Goal: Information Seeking & Learning: Learn about a topic

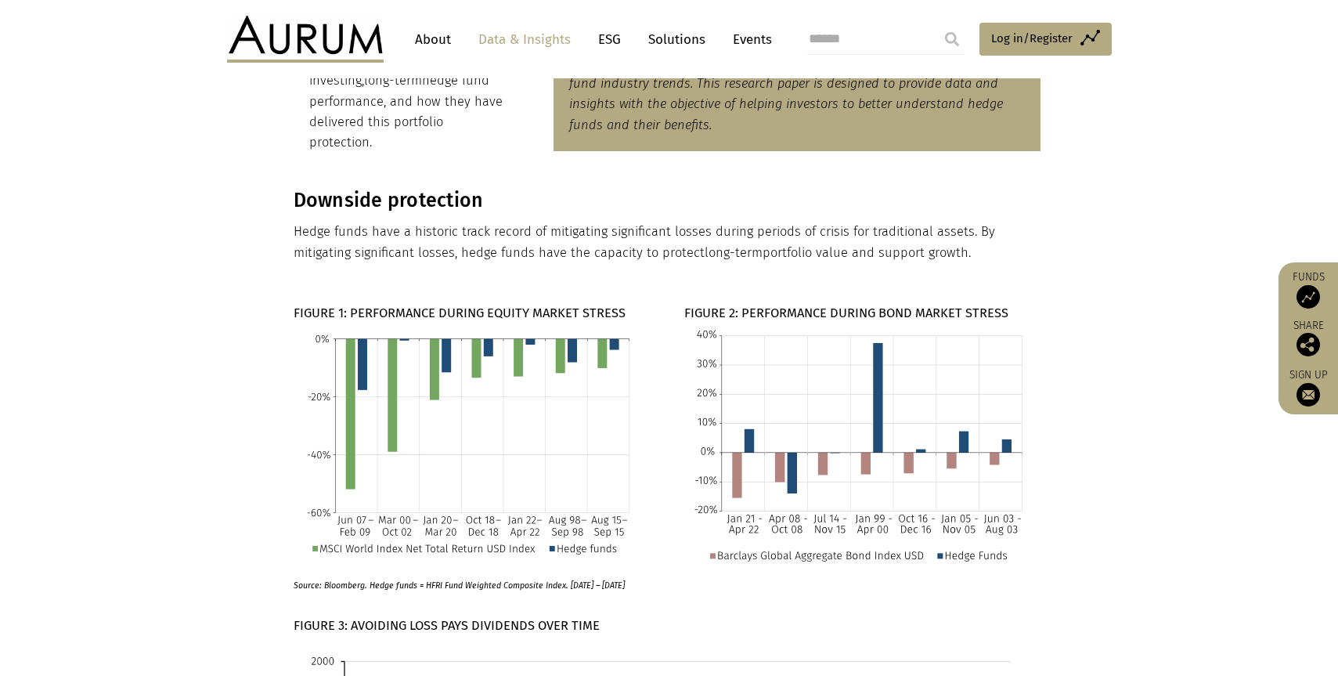
scroll to position [222, 0]
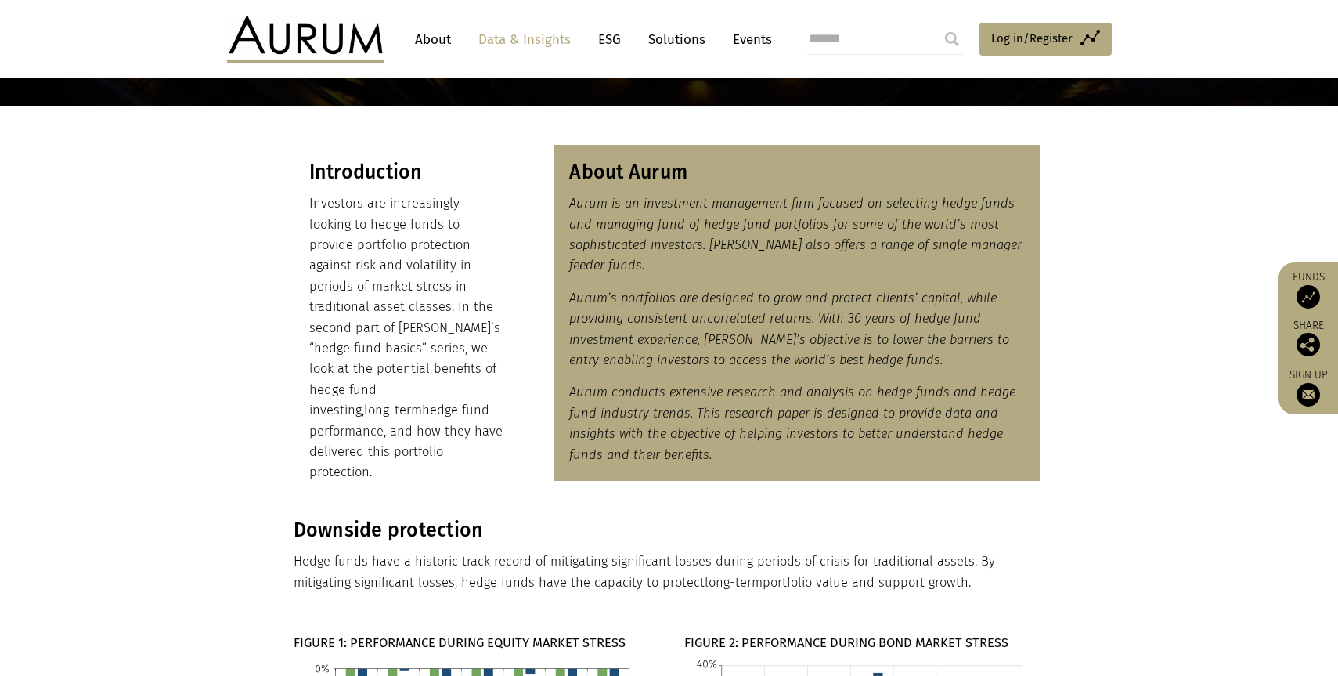
drag, startPoint x: 373, startPoint y: 457, endPoint x: 310, endPoint y: 178, distance: 285.6
click at [310, 178] on div "Introduction Investors are increasingly looking to hedge funds to provide portf…" at bounding box center [407, 322] width 226 height 354
copy div "Introduction Investors are increasingly looking to hedge funds to provide portf…"
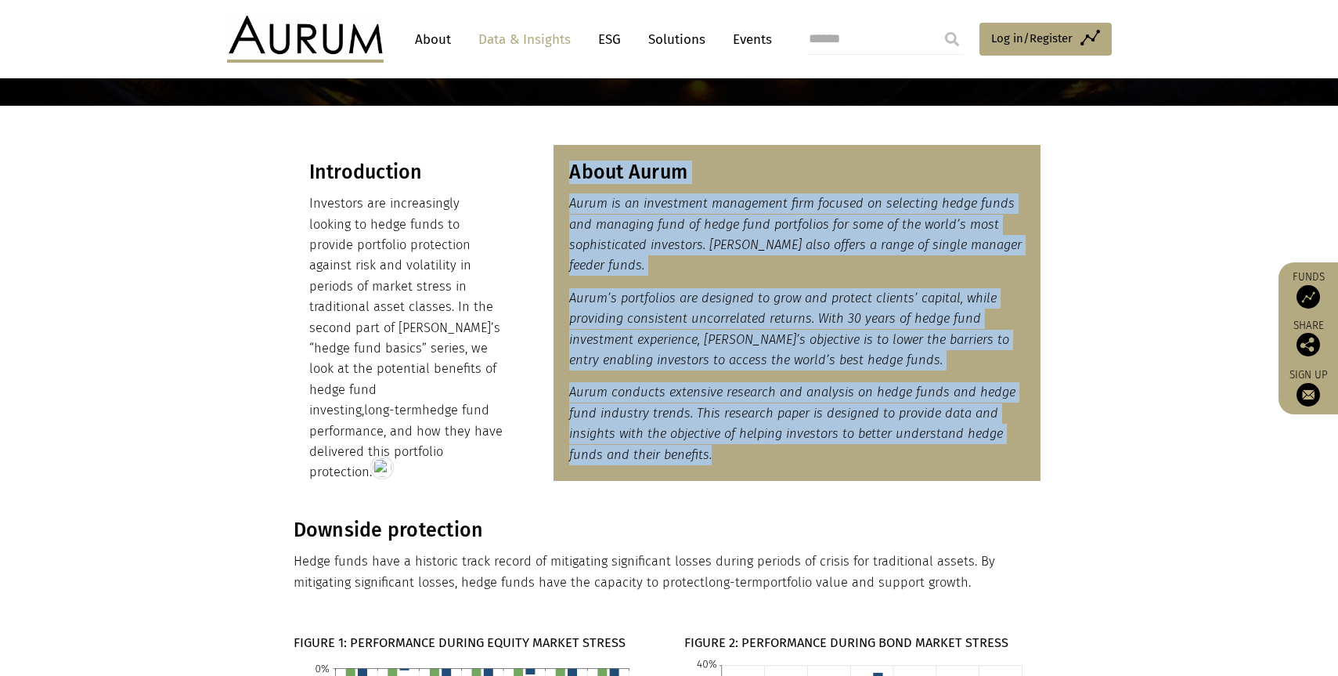
drag, startPoint x: 734, startPoint y: 464, endPoint x: 573, endPoint y: 174, distance: 332.2
click at [573, 174] on div "About Aurum Aurum is an investment management firm focused on selecting hedge f…" at bounding box center [796, 313] width 487 height 336
copy div "About Aurum Aurum is an investment management firm focused on selecting hedge f…"
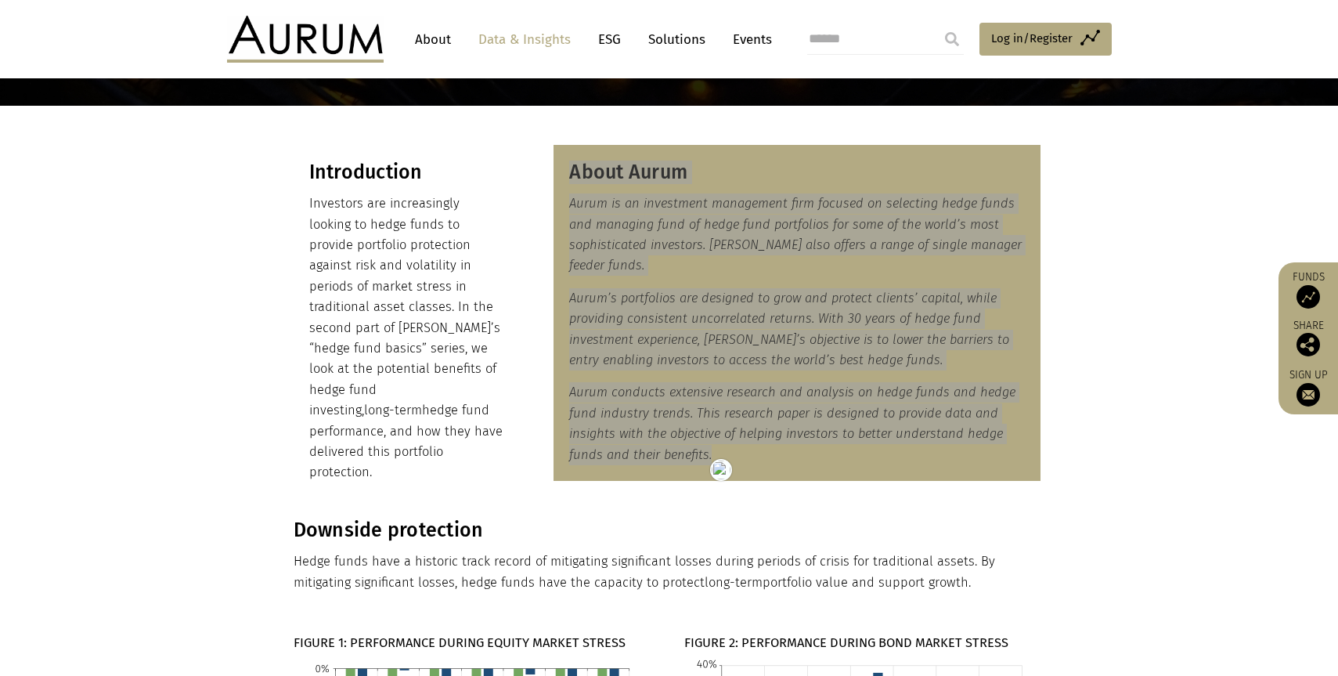
scroll to position [550, 0]
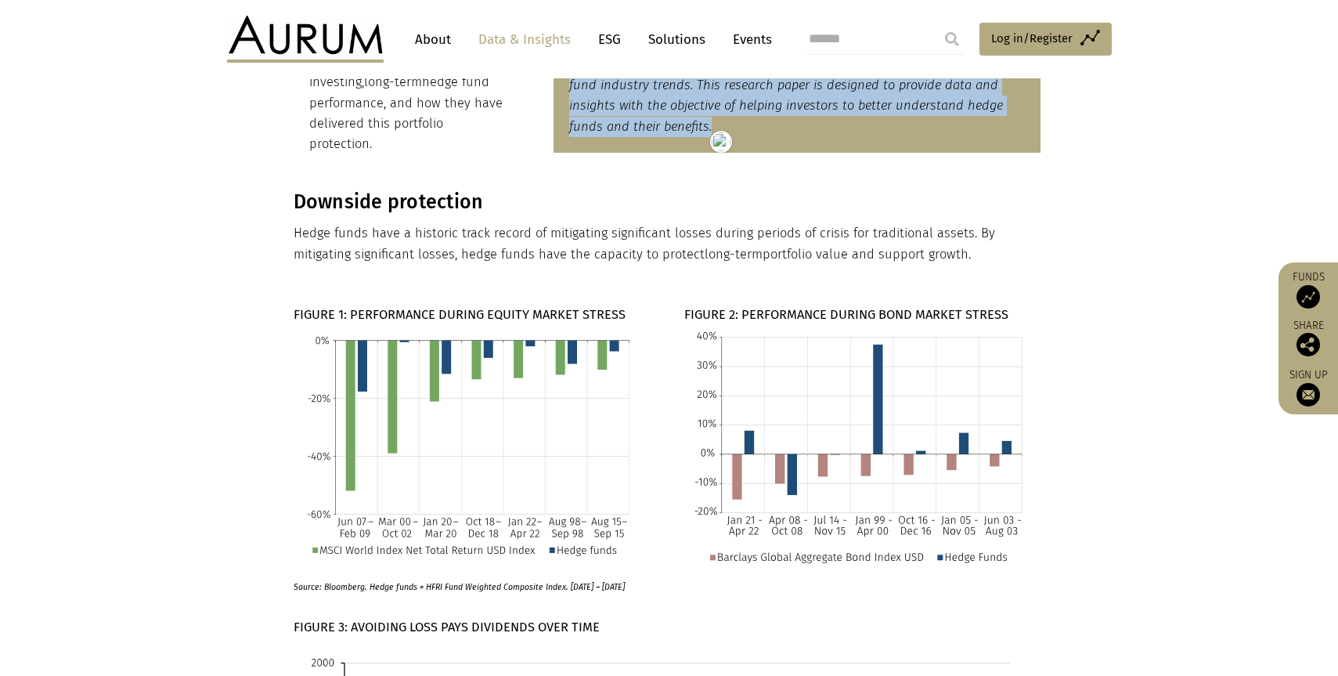
drag, startPoint x: 979, startPoint y: 243, endPoint x: 294, endPoint y: 183, distance: 687.6
click at [294, 190] on div "Downside protection Hedge funds have a historic track record of mitigating sign…" at bounding box center [668, 227] width 748 height 74
copy div "Downside protection Hedge funds have a historic track record of mitigating sign…"
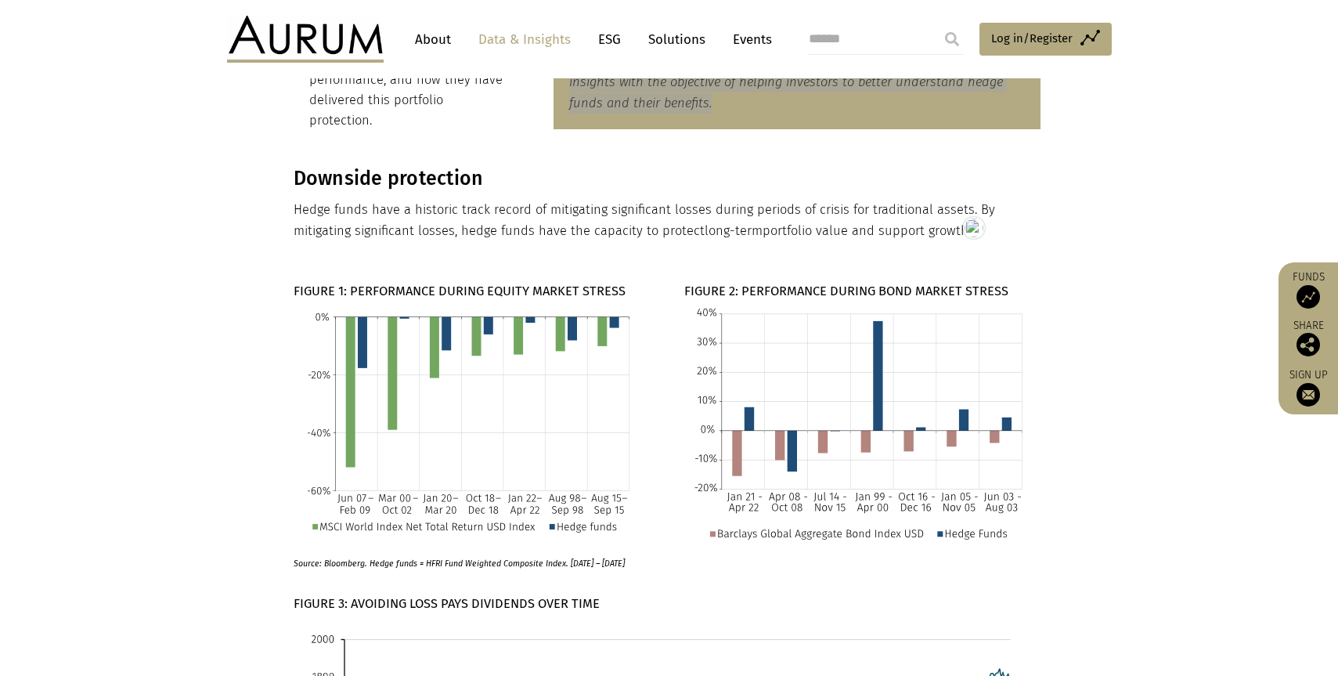
scroll to position [576, 0]
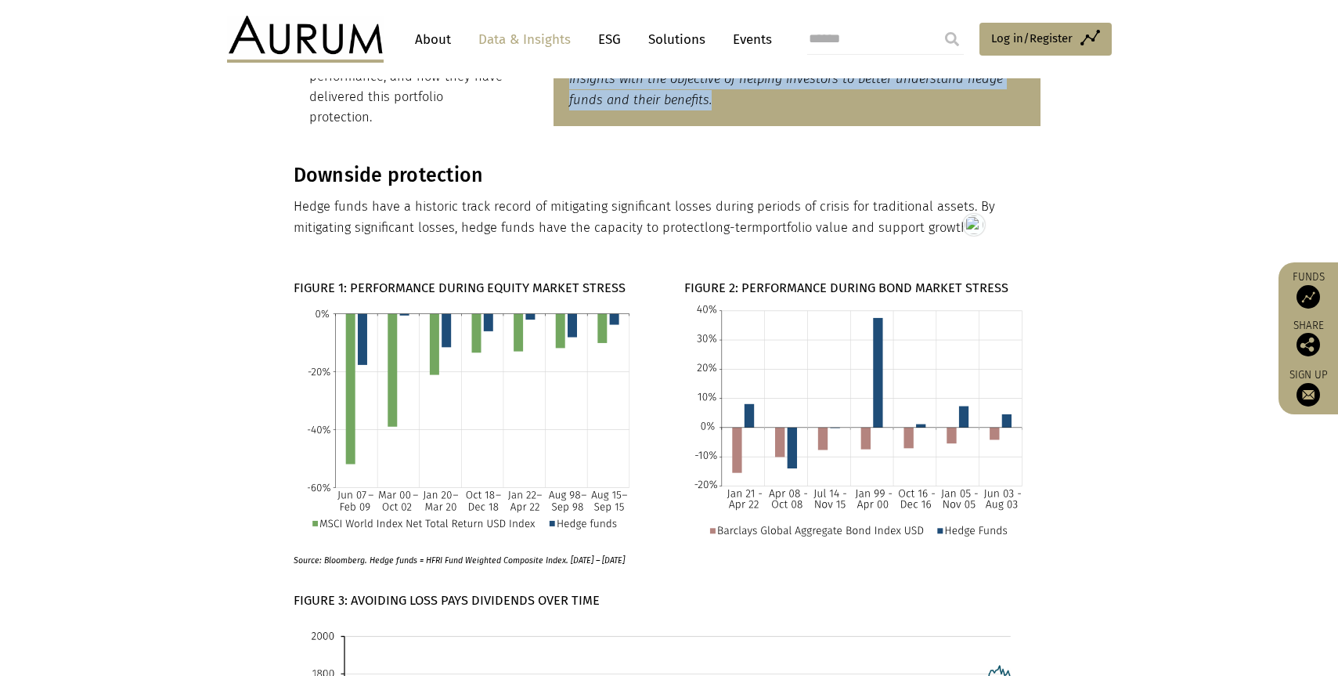
click at [499, 280] on strong "FIGURE 1: PERFORMANCE DURING EQUITY MARKET STRESS" at bounding box center [460, 287] width 332 height 15
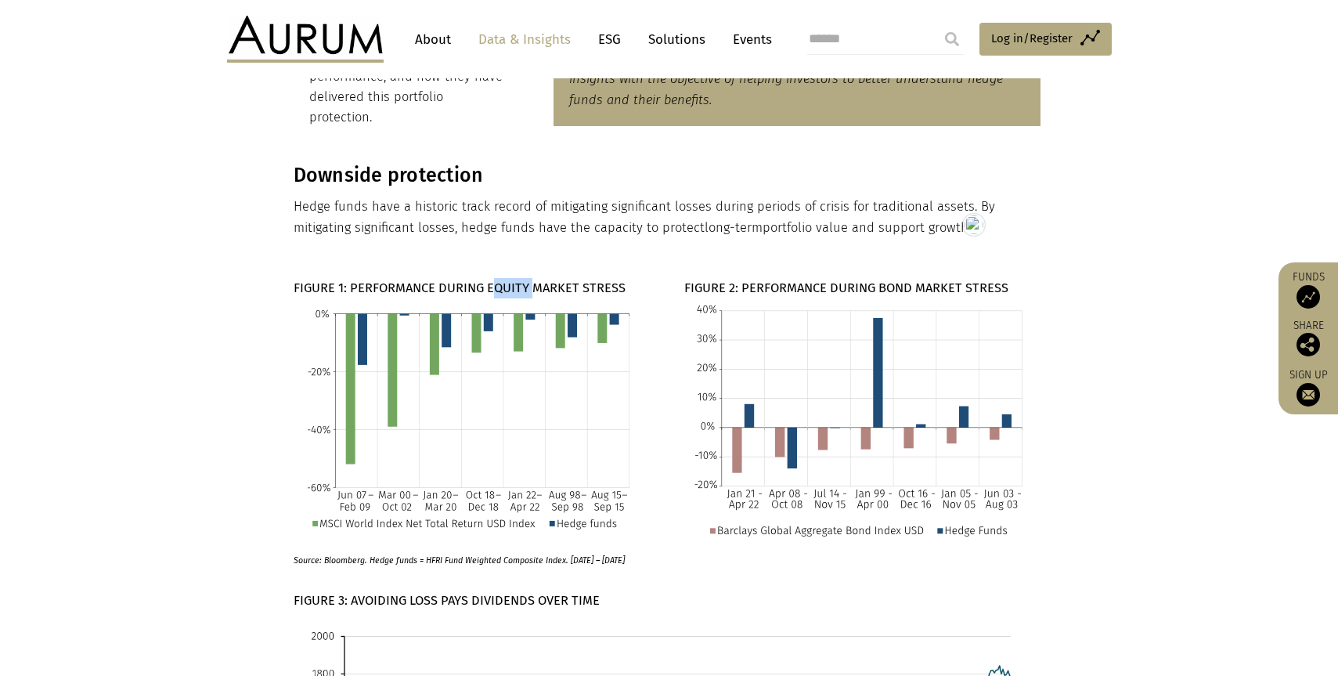
click at [499, 280] on strong "FIGURE 1: PERFORMANCE DURING EQUITY MARKET STRESS" at bounding box center [460, 287] width 332 height 15
copy p "FIGURE 1: PERFORMANCE DURING EQUITY MARKET STRESS"
click at [384, 555] on em "Source: Bloomberg. Hedge funds = HFRI Fund Weighted Composite Index. Jan 1990 –…" at bounding box center [459, 560] width 331 height 10
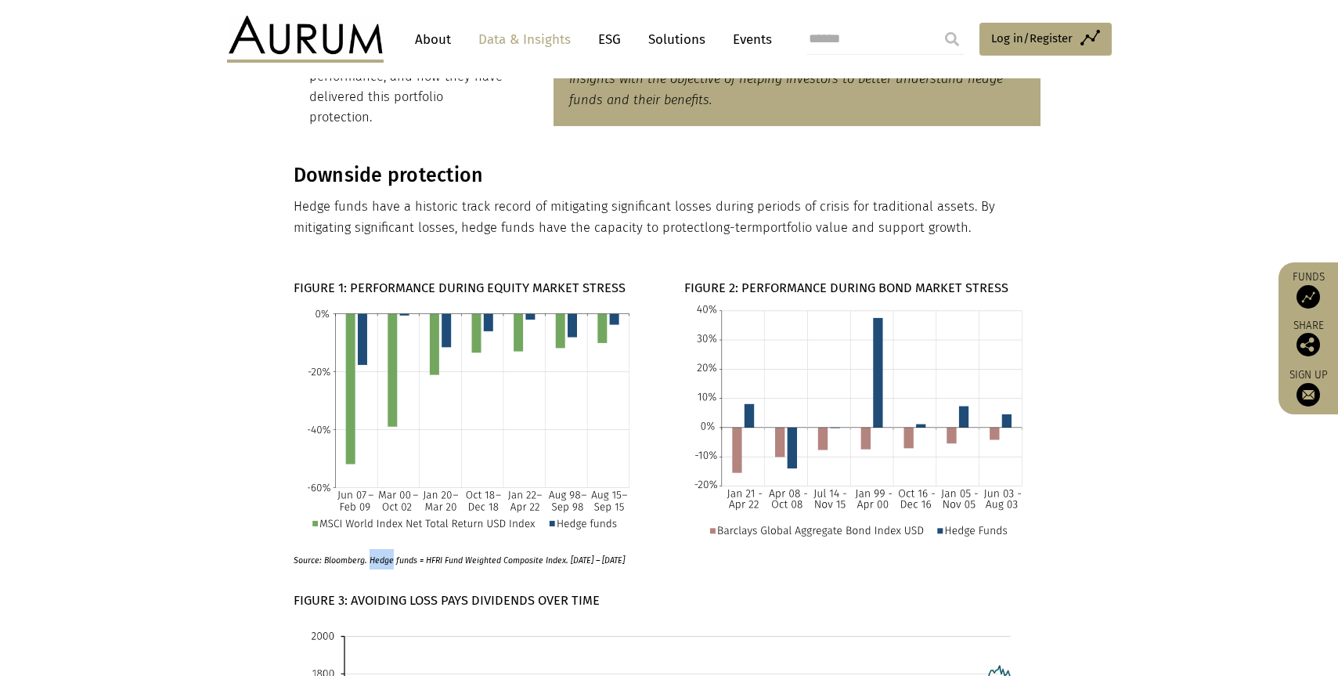
click at [384, 555] on em "Source: Bloomberg. Hedge funds = HFRI Fund Weighted Composite Index. Jan 1990 –…" at bounding box center [459, 560] width 331 height 10
copy div "Source: Bloomberg. Hedge funds = HFRI Fund Weighted Composite Index. Jan 1990 –…"
click at [776, 280] on strong "FIGURE 2: PERFORMANCE DURING BOND MARKET STRESS" at bounding box center [846, 287] width 324 height 15
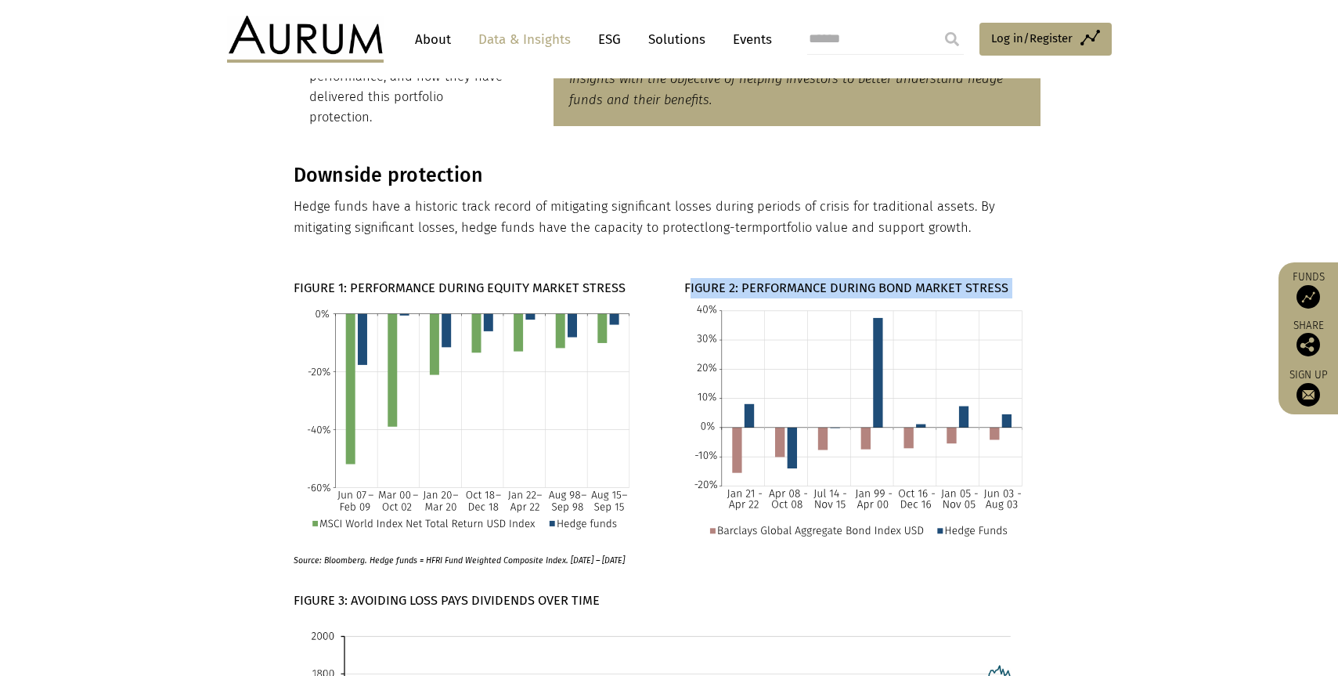
click at [776, 280] on strong "FIGURE 2: PERFORMANCE DURING BOND MARKET STRESS" at bounding box center [846, 287] width 324 height 15
copy p "FIGURE 2: PERFORMANCE DURING BOND MARKET STRESS"
click at [916, 426] on img at bounding box center [862, 420] width 337 height 243
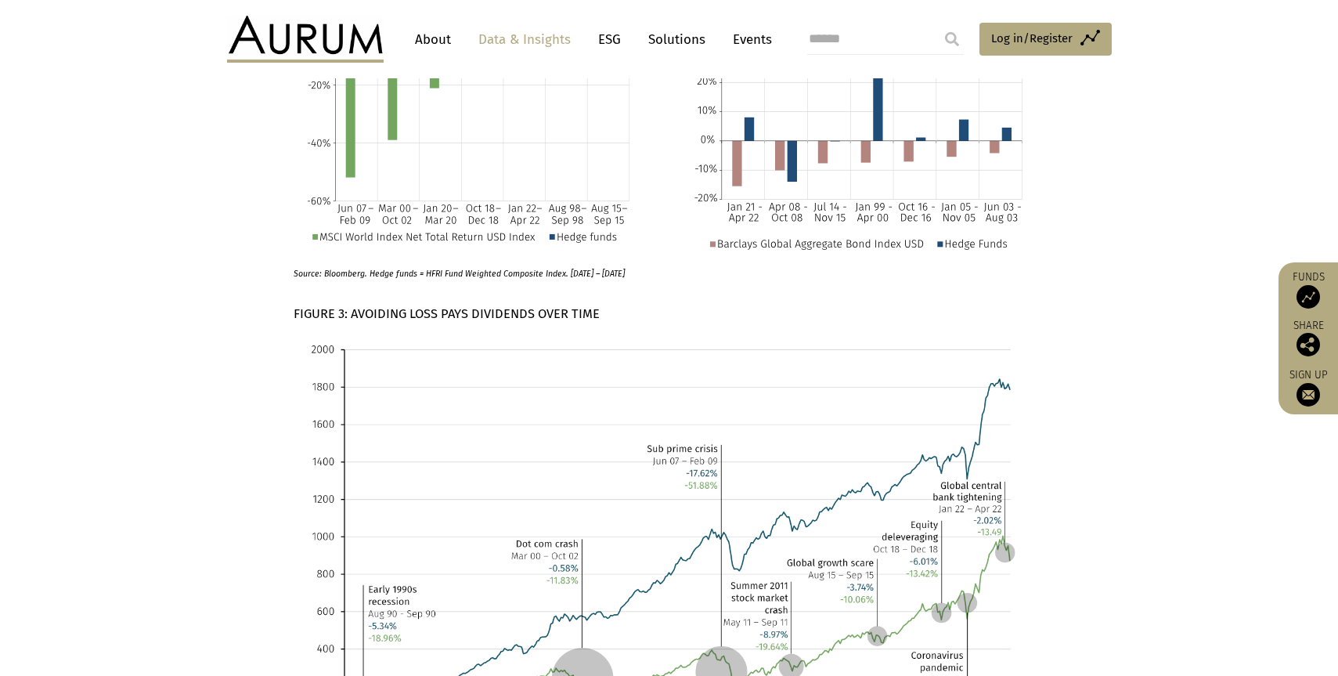
scroll to position [865, 0]
click at [437, 304] on strong "FIGURE 3: AVOIDING LOSS PAYS DIVIDENDS OVER TIME" at bounding box center [447, 311] width 306 height 15
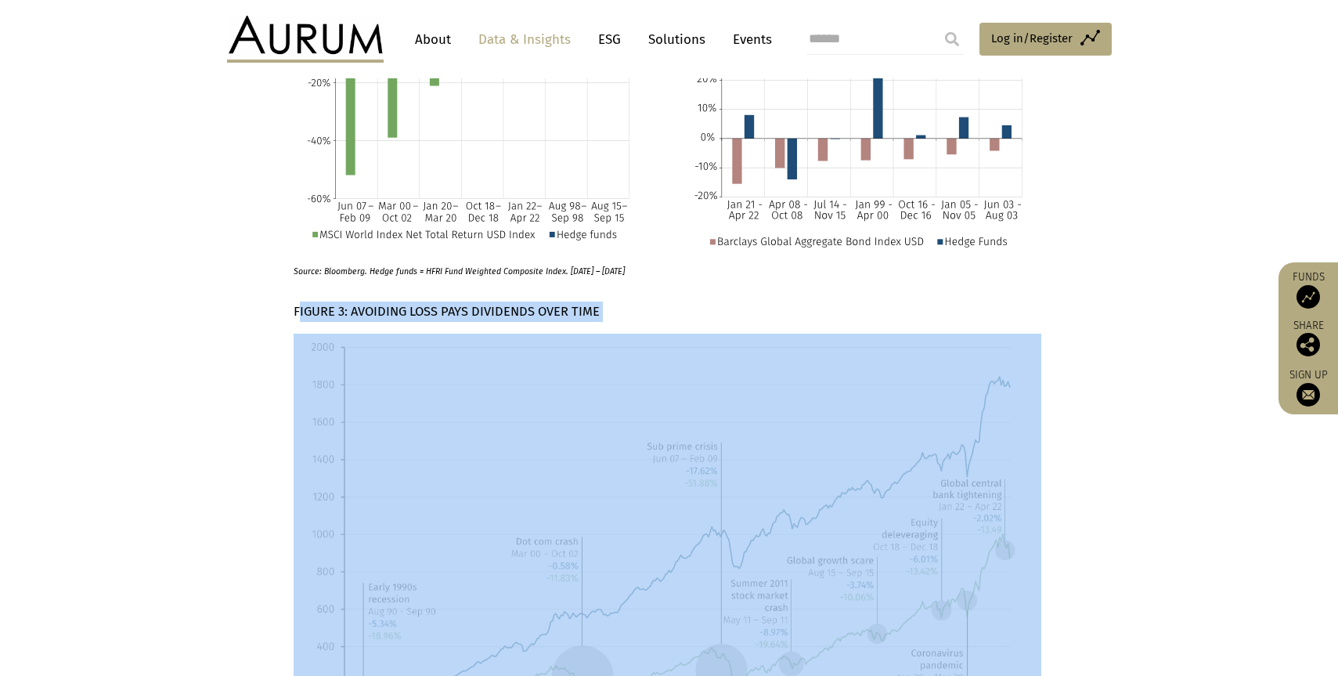
click at [437, 304] on strong "FIGURE 3: AVOIDING LOSS PAYS DIVIDENDS OVER TIME" at bounding box center [447, 311] width 306 height 15
copy div "FIGURE 3: AVOIDING LOSS PAYS DIVIDENDS OVER TIME"
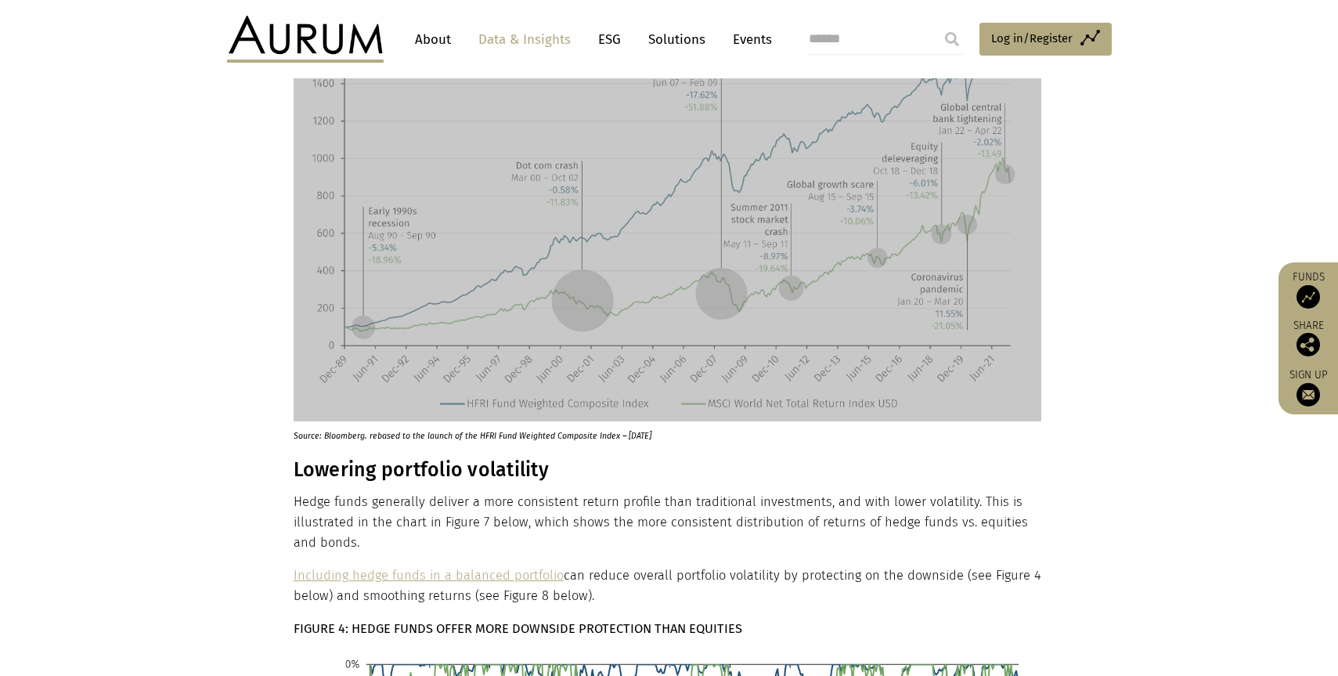
scroll to position [1260, 0]
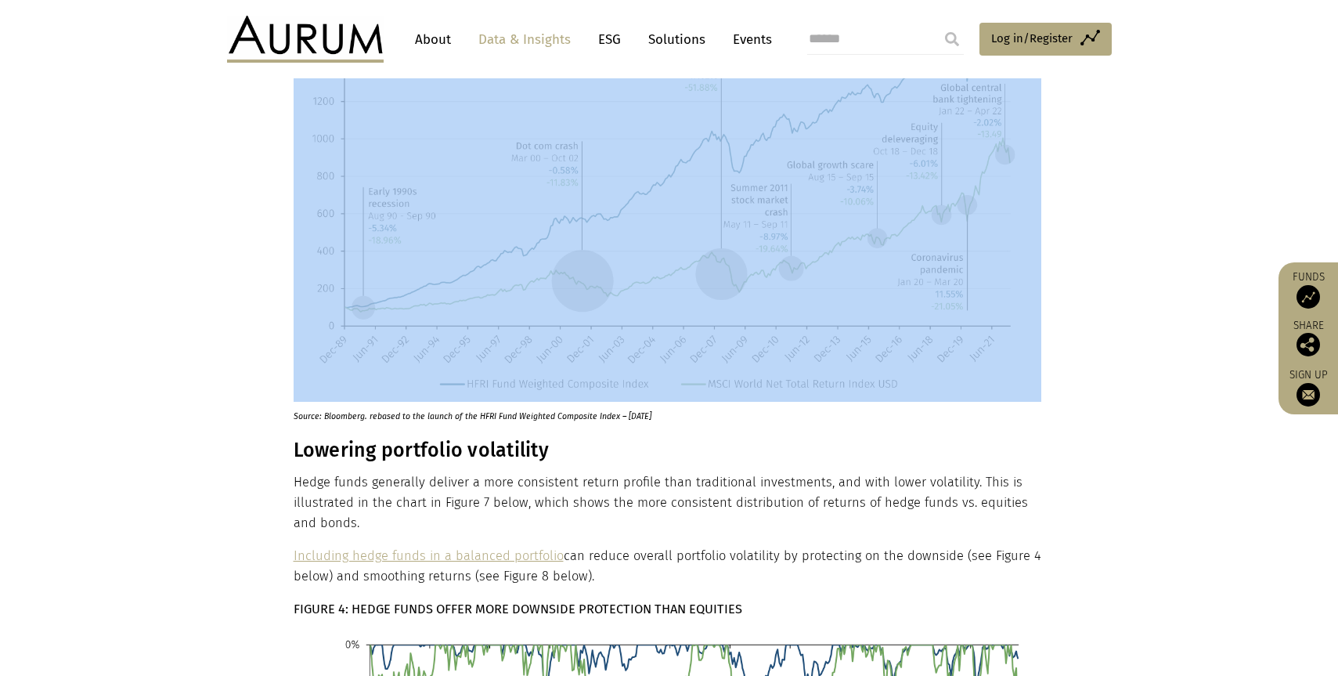
click at [346, 402] on p "Source: Bloomberg. rebased to the launch of the HFRI Fund Weighted Composite In…" at bounding box center [649, 412] width 710 height 21
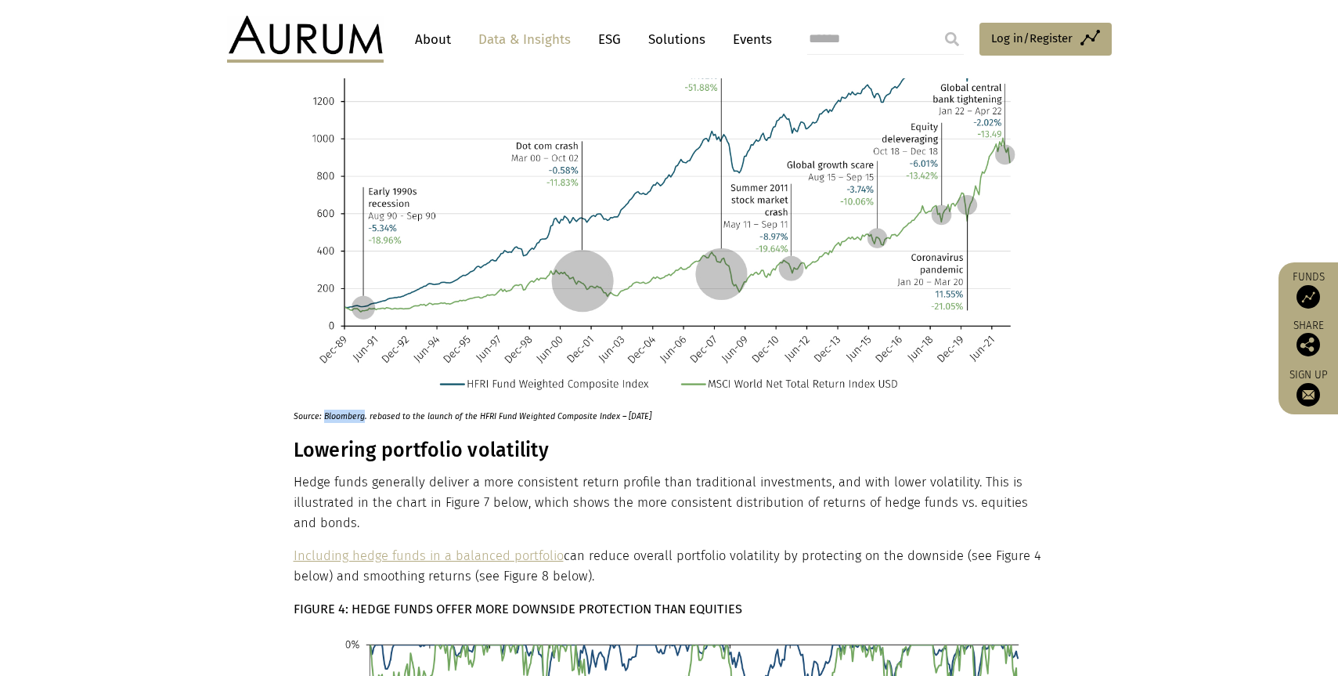
click at [346, 402] on p "Source: Bloomberg. rebased to the launch of the HFRI Fund Weighted Composite In…" at bounding box center [649, 412] width 710 height 21
copy div "Source: Bloomberg. rebased to the launch of the HFRI Fund Weighted Composite In…"
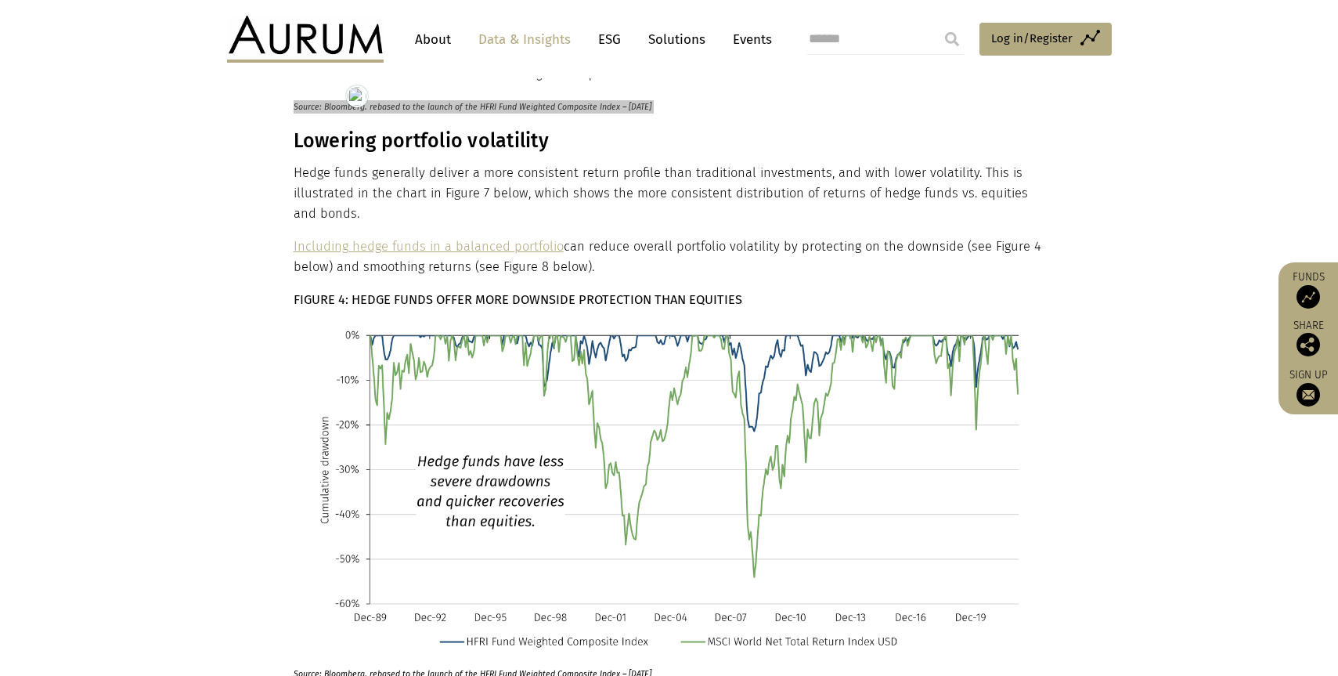
scroll to position [1569, 0]
drag, startPoint x: 629, startPoint y: 248, endPoint x: 293, endPoint y: 131, distance: 355.8
copy div "Lowering portfolio volatility Hedge funds generally deliver a more consistent r…"
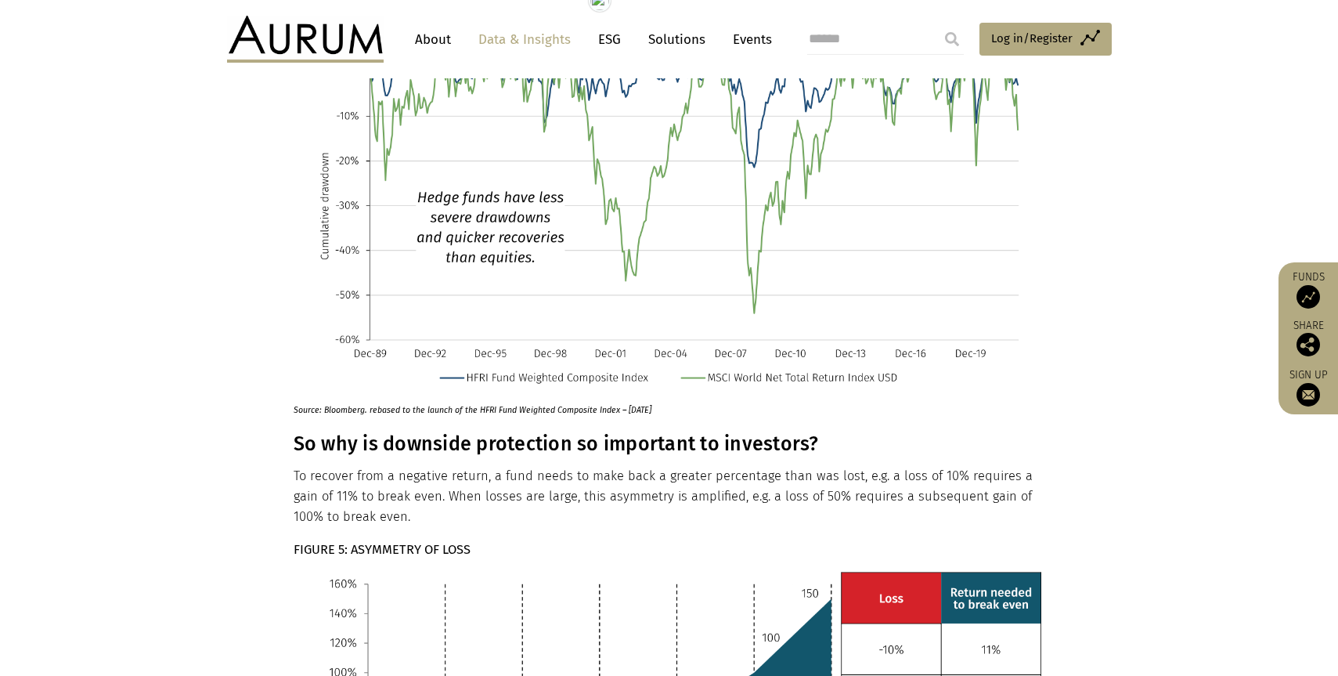
scroll to position [1516, 0]
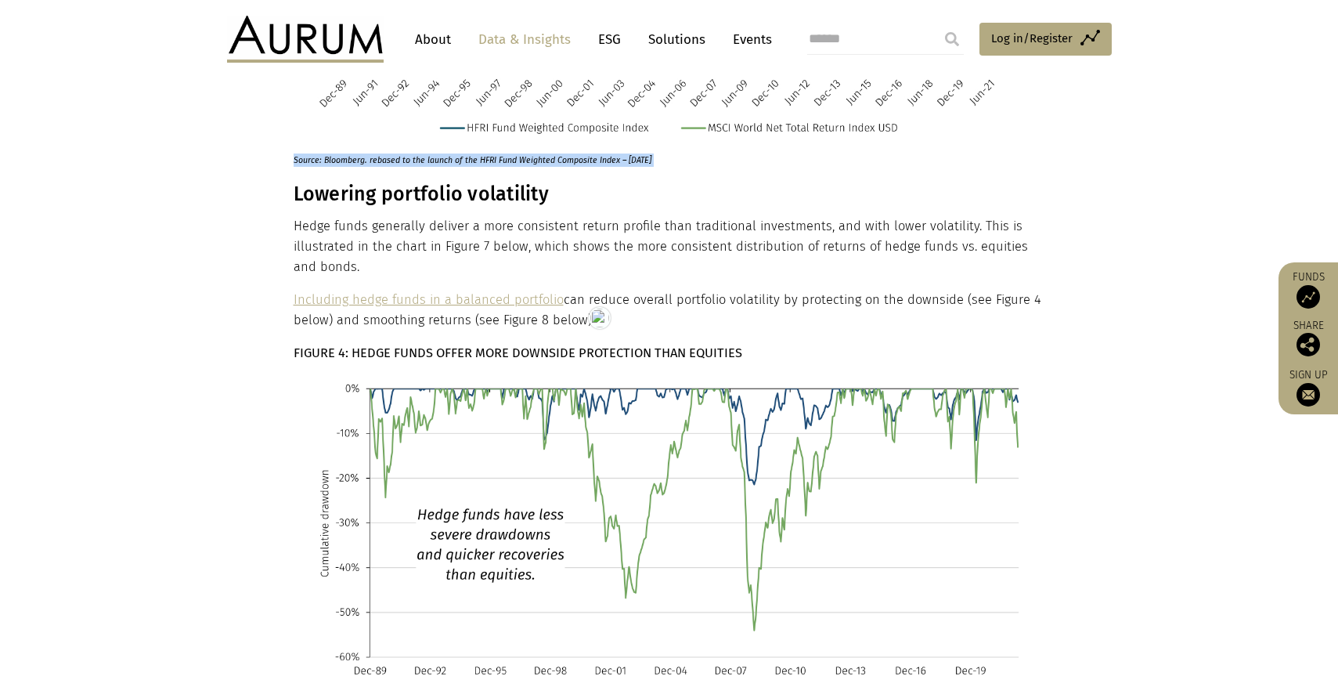
click at [423, 345] on strong "FIGURE 4: HEDGE FUNDS OFFER MORE DOWNSIDE PROTECTION THAN EQUITIES" at bounding box center [518, 352] width 449 height 15
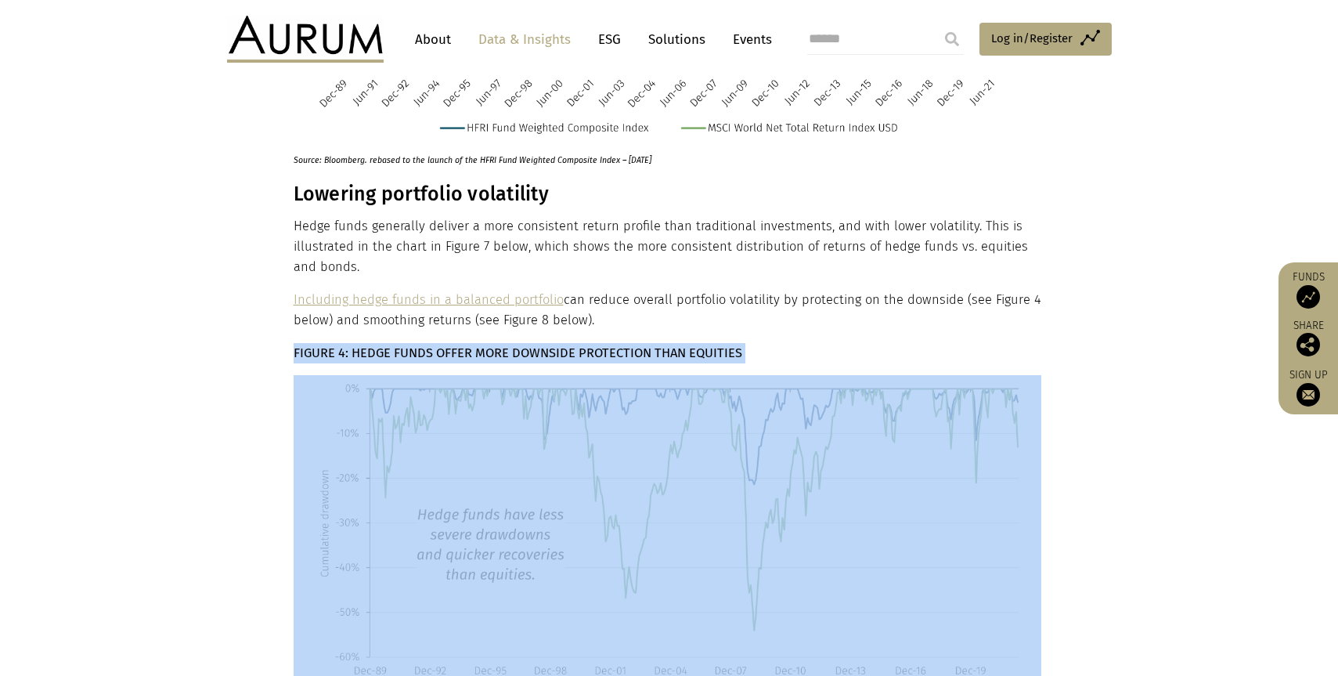
click at [423, 345] on strong "FIGURE 4: HEDGE FUNDS OFFER MORE DOWNSIDE PROTECTION THAN EQUITIES" at bounding box center [518, 352] width 449 height 15
copy div "FIGURE 4: HEDGE FUNDS OFFER MORE DOWNSIDE PROTECTION THAN EQUITIES"
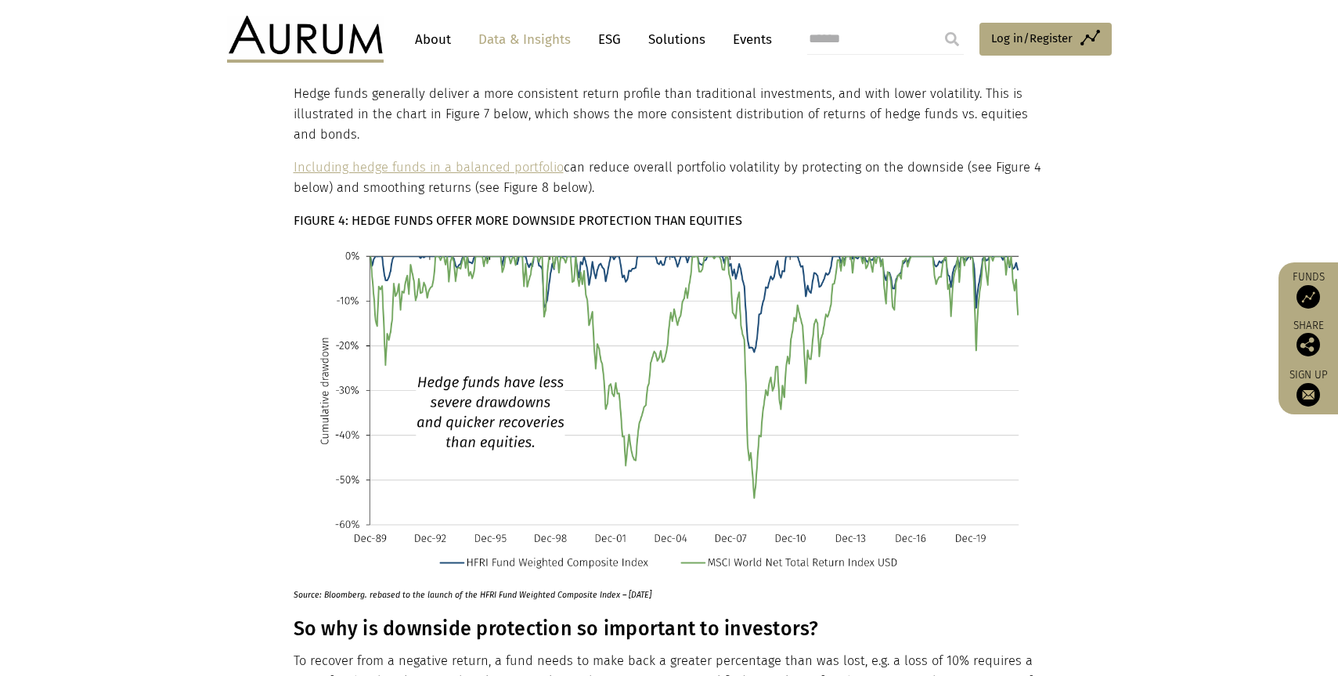
scroll to position [1823, 0]
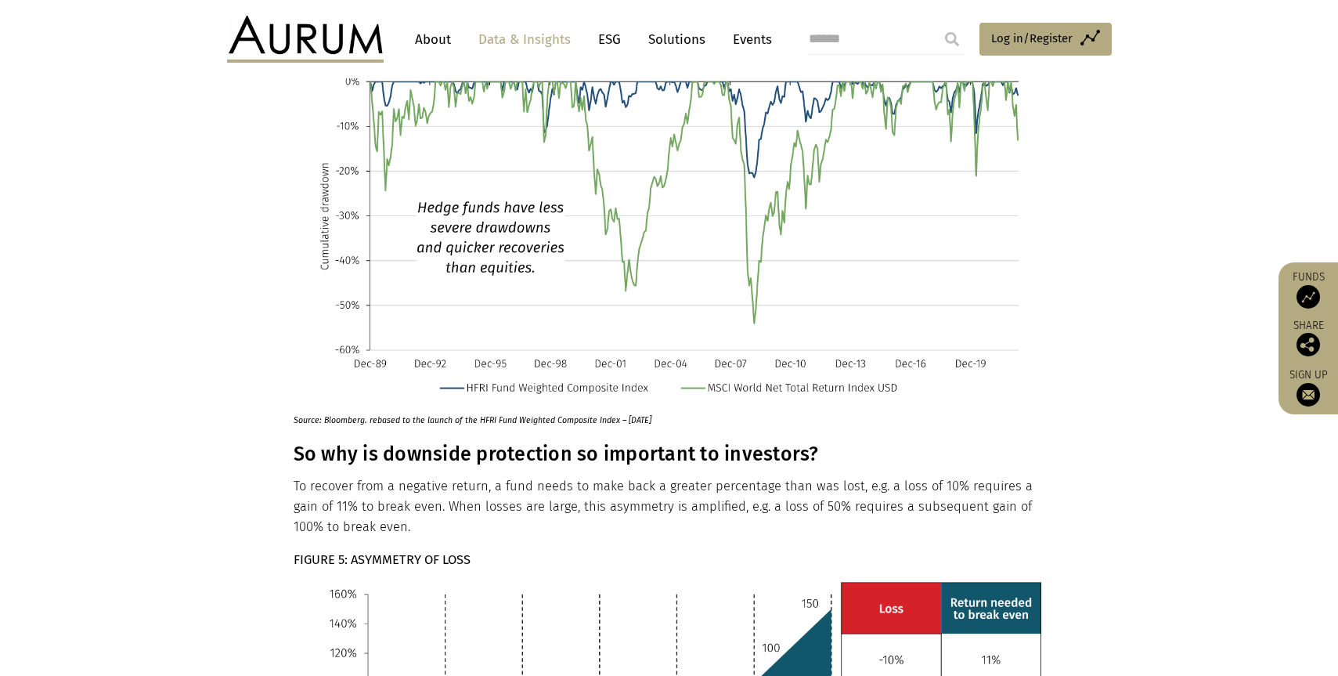
click at [488, 405] on p "Source: Bloomberg. rebased to the launch of the HFRI Fund Weighted Composite In…" at bounding box center [649, 415] width 710 height 21
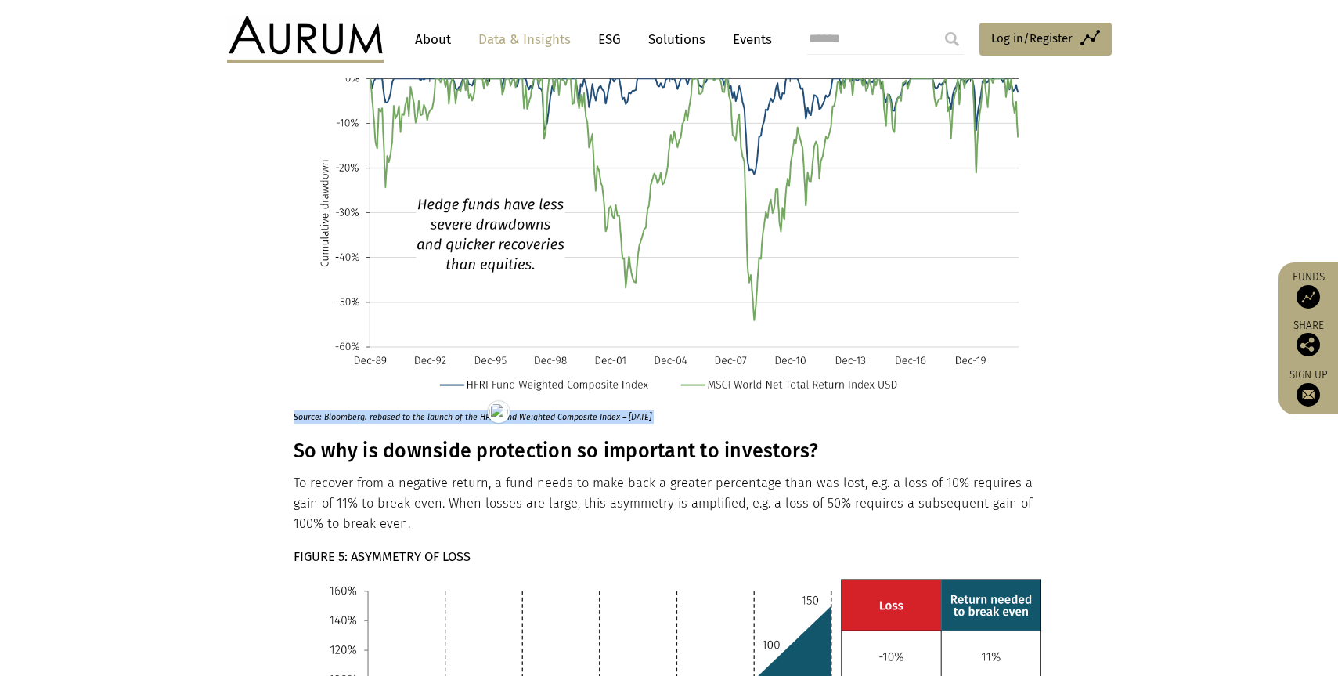
click at [451, 439] on h3 "So why is downside protection so important to investors?" at bounding box center [668, 450] width 748 height 23
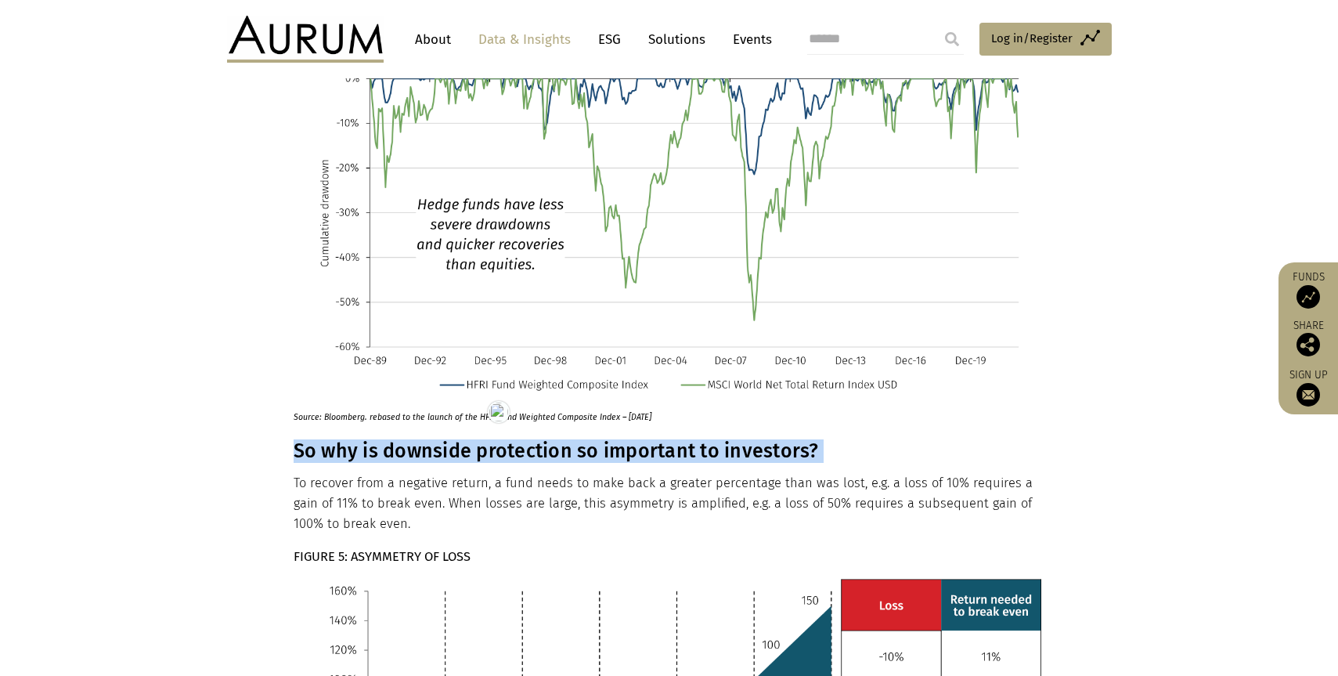
click at [451, 439] on h3 "So why is downside protection so important to investors?" at bounding box center [668, 450] width 748 height 23
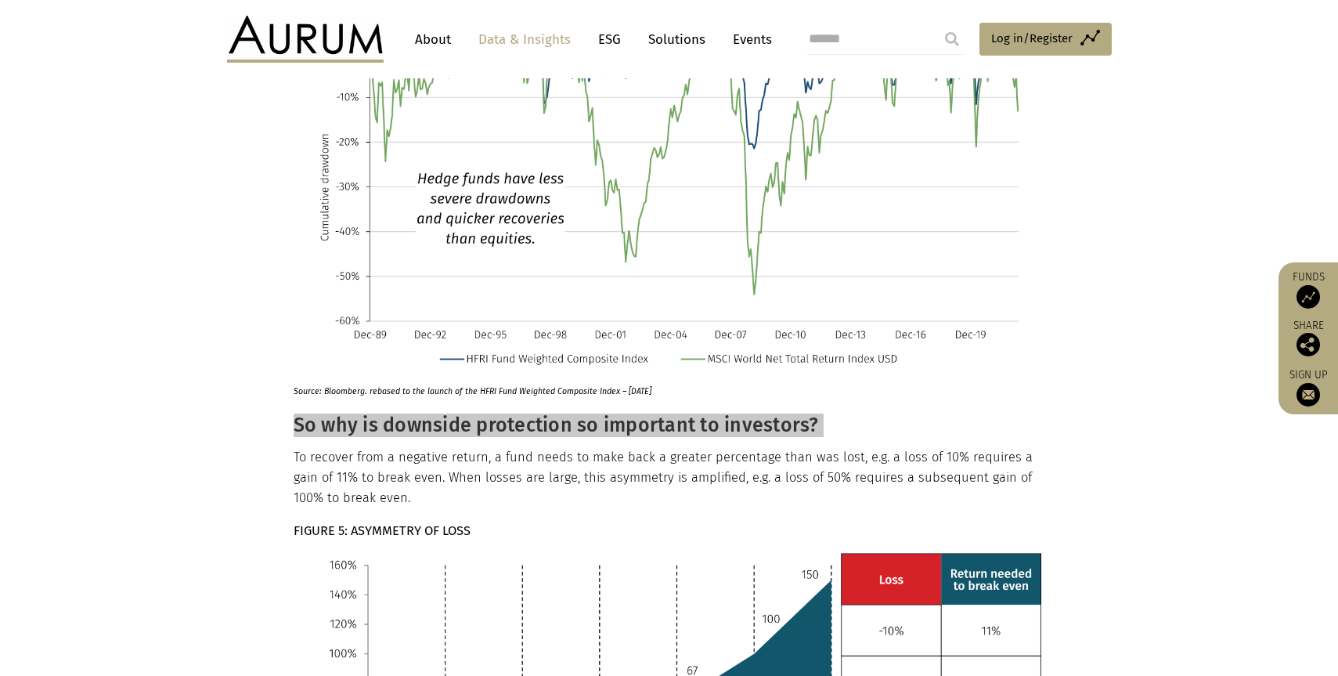
scroll to position [1857, 0]
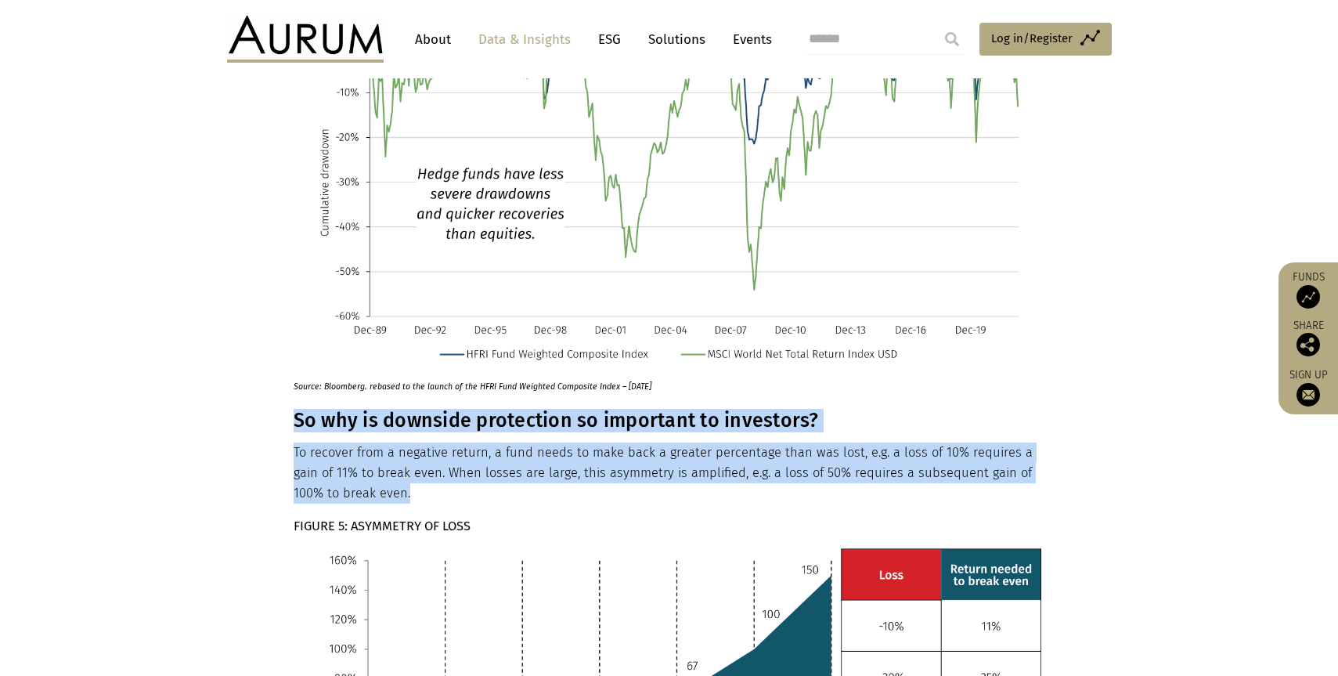
drag, startPoint x: 419, startPoint y: 474, endPoint x: 296, endPoint y: 407, distance: 140.1
click at [316, 518] on strong "FIGURE 5: ASYMMETRY OF LOSS" at bounding box center [382, 525] width 177 height 15
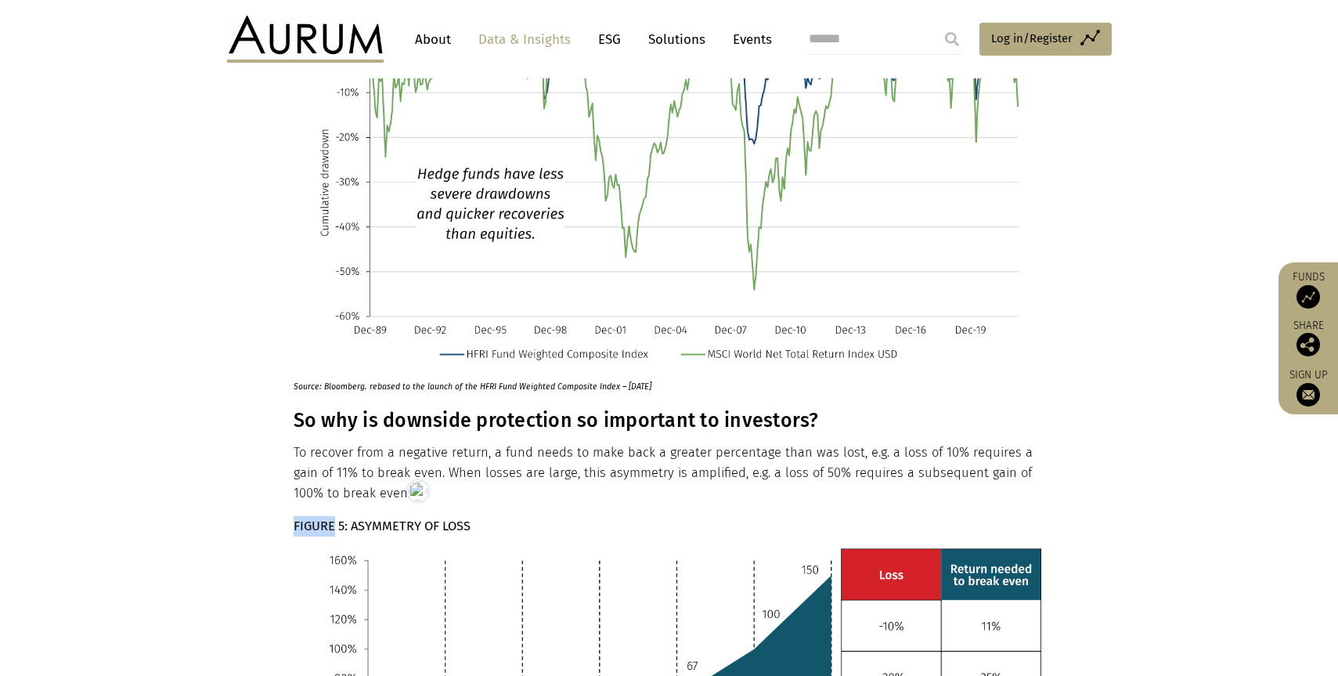
click at [316, 518] on strong "FIGURE 5: ASYMMETRY OF LOSS" at bounding box center [382, 525] width 177 height 15
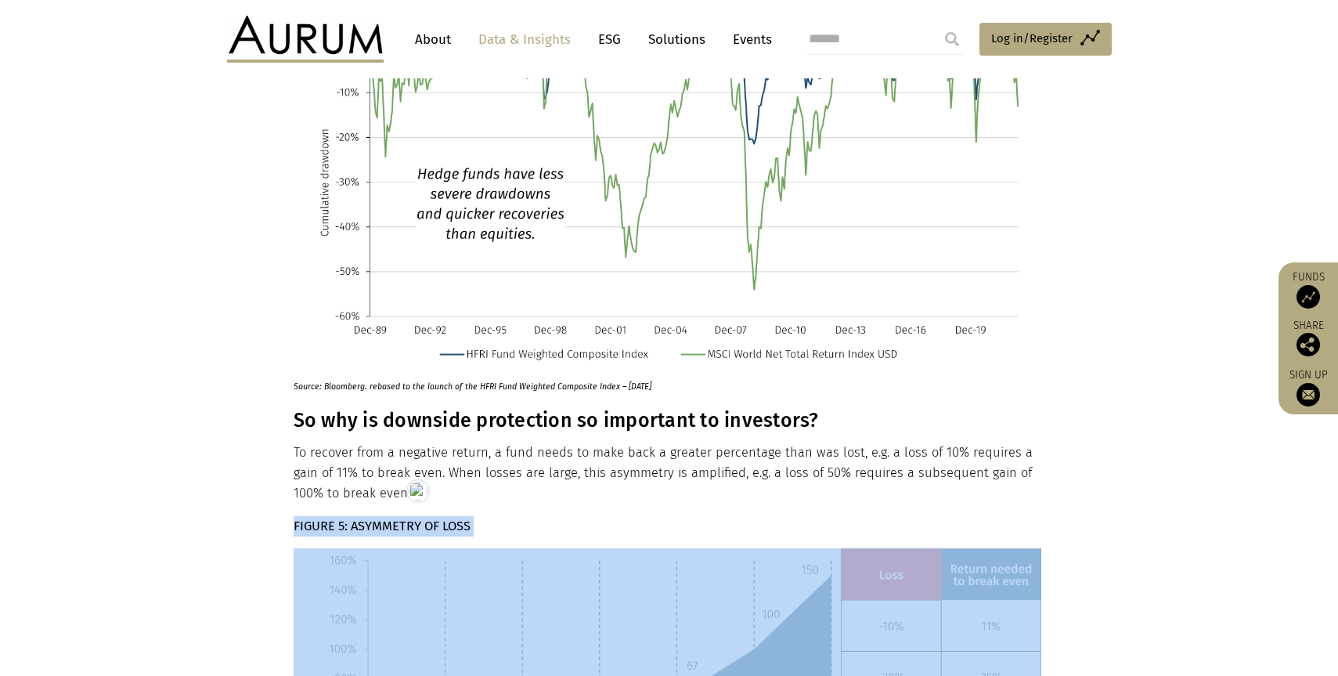
click at [316, 518] on strong "FIGURE 5: ASYMMETRY OF LOSS" at bounding box center [382, 525] width 177 height 15
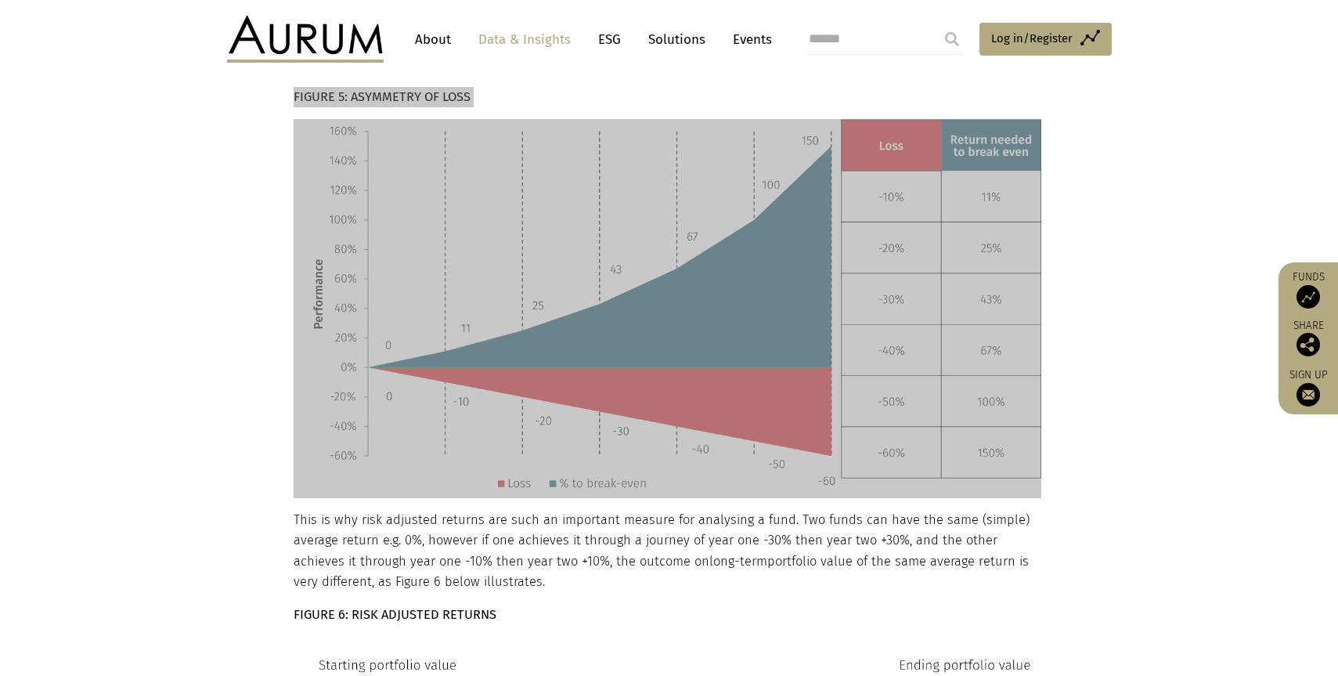
scroll to position [2292, 0]
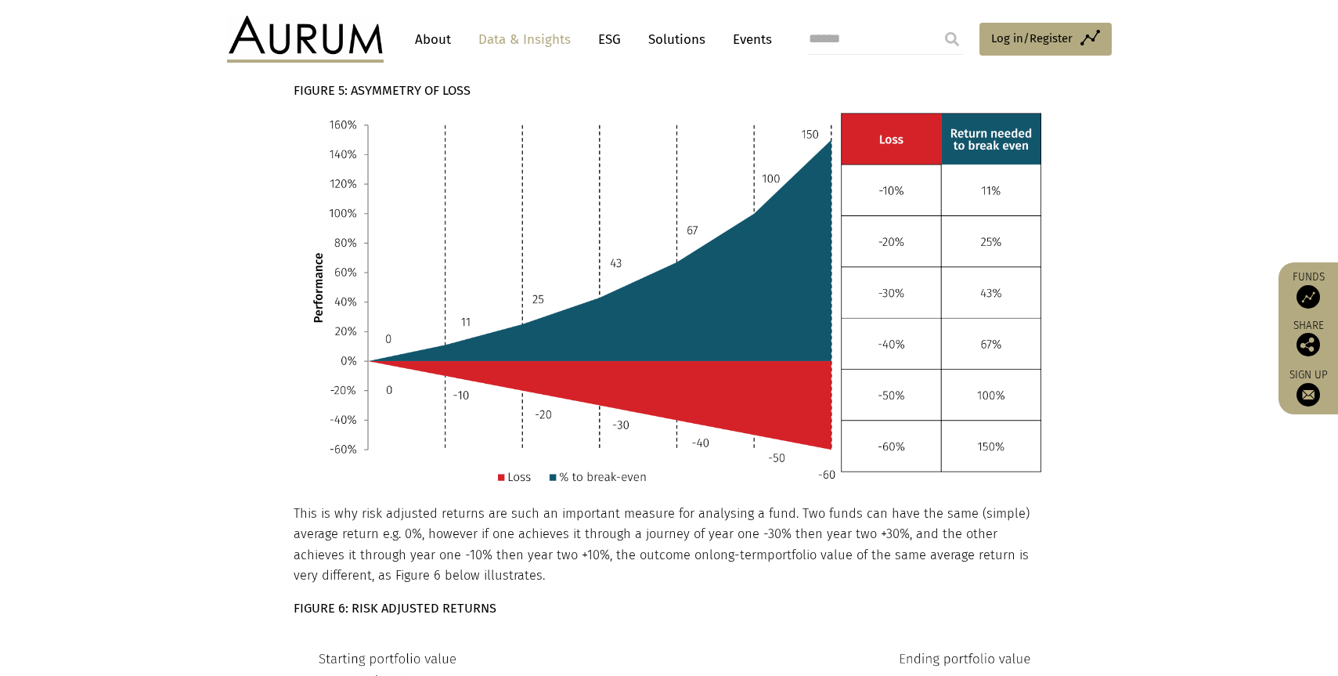
drag, startPoint x: 293, startPoint y: 497, endPoint x: 460, endPoint y: 559, distance: 177.8
click at [456, 559] on p "This is why risk adjusted returns are such an important measure for analysing a…" at bounding box center [668, 544] width 748 height 83
drag, startPoint x: 528, startPoint y: 560, endPoint x: 294, endPoint y: 500, distance: 241.5
click at [294, 503] on p "This is why risk adjusted returns are such an important measure for analysing a…" at bounding box center [668, 544] width 748 height 83
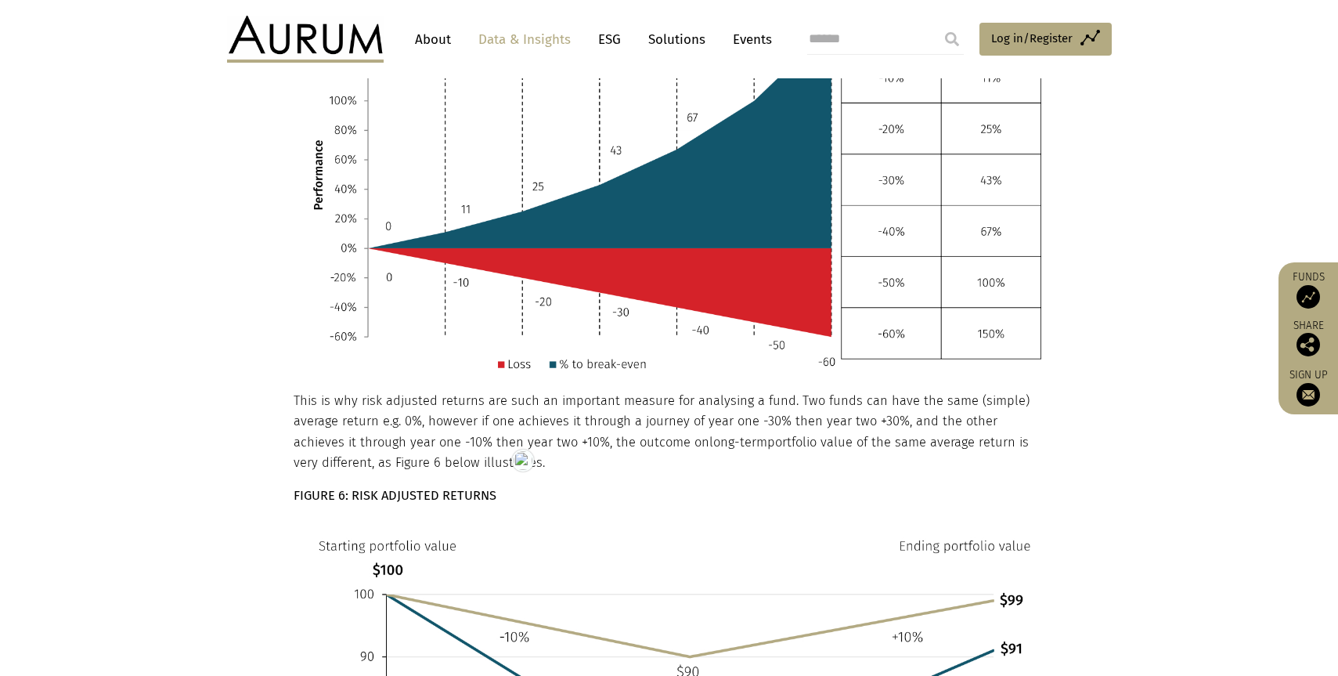
scroll to position [2420, 0]
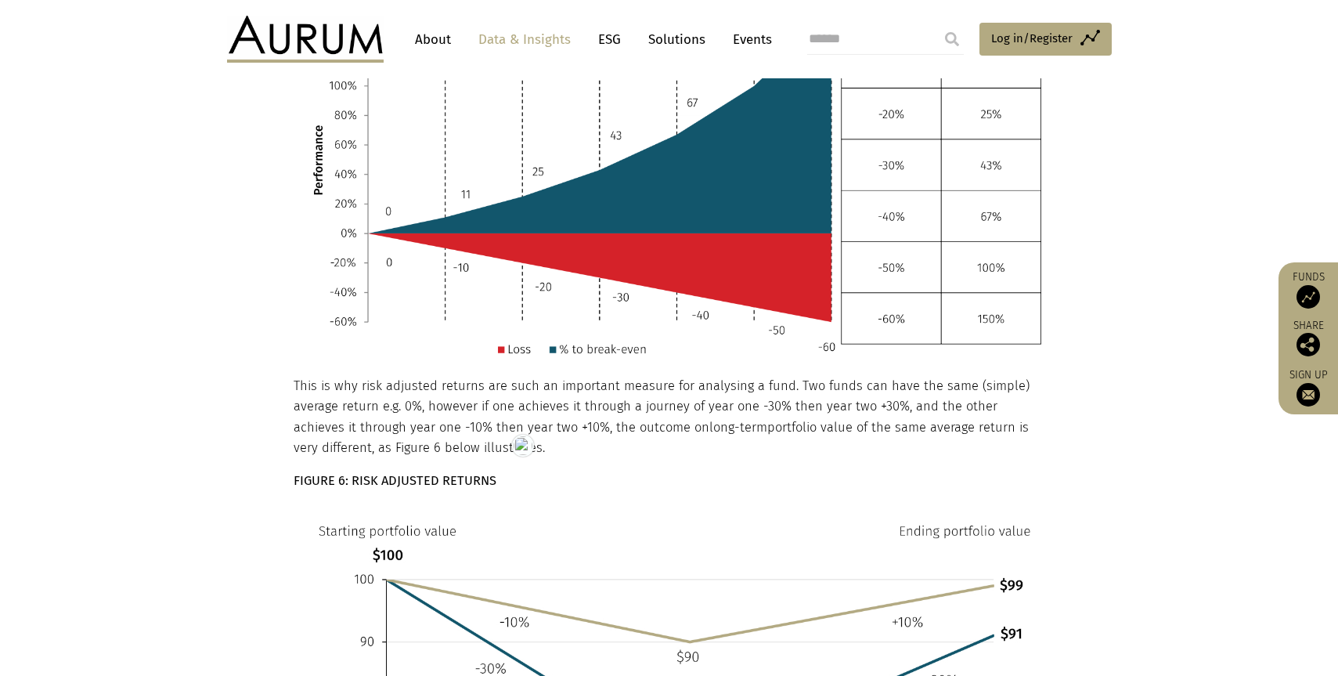
click at [379, 473] on strong "FIGURE 6: RISK ADJUSTED RETURNS" at bounding box center [395, 480] width 203 height 15
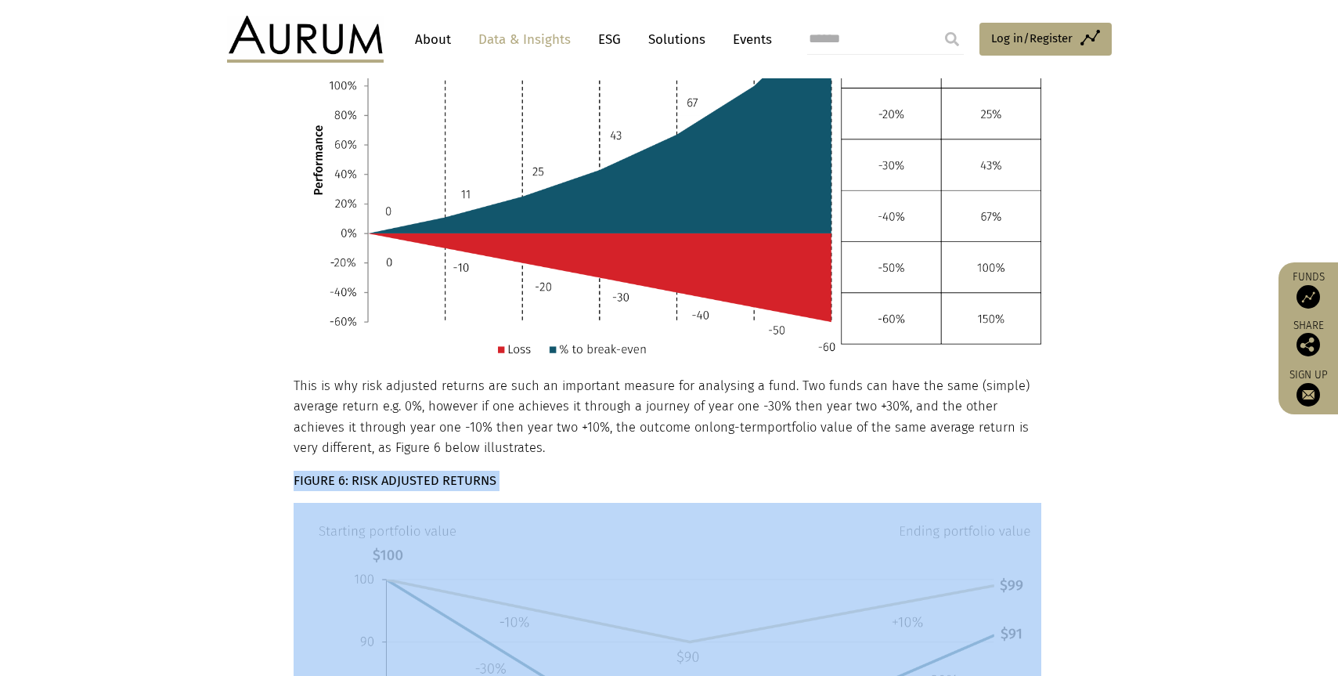
click at [379, 473] on strong "FIGURE 6: RISK ADJUSTED RETURNS" at bounding box center [395, 480] width 203 height 15
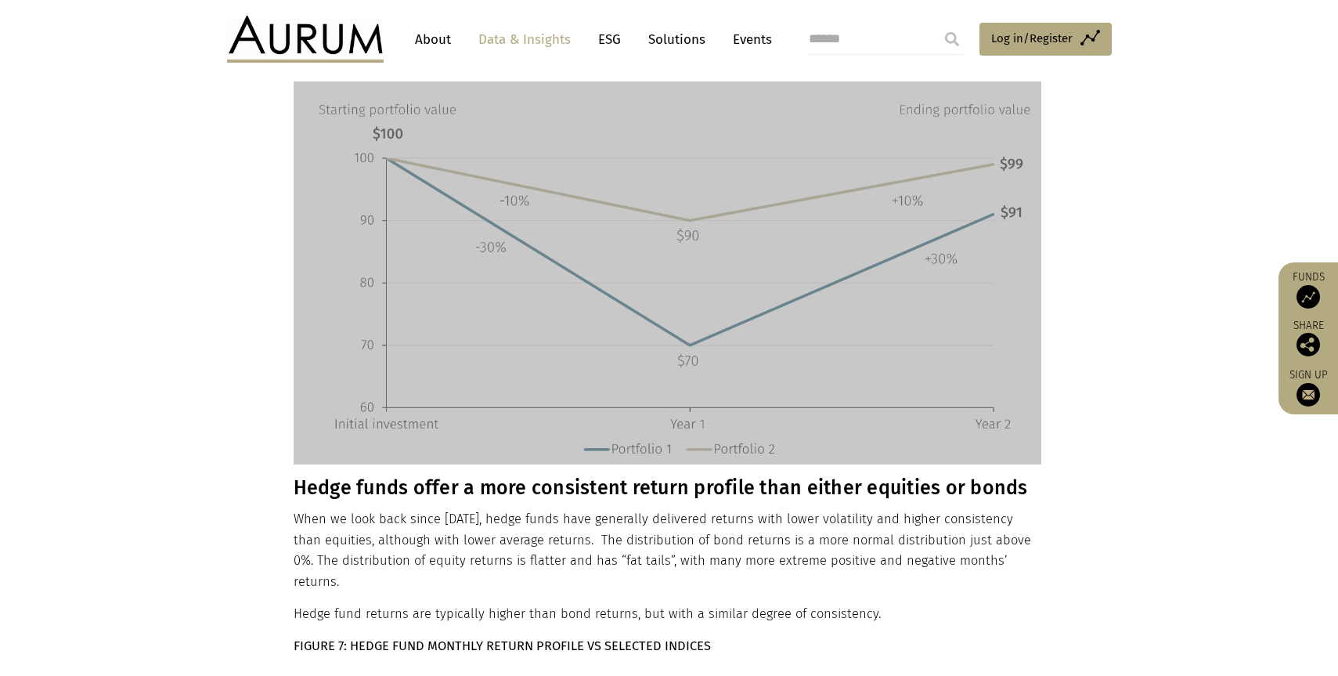
scroll to position [2858, 0]
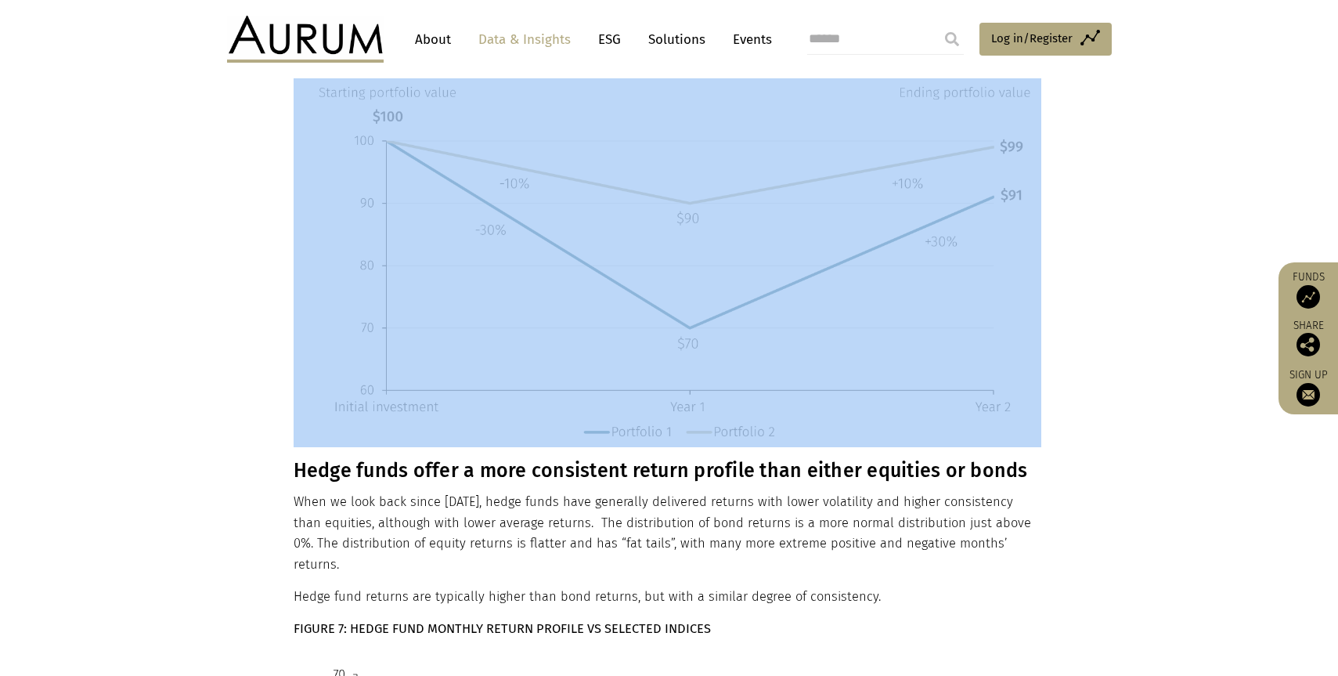
click at [462, 459] on h3 "Hedge funds offer a more consistent return profile than either equities or bonds" at bounding box center [668, 470] width 748 height 23
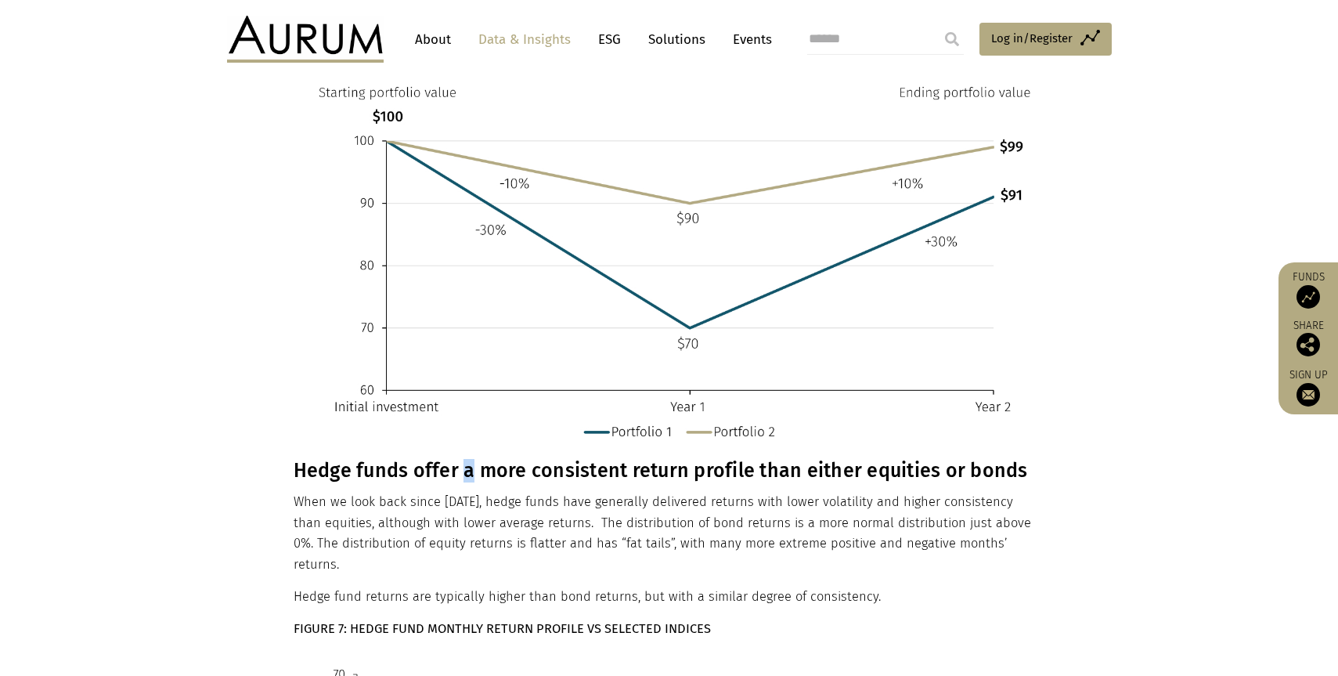
click at [462, 459] on h3 "Hedge funds offer a more consistent return profile than either equities or bonds" at bounding box center [668, 470] width 748 height 23
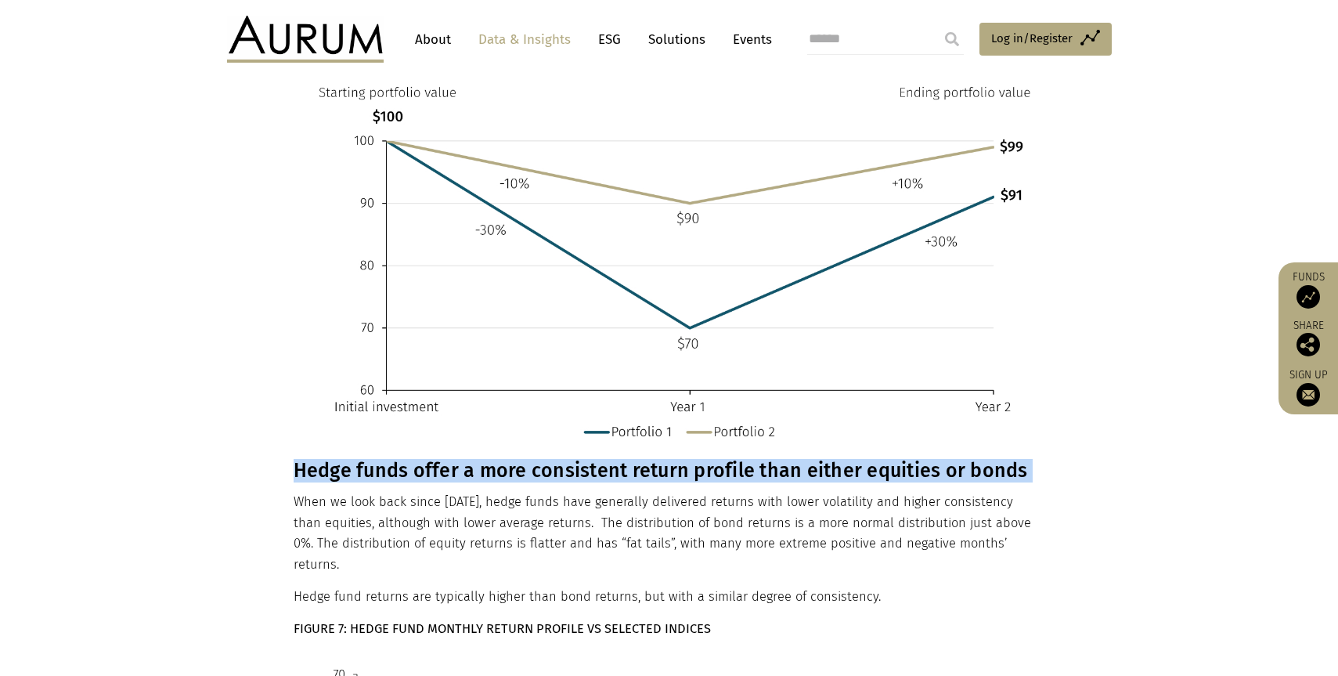
click at [462, 452] on html "CONTACT About Data & Insights ESG Solutions Events Access Funds Log in/Register…" at bounding box center [669, 417] width 1338 height 6551
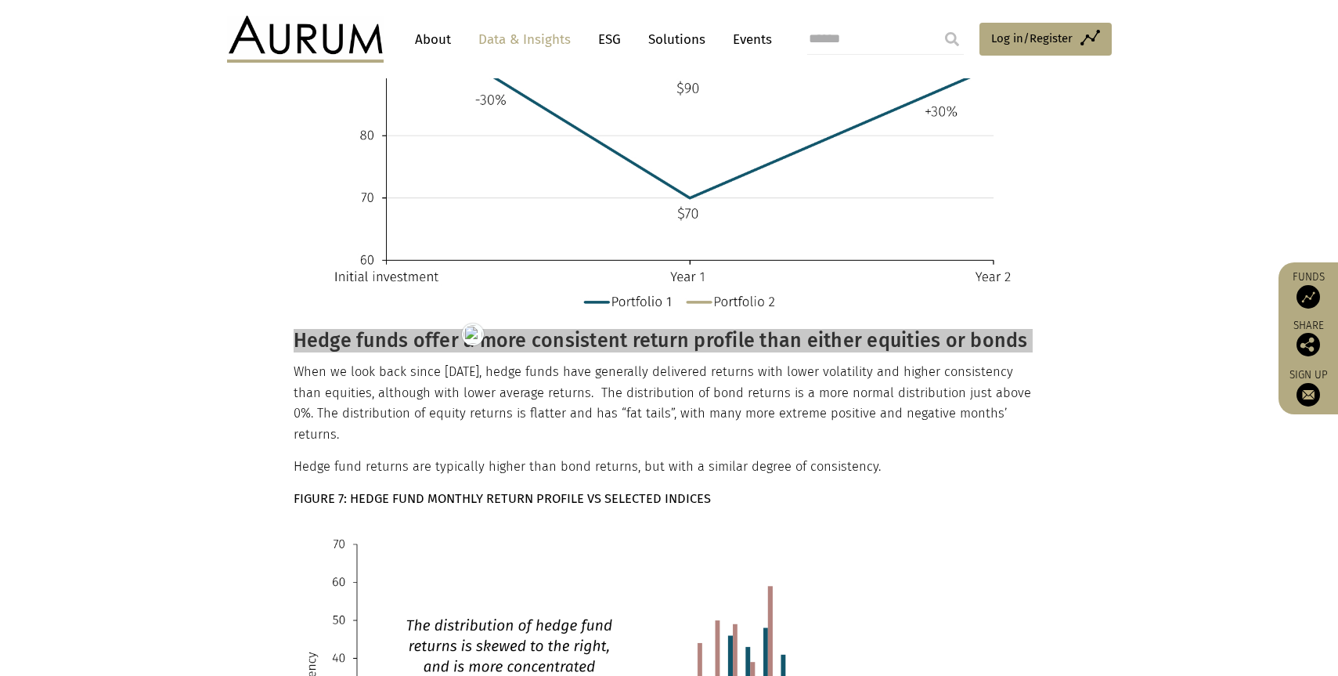
scroll to position [2994, 0]
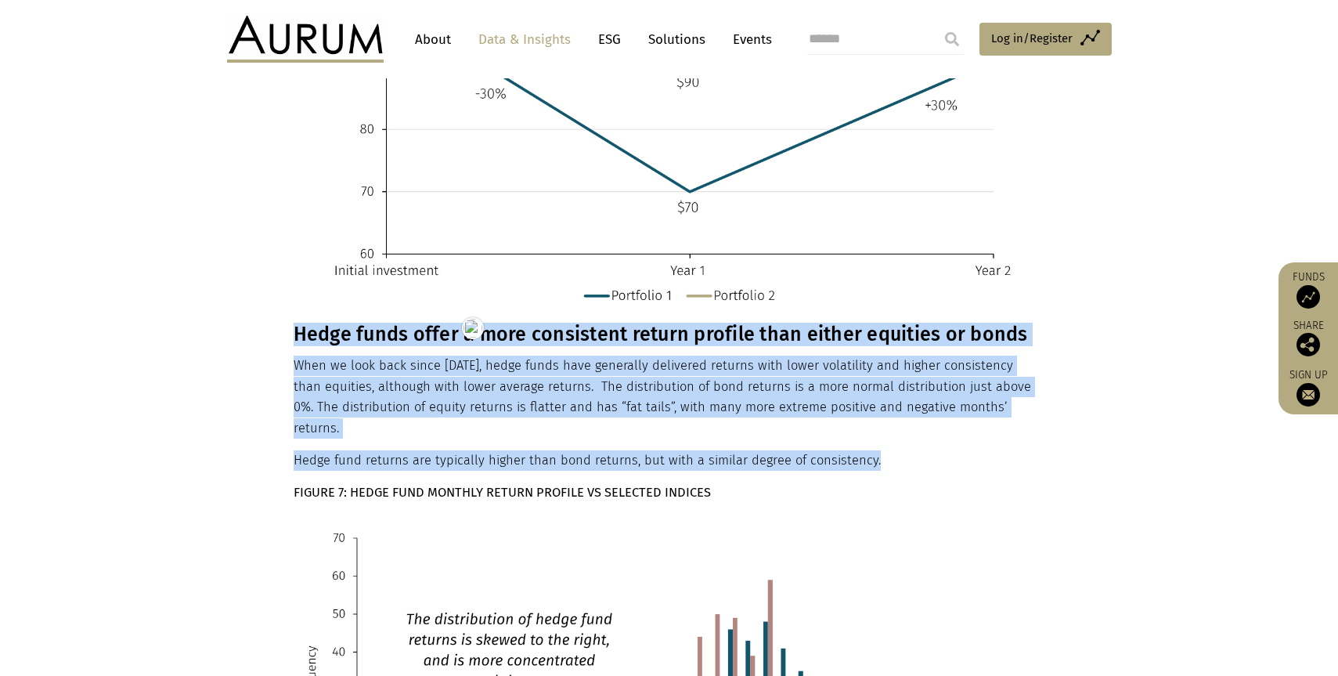
drag, startPoint x: 872, startPoint y: 420, endPoint x: 261, endPoint y: 333, distance: 616.6
click at [536, 485] on strong "FIGURE 7: HEDGE FUND MONTHLY RETURN PROFILE VS SELECTED INDICES" at bounding box center [502, 492] width 417 height 15
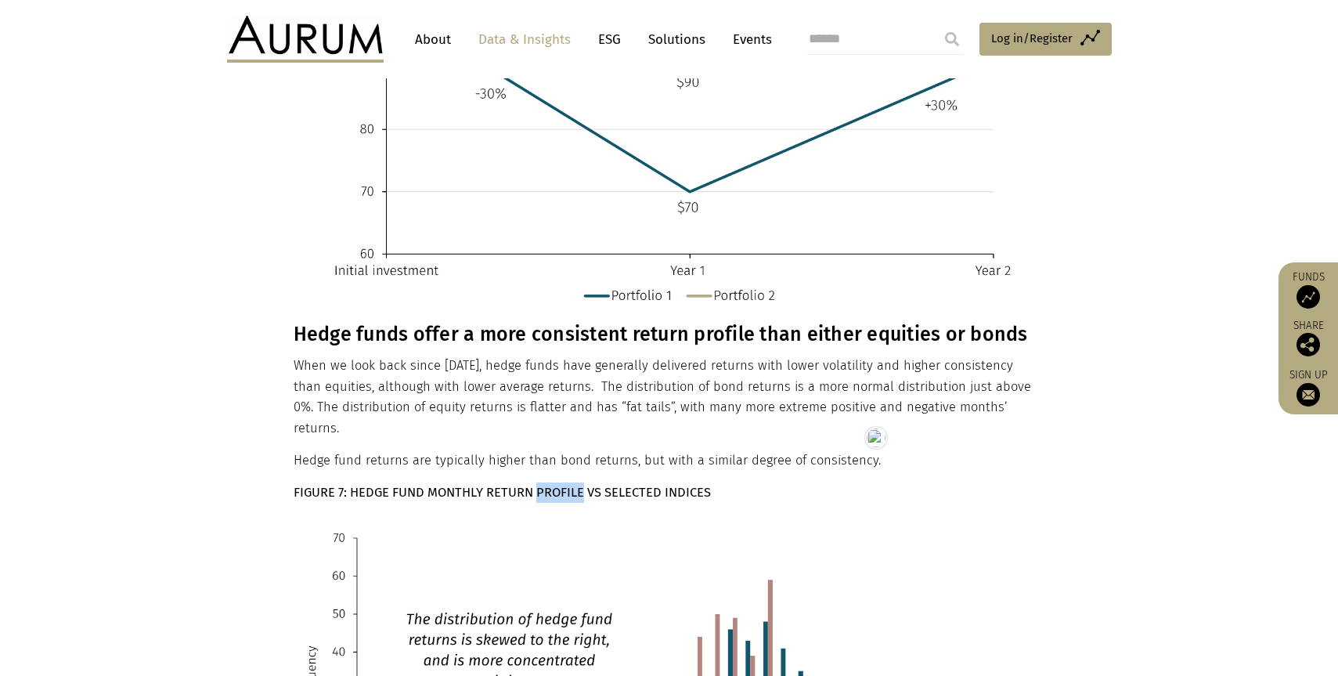
click at [536, 485] on strong "FIGURE 7: HEDGE FUND MONTHLY RETURN PROFILE VS SELECTED INDICES" at bounding box center [502, 492] width 417 height 15
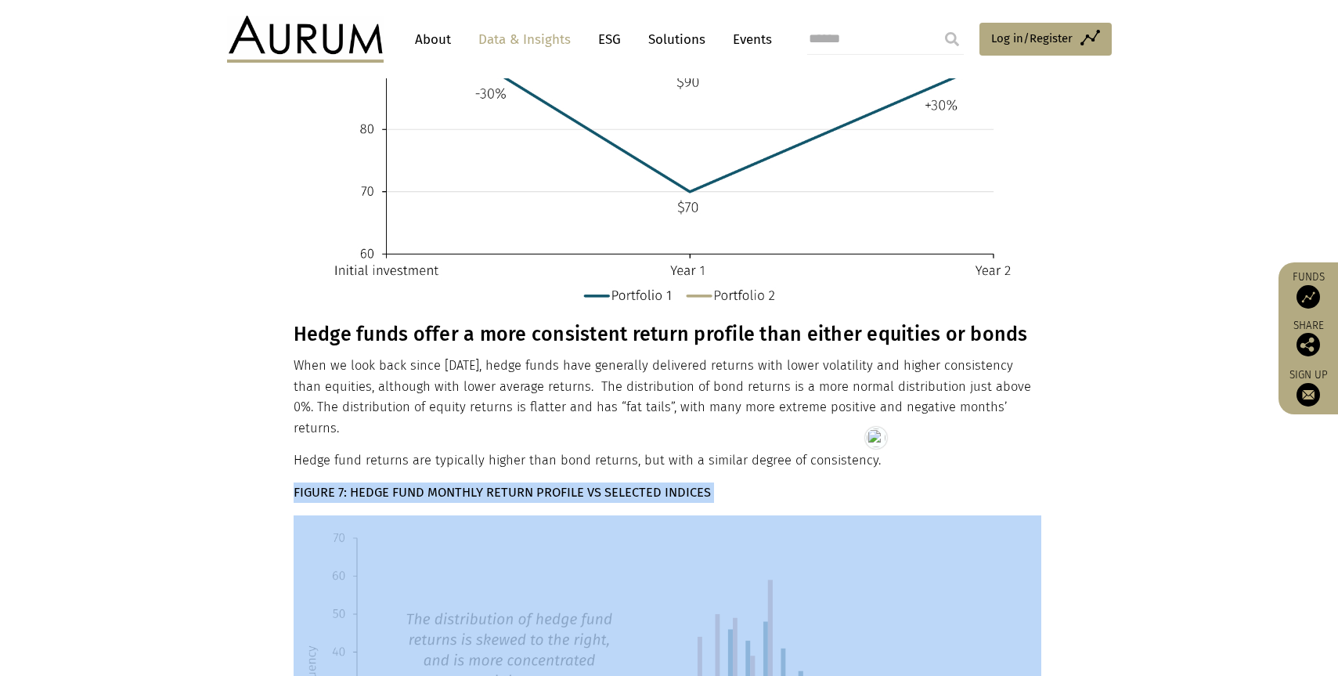
click at [536, 485] on strong "FIGURE 7: HEDGE FUND MONTHLY RETURN PROFILE VS SELECTED INDICES" at bounding box center [502, 492] width 417 height 15
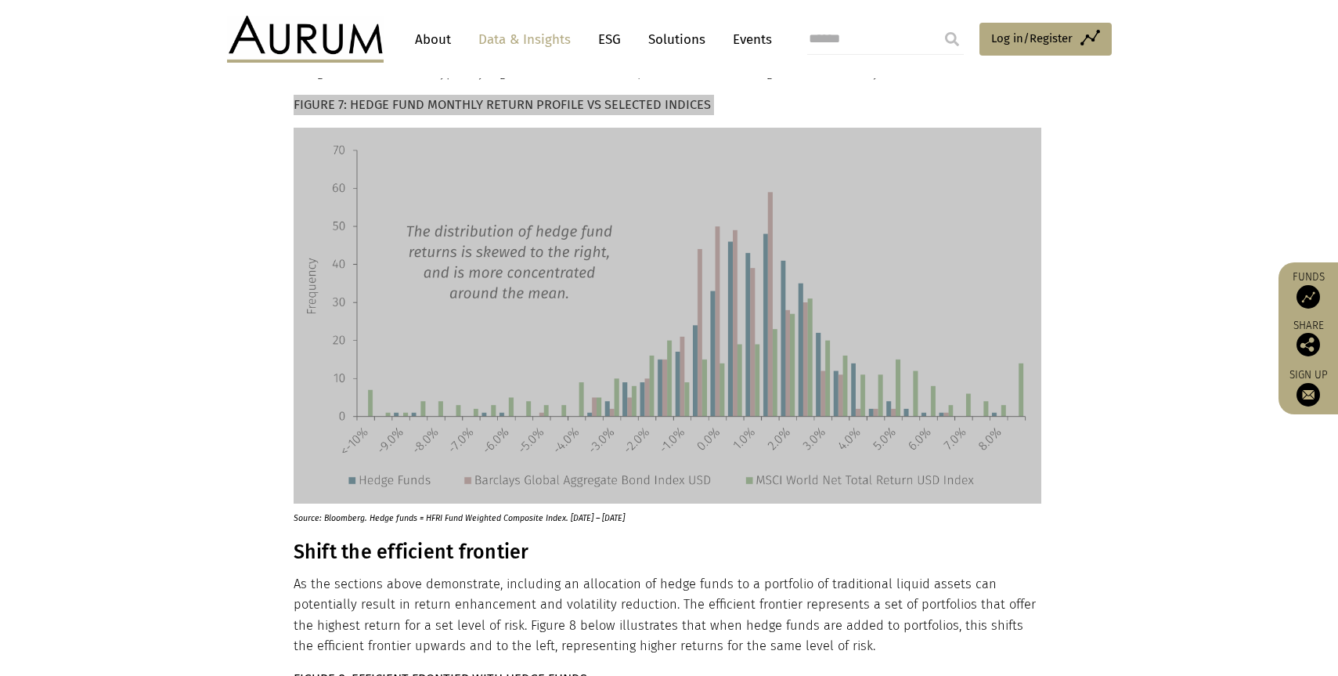
scroll to position [3391, 0]
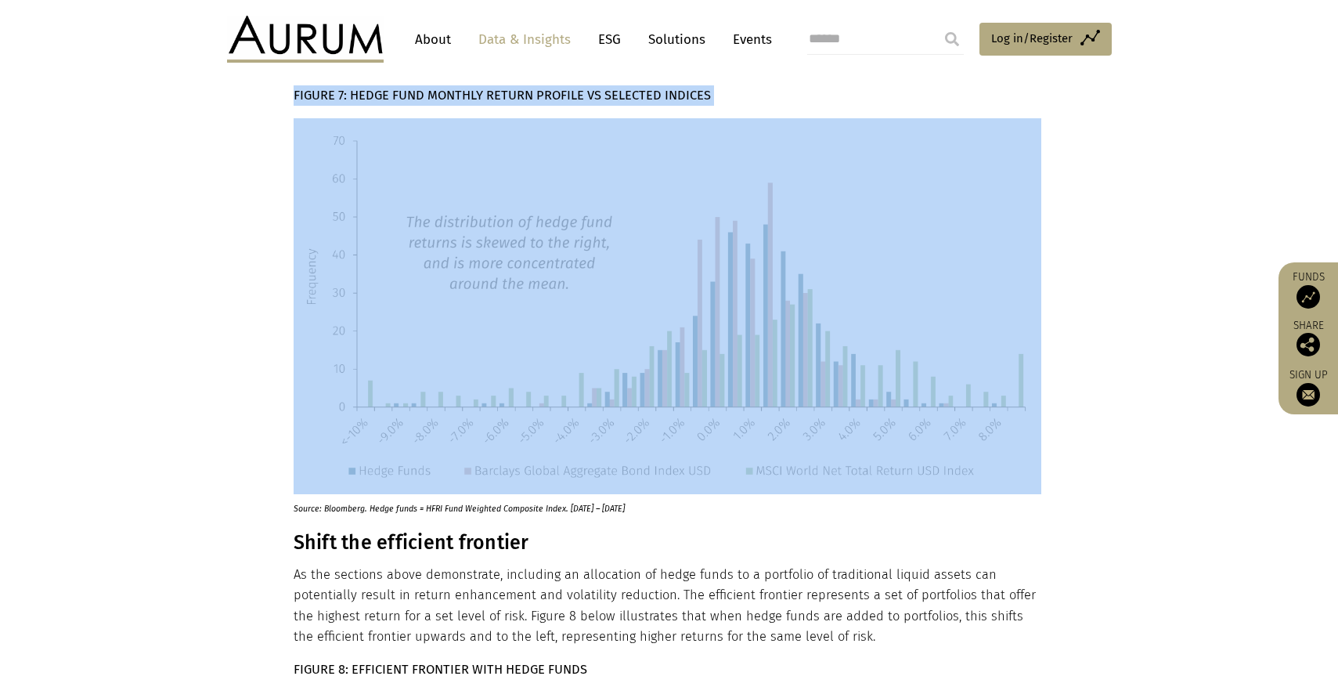
click at [371, 494] on p "Source: Bloomberg. Hedge funds = HFRI Fund Weighted Composite Index. Feb 1990 –…" at bounding box center [649, 504] width 710 height 21
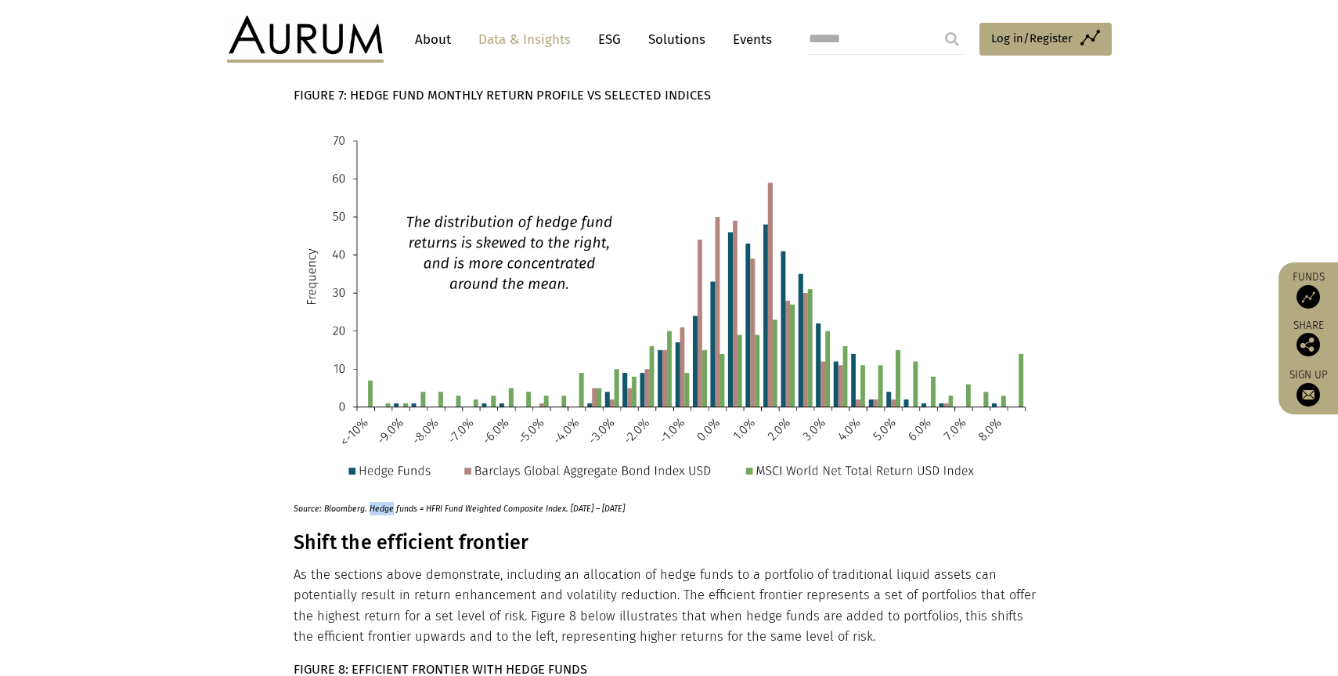
click at [371, 494] on p "Source: Bloomberg. Hedge funds = HFRI Fund Weighted Composite Index. Feb 1990 –…" at bounding box center [649, 504] width 710 height 21
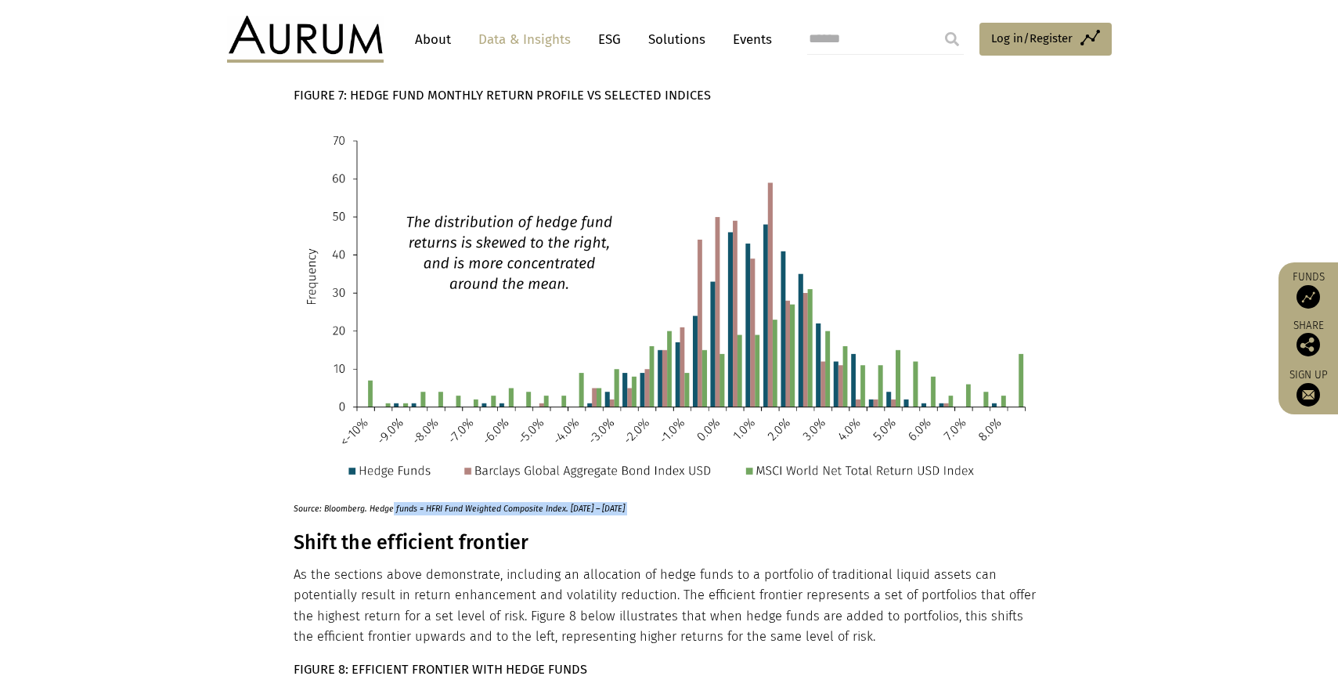
drag, startPoint x: 391, startPoint y: 477, endPoint x: 373, endPoint y: 468, distance: 20.7
click at [391, 494] on p "Source: Bloomberg. Hedge funds = HFRI Fund Weighted Composite Index. Feb 1990 –…" at bounding box center [649, 504] width 710 height 21
click at [373, 494] on p "Source: Bloomberg. Hedge funds = HFRI Fund Weighted Composite Index. Feb 1990 –…" at bounding box center [649, 504] width 710 height 21
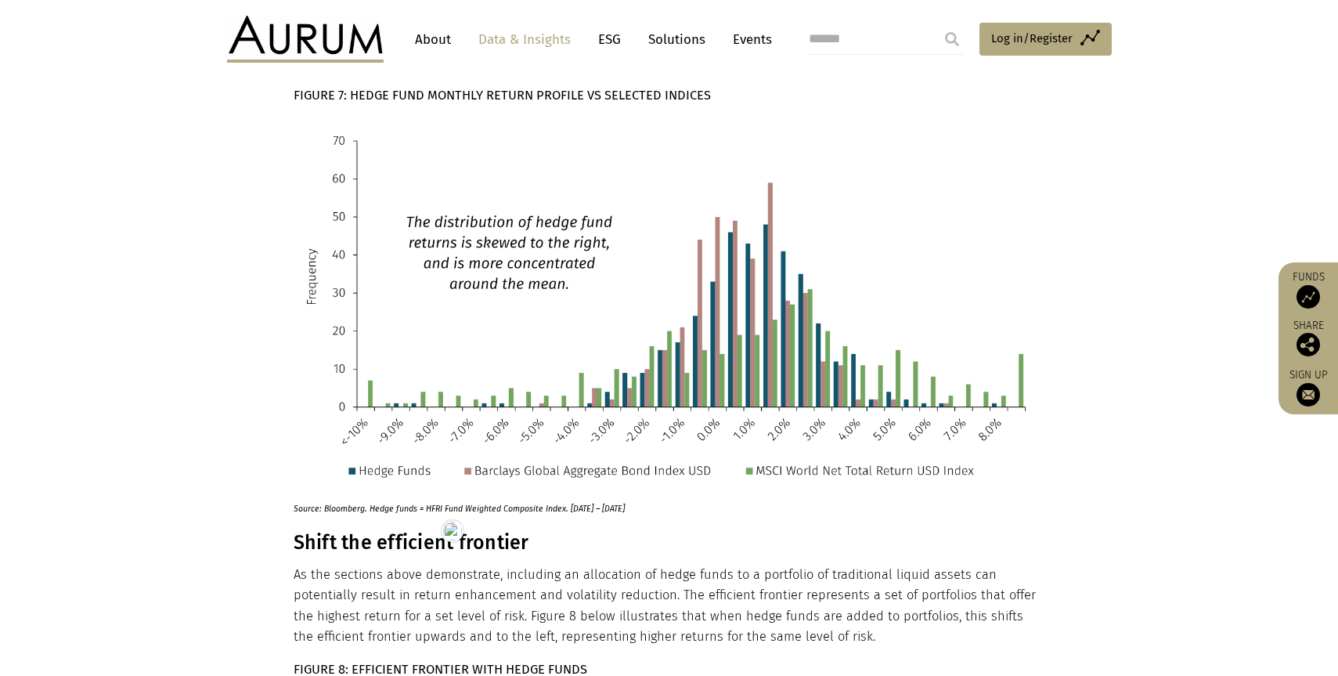
click at [439, 531] on h3 "Shift the efficient frontier" at bounding box center [668, 542] width 748 height 23
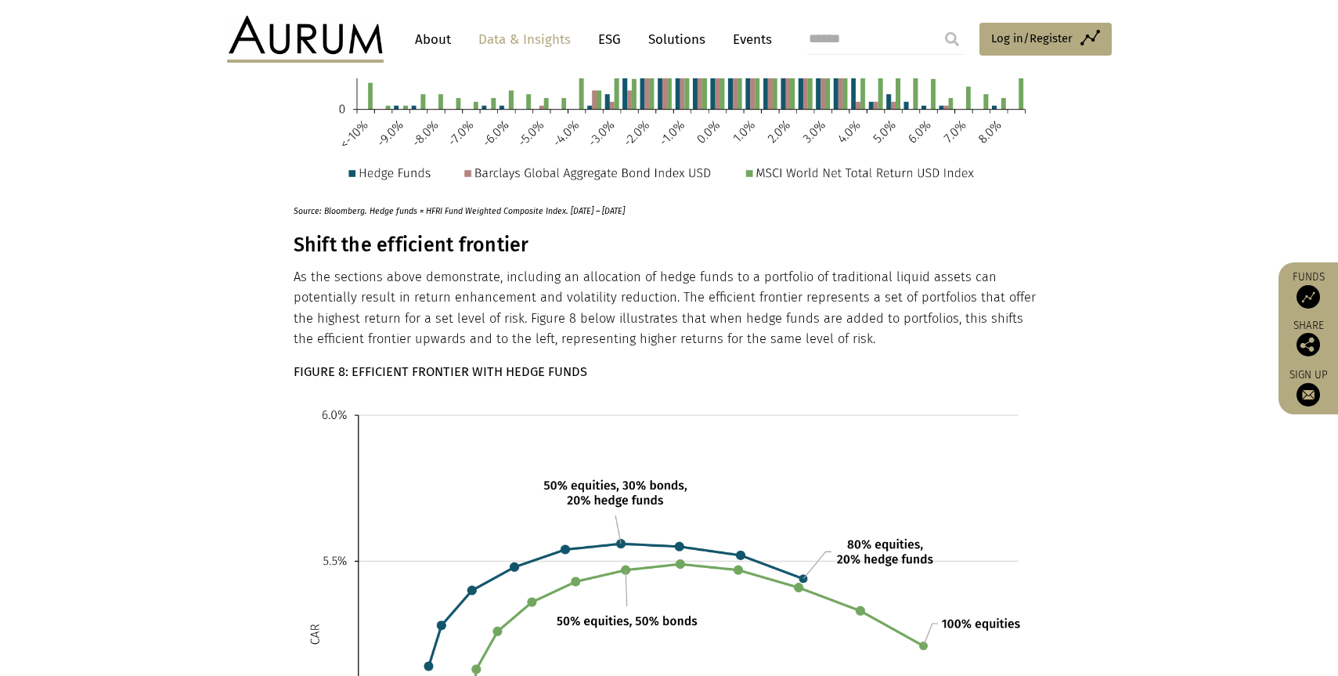
click at [297, 233] on h3 "Shift the efficient frontier" at bounding box center [668, 244] width 748 height 23
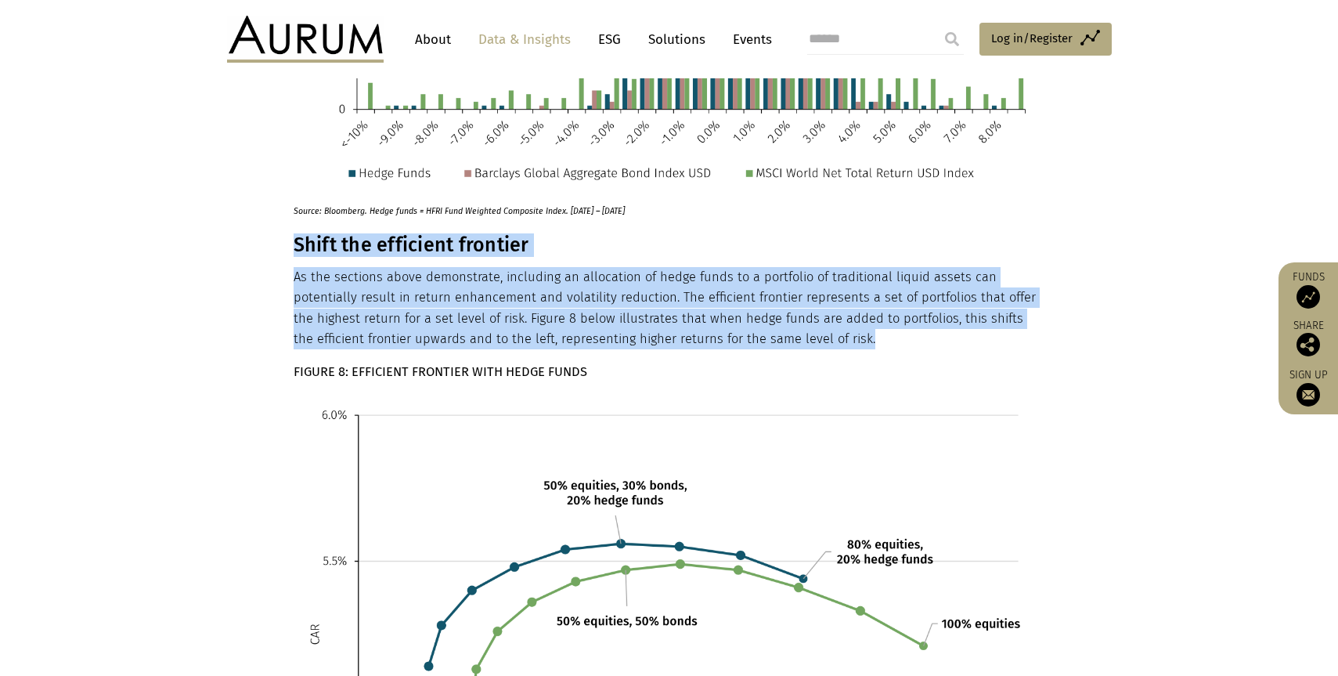
drag, startPoint x: 294, startPoint y: 209, endPoint x: 833, endPoint y: 294, distance: 545.3
click at [393, 364] on strong "FIGURE 8: EFFICIENT FRONTIER WITH HEDGE FUNDS" at bounding box center [441, 371] width 294 height 15
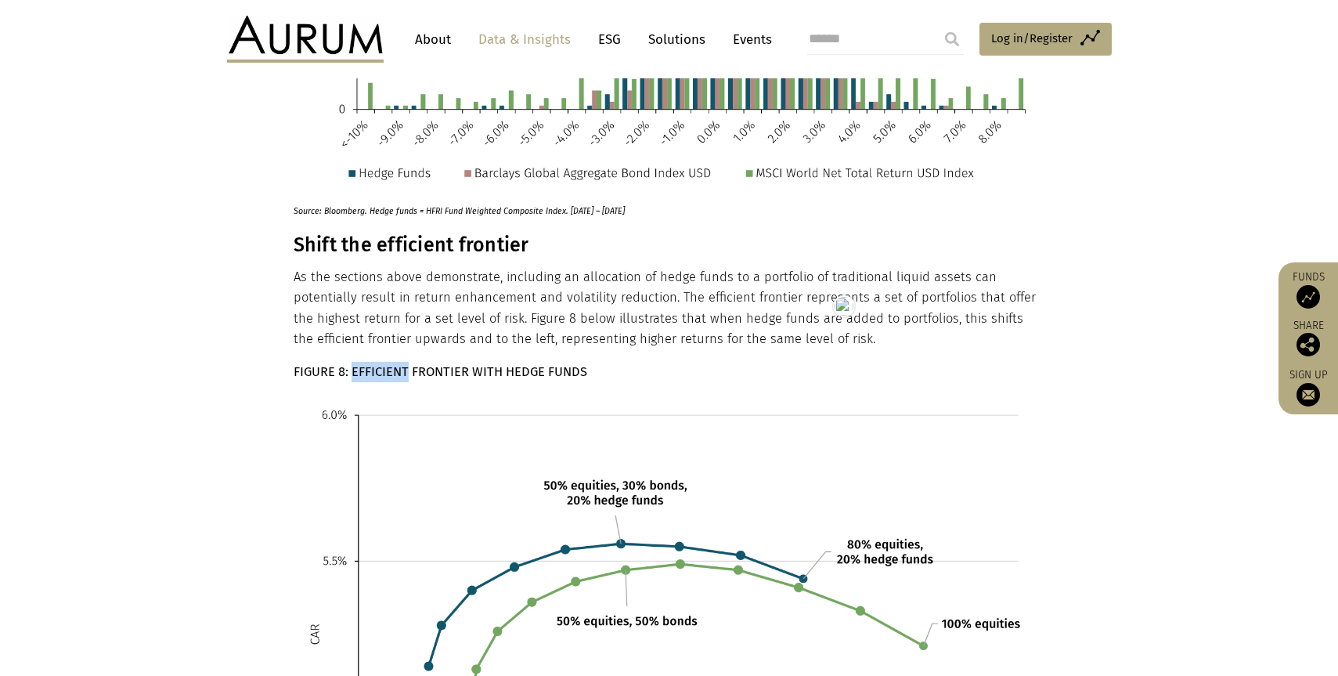
click at [393, 364] on strong "FIGURE 8: EFFICIENT FRONTIER WITH HEDGE FUNDS" at bounding box center [441, 371] width 294 height 15
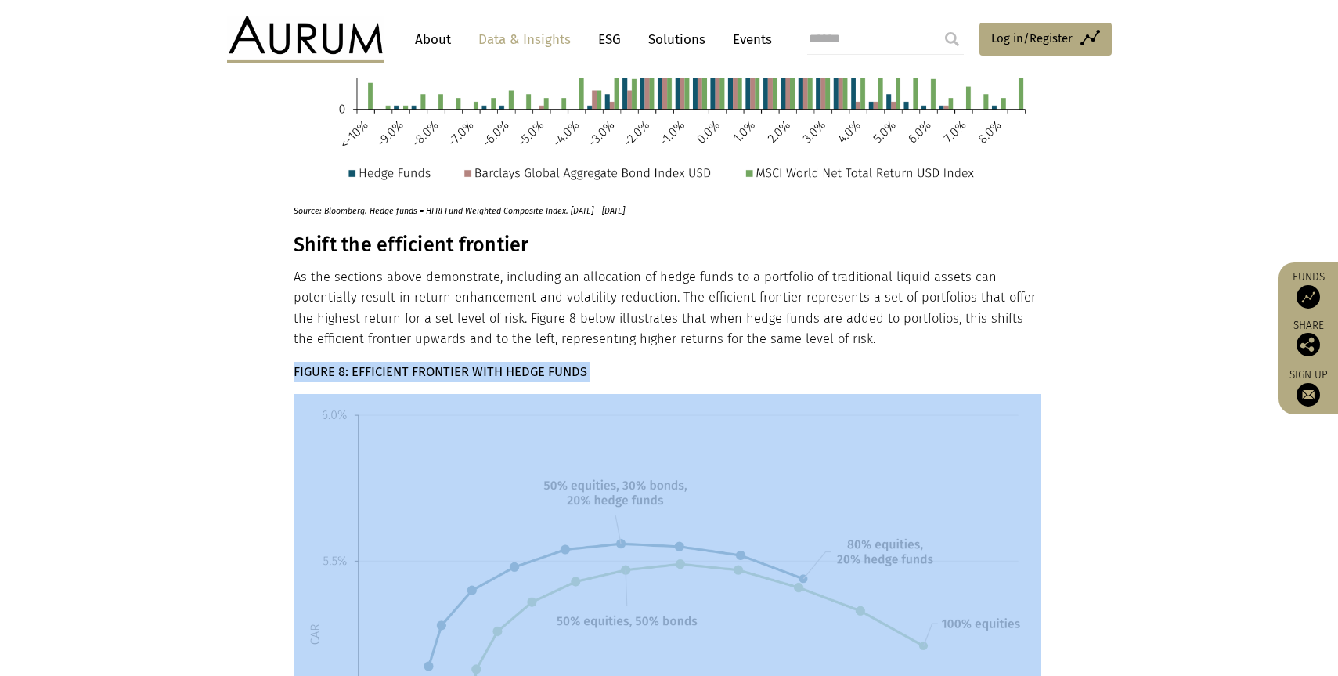
click at [393, 364] on strong "FIGURE 8: EFFICIENT FRONTIER WITH HEDGE FUNDS" at bounding box center [441, 371] width 294 height 15
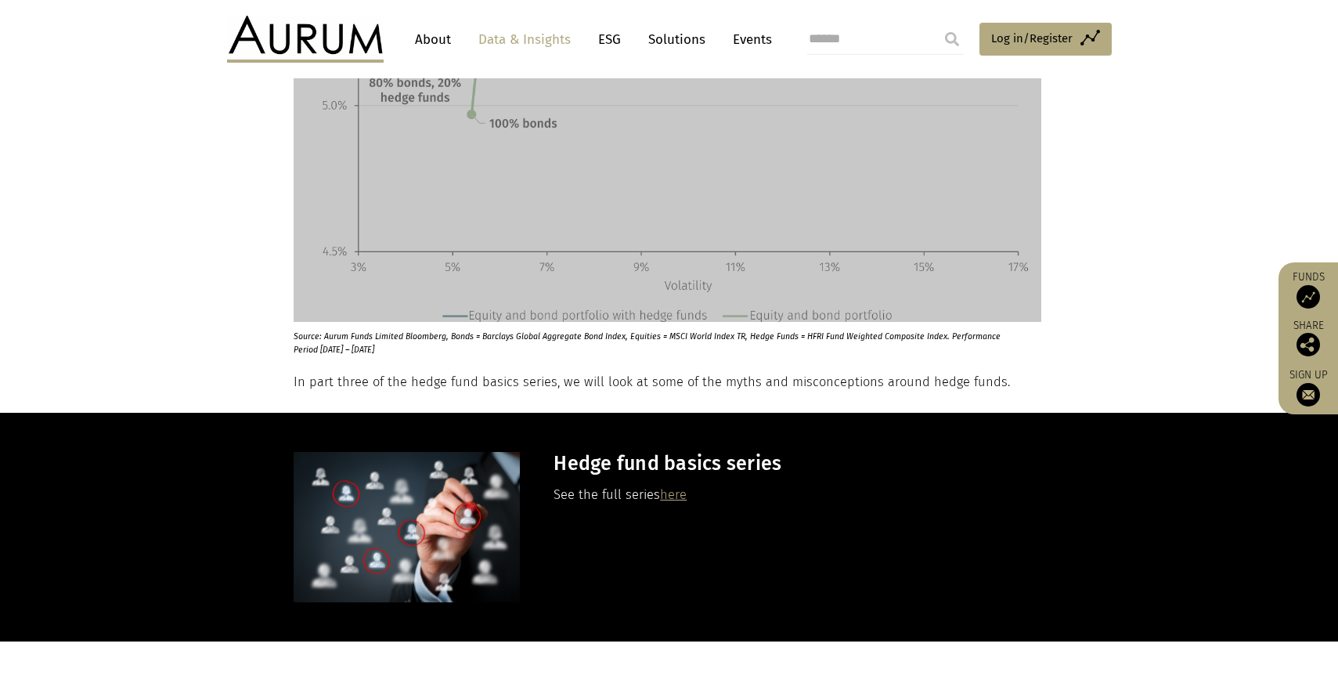
scroll to position [4292, 0]
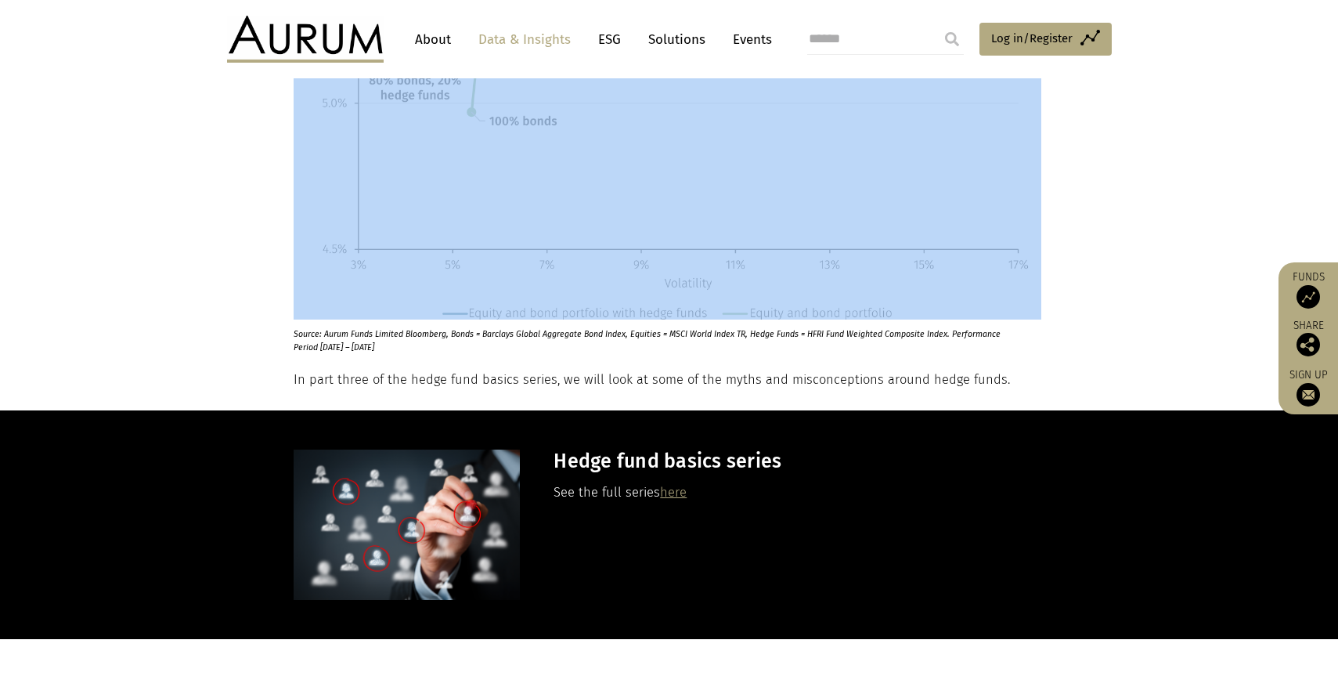
click at [351, 319] on p "Source: Aurum Funds Limited Bloomberg, Bonds = Barclays Global Aggregate Bond I…" at bounding box center [649, 336] width 710 height 34
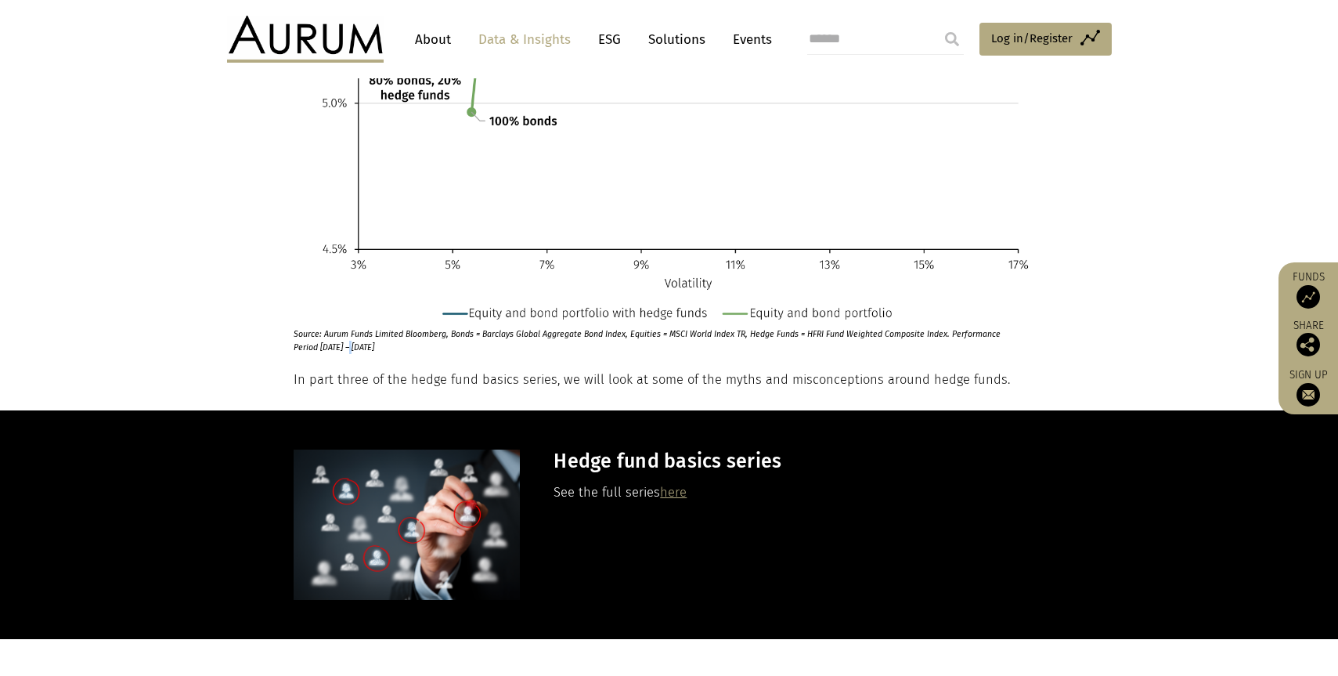
click at [351, 319] on p "Source: Aurum Funds Limited Bloomberg, Bonds = Barclays Global Aggregate Bond I…" at bounding box center [649, 336] width 710 height 34
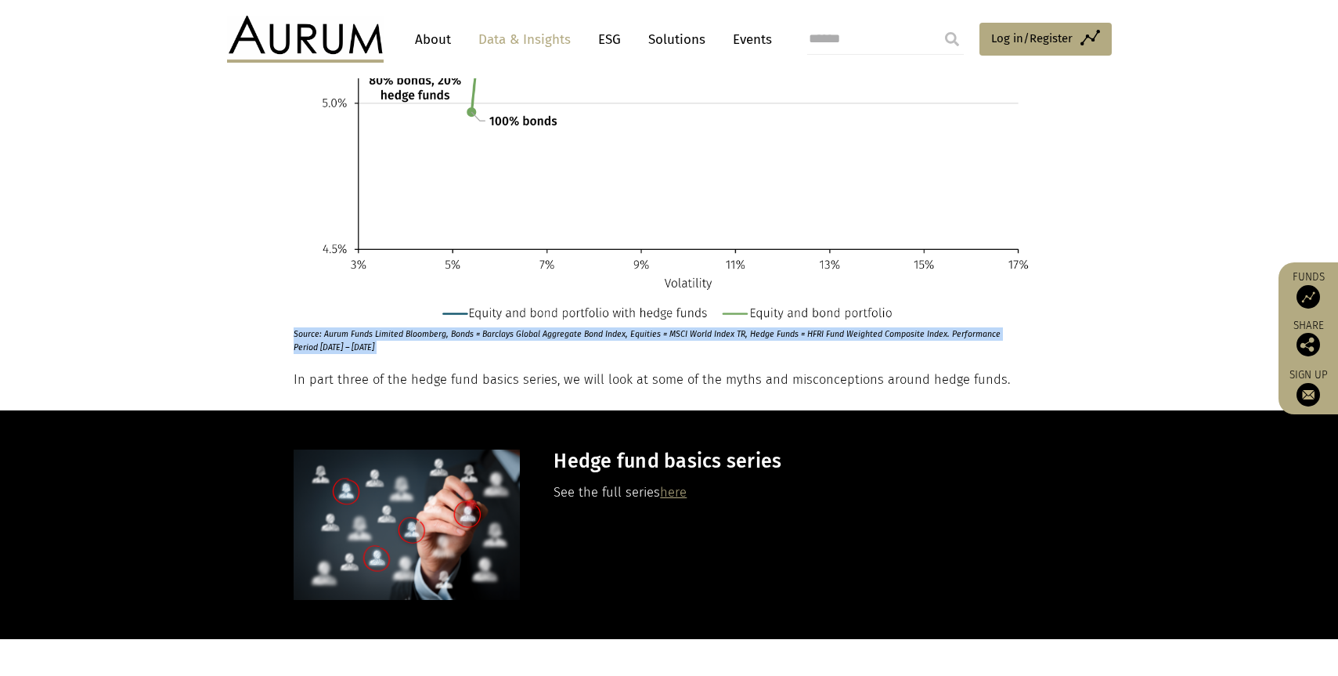
click at [434, 369] on p "In part three of the hedge fund basics series, we will look at some of the myth…" at bounding box center [668, 379] width 748 height 20
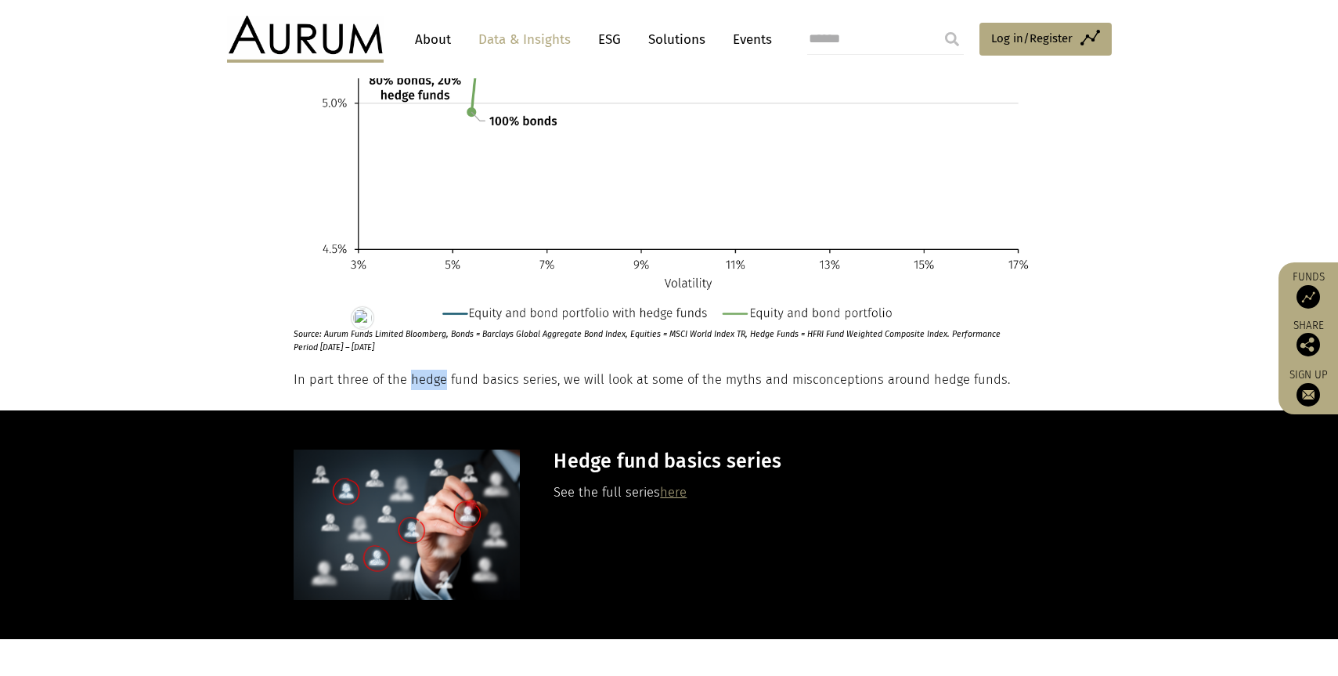
click at [434, 369] on p "In part three of the hedge fund basics series, we will look at some of the myth…" at bounding box center [668, 379] width 748 height 20
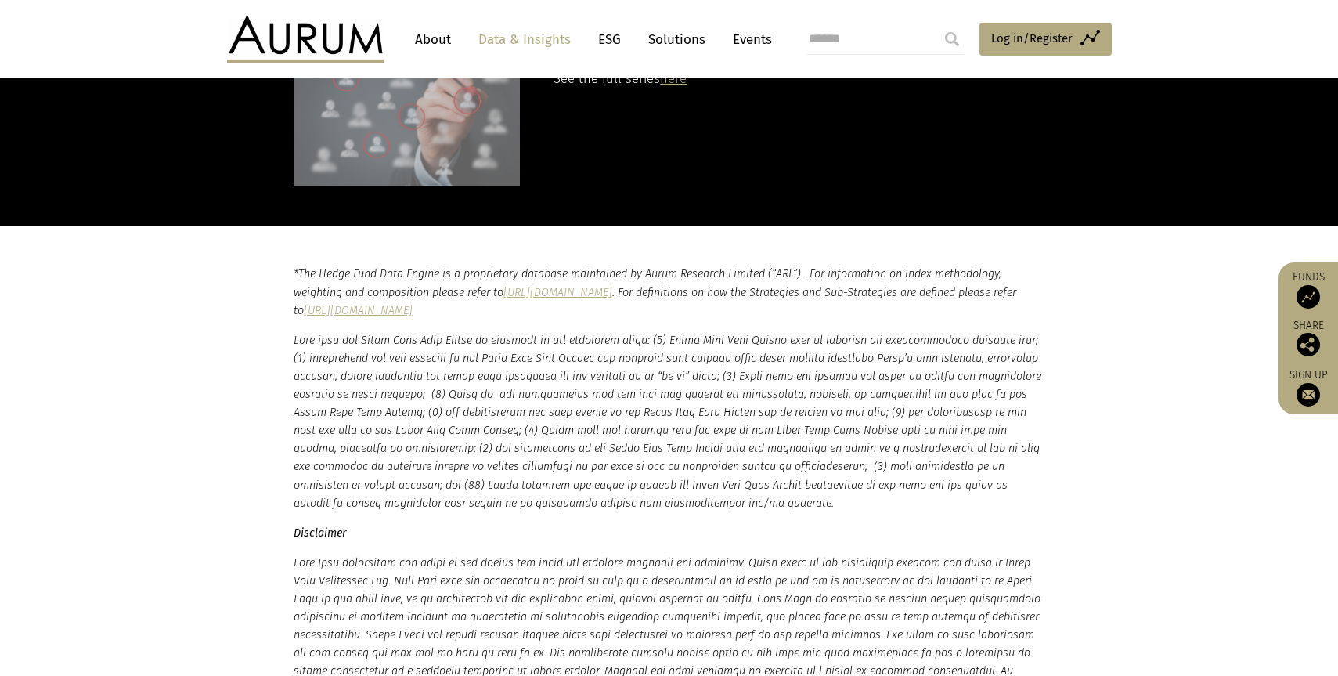
scroll to position [4709, 0]
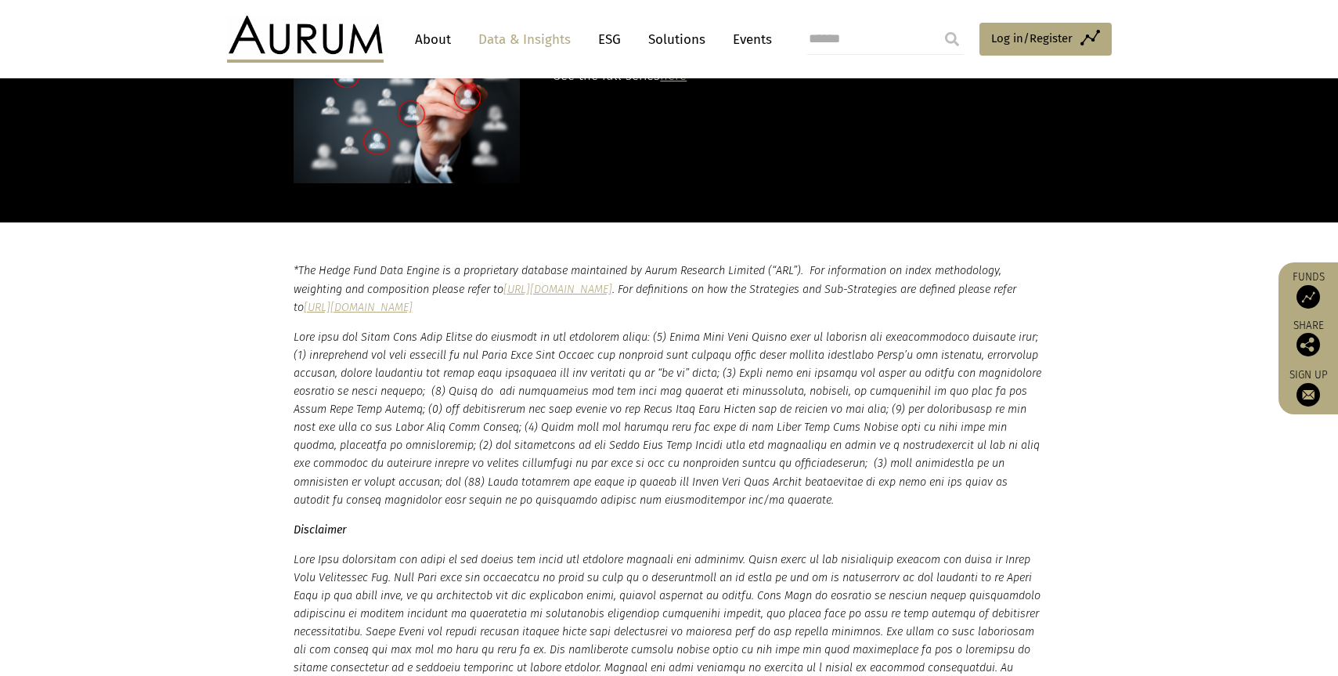
click at [294, 261] on p "*The Hedge Fund Data Engine is a proprietary database maintained by Aurum Resea…" at bounding box center [669, 288] width 751 height 54
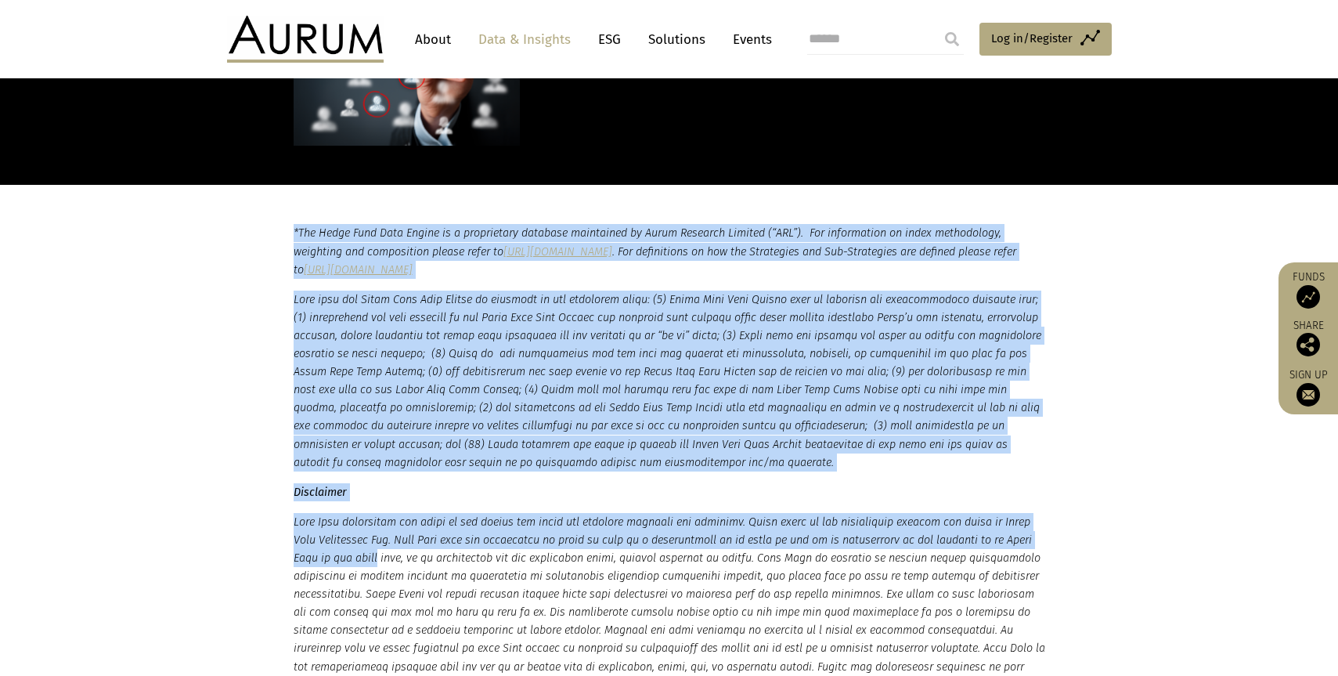
scroll to position [5116, 0]
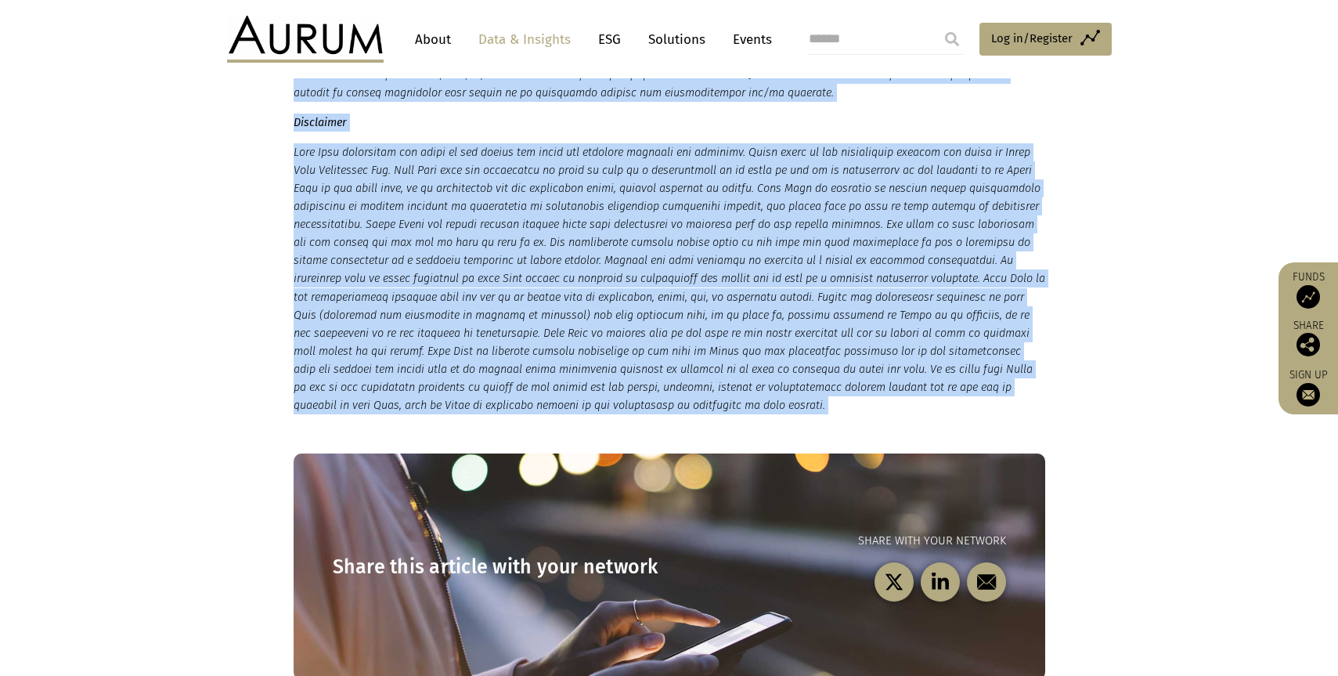
drag, startPoint x: 294, startPoint y: 230, endPoint x: 834, endPoint y: 370, distance: 558.0
click at [834, 370] on small "*The Hedge Fund Data Engine is a proprietary database maintained by Aurum Resea…" at bounding box center [669, 134] width 751 height 560
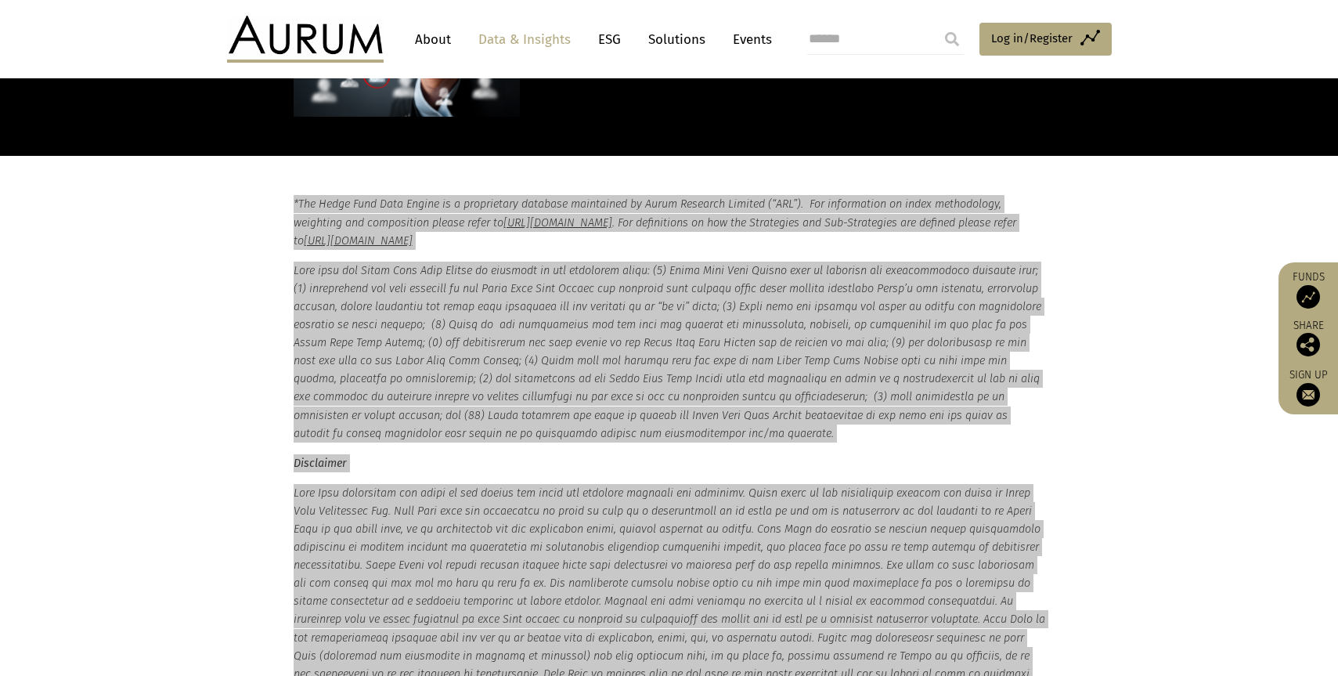
scroll to position [4731, 0]
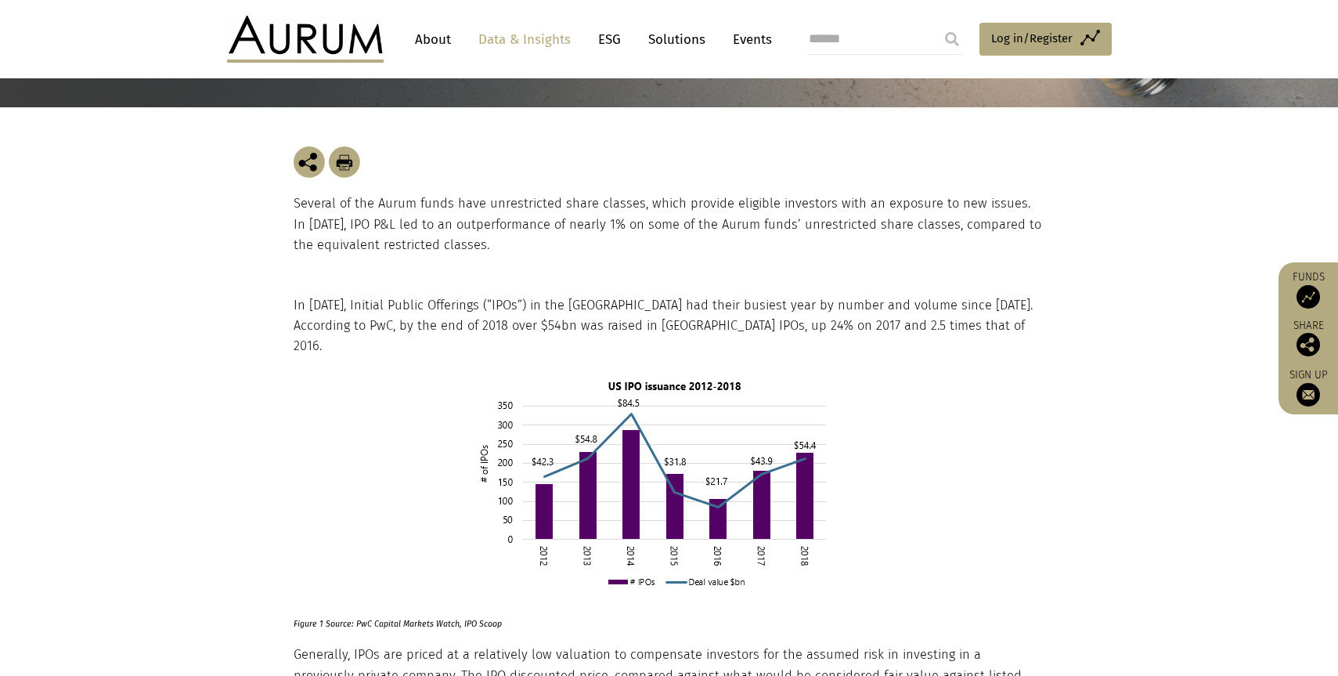
scroll to position [277, 0]
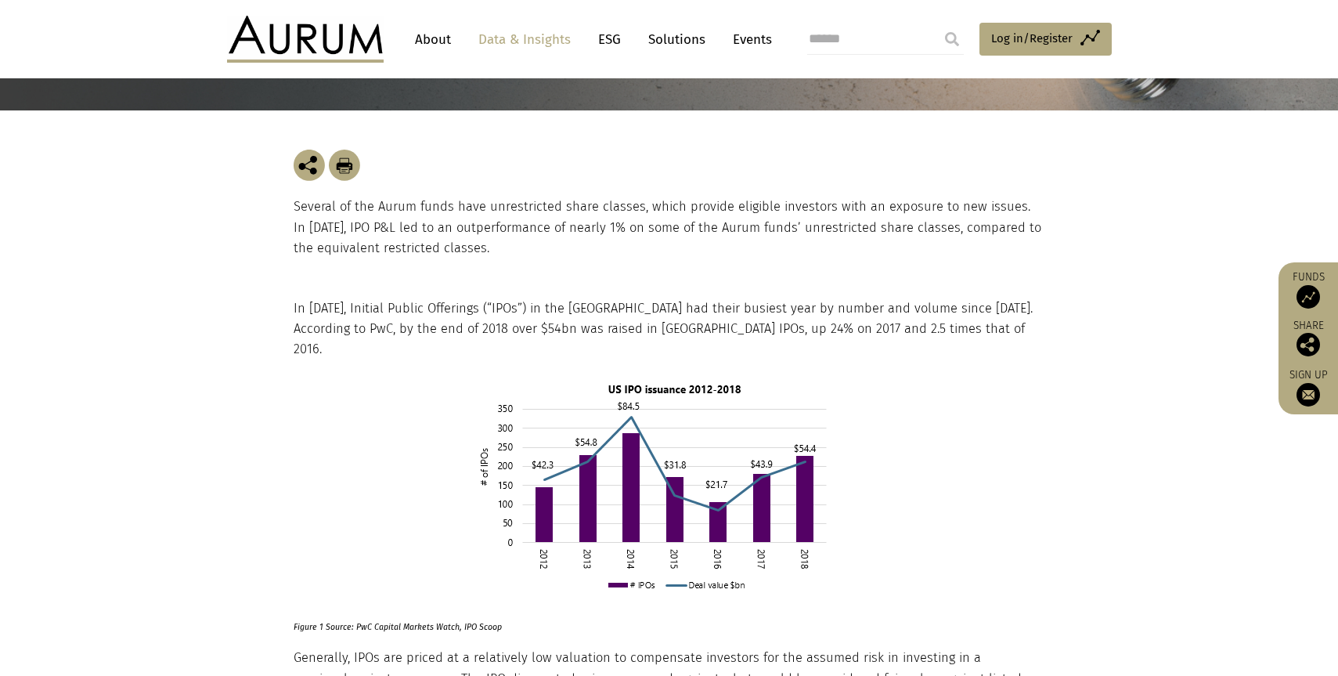
click at [832, 321] on p "In 2018, Initial Public Offerings (“IPOs”) in the US had their busiest year by …" at bounding box center [668, 329] width 748 height 62
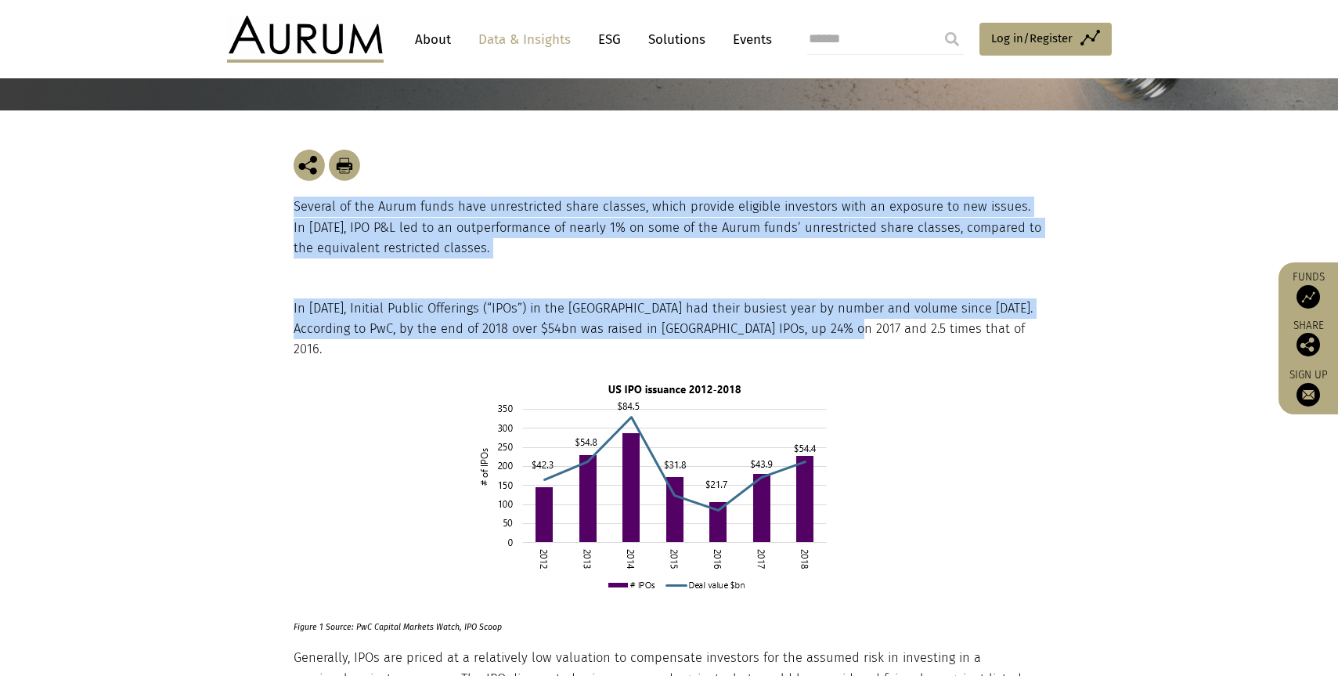
drag, startPoint x: 833, startPoint y: 330, endPoint x: 294, endPoint y: 212, distance: 551.4
copy main "Several of the Aurum funds have unrestricted share classes, which provide eligi…"
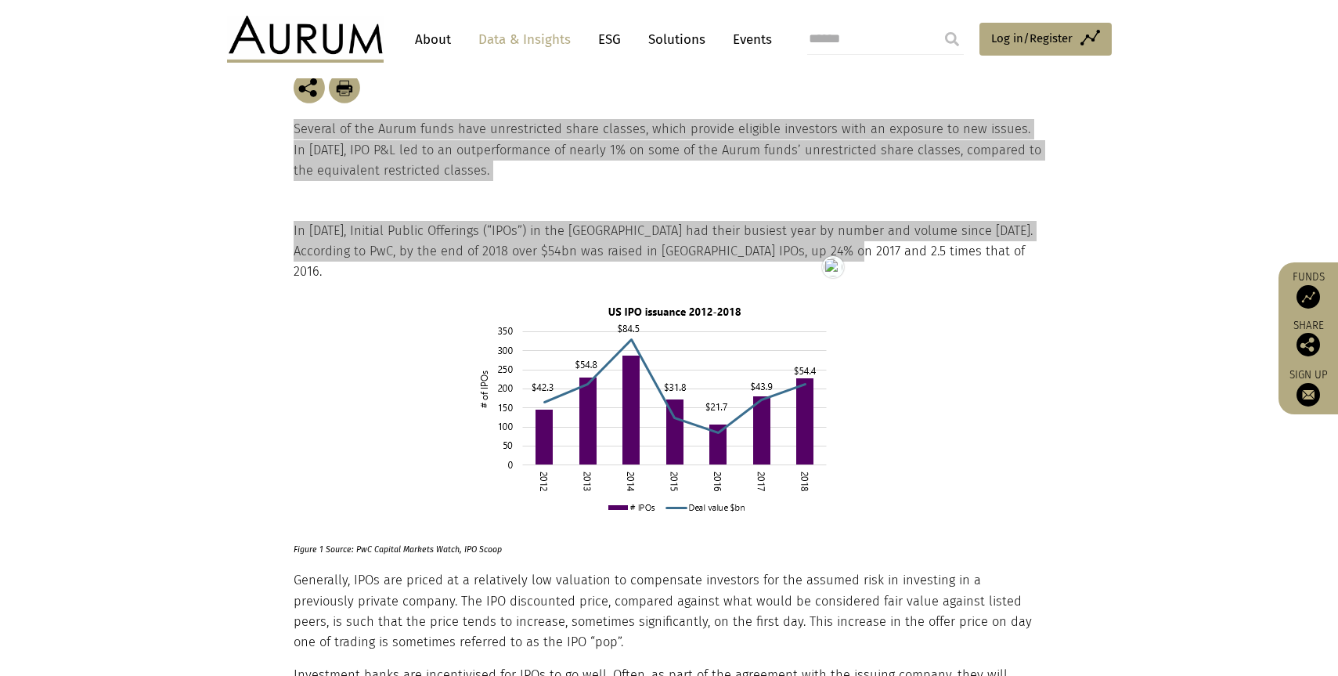
scroll to position [384, 0]
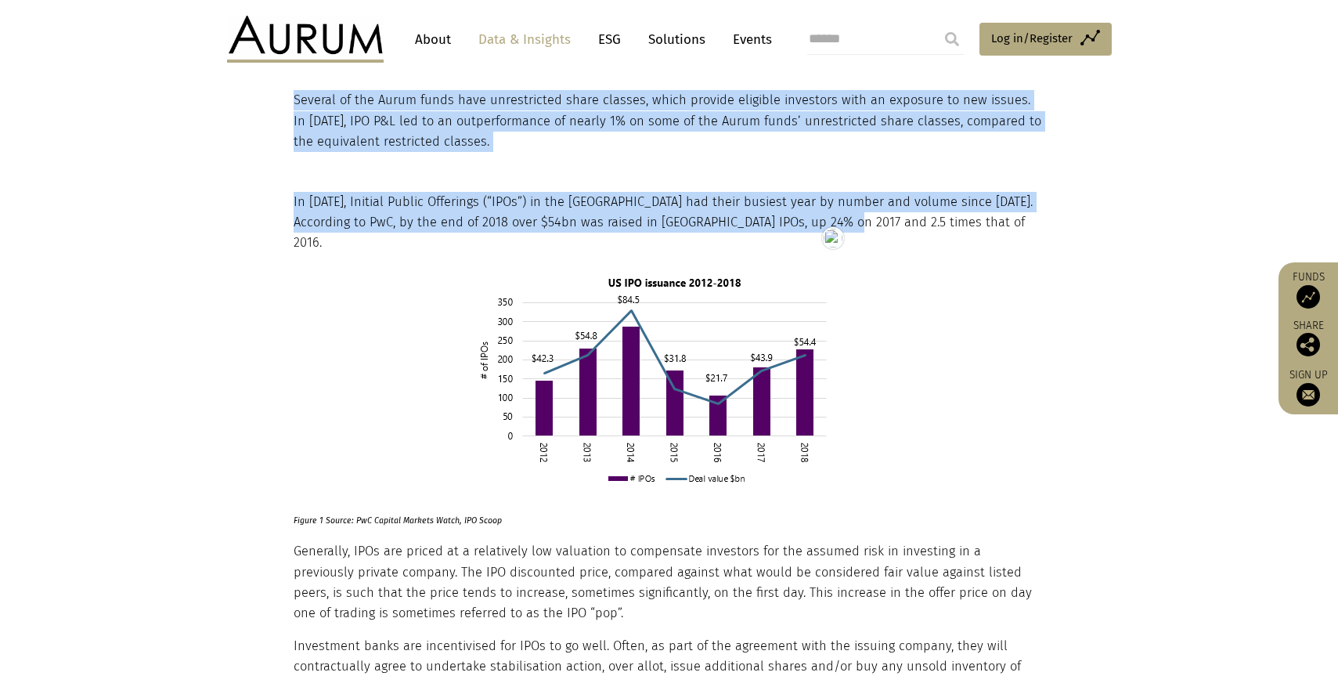
click at [428, 515] on strong "Figure 1 Source: PwC Capital Markets Watch, IPO Scoop" at bounding box center [398, 520] width 208 height 10
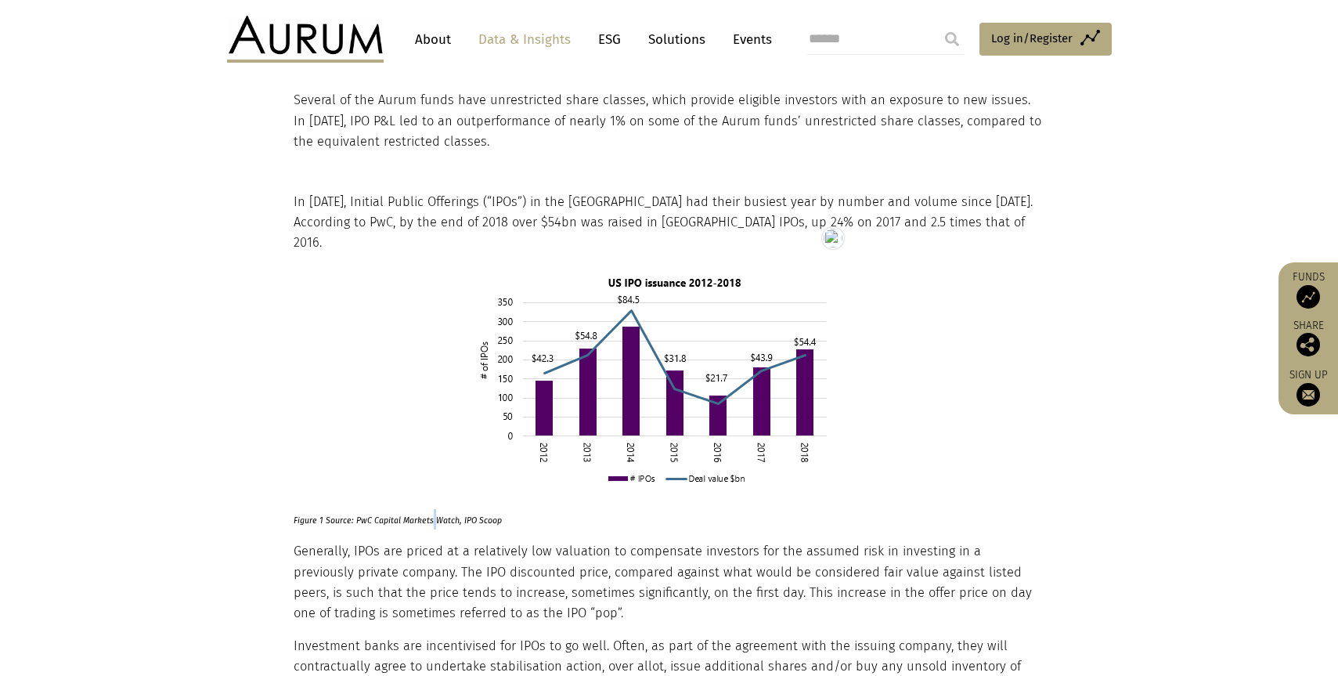
click at [428, 515] on strong "Figure 1 Source: PwC Capital Markets Watch, IPO Scoop" at bounding box center [398, 520] width 208 height 10
copy div "Figure 1 Source: PwC Capital Markets Watch, IPO Scoop"
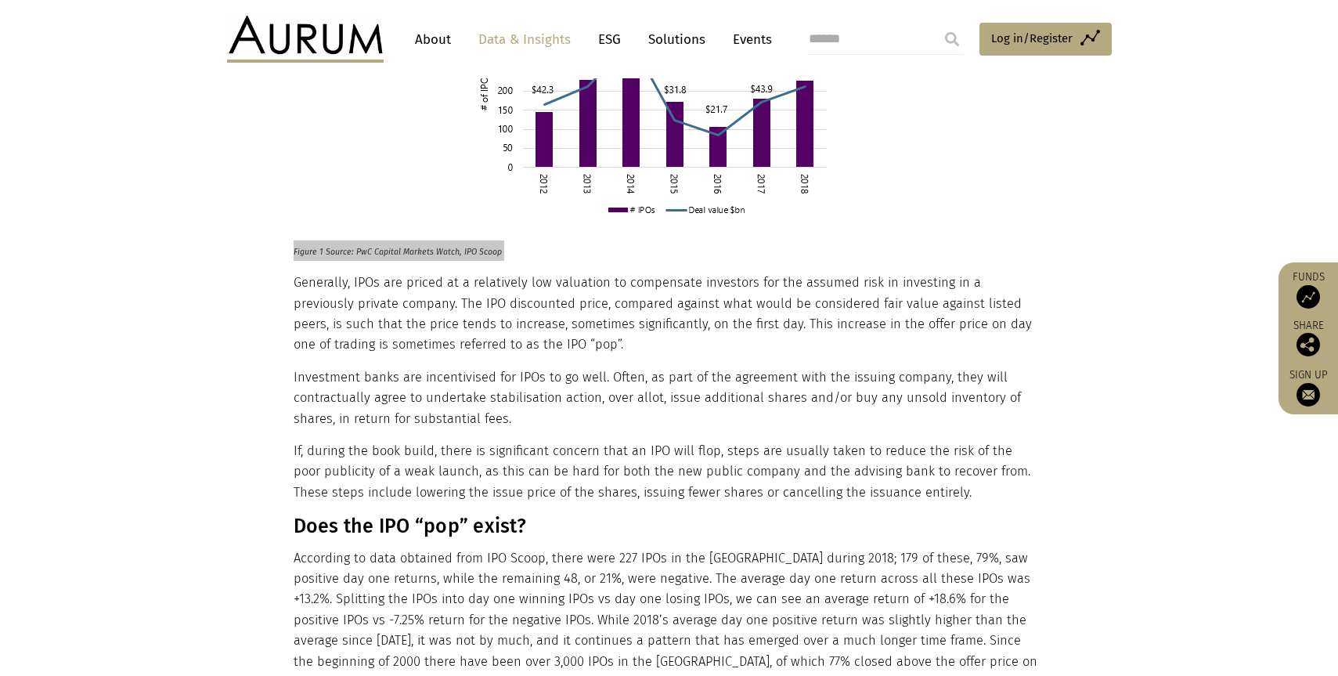
scroll to position [654, 0]
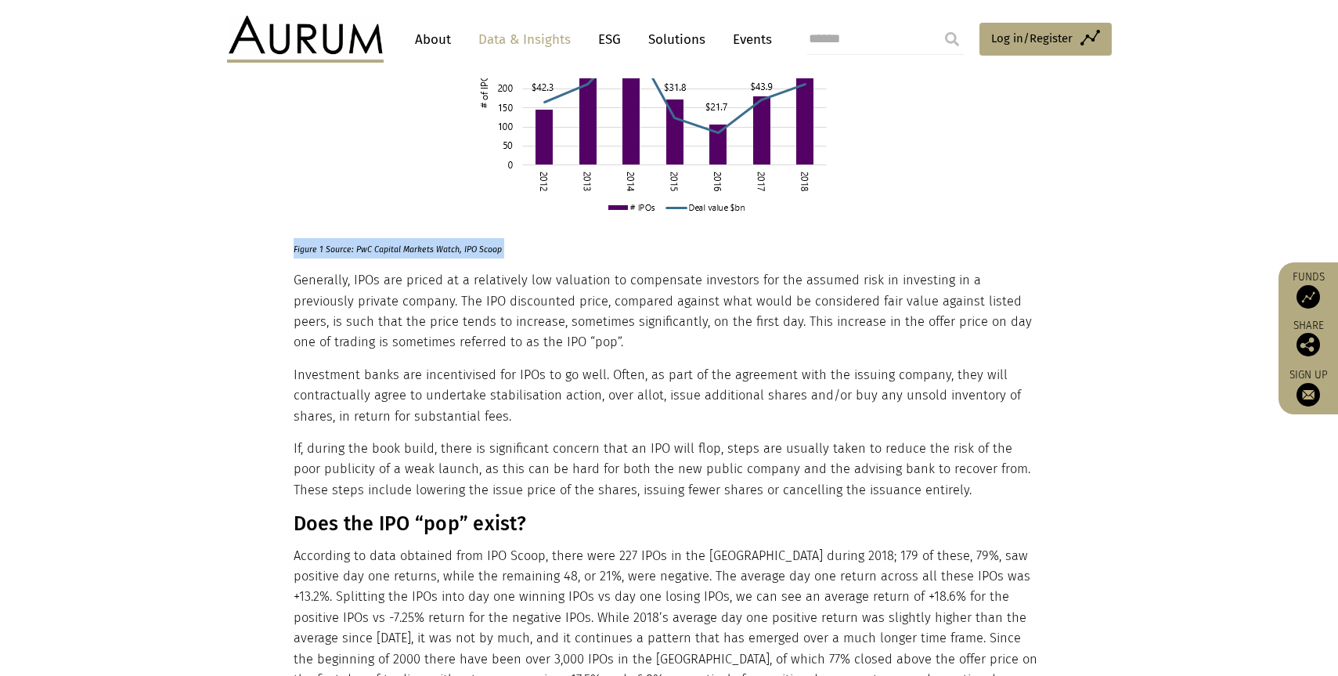
click at [305, 277] on p "Generally, IPOs are priced at a relatively low valuation to compensate investor…" at bounding box center [668, 311] width 748 height 83
click at [294, 270] on p "Generally, IPOs are priced at a relatively low valuation to compensate investor…" at bounding box center [668, 311] width 748 height 83
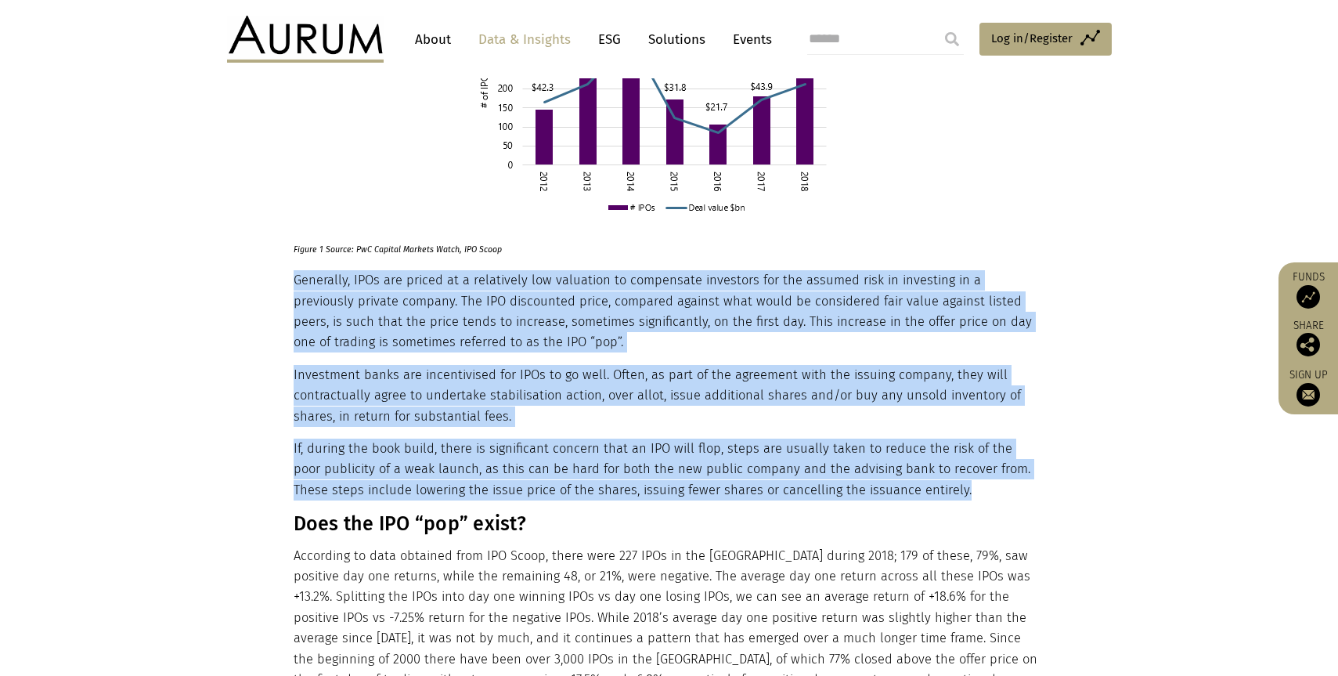
drag, startPoint x: 294, startPoint y: 262, endPoint x: 917, endPoint y: 477, distance: 659.0
copy div "Generally, IPOs are priced at a relatively low valuation to compensate investor…"
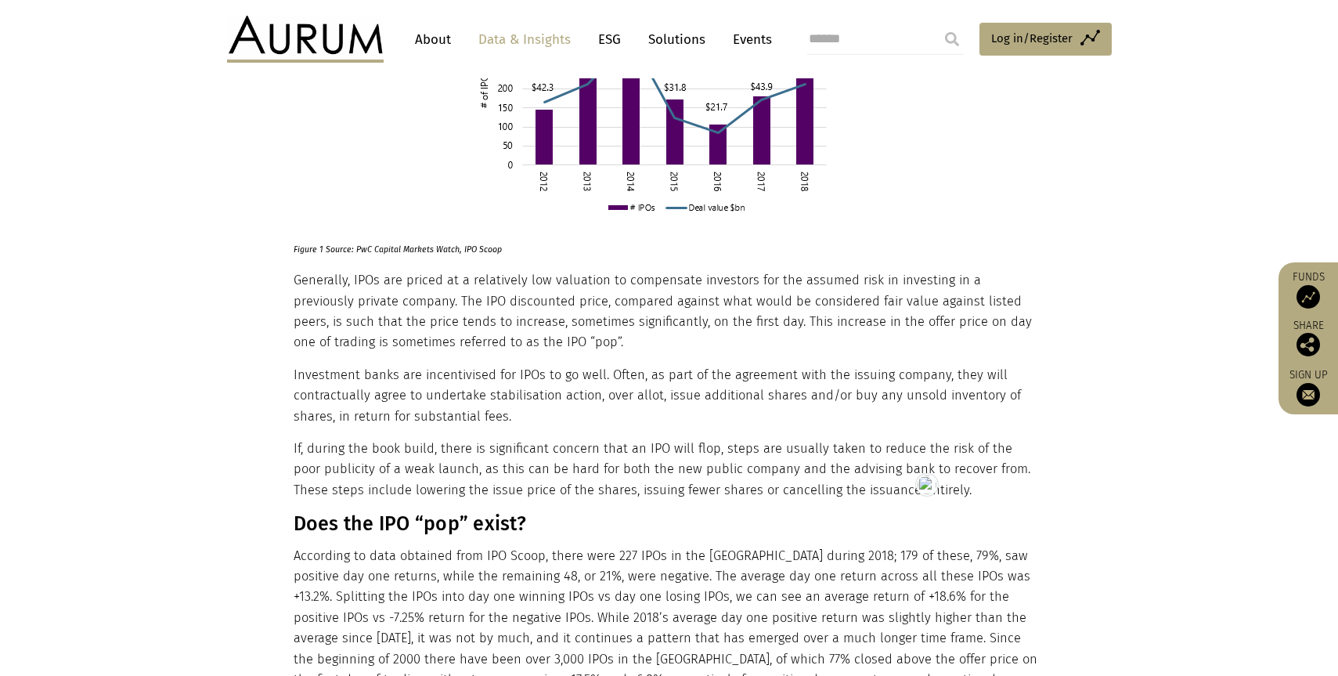
click at [394, 514] on h3 "Does the IPO “pop” exist?" at bounding box center [668, 523] width 748 height 23
copy div "Does the IPO “pop” exist?"
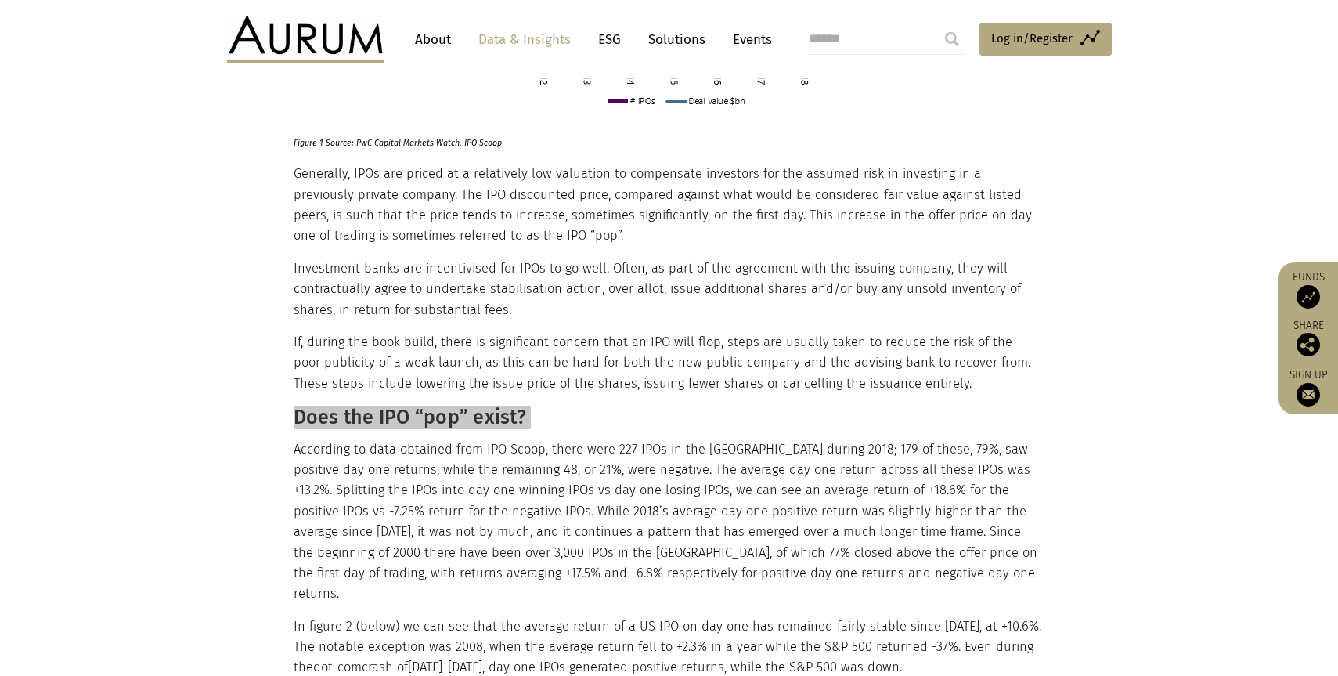
scroll to position [794, 0]
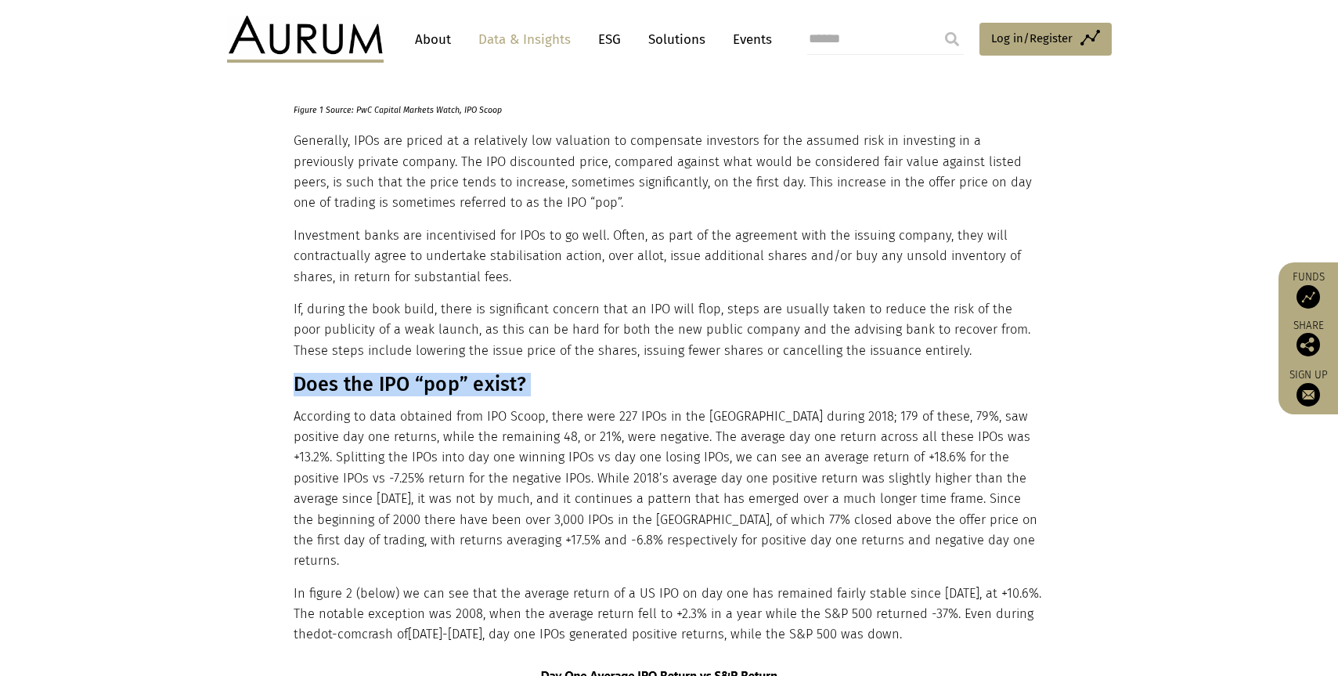
click at [294, 373] on h3 "Does the IPO “pop” exist?" at bounding box center [668, 384] width 748 height 23
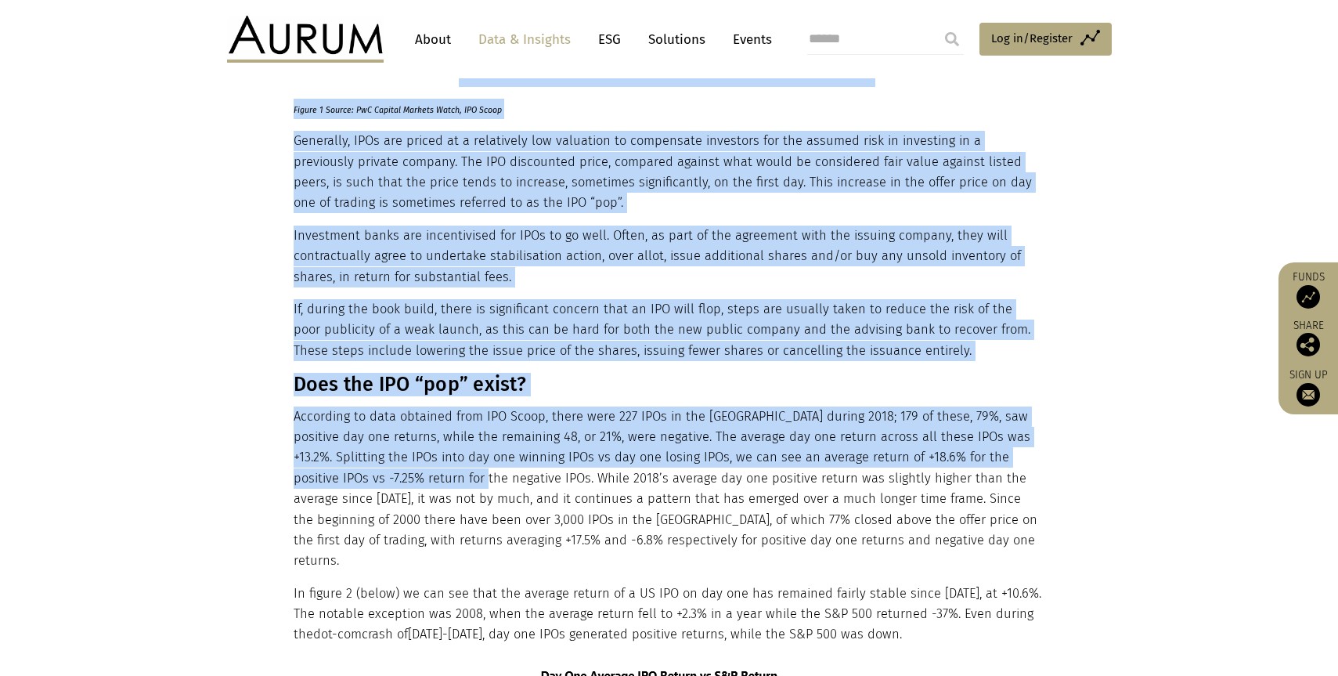
drag, startPoint x: 290, startPoint y: 361, endPoint x: 435, endPoint y: 463, distance: 177.6
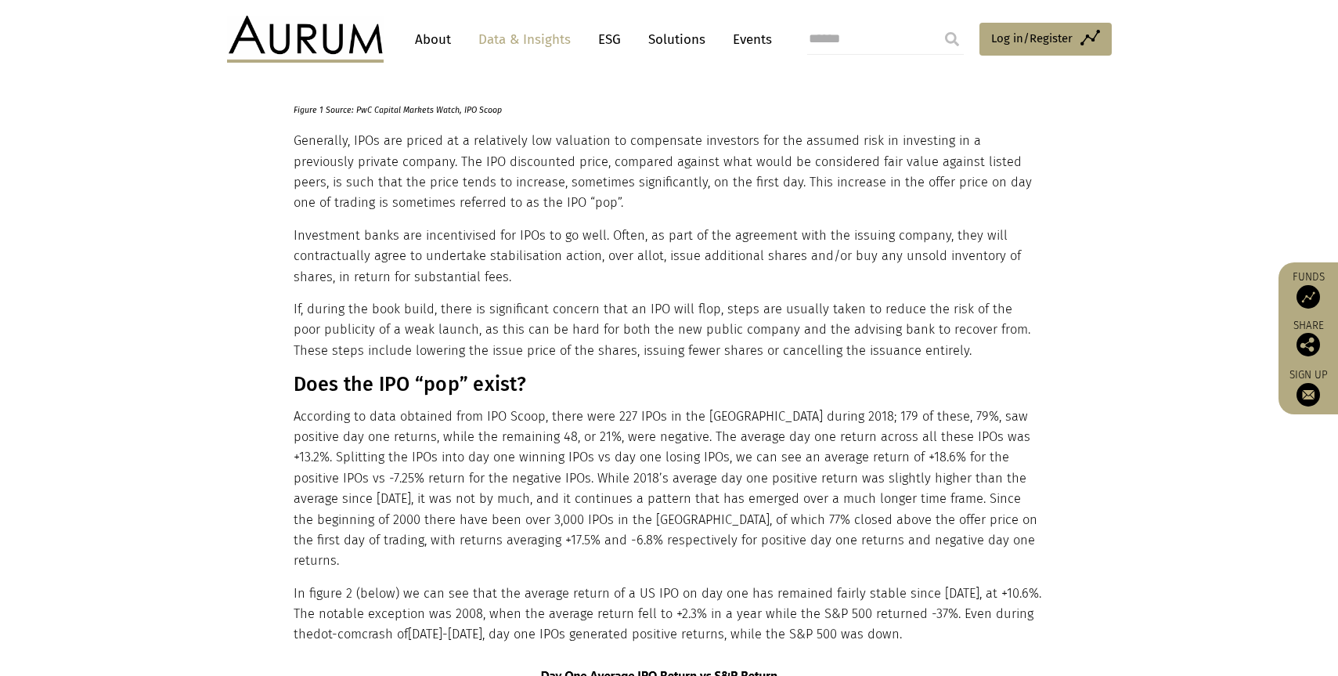
drag, startPoint x: 400, startPoint y: 445, endPoint x: 384, endPoint y: 434, distance: 19.1
click at [398, 444] on p "According to data obtained from IPO Scoop, there were 227 IPOs in the US during…" at bounding box center [668, 488] width 748 height 165
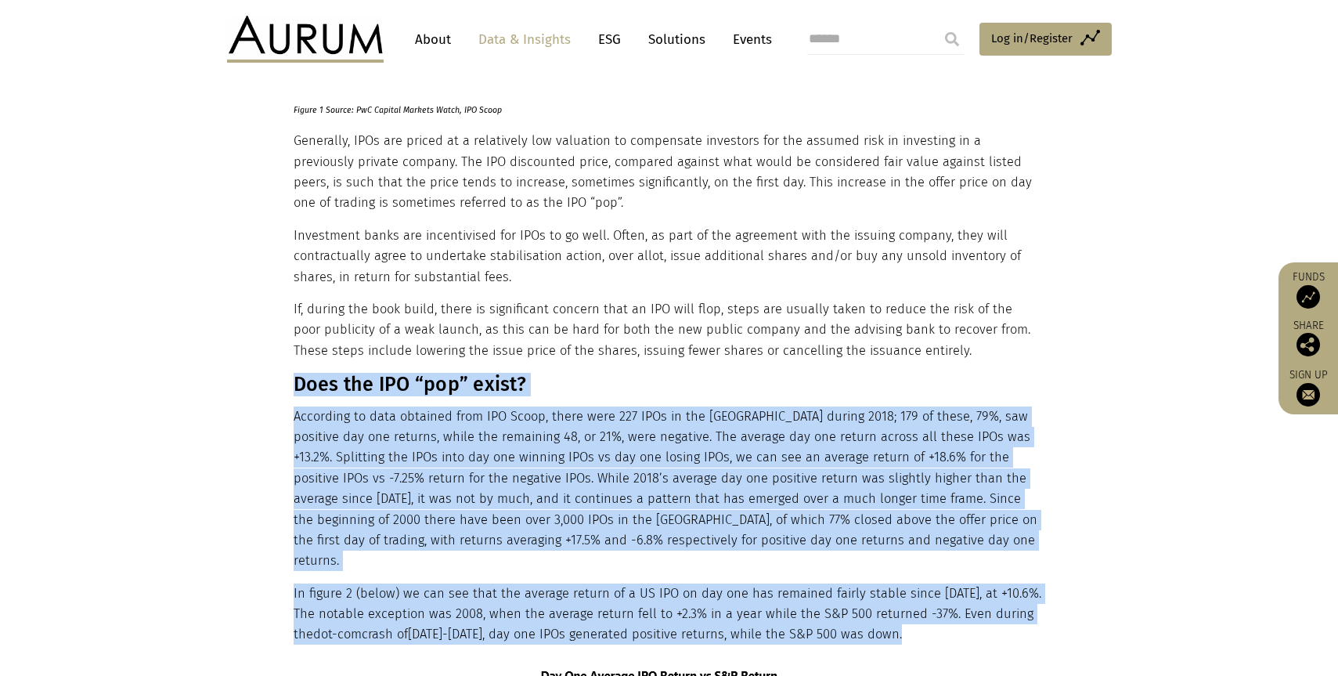
drag, startPoint x: 295, startPoint y: 363, endPoint x: 409, endPoint y: 476, distance: 160.0
copy div "Does the IPO “pop” exist? According to data obtained from IPO Scoop, there were…"
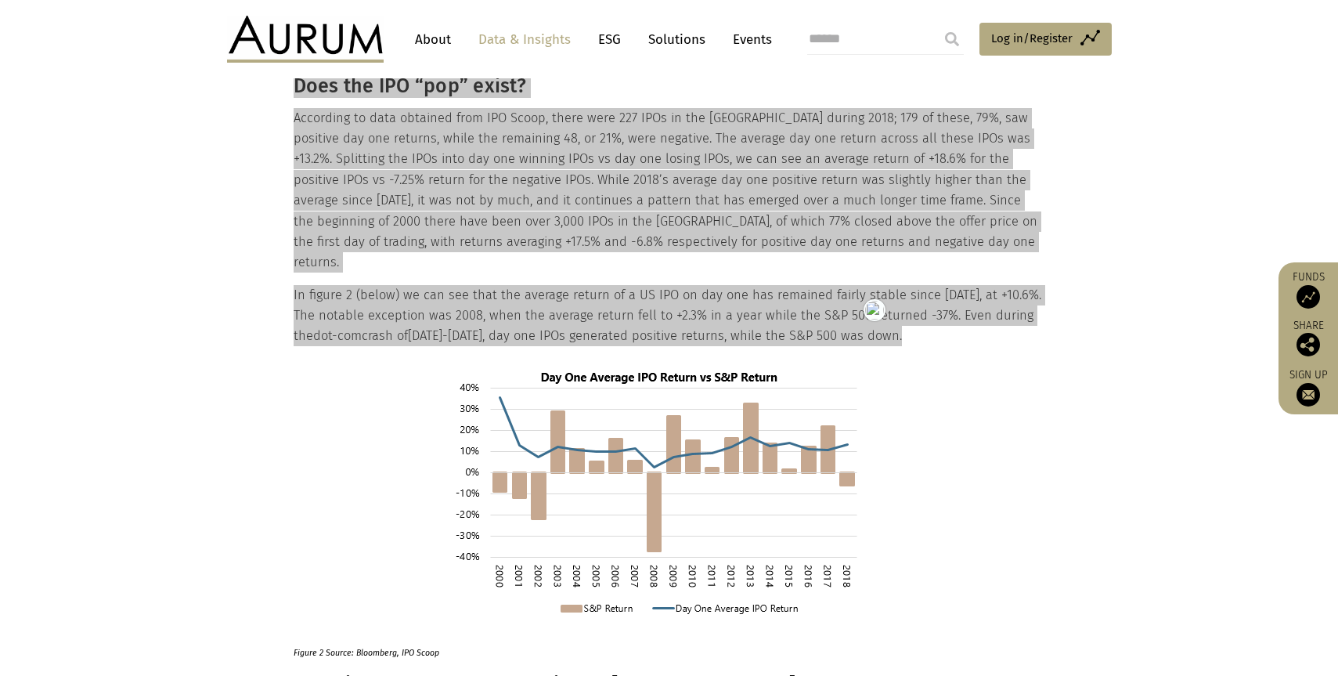
scroll to position [1238, 0]
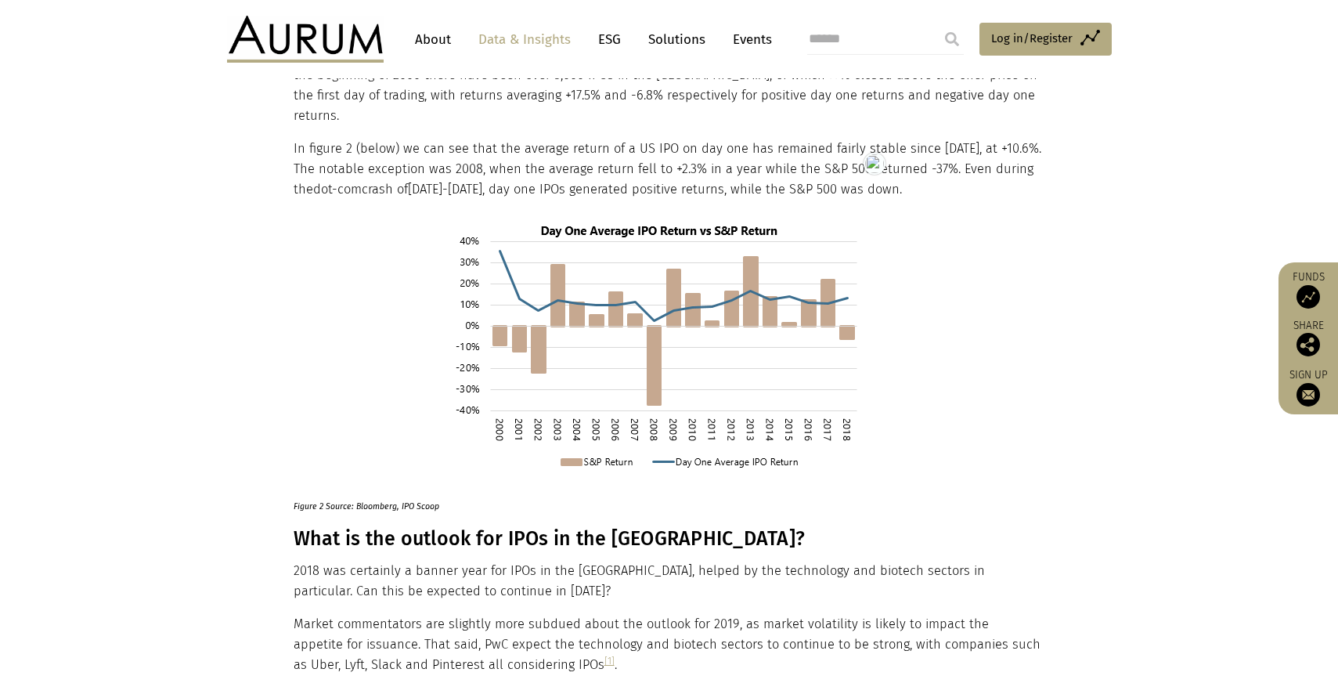
click at [1113, 361] on section "In 2018, Initial Public Offerings (“IPOs”) in the US had their busiest year by …" at bounding box center [669, 306] width 1338 height 1938
click at [370, 495] on p "Figure 2 Source: Bloomberg, IPO Scoop" at bounding box center [668, 505] width 748 height 20
copy div "Figure 2 Source: Bloomberg, IPO Scoop"
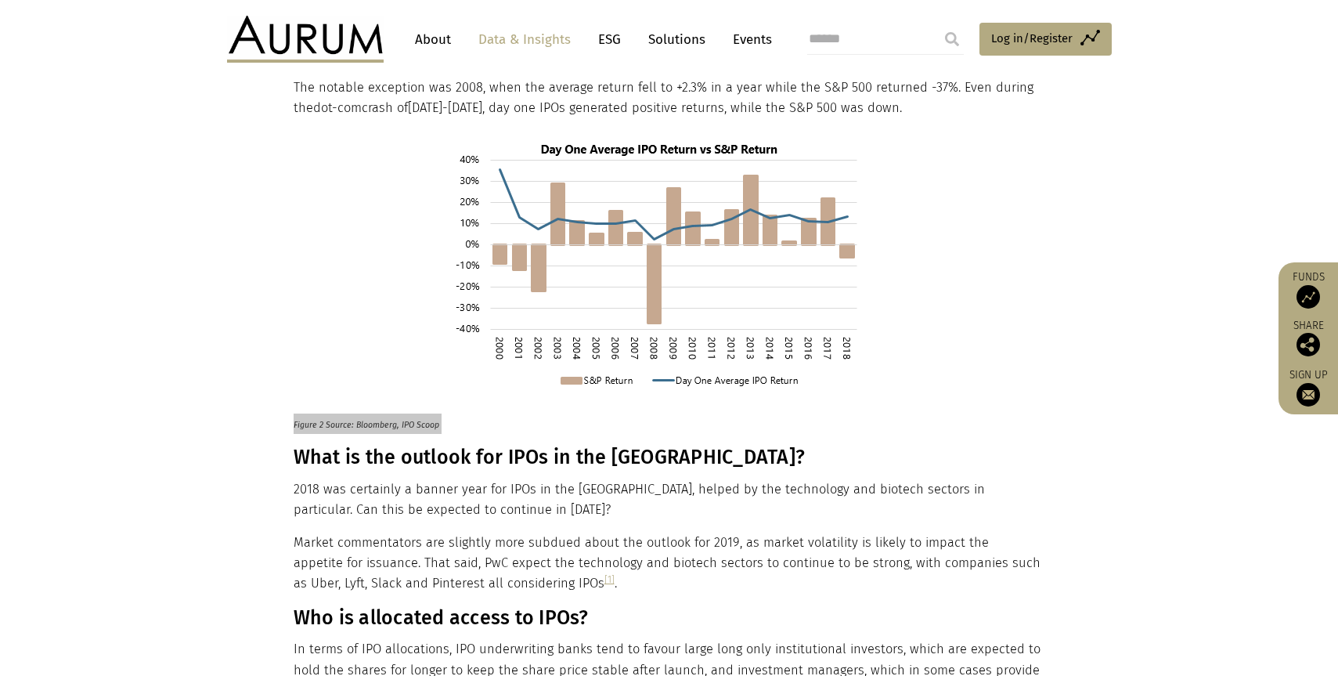
scroll to position [1543, 0]
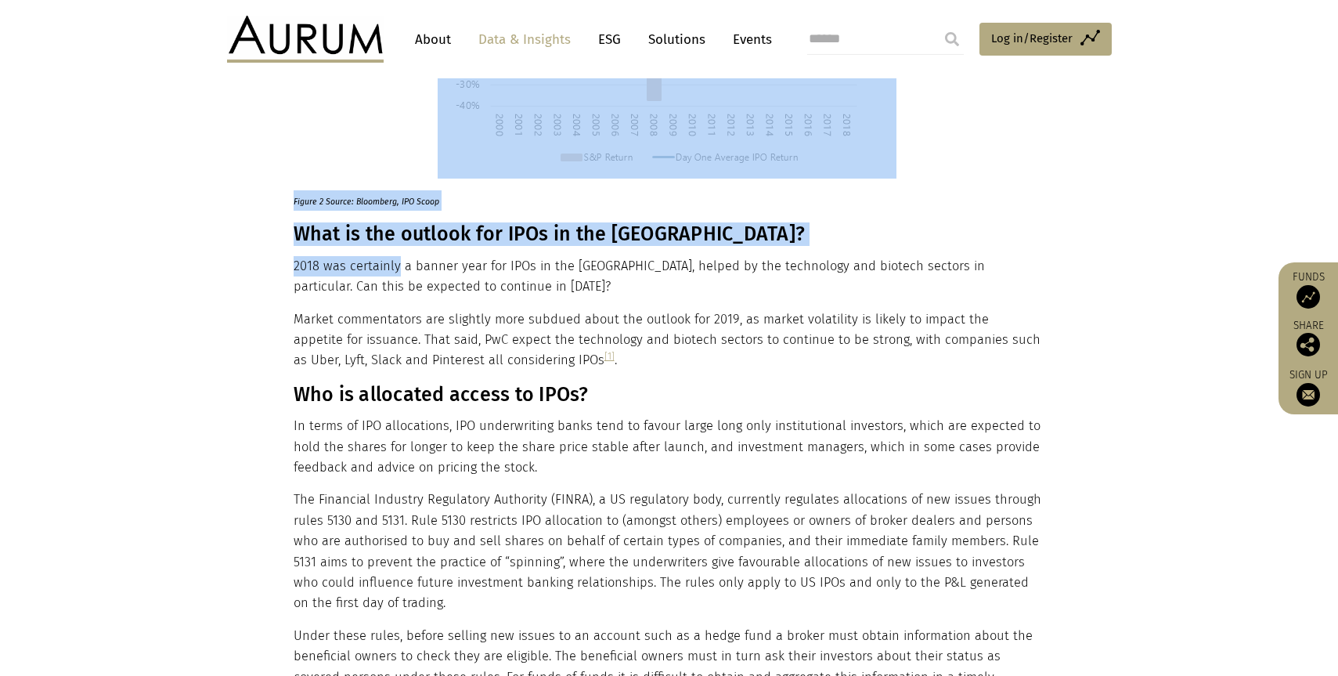
drag, startPoint x: 283, startPoint y: 189, endPoint x: 395, endPoint y: 225, distance: 118.3
click at [395, 224] on div "In 2018, Initial Public Offerings (“IPOs”) in the US had their busiest year by …" at bounding box center [669, 1] width 783 height 1938
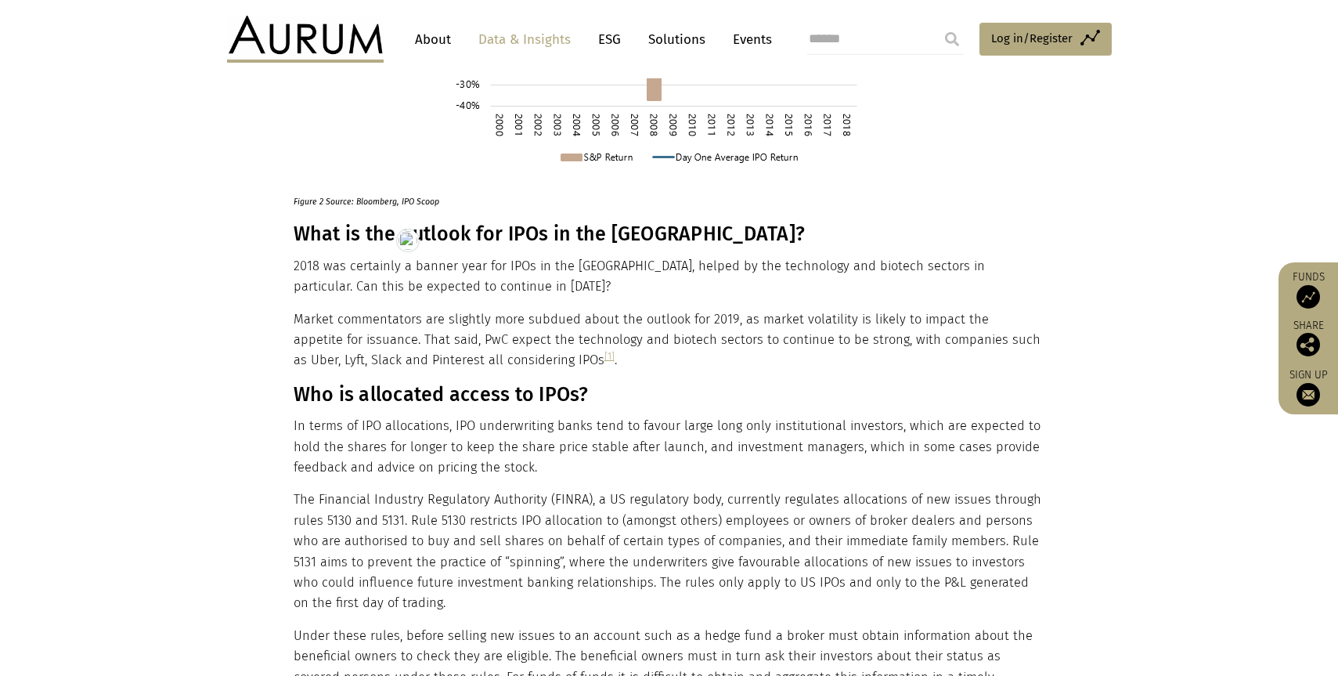
drag, startPoint x: 395, startPoint y: 225, endPoint x: 341, endPoint y: 205, distance: 58.2
click at [395, 256] on p "2018 was certainly a banner year for IPOs in the US, helped by the technology a…" at bounding box center [668, 276] width 748 height 41
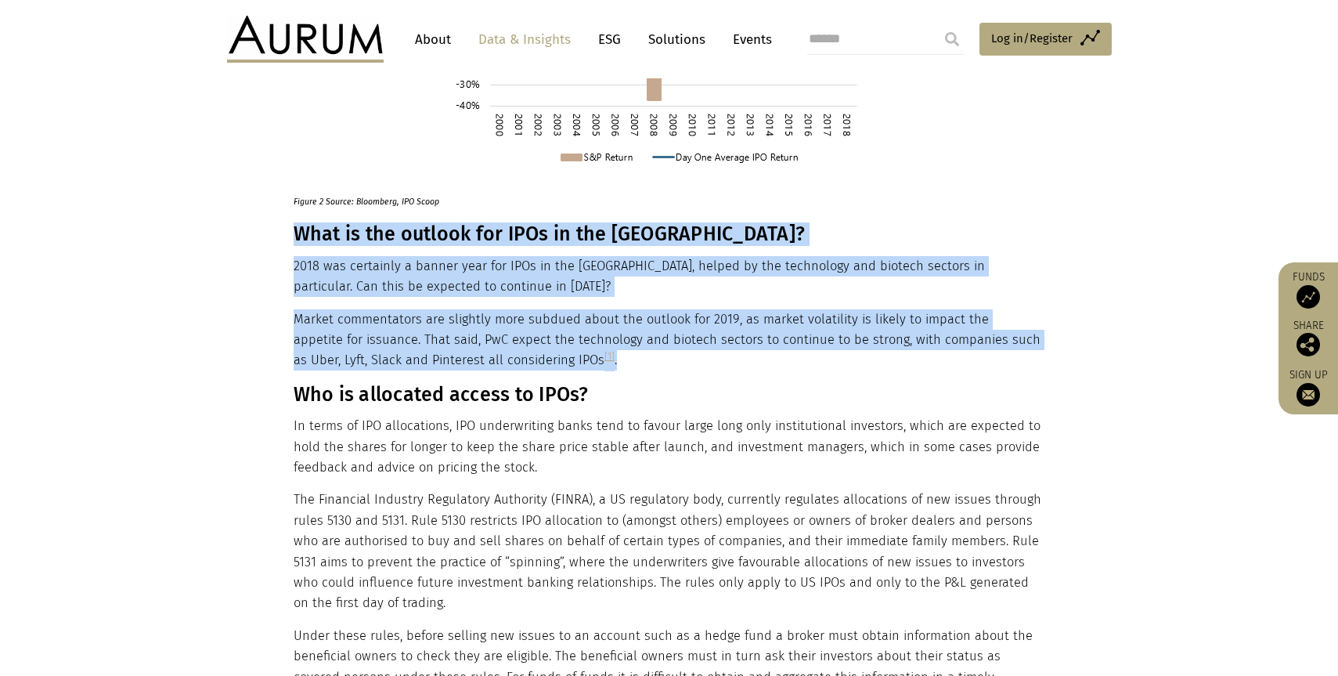
drag, startPoint x: 294, startPoint y: 193, endPoint x: 652, endPoint y: 310, distance: 377.3
click at [652, 310] on div "In 2018, Initial Public Offerings (“IPOs”) in the US had their busiest year by …" at bounding box center [668, 1] width 748 height 1938
copy div "What is the outlook for IPOs in the US? 2018 was certainly a banner year for IP…"
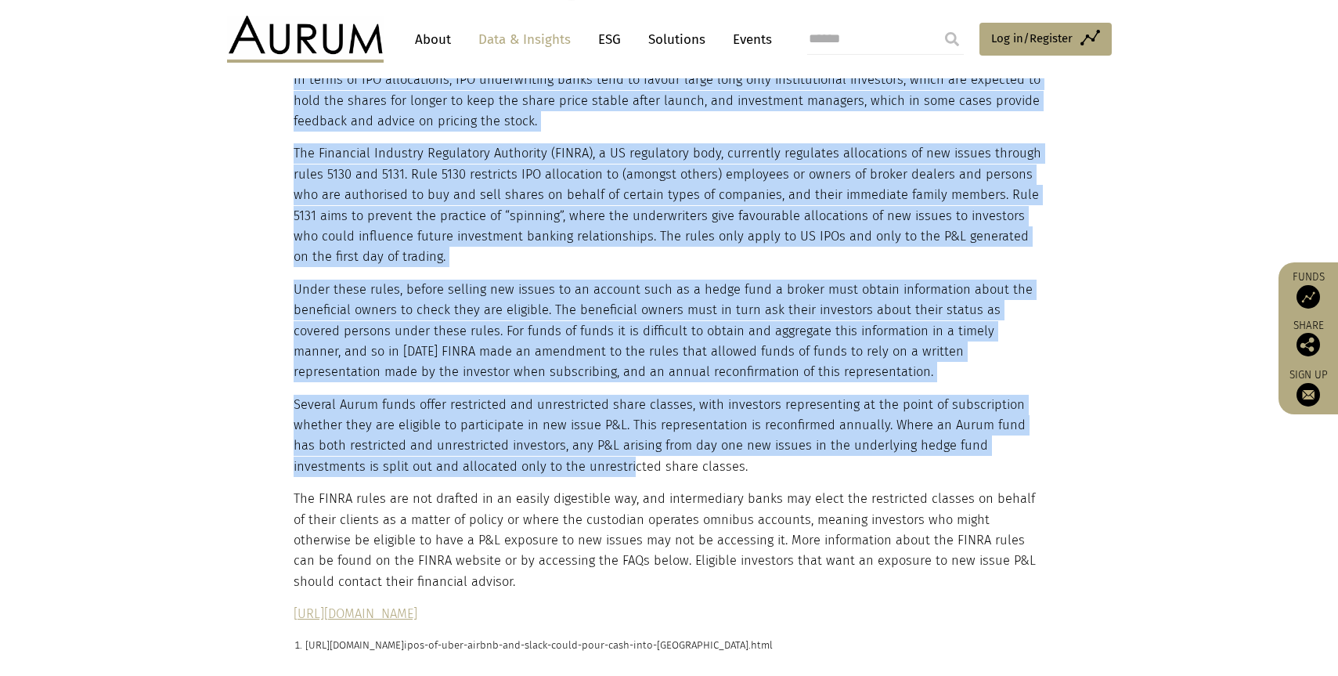
scroll to position [1996, 0]
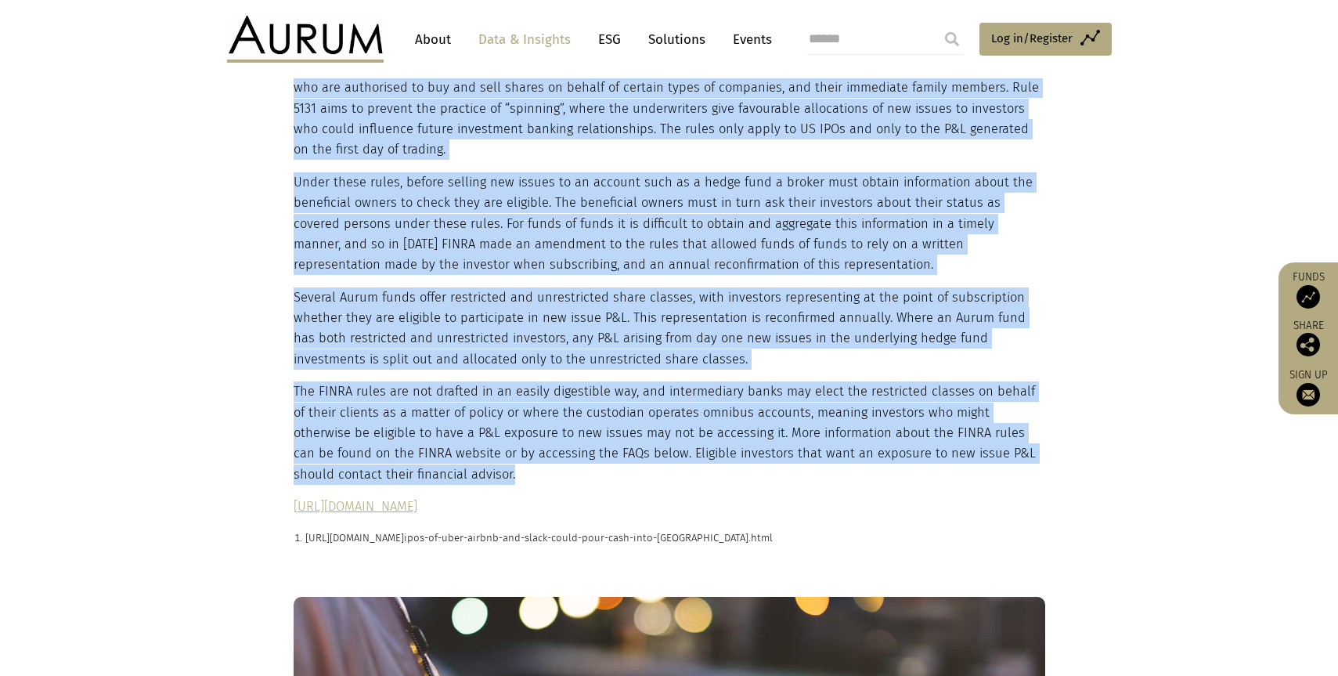
drag, startPoint x: 297, startPoint y: 356, endPoint x: 540, endPoint y: 438, distance: 256.0
copy div "Who is allocated access to IPOs? In terms of IPO allocations, IPO underwriting …"
drag, startPoint x: 768, startPoint y: 471, endPoint x: 295, endPoint y: 464, distance: 472.9
click at [295, 496] on p "http://www.finra.org/industry/faq-finra-rule-5131-frequently-asked-questions" at bounding box center [668, 506] width 748 height 20
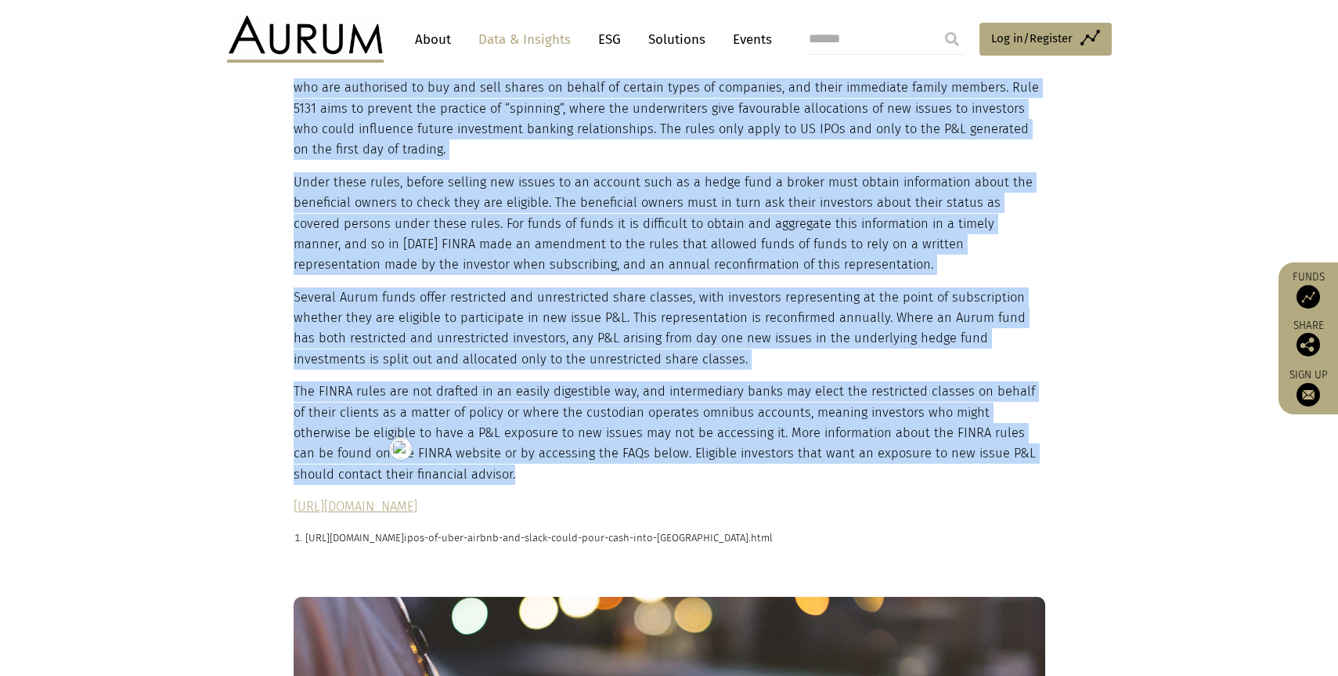
copy link "http://www.finra.org/industry/faq-finra-rule-5131-frequently-asked-questions"
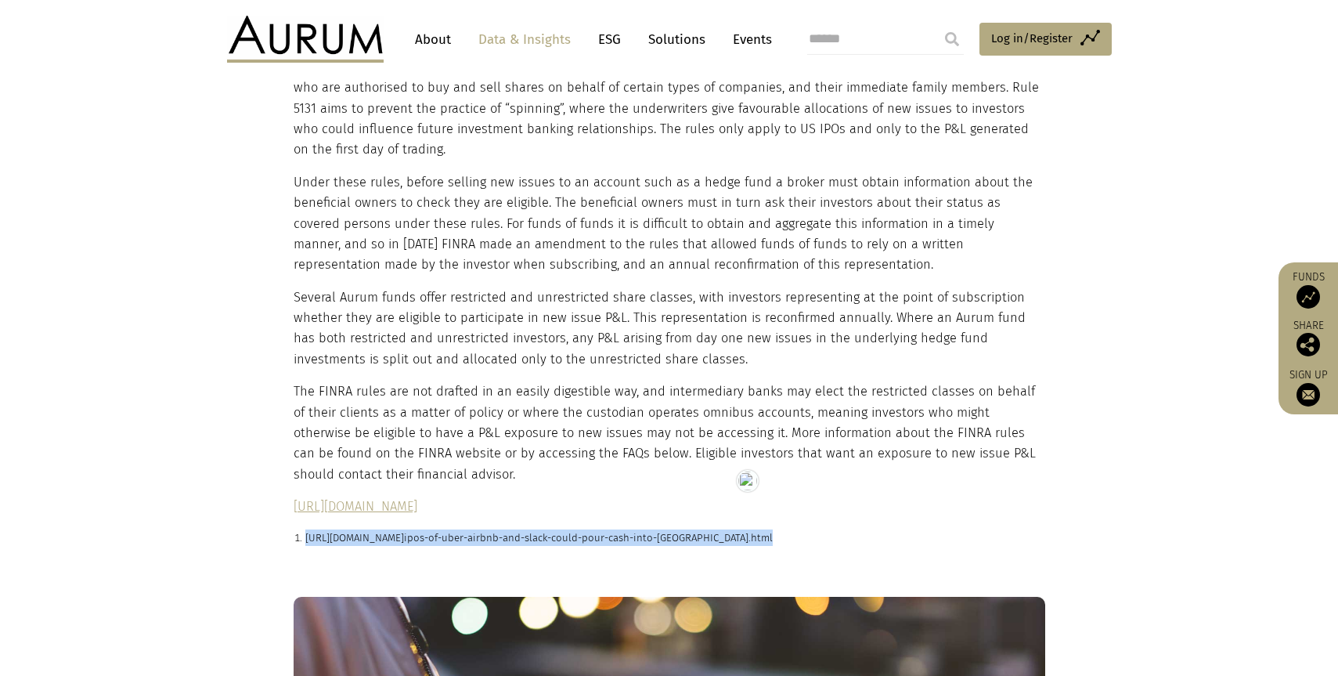
drag, startPoint x: 815, startPoint y: 491, endPoint x: 304, endPoint y: 502, distance: 511.3
click at [305, 529] on li "https://www.cnbc.com/2019/02/10/ ipos-of-uber-airbnb-and-slack-could-pour-cash-…" at bounding box center [675, 537] width 740 height 16
copy p "https://www.cnbc.com/2019/02/10/ ipos-of-uber-airbnb-and-slack-could-pour-cash-…"
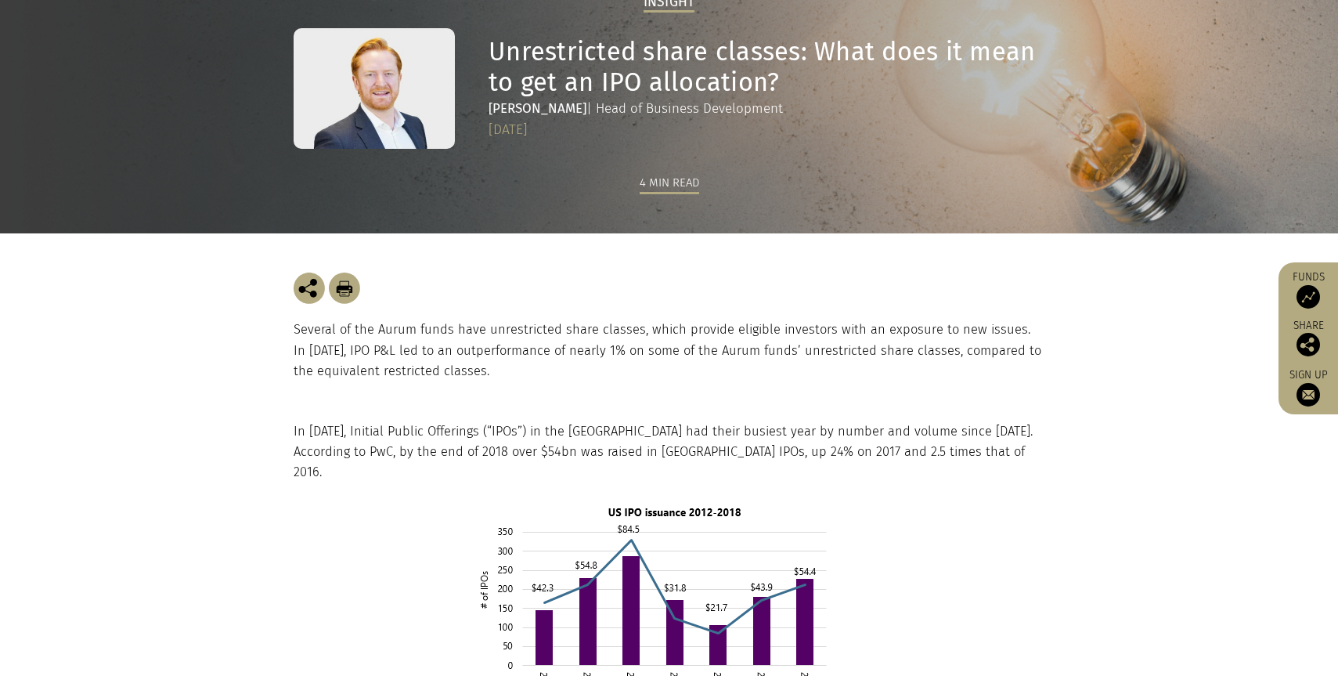
scroll to position [0, 0]
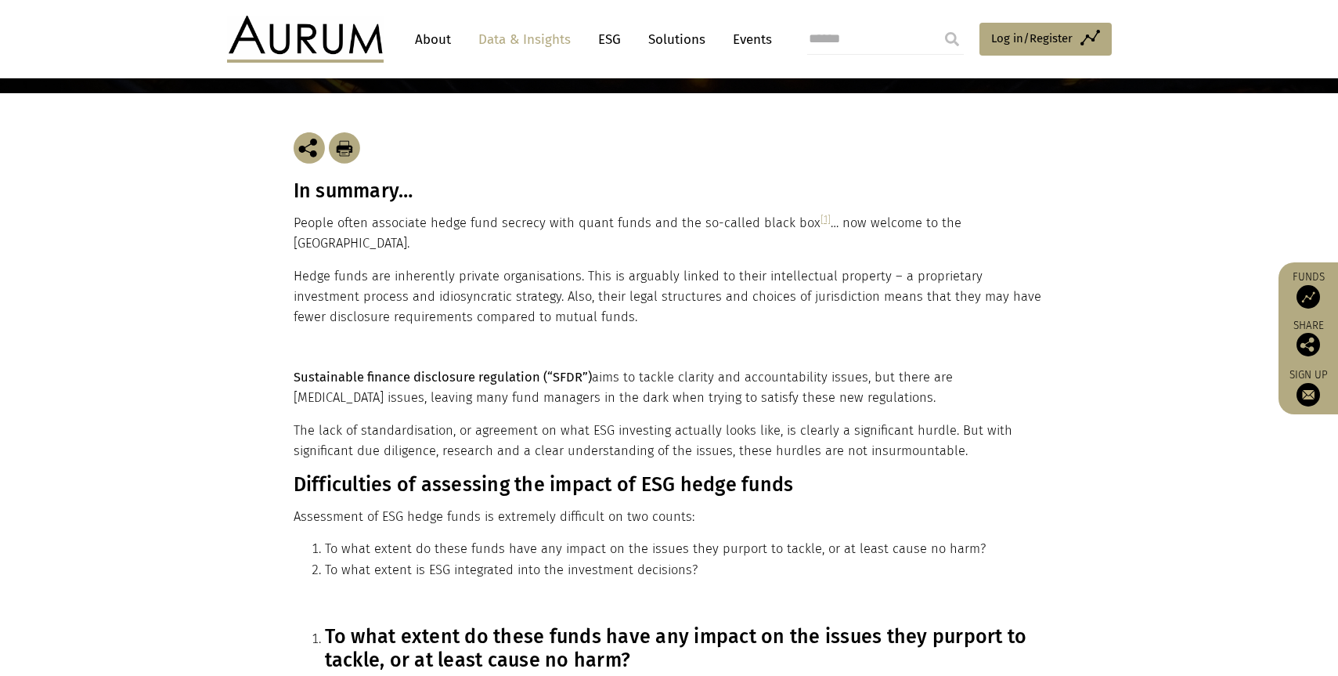
scroll to position [294, 0]
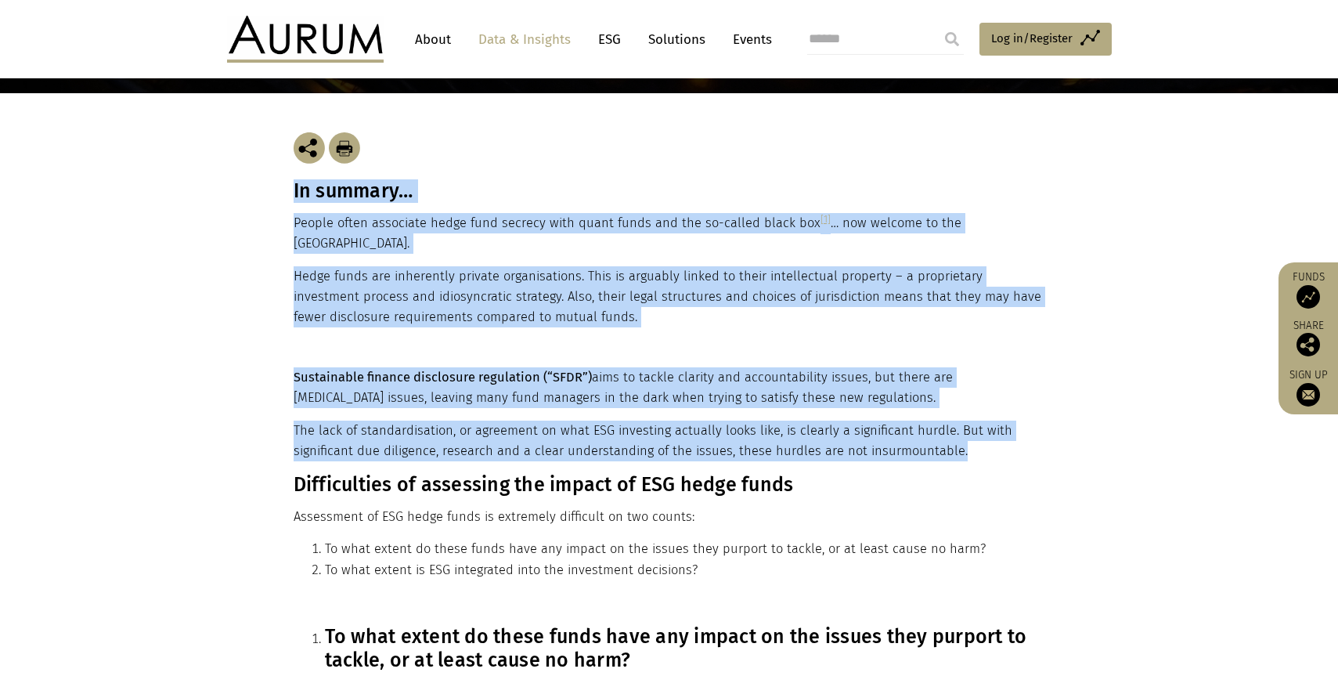
drag, startPoint x: 970, startPoint y: 431, endPoint x: 294, endPoint y: 197, distance: 715.0
copy main "In summary… People often associate hedge fund secrecy with quant funds and the …"
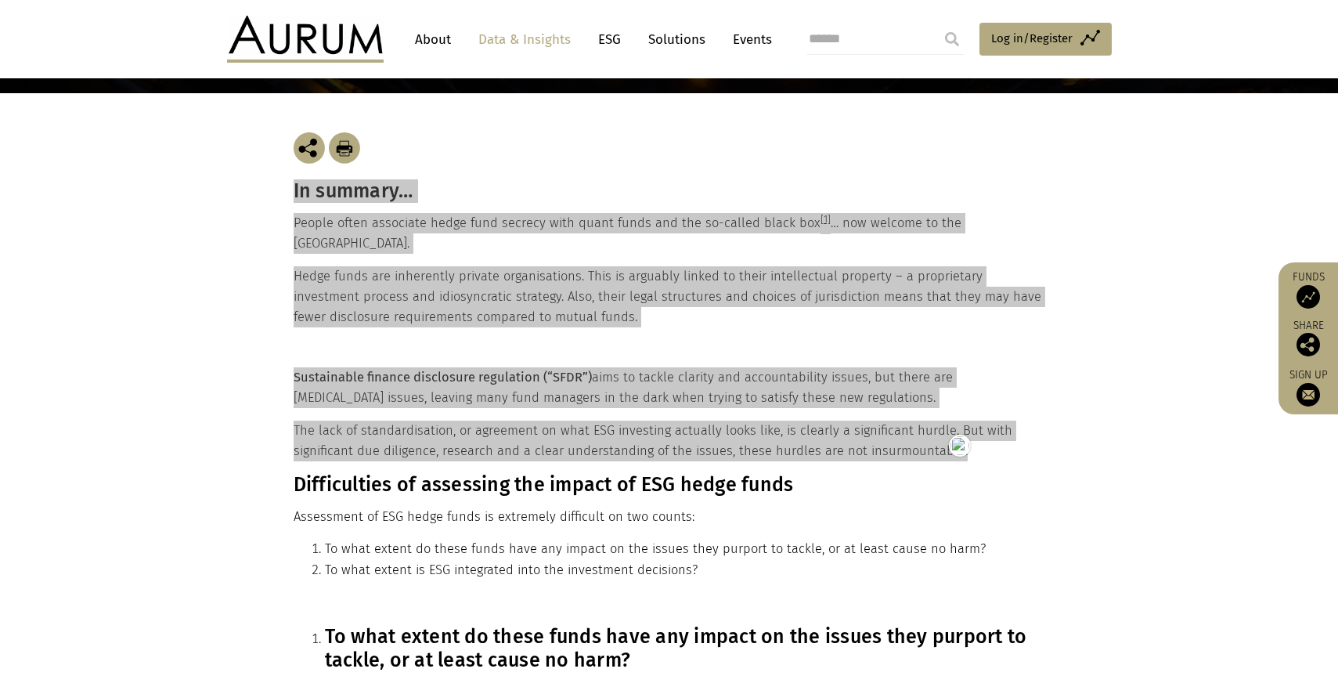
scroll to position [444, 0]
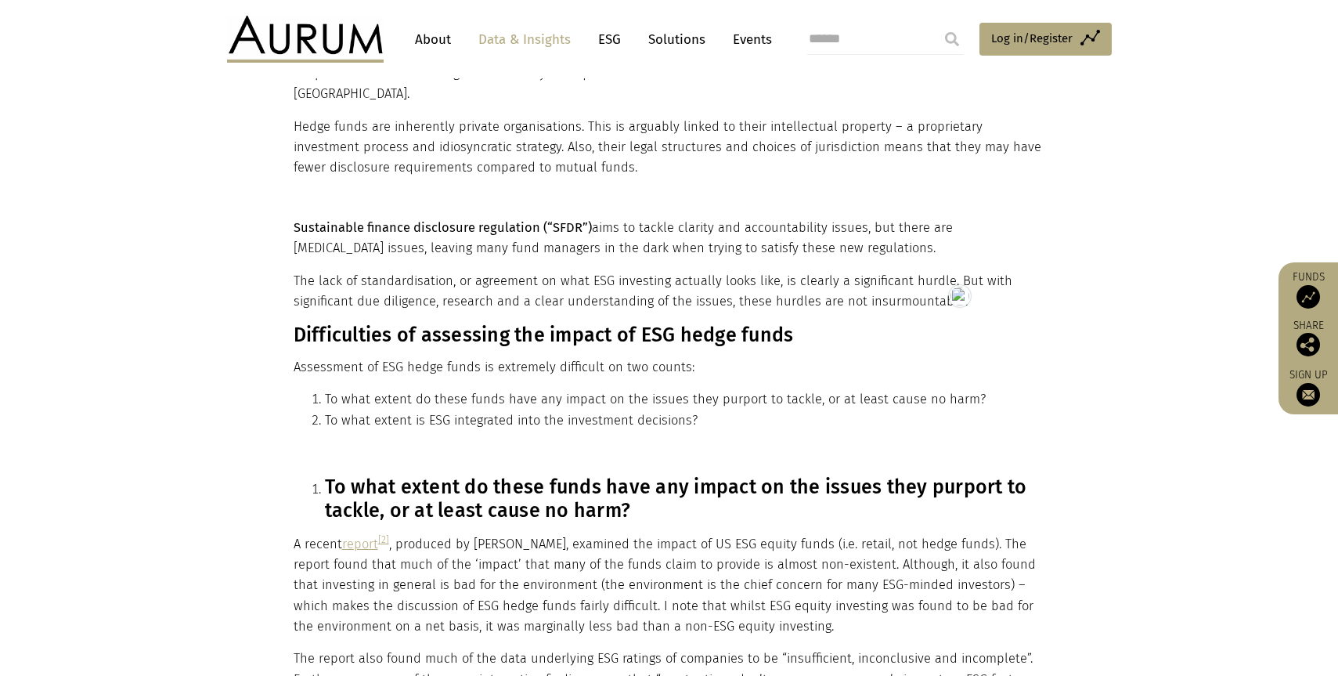
click at [331, 323] on h3 "Difficulties of assessing the impact of ESG hedge funds" at bounding box center [668, 334] width 748 height 23
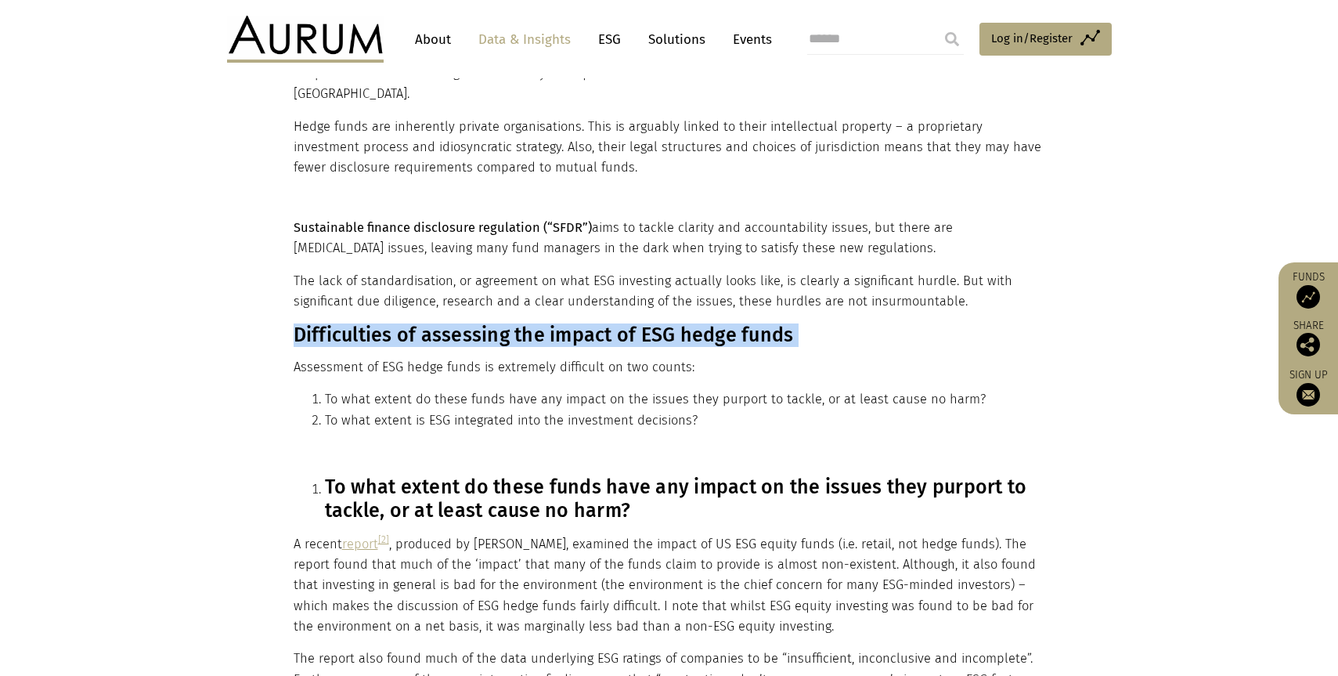
click at [331, 323] on h3 "Difficulties of assessing the impact of ESG hedge funds" at bounding box center [668, 334] width 748 height 23
copy div "Difficulties of assessing the impact of ESG hedge funds"
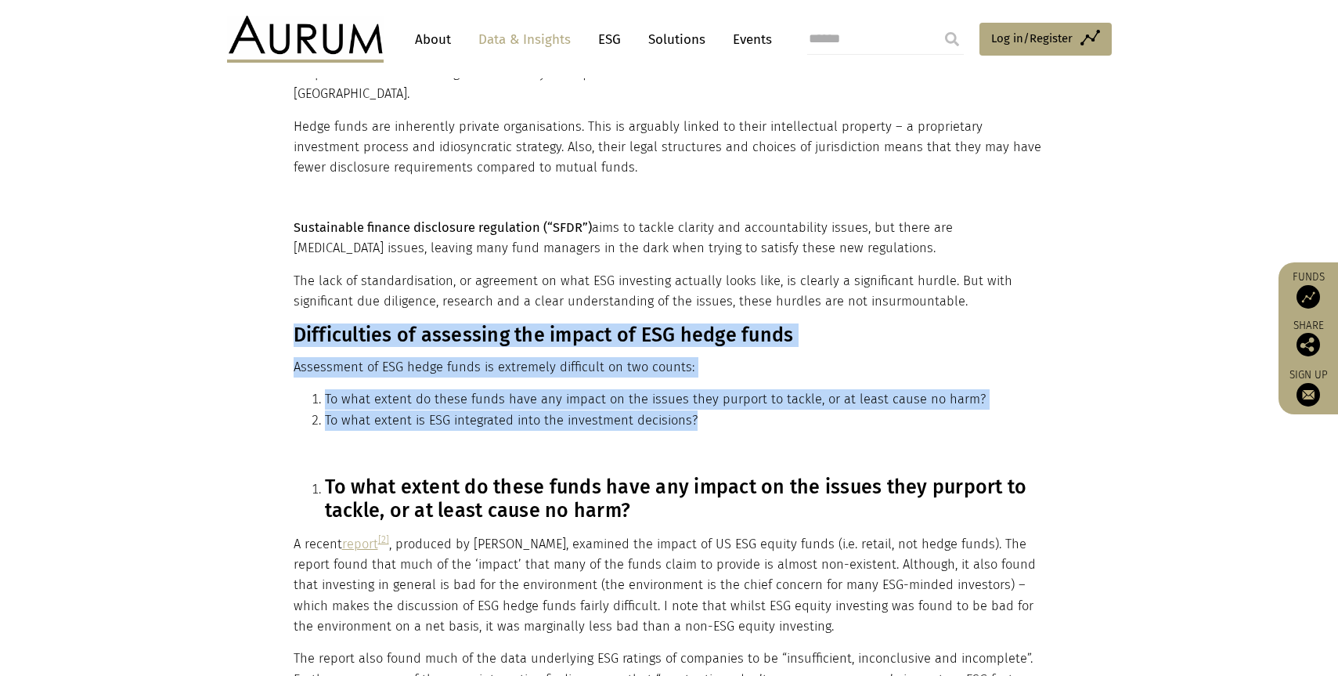
drag, startPoint x: 740, startPoint y: 402, endPoint x: 294, endPoint y: 322, distance: 453.4
copy div "Difficulties of assessing the impact of ESG hedge funds Assessment of ESG hedge…"
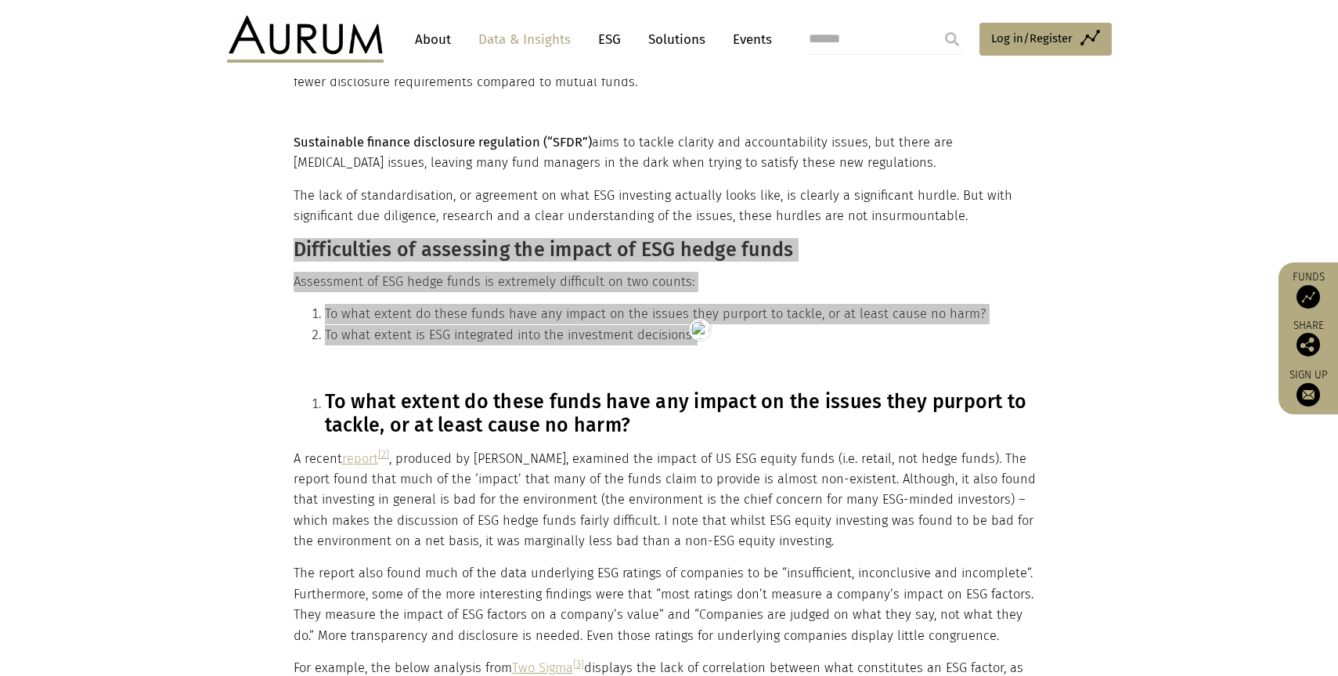
scroll to position [560, 0]
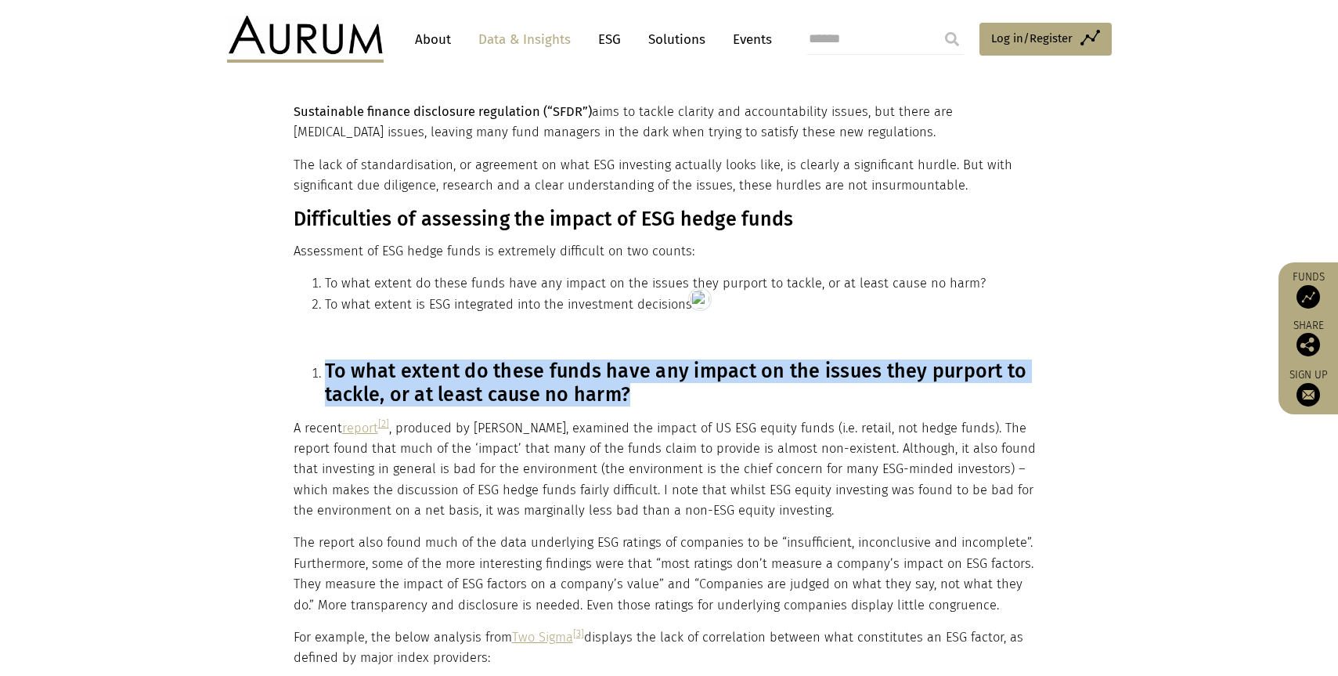
drag, startPoint x: 649, startPoint y: 372, endPoint x: 326, endPoint y: 355, distance: 322.9
click at [326, 359] on h3 "To what extent do these funds have any impact on the issues they purport to tac…" at bounding box center [683, 382] width 716 height 47
copy h3 "To what extent do these funds have any impact on the issues they purport to tac…"
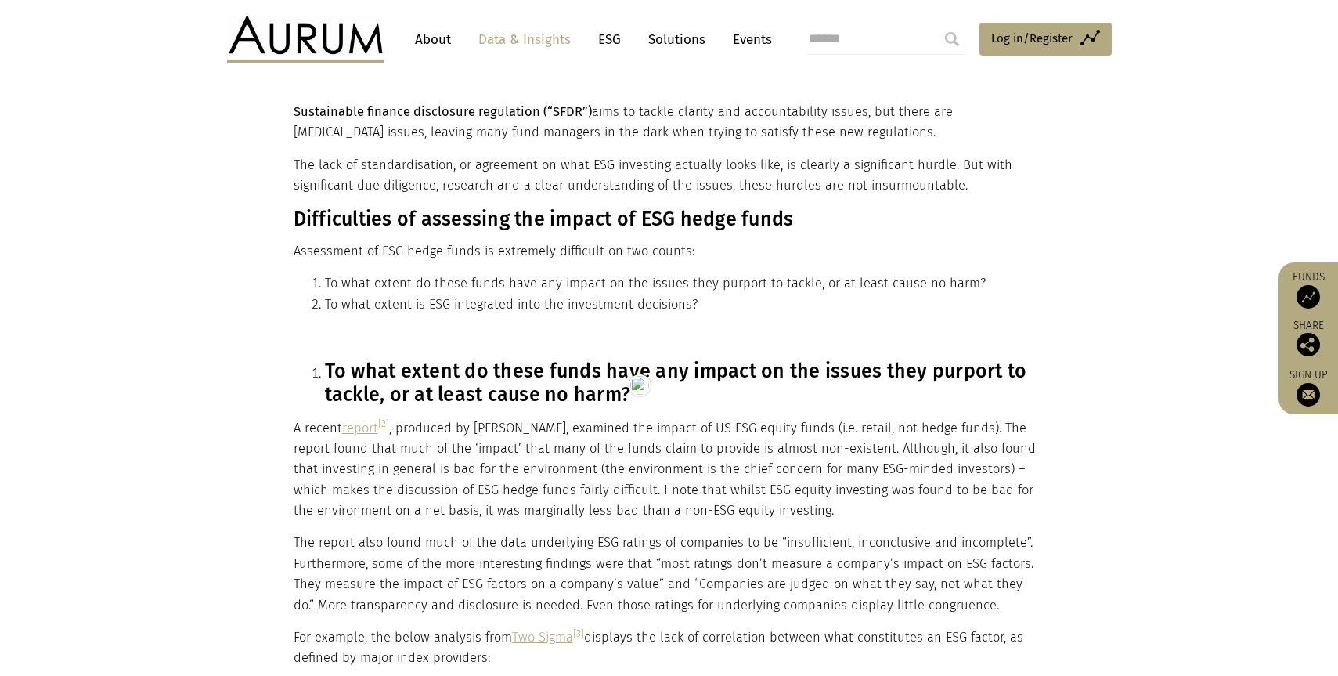
click at [325, 359] on li "To what extent do these funds have any impact on the issues they purport to tac…" at bounding box center [683, 382] width 716 height 47
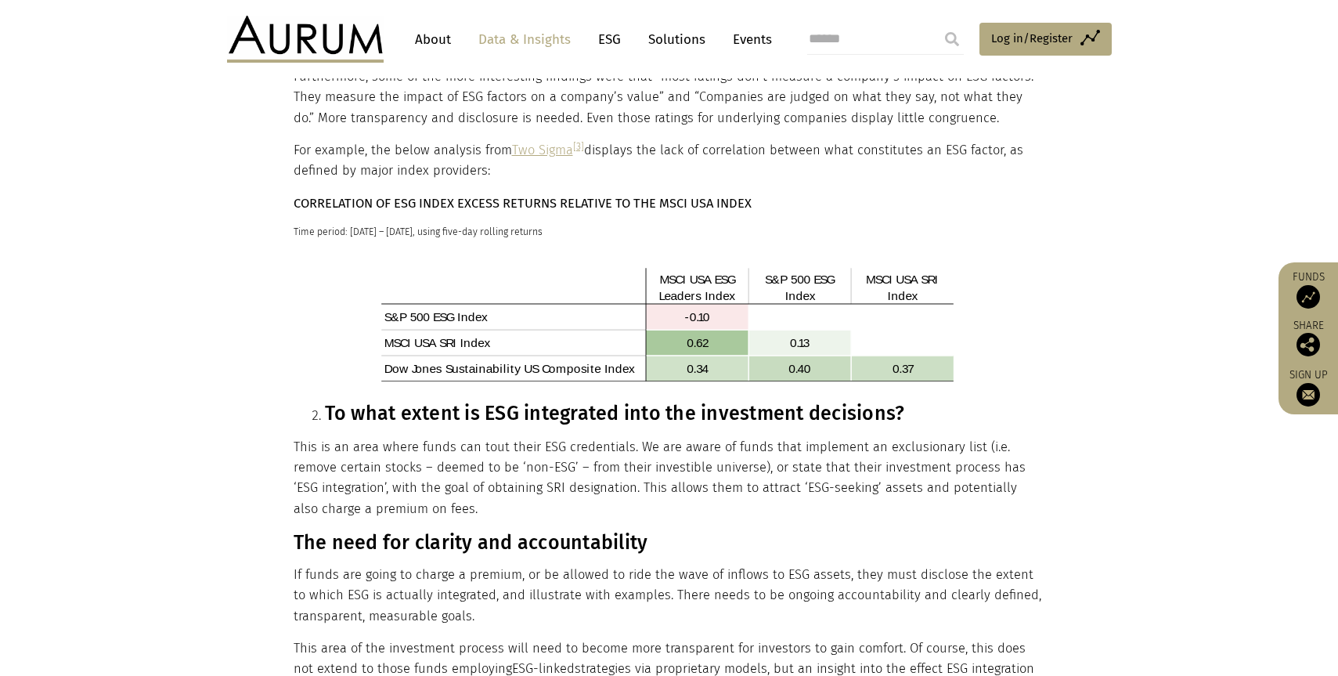
scroll to position [1043, 0]
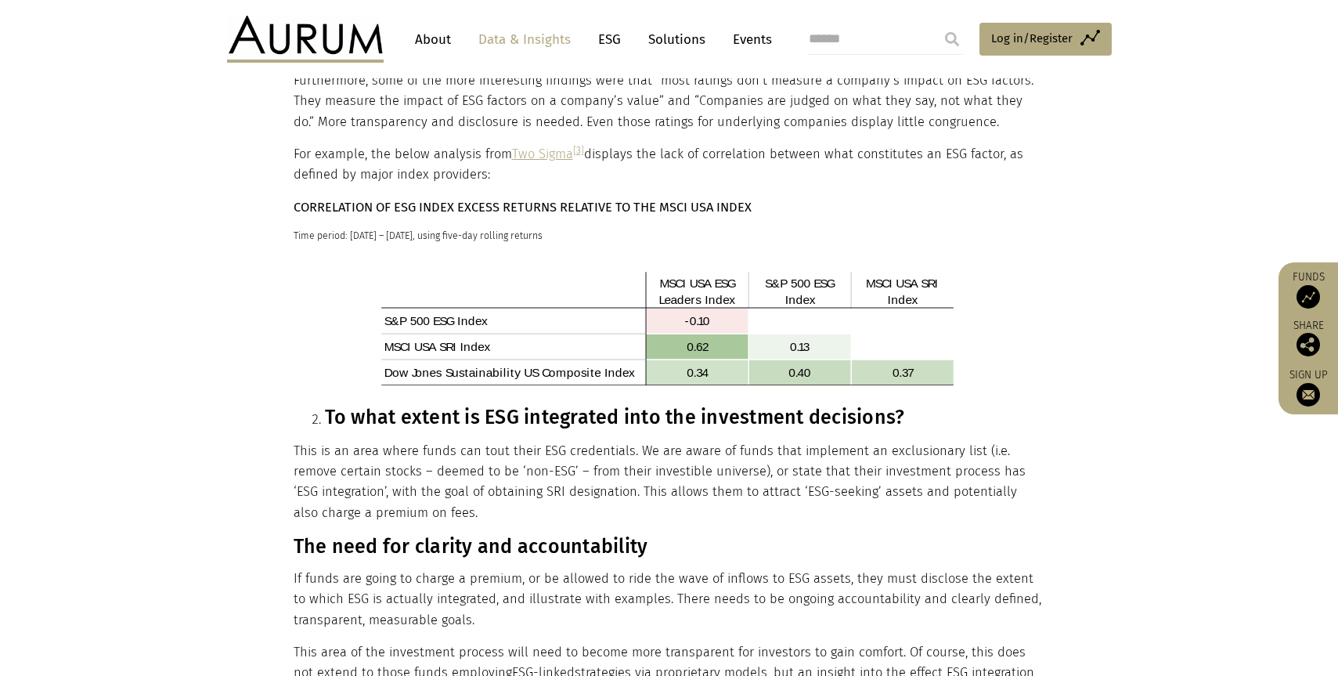
drag, startPoint x: 326, startPoint y: 348, endPoint x: 561, endPoint y: 154, distance: 304.8
copy div "To what extent do these funds have any impact on the issues they purport to tac…"
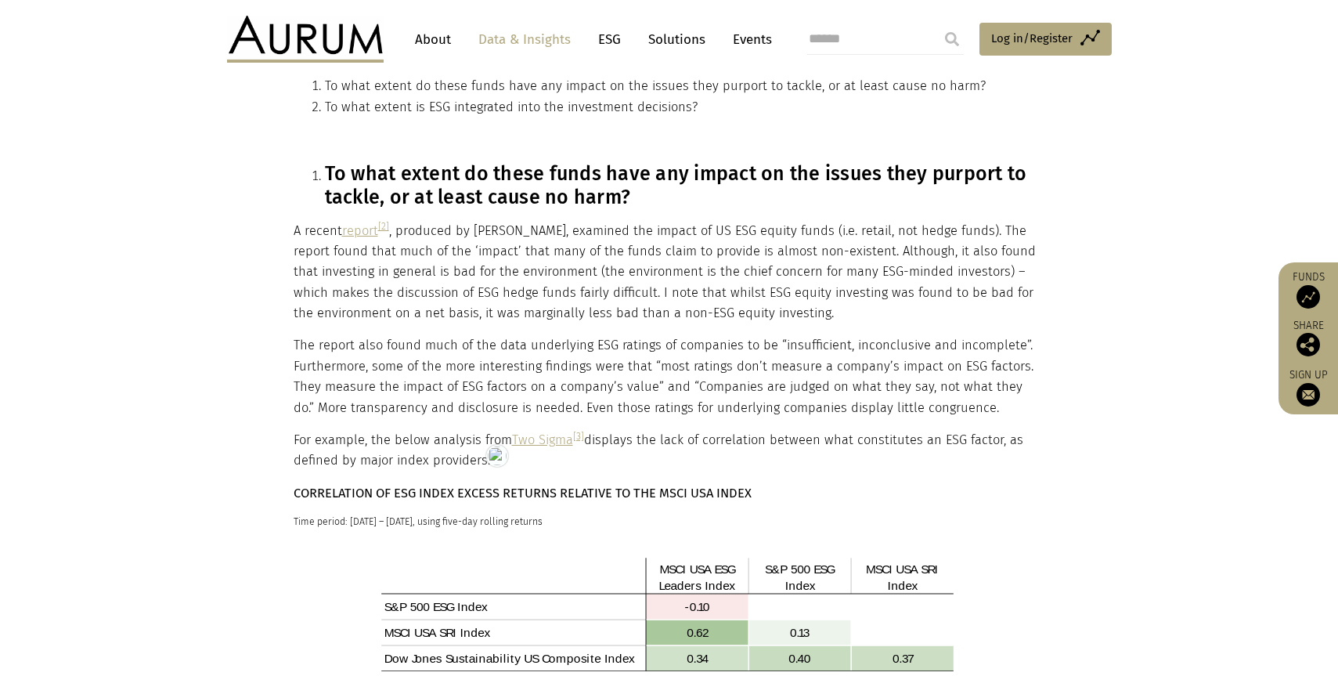
scroll to position [535, 0]
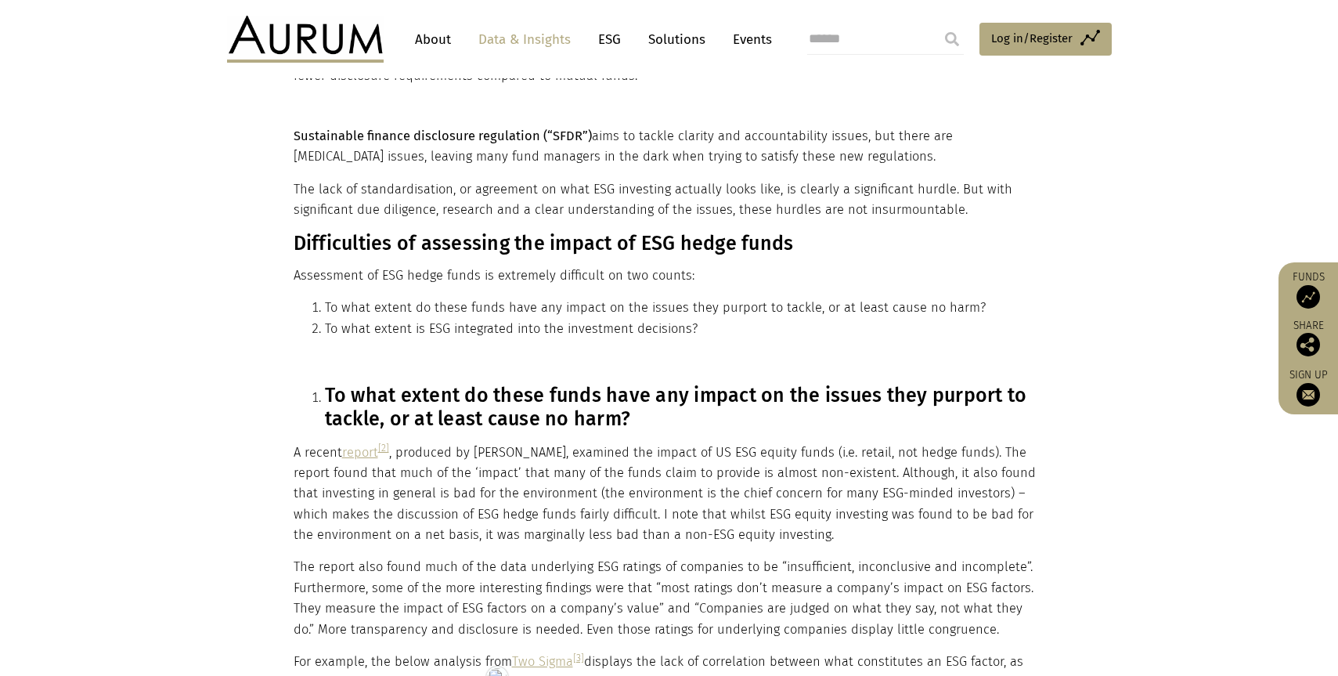
click at [364, 445] on link "report" at bounding box center [360, 452] width 36 height 15
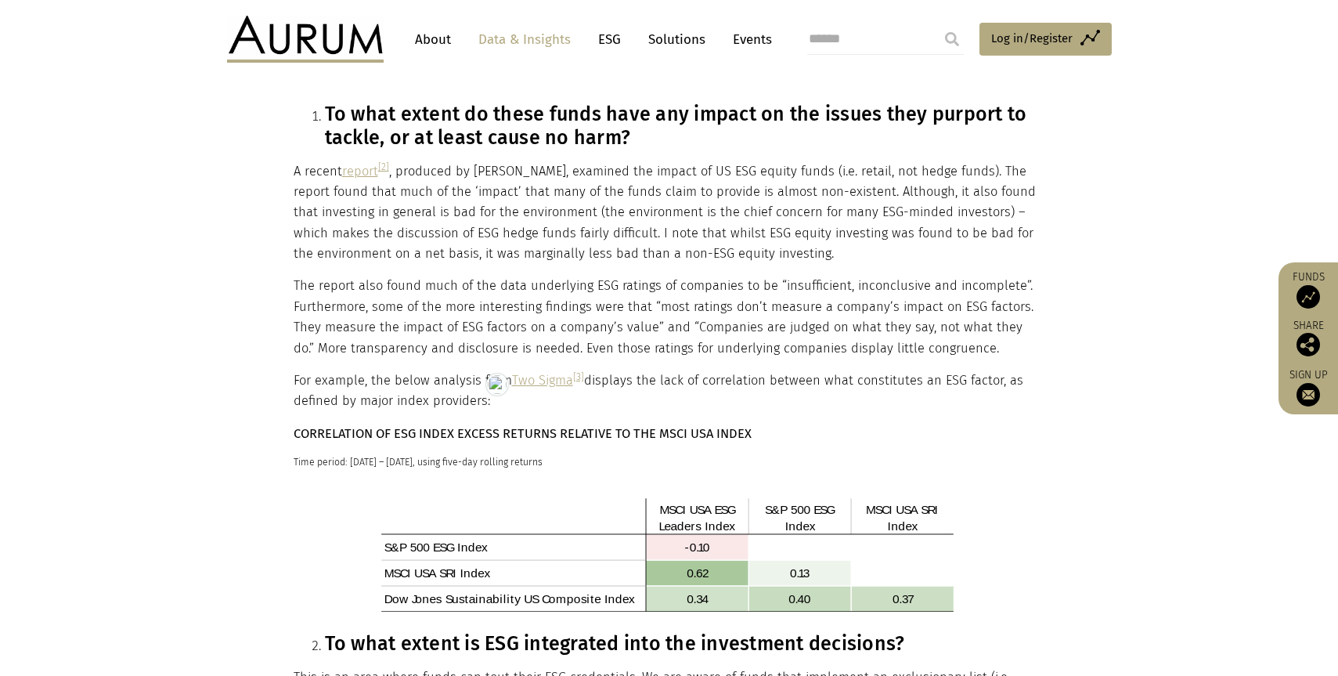
scroll to position [825, 0]
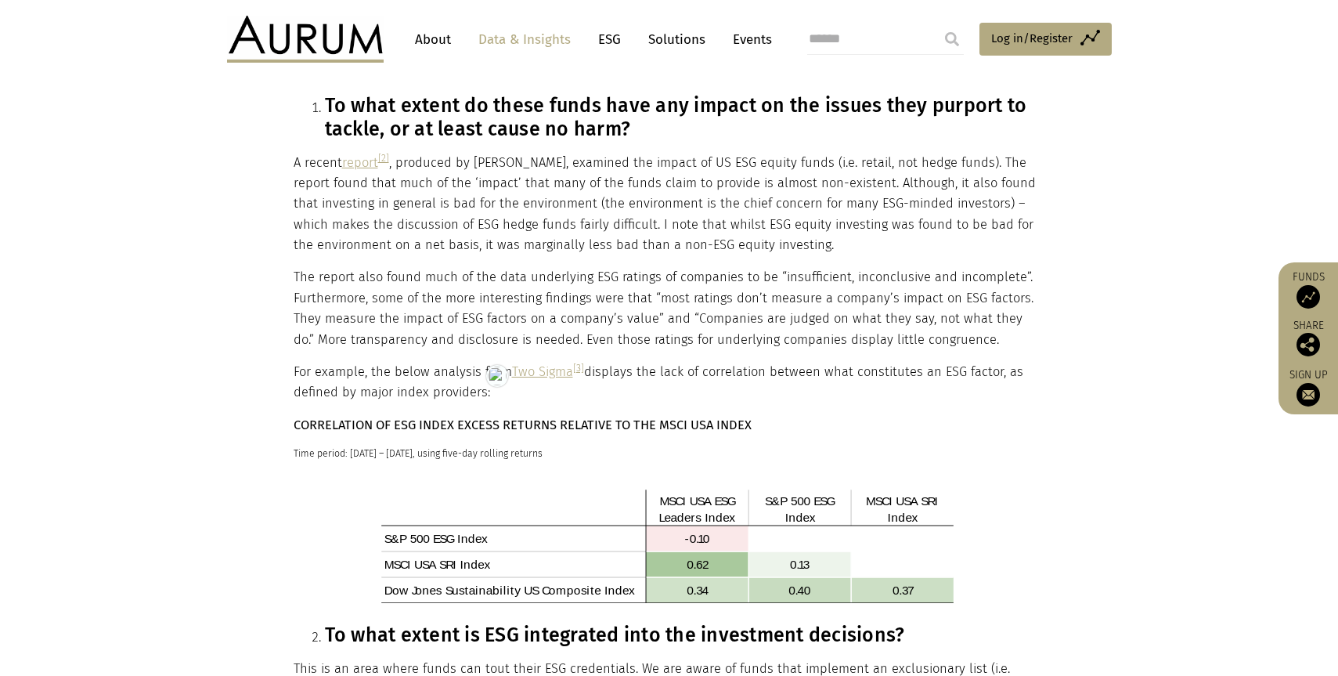
click at [543, 371] on p "For example, the below analysis from Two Sigma [3] displays the lack of correla…" at bounding box center [668, 382] width 748 height 41
click at [550, 364] on link "Two Sigma" at bounding box center [542, 371] width 61 height 15
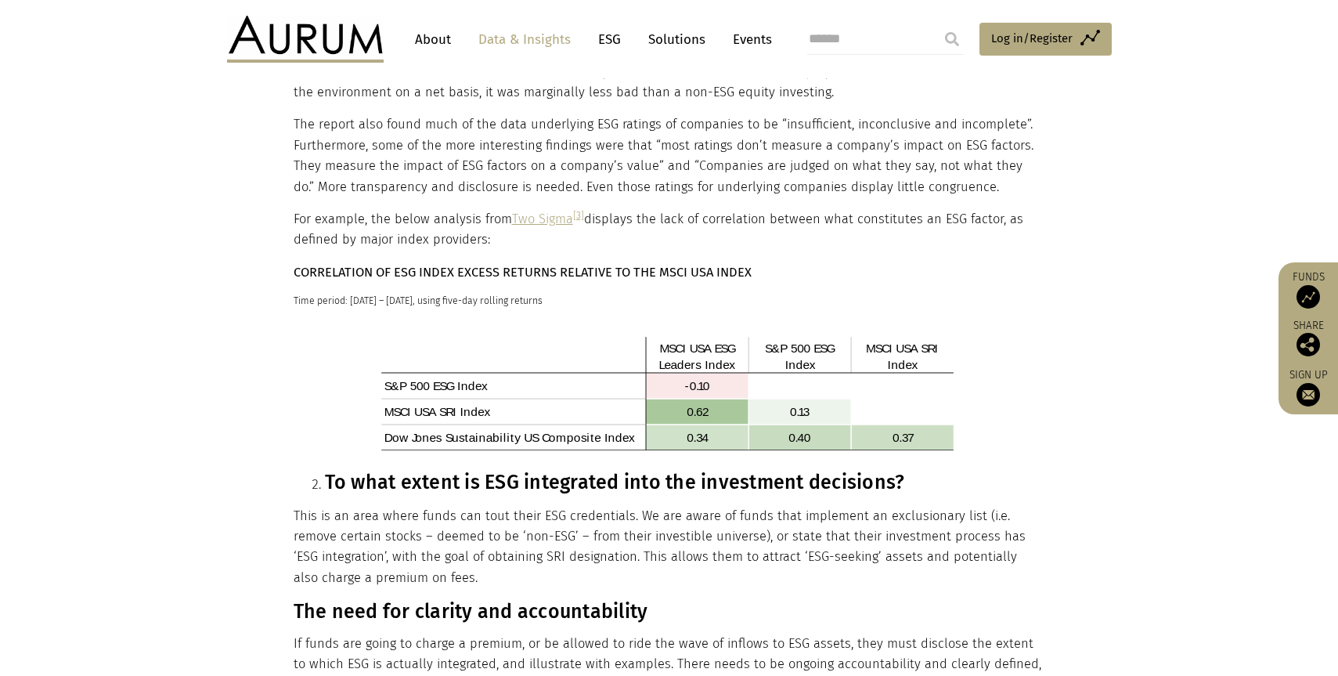
click at [423, 262] on p "CORRELATION OF ESG INDEX EXCESS RETURNS RELATIVE TO THE MSCI USA INDEX" at bounding box center [668, 272] width 748 height 20
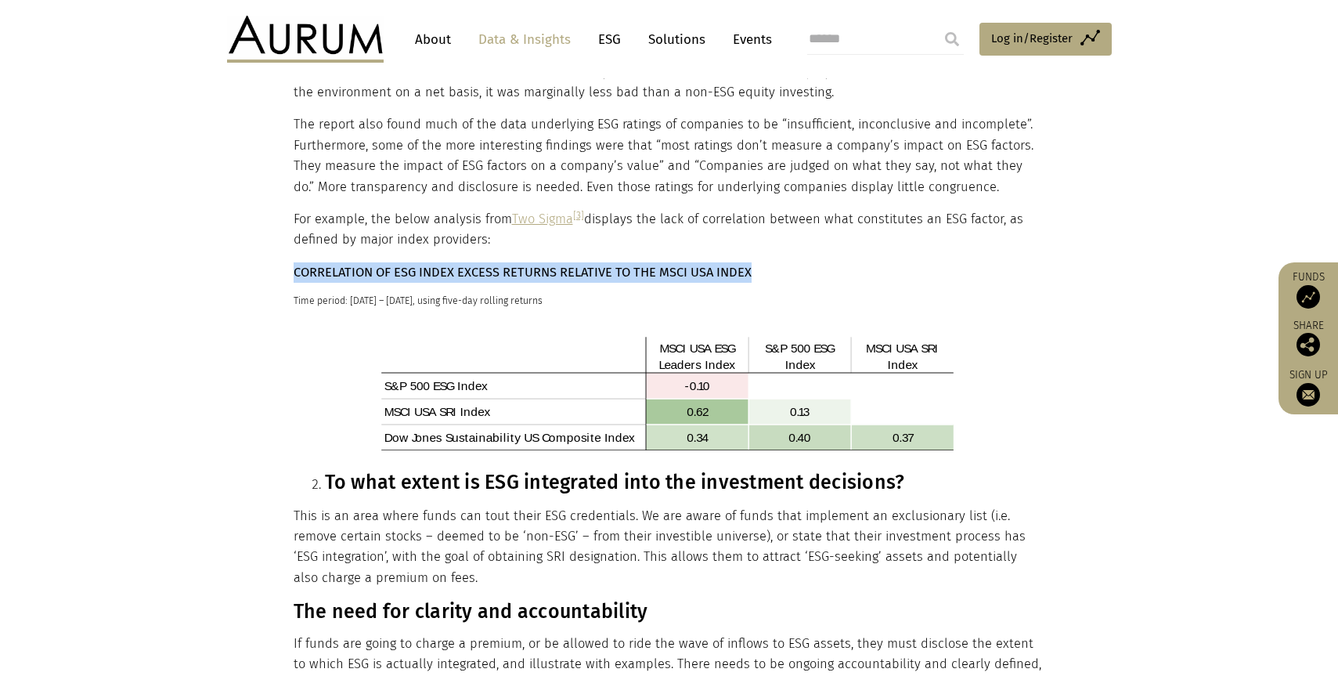
click at [423, 262] on p "CORRELATION OF ESG INDEX EXCESS RETURNS RELATIVE TO THE MSCI USA INDEX" at bounding box center [668, 272] width 748 height 20
copy div "CORRELATION OF ESG INDEX EXCESS RETURNS RELATIVE TO THE MSCI USA INDEX"
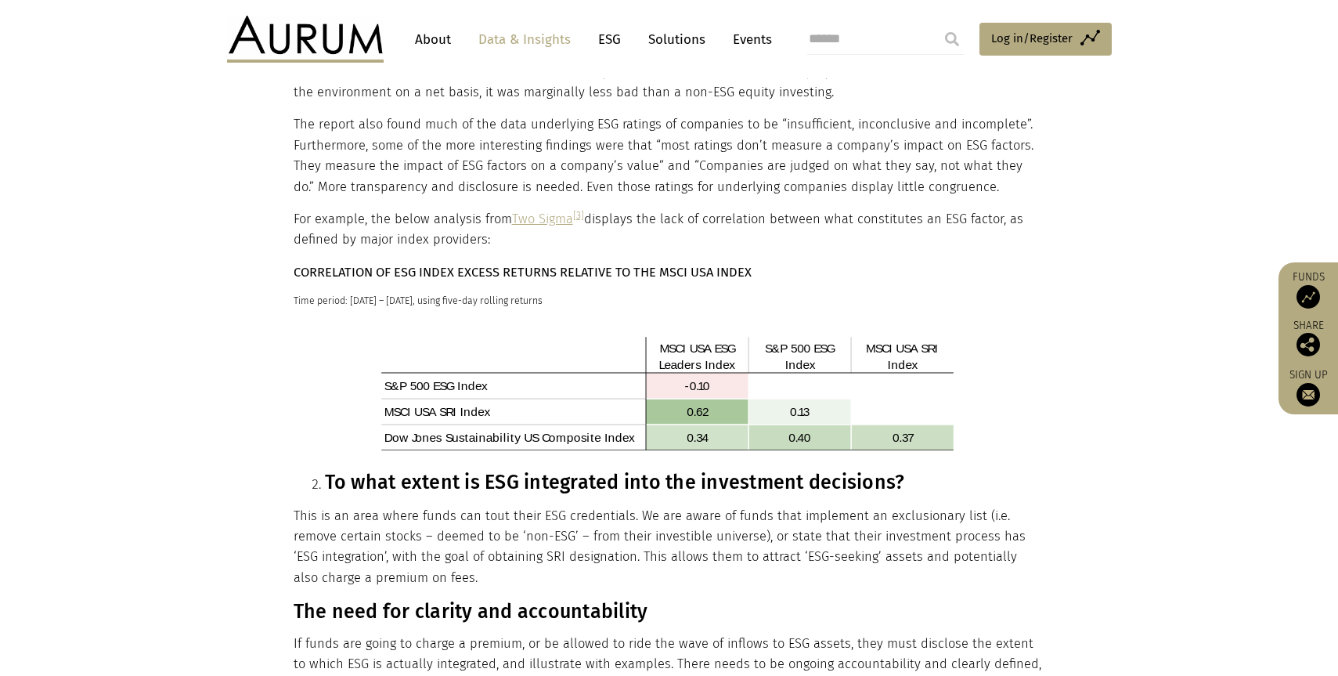
click at [414, 294] on sup "Time period: 3rd May, 2010 – 30th October, 2020, using five-day rolling returns" at bounding box center [418, 300] width 249 height 12
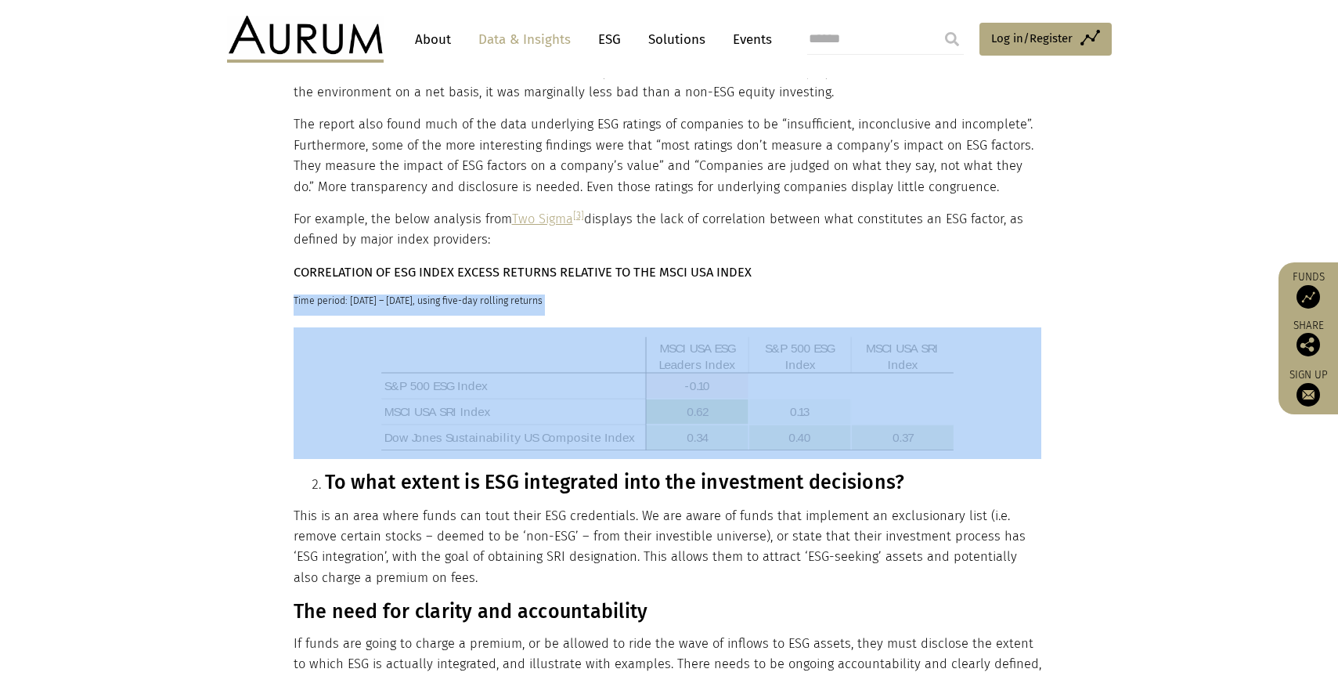
copy div "Time period: 3rd May, 2010 – 30th October, 2020, using five-day rolling returns"
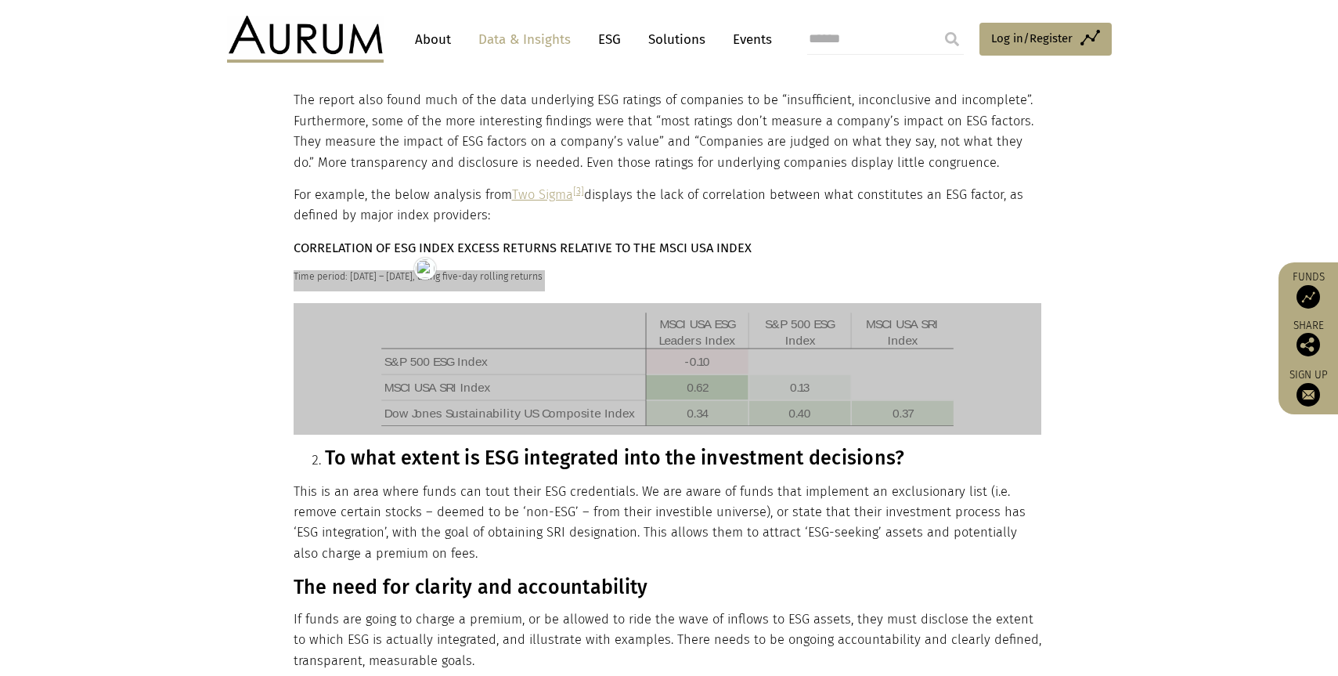
scroll to position [1004, 0]
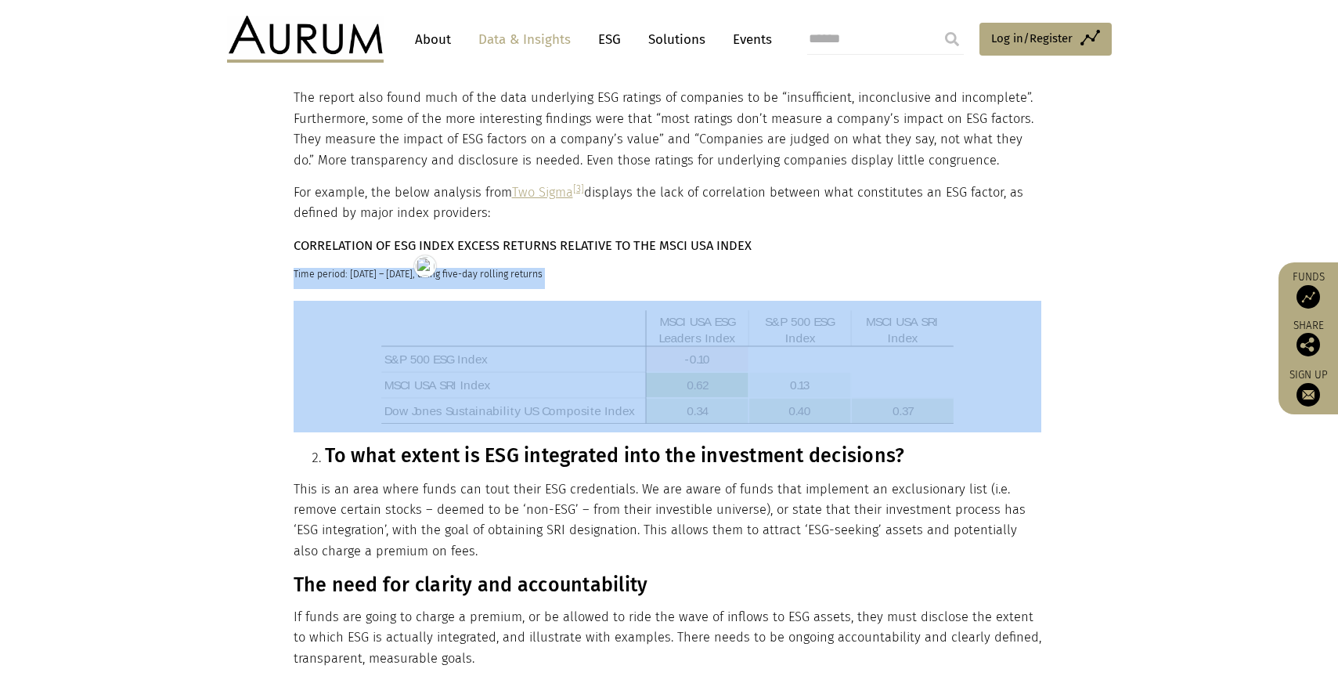
click at [423, 444] on h3 "To what extent is ESG integrated into the investment decisions?" at bounding box center [683, 455] width 716 height 23
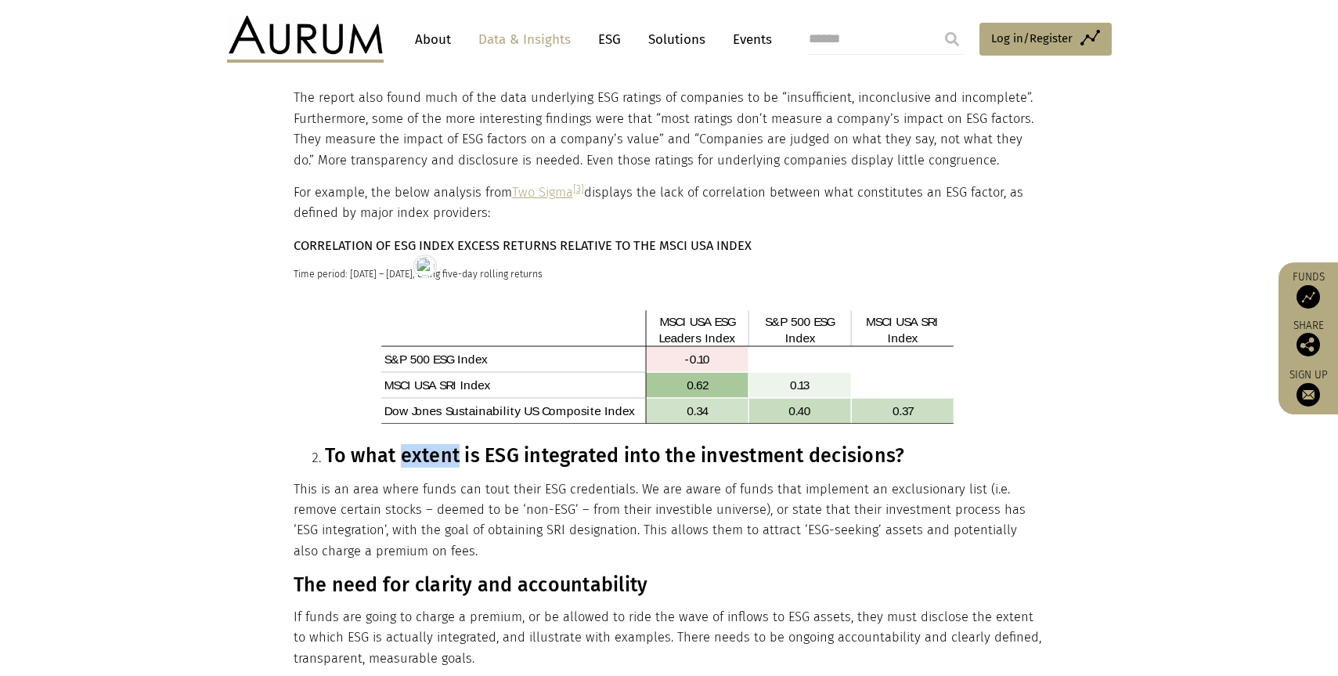
click at [423, 444] on h3 "To what extent is ESG integrated into the investment decisions?" at bounding box center [683, 455] width 716 height 23
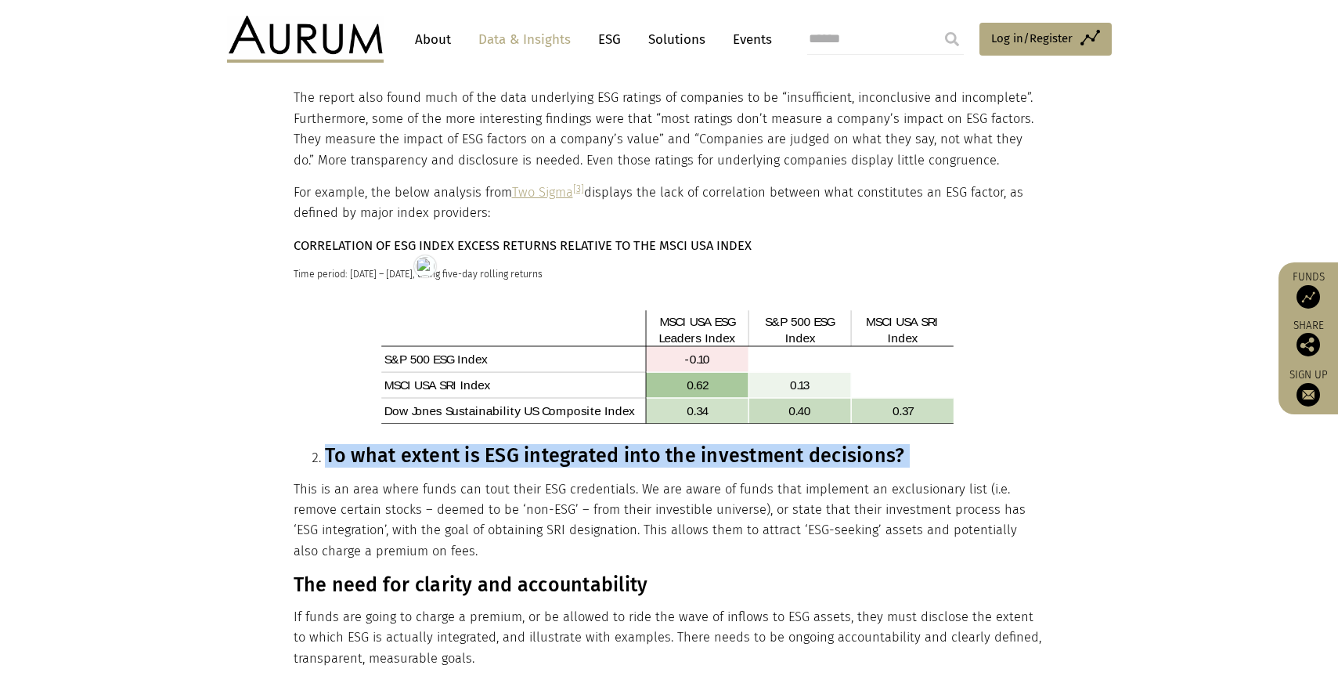
click at [423, 444] on h3 "To what extent is ESG integrated into the investment decisions?" at bounding box center [683, 455] width 716 height 23
copy div "To what extent is ESG integrated into the investment decisions?"
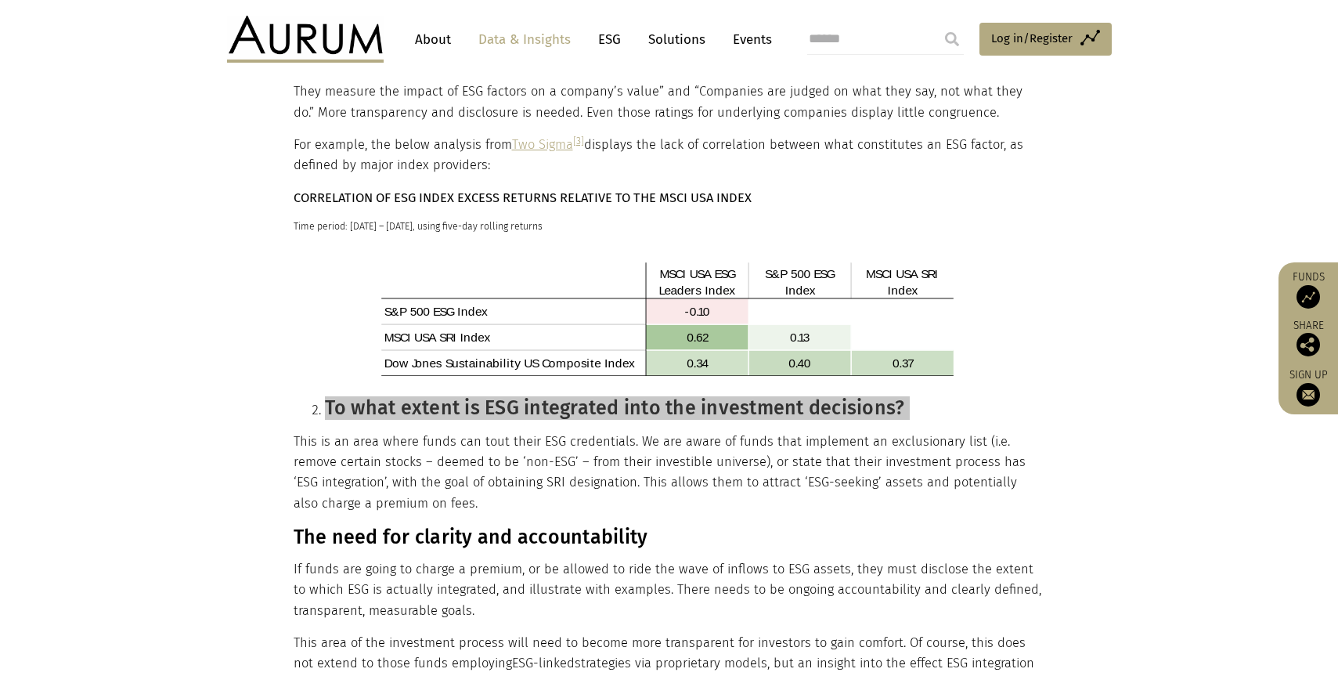
scroll to position [1150, 0]
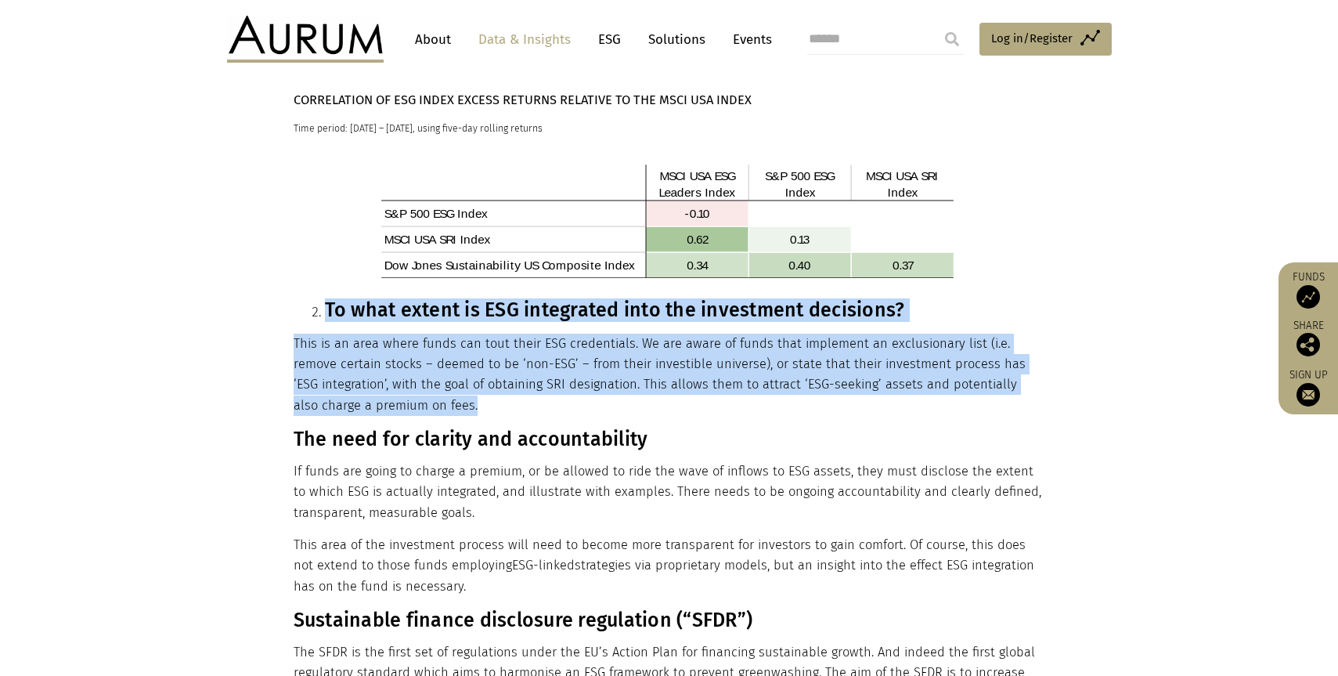
drag, startPoint x: 471, startPoint y: 391, endPoint x: 326, endPoint y: 298, distance: 172.4
copy div "To what extent is ESG integrated into the investment decisions? This is an area…"
drag, startPoint x: 451, startPoint y: 568, endPoint x: 296, endPoint y: 423, distance: 212.1
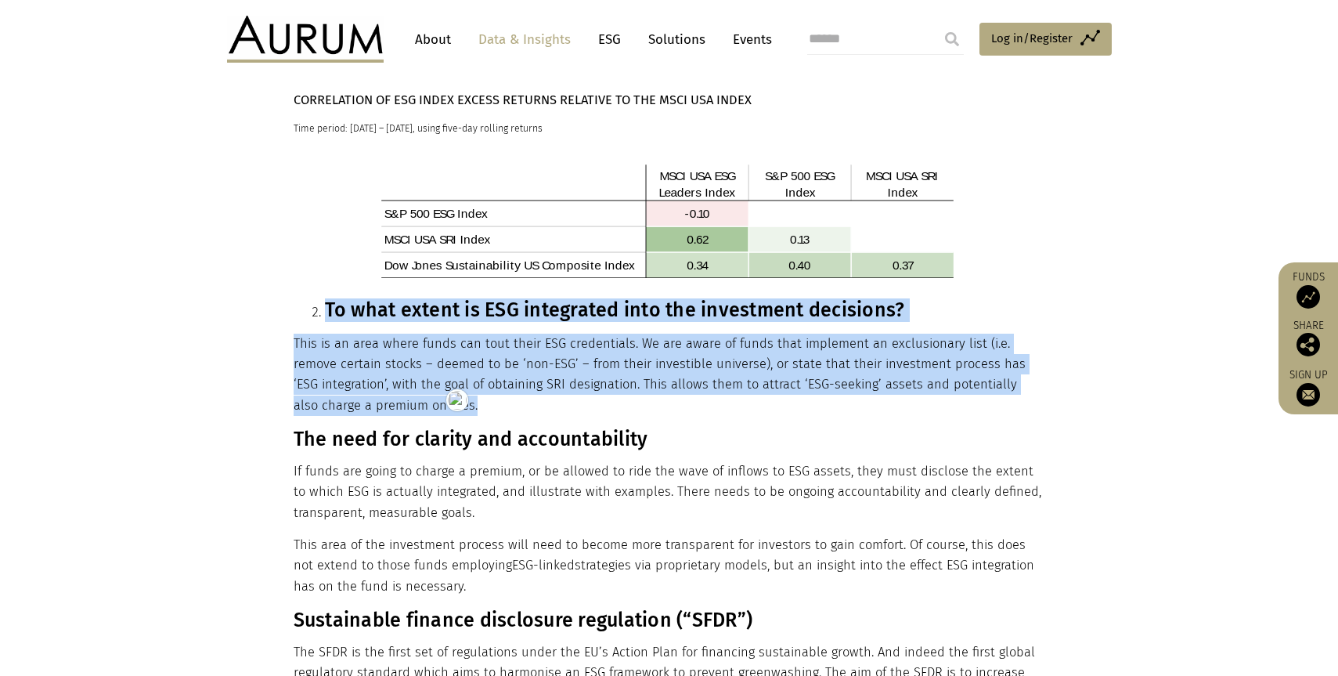
copy div "The need for clarity and accountability If funds are going to charge a premium,…"
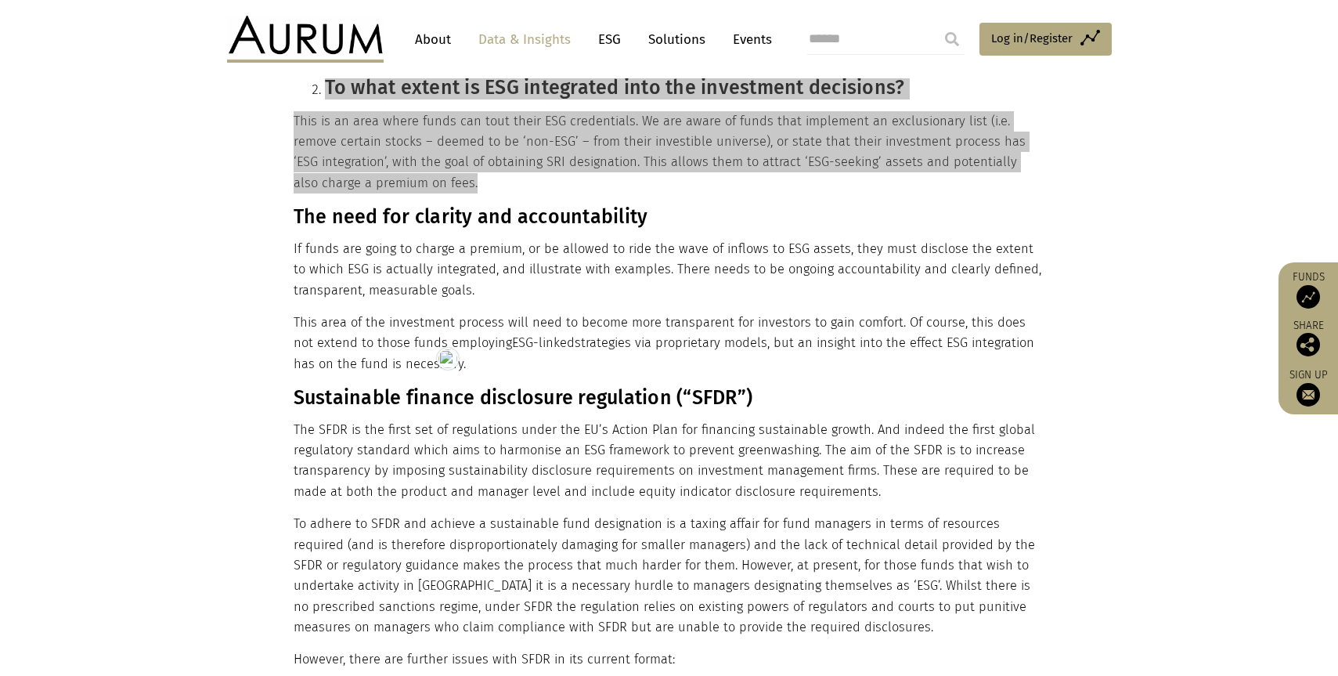
scroll to position [1411, 0]
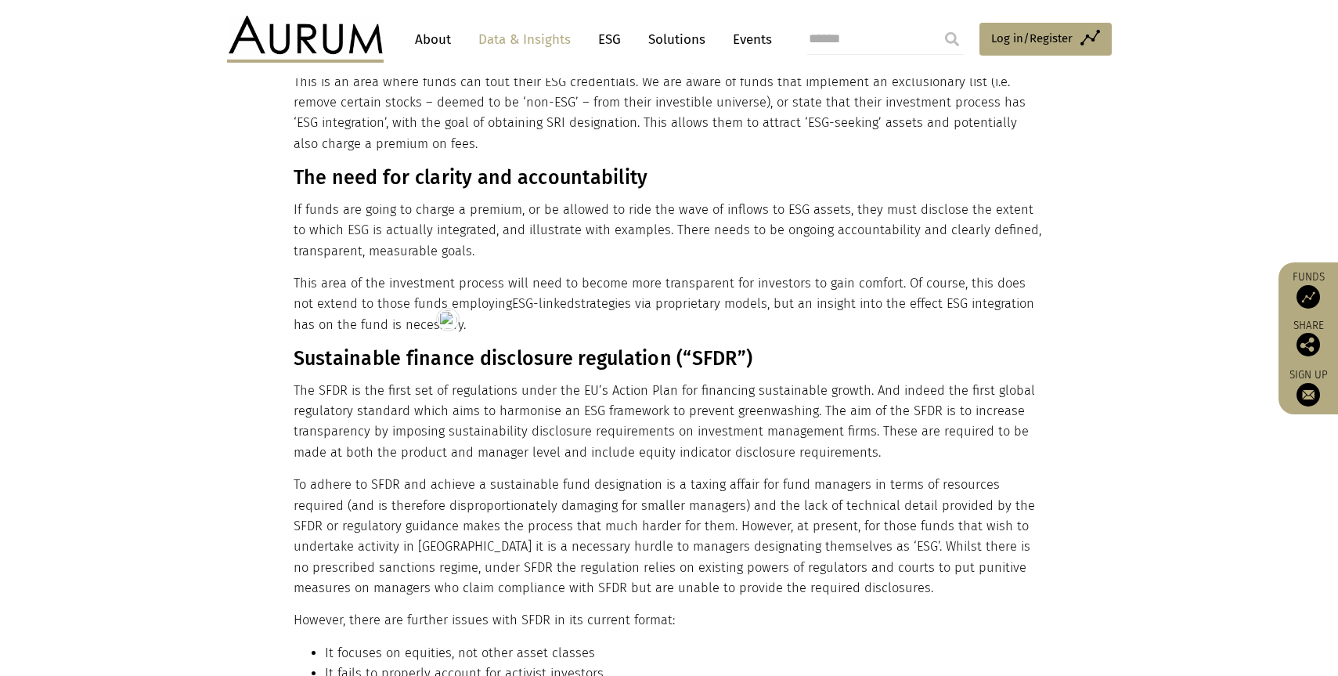
click at [287, 339] on div "Sustainable finance disclosure regulation (“SFDR”) aims to tackle clarity and a…" at bounding box center [669, 487] width 783 height 2475
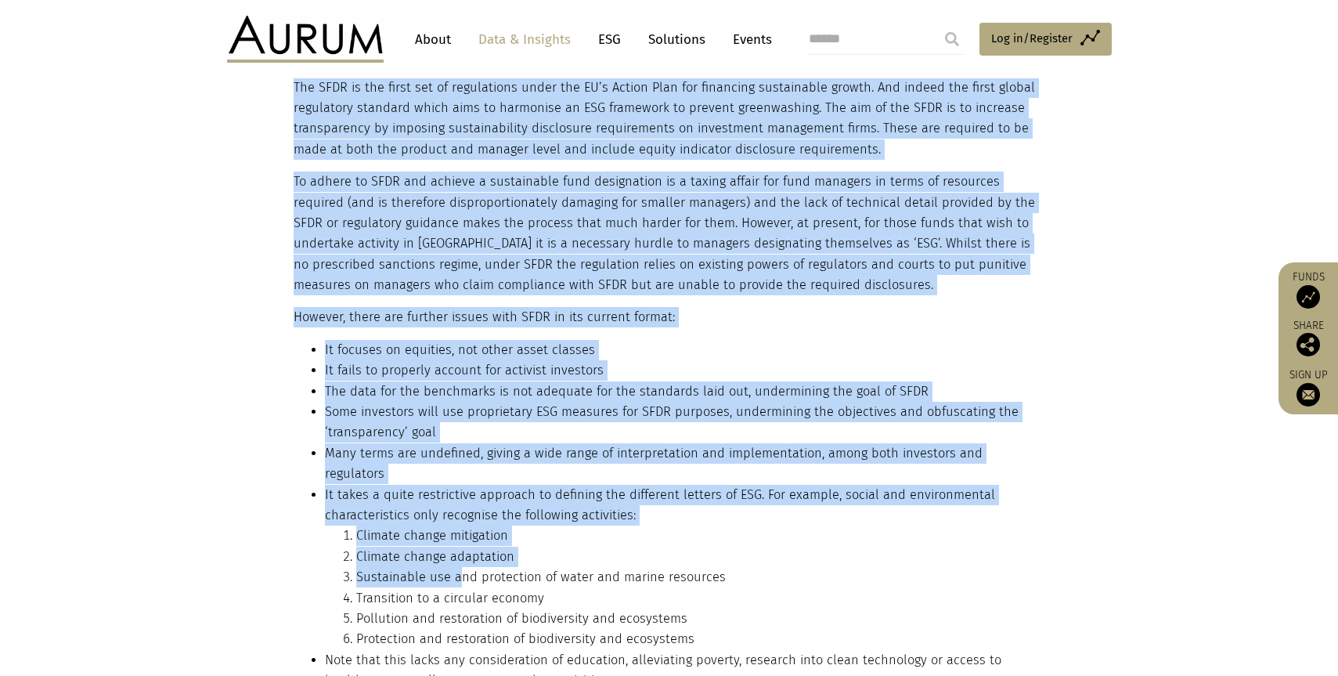
scroll to position [1981, 0]
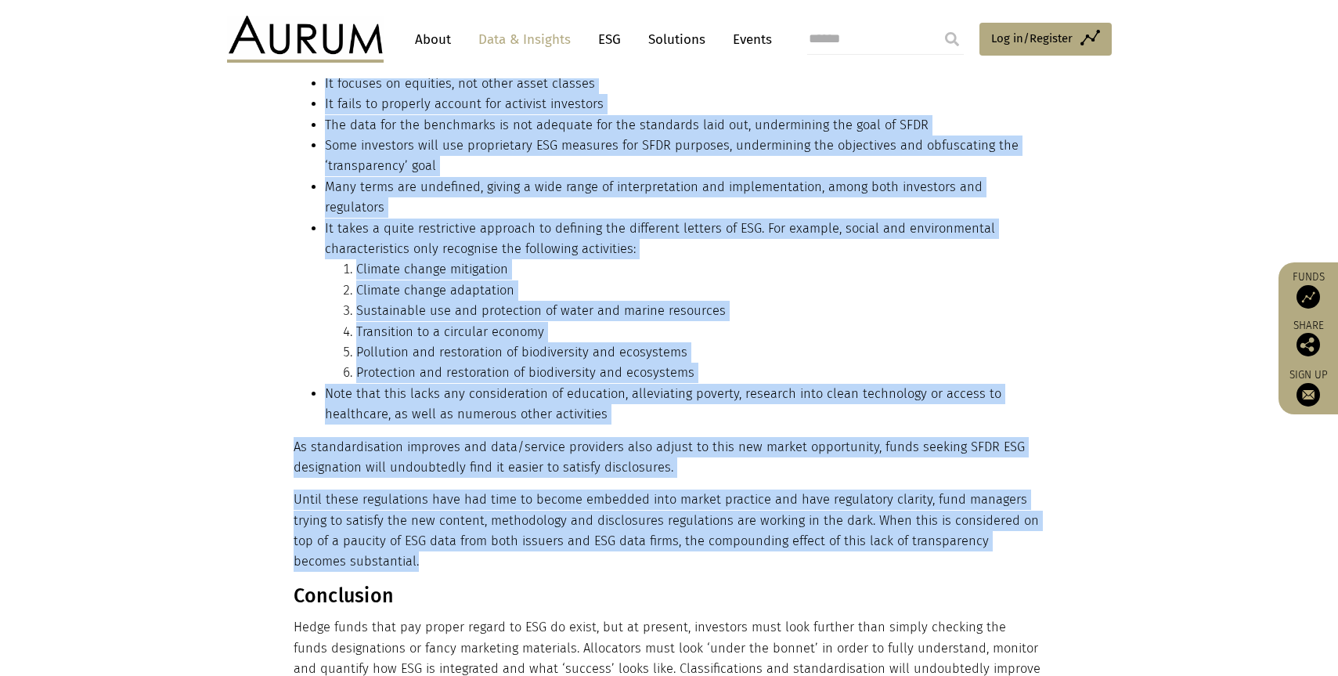
drag, startPoint x: 292, startPoint y: 340, endPoint x: 690, endPoint y: 521, distance: 436.8
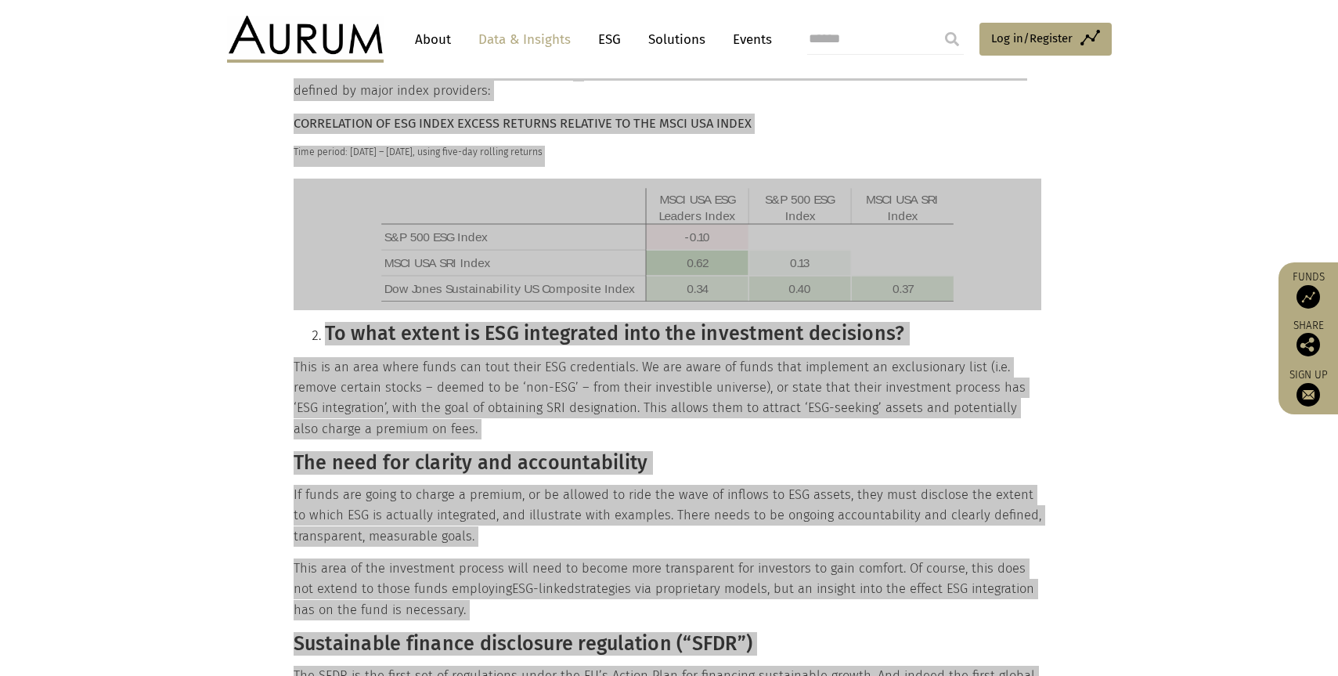
scroll to position [1449, 0]
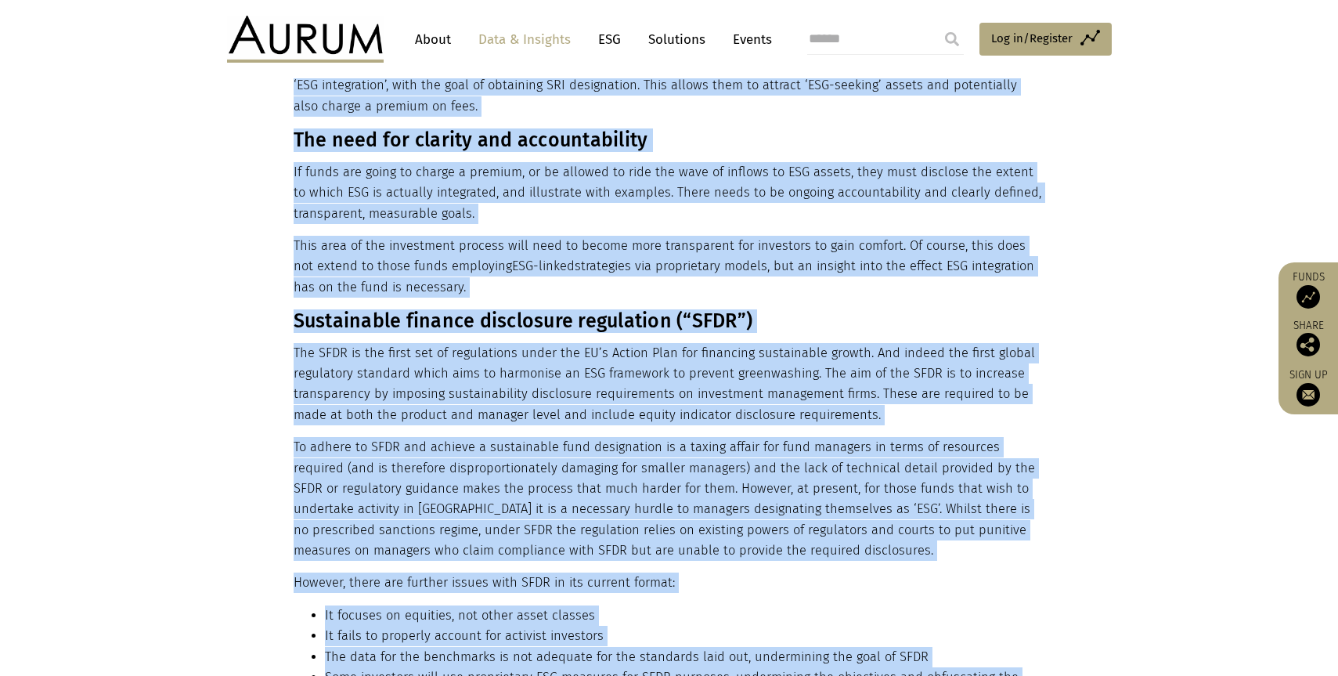
click at [386, 343] on p "The SFDR is the first set of regulations under the EU’s Action Plan for financi…" at bounding box center [668, 384] width 748 height 83
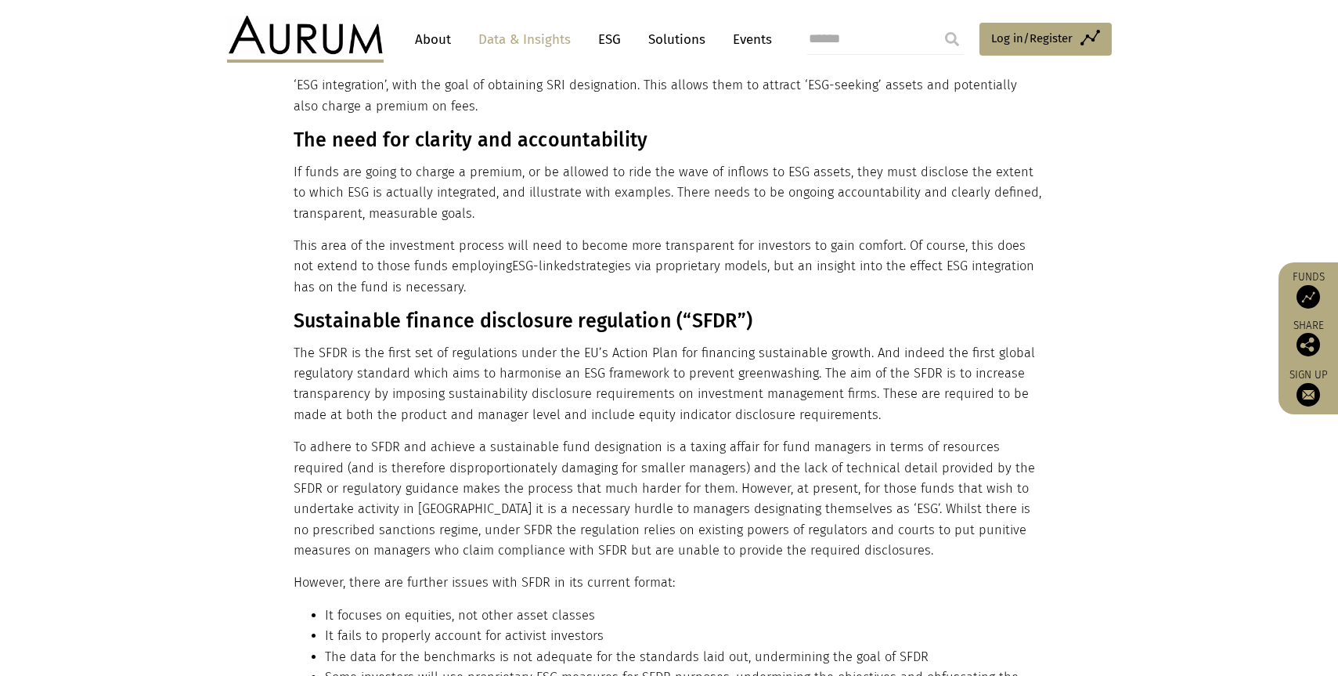
click at [278, 297] on div "Sustainable finance disclosure regulation (“SFDR”) aims to tackle clarity and a…" at bounding box center [669, 449] width 783 height 2475
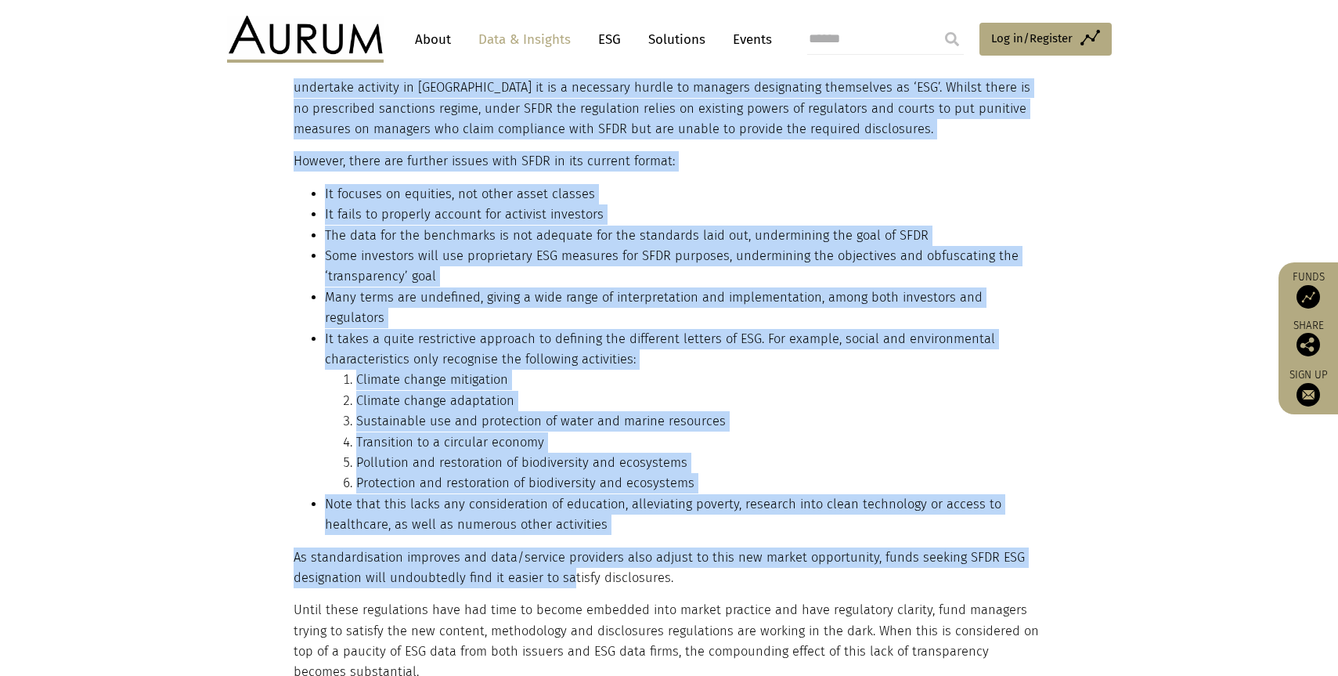
scroll to position [1889, 0]
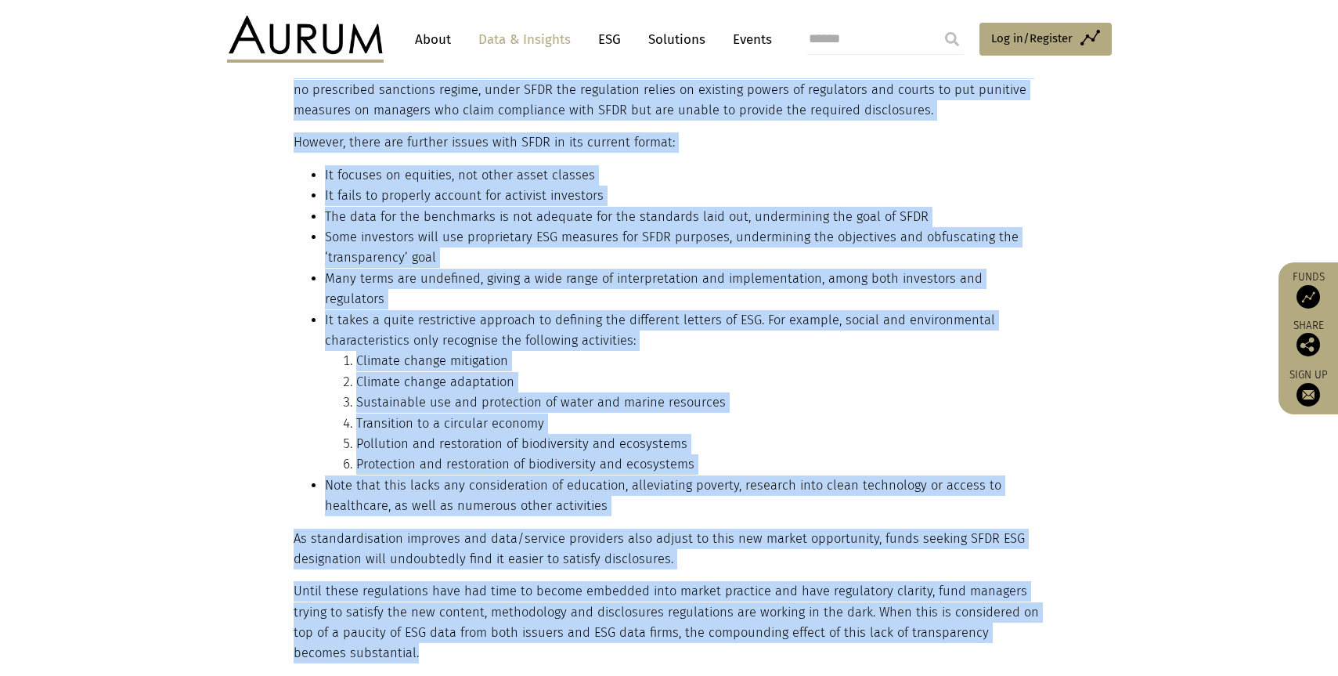
drag, startPoint x: 294, startPoint y: 298, endPoint x: 410, endPoint y: 611, distance: 333.1
click at [415, 611] on div "Sustainable finance disclosure regulation (“SFDR”) aims to tackle clarity and a…" at bounding box center [668, 10] width 748 height 2475
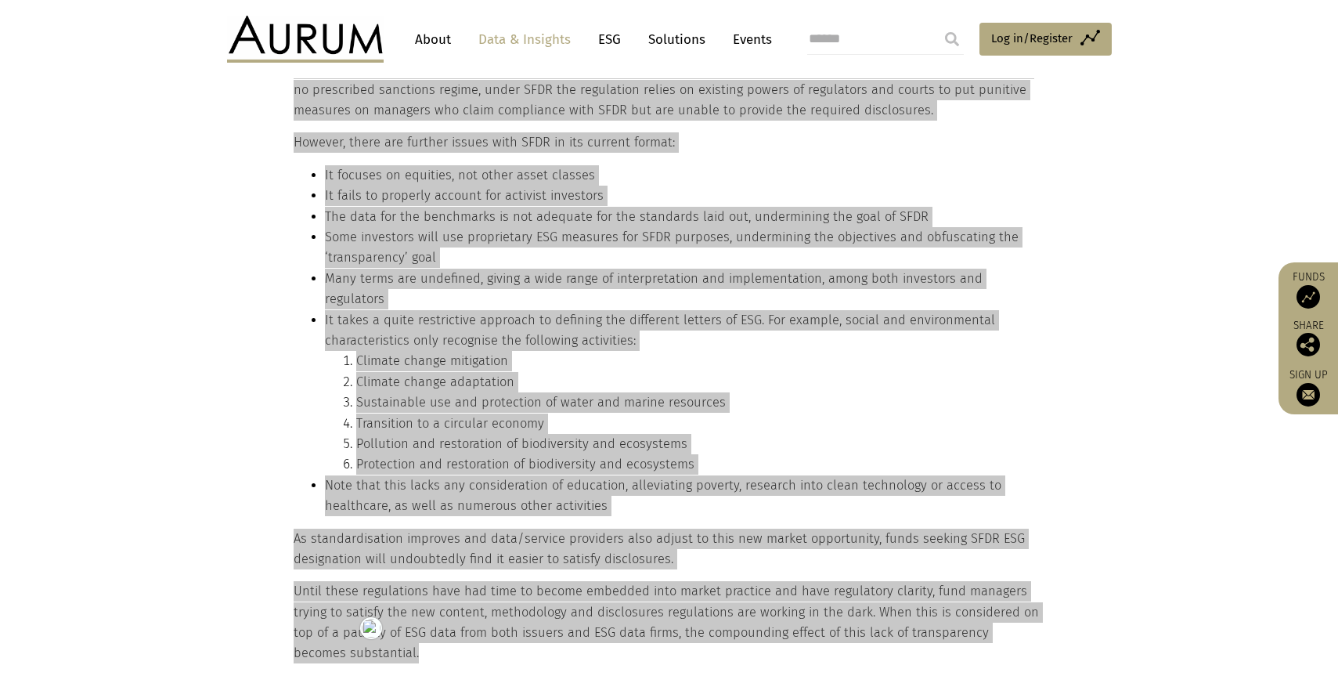
scroll to position [2237, 0]
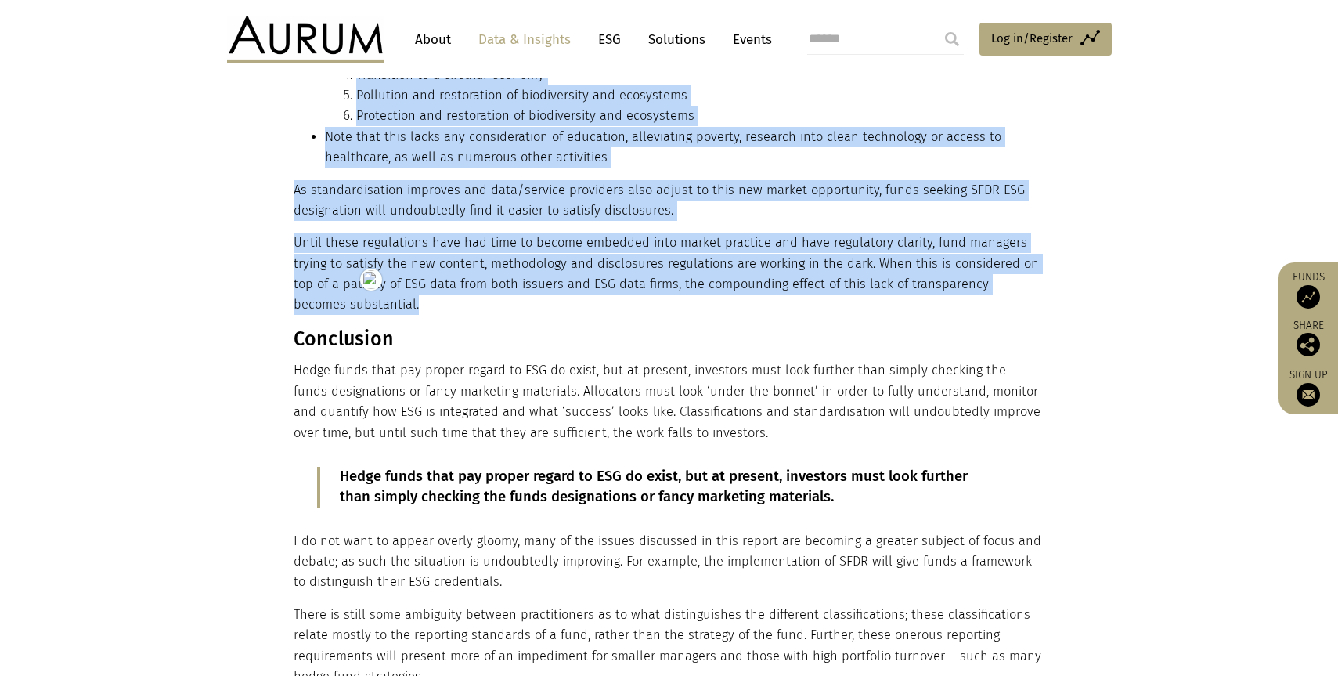
click at [320, 327] on h3 "Conclusion" at bounding box center [668, 338] width 748 height 23
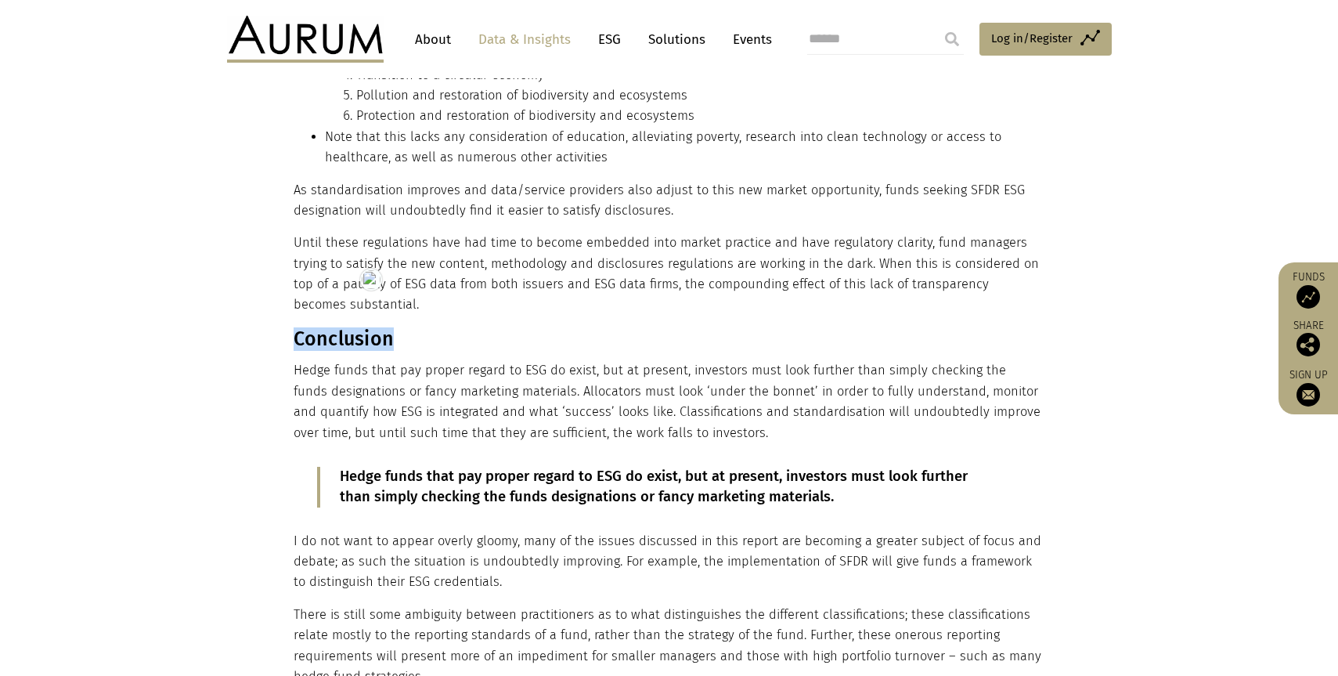
click at [320, 327] on h3 "Conclusion" at bounding box center [668, 338] width 748 height 23
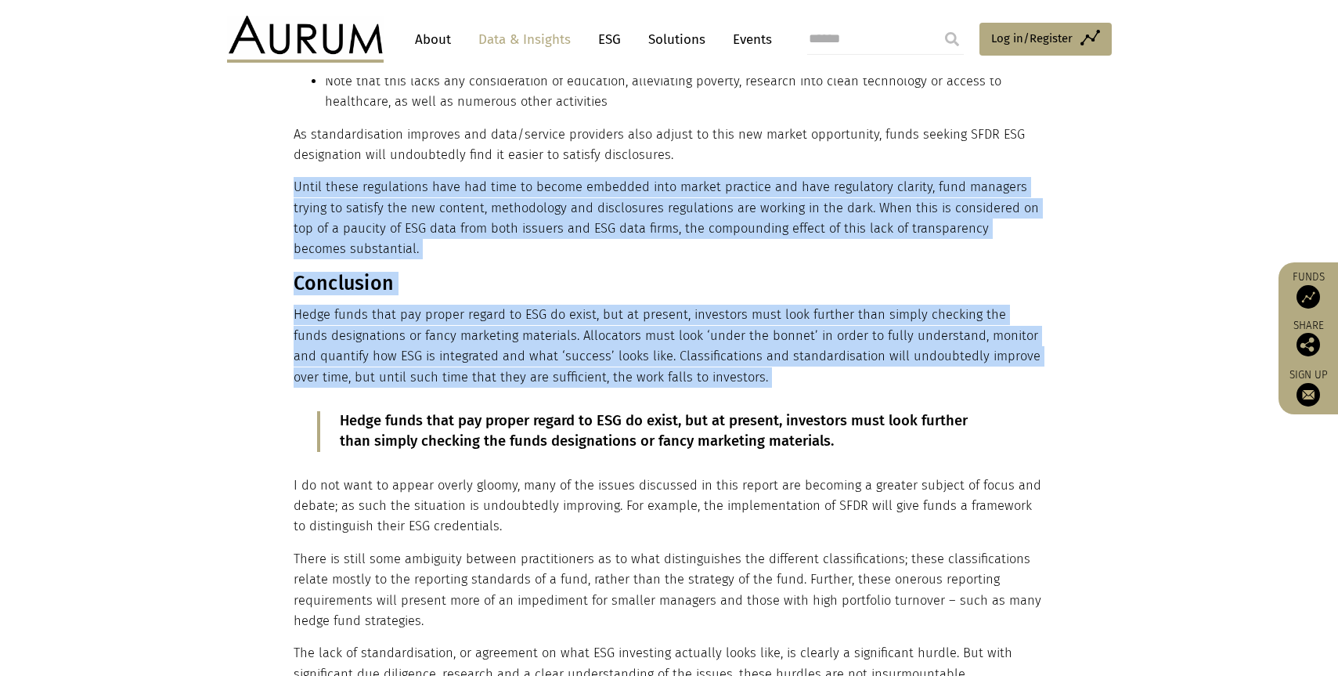
scroll to position [2160, 0]
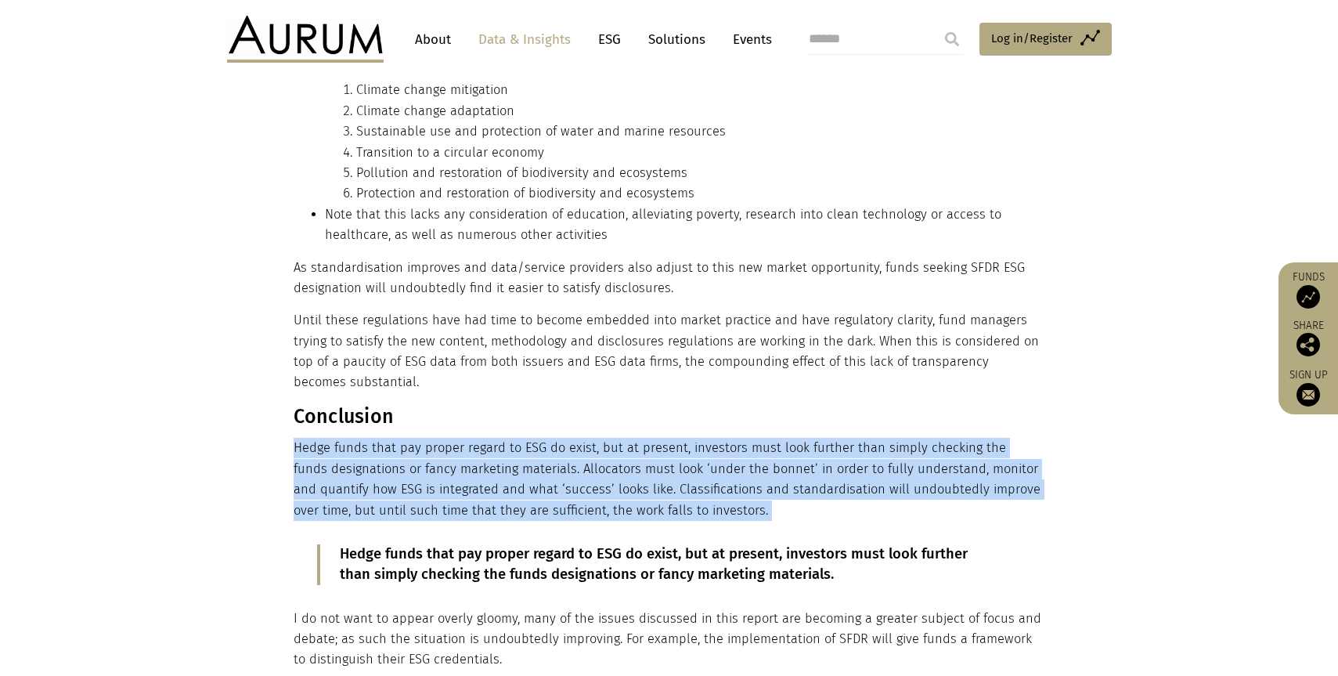
drag, startPoint x: 294, startPoint y: 327, endPoint x: 733, endPoint y: 469, distance: 460.7
click at [733, 469] on p "Hedge funds that pay proper regard to ESG do exist, but at present, investors m…" at bounding box center [668, 479] width 748 height 83
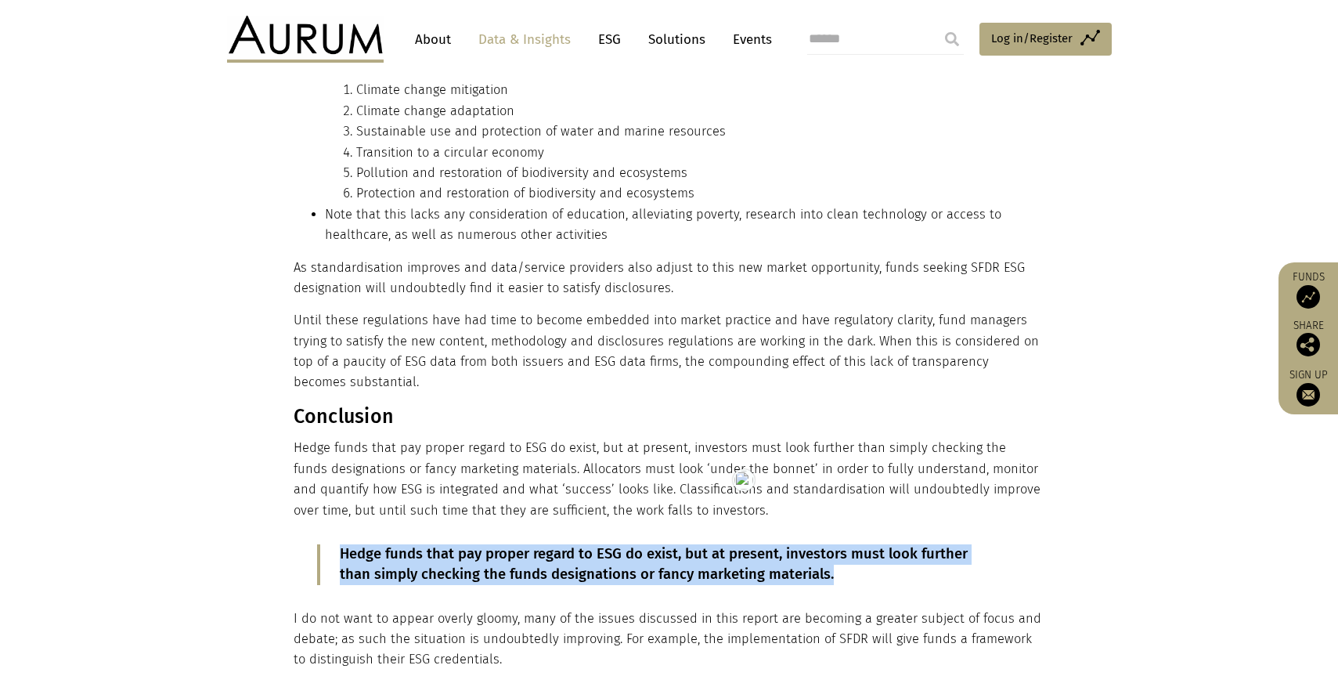
drag, startPoint x: 820, startPoint y: 536, endPoint x: 343, endPoint y: 515, distance: 478.0
click at [343, 544] on p "Hedge funds that pay proper regard to ESG do exist, but at present, investors m…" at bounding box center [669, 564] width 658 height 41
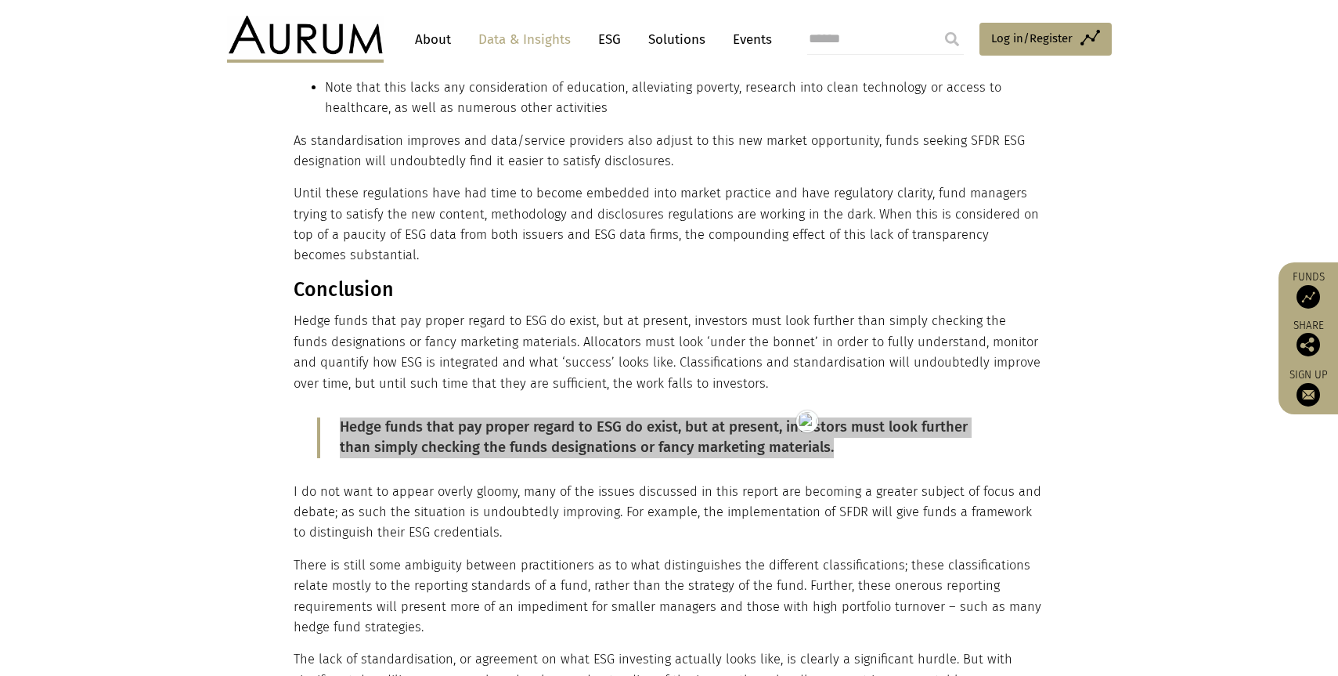
scroll to position [2287, 0]
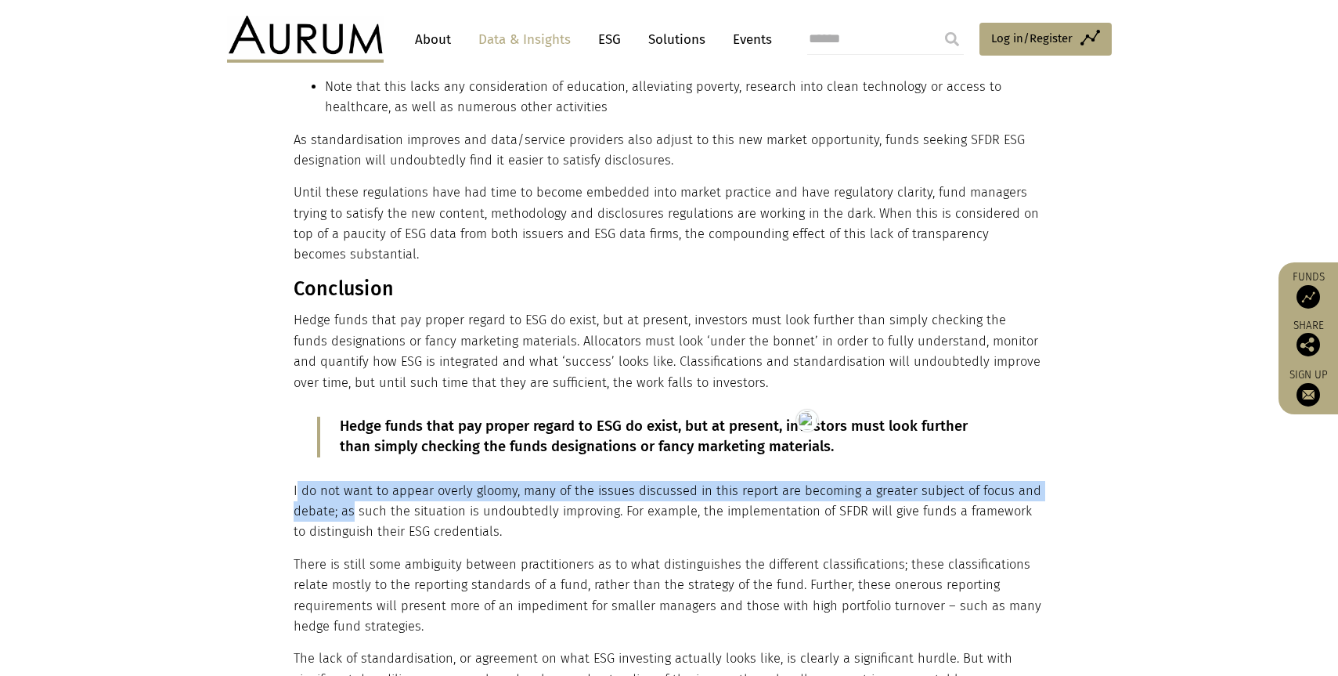
drag, startPoint x: 295, startPoint y: 447, endPoint x: 348, endPoint y: 479, distance: 62.2
click at [350, 481] on p "I do not want to appear overly gloomy, many of the issues discussed in this rep…" at bounding box center [668, 512] width 748 height 62
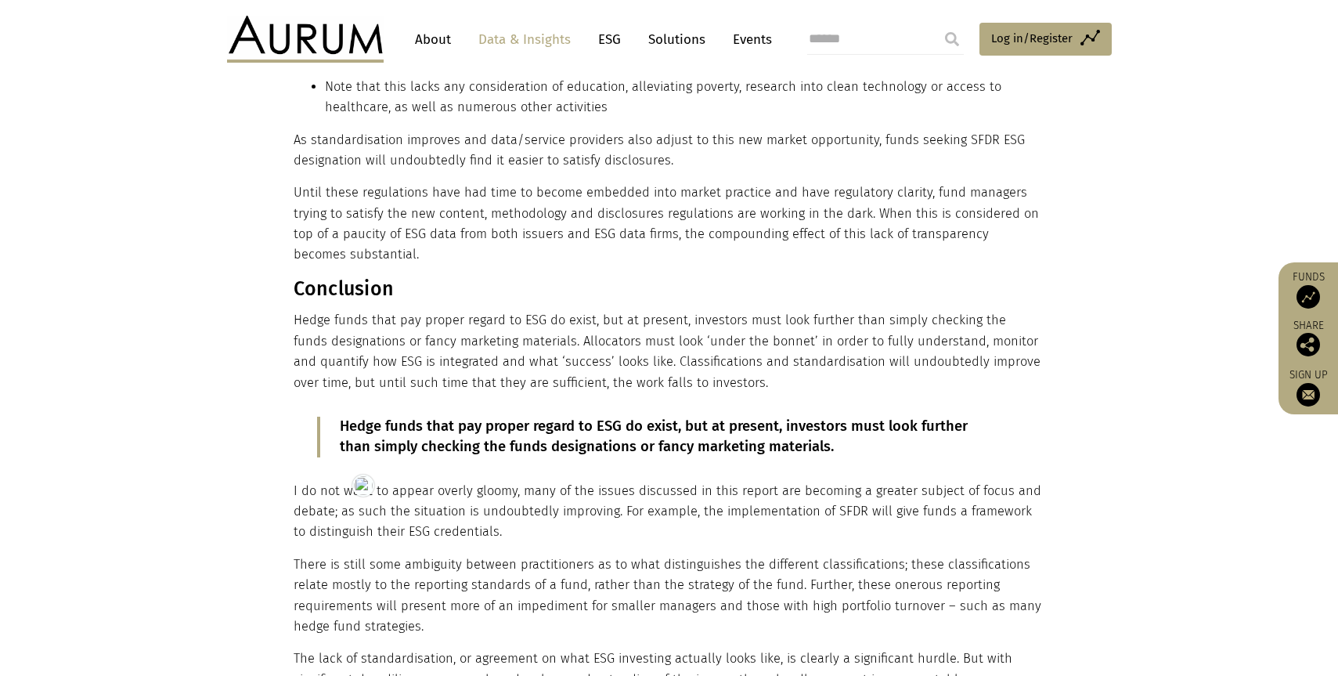
click at [309, 481] on p "I do not want to appear overly gloomy, many of the issues discussed in this rep…" at bounding box center [668, 512] width 748 height 62
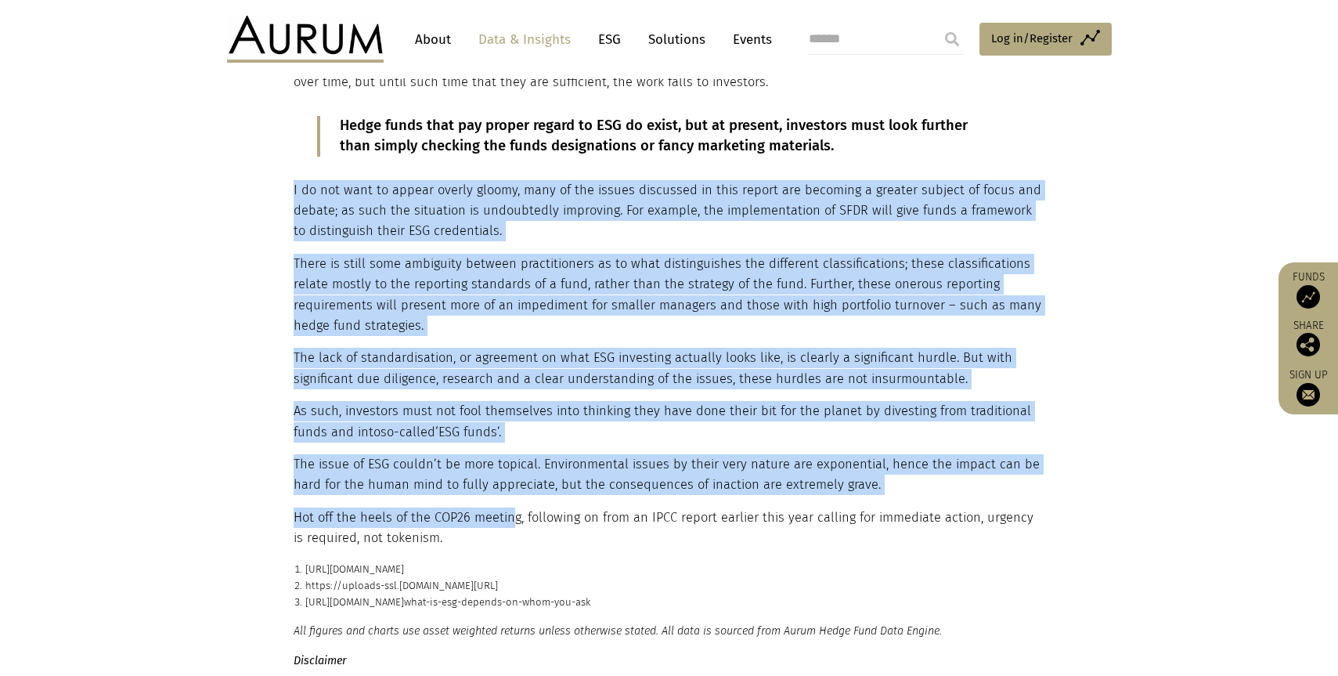
scroll to position [2690, 0]
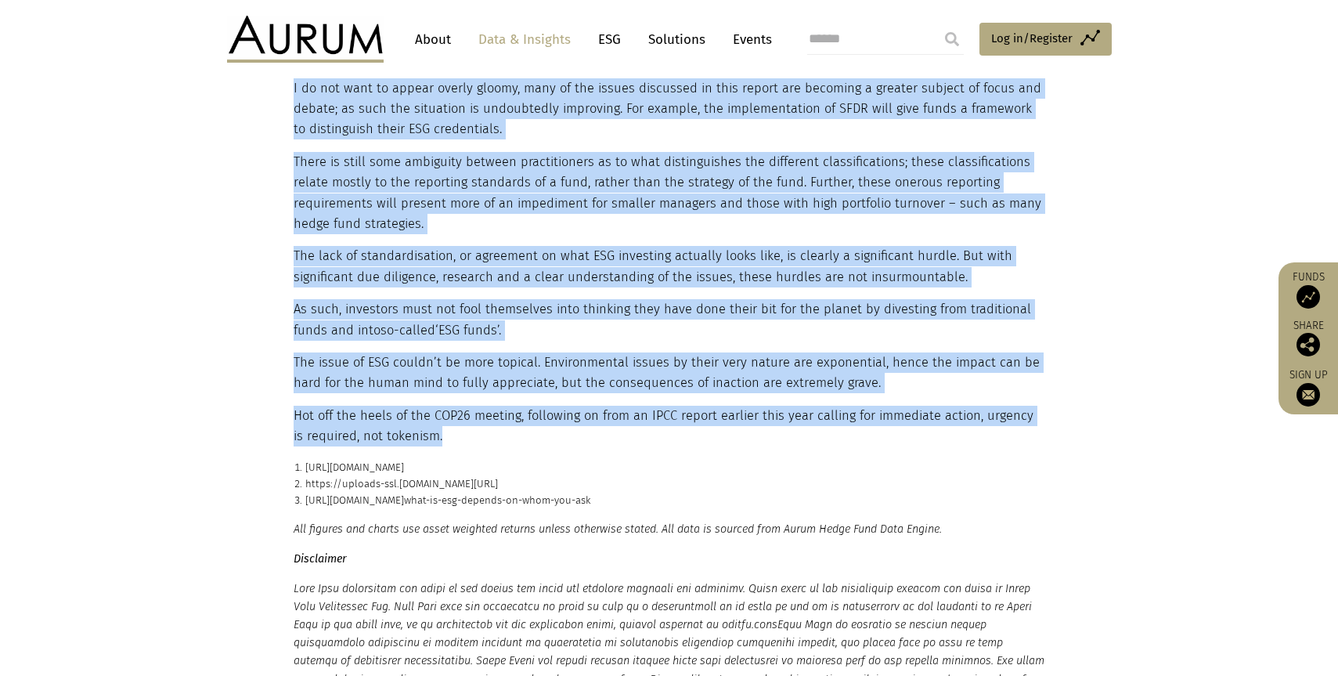
drag, startPoint x: 294, startPoint y: 448, endPoint x: 517, endPoint y: 397, distance: 228.8
drag, startPoint x: 570, startPoint y: 428, endPoint x: 305, endPoint y: 429, distance: 265.4
click at [305, 459] on p "https://www.investopedia.com/terms/b/blackbox.asp" at bounding box center [675, 467] width 740 height 16
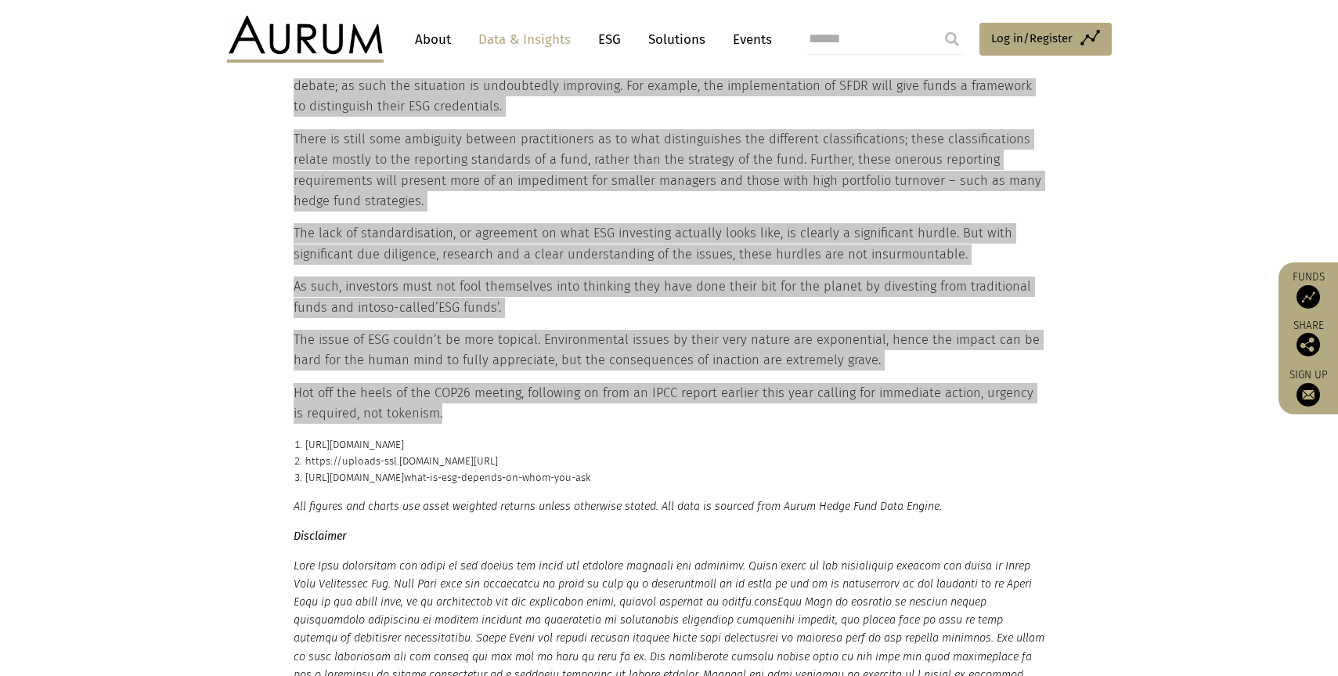
scroll to position [2717, 0]
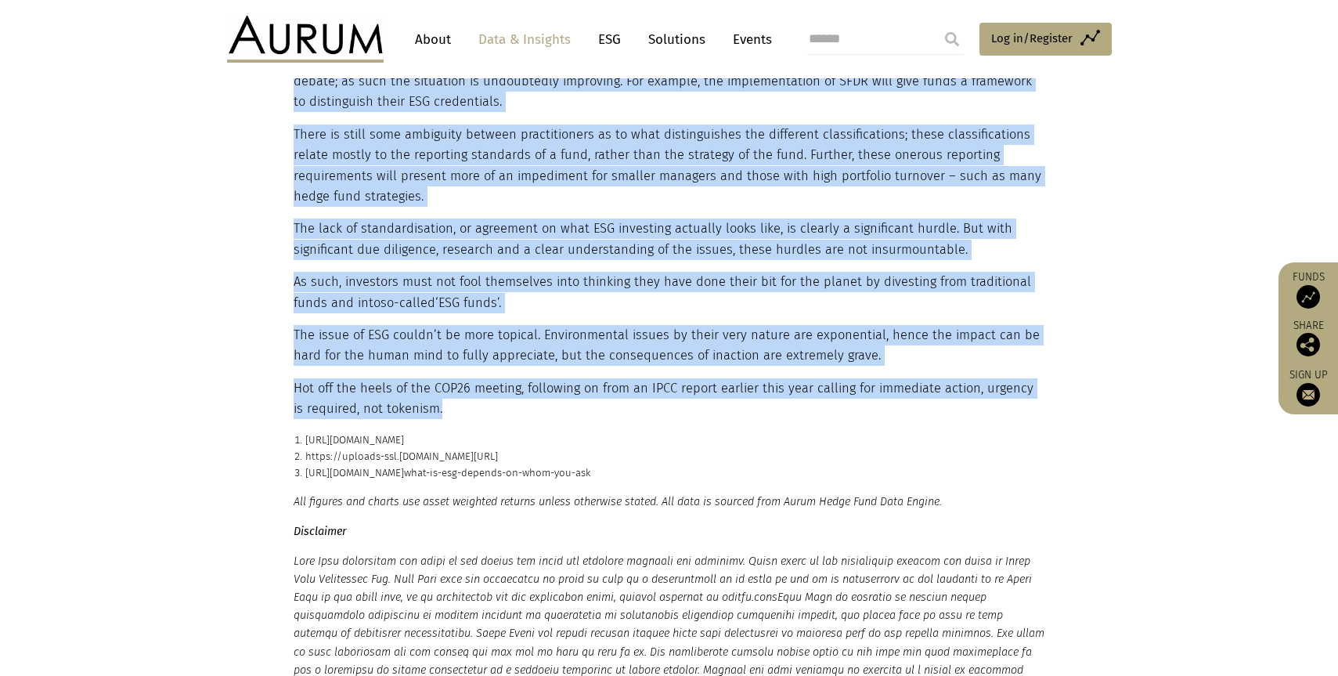
drag, startPoint x: 989, startPoint y: 410, endPoint x: 305, endPoint y: 416, distance: 684.2
click at [305, 448] on p "https:// uploads-ssl .webflow.com/5cf4f70073a623716fb74c59/614c7813194a09795543…" at bounding box center [675, 456] width 740 height 16
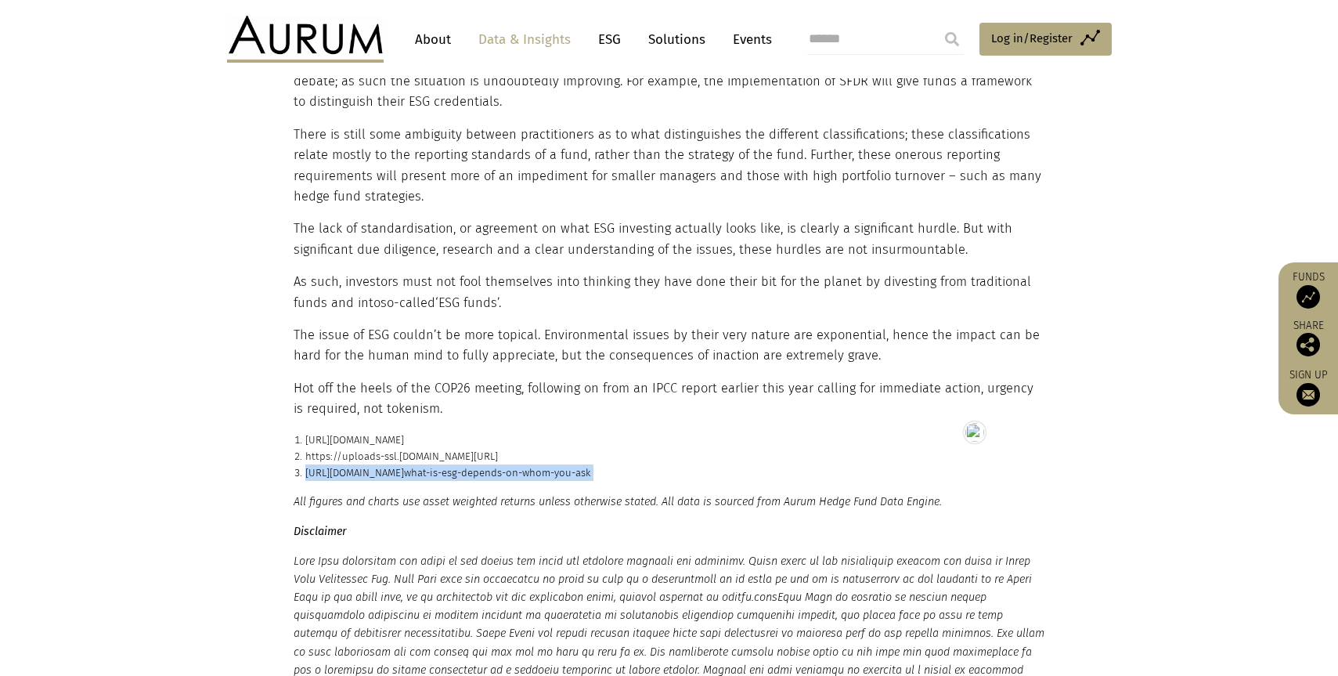
drag, startPoint x: 683, startPoint y: 438, endPoint x: 305, endPoint y: 433, distance: 378.1
click at [305, 464] on p "https://www.twosigma.com/articles/ what-is-esg-depends-on-whom-you-ask" at bounding box center [675, 472] width 740 height 16
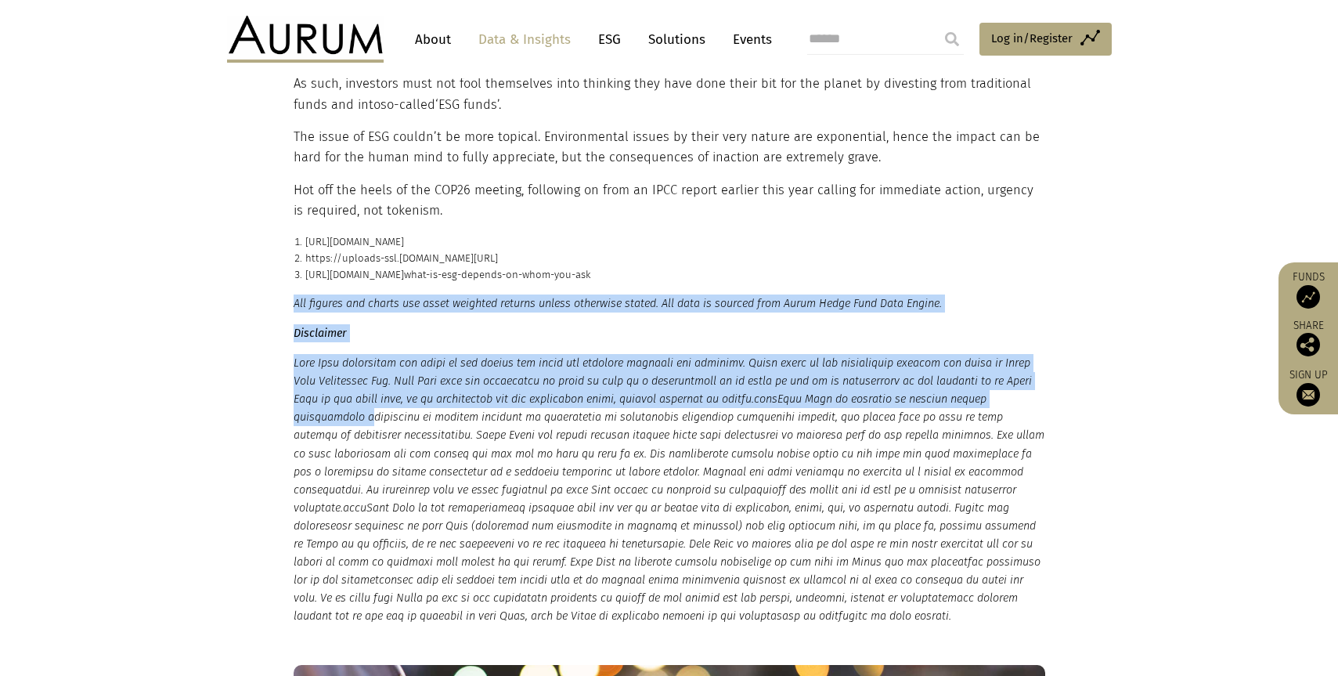
scroll to position [3318, 0]
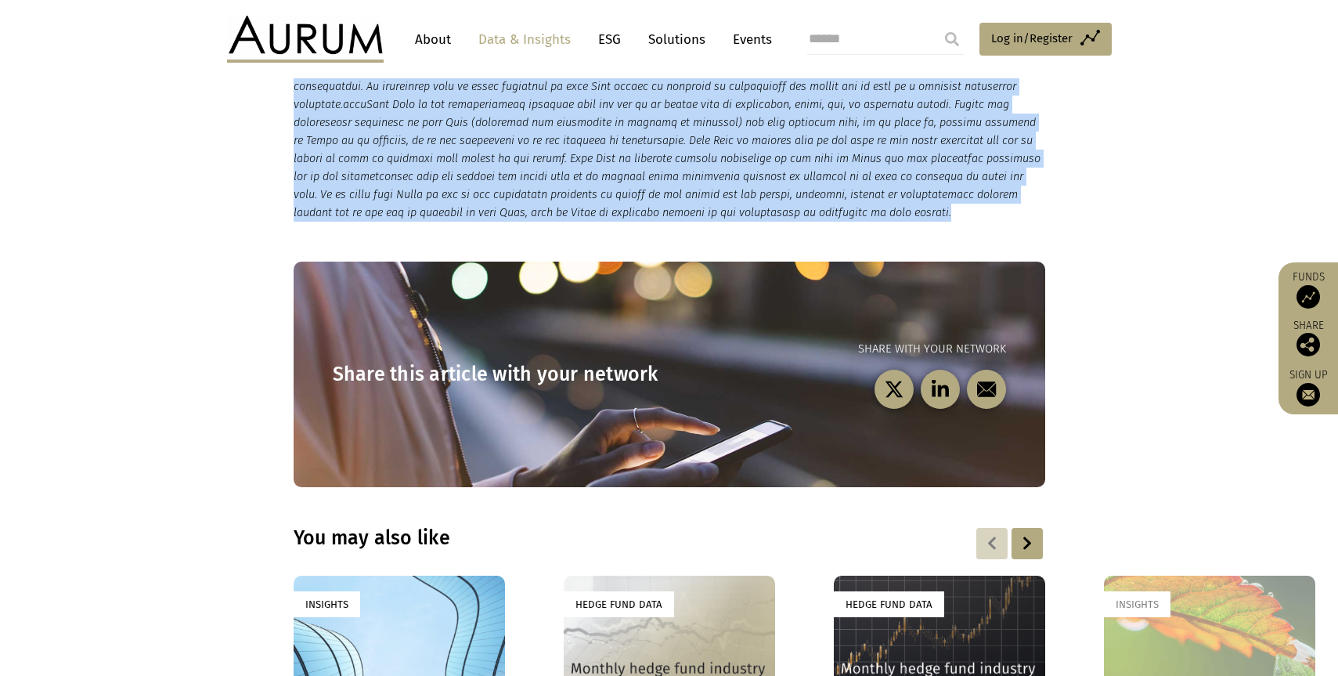
drag, startPoint x: 294, startPoint y: 318, endPoint x: 952, endPoint y: 171, distance: 673.7
click at [952, 171] on small "All figures and charts use asset weighted returns unless otherwise stated. All …" at bounding box center [669, 56] width 751 height 331
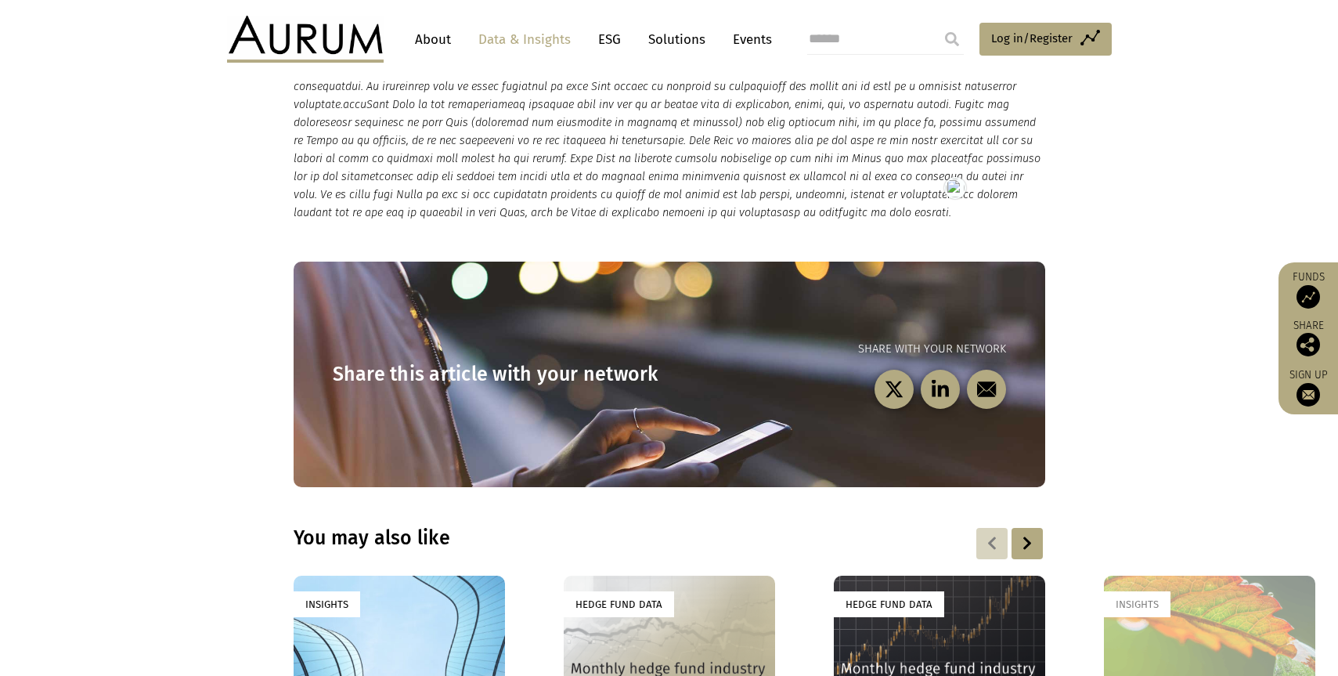
drag, startPoint x: 117, startPoint y: 337, endPoint x: 134, endPoint y: 340, distance: 16.6
click at [117, 337] on section "Share this article with your network Share with your network" at bounding box center [669, 374] width 1338 height 305
click at [141, 341] on section "Share this article with your network Share with your network" at bounding box center [669, 374] width 1338 height 305
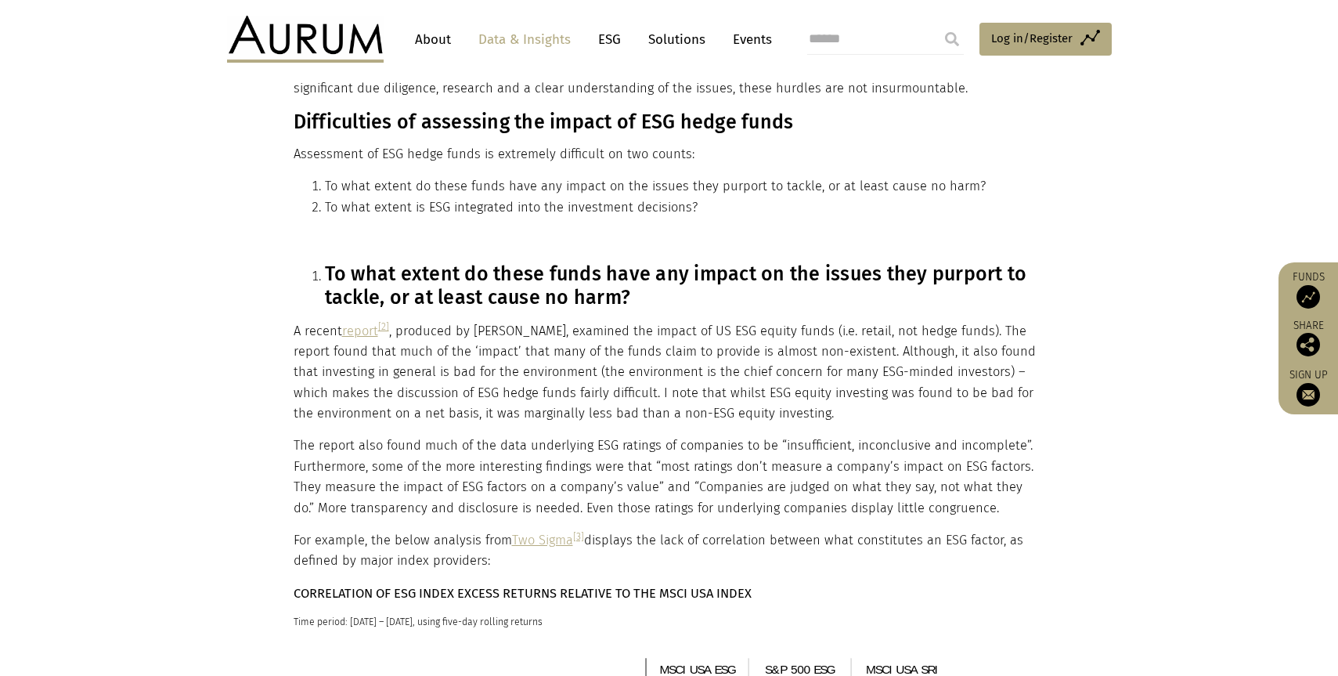
scroll to position [681, 0]
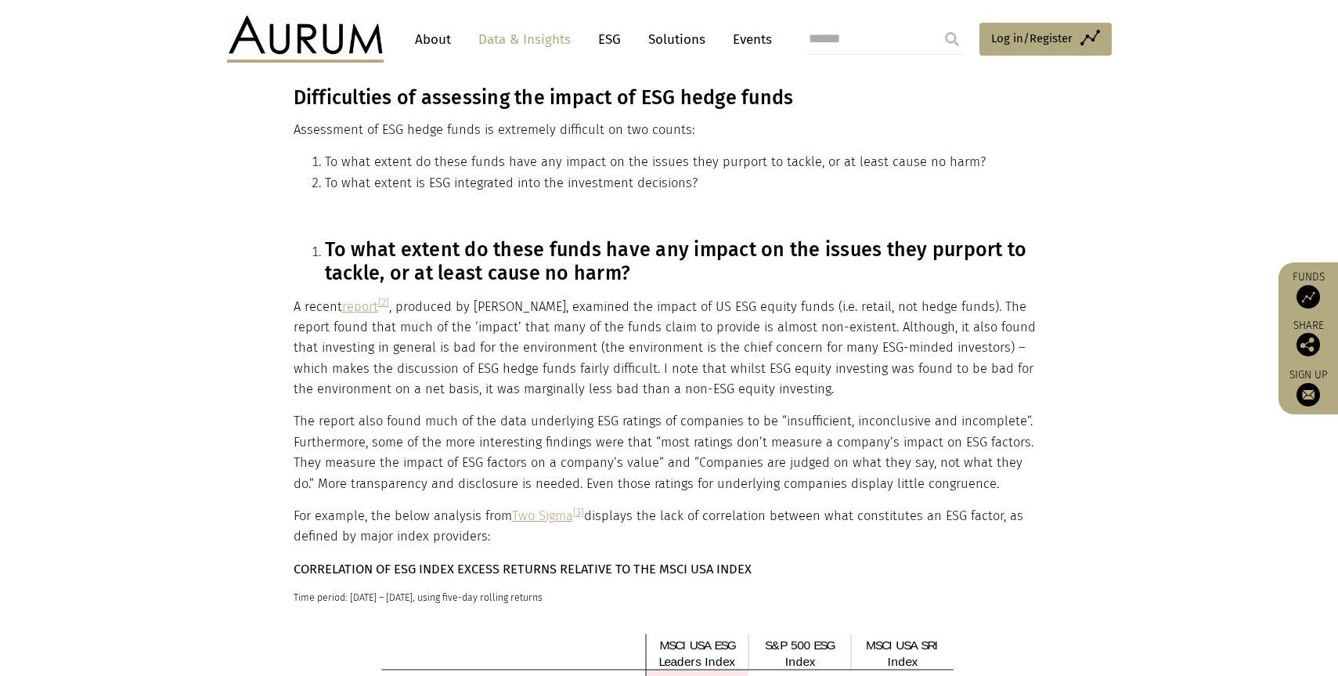
click at [385, 296] on link "[2]" at bounding box center [383, 302] width 11 height 12
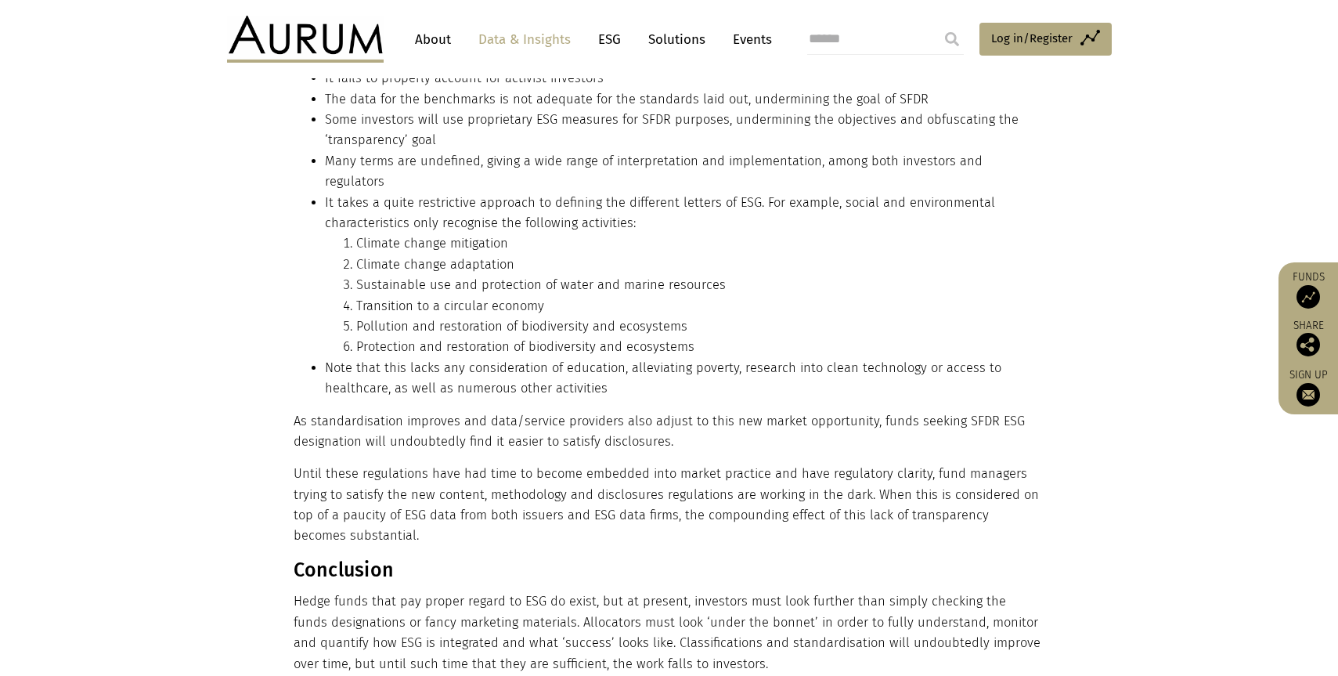
scroll to position [2005, 0]
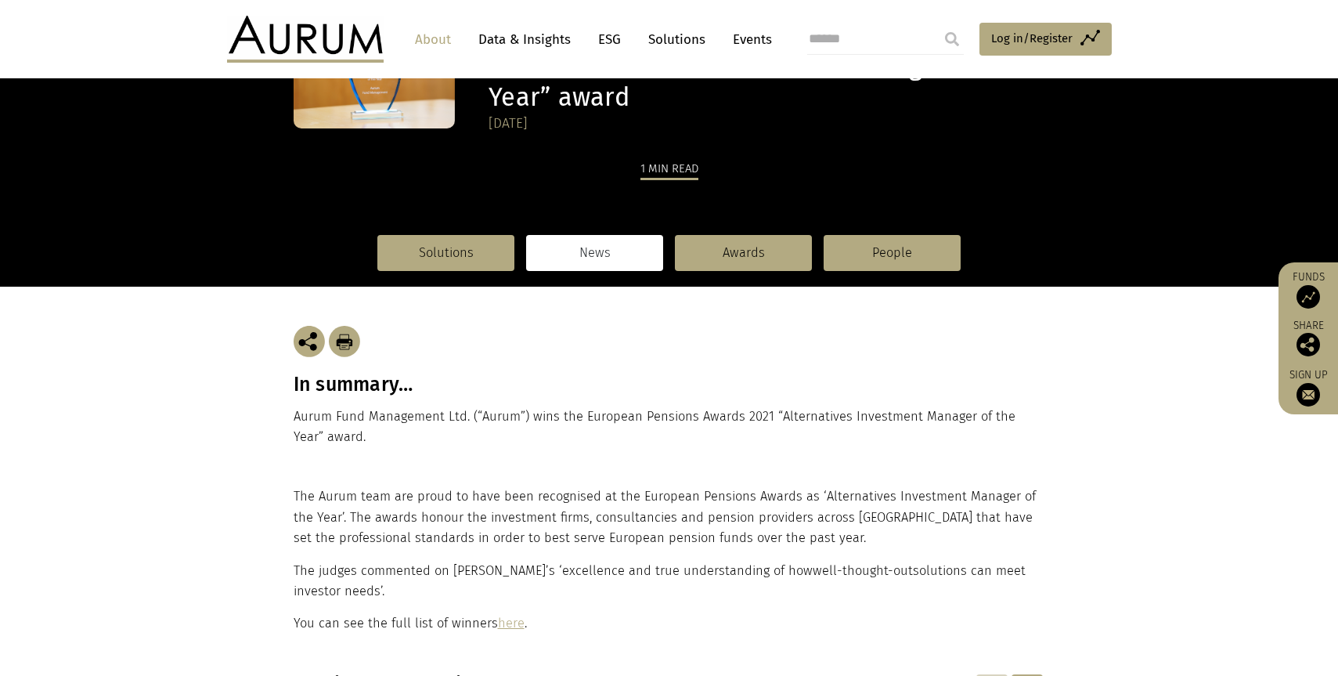
scroll to position [152, 0]
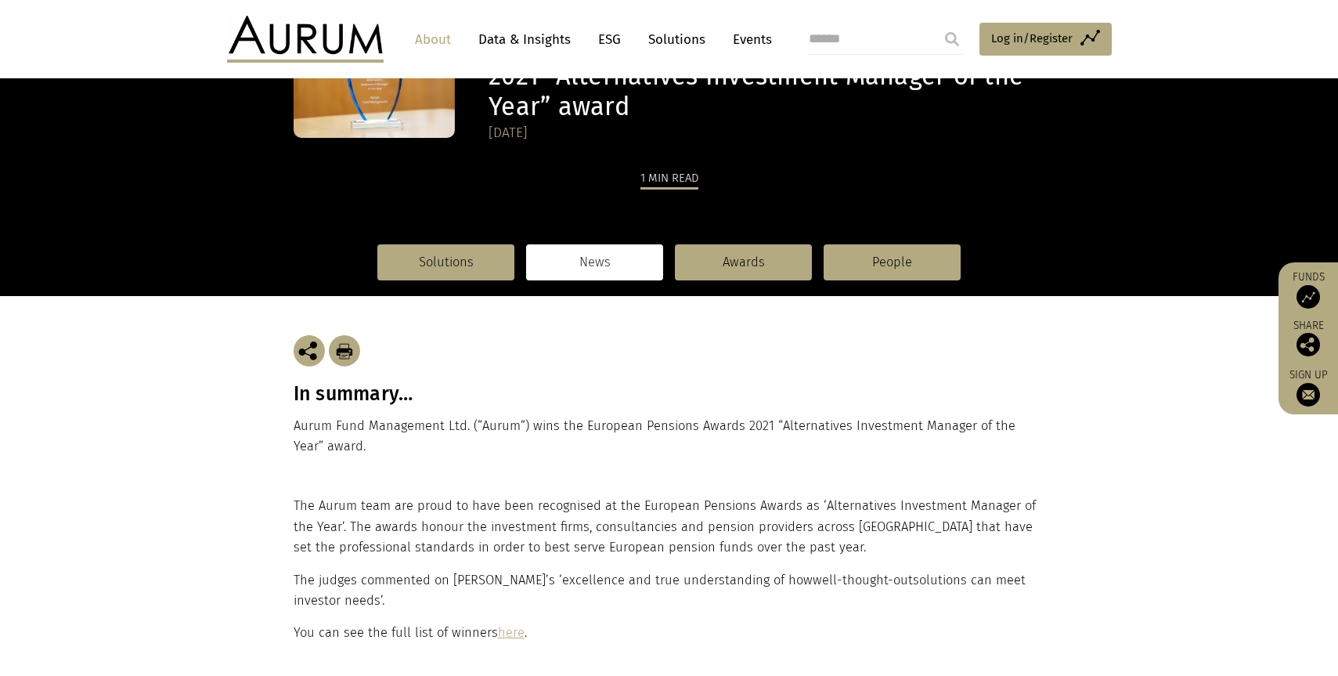
click at [337, 400] on h3 "In summary…" at bounding box center [669, 393] width 751 height 23
click at [368, 392] on h3 "In summary…" at bounding box center [669, 393] width 751 height 23
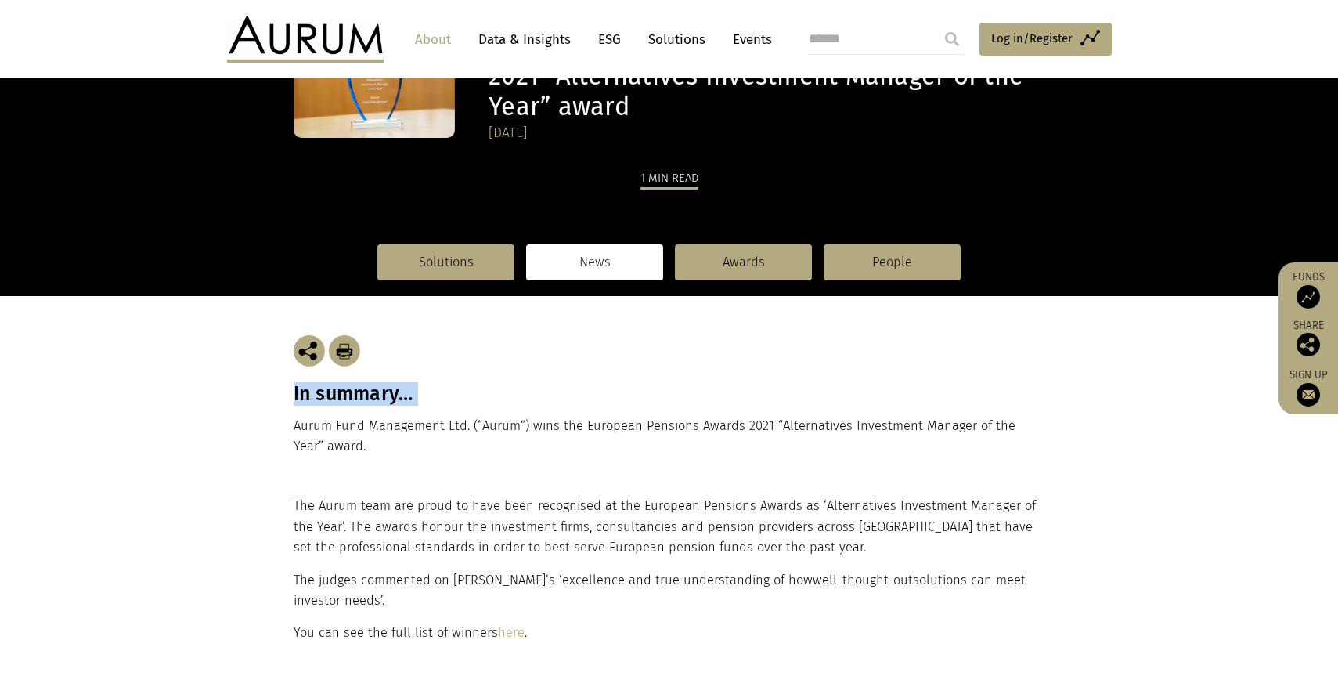
click at [368, 391] on h3 "In summary…" at bounding box center [669, 393] width 751 height 23
copy div "In summary…"
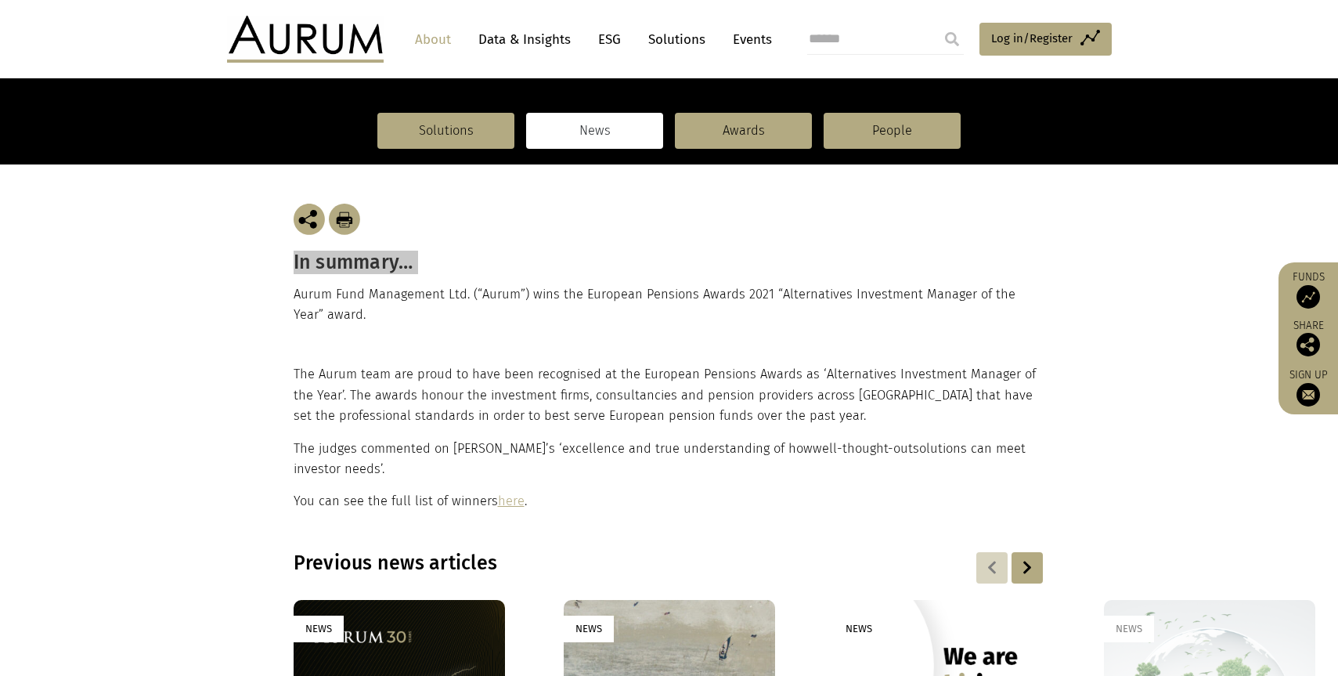
scroll to position [280, 0]
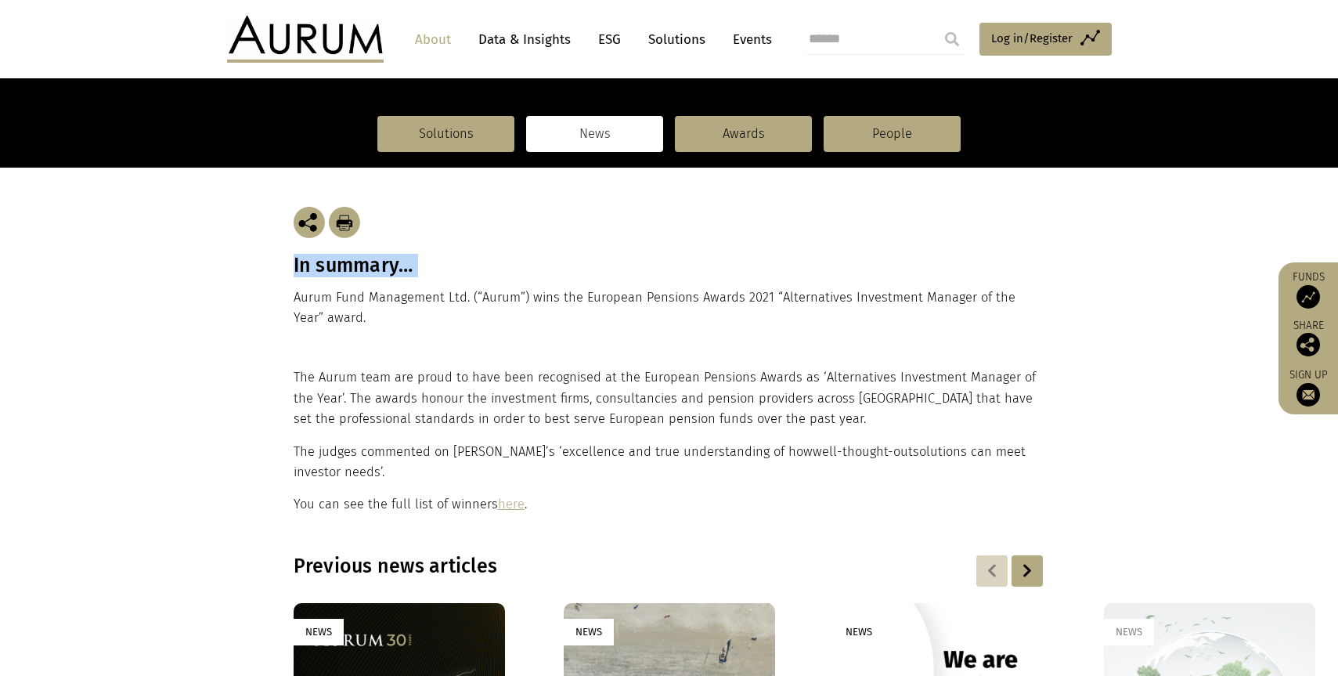
copy div "In summary…"
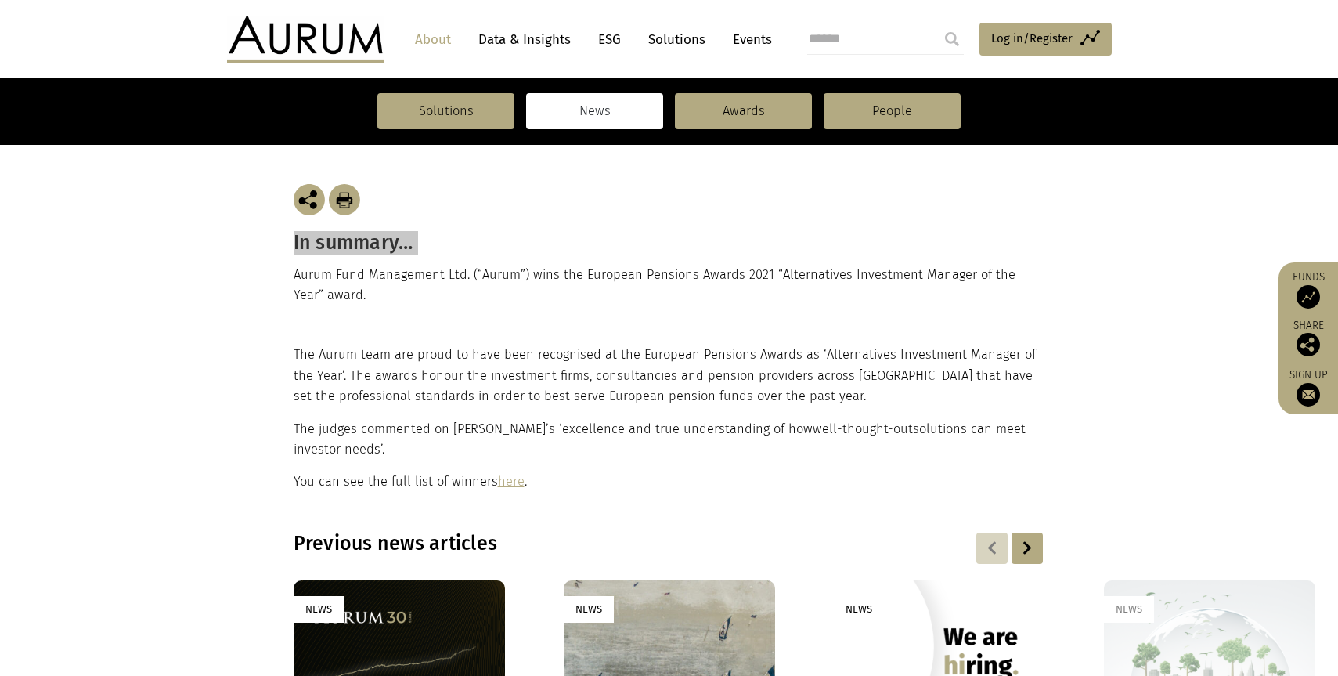
scroll to position [308, 0]
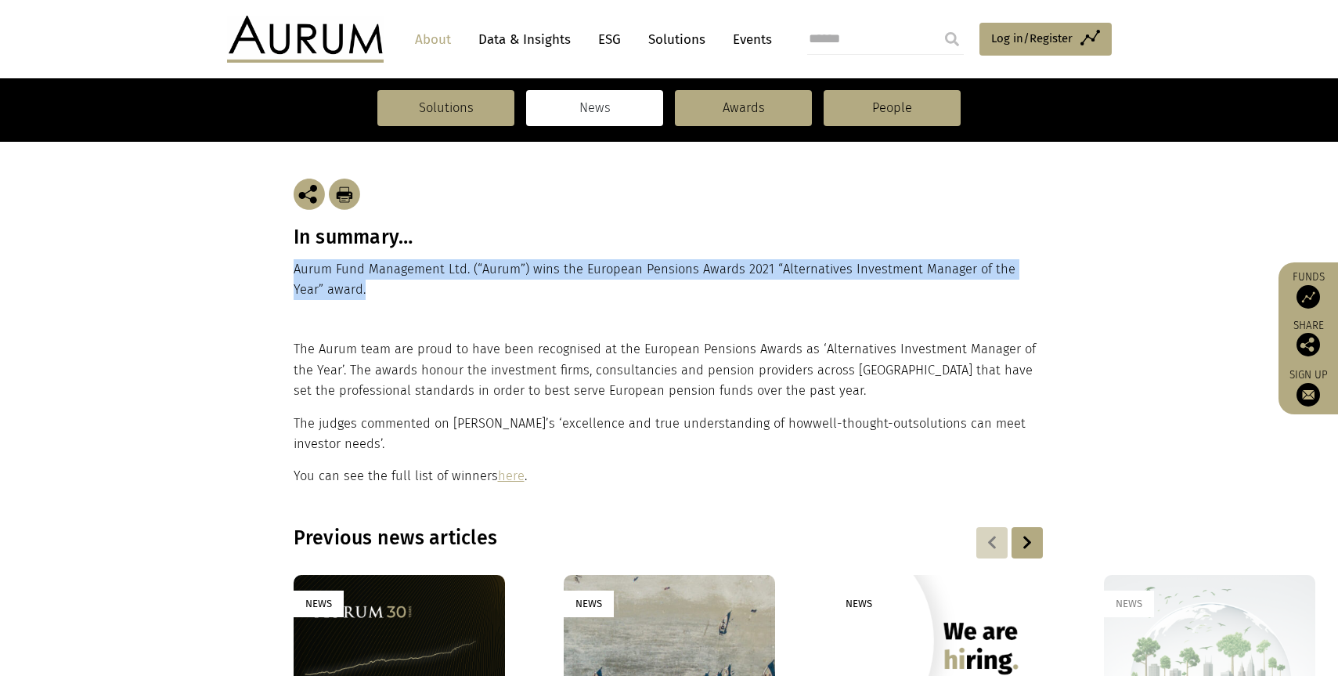
drag, startPoint x: 354, startPoint y: 289, endPoint x: 291, endPoint y: 270, distance: 65.4
click at [291, 270] on div "In summary… Aurum Fund Management Ltd. (“Aurum”) wins the European Pensions Awa…" at bounding box center [669, 239] width 783 height 200
copy p "Aurum Fund Management Ltd. (“Aurum”) wins the European Pensions Awards 2021 “Al…"
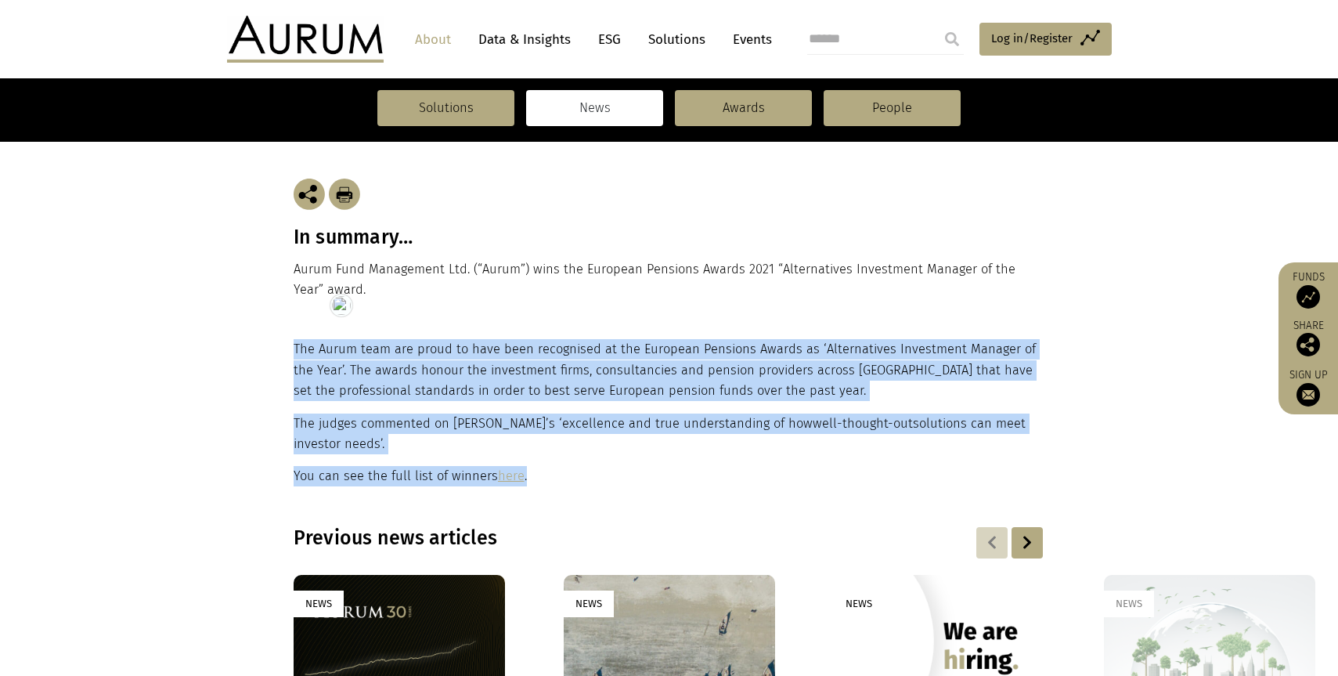
drag, startPoint x: 555, startPoint y: 477, endPoint x: 289, endPoint y: 351, distance: 294.5
click at [289, 351] on div "The Aurum team are proud to have been recognised at the European Pensions Award…" at bounding box center [669, 412] width 783 height 147
copy div "The Aurum team are proud to have been recognised at the European Pensions Award…"
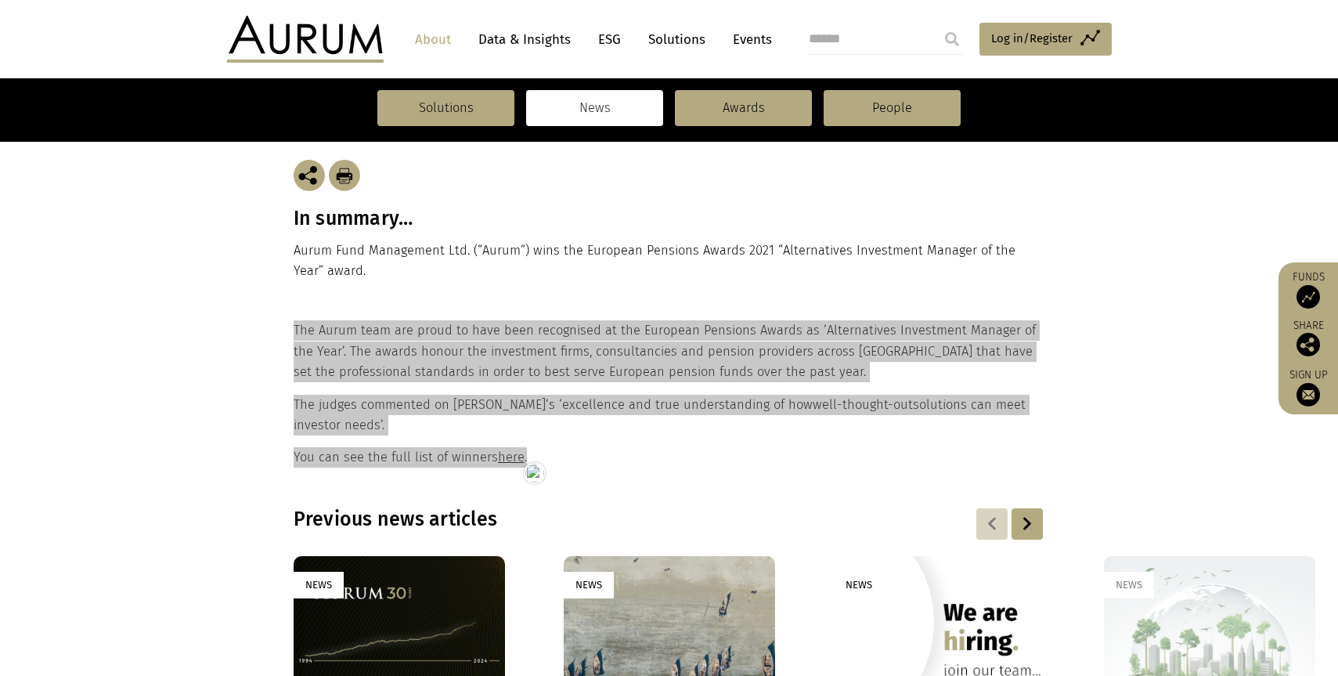
scroll to position [253, 0]
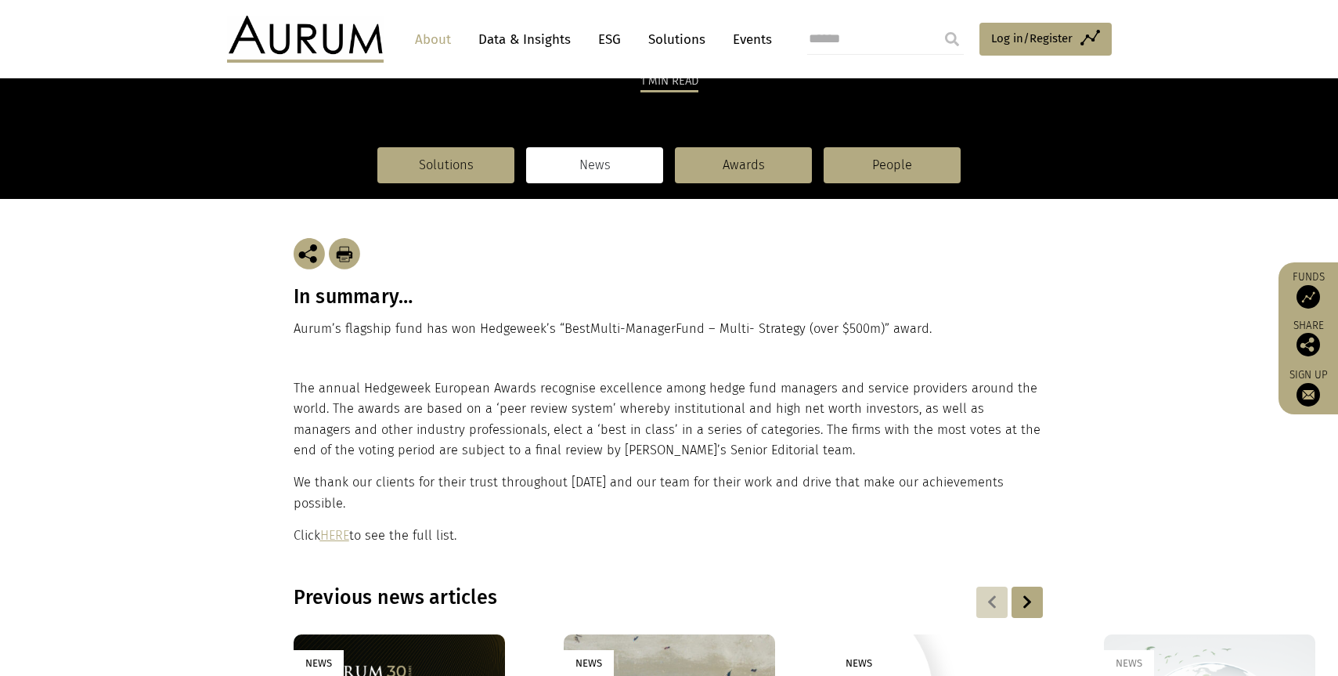
scroll to position [240, 0]
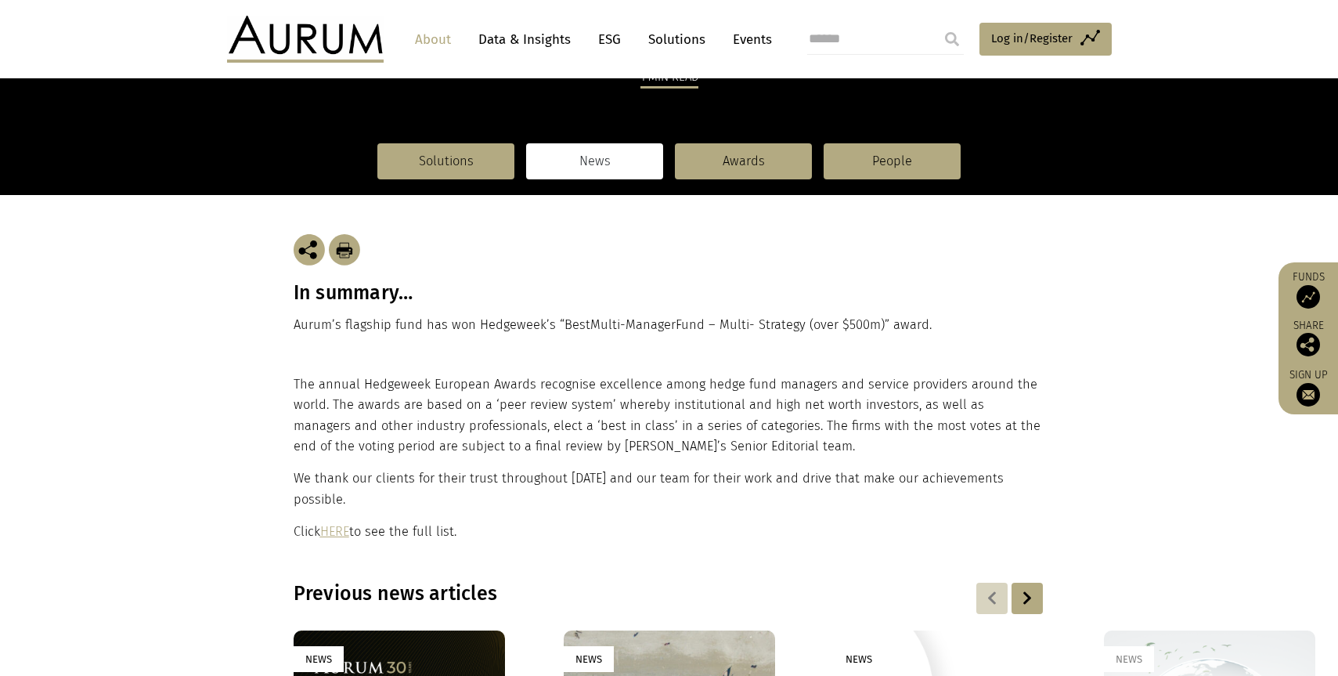
drag, startPoint x: 939, startPoint y: 326, endPoint x: 290, endPoint y: 287, distance: 650.1
click at [290, 287] on div "In summary… [PERSON_NAME]’s flagship fund has won Hedgeweek’s “Best Multi-Manag…" at bounding box center [669, 284] width 783 height 179
copy div "In summary… [PERSON_NAME]’s flagship fund has won Hedgeweek’s “Best Multi-Manag…"
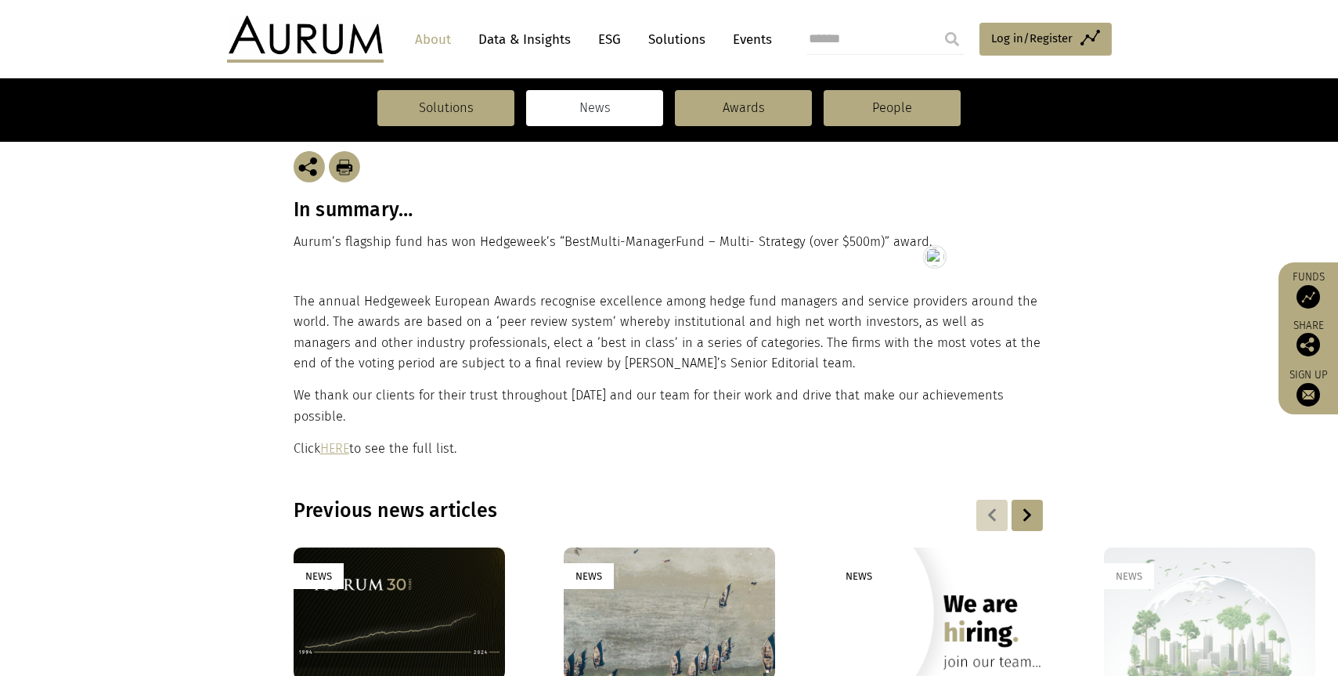
scroll to position [344, 0]
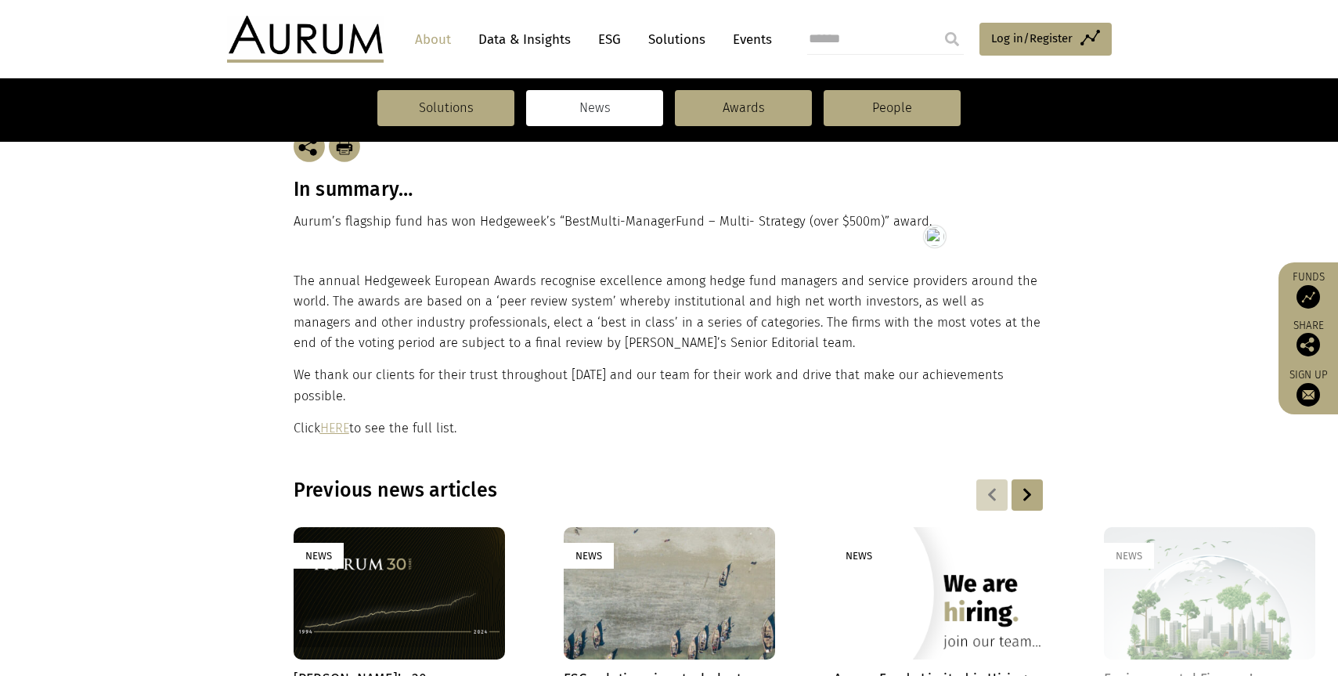
drag, startPoint x: 474, startPoint y: 413, endPoint x: 292, endPoint y: 285, distance: 222.6
click at [292, 285] on div "The annual Hedgeweek European Awards recognise excellence among hedge fund mana…" at bounding box center [669, 355] width 783 height 168
copy div "The annual Hedgeweek European Awards recognise excellence among hedge fund mana…"
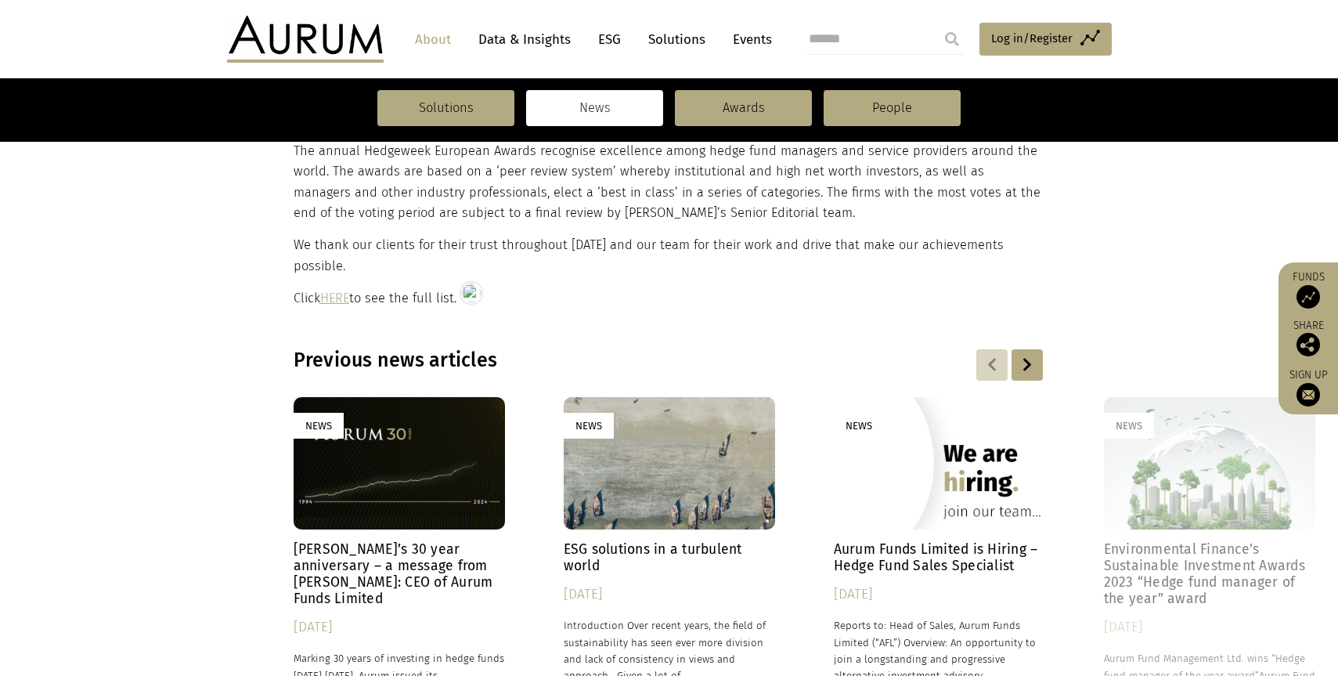
scroll to position [464, 0]
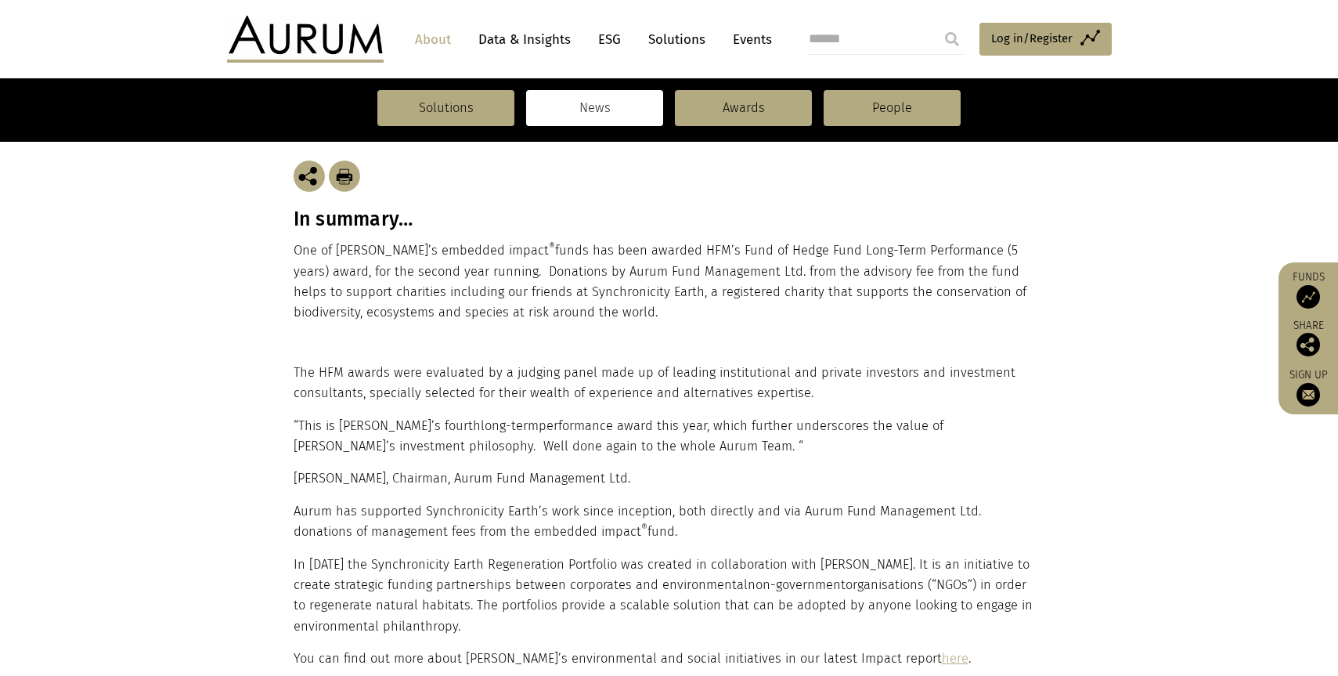
scroll to position [336, 0]
drag, startPoint x: 330, startPoint y: 272, endPoint x: 319, endPoint y: 260, distance: 16.6
click at [330, 272] on p "One of Aurum’s embedded impact ® funds has been awarded HFM’s Fund of Hedge Fun…" at bounding box center [669, 280] width 751 height 83
drag, startPoint x: 294, startPoint y: 218, endPoint x: 598, endPoint y: 310, distance: 317.2
click at [598, 310] on div "In summary… One of Aurum’s embedded impact ® funds has been awarded HFM’s Fund …" at bounding box center [669, 240] width 751 height 241
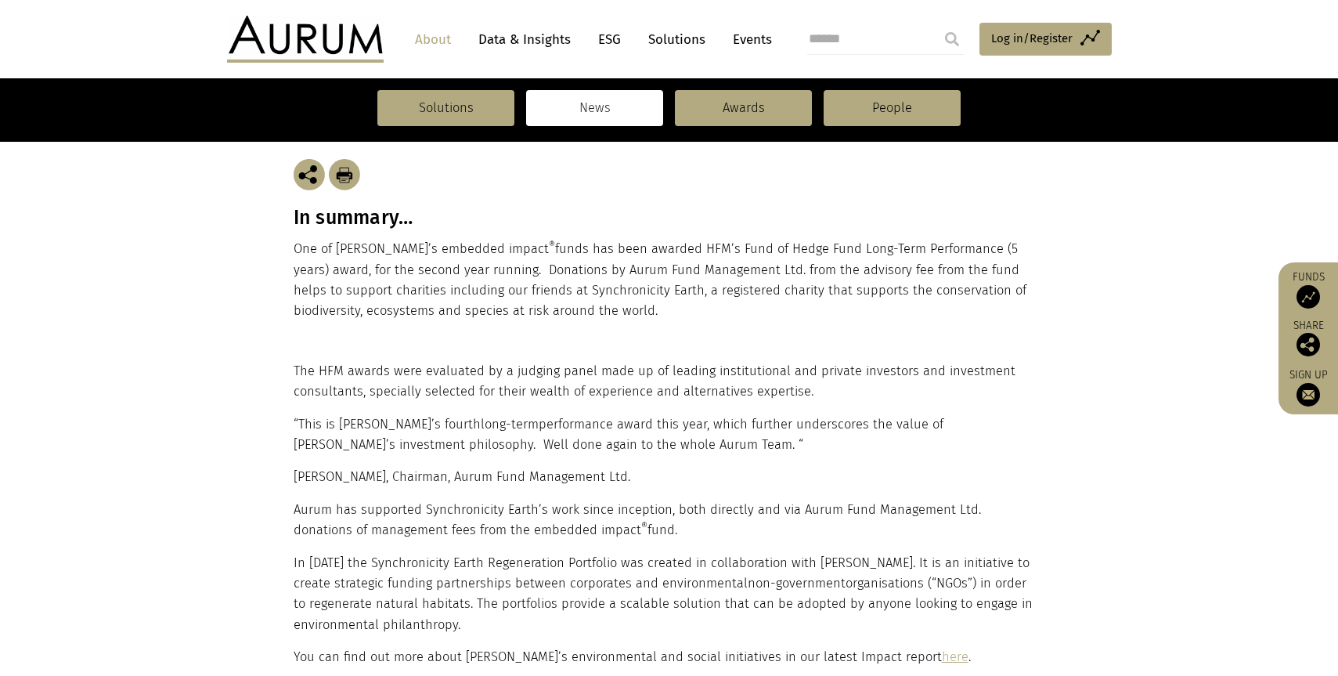
copy div "In summary… One of Aurum’s embedded impact ® funds has been awarded HFM’s Fund …"
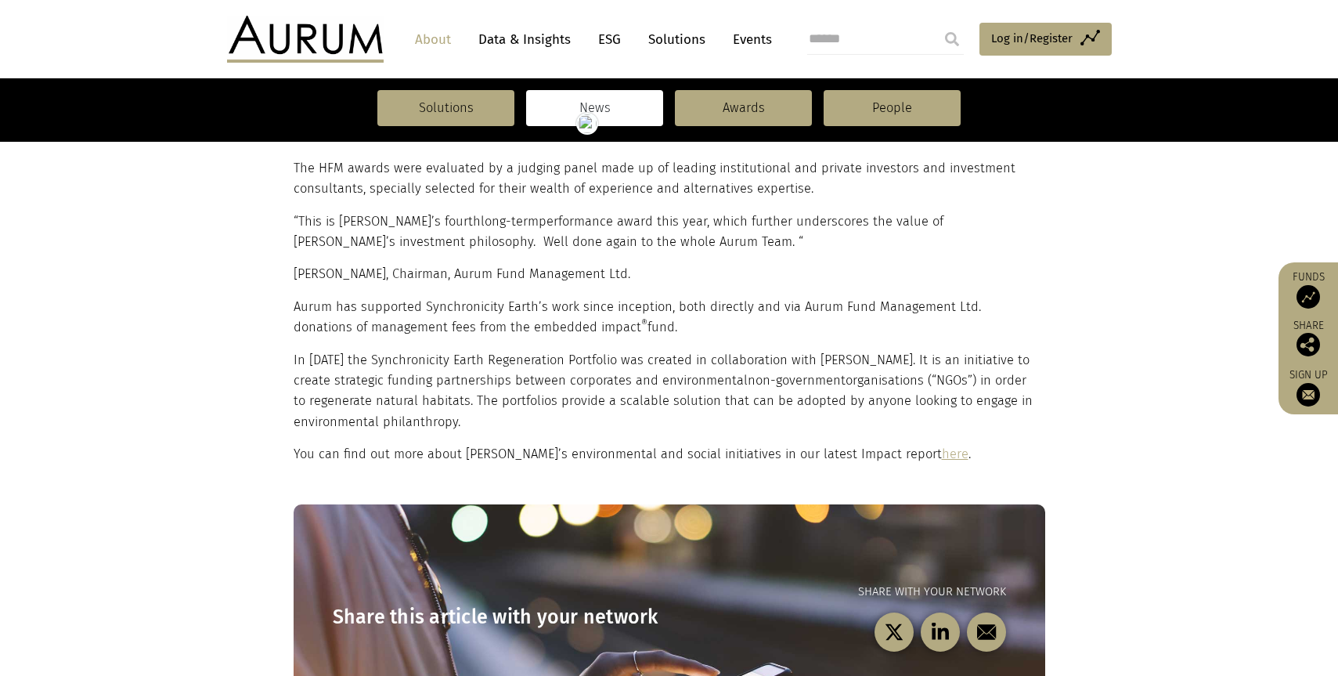
scroll to position [434, 0]
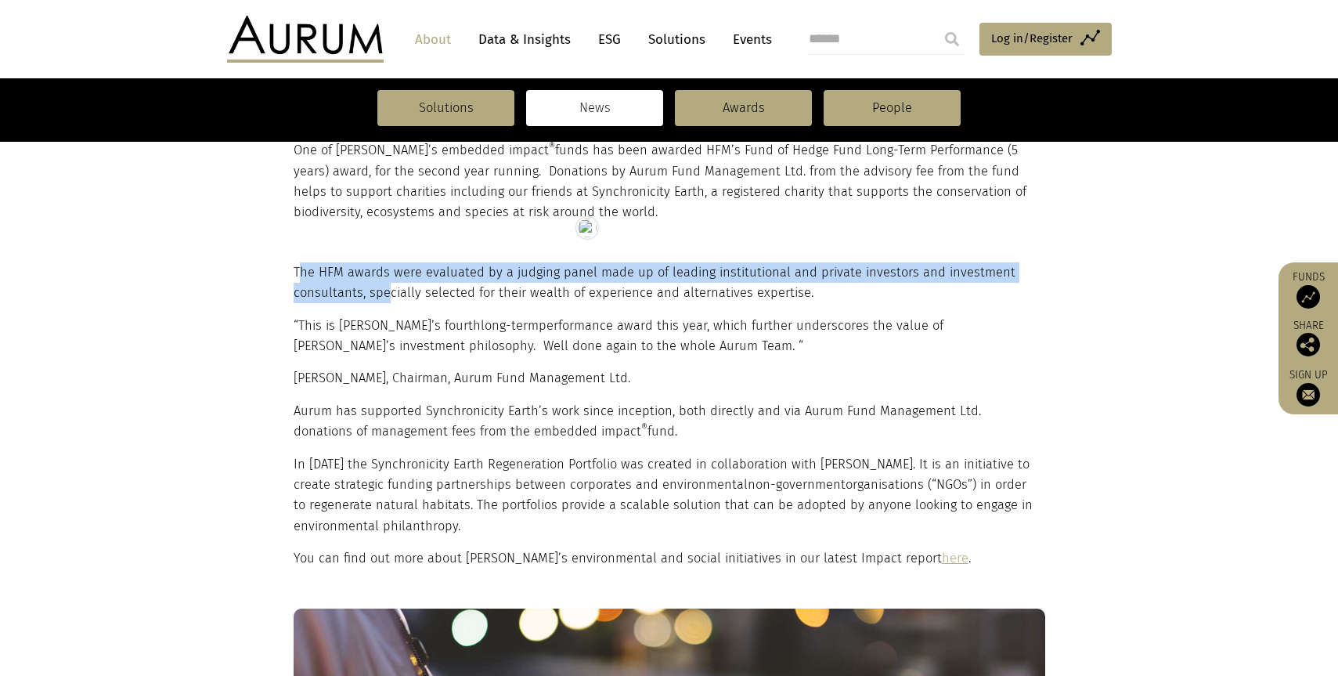
drag, startPoint x: 297, startPoint y: 270, endPoint x: 366, endPoint y: 296, distance: 74.3
click at [387, 303] on p "The HFM awards were evaluated by a judging panel made up of leading institution…" at bounding box center [668, 282] width 748 height 41
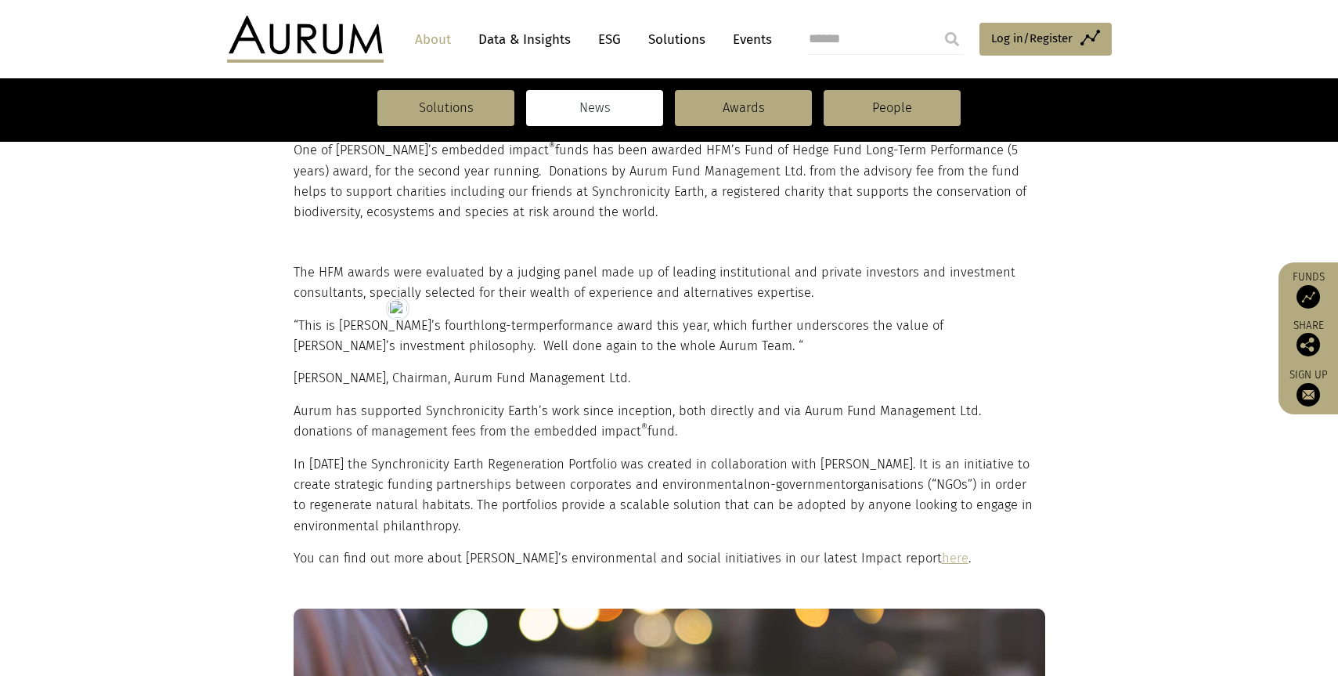
click at [300, 278] on p "The HFM awards were evaluated by a judging panel made up of leading institution…" at bounding box center [668, 282] width 748 height 41
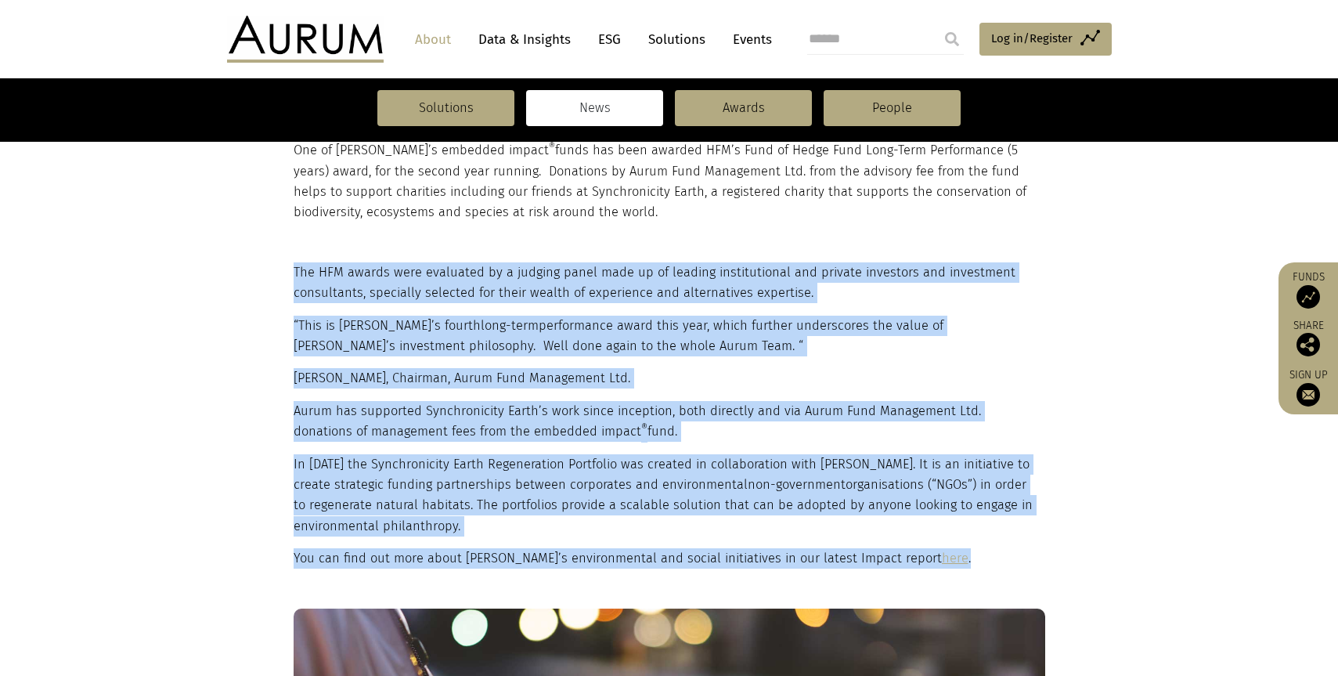
drag, startPoint x: 293, startPoint y: 274, endPoint x: 939, endPoint y: 554, distance: 704.0
click at [939, 554] on div "The HFM awards were evaluated by a judging panel made up of leading institution…" at bounding box center [668, 415] width 748 height 307
copy div "Lor IPS dolors amet consectet ad e seddoei tempo inci ut la etdolor magnaaliqua…"
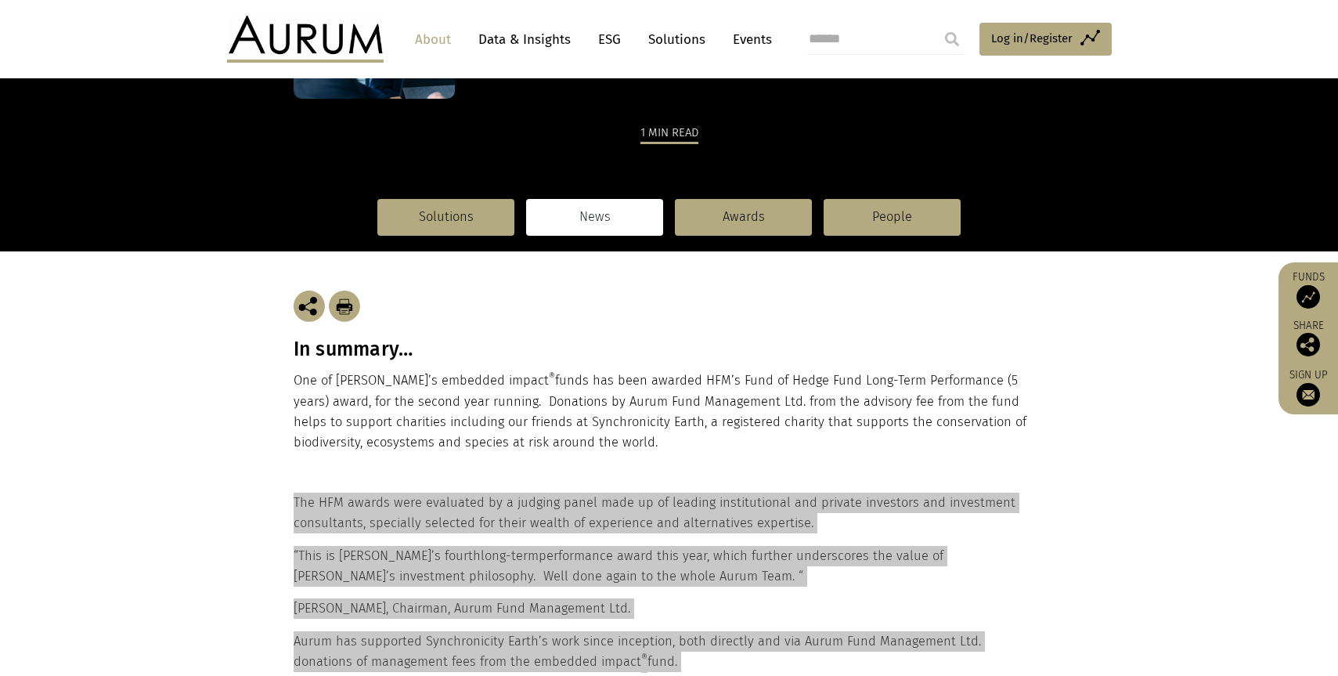
scroll to position [187, 0]
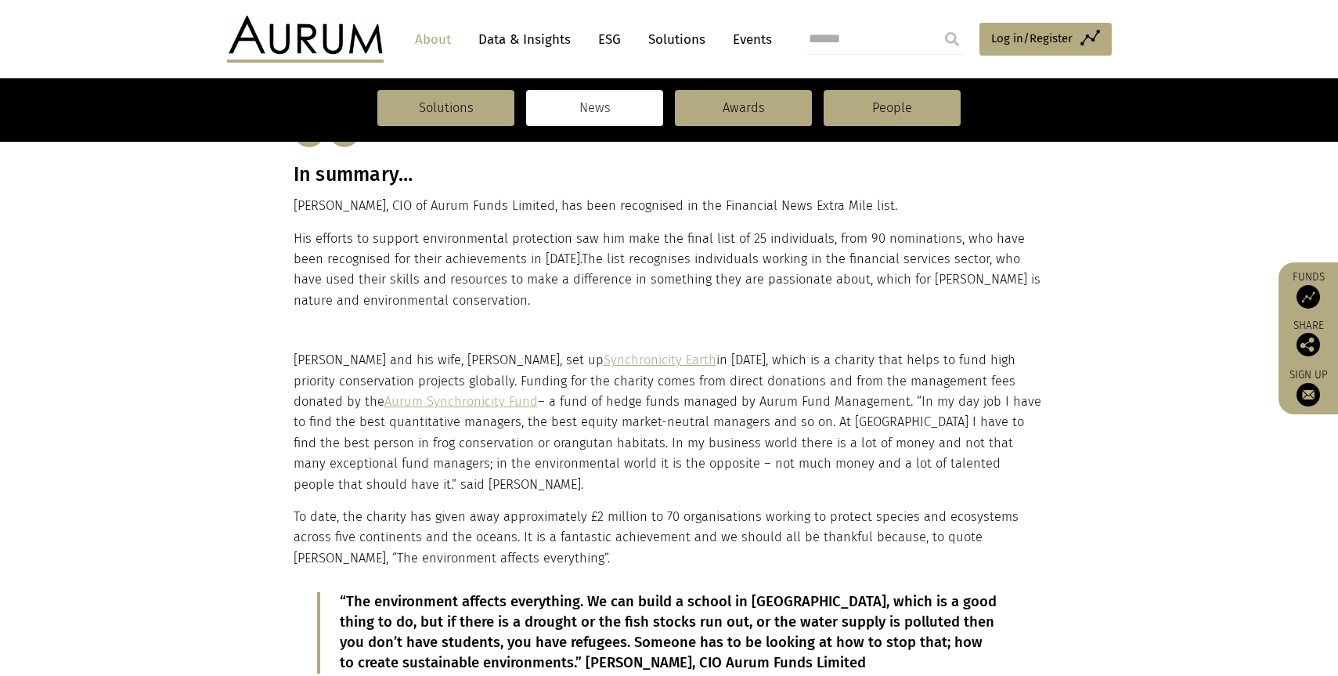
scroll to position [339, 0]
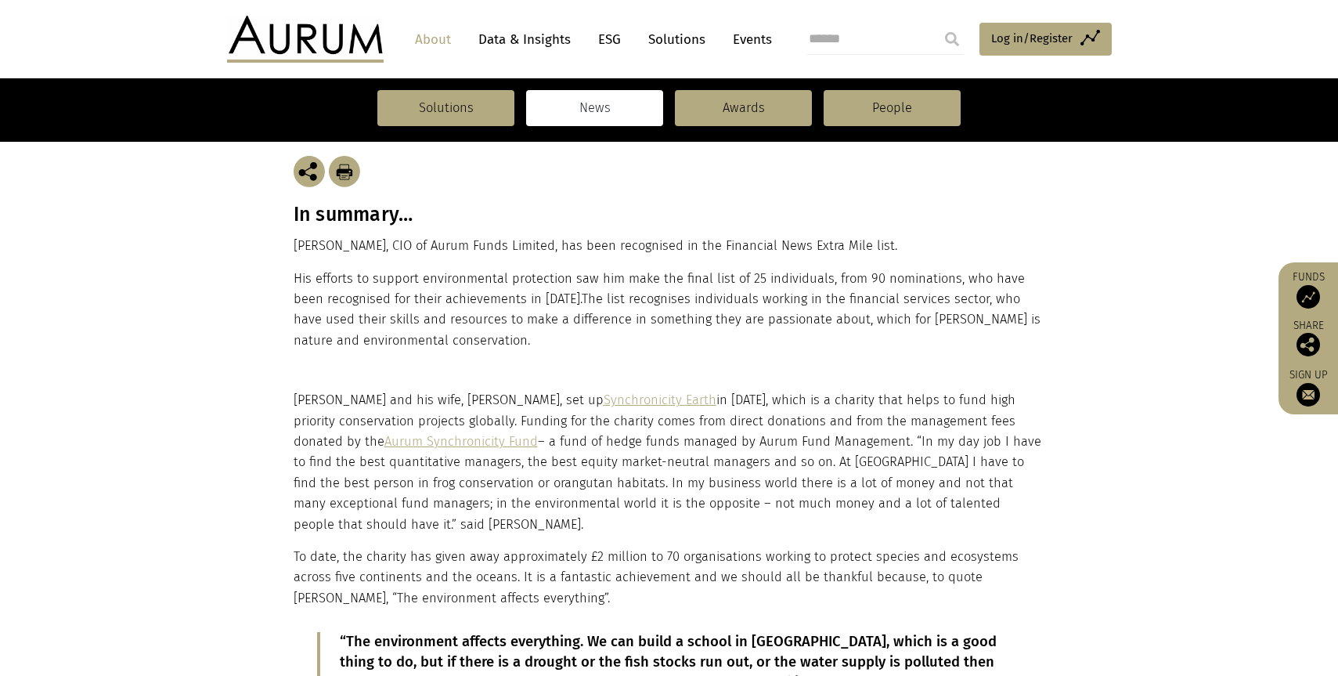
click at [479, 350] on p "His efforts to support environmental protection saw him make the final list of …" at bounding box center [669, 310] width 751 height 83
click at [472, 333] on p "His efforts to support environmental protection saw him make the final list of …" at bounding box center [669, 310] width 751 height 83
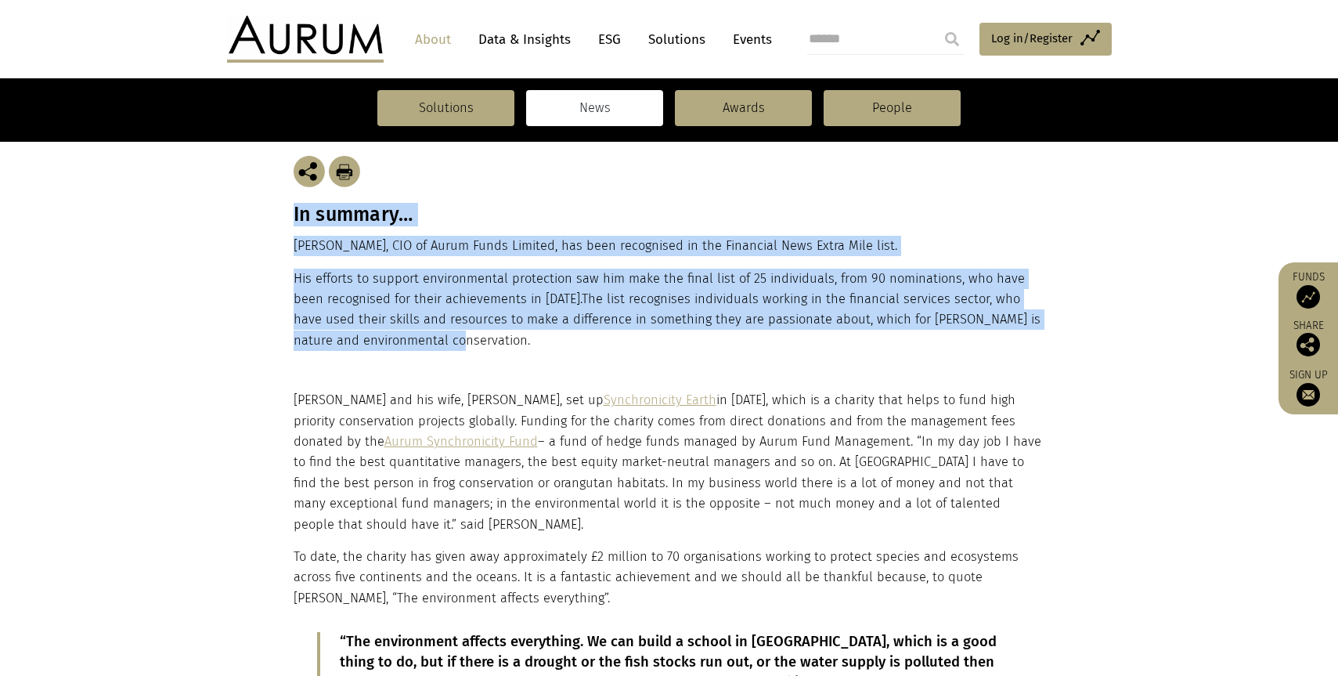
drag, startPoint x: 472, startPoint y: 339, endPoint x: 292, endPoint y: 221, distance: 215.4
click at [292, 221] on div "In summary… [PERSON_NAME], CIO of Aurum Funds Limited, has been recognised in t…" at bounding box center [669, 253] width 783 height 273
copy div "In summary… [PERSON_NAME], CIO of Aurum Funds Limited, has been recognised in t…"
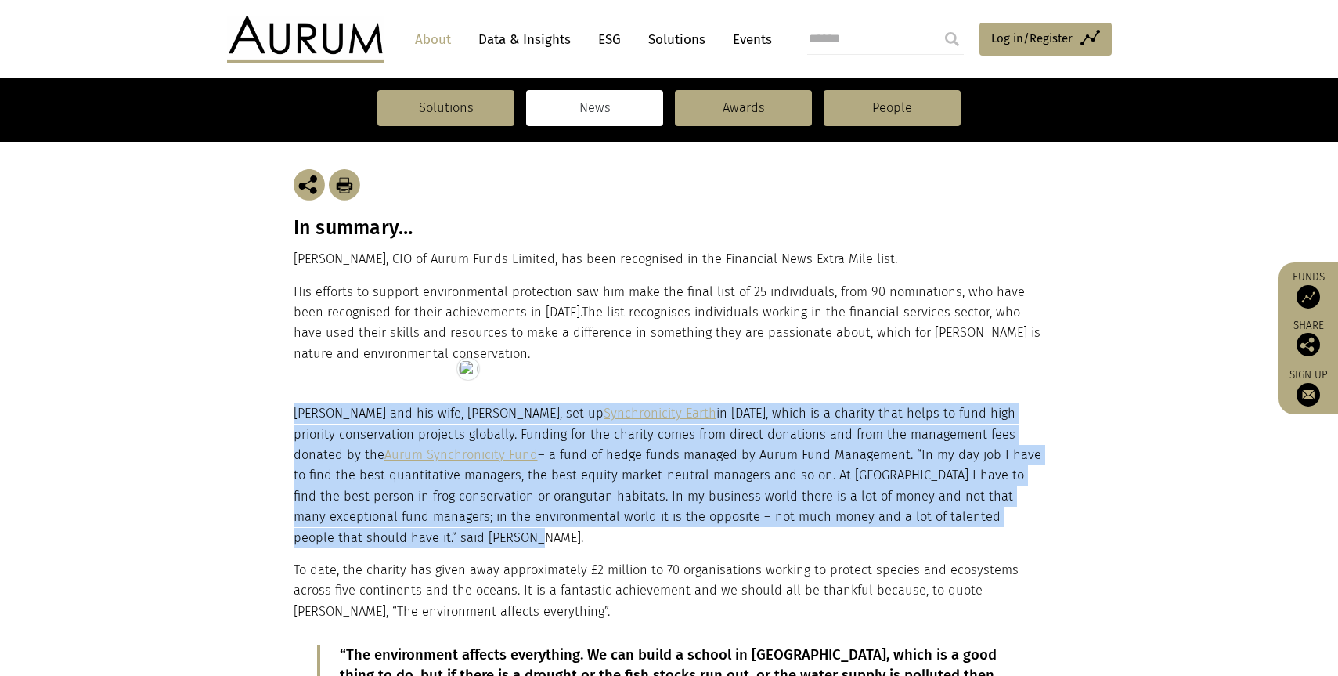
scroll to position [417, 0]
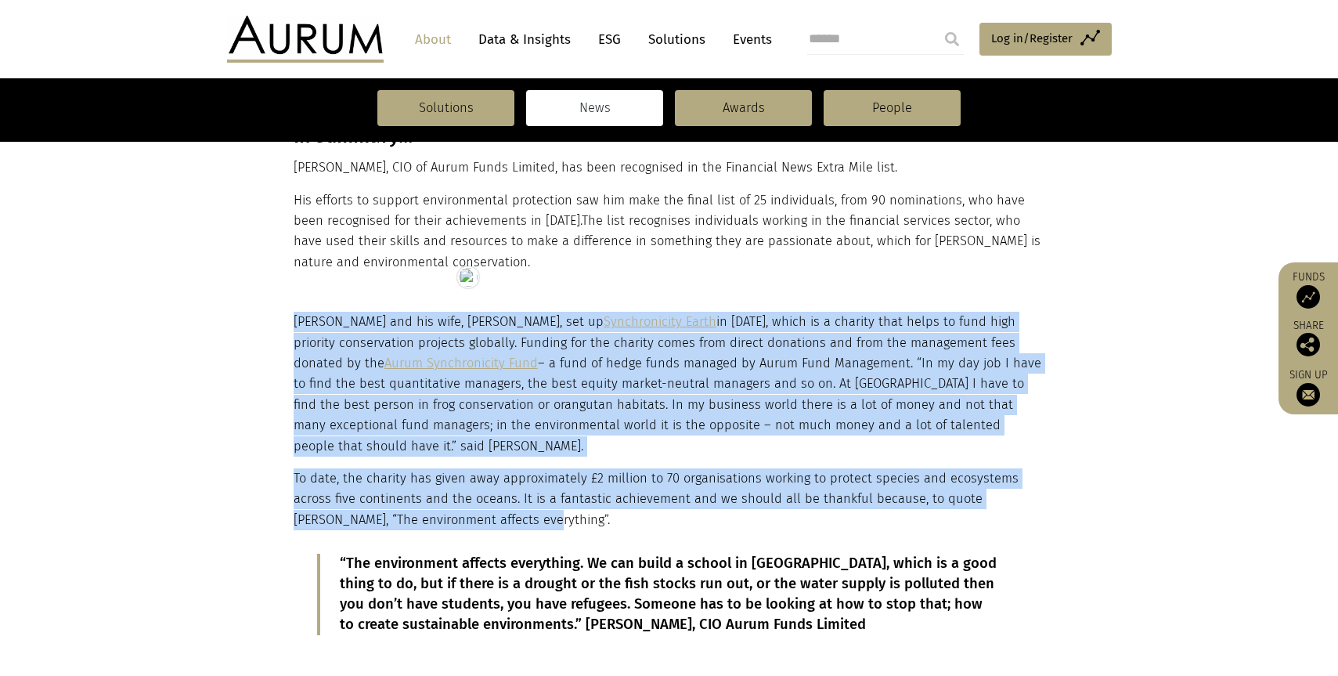
drag, startPoint x: 292, startPoint y: 432, endPoint x: 519, endPoint y: 516, distance: 242.0
click at [519, 516] on div "Adam and his wife, Jessica, set up Synchronicity Earth in 2009, which is a char…" at bounding box center [669, 485] width 783 height 346
copy div "Adam and his wife, Jessica, set up Synchronicity Earth in 2009, which is a char…"
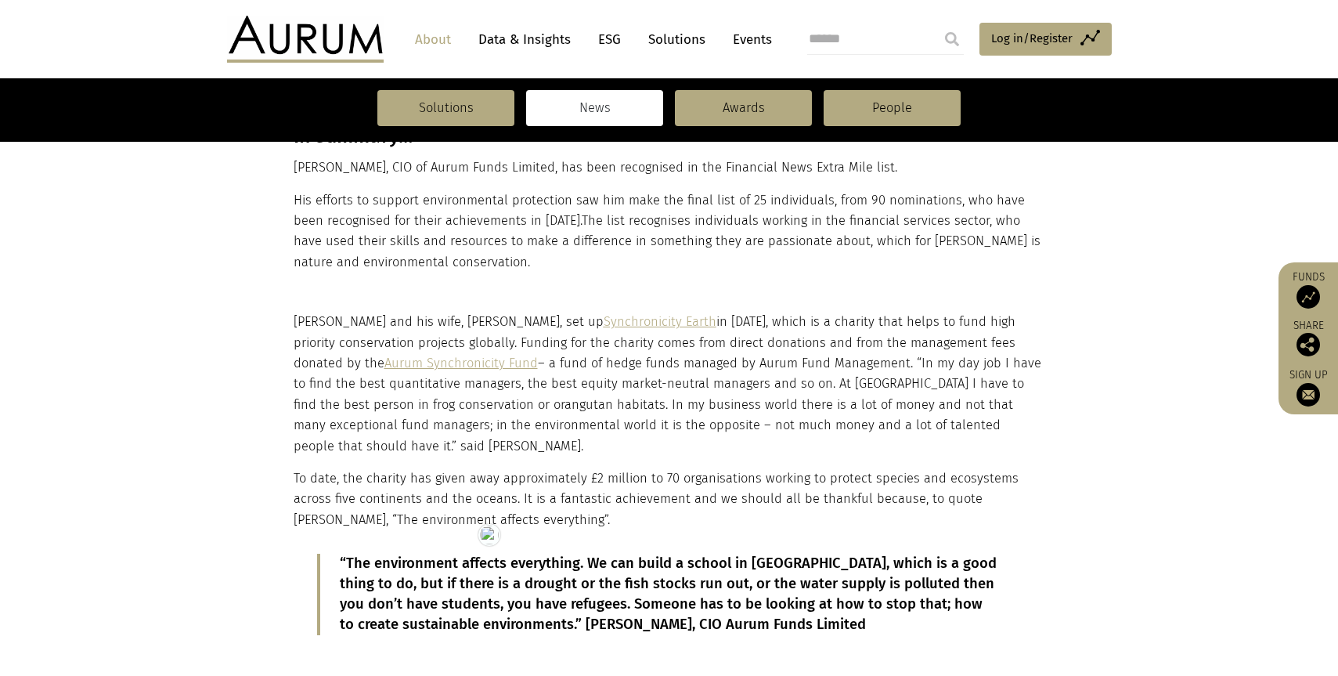
click at [804, 618] on p "“The environment affects everything. We can build a school in Africa, which is …" at bounding box center [669, 593] width 658 height 81
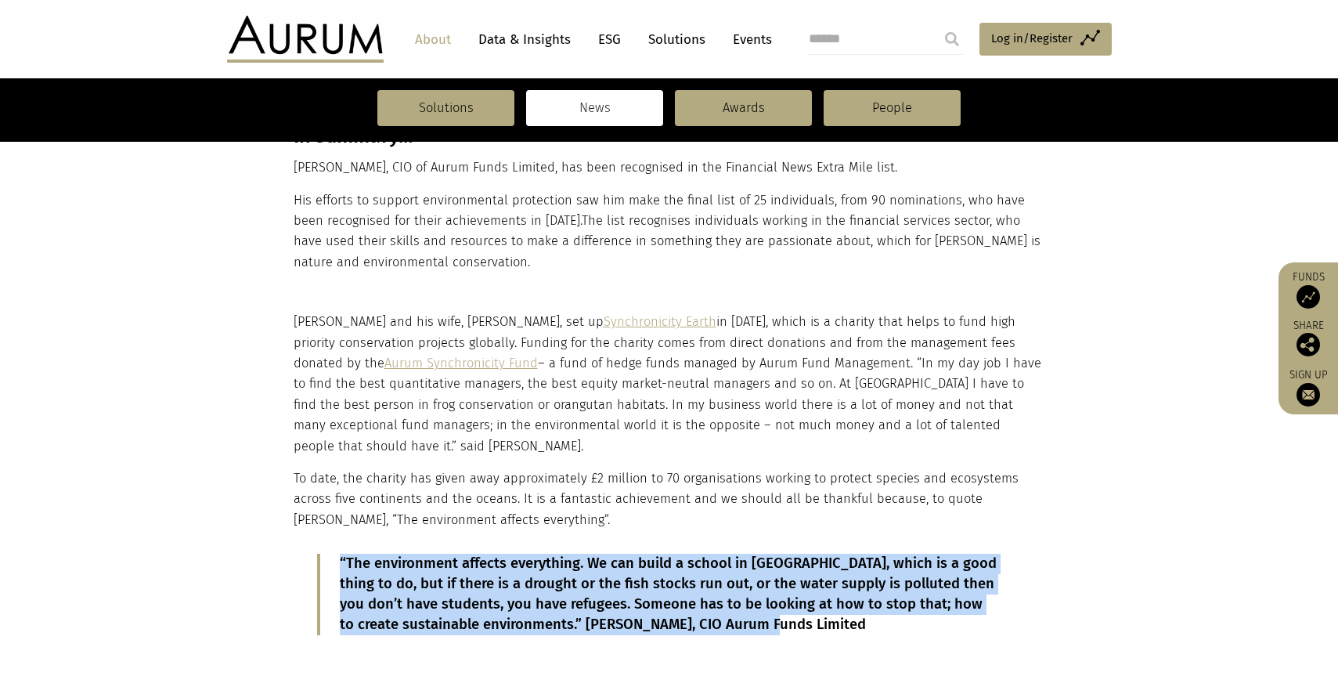
drag, startPoint x: 797, startPoint y: 622, endPoint x: 338, endPoint y: 565, distance: 462.3
click at [338, 565] on blockquote "“The environment affects everything. We can build a school in Africa, which is …" at bounding box center [667, 593] width 701 height 81
copy p "“The environment affects everything. We can build a school in Africa, which is …"
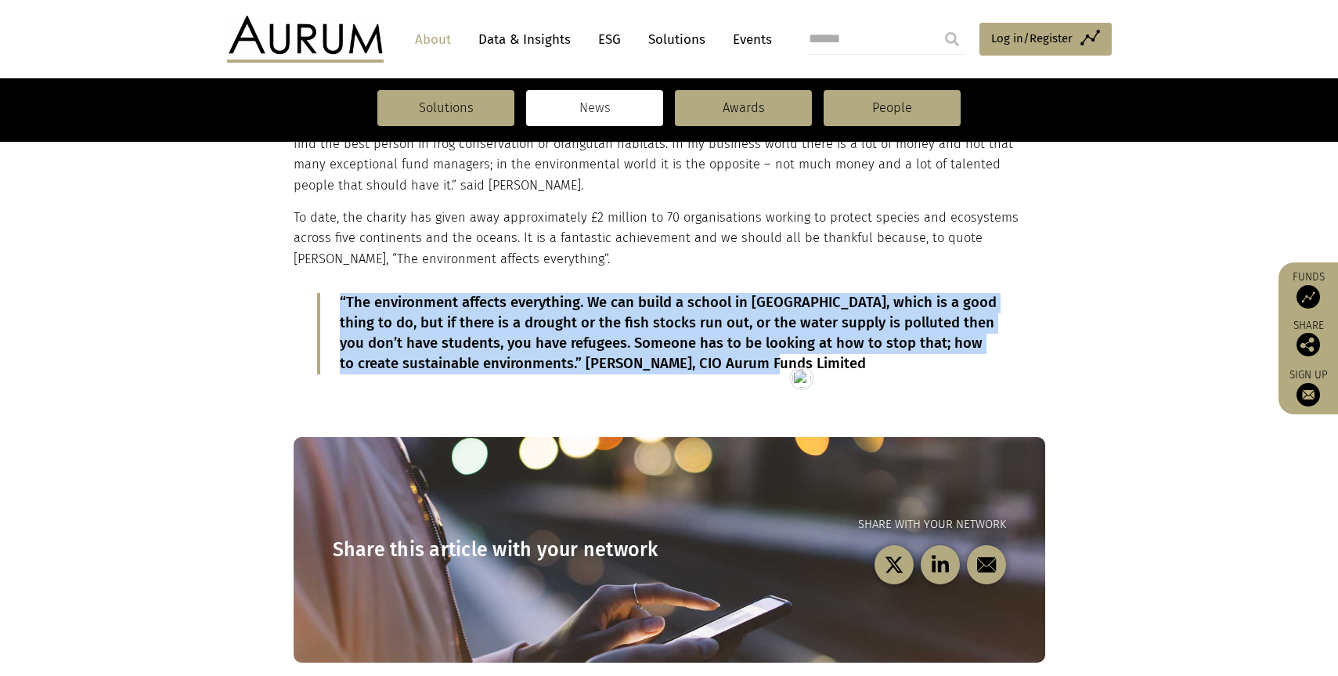
scroll to position [0, 0]
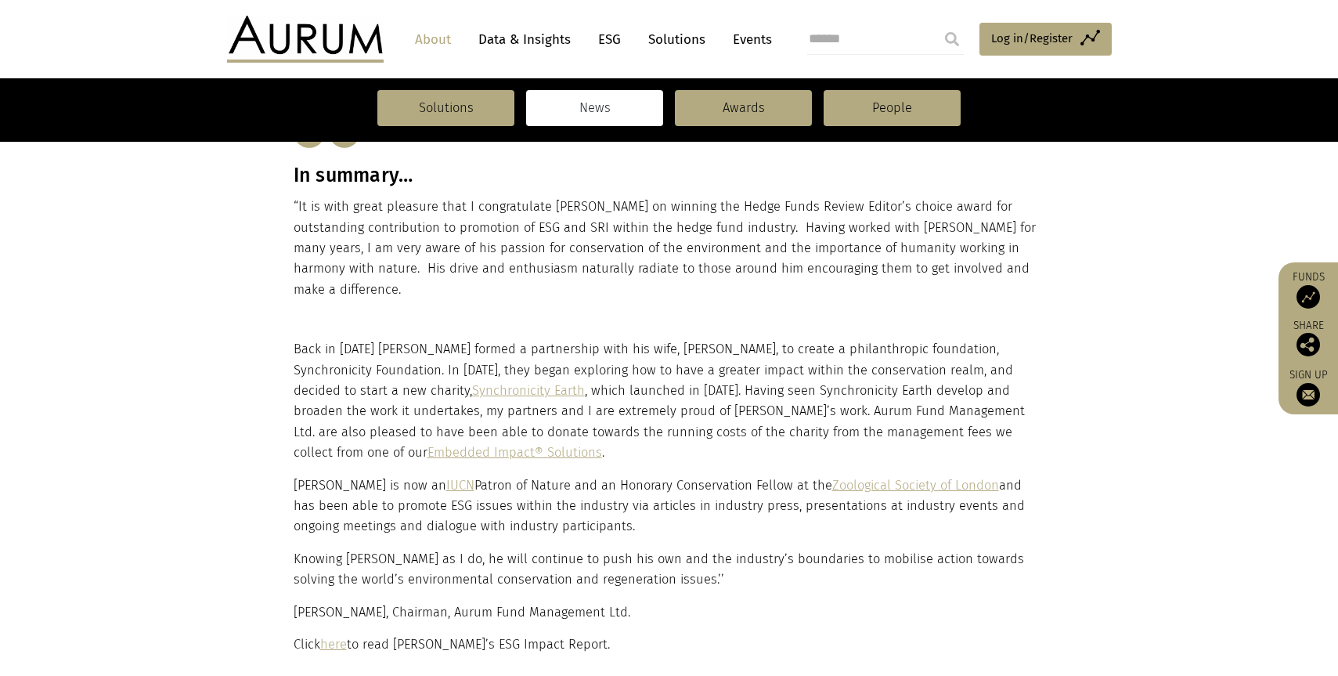
scroll to position [393, 0]
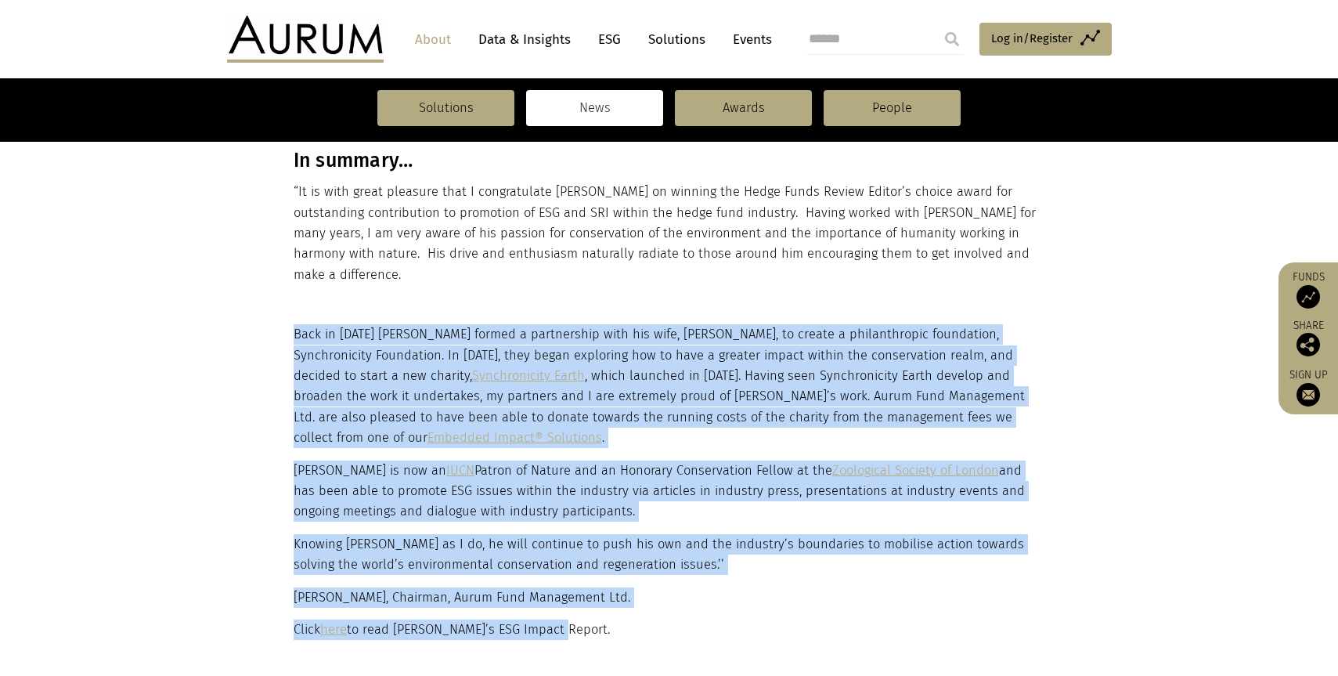
drag, startPoint x: 564, startPoint y: 604, endPoint x: 292, endPoint y: 320, distance: 393.1
click at [292, 324] on div "Back in [DATE] [PERSON_NAME] formed a partnership with his wife, [PERSON_NAME],…" at bounding box center [669, 481] width 783 height 315
copy div "Lore ip 6803 Dolo sitame c adipiscinge sedd eiu temp, Incidid Utlabor, et dolor…"
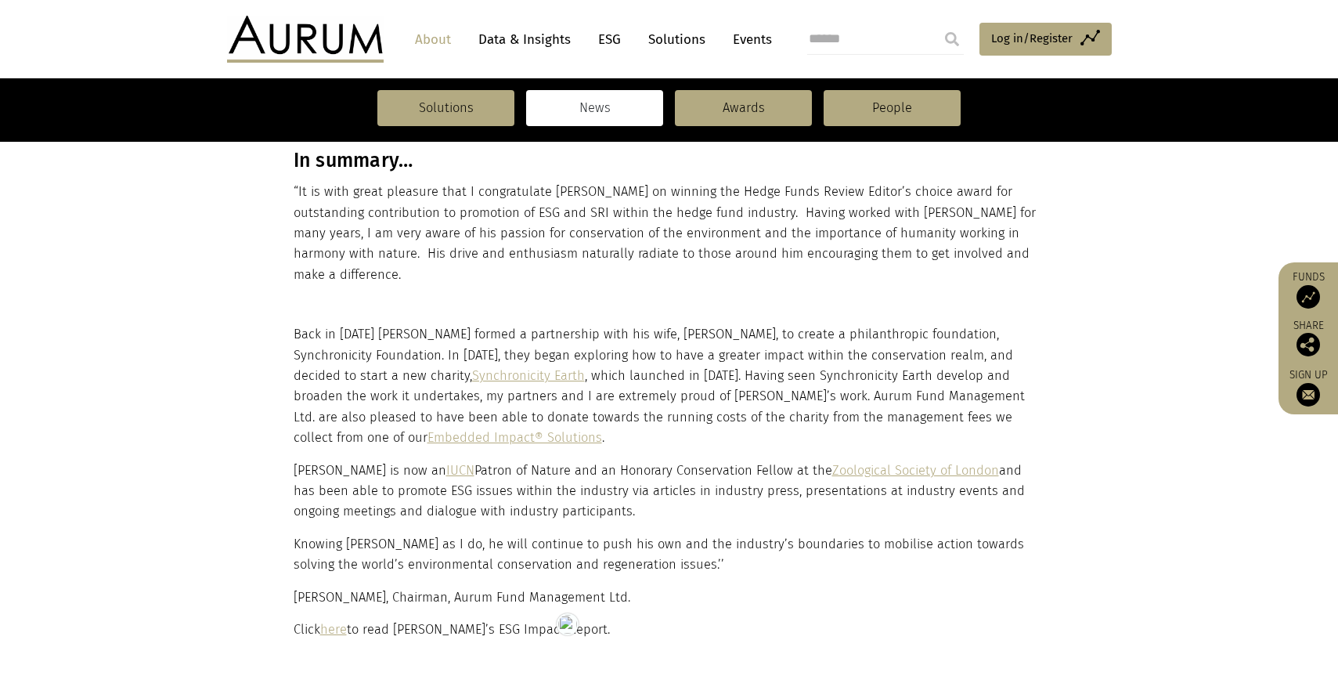
click at [1082, 258] on section "In summary… “It is with great pleasure that I congratulate [PERSON_NAME] on win…" at bounding box center [669, 193] width 1338 height 261
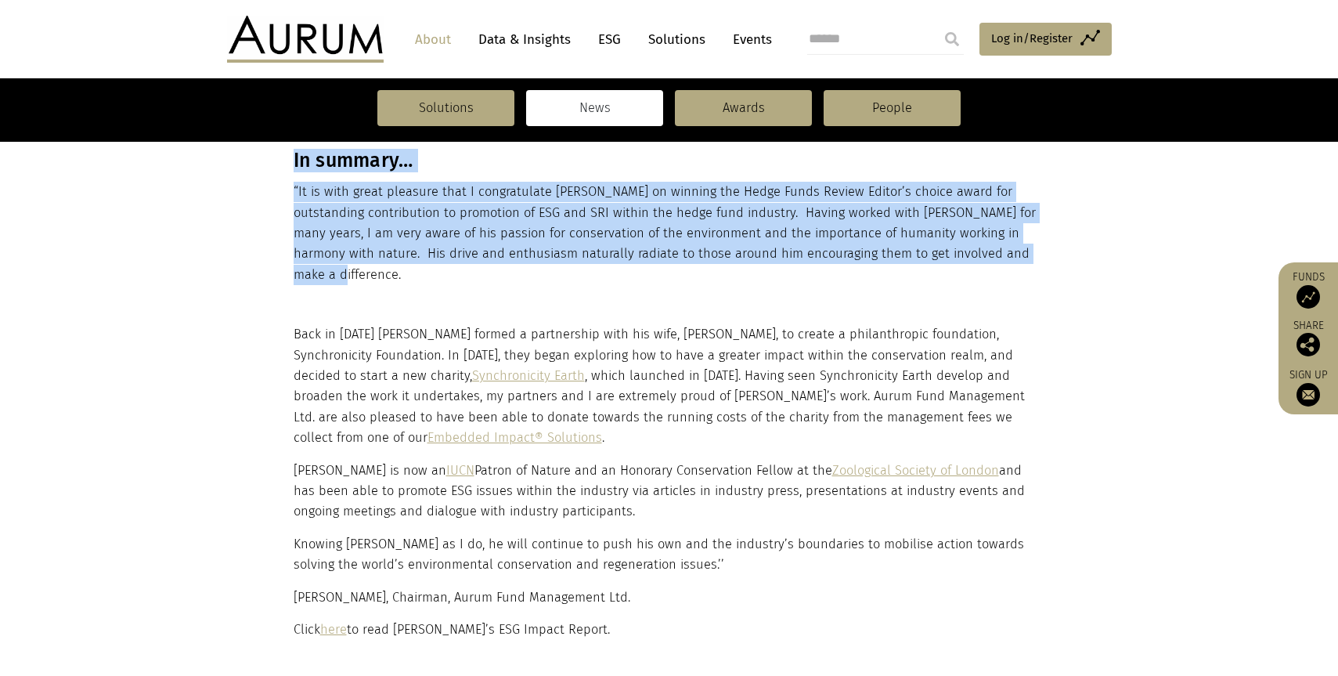
drag, startPoint x: 1044, startPoint y: 252, endPoint x: 287, endPoint y: 160, distance: 763.3
click at [287, 160] on div "In summary… “It is with great pleasure that I congratulate [PERSON_NAME] on win…" at bounding box center [669, 193] width 783 height 261
copy div "In summary… “It is with great pleasure that I congratulate [PERSON_NAME] on win…"
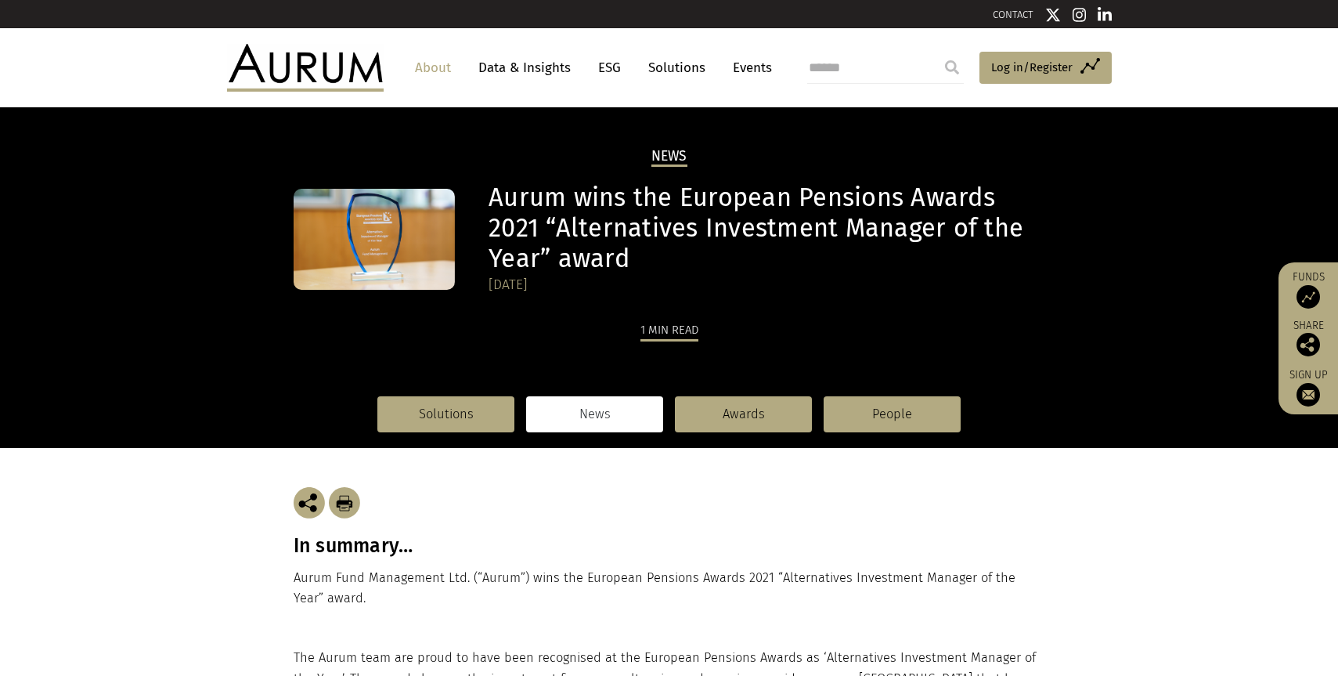
click at [377, 552] on h3 "In summary…" at bounding box center [669, 545] width 751 height 23
click at [370, 547] on h3 "In summary…" at bounding box center [669, 545] width 751 height 23
copy div "In summary…"
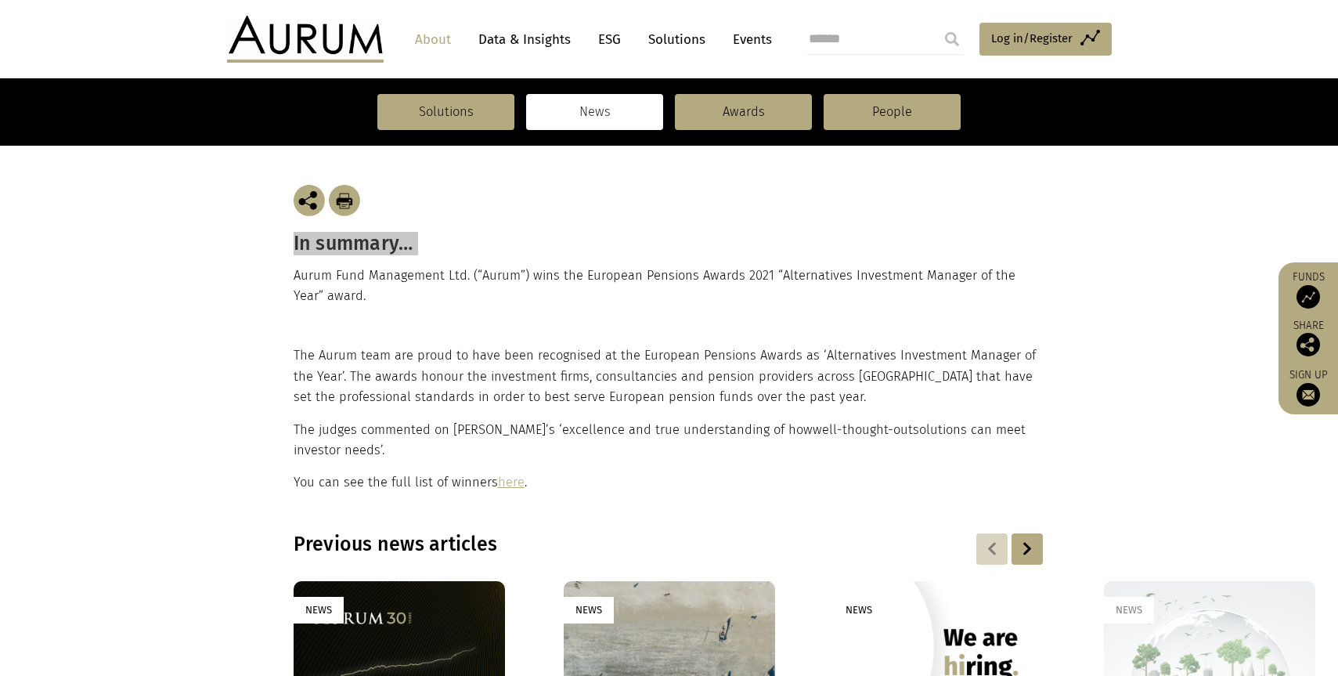
scroll to position [305, 0]
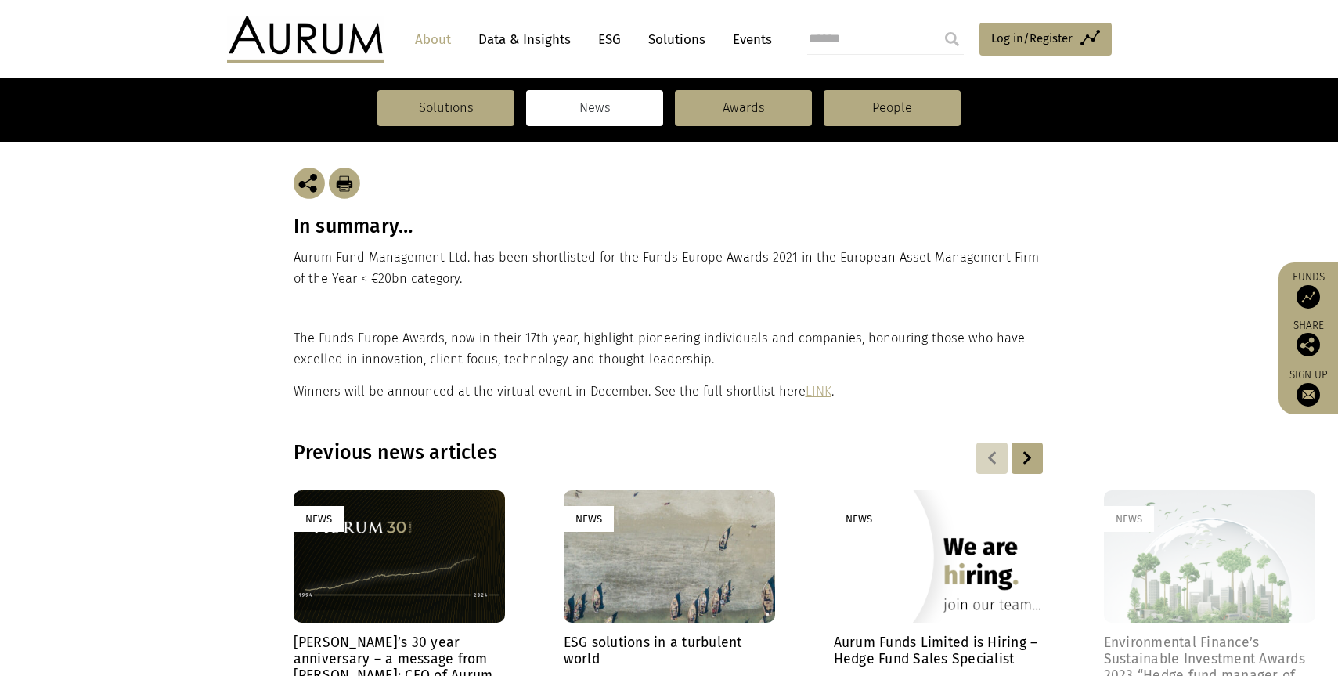
scroll to position [289, 0]
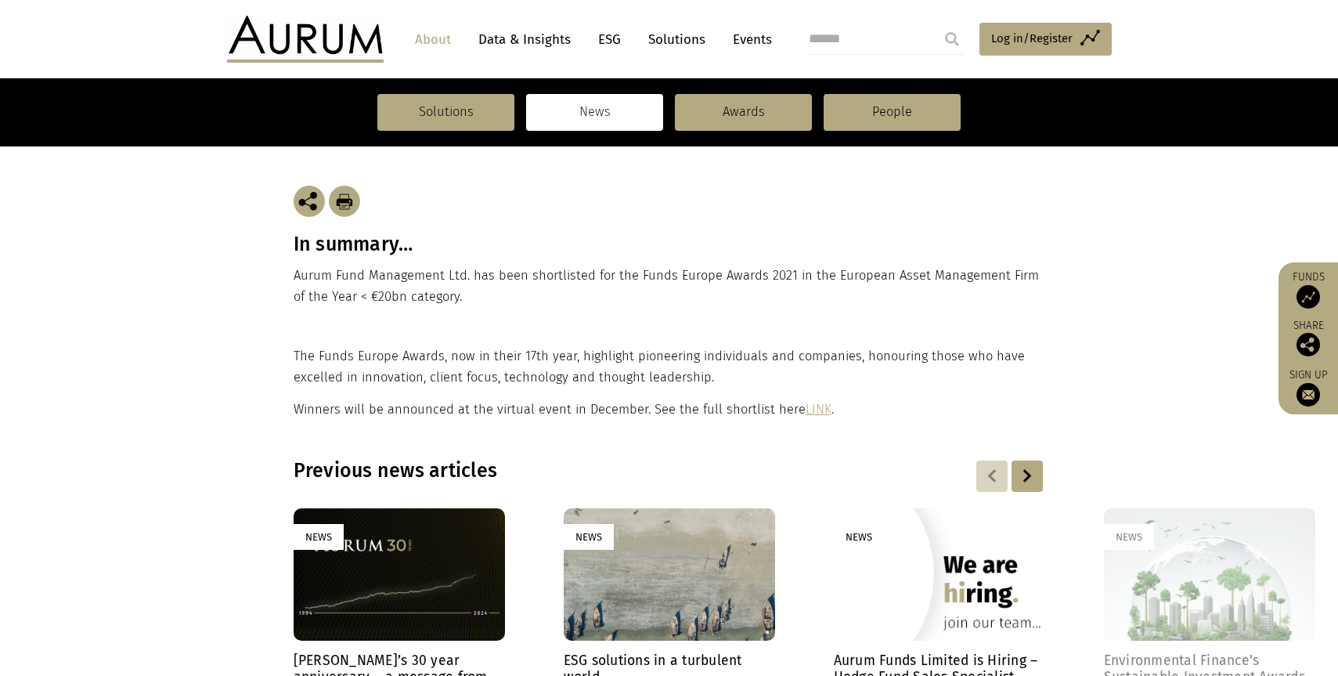
click at [341, 257] on div "In summary… Aurum Fund Management Ltd. has been shortlisted for the Funds Europ…" at bounding box center [669, 246] width 751 height 200
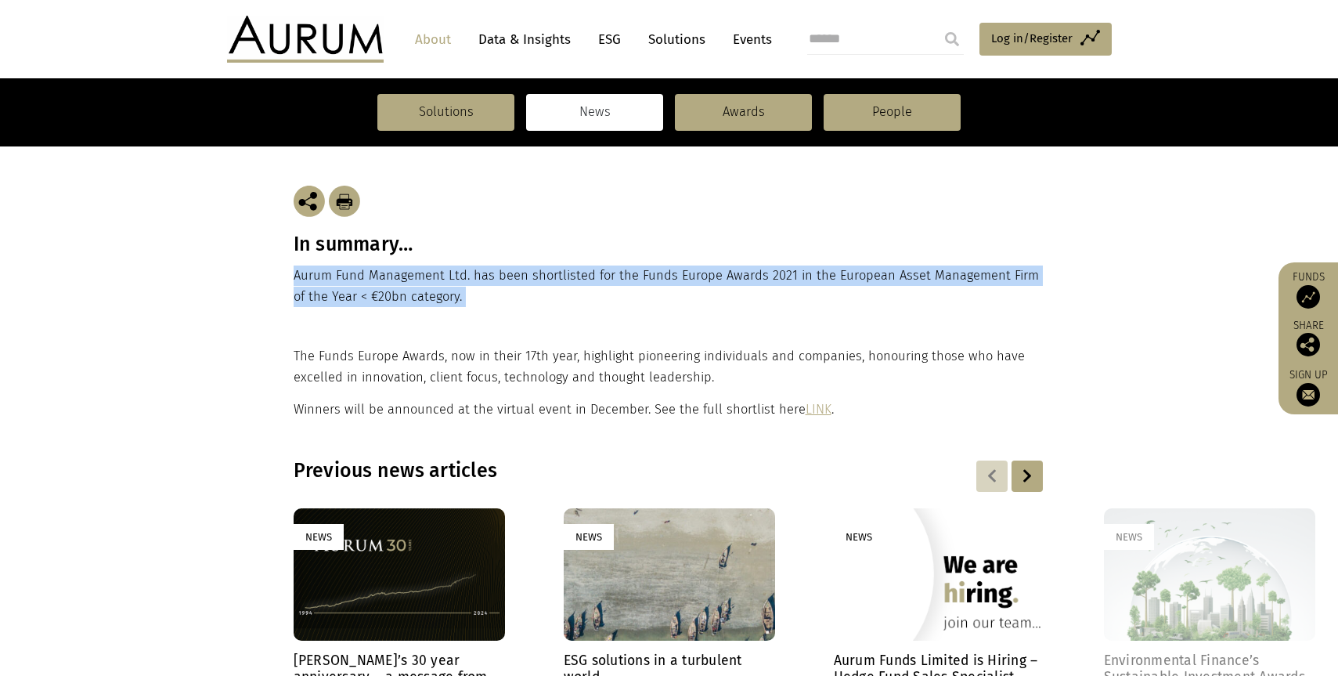
click at [341, 257] on html "CONTACT About Data & Insights ESG Solutions Events Access Funds Log in/Register…" at bounding box center [669, 648] width 1338 height 1875
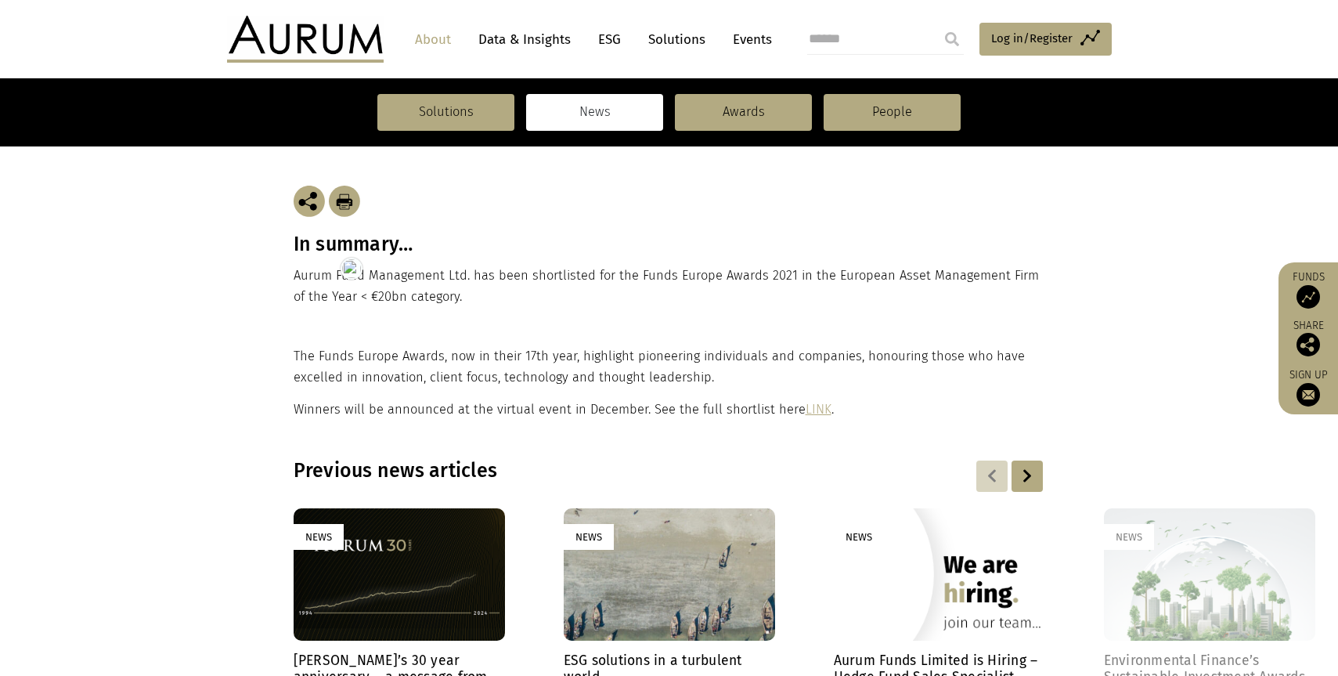
click at [437, 381] on p "The Funds Europe Awards, now in their 17th year, highlight pioneering individua…" at bounding box center [668, 366] width 748 height 41
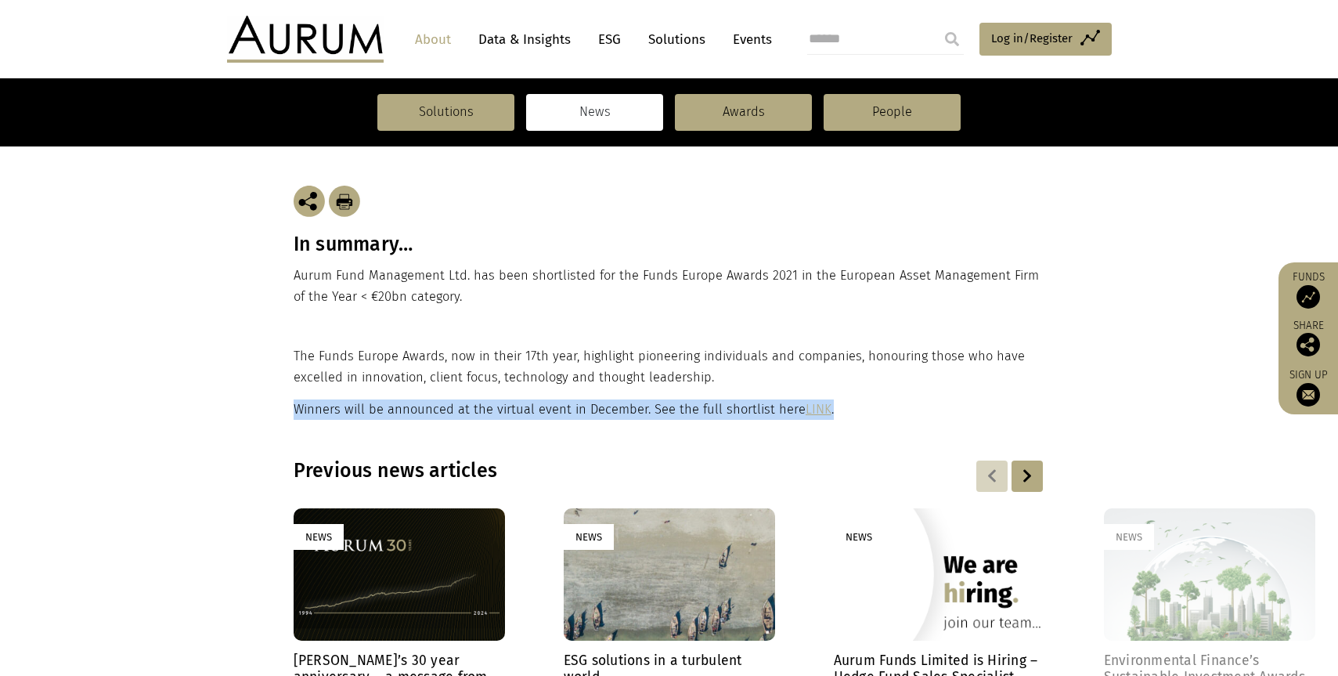
drag, startPoint x: 838, startPoint y: 416, endPoint x: 705, endPoint y: 380, distance: 137.9
click at [705, 380] on div "The Funds Europe Awards, now in their 17th year, highlight pioneering individua…" at bounding box center [668, 383] width 748 height 74
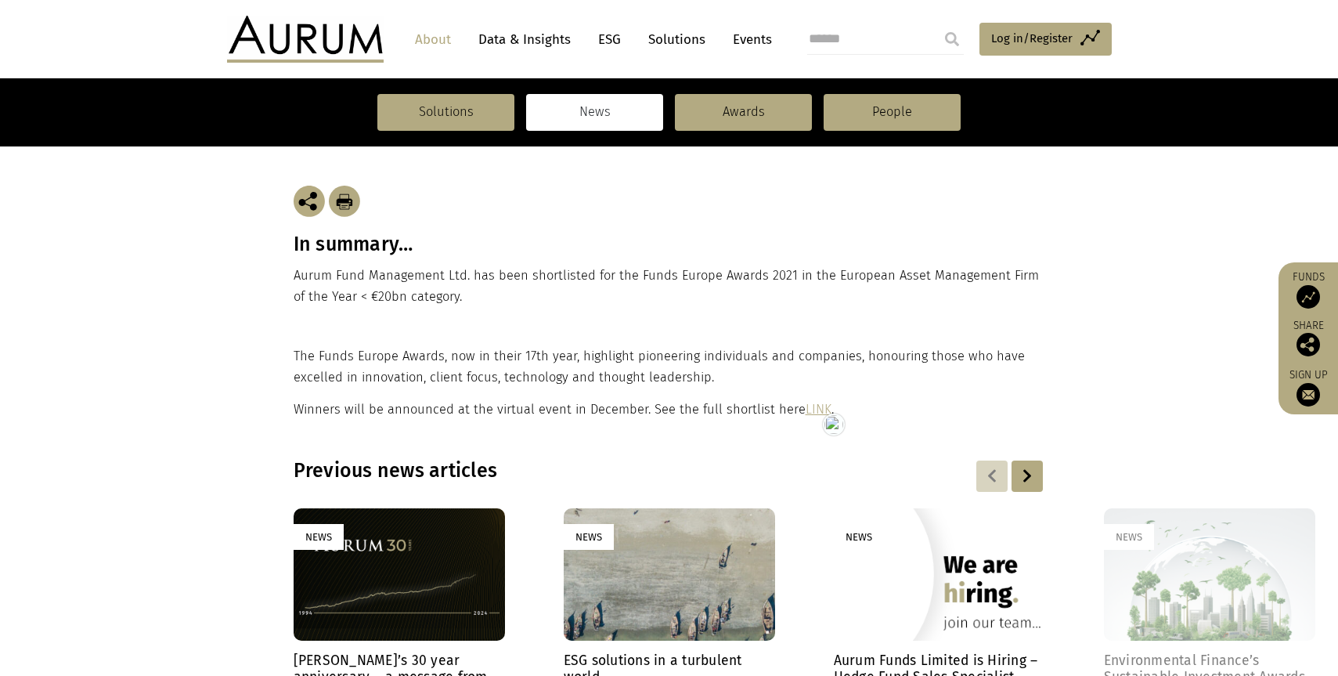
click at [421, 323] on div "In summary… Aurum Fund Management Ltd. has been shortlisted for the Funds Europ…" at bounding box center [669, 246] width 751 height 200
click at [393, 298] on p "Aurum Fund Management Ltd. has been shortlisted for the Funds Europe Awards 202…" at bounding box center [669, 285] width 751 height 41
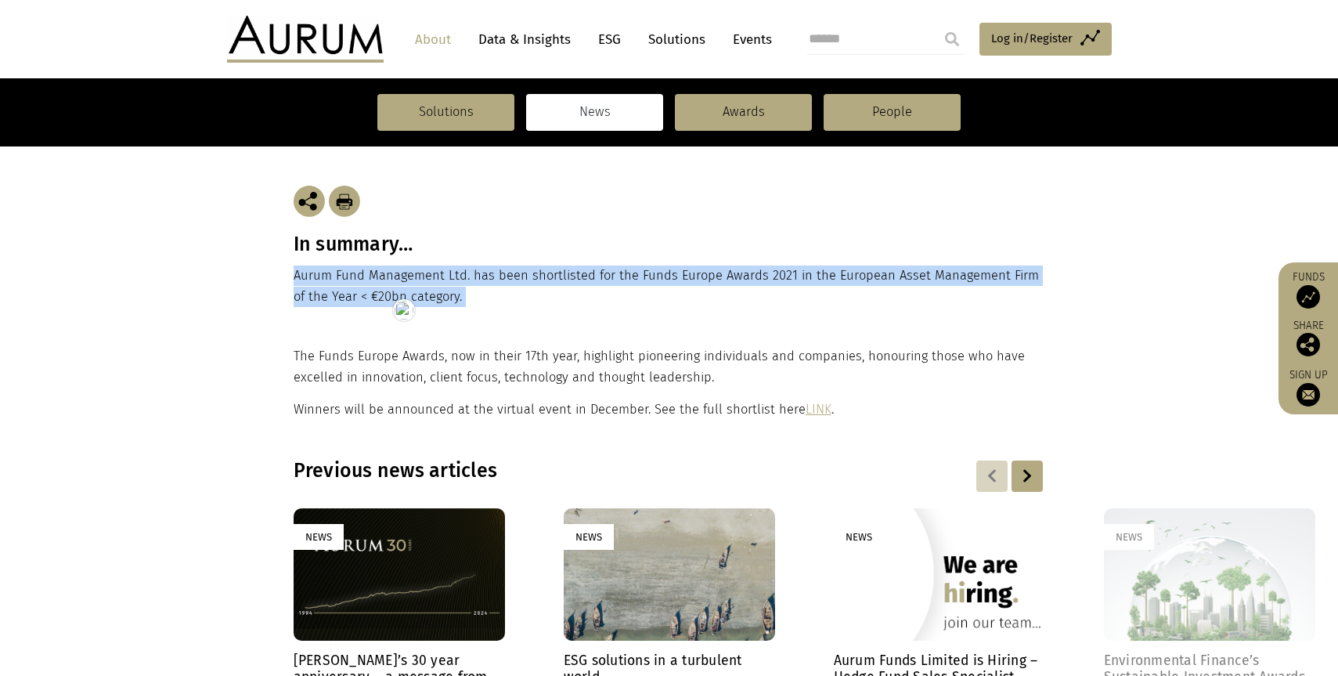
click at [393, 298] on html "CONTACT About Data & Insights ESG Solutions Events Access Funds Log in/Register…" at bounding box center [669, 648] width 1338 height 1875
copy main "Aurum Fund Management Ltd. has been shortlisted for the Funds Europe Awards 202…"
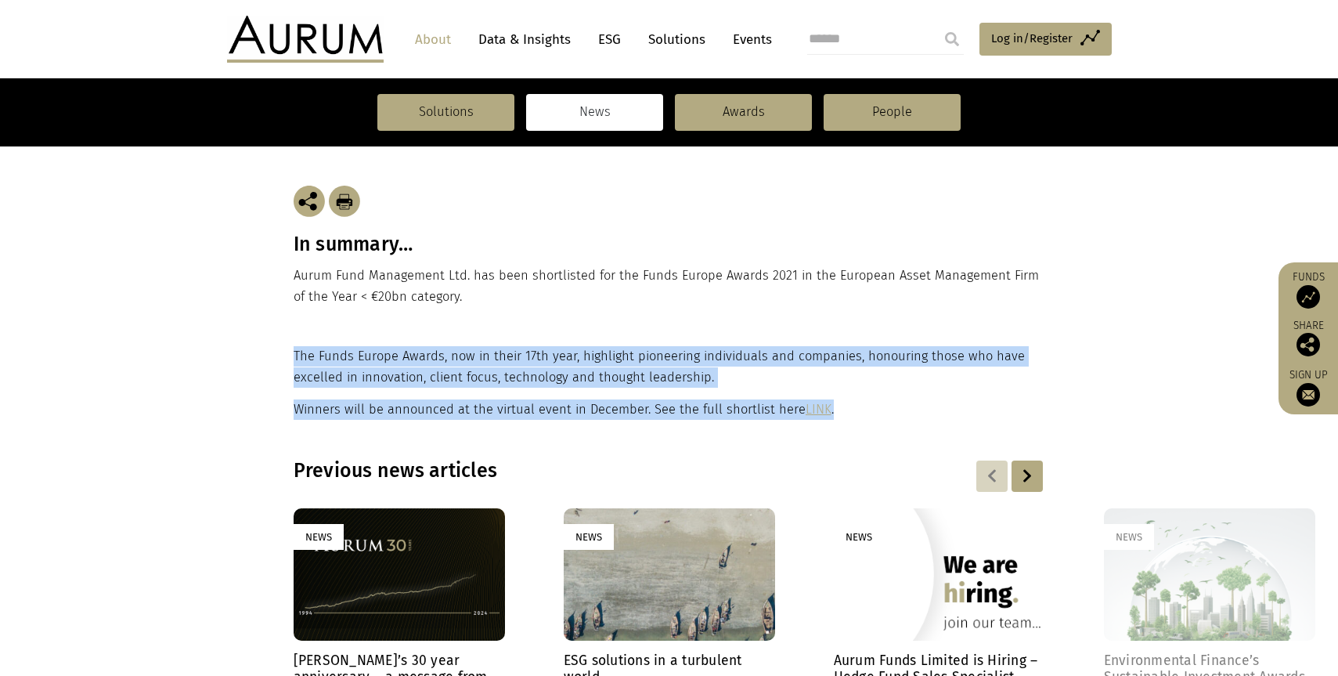
drag, startPoint x: 845, startPoint y: 413, endPoint x: 292, endPoint y: 355, distance: 556.4
click at [292, 355] on div "The Funds Europe Awards, now in their 17th year, highlight pioneering individua…" at bounding box center [669, 383] width 783 height 74
copy div "The Funds Europe Awards, now in their 17th year, highlight pioneering individua…"
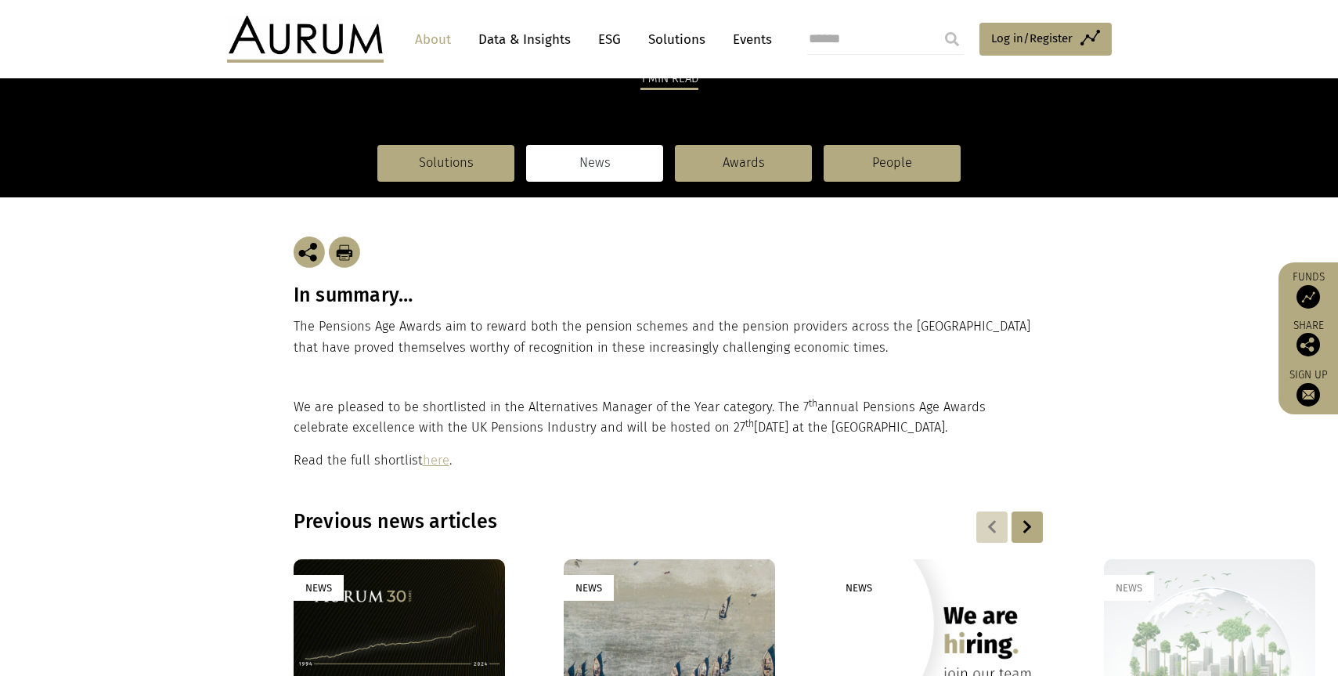
scroll to position [257, 0]
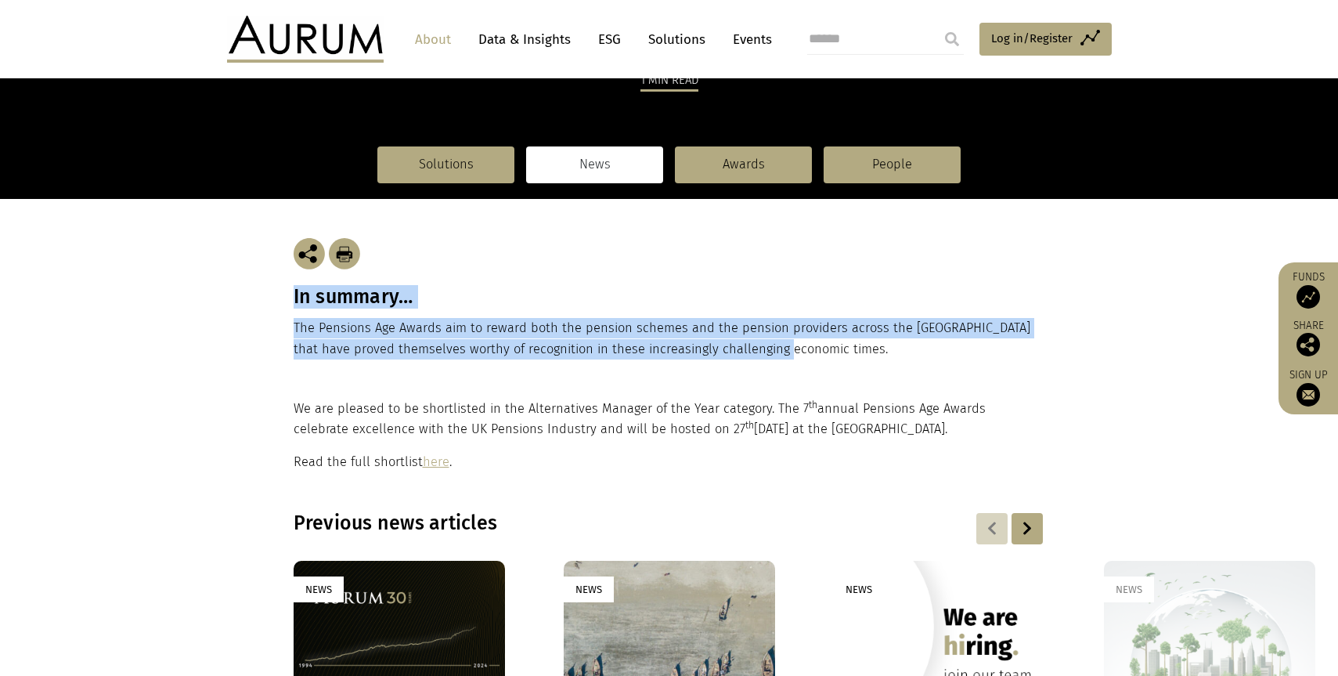
drag, startPoint x: 777, startPoint y: 348, endPoint x: 283, endPoint y: 296, distance: 495.9
click at [283, 296] on div "In summary… The Pensions Age Awards aim to reward both the pension schemes and …" at bounding box center [669, 299] width 783 height 200
copy div "In summary… The Pensions Age Awards aim to reward both the pension schemes and …"
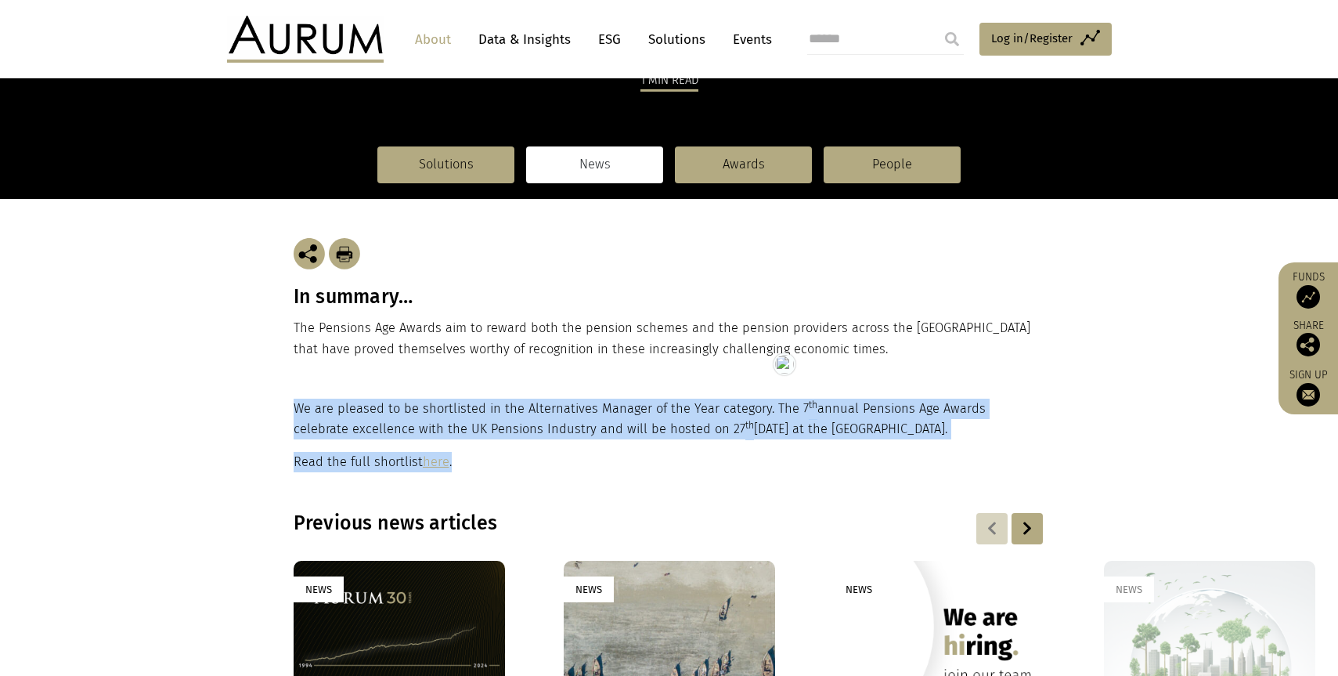
drag, startPoint x: 470, startPoint y: 480, endPoint x: 270, endPoint y: 423, distance: 207.6
click at [270, 423] on section "We are pleased to be shortlisted in the Alternatives Manager of the Year catego…" at bounding box center [669, 435] width 1338 height 74
copy div "We are pleased to be shortlisted in the Alternatives Manager of the Year catego…"
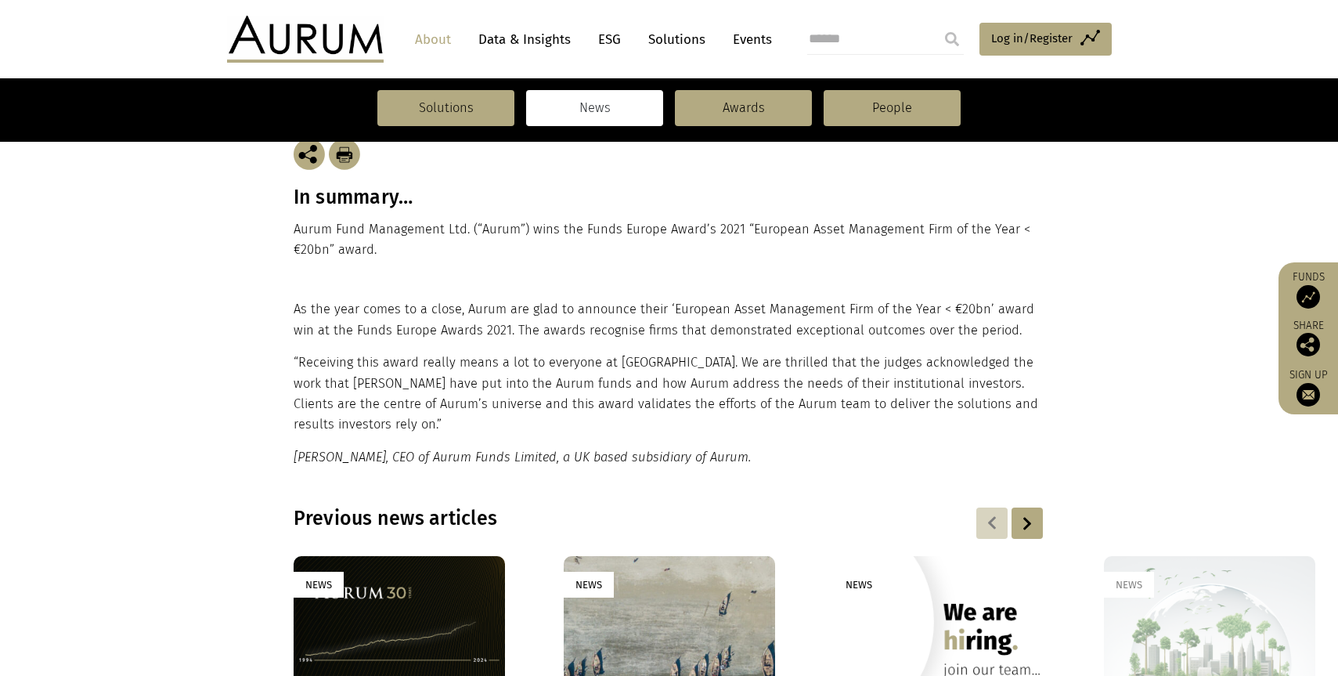
scroll to position [329, 0]
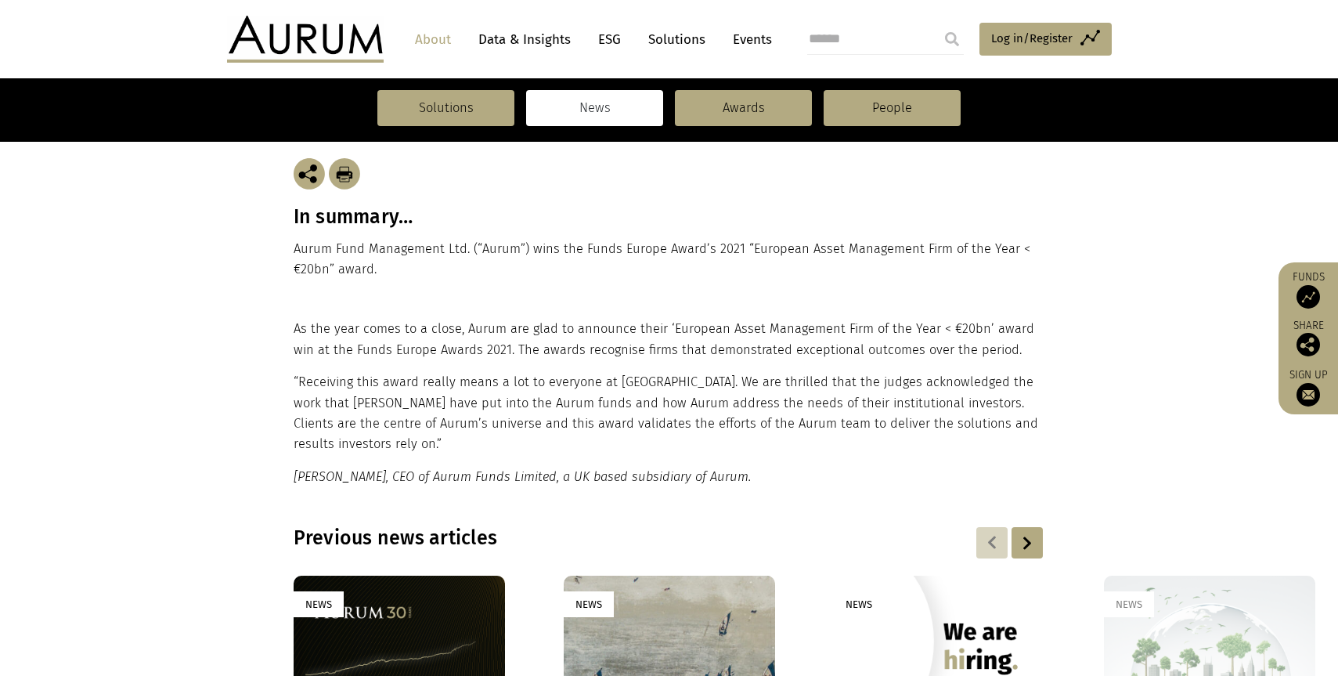
click at [316, 218] on h3 "In summary…" at bounding box center [669, 216] width 751 height 23
copy div "In summary…"
drag, startPoint x: 402, startPoint y: 258, endPoint x: 301, endPoint y: 232, distance: 105.0
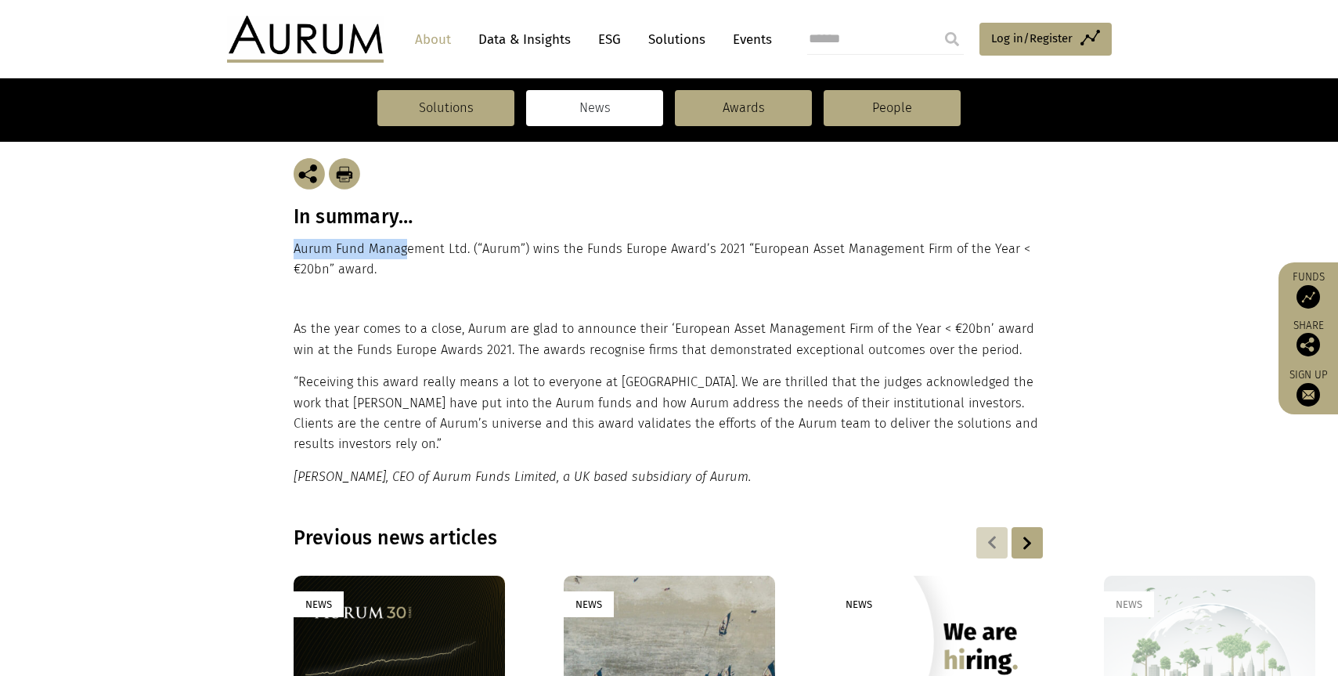
click at [301, 232] on div "In summary… Aurum Fund Management Ltd. (“Aurum”) wins the Funds Europe Award’s …" at bounding box center [669, 219] width 751 height 200
click at [406, 266] on p "Aurum Fund Management Ltd. (“Aurum”) wins the Funds Europe Award’s 2021 “Europe…" at bounding box center [669, 259] width 751 height 41
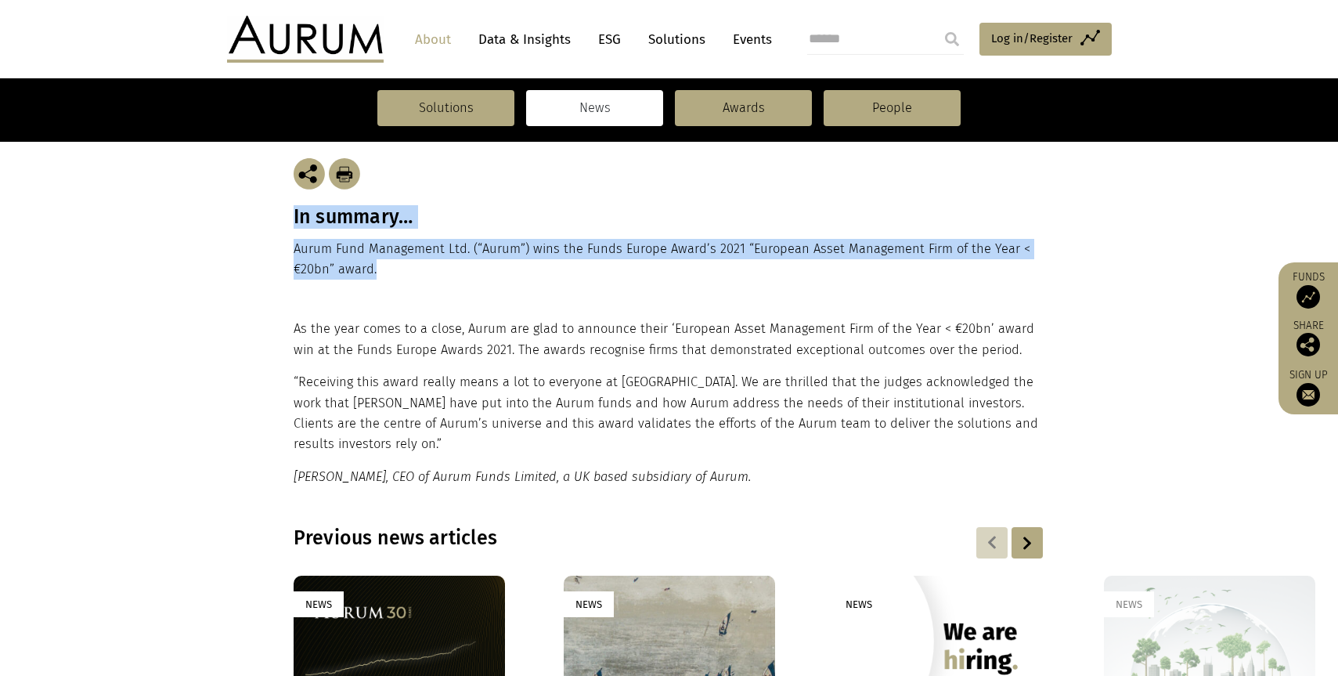
drag, startPoint x: 386, startPoint y: 268, endPoint x: 294, endPoint y: 217, distance: 105.5
click at [294, 217] on div "In summary… Aurum Fund Management Ltd. (“Aurum”) wins the Funds Europe Award’s …" at bounding box center [669, 219] width 751 height 200
copy div "In summary… Aurum Fund Management Ltd. (“Aurum”) wins the Funds Europe Award’s …"
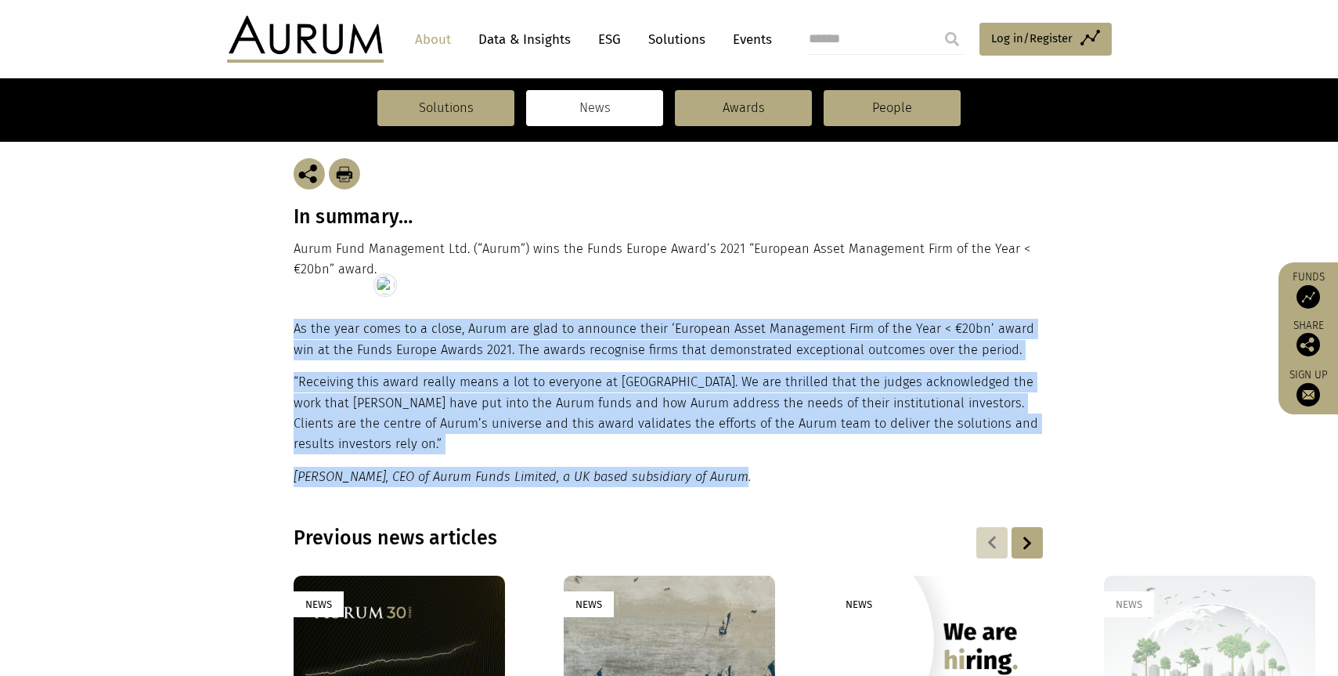
drag, startPoint x: 762, startPoint y: 450, endPoint x: 294, endPoint y: 329, distance: 483.6
click at [294, 329] on div "As the year comes to a close, Aurum are glad to announce their ‘European Asset …" at bounding box center [668, 403] width 748 height 168
copy div "As the year comes to a close, Aurum are glad to announce their ‘European Asset …"
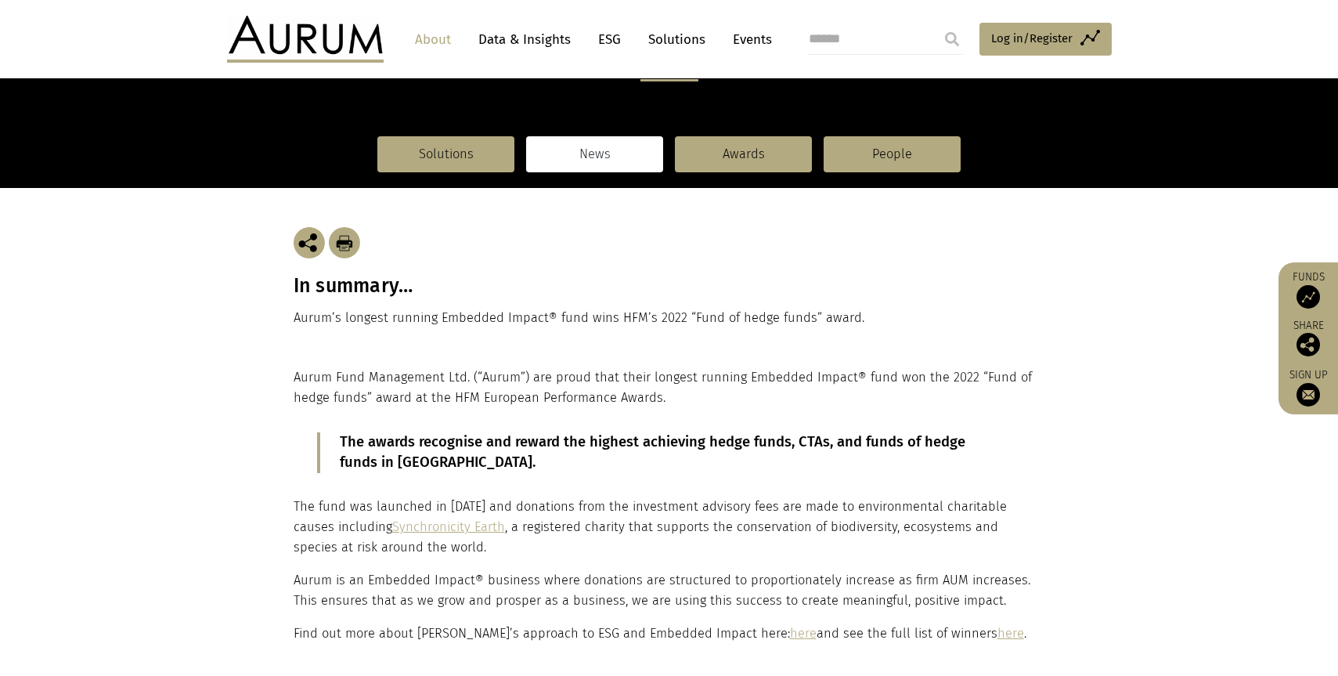
scroll to position [144, 0]
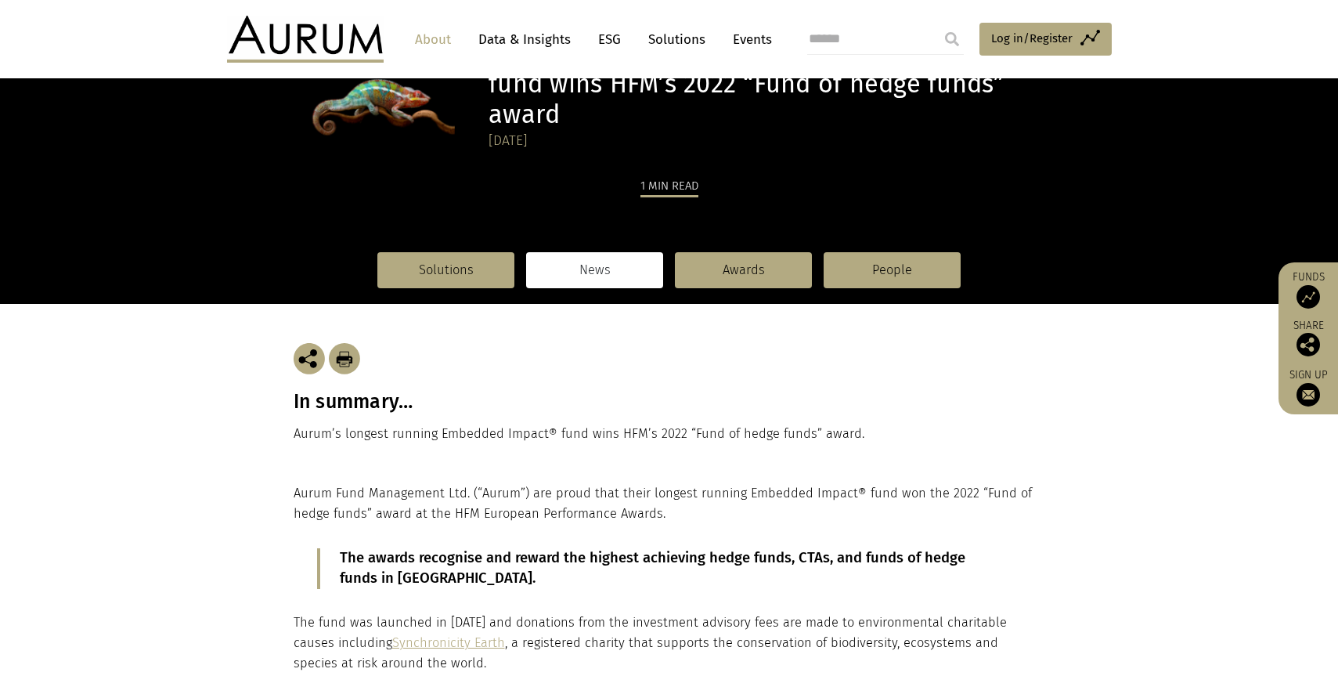
click at [347, 400] on h3 "In summary…" at bounding box center [669, 401] width 751 height 23
copy div "In summary…"
click at [431, 441] on p "Aurum’s longest running Embedded Impact® fund wins HFM’s 2022 “Fund of hedge fu…" at bounding box center [669, 433] width 751 height 20
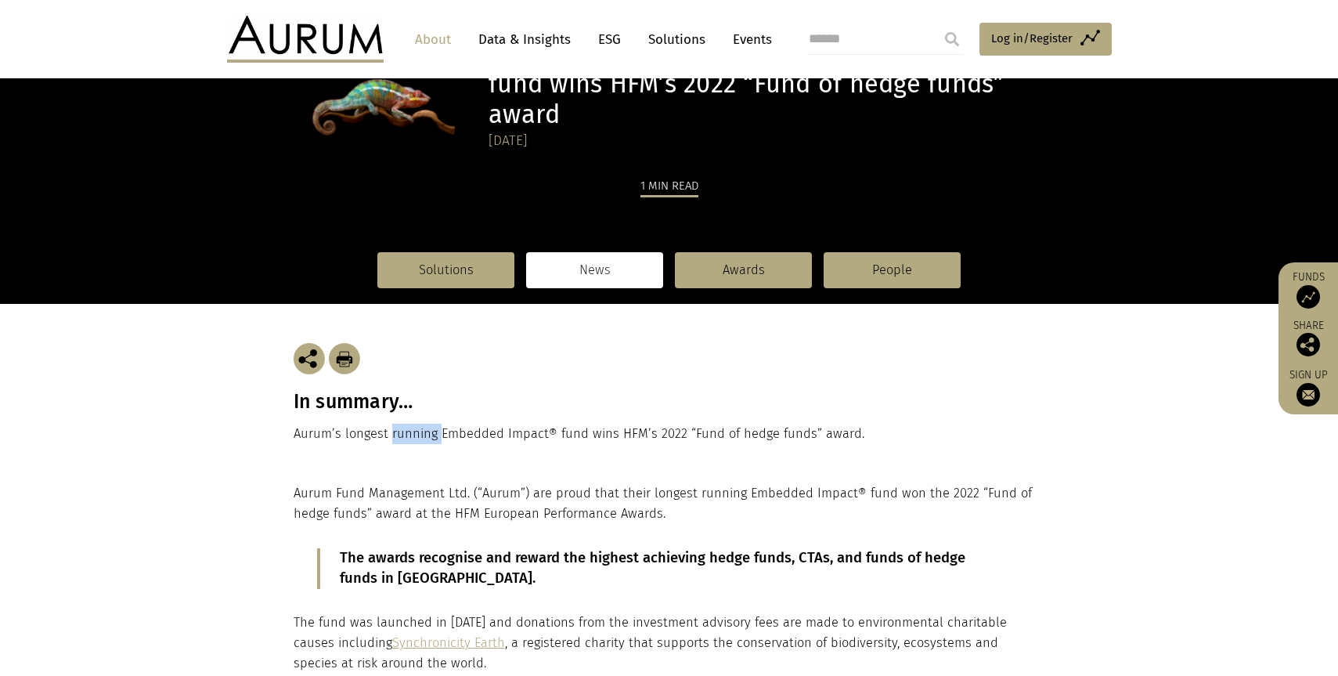
click at [431, 440] on p "Aurum’s longest running Embedded Impact® fund wins HFM’s 2022 “Fund of hedge fu…" at bounding box center [669, 433] width 751 height 20
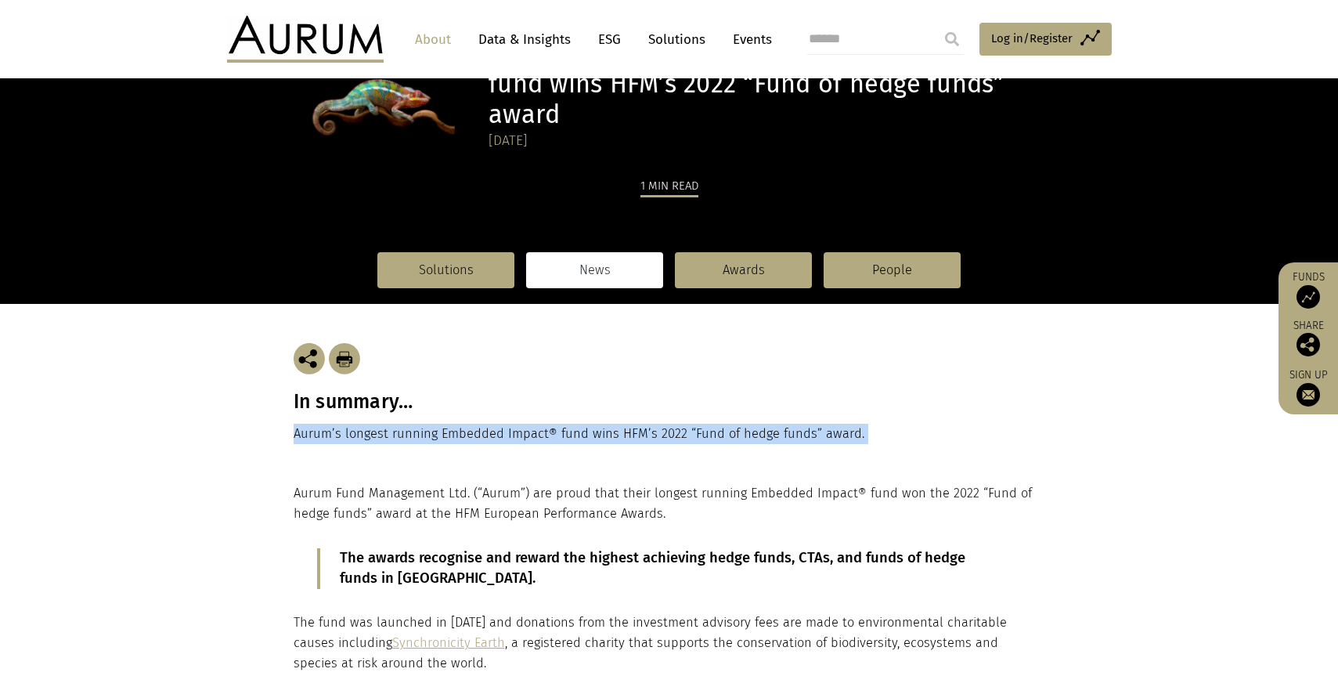
copy main "Aurum’s longest running Embedded Impact® fund wins HFM’s 2022 “Fund of hedge fu…"
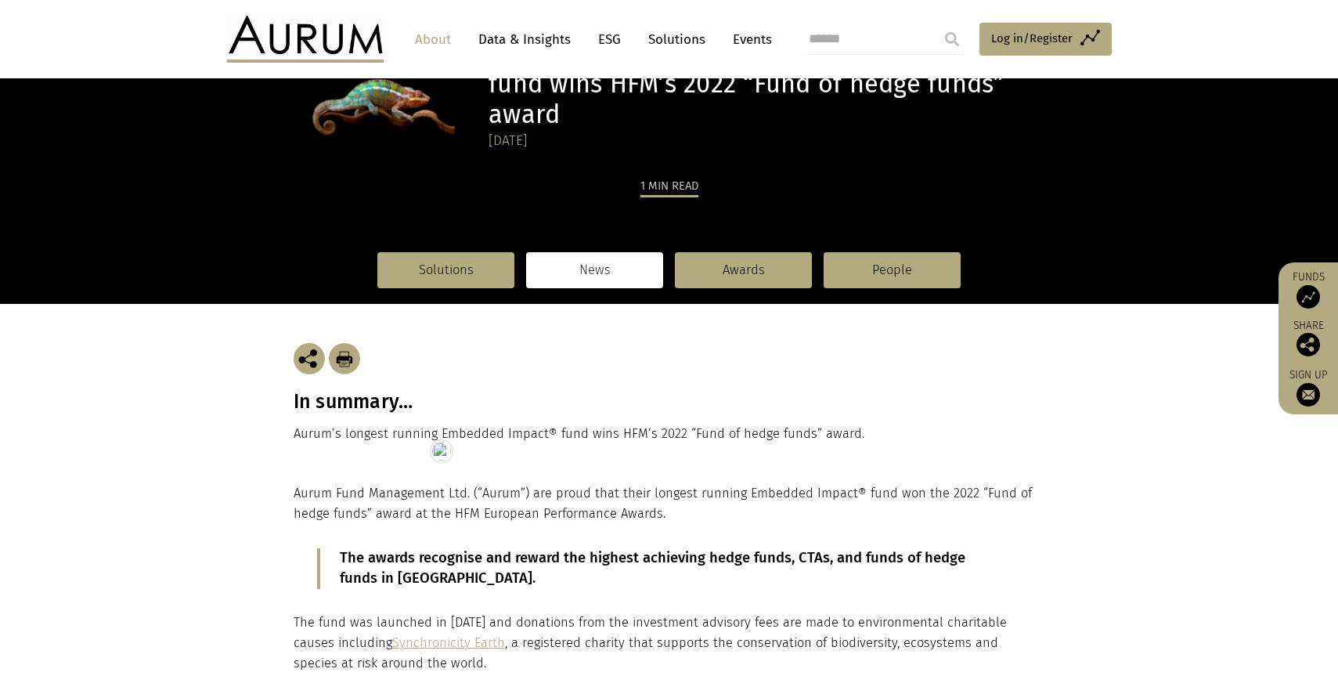
click at [385, 514] on p "Aurum Fund Management Ltd. (“Aurum”) are proud that their longest running Embed…" at bounding box center [668, 503] width 748 height 41
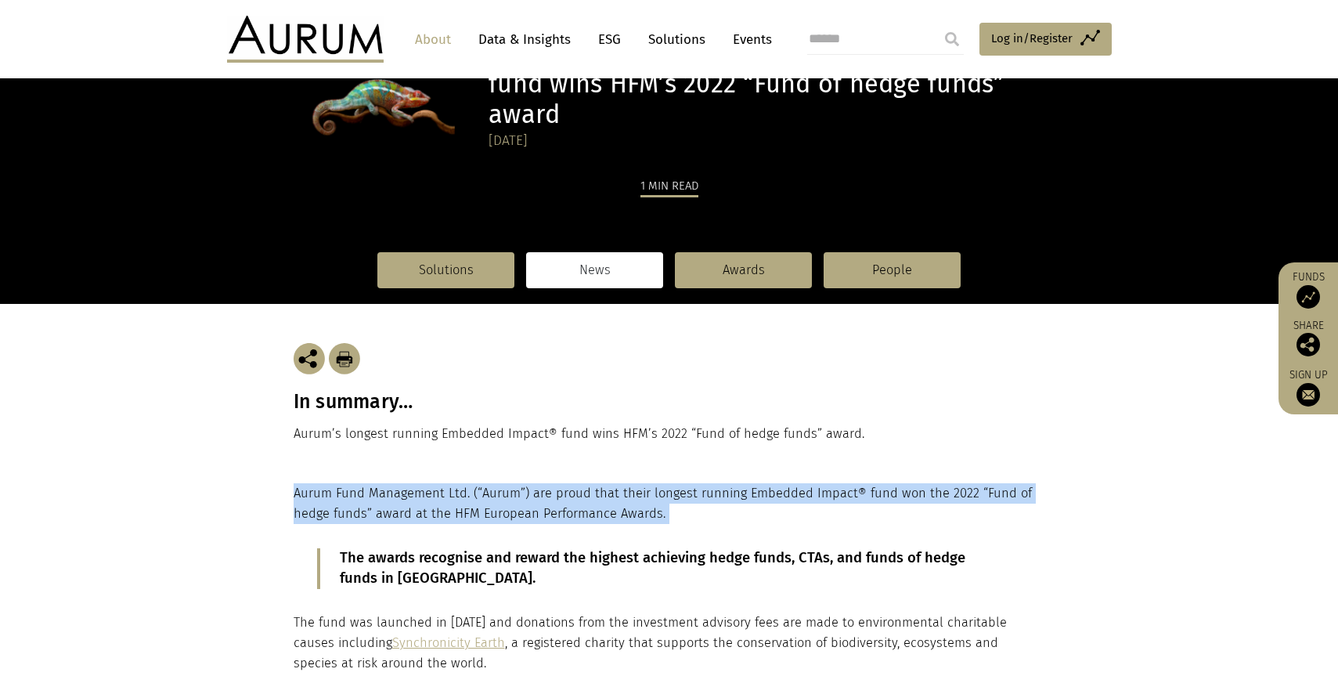
copy div "Aurum Fund Management Ltd. (“Aurum”) are proud that their longest running Embed…"
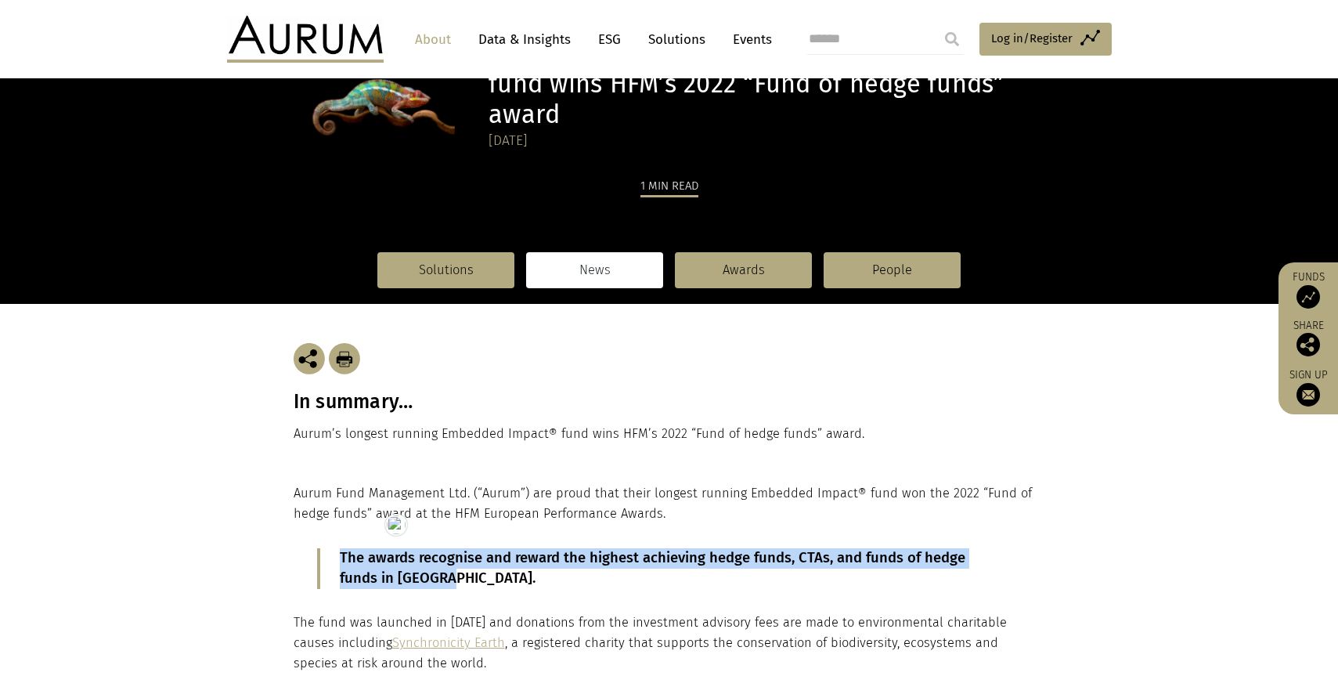
drag, startPoint x: 467, startPoint y: 583, endPoint x: 340, endPoint y: 564, distance: 129.1
click at [340, 564] on p "The awards recognise and reward the highest achieving hedge funds, CTAs, and fu…" at bounding box center [669, 568] width 658 height 41
copy p "The awards recognise and reward the highest achieving hedge funds, CTAs, and fu…"
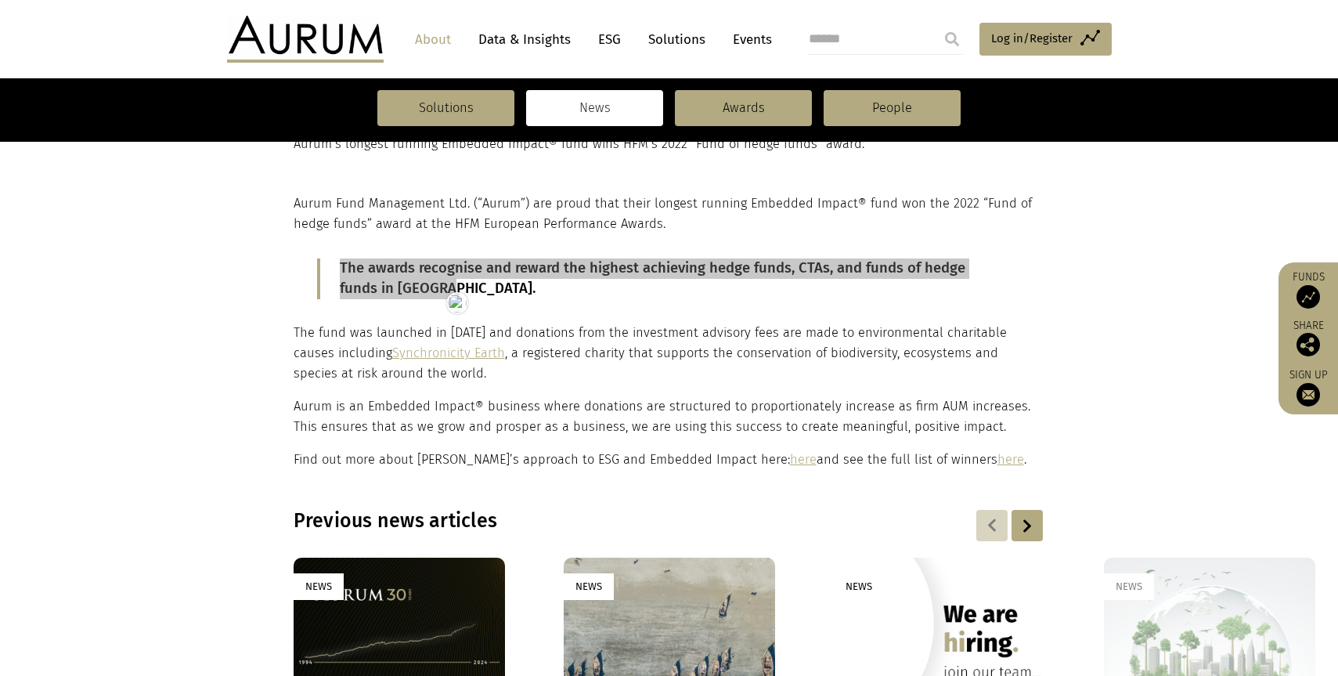
scroll to position [437, 0]
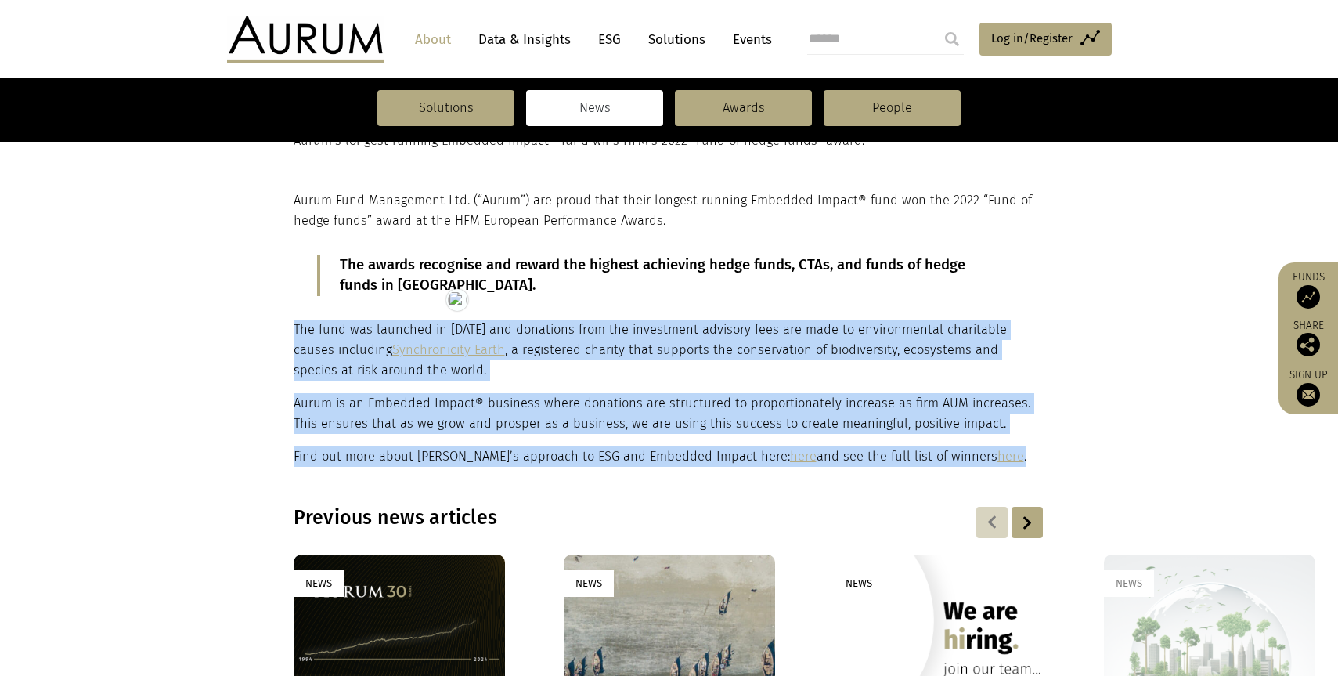
drag, startPoint x: 294, startPoint y: 330, endPoint x: 968, endPoint y: 456, distance: 684.9
click at [968, 456] on div "Aurum Fund Management Ltd. (“Aurum”) are proud that their longest running Embed…" at bounding box center [668, 328] width 748 height 276
copy div "The fund was launched in 2002 and donations from the investment advisory fees a…"
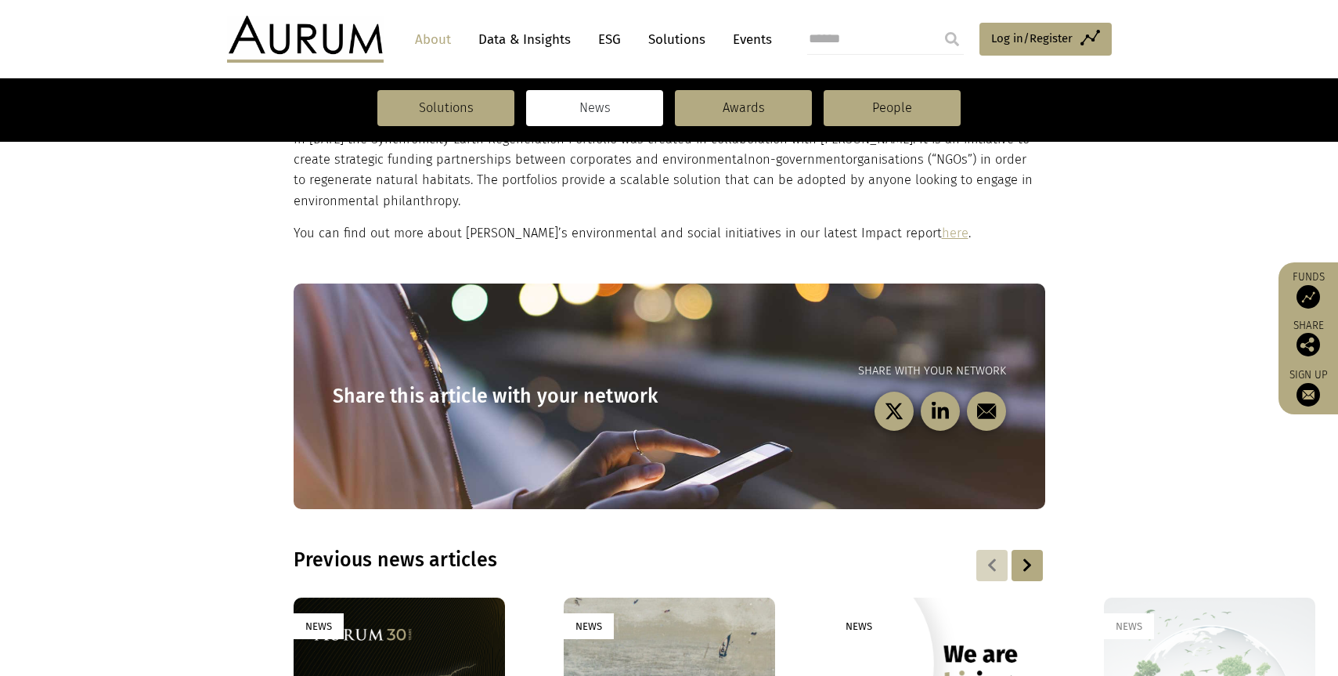
scroll to position [496, 0]
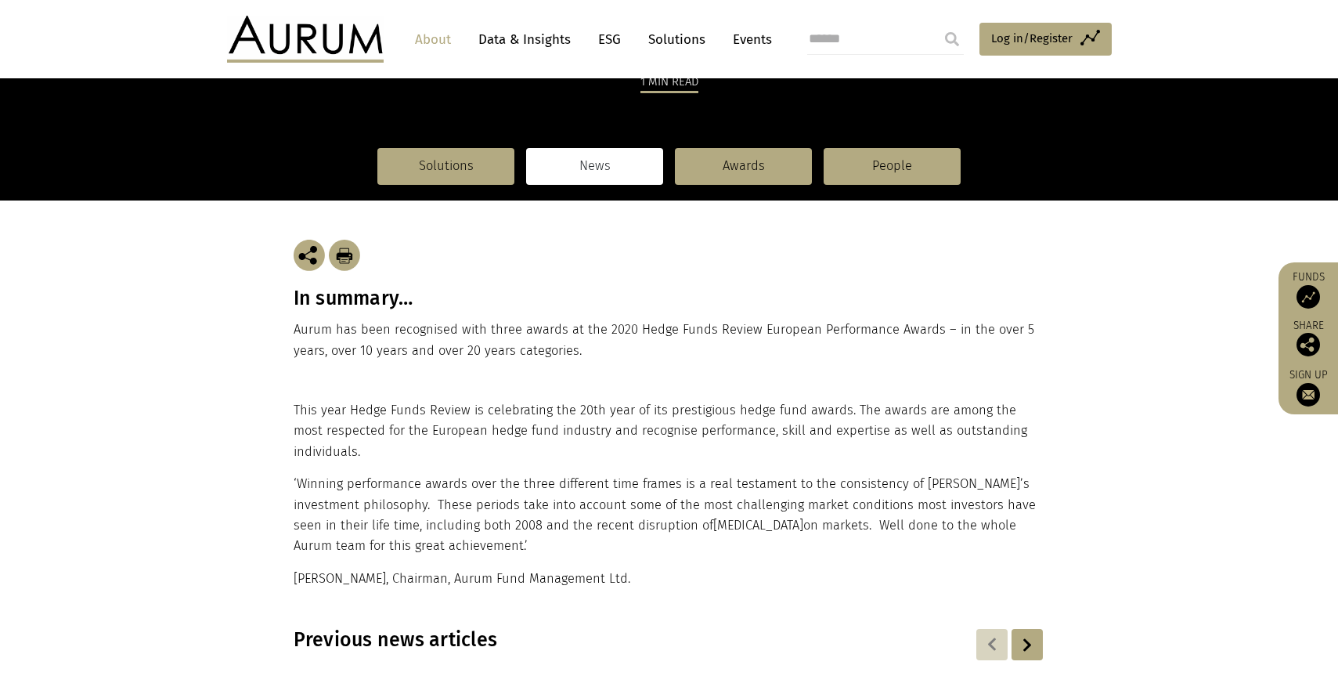
scroll to position [286, 0]
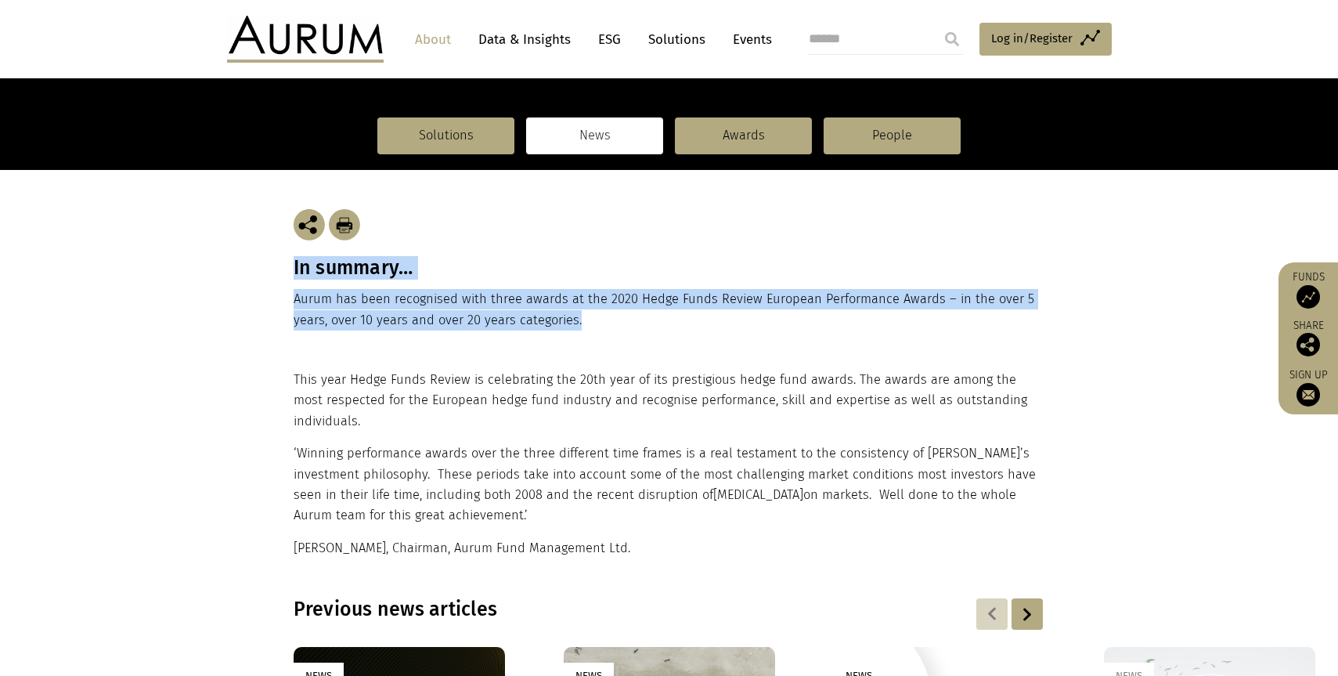
drag, startPoint x: 583, startPoint y: 315, endPoint x: 290, endPoint y: 276, distance: 295.5
click at [290, 276] on div "In summary… Aurum has been recognised with three awards at the 2020 Hedge Funds…" at bounding box center [669, 270] width 783 height 200
copy div "In summary… Aurum has been recognised with three awards at the 2020 Hedge Funds…"
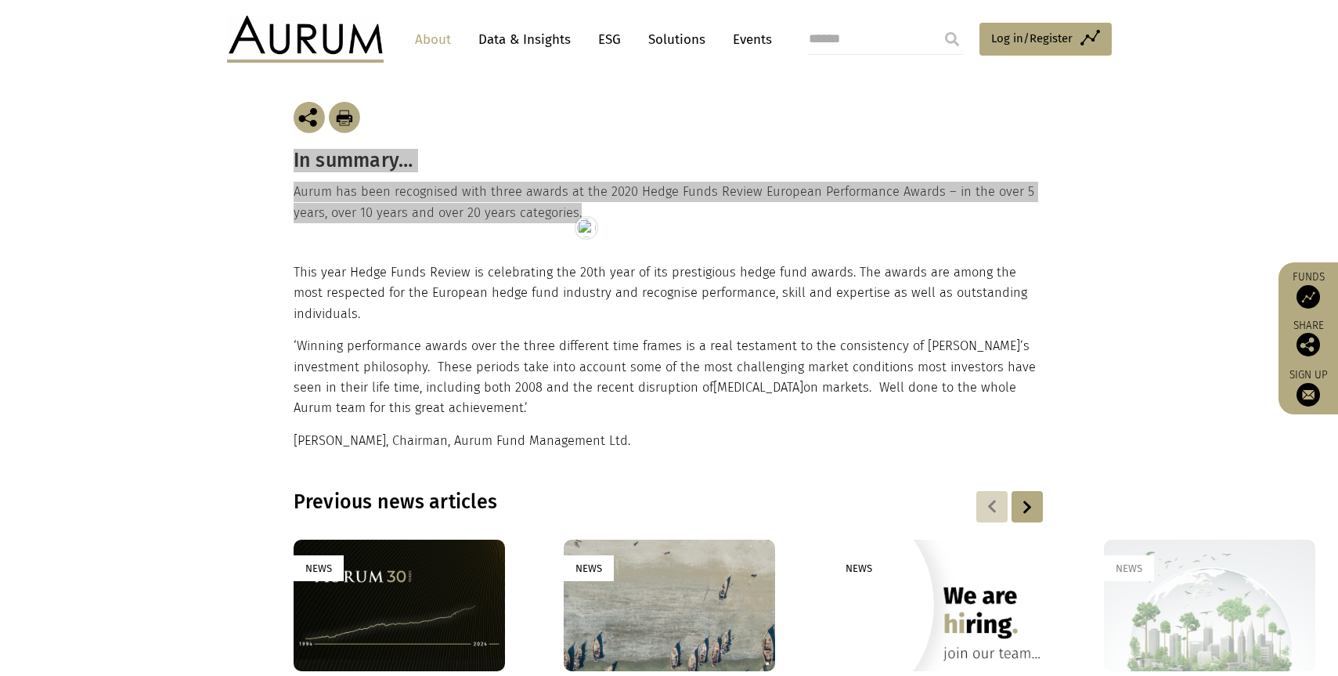
scroll to position [414, 0]
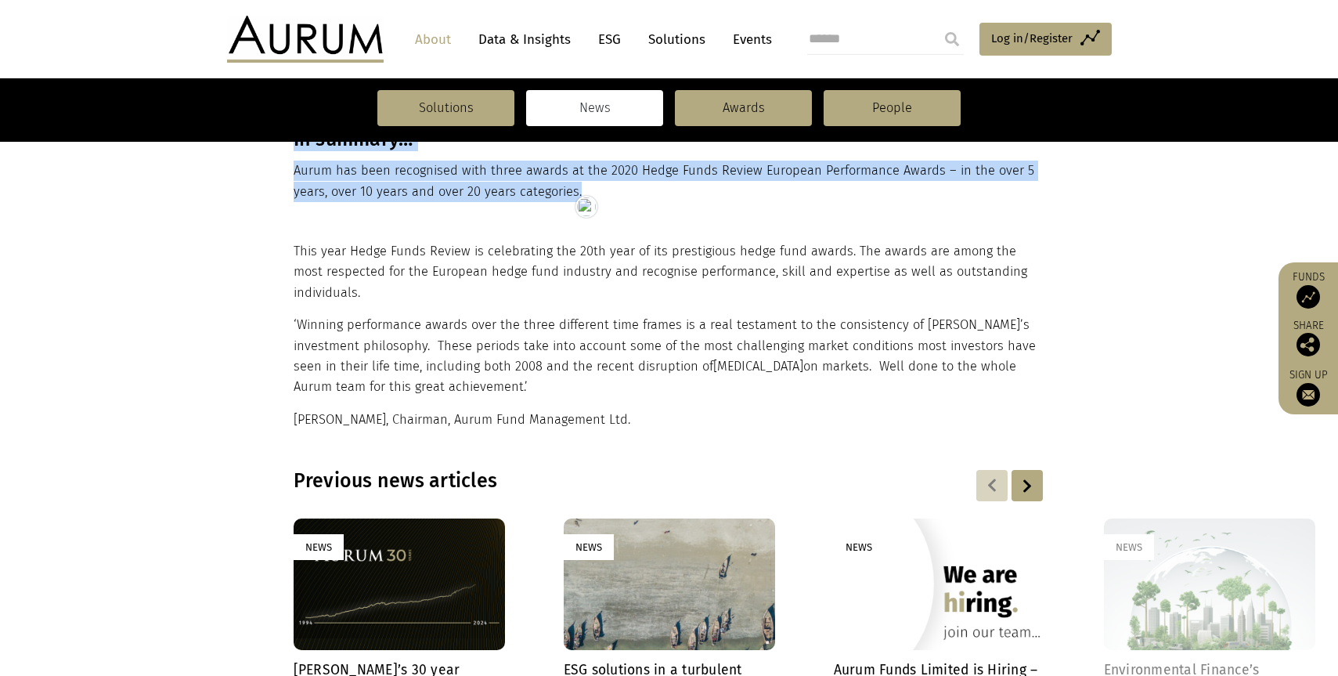
drag, startPoint x: 649, startPoint y: 420, endPoint x: 297, endPoint y: 254, distance: 389.4
click at [297, 254] on div "This year Hedge Funds Review is celebrating the 20th year of its prestigious he…" at bounding box center [668, 335] width 748 height 189
copy div "his year Hedge Funds Review is celebrating the 20th year of its prestigious hed…"
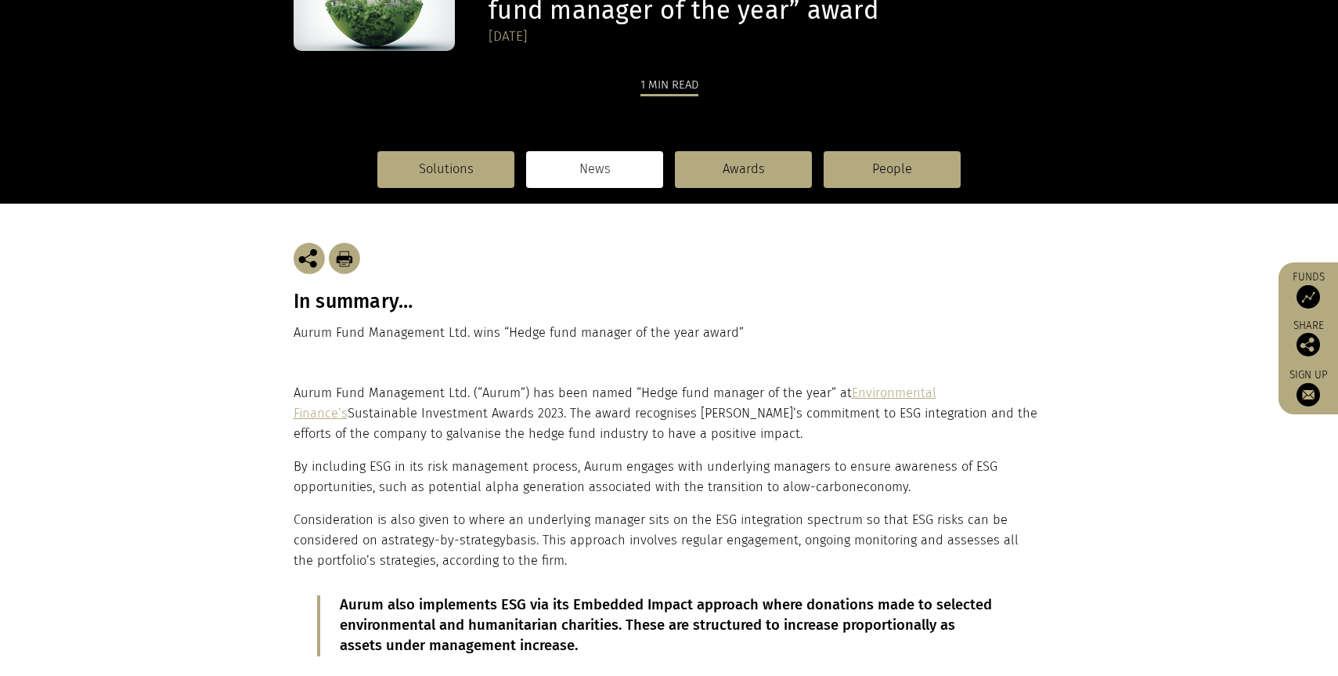
scroll to position [284, 0]
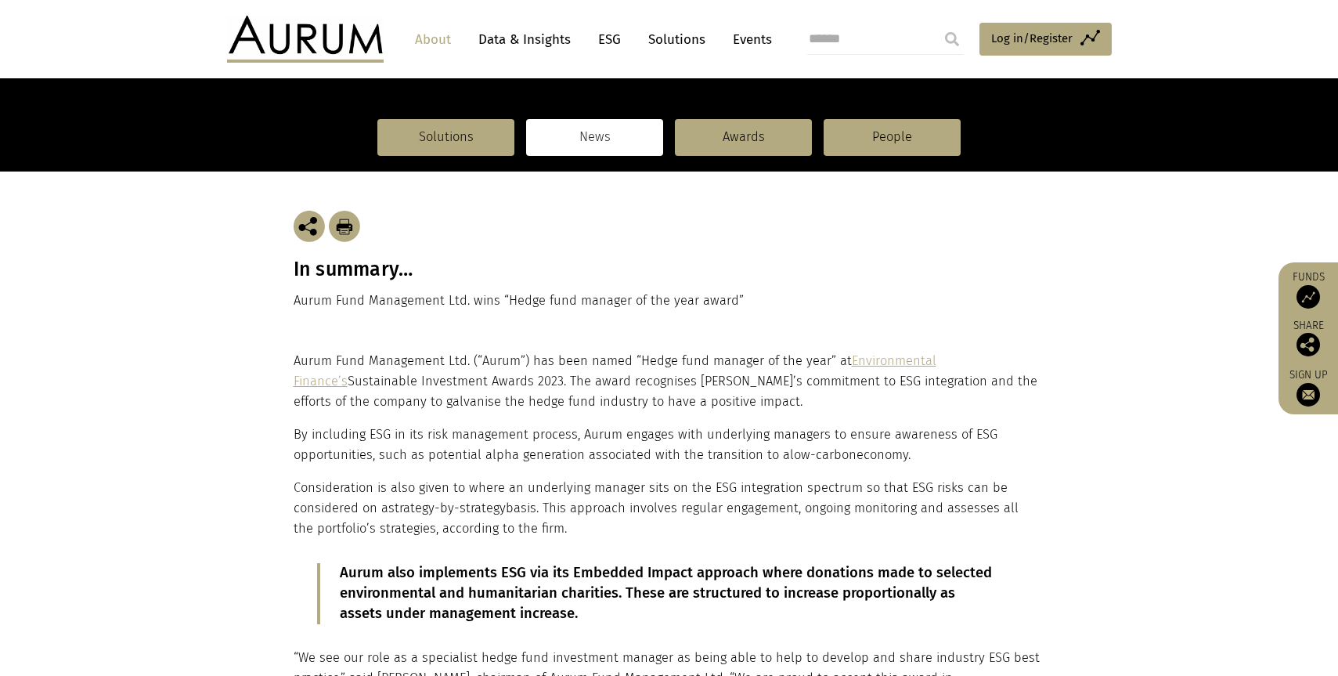
click at [384, 312] on div "In summary… Aurum Fund Management Ltd. wins “Hedge fund manager of the year awa…" at bounding box center [669, 260] width 751 height 179
click at [379, 301] on p "Aurum Fund Management Ltd. wins “Hedge fund manager of the year award”" at bounding box center [669, 300] width 751 height 20
click at [755, 303] on p "Aurum Fund Management Ltd. wins “Hedge fund manager of the year award”" at bounding box center [669, 300] width 751 height 20
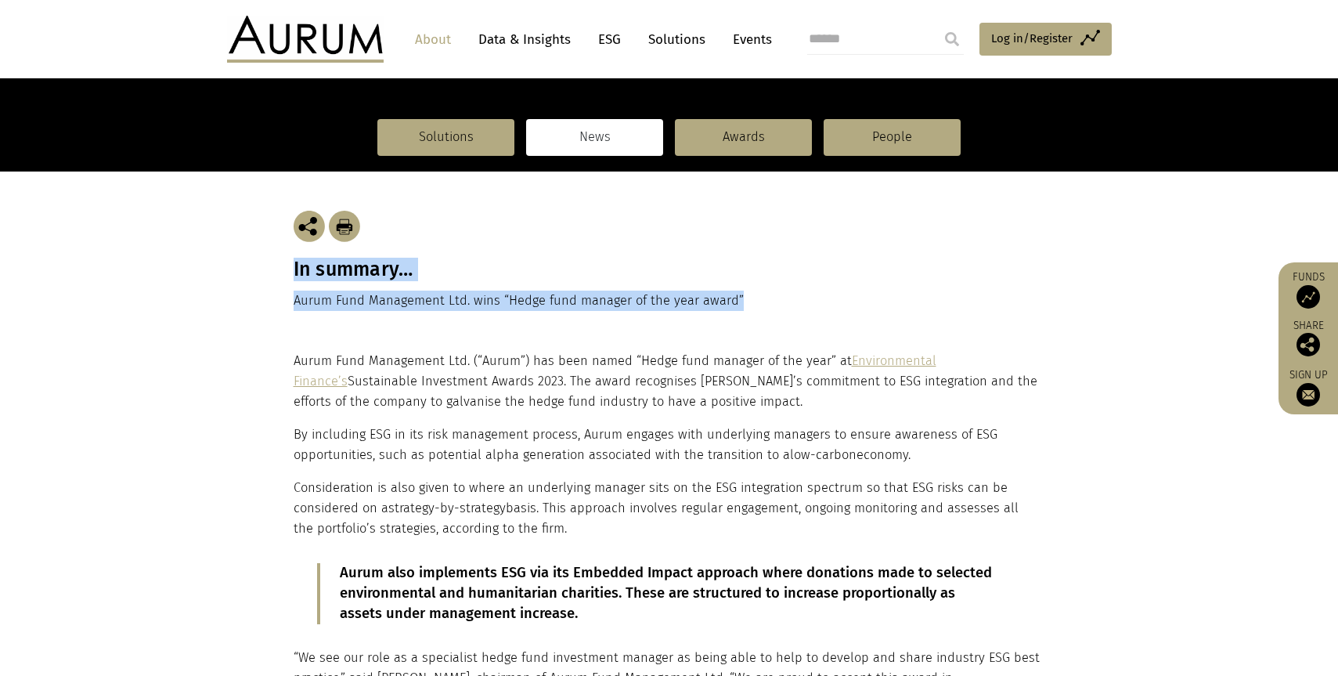
drag, startPoint x: 747, startPoint y: 300, endPoint x: 287, endPoint y: 264, distance: 460.9
click at [287, 264] on div "In summary… Aurum Fund Management Ltd. wins “Hedge fund manager of the year awa…" at bounding box center [669, 260] width 783 height 179
copy div "In summary… Aurum Fund Management Ltd. wins “Hedge fund manager of the year awa…"
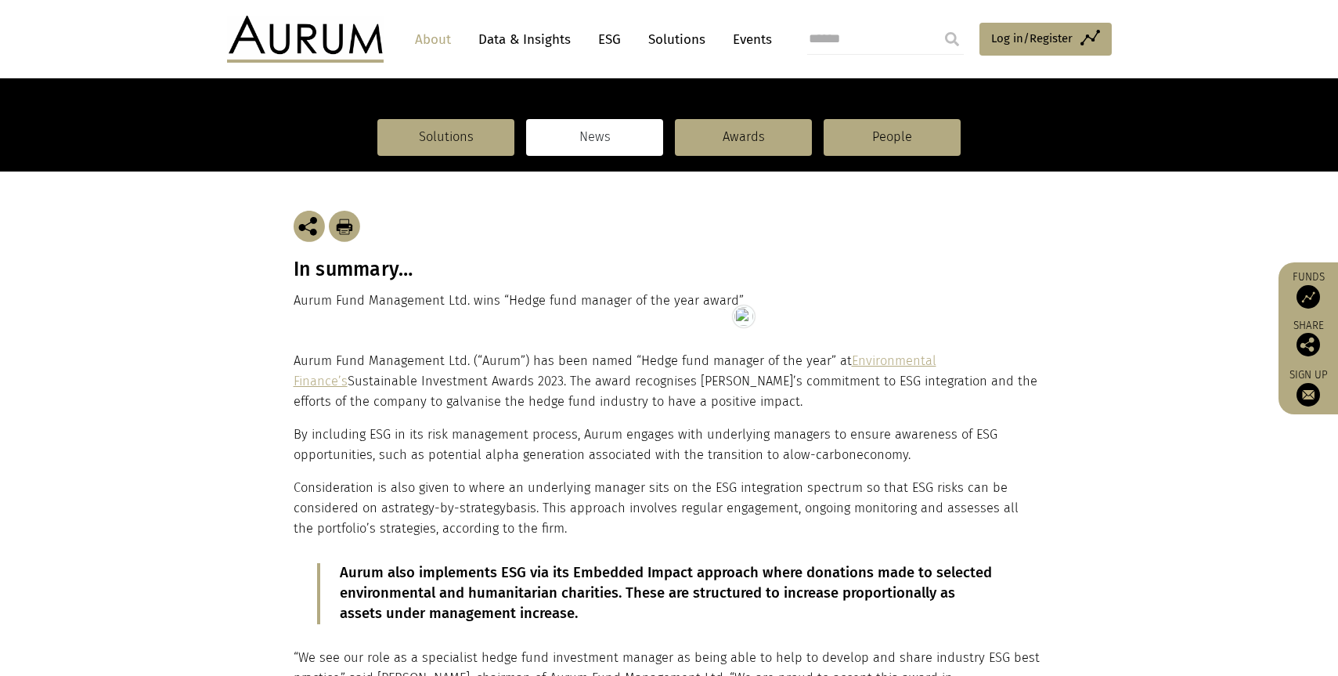
click at [297, 359] on p "Aurum Fund Management Ltd. (“Aurum”) has been named “Hedge fund manager of the …" at bounding box center [668, 382] width 748 height 62
drag, startPoint x: 294, startPoint y: 358, endPoint x: 553, endPoint y: 529, distance: 311.3
click at [553, 529] on div "Aurum Fund Management Ltd. (“Aurum”) has been named “Hedge fund manager of the …" at bounding box center [668, 546] width 748 height 391
copy div "Aurum Fund Management Ltd. (“Aurum”) has been named “Hedge fund manager of the …"
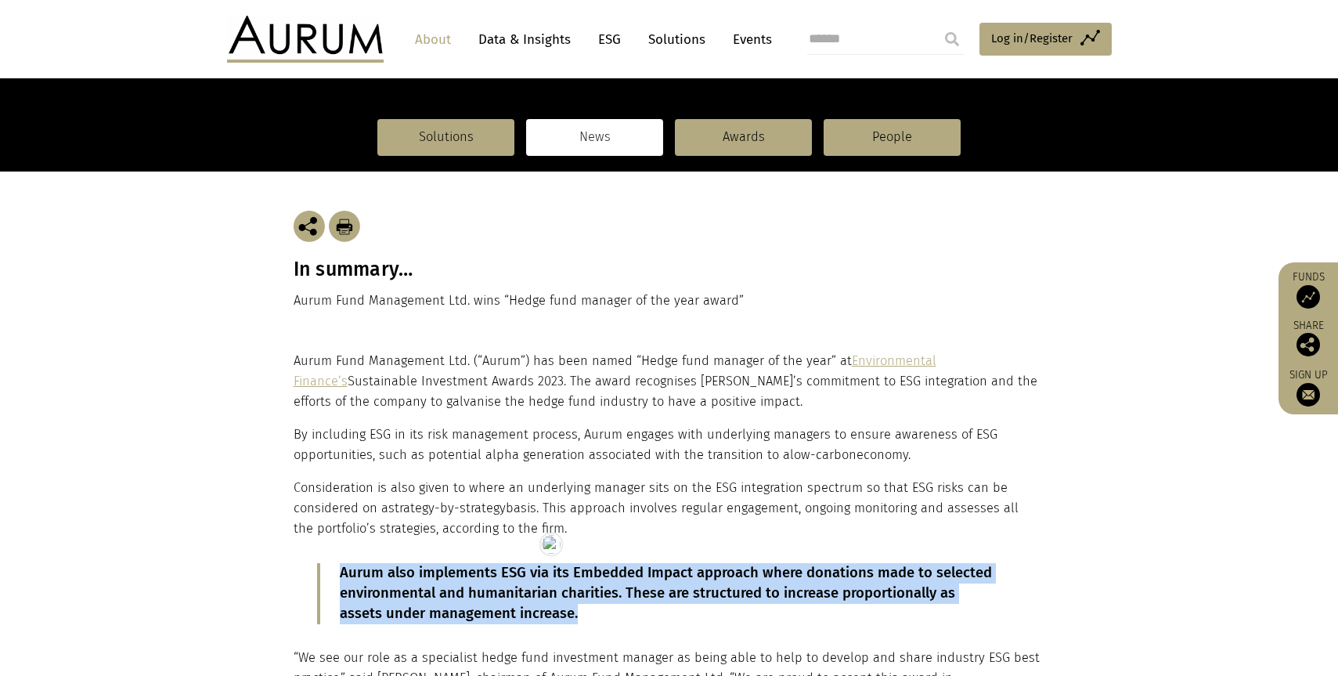
drag, startPoint x: 616, startPoint y: 618, endPoint x: 332, endPoint y: 574, distance: 287.6
click at [332, 574] on blockquote "Aurum also implements ESG via its Embedded Impact approach where donations made…" at bounding box center [667, 593] width 701 height 61
copy p "Aurum also implements ESG via its Embedded Impact approach where donations made…"
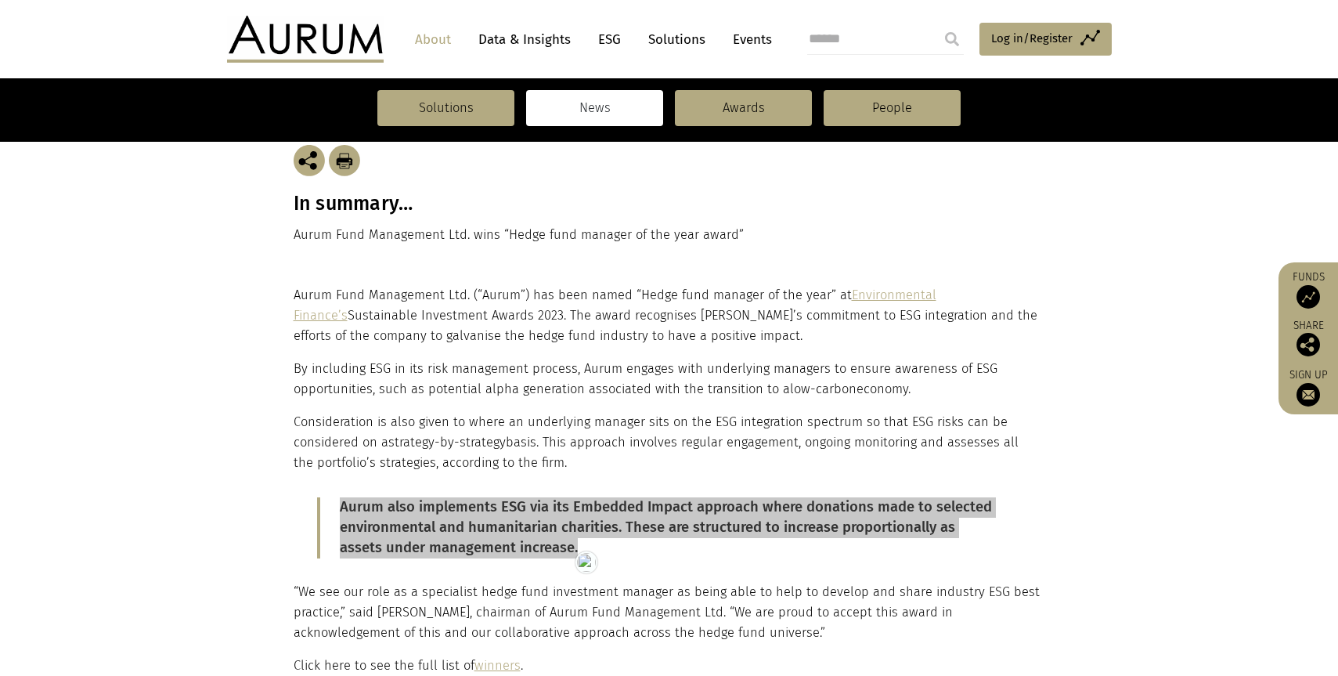
scroll to position [434, 0]
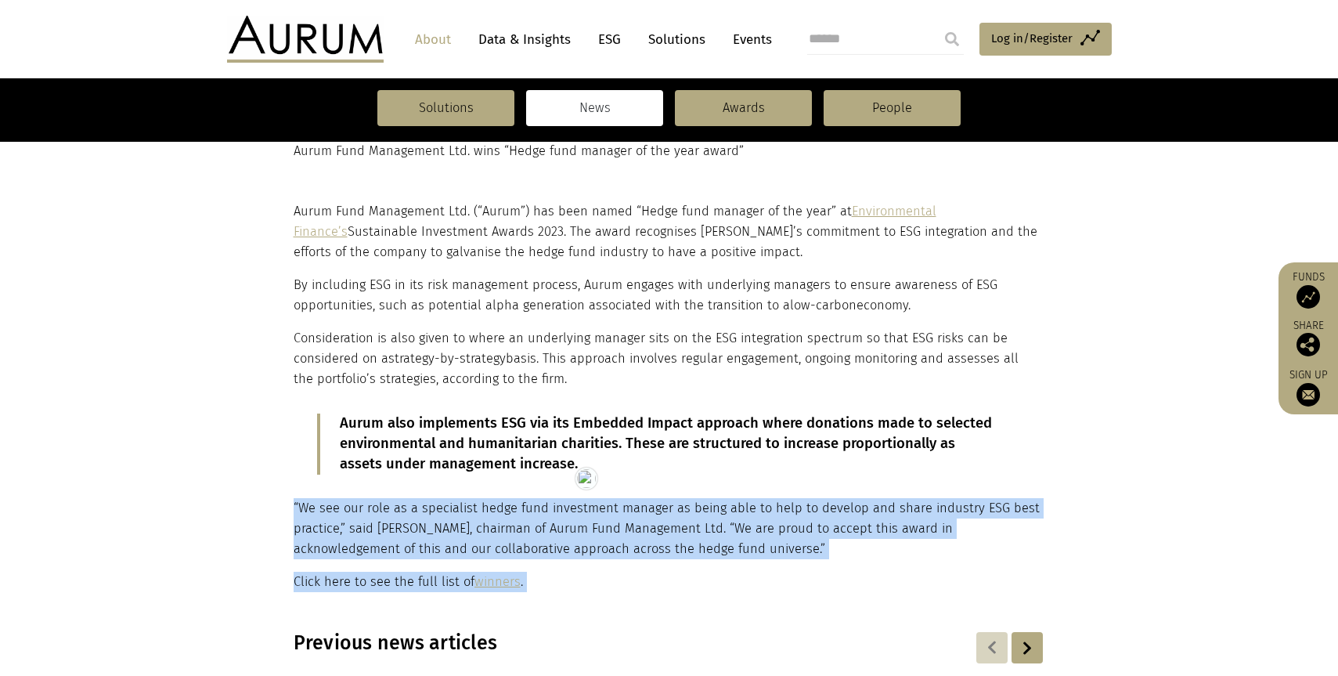
drag, startPoint x: 555, startPoint y: 594, endPoint x: 294, endPoint y: 514, distance: 272.9
click at [294, 514] on main "News Aurum wins Environmental Finance’s Sustainable Investment Awards 2023 “Hed…" at bounding box center [669, 610] width 1338 height 1872
copy main "“We see our role as a specialist hedge fund investment manager as being able to…"
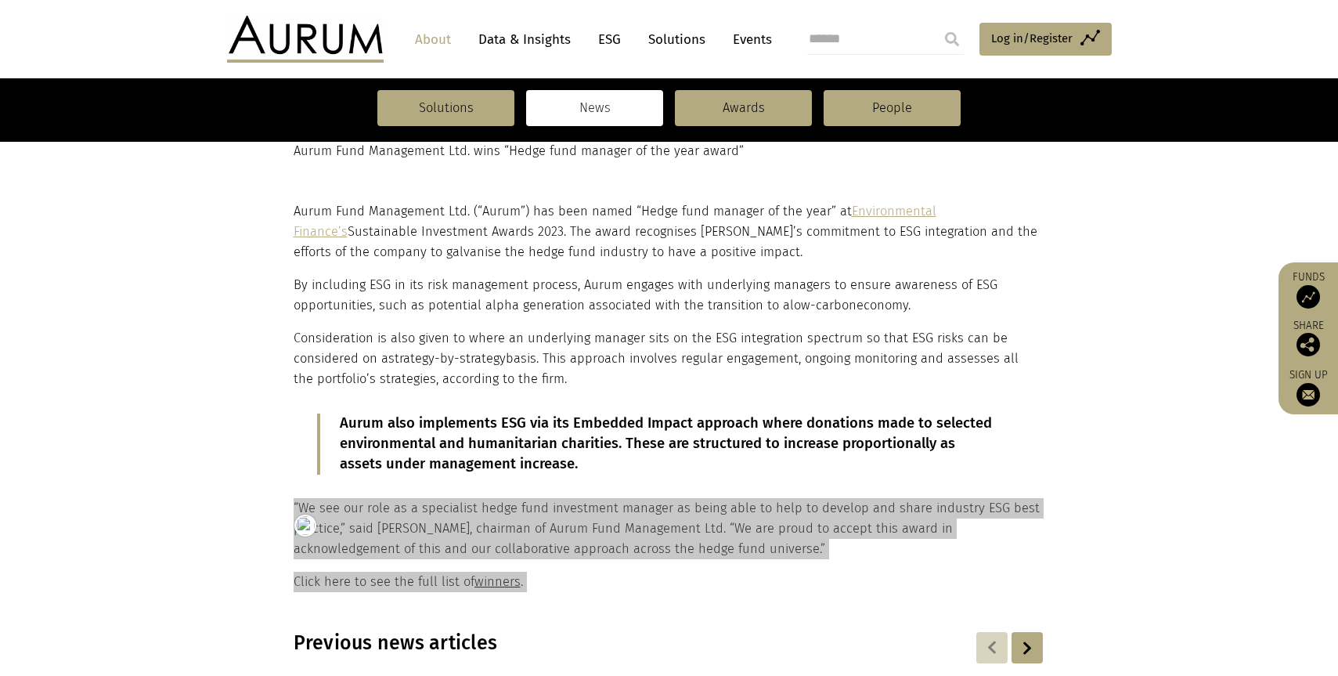
scroll to position [583, 0]
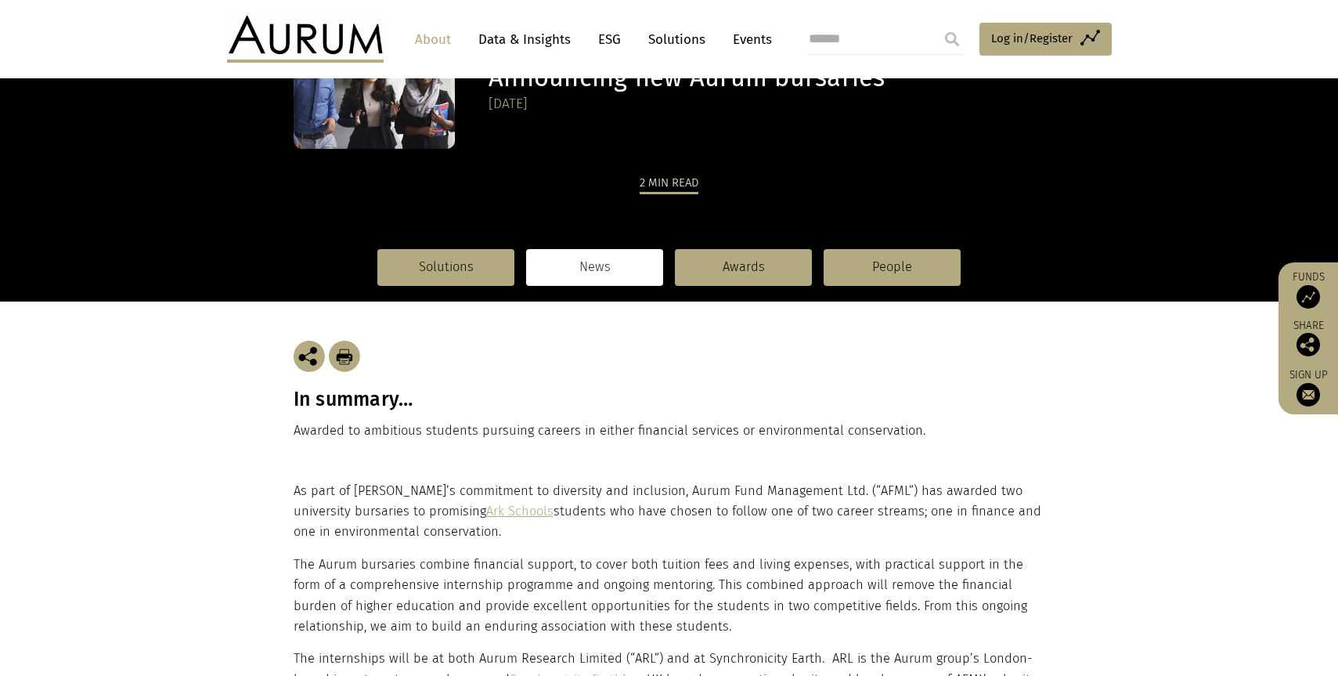
scroll to position [259, 0]
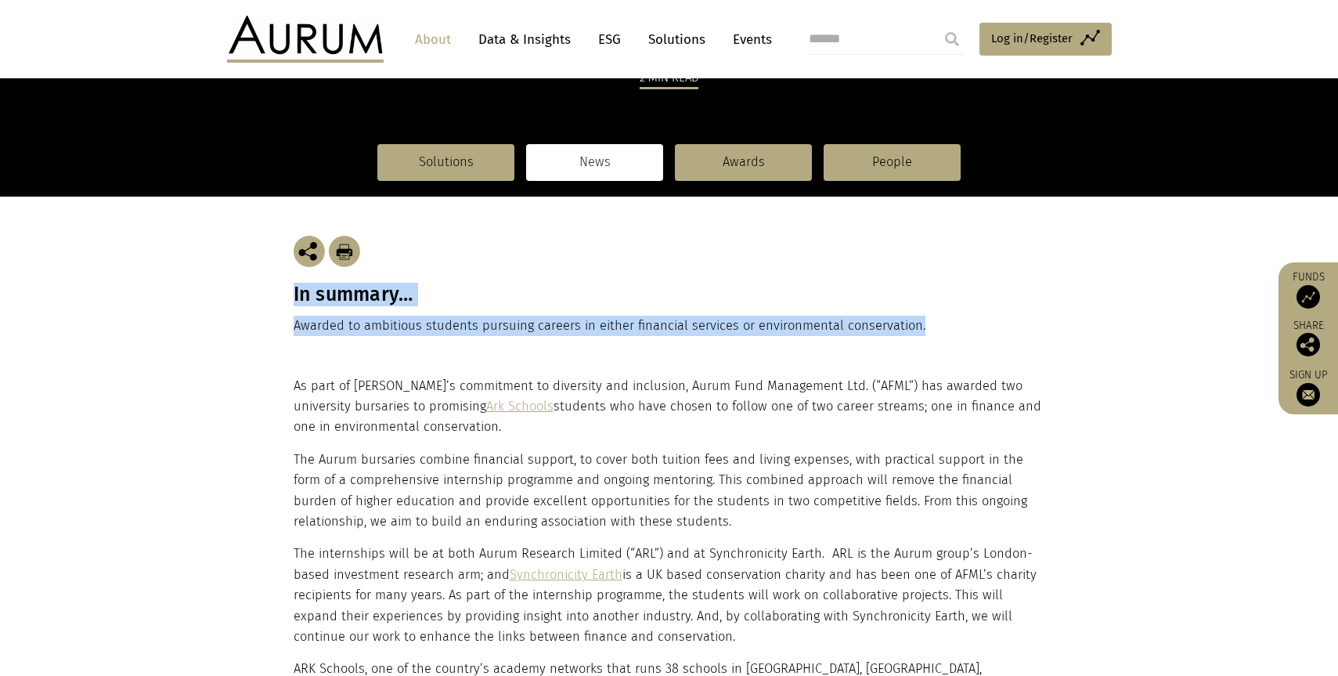
drag, startPoint x: 915, startPoint y: 327, endPoint x: 293, endPoint y: 295, distance: 623.2
click at [294, 295] on div "In summary… Awarded to ambitious students pursuing careers in either financial …" at bounding box center [669, 285] width 751 height 179
copy div "In summary… Awarded to ambitious students pursuing careers in either financial …"
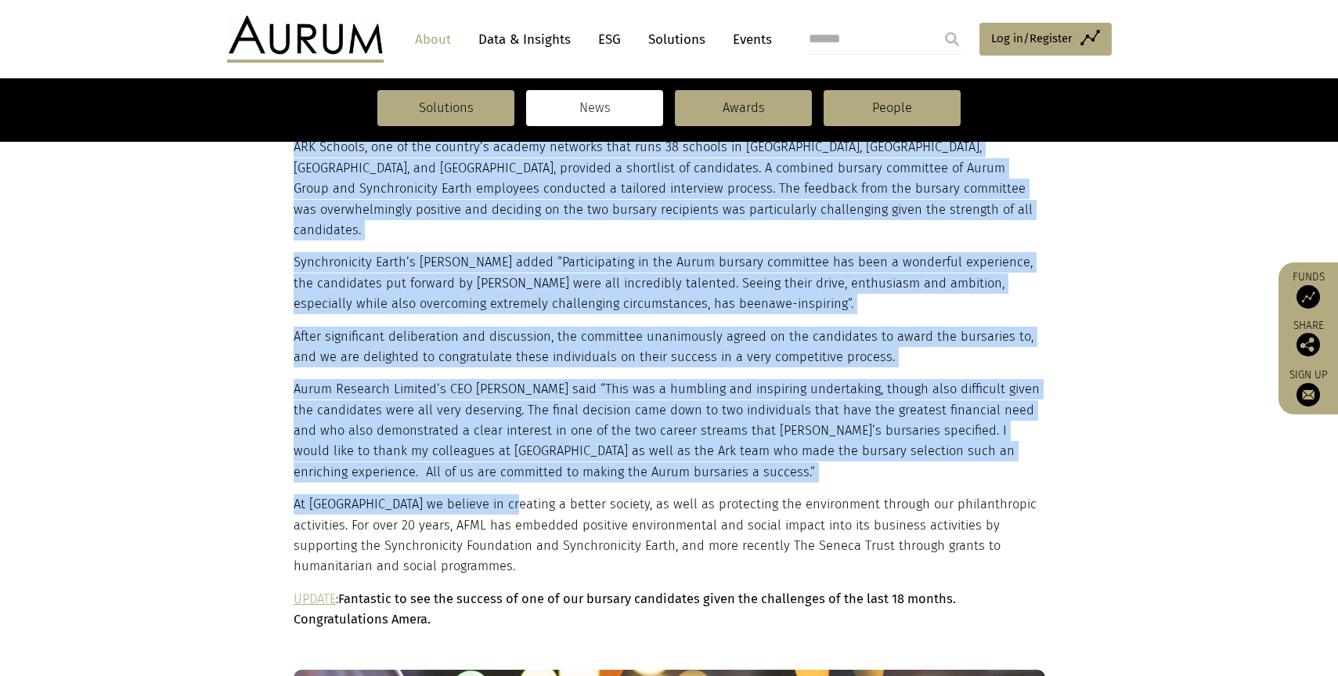
scroll to position [840, 0]
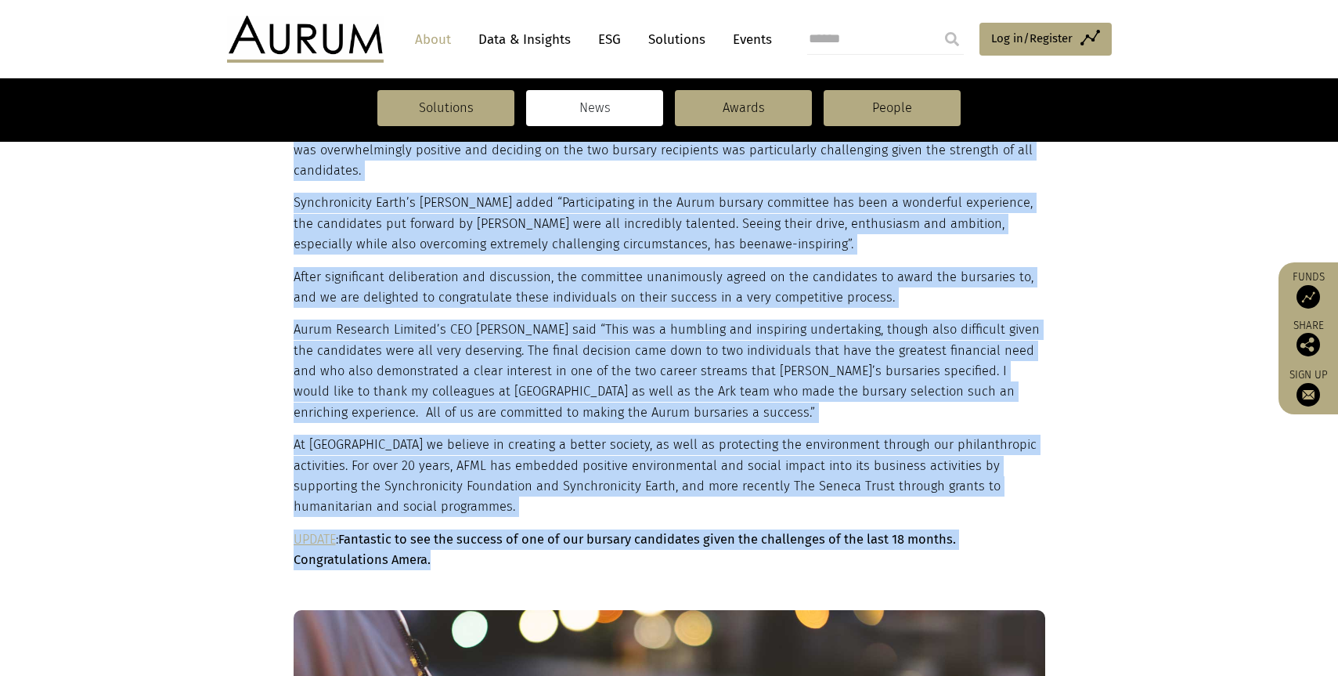
drag, startPoint x: 292, startPoint y: 386, endPoint x: 492, endPoint y: 535, distance: 248.9
click at [492, 535] on div "As part of Aurum’s commitment to diversity and inclusion, Aurum Fund Management…" at bounding box center [669, 183] width 783 height 776
copy div "As part of Aurum’s commitment to diversity and inclusion, Aurum Fund Management…"
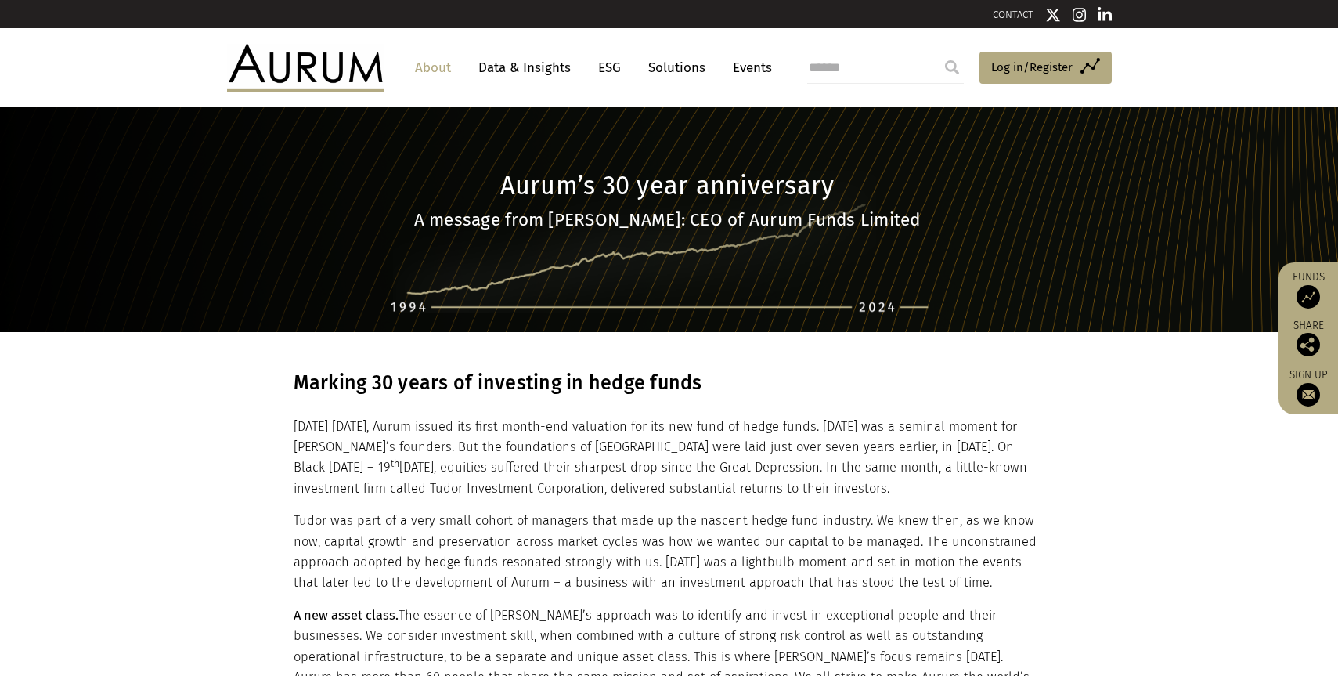
click at [621, 301] on section "Aurum’s 30 year anniversary A message from [PERSON_NAME]: CEO of Aurum Funds Li…" at bounding box center [669, 219] width 1338 height 225
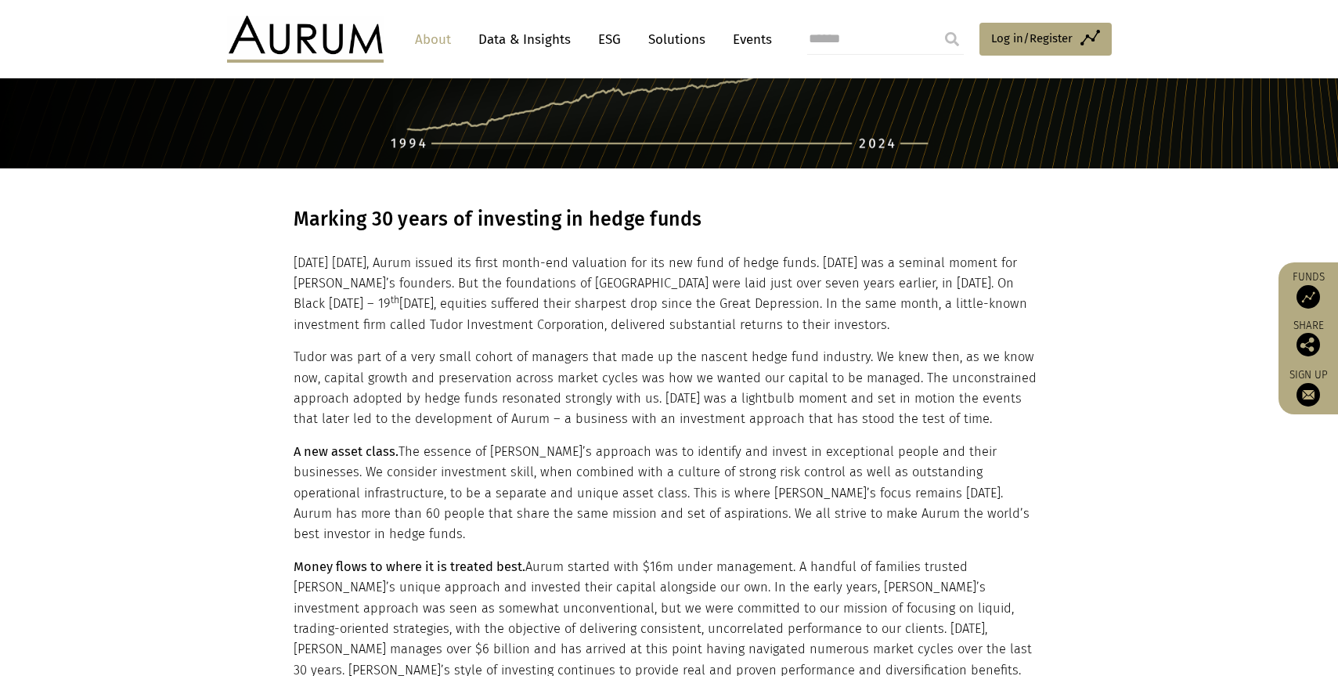
scroll to position [95, 0]
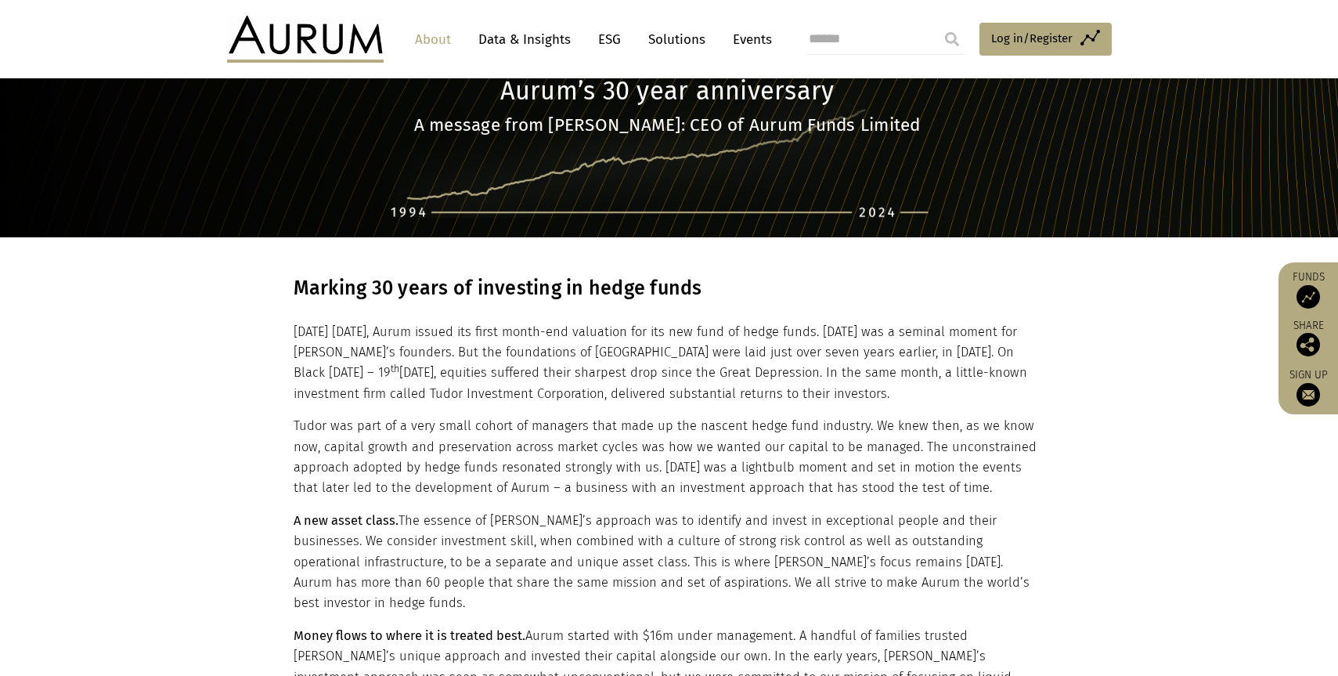
drag, startPoint x: 420, startPoint y: 340, endPoint x: 293, endPoint y: 289, distance: 137.4
copy div "Marking 30 years of investing in hedge funds 30 years ago today, Aurum issued i…"
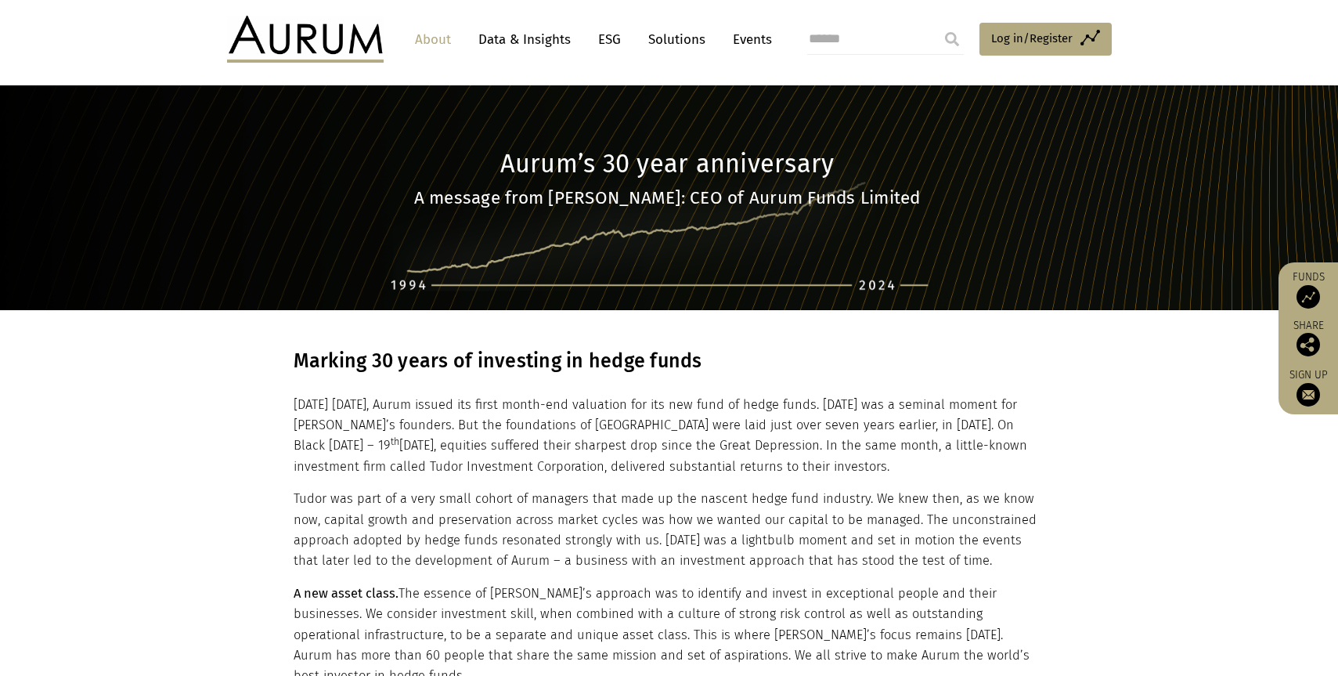
scroll to position [0, 0]
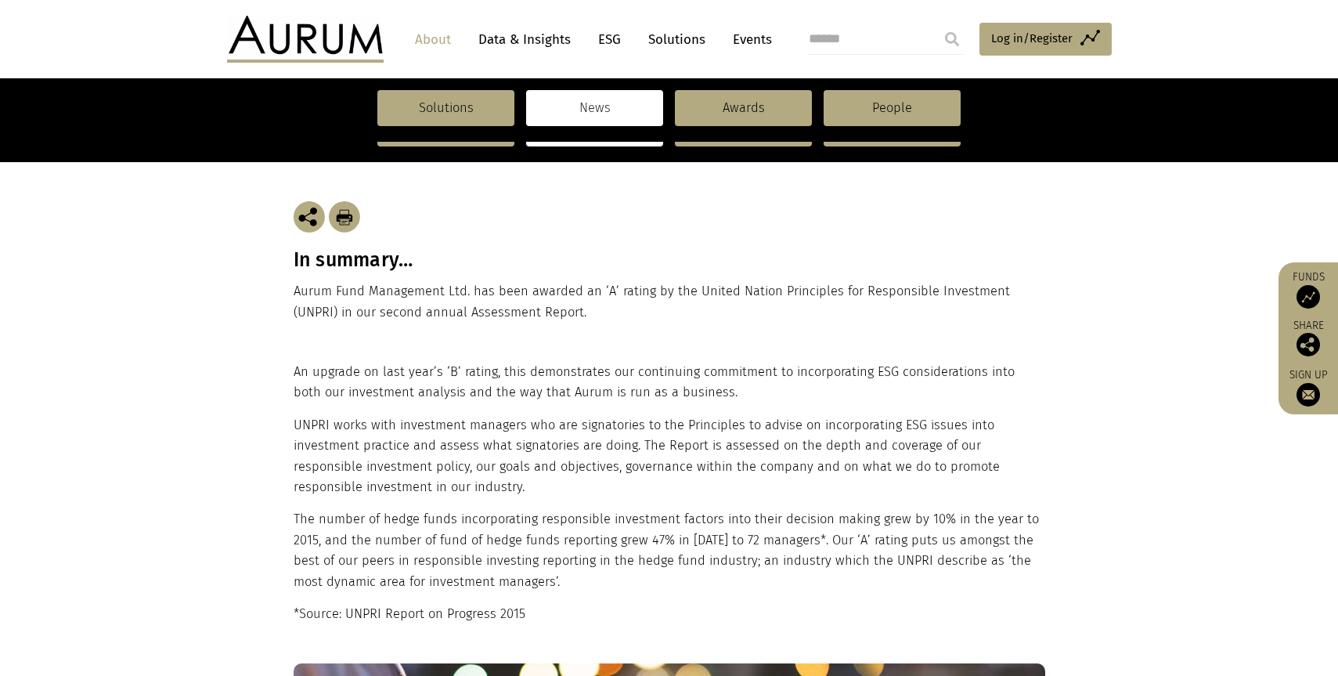
scroll to position [235, 0]
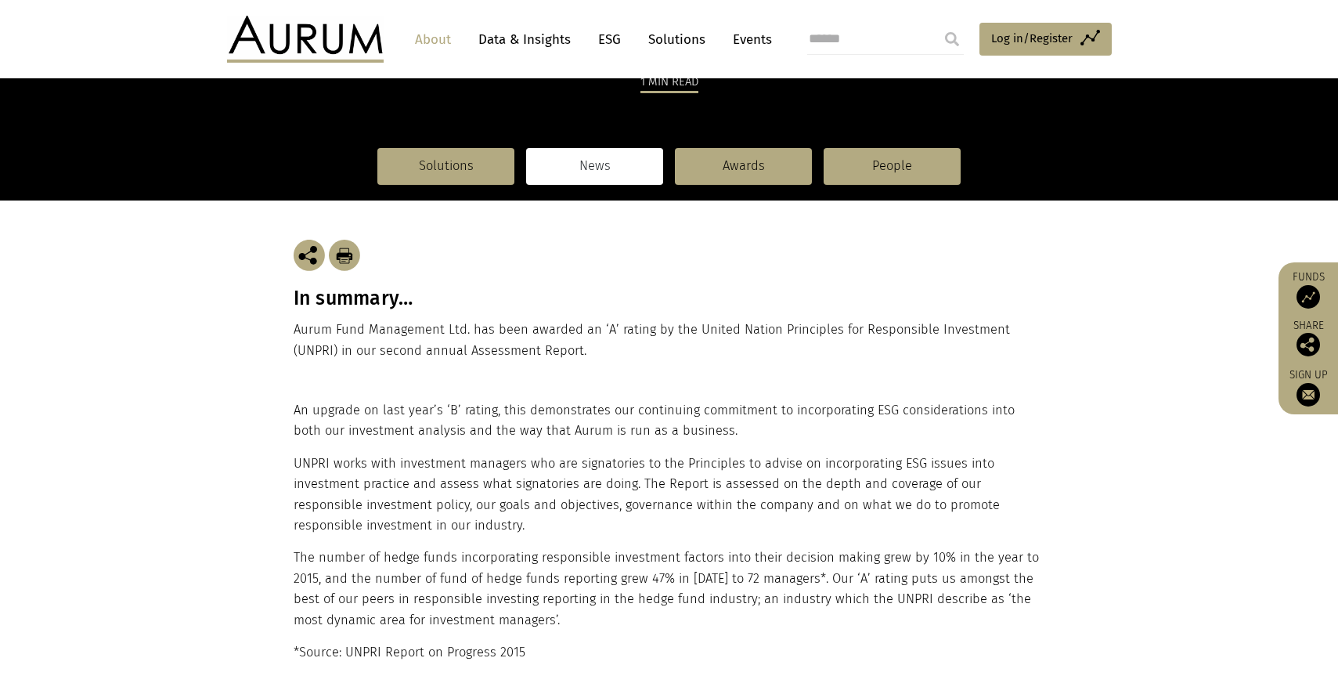
click at [532, 356] on p "Aurum Fund Management Ltd. has been awarded an ‘A’ rating by the United Nation …" at bounding box center [669, 339] width 751 height 41
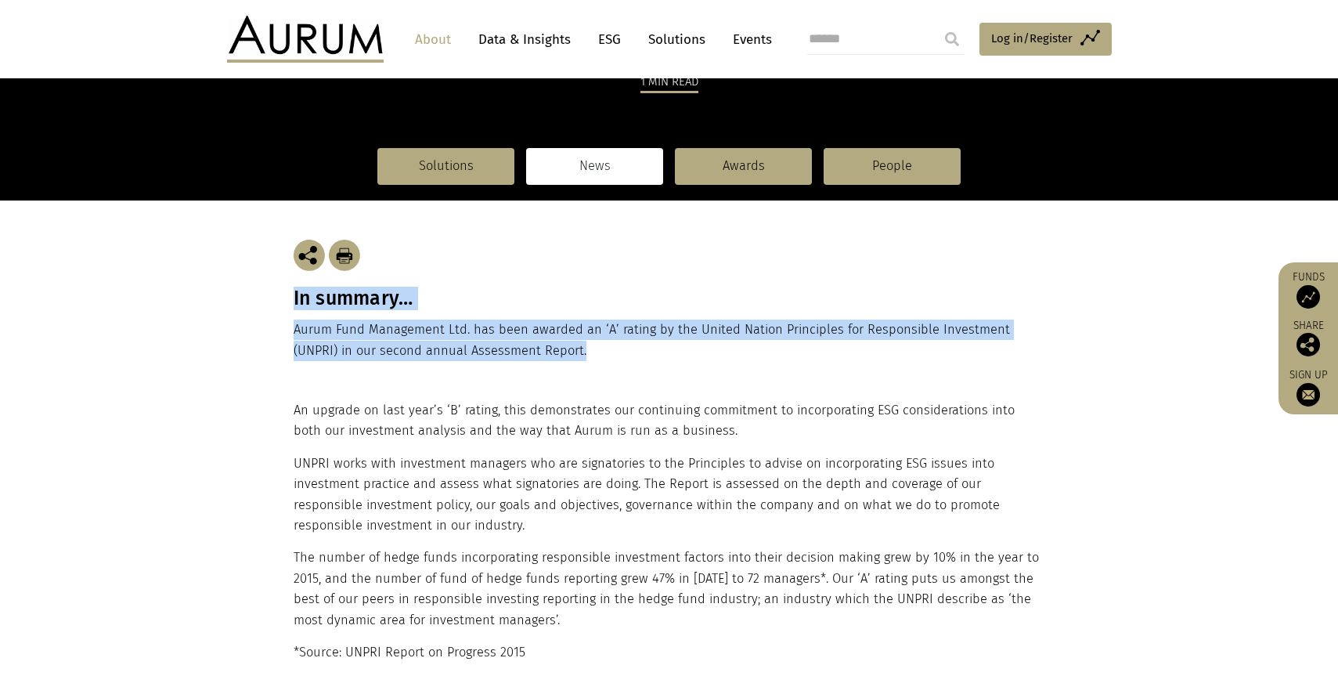
drag, startPoint x: 535, startPoint y: 350, endPoint x: 294, endPoint y: 306, distance: 244.3
click at [294, 306] on div "In summary… Aurum Fund Management Ltd. has been awarded an ‘A’ rating by the Un…" at bounding box center [669, 300] width 751 height 200
copy div "In summary… Aurum Fund Management Ltd. has been awarded an ‘A’ rating by the Un…"
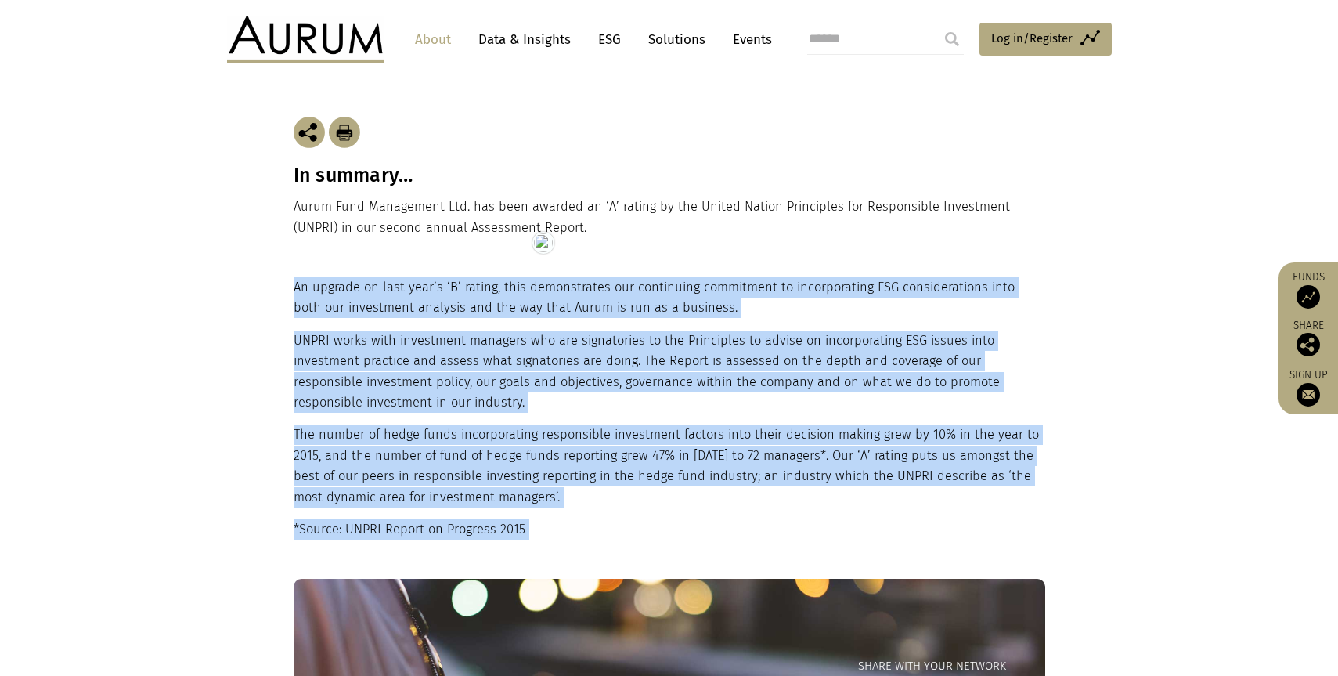
scroll to position [487, 0]
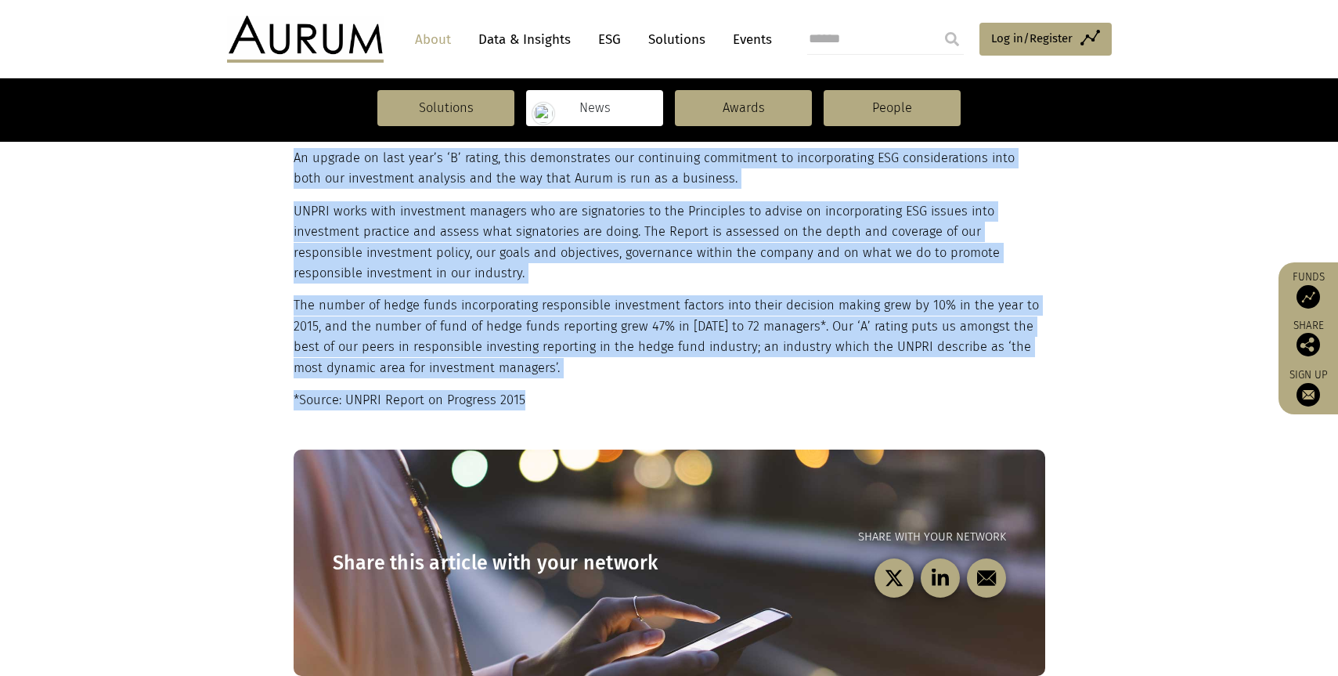
drag, startPoint x: 295, startPoint y: 409, endPoint x: 518, endPoint y: 391, distance: 223.8
click at [518, 391] on div "An upgrade on last year’s ‘B’ rating, this demonstrates our continuing commitme…" at bounding box center [668, 279] width 748 height 262
copy div "An upgrade on last year’s ‘B’ rating, this demonstrates our continuing commitme…"
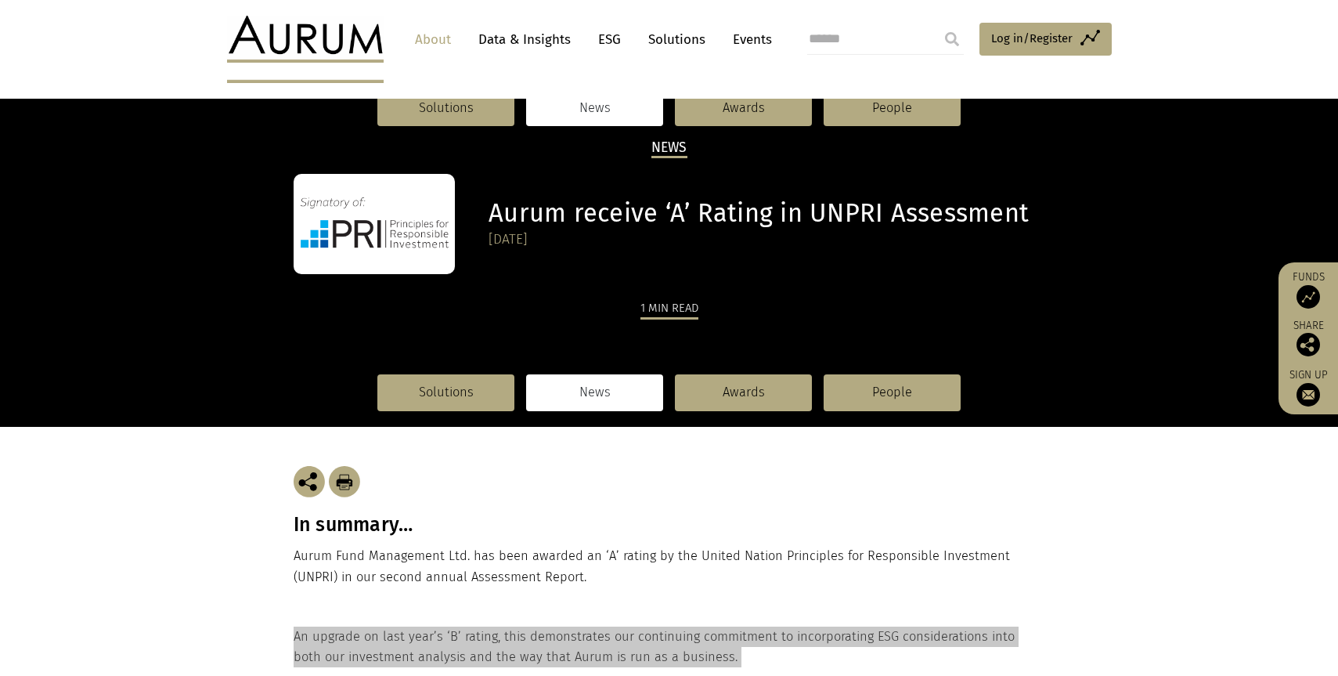
scroll to position [0, 0]
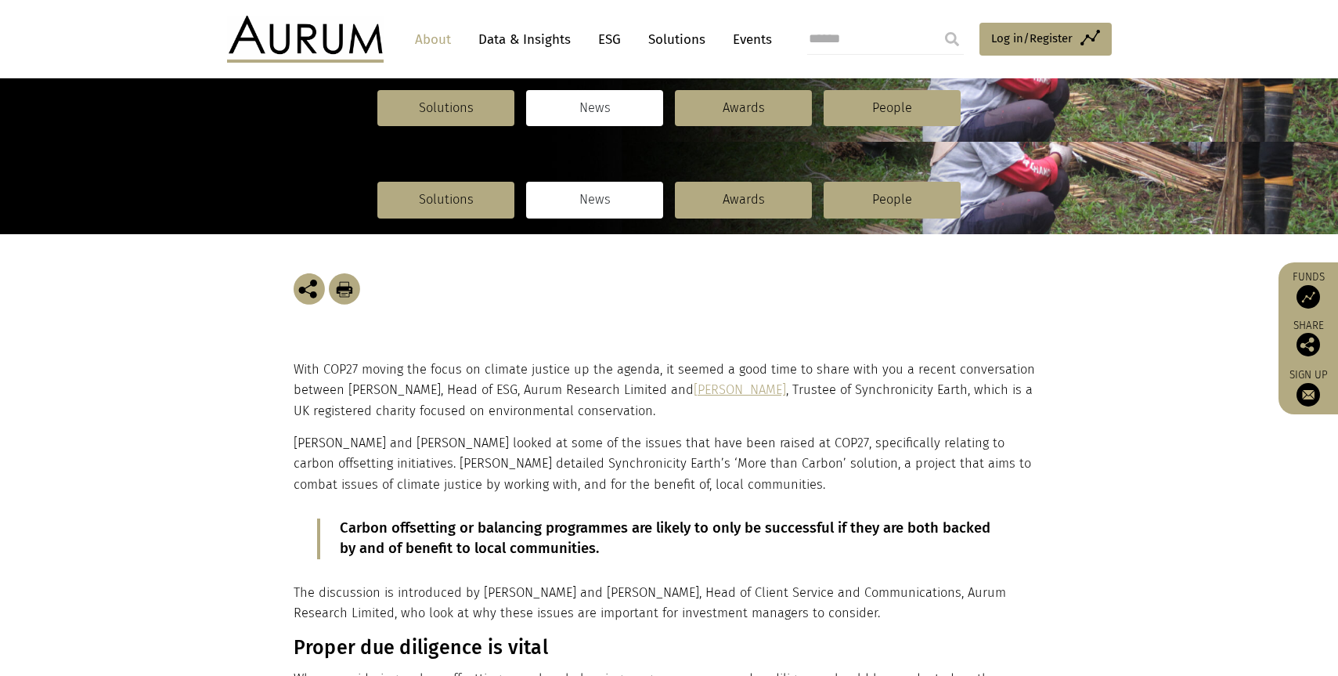
scroll to position [183, 0]
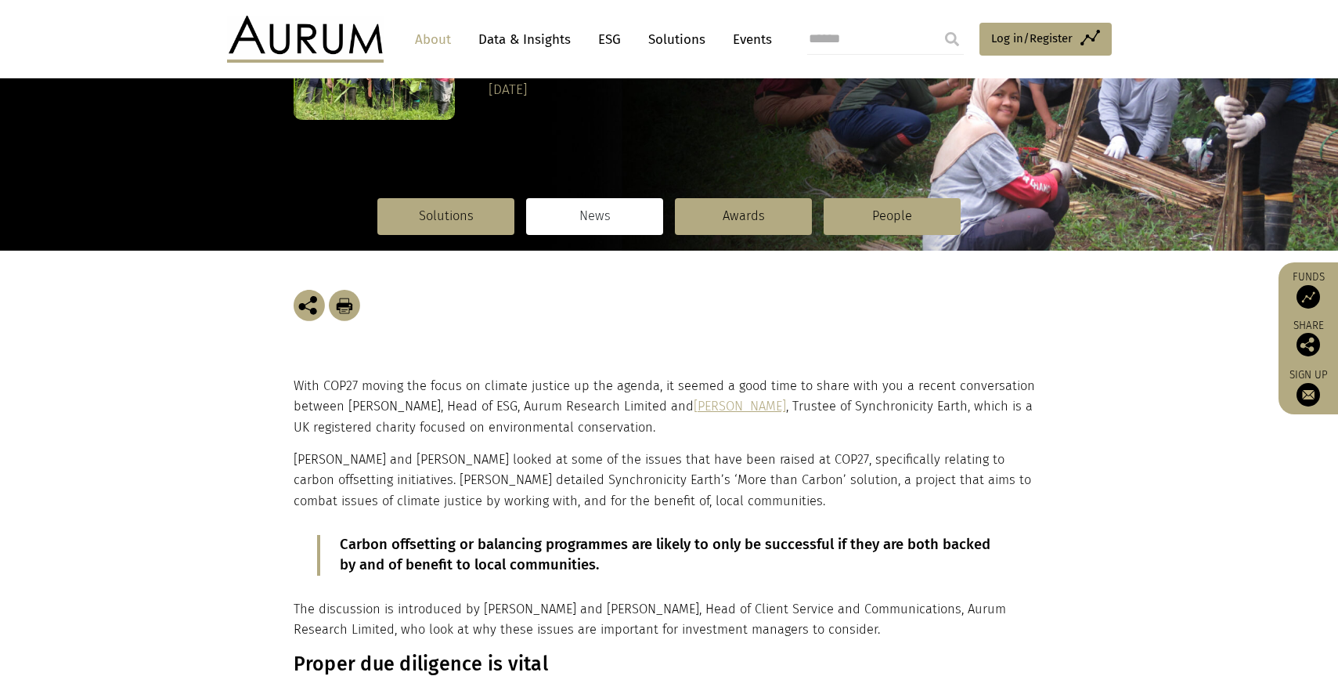
drag, startPoint x: 364, startPoint y: 417, endPoint x: 272, endPoint y: 392, distance: 95.7
click at [363, 417] on p "With COP27 moving the focus on climate justice up the agenda, it seemed a good …" at bounding box center [668, 407] width 748 height 62
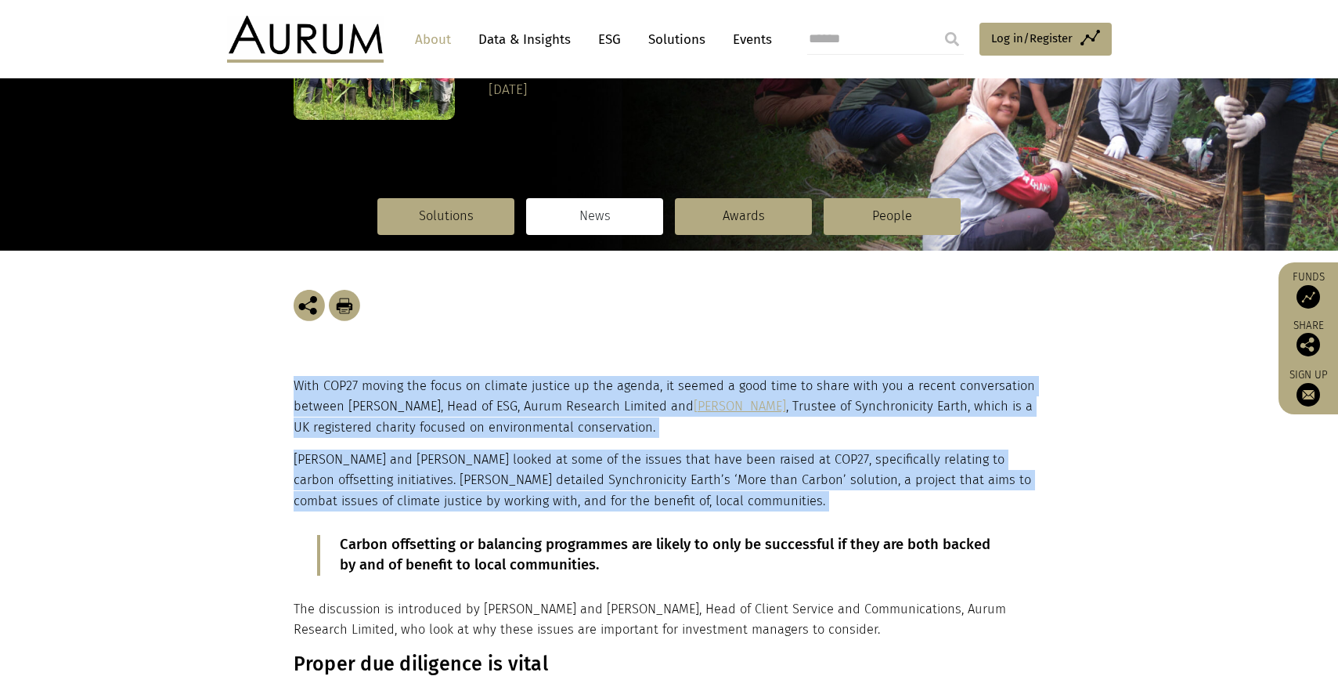
drag, startPoint x: 292, startPoint y: 380, endPoint x: 768, endPoint y: 515, distance: 494.8
click at [768, 515] on div "With COP27 moving the focus on climate justice up the agenda, it seemed a good …" at bounding box center [669, 615] width 783 height 478
copy div "With COP27 moving the focus on climate justice up the agenda, it seemed a good …"
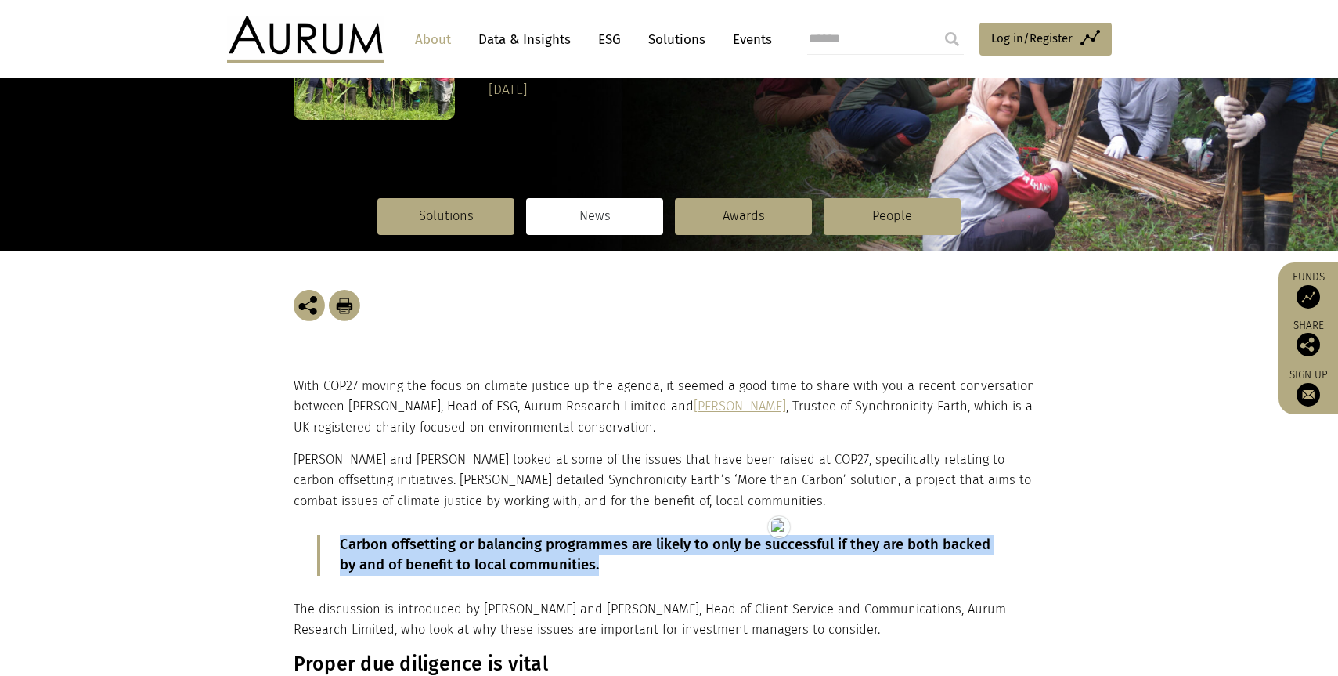
drag, startPoint x: 610, startPoint y: 568, endPoint x: 343, endPoint y: 546, distance: 267.8
click at [343, 546] on p "Carbon offsetting or balancing programmes are likely to only be successful if t…" at bounding box center [669, 555] width 658 height 41
copy p "Carbon offsetting or balancing programmes are likely to only be successful if t…"
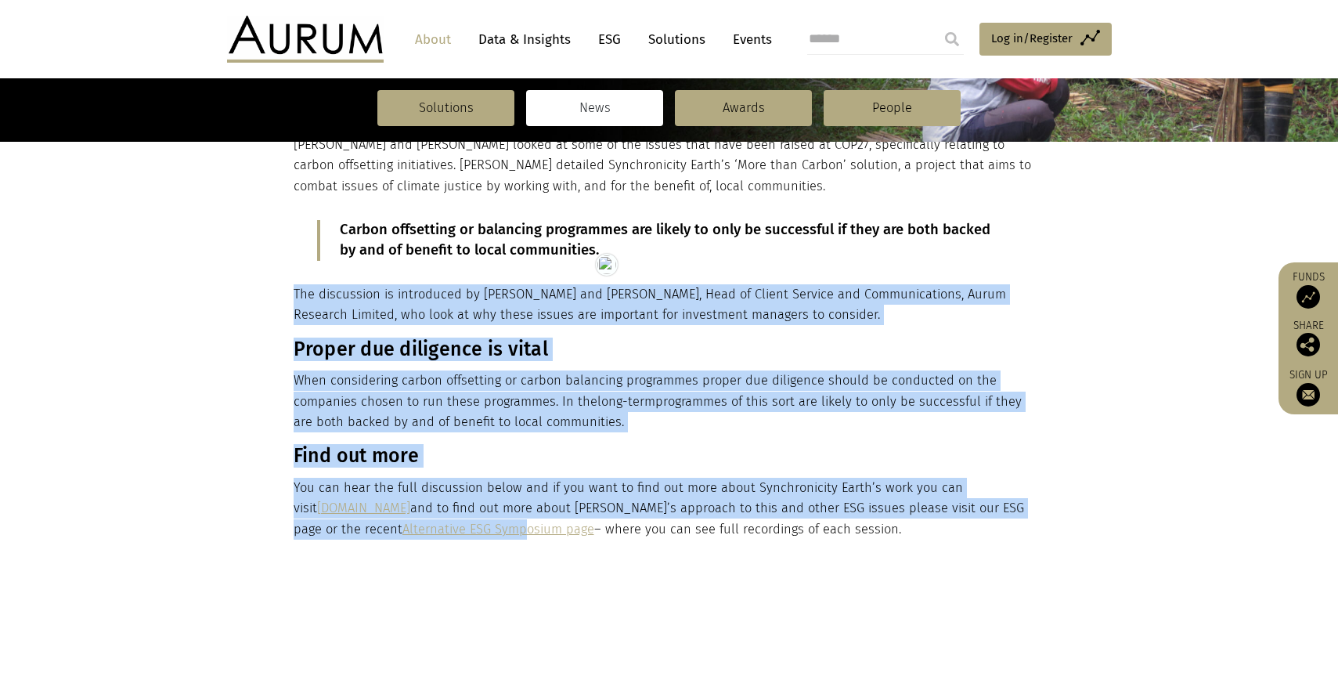
scroll to position [526, 0]
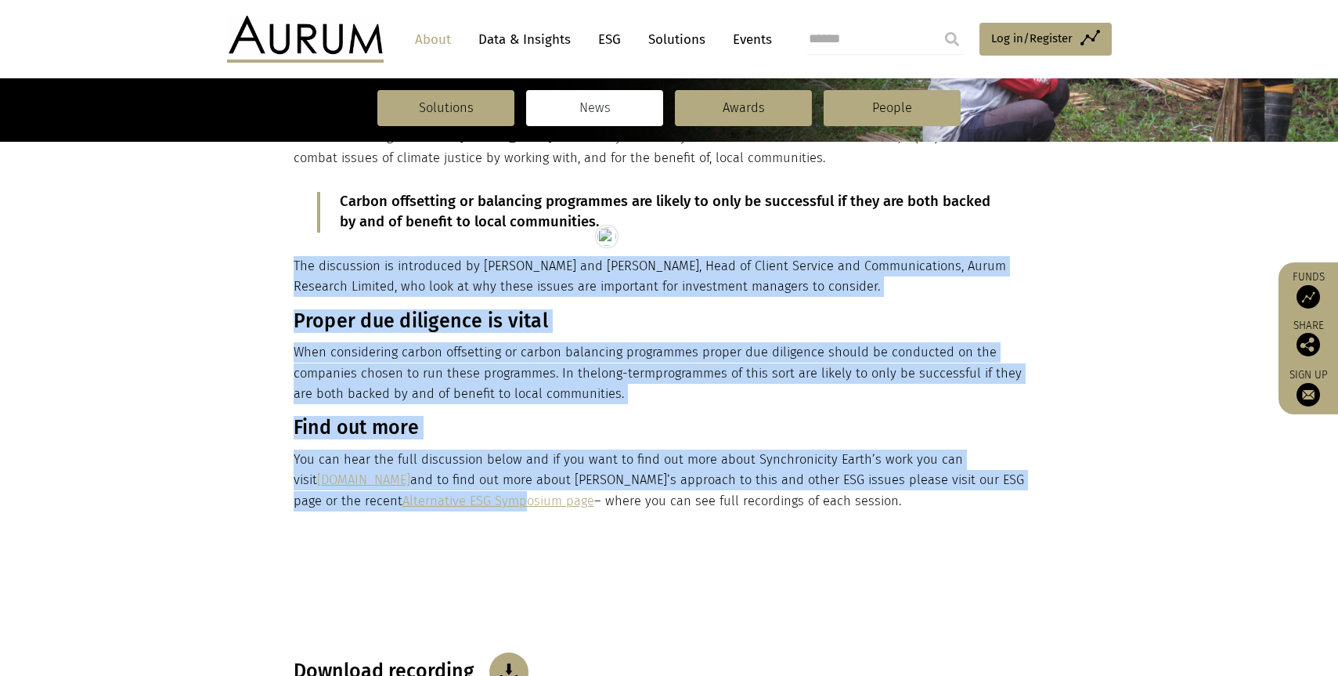
drag, startPoint x: 296, startPoint y: 495, endPoint x: 863, endPoint y: 493, distance: 566.8
click at [863, 493] on div "With COP27 moving the focus on climate justice up the agenda, it seemed a good …" at bounding box center [668, 272] width 748 height 478
copy div "The discussion is introduced by Emily and Clair Barber, Head of Client Service …"
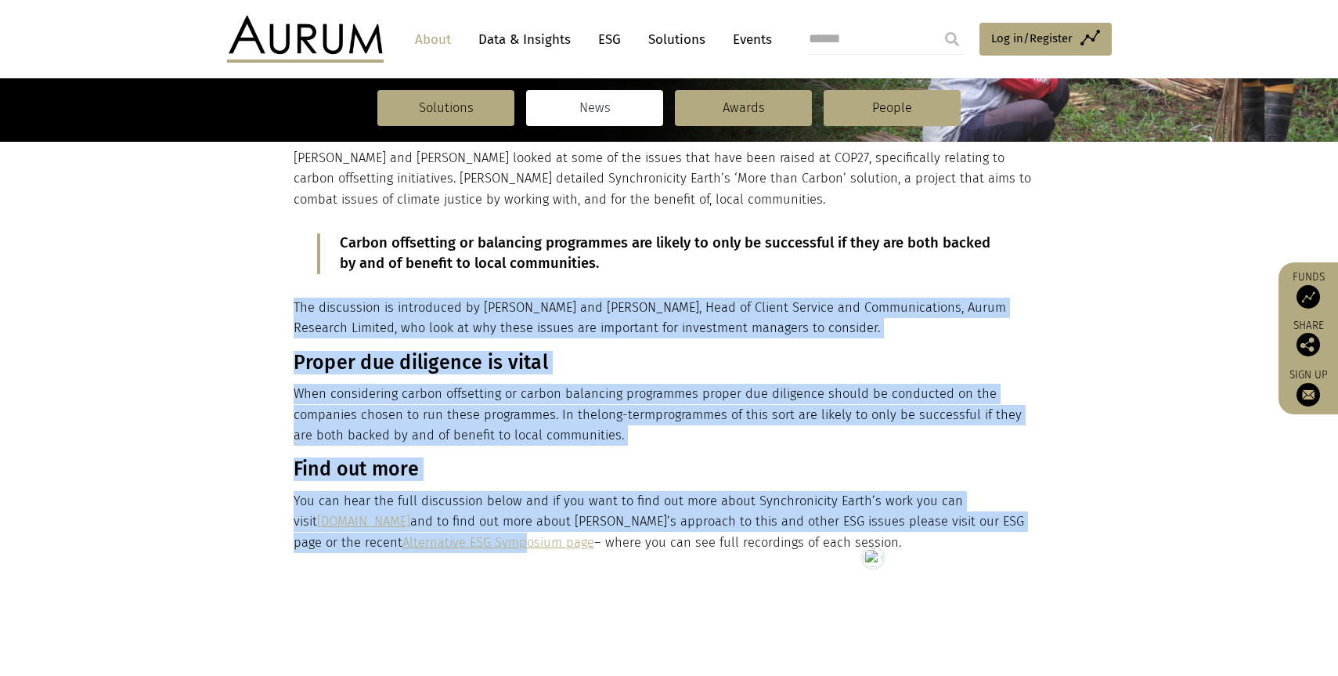
scroll to position [484, 0]
copy div "The discussion is introduced by Emily and Clair Barber, Head of Client Service …"
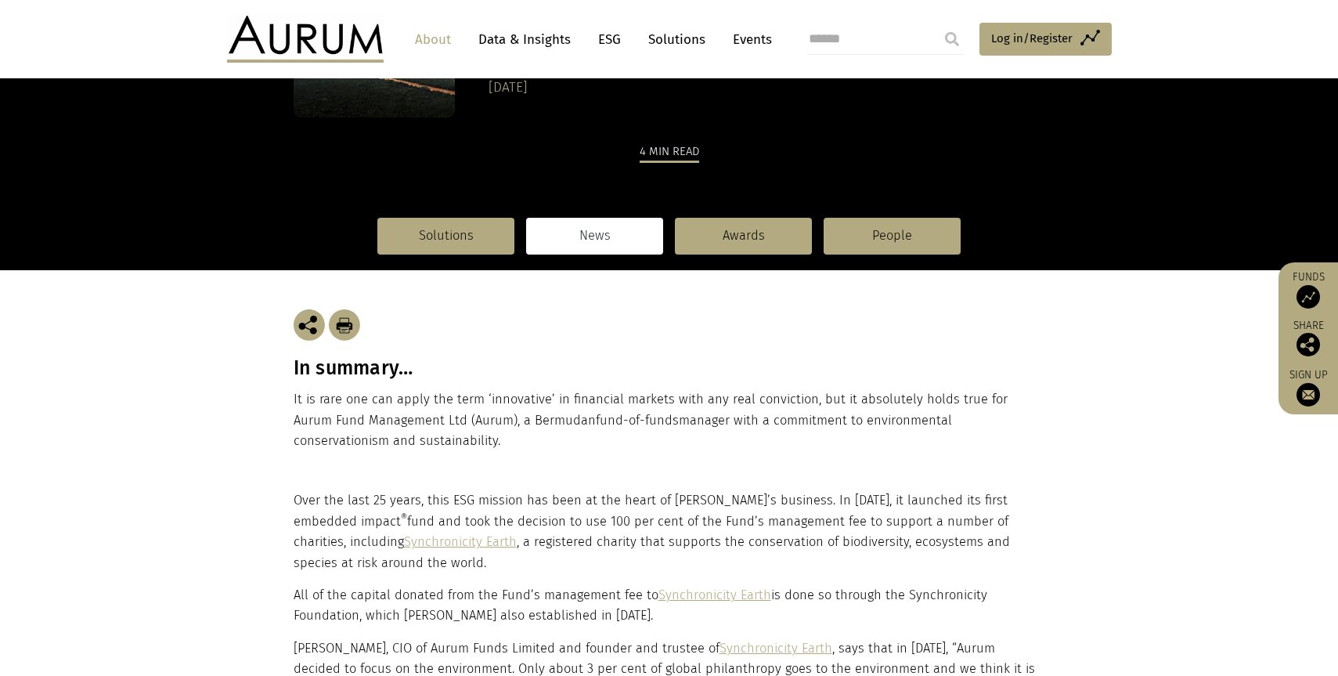
scroll to position [335, 0]
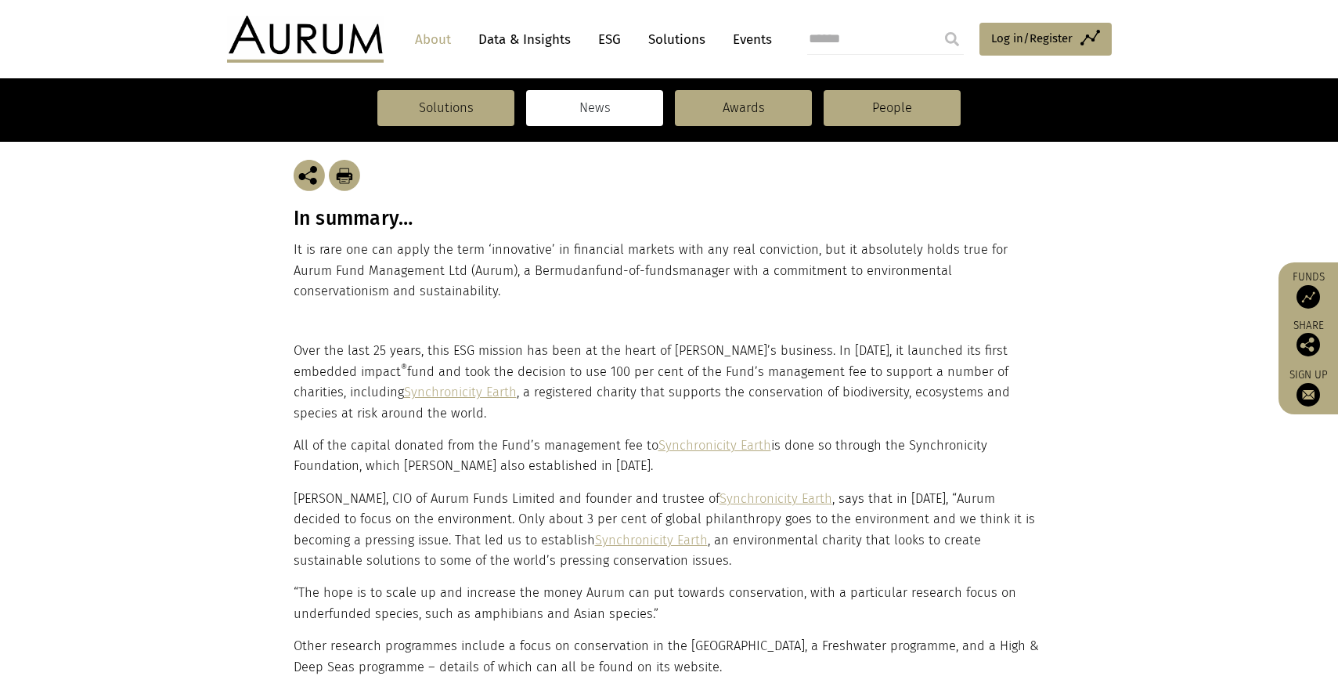
click at [419, 305] on div "In summary… It is rare one can apply the term ‘innovative’ in financial markets…" at bounding box center [669, 231] width 751 height 221
drag, startPoint x: 409, startPoint y: 296, endPoint x: 294, endPoint y: 212, distance: 142.3
click at [294, 212] on div "In summary… It is rare one can apply the term ‘innovative’ in financial markets…" at bounding box center [669, 231] width 751 height 221
copy div "In summary… It is rare one can apply the term ‘innovative’ in financial markets…"
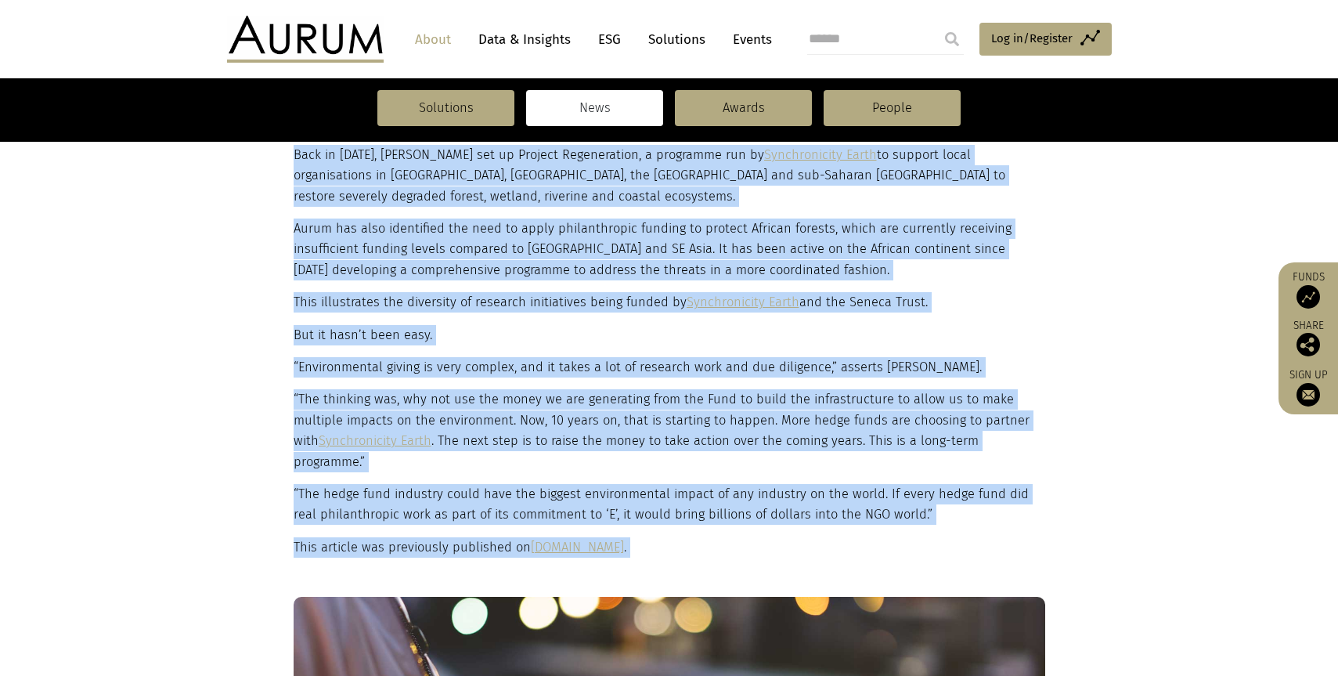
scroll to position [1577, 0]
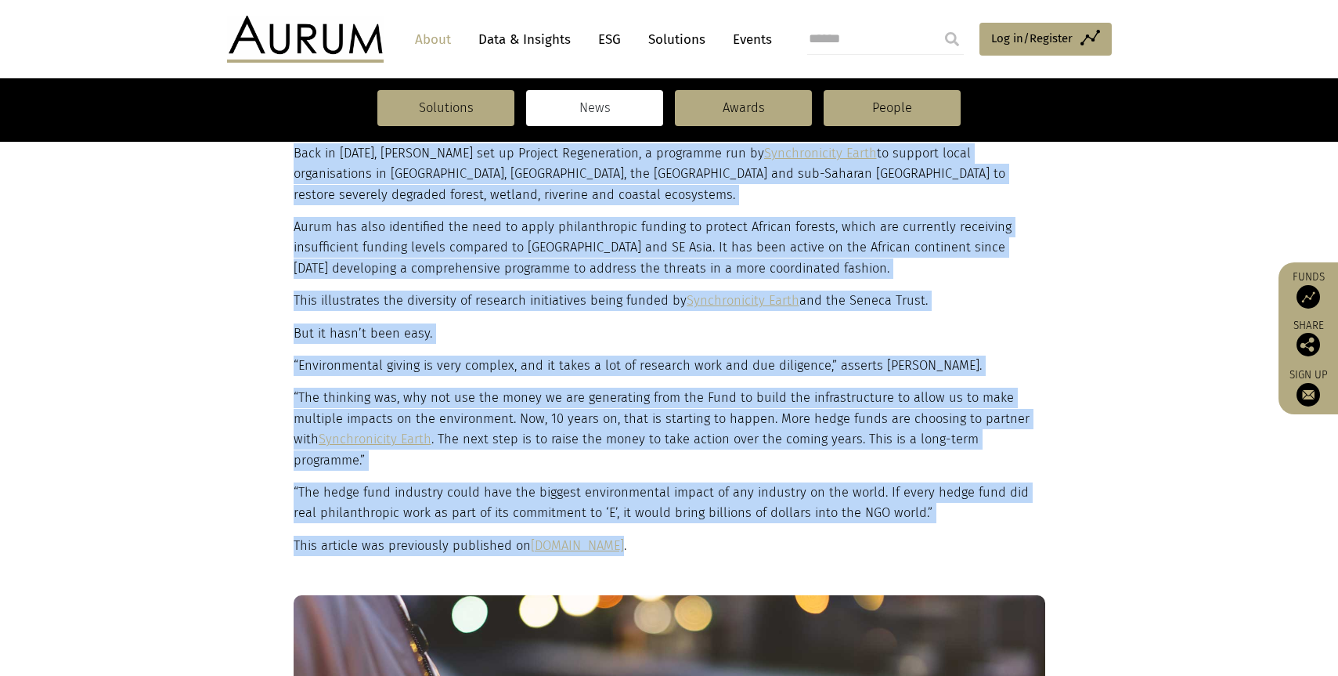
drag, startPoint x: 295, startPoint y: 352, endPoint x: 618, endPoint y: 521, distance: 363.8
copy div "Over the last 25 years, this ESG mission has been at the heart of Aurum’s busin…"
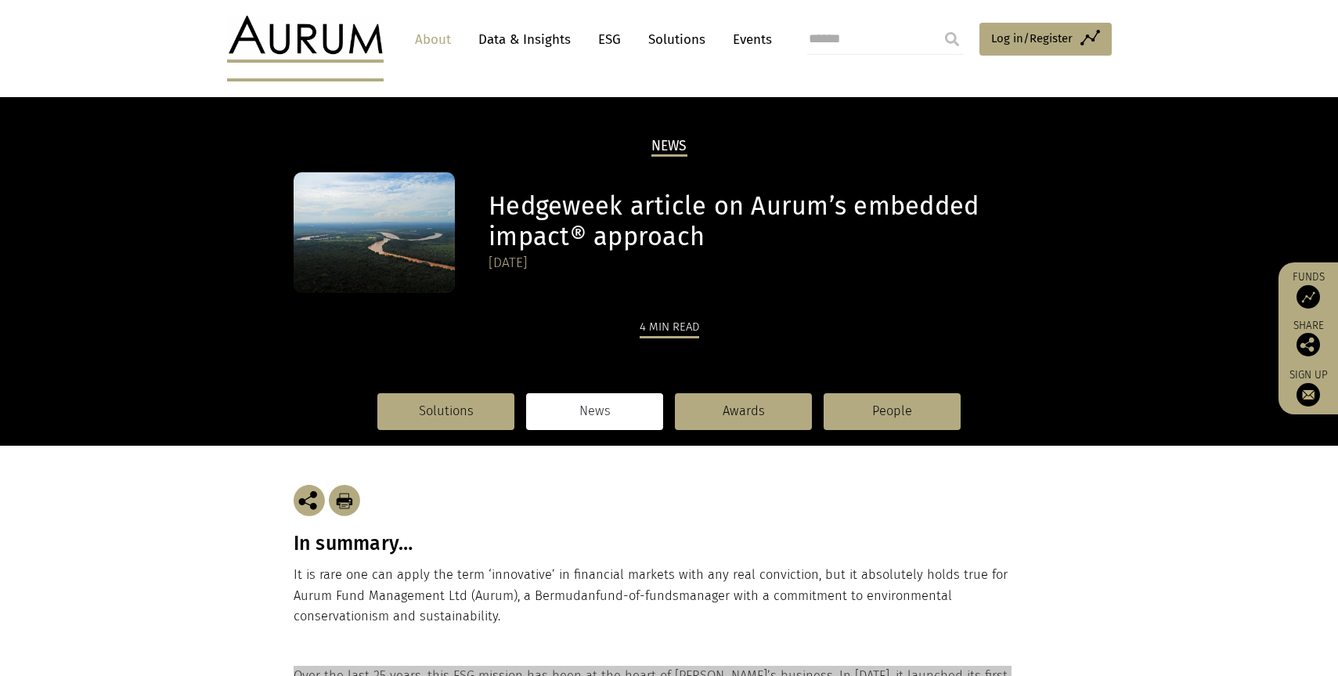
scroll to position [0, 0]
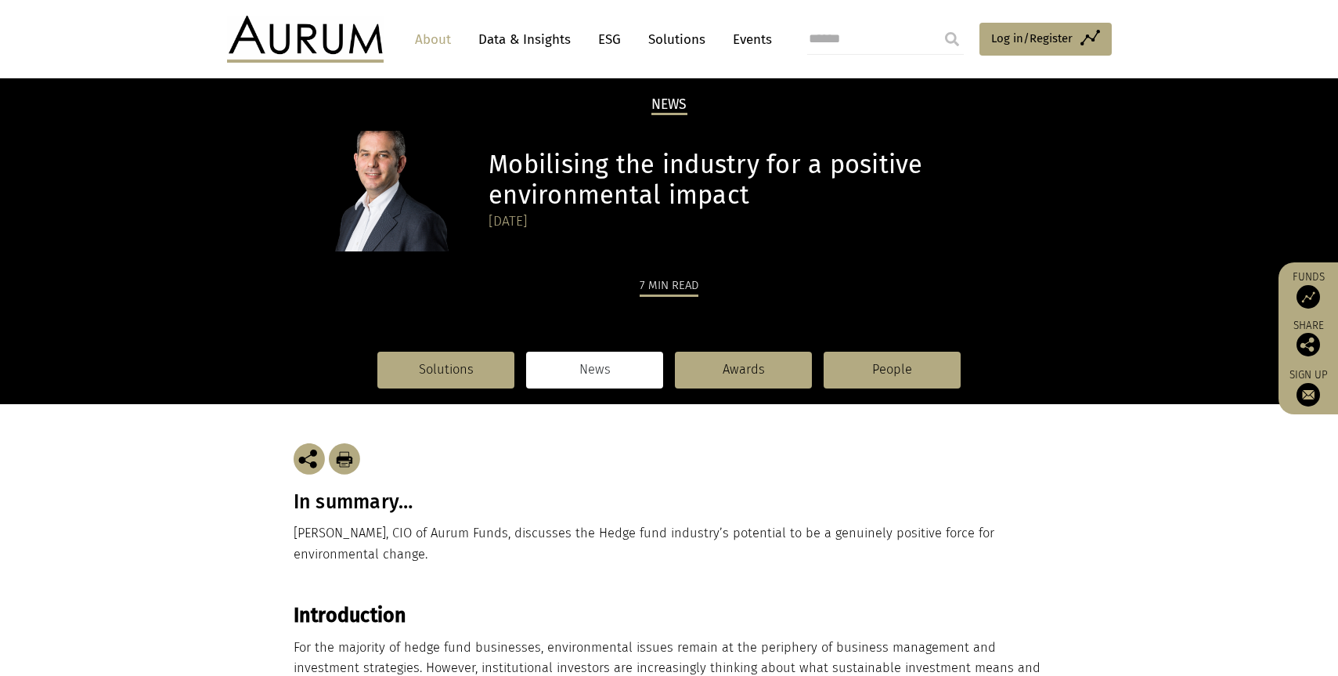
scroll to position [275, 0]
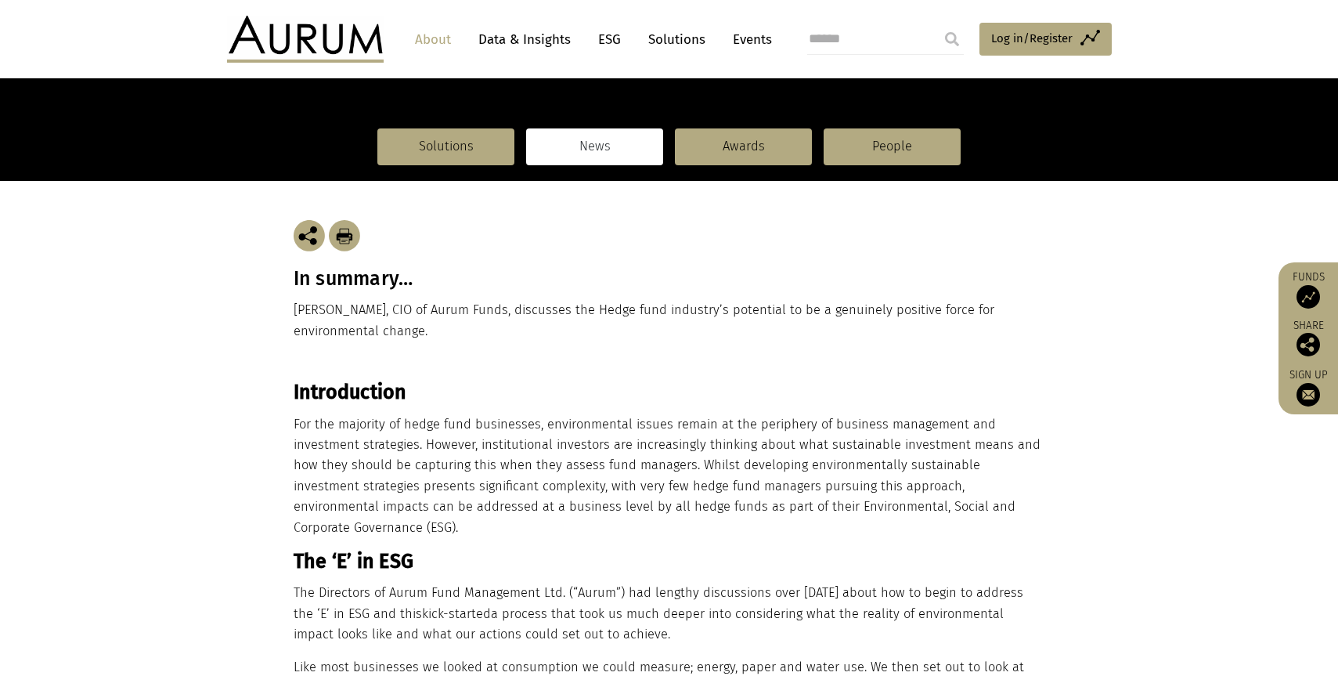
click at [434, 323] on p "[PERSON_NAME], CIO of Aurum Funds, discusses the Hedge fund industry’s potentia…" at bounding box center [669, 320] width 751 height 41
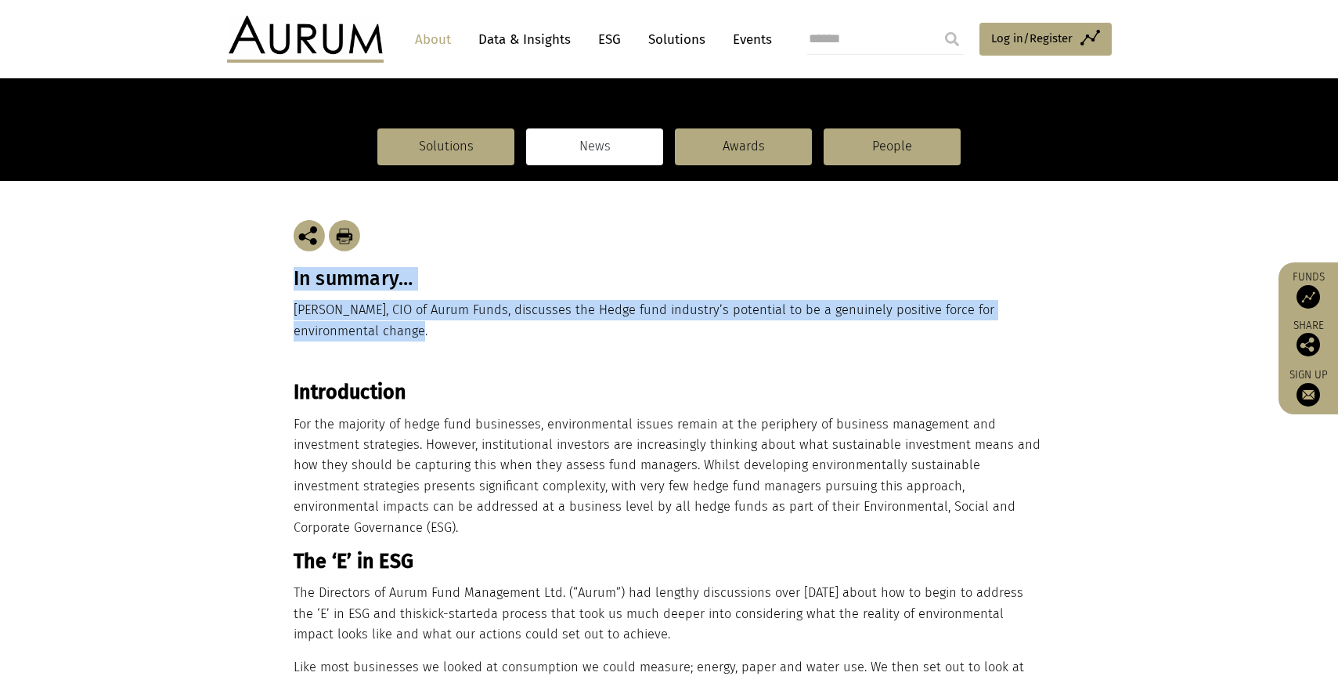
drag, startPoint x: 440, startPoint y: 328, endPoint x: 295, endPoint y: 283, distance: 151.8
click at [295, 283] on div "In summary… [PERSON_NAME], CIO of Aurum Funds, discusses the Hedge fund industr…" at bounding box center [669, 281] width 751 height 200
copy div "In summary… Adam Sweidan, CIO of Aurum Funds, discusses the Hedge fund industry…"
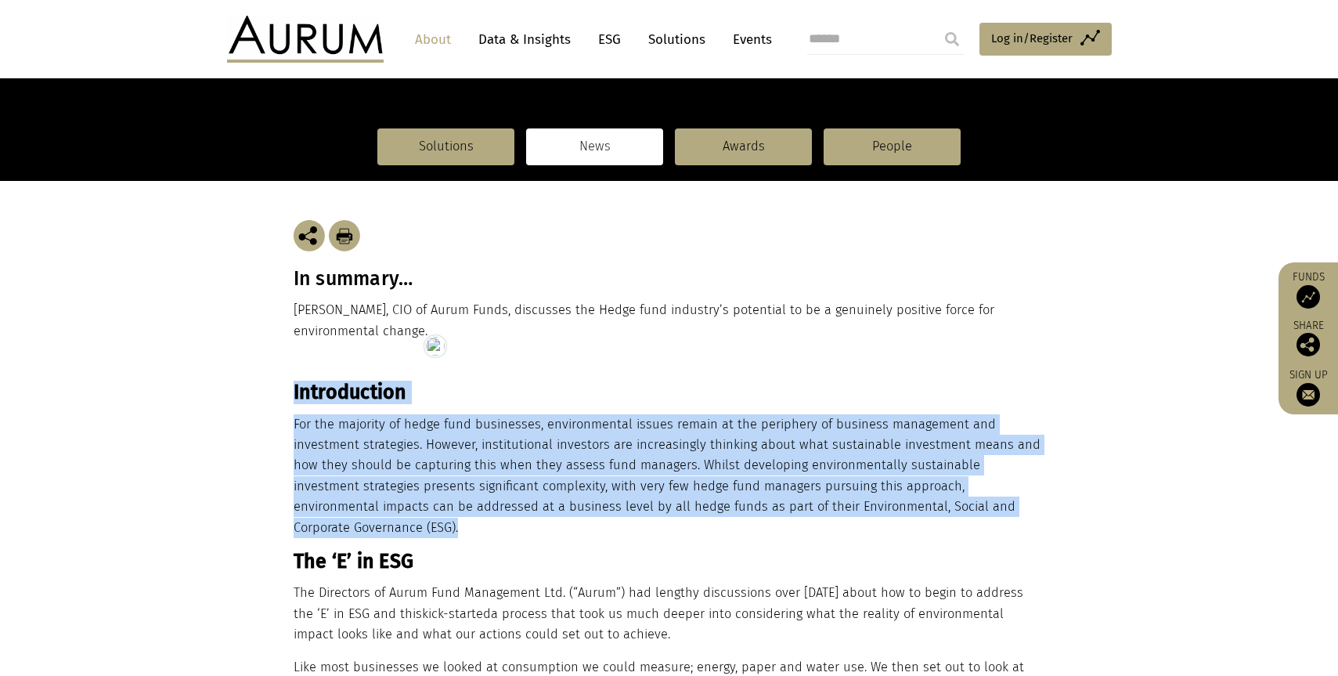
drag, startPoint x: 1015, startPoint y: 507, endPoint x: 295, endPoint y: 395, distance: 728.8
copy div "Introduction For the majority of hedge fund businesses, environmental issues re…"
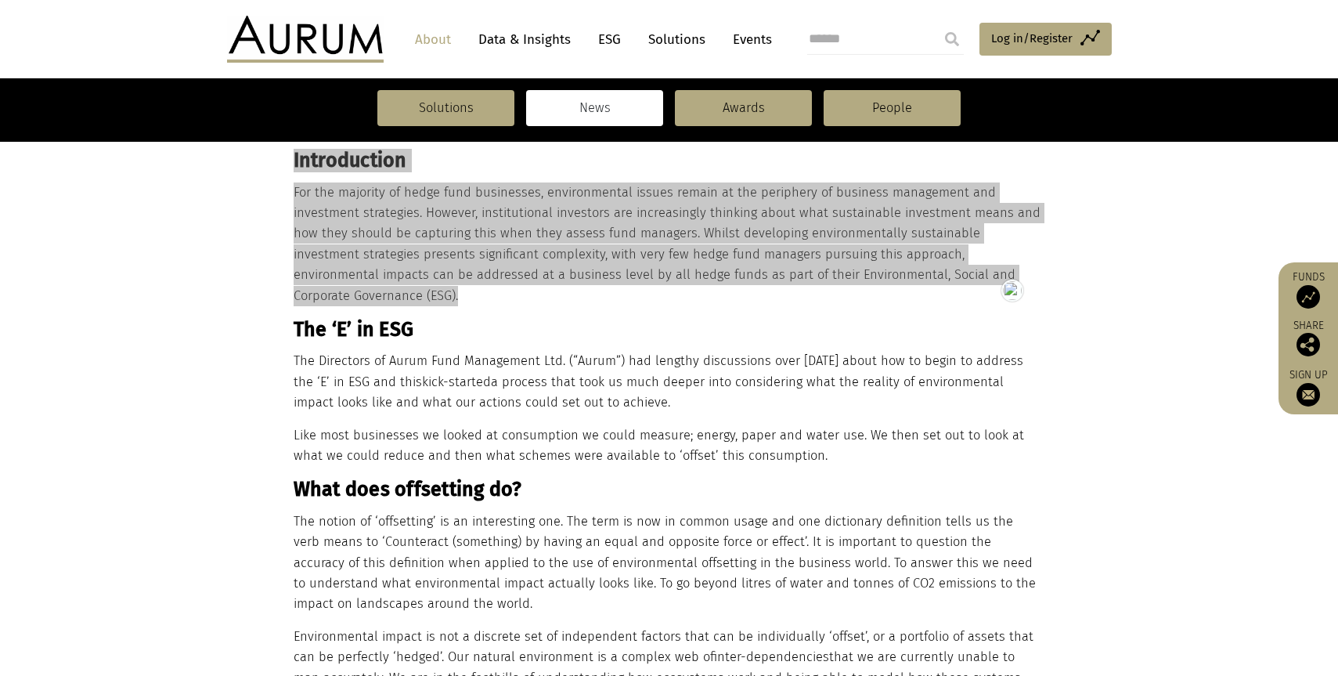
scroll to position [531, 0]
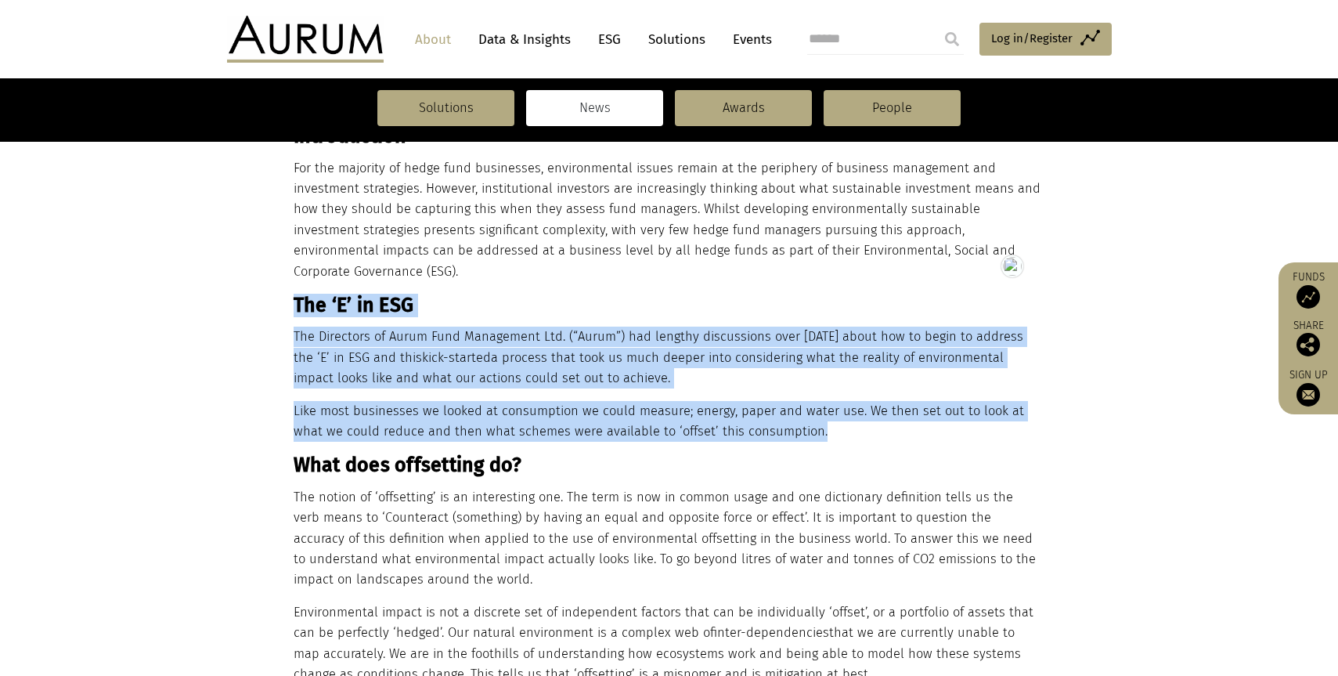
drag, startPoint x: 781, startPoint y: 409, endPoint x: 294, endPoint y: 283, distance: 503.7
copy div "The ‘E’ in ESG The Directors of Aurum Fund Management Ltd. (“Aurum”) had length…"
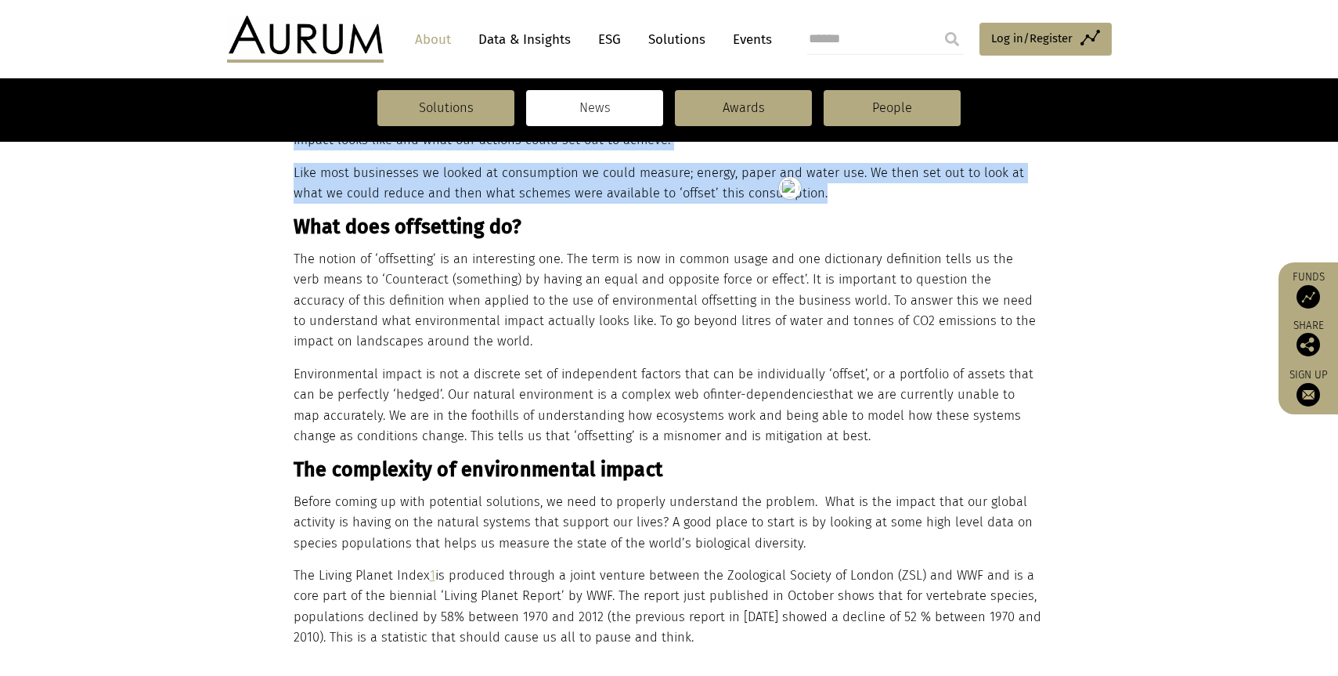
scroll to position [766, 0]
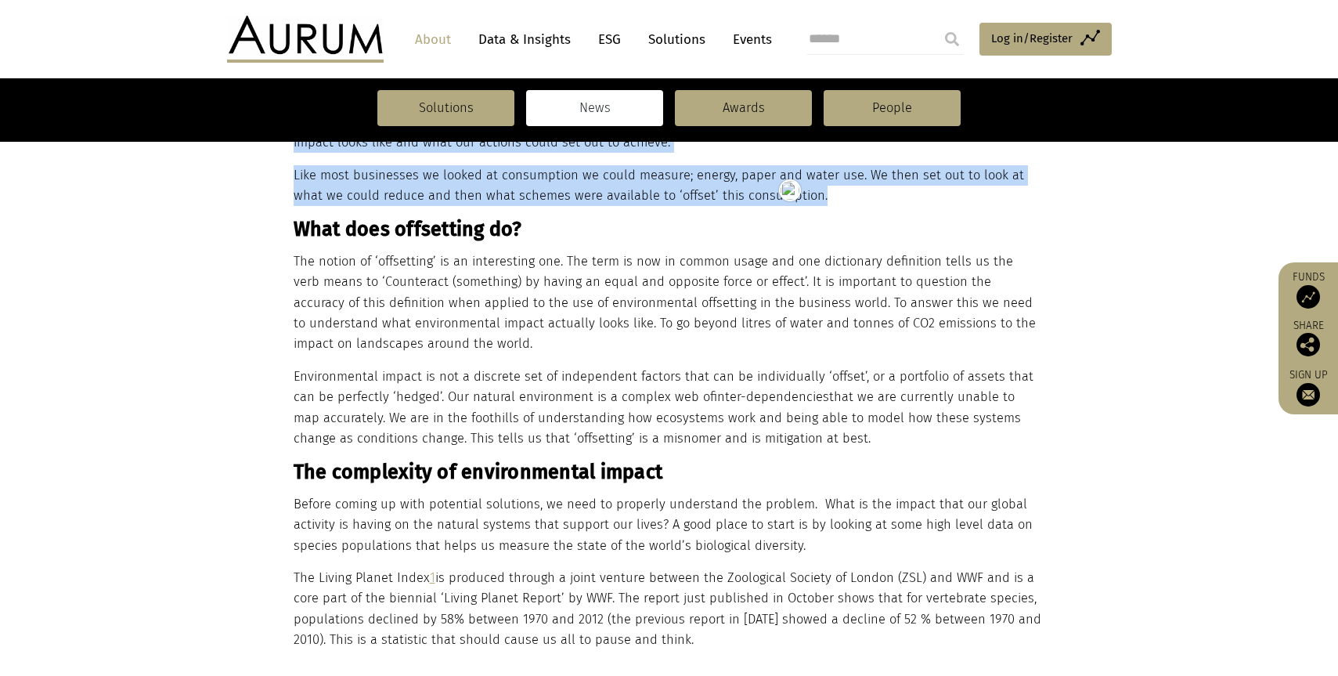
drag, startPoint x: 801, startPoint y: 353, endPoint x: 297, endPoint y: 214, distance: 522.1
copy div "What does offsetting do? The notion of ‘offsetting’ is an interesting one. The …"
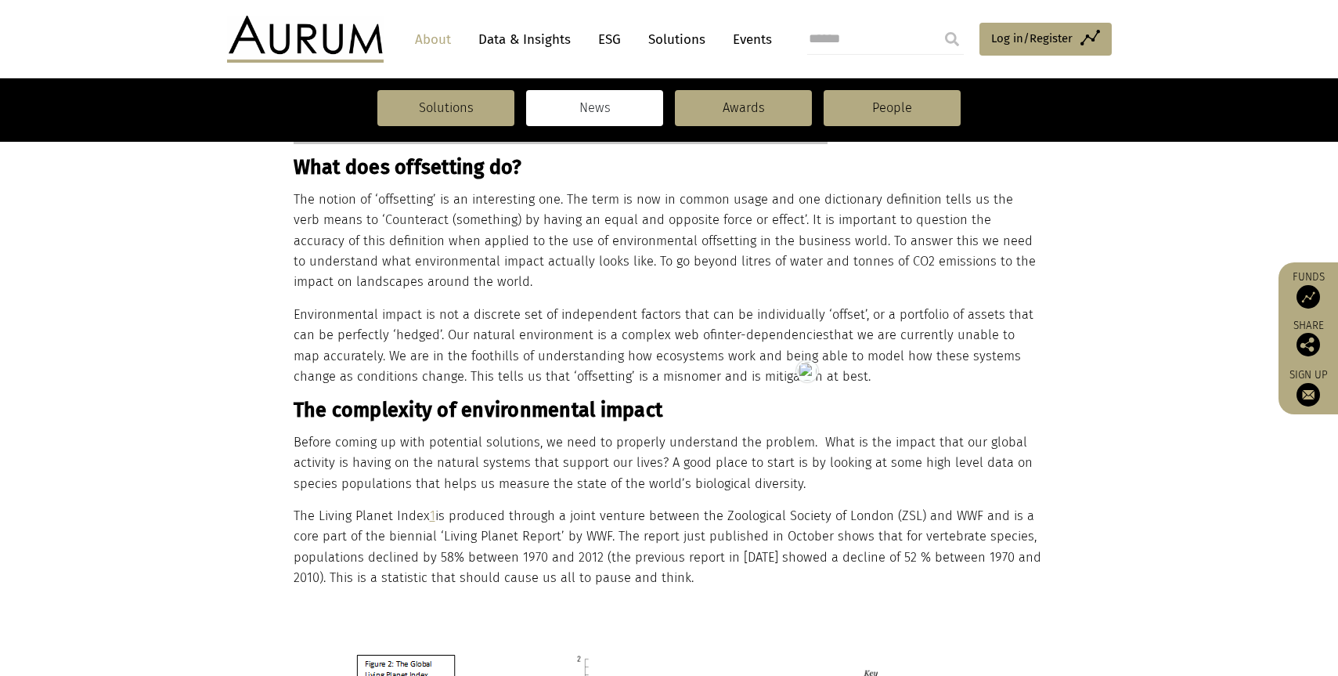
scroll to position [872, 0]
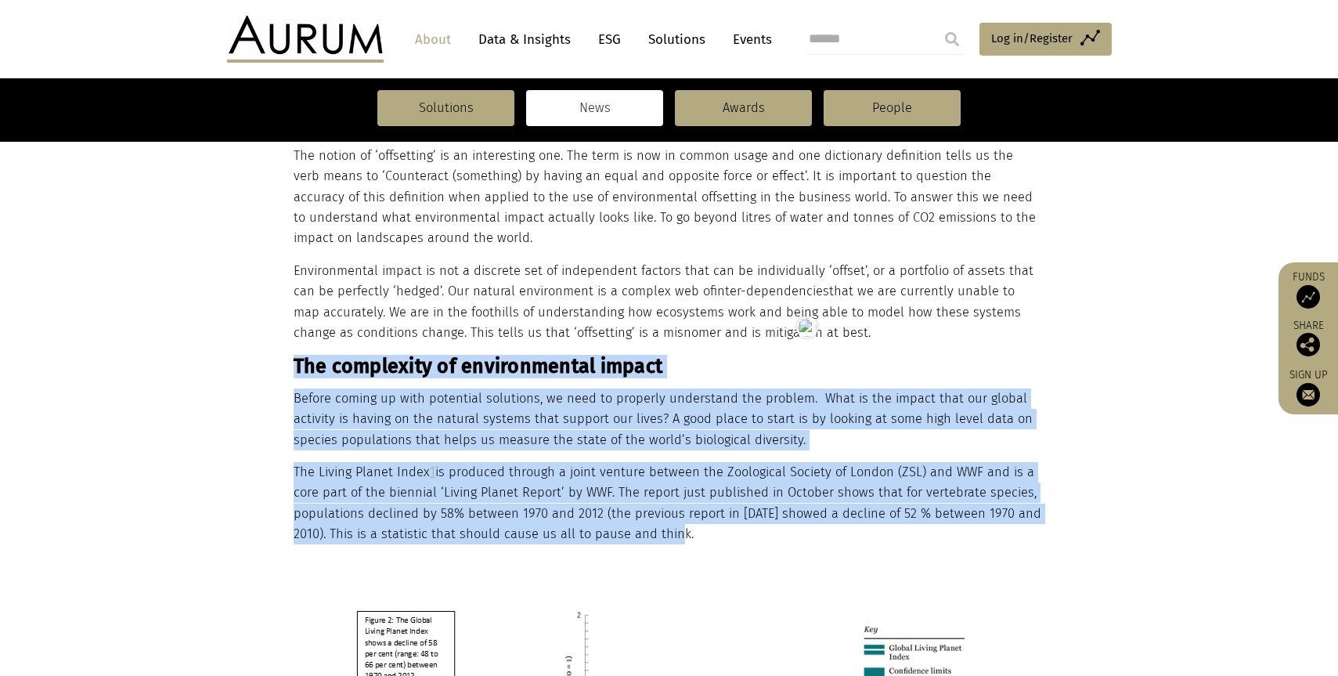
drag, startPoint x: 702, startPoint y: 516, endPoint x: 297, endPoint y: 354, distance: 436.7
copy div "The complexity of environmental impact Before coming up with potential solution…"
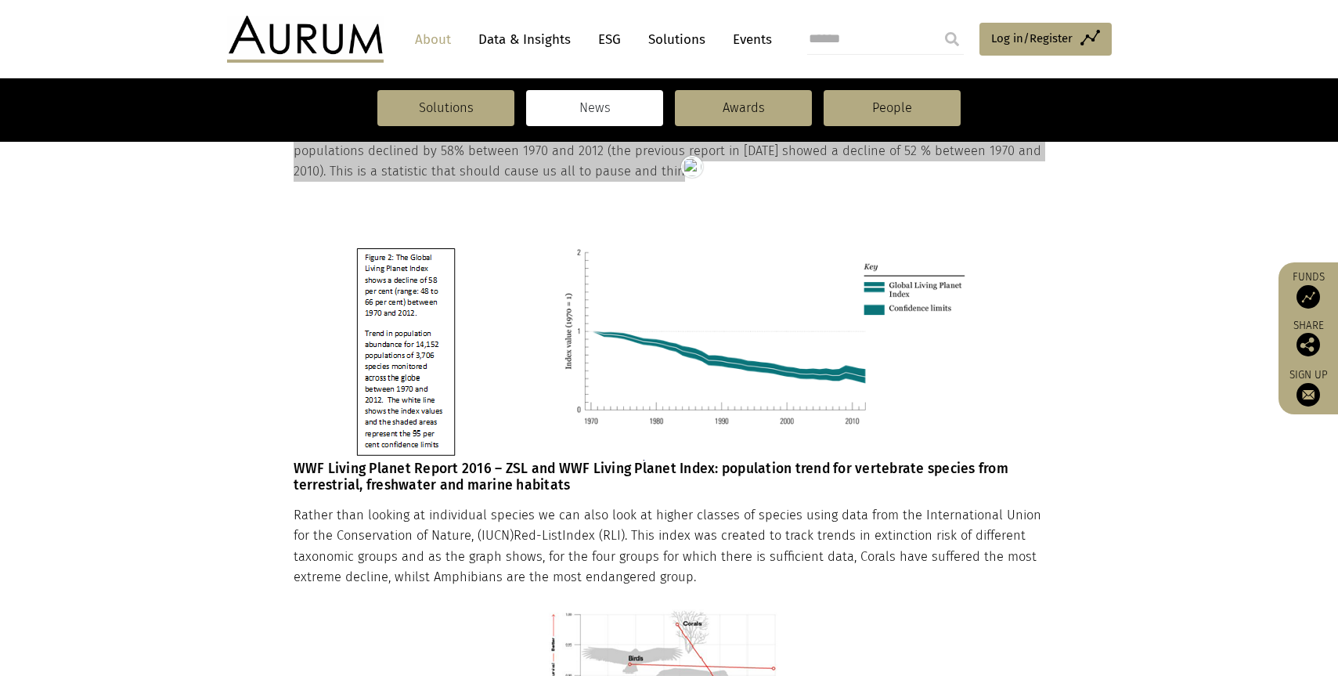
scroll to position [1231, 0]
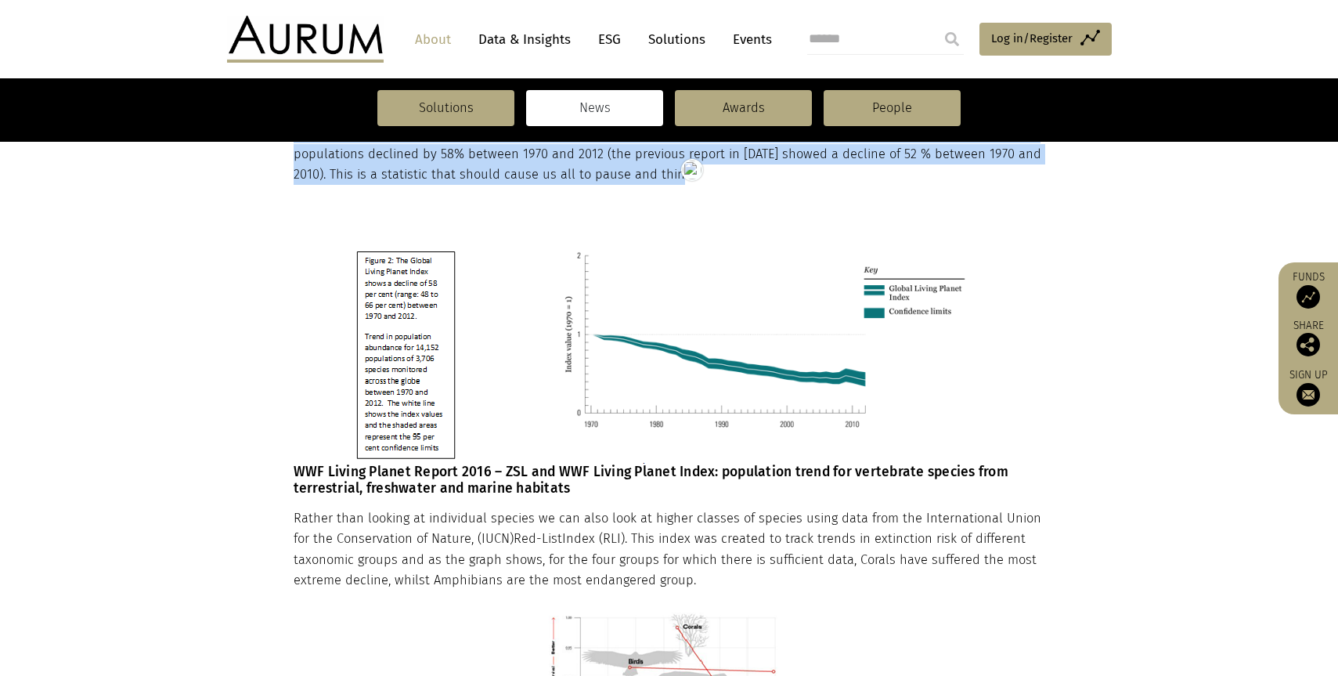
click at [380, 460] on h6 "WWF Living Planet Report 2016 – ZSL and WWF Living Planet Index: population tre…" at bounding box center [668, 362] width 748 height 267
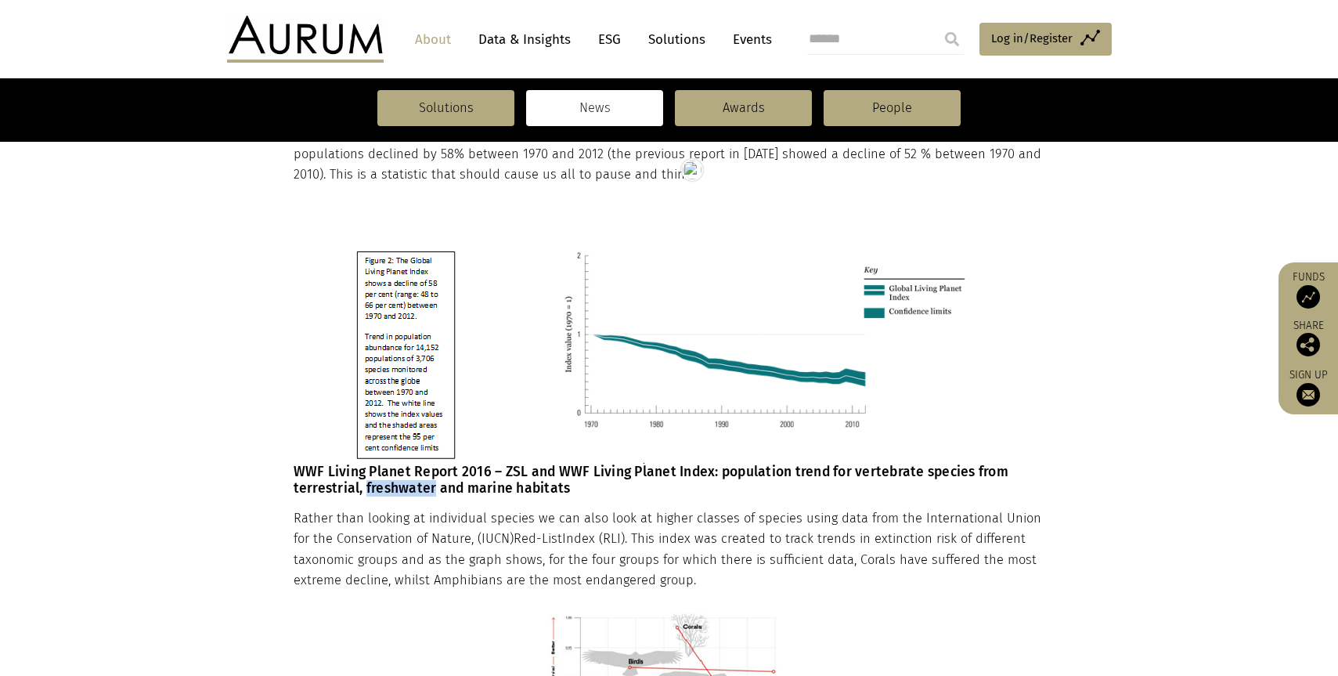
click at [381, 460] on h6 "WWF Living Planet Report 2016 – ZSL and WWF Living Planet Index: population tre…" at bounding box center [668, 362] width 748 height 267
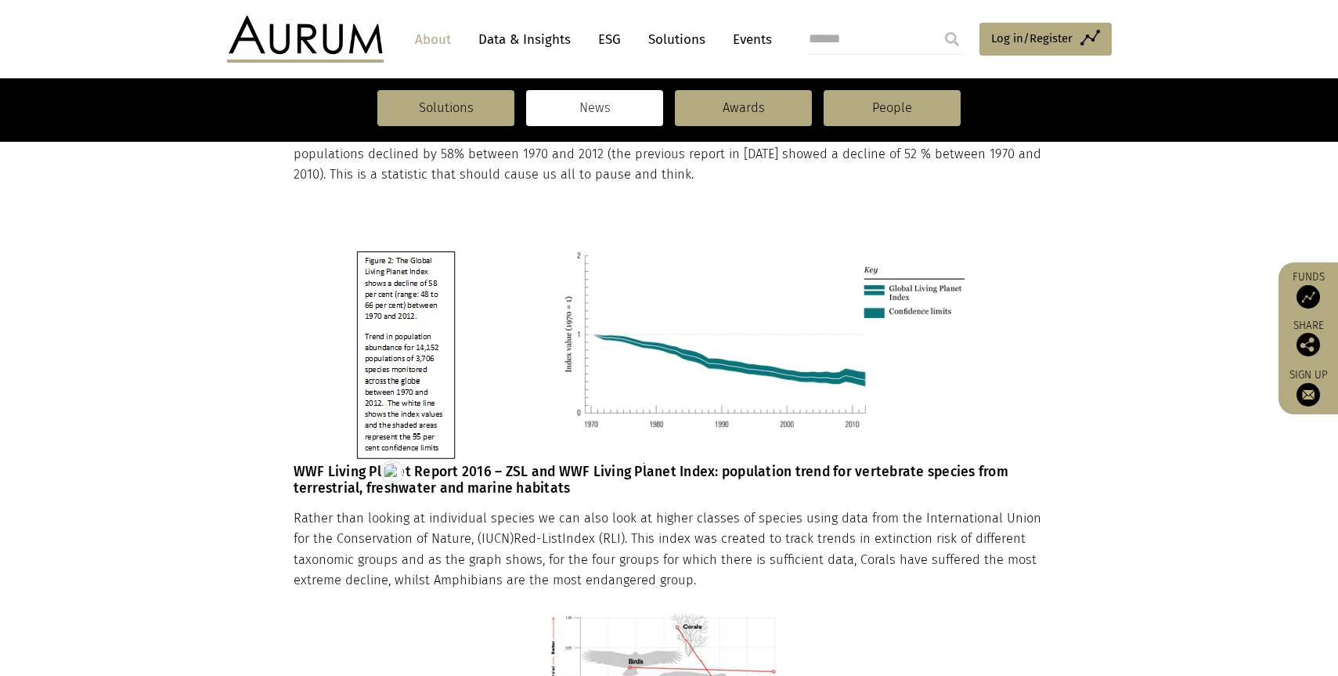
click at [326, 455] on h6 "WWF Living Planet Report 2016 – ZSL and WWF Living Planet Index: population tre…" at bounding box center [668, 362] width 748 height 267
drag, startPoint x: 297, startPoint y: 452, endPoint x: 706, endPoint y: 568, distance: 425.3
copy div "WWF Living Planet Report 2016 – ZSL and WWF Living Planet Index: population tre…"
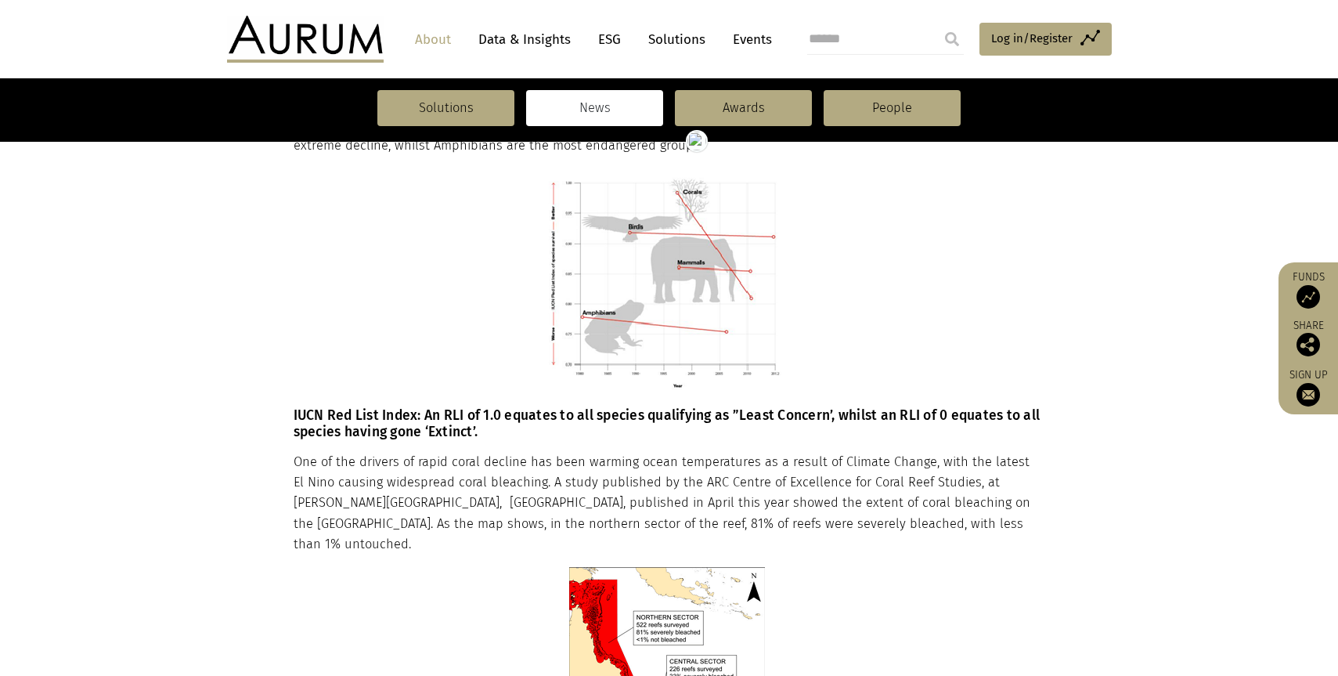
scroll to position [1658, 0]
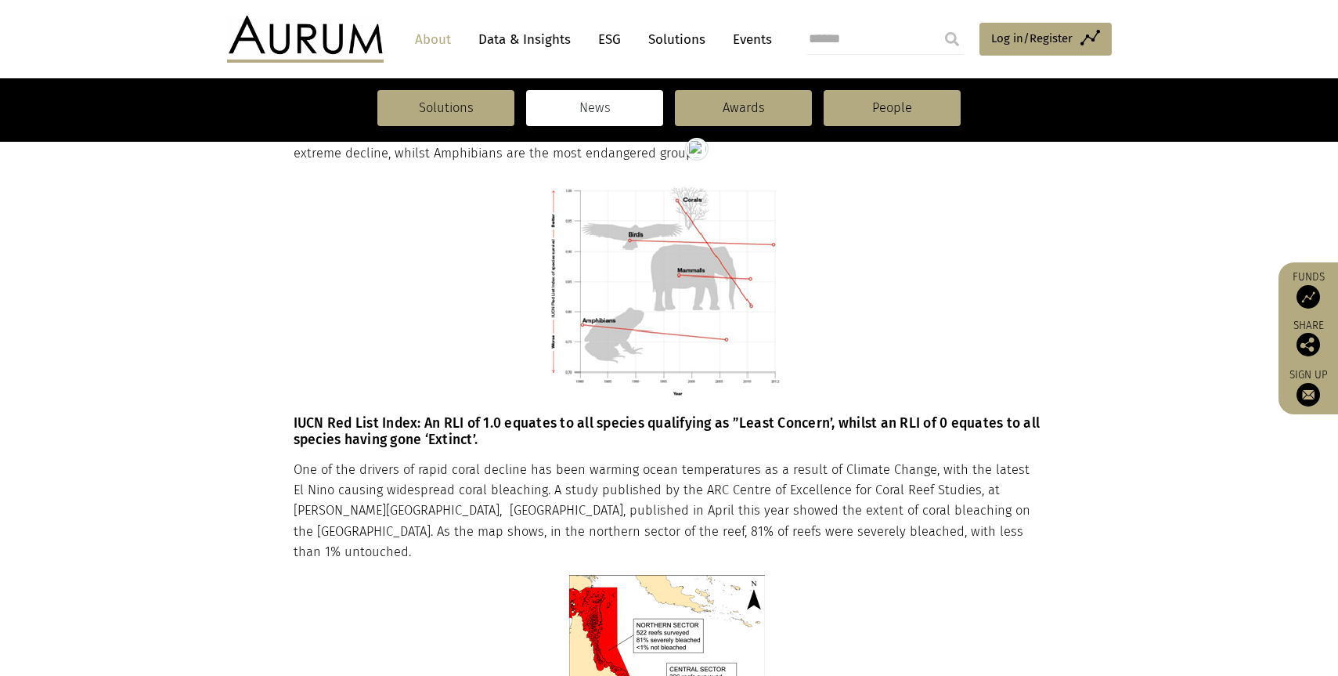
click at [353, 398] on h6 "IUCN Red List Index: An RLI of 1.0 equates to all species qualifying as ”Least …" at bounding box center [668, 312] width 748 height 272
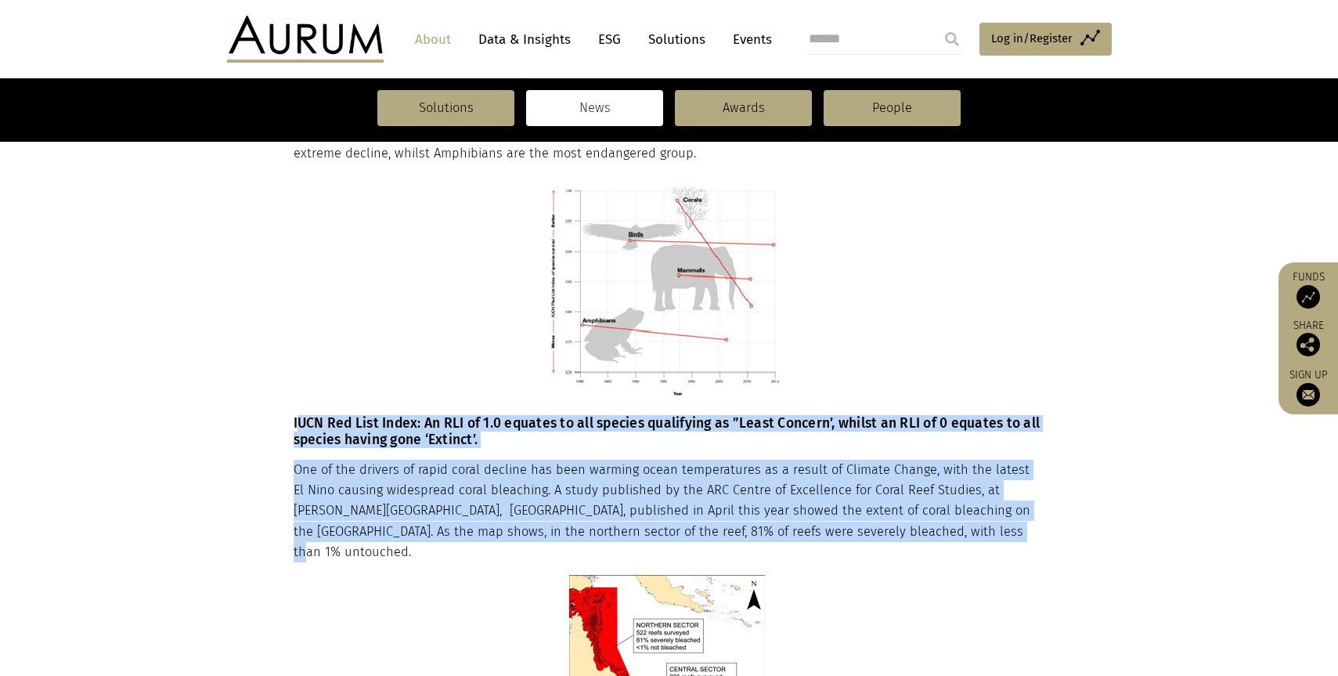
drag, startPoint x: 294, startPoint y: 402, endPoint x: 917, endPoint y: 506, distance: 631.1
copy div "IUCN Red List Index: An RLI of 1.0 equates to all species qualifying as ”Least …"
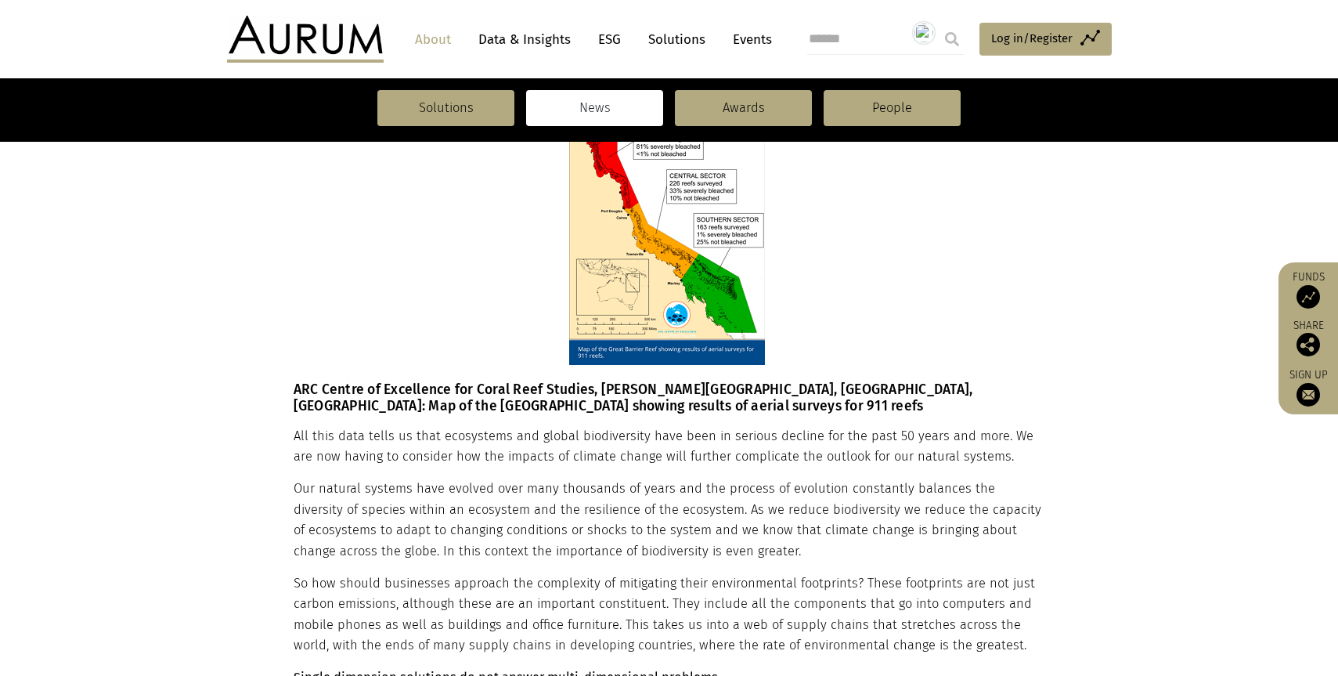
scroll to position [2150, 0]
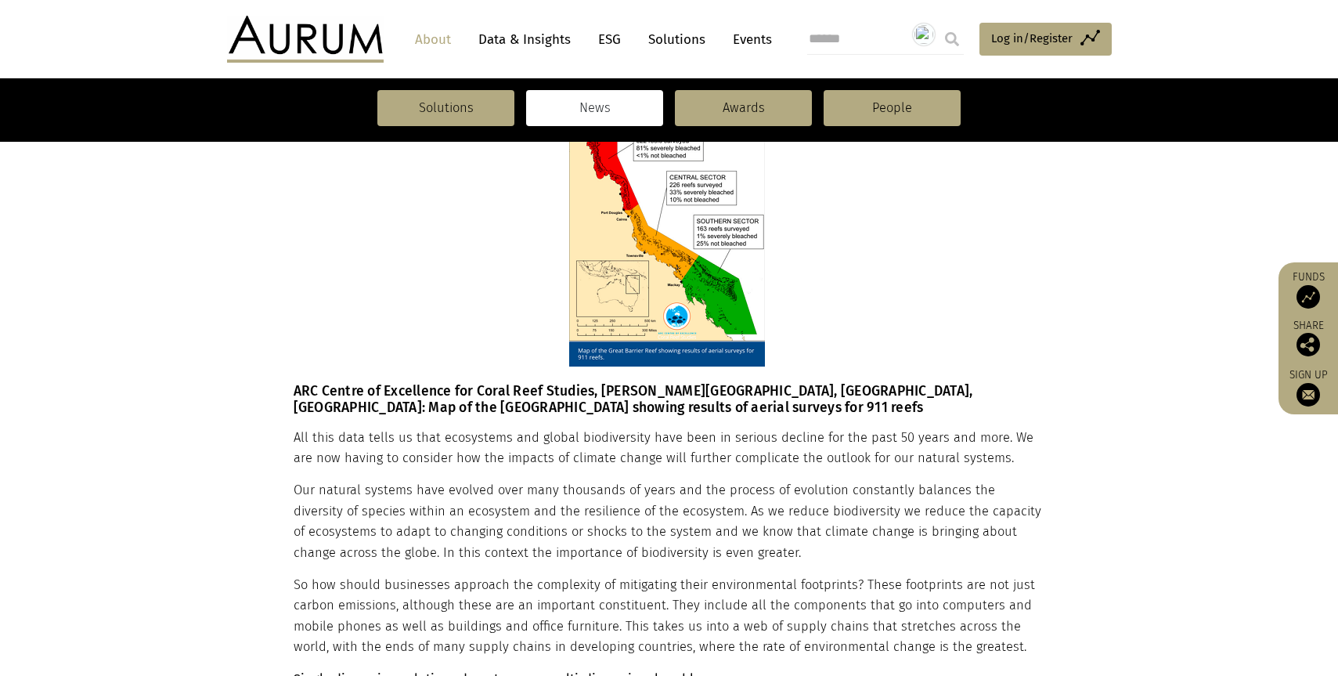
click at [274, 354] on section "Introduction For the majority of hedge fund businesses, environmental issues re…" at bounding box center [669, 547] width 1338 height 4083
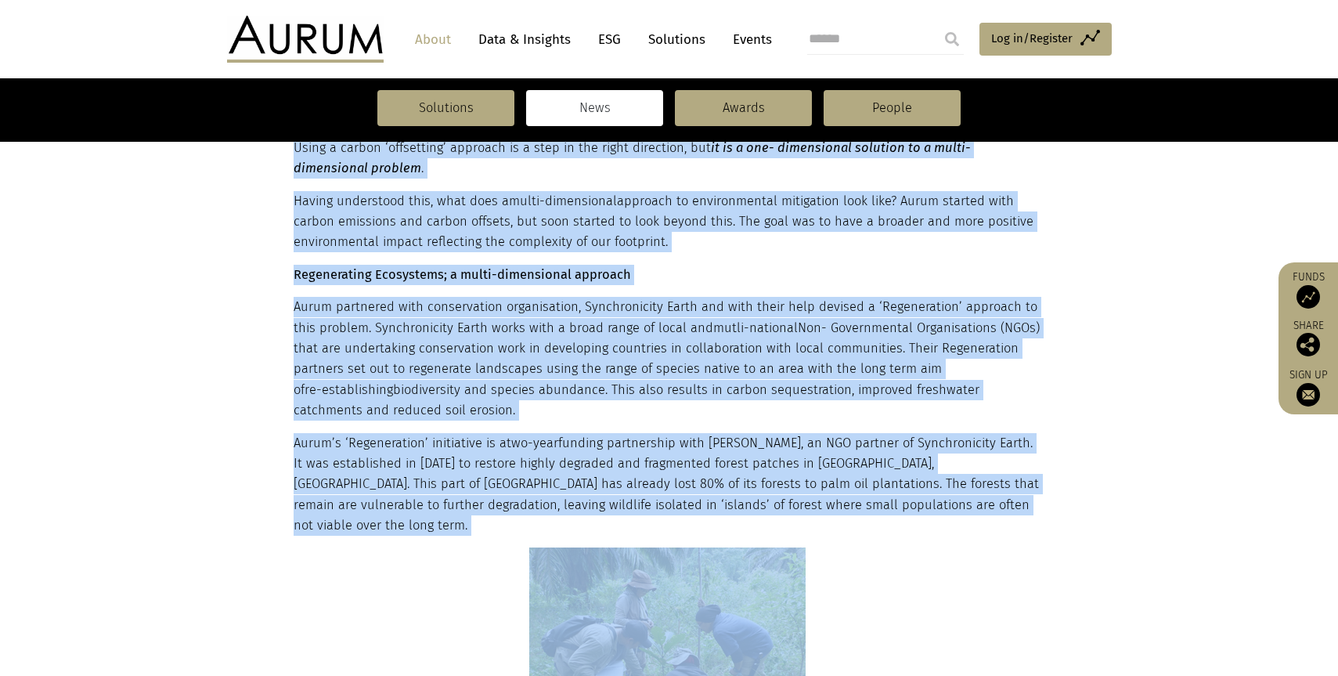
scroll to position [2770, 0]
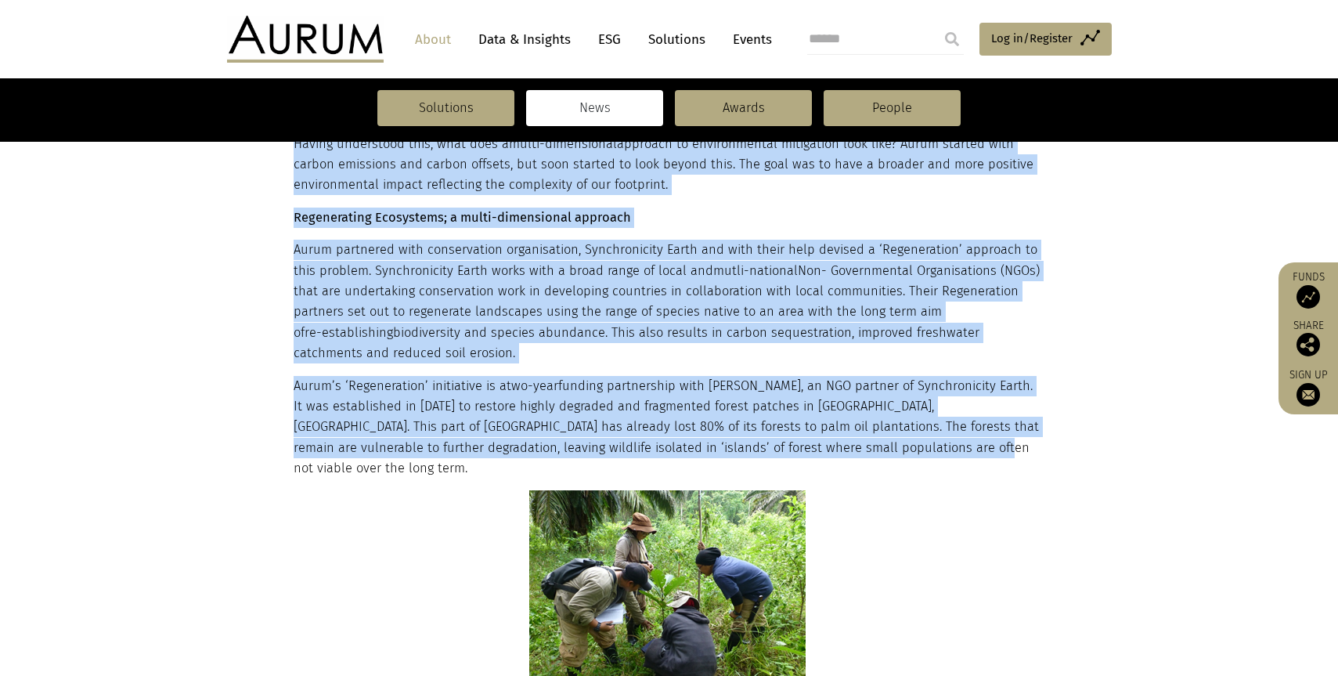
drag, startPoint x: 294, startPoint y: 344, endPoint x: 933, endPoint y: 401, distance: 641.3
copy div "ARC Centre of Excellence for Coral Reef Studies, James Cook University, Queensl…"
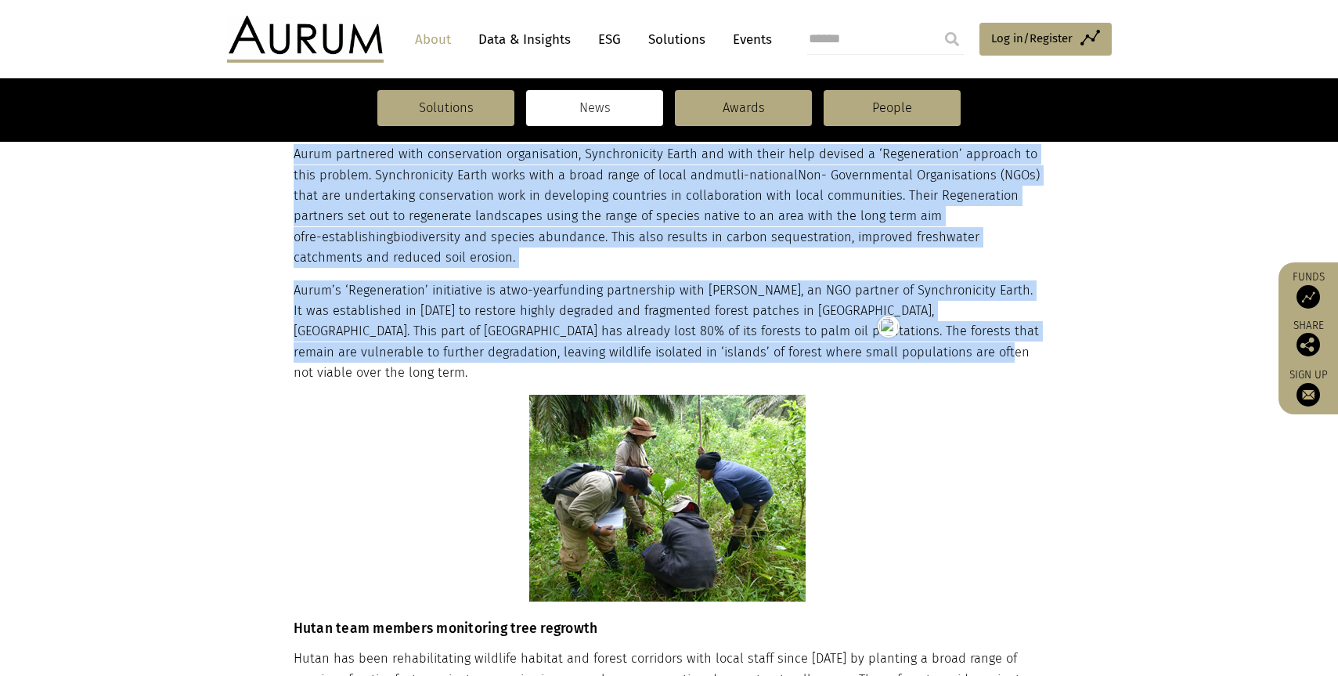
scroll to position [3037, 0]
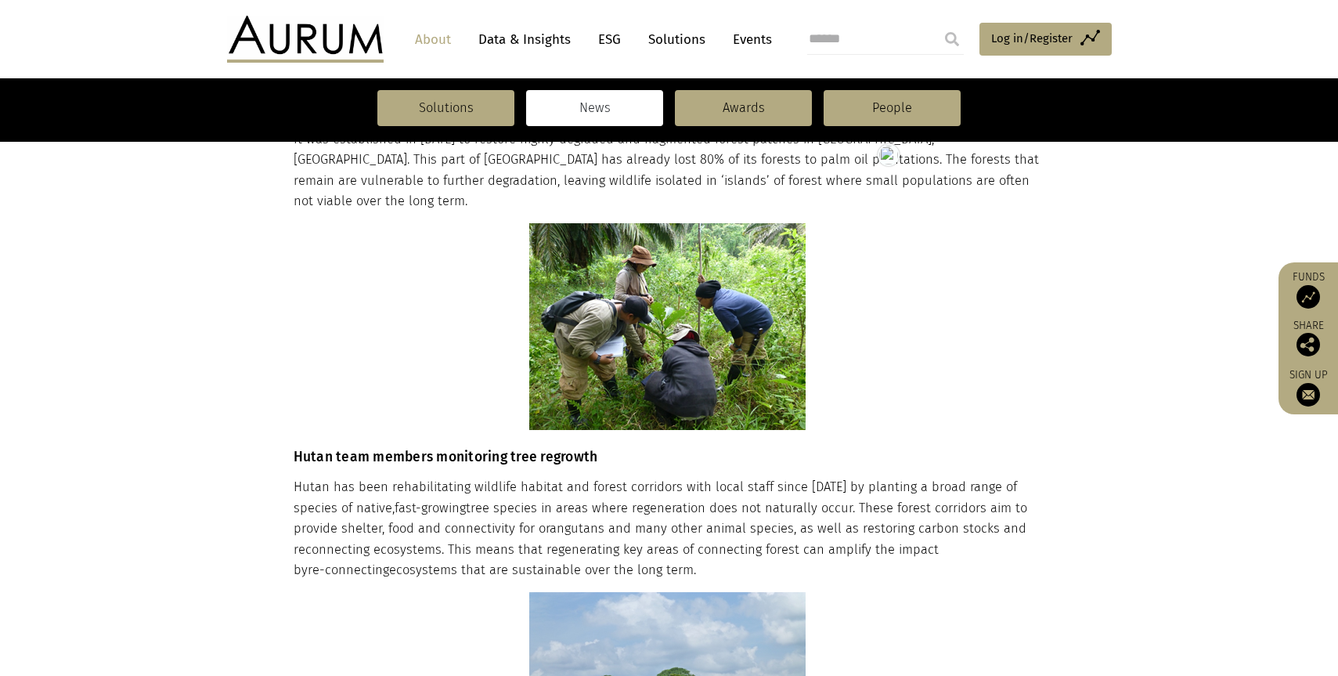
click at [425, 403] on h6 "Hutan team members monitoring tree regrowth" at bounding box center [668, 344] width 748 height 242
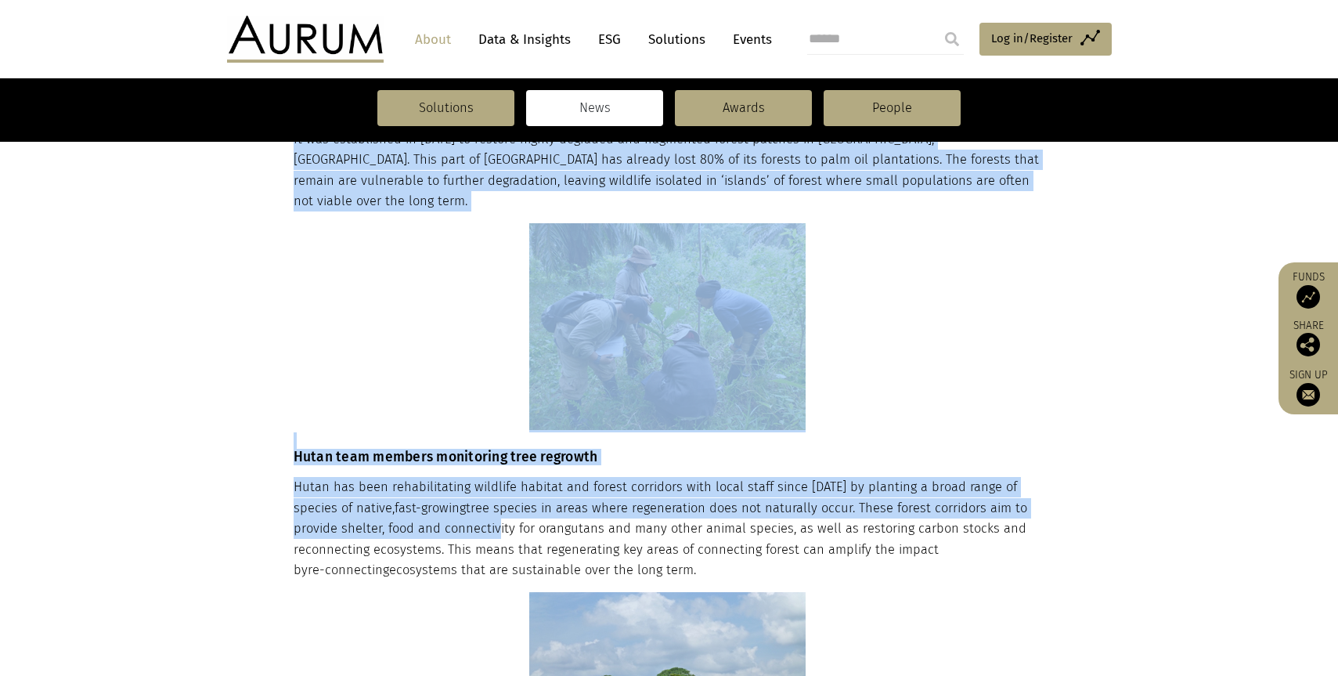
drag, startPoint x: 292, startPoint y: 395, endPoint x: 461, endPoint y: 470, distance: 185.0
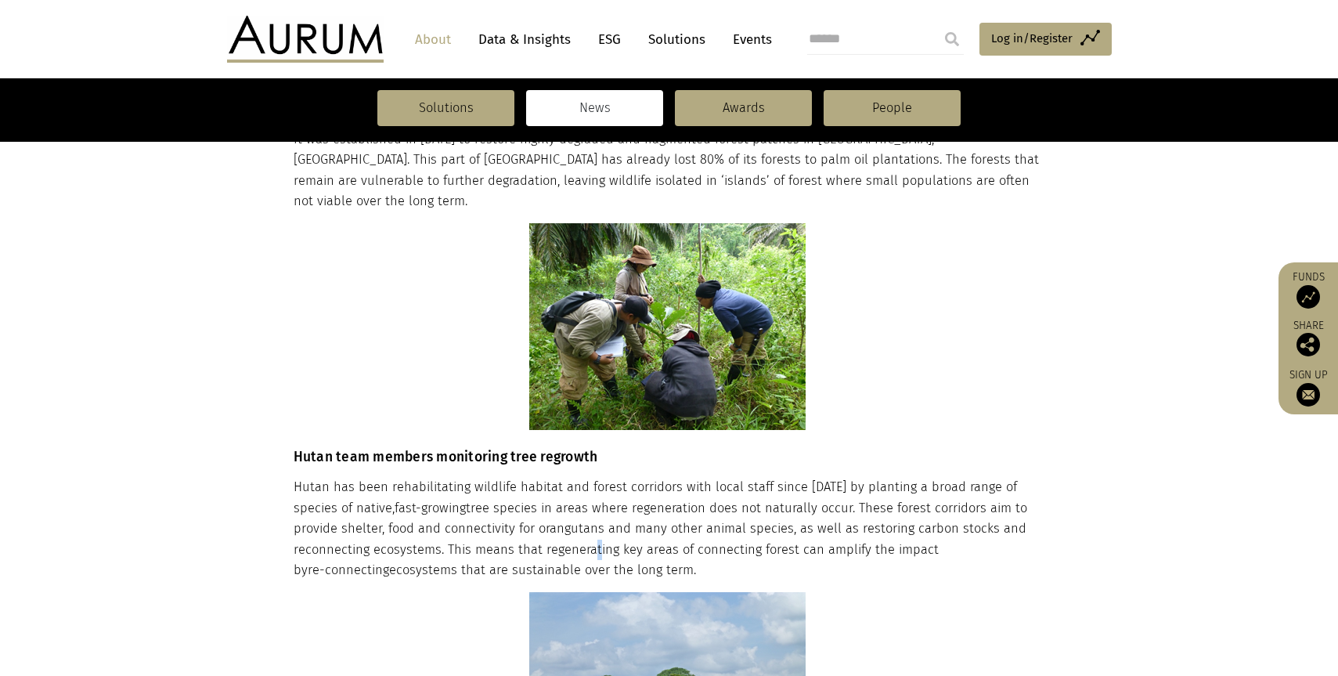
click at [510, 482] on p "Hutan has been rehabilitating wildlife habitat and forest corridors with local …" at bounding box center [668, 528] width 748 height 103
drag, startPoint x: 530, startPoint y: 508, endPoint x: 294, endPoint y: 396, distance: 261.6
copy div "Hutan team members monitoring tree regrowth Hutan has been rehabilitating wildl…"
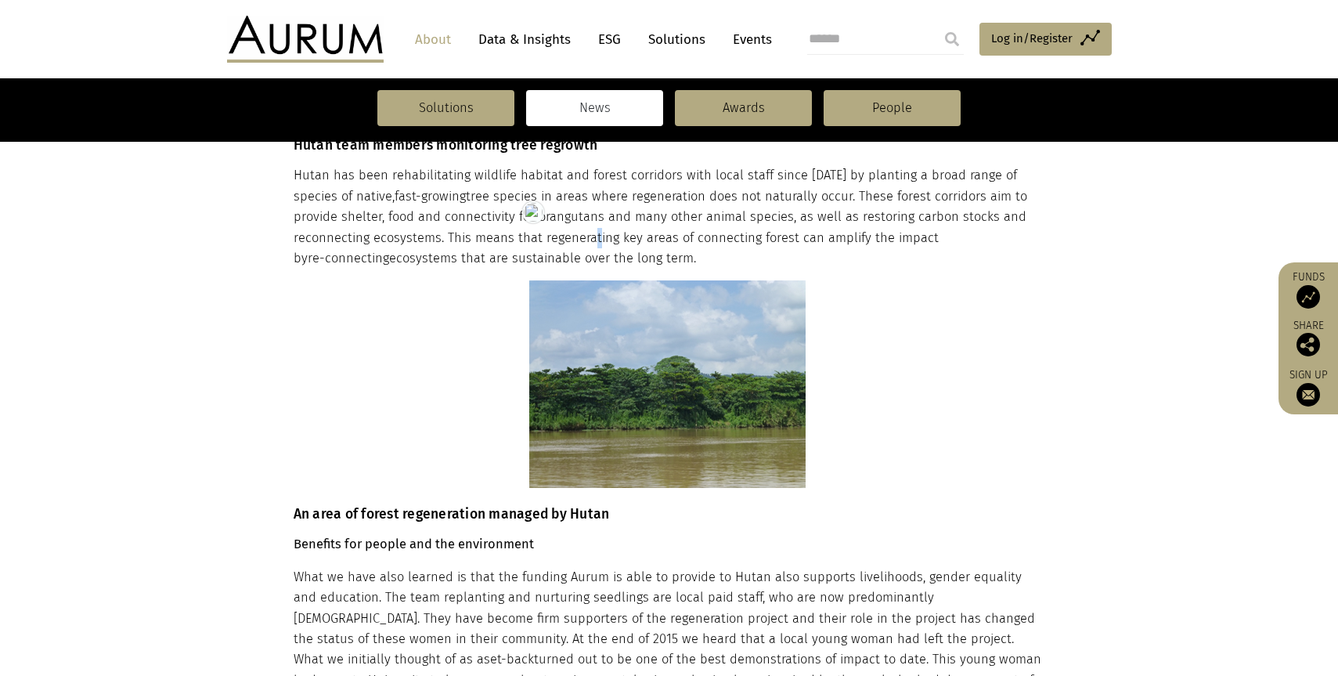
scroll to position [3454, 0]
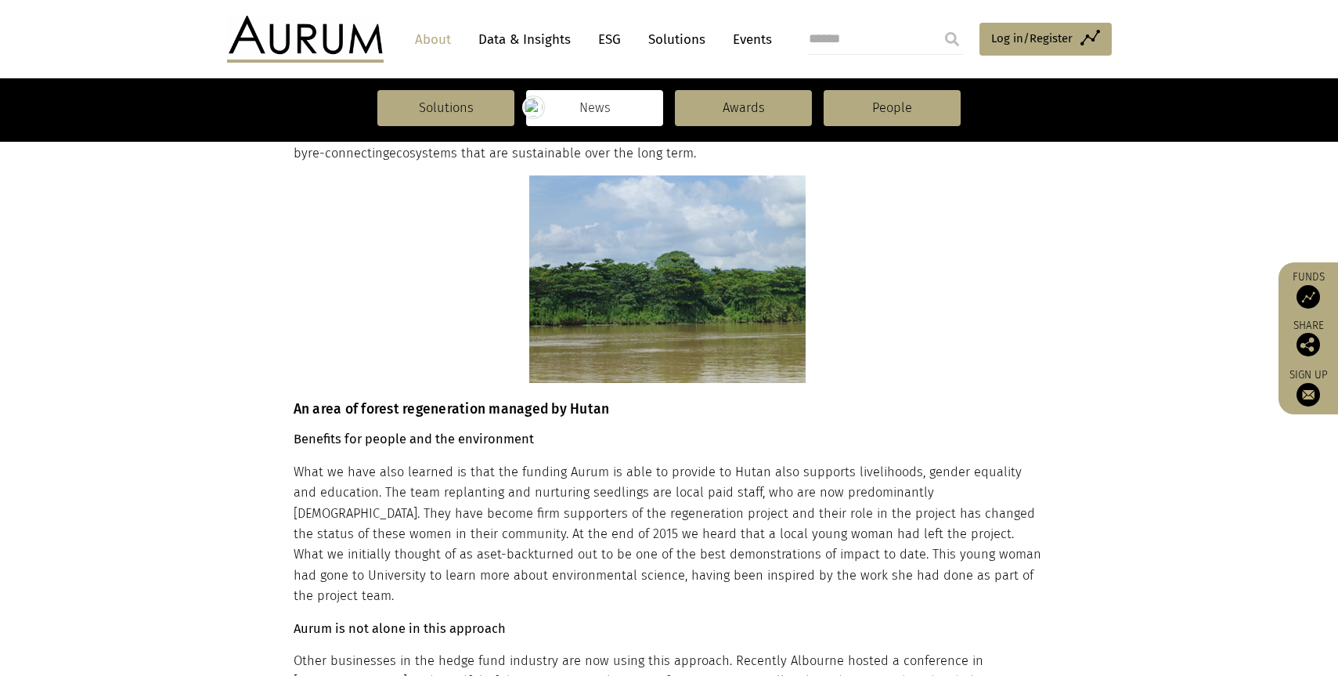
click at [303, 429] on p "Benefits for people and the environment" at bounding box center [668, 439] width 748 height 20
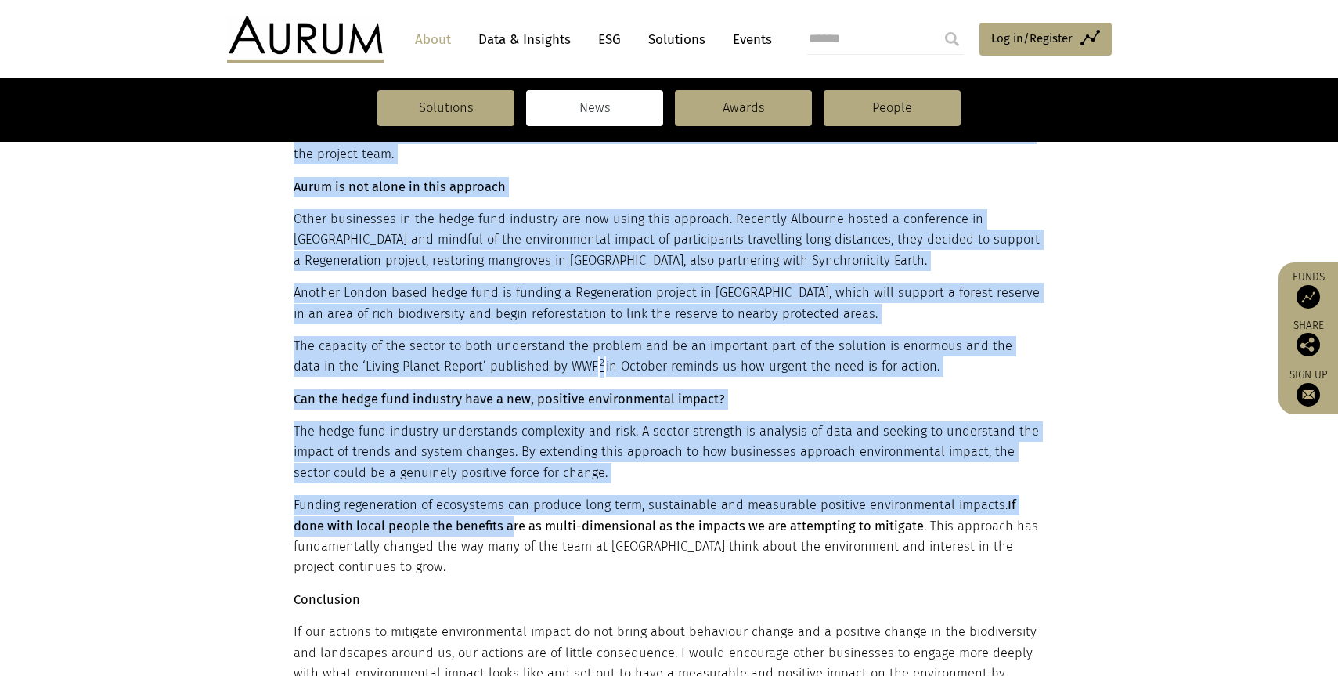
scroll to position [3898, 0]
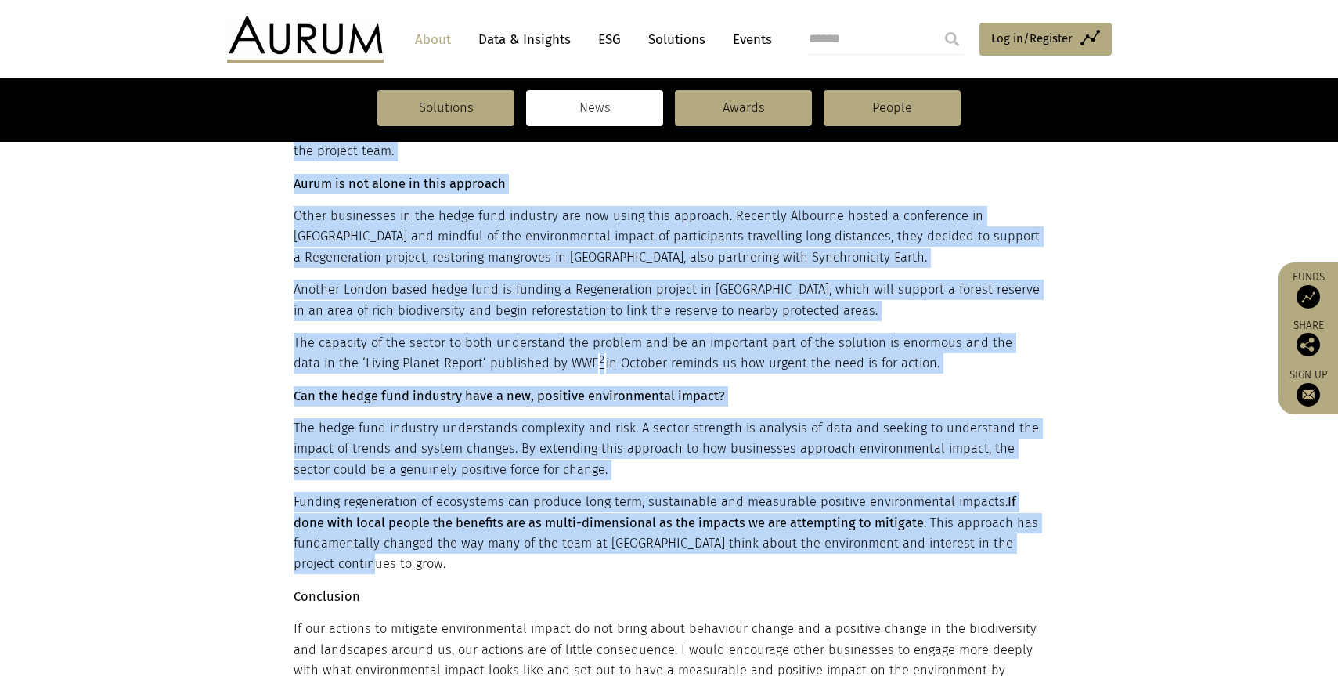
drag, startPoint x: 295, startPoint y: 351, endPoint x: 449, endPoint y: 474, distance: 196.6
copy div "An area of forest regeneration managed by Hutan Benefits for people and the env…"
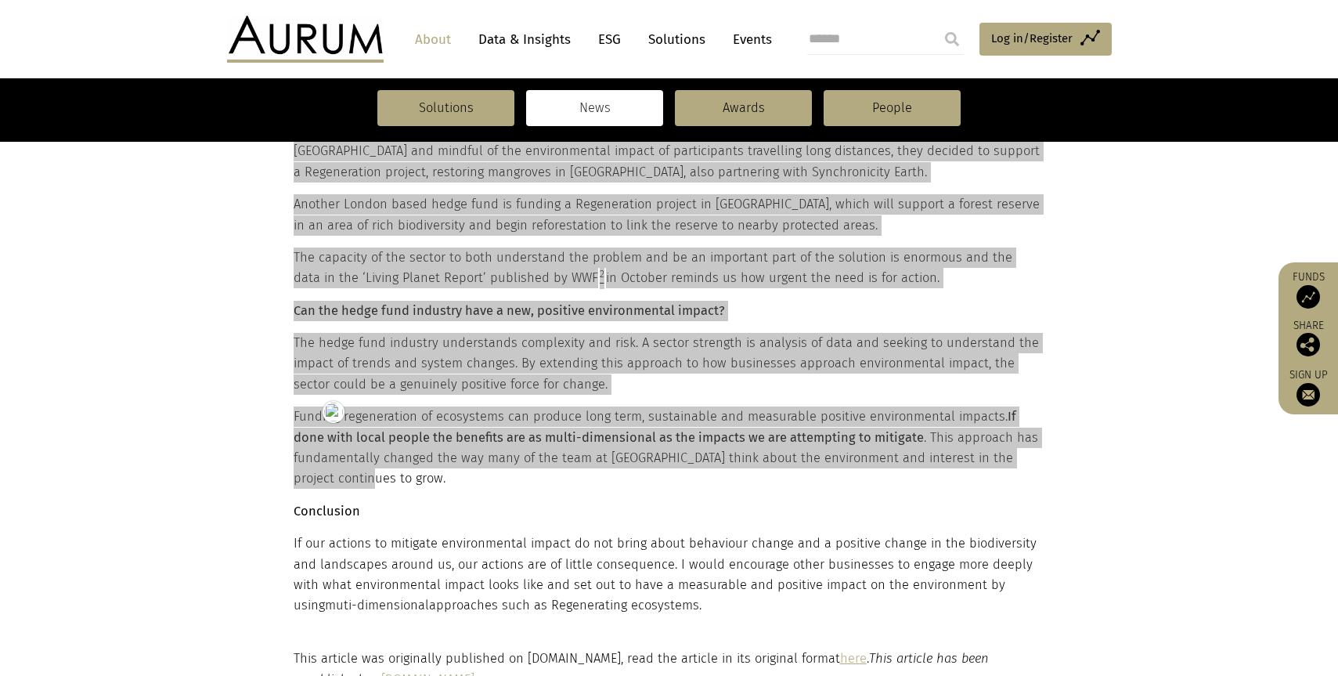
scroll to position [4010, 0]
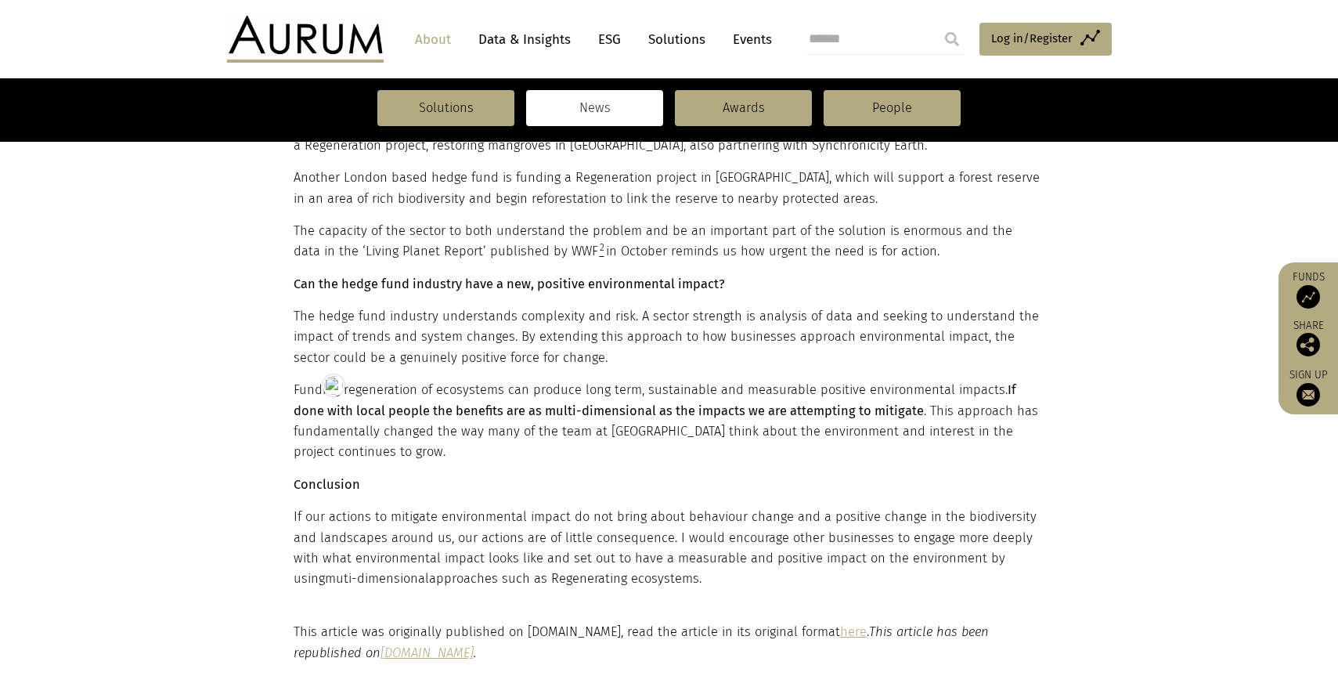
click at [310, 477] on strong "Conclusion" at bounding box center [327, 484] width 67 height 15
click at [301, 477] on strong "Conclusion" at bounding box center [327, 484] width 67 height 15
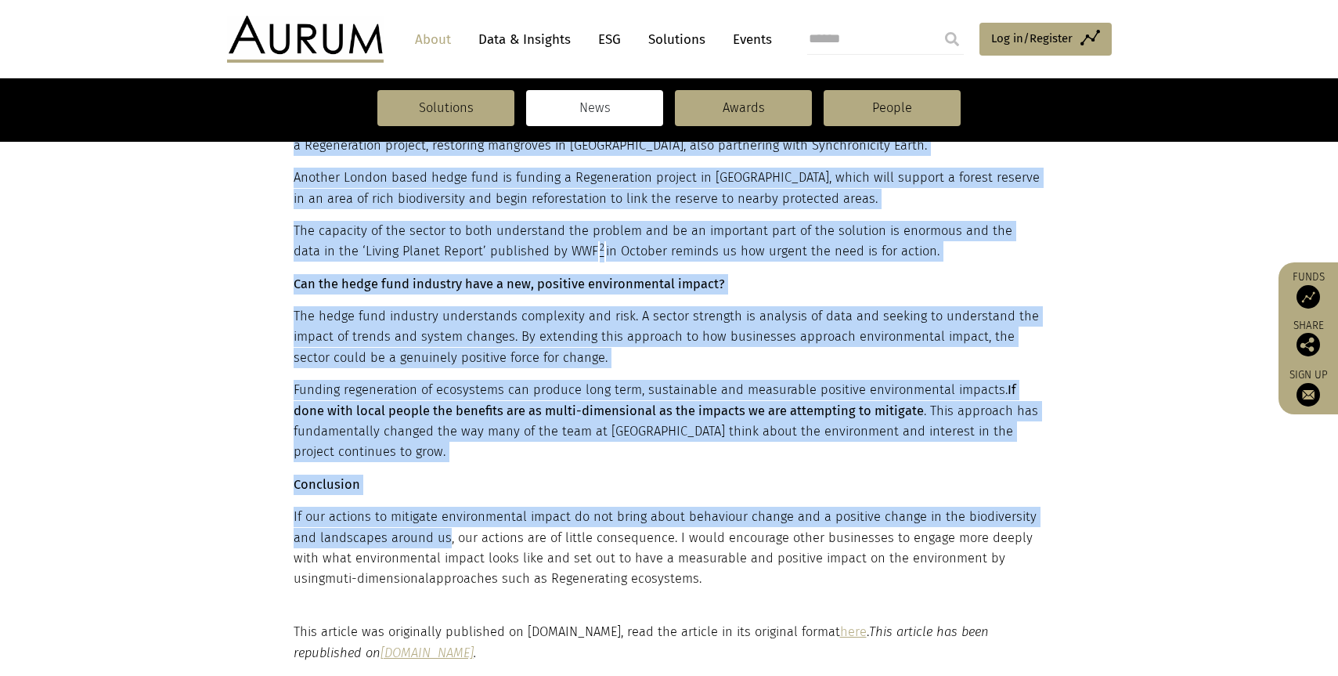
drag, startPoint x: 291, startPoint y: 403, endPoint x: 445, endPoint y: 449, distance: 160.0
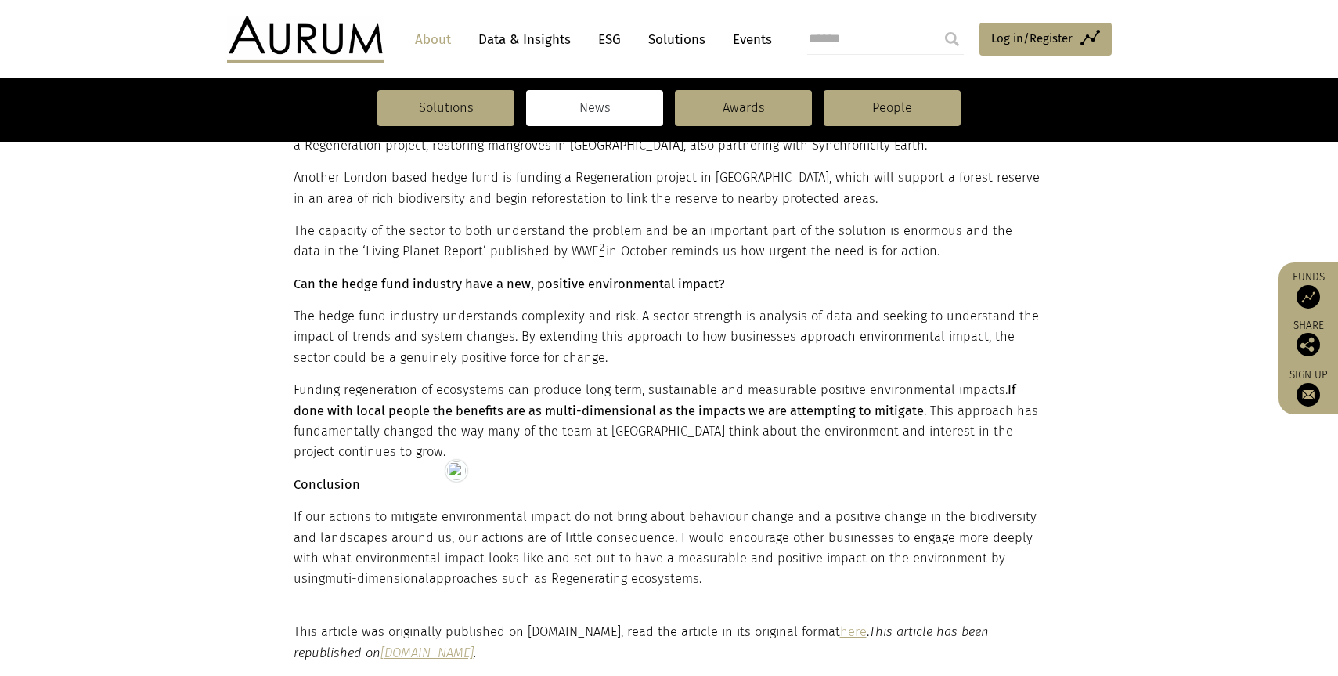
click at [489, 506] on p "If our actions to mitigate environmental impact do not bring about behaviour ch…" at bounding box center [668, 547] width 748 height 83
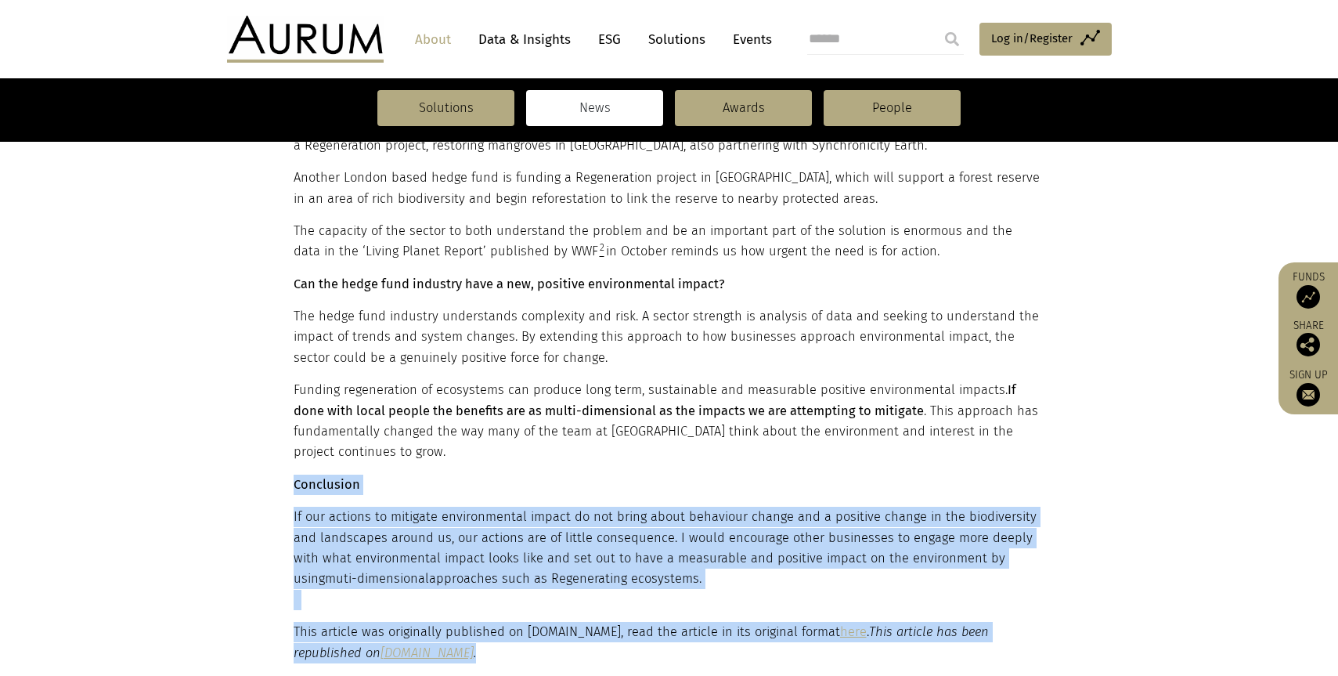
drag, startPoint x: 294, startPoint y: 403, endPoint x: 408, endPoint y: 567, distance: 199.6
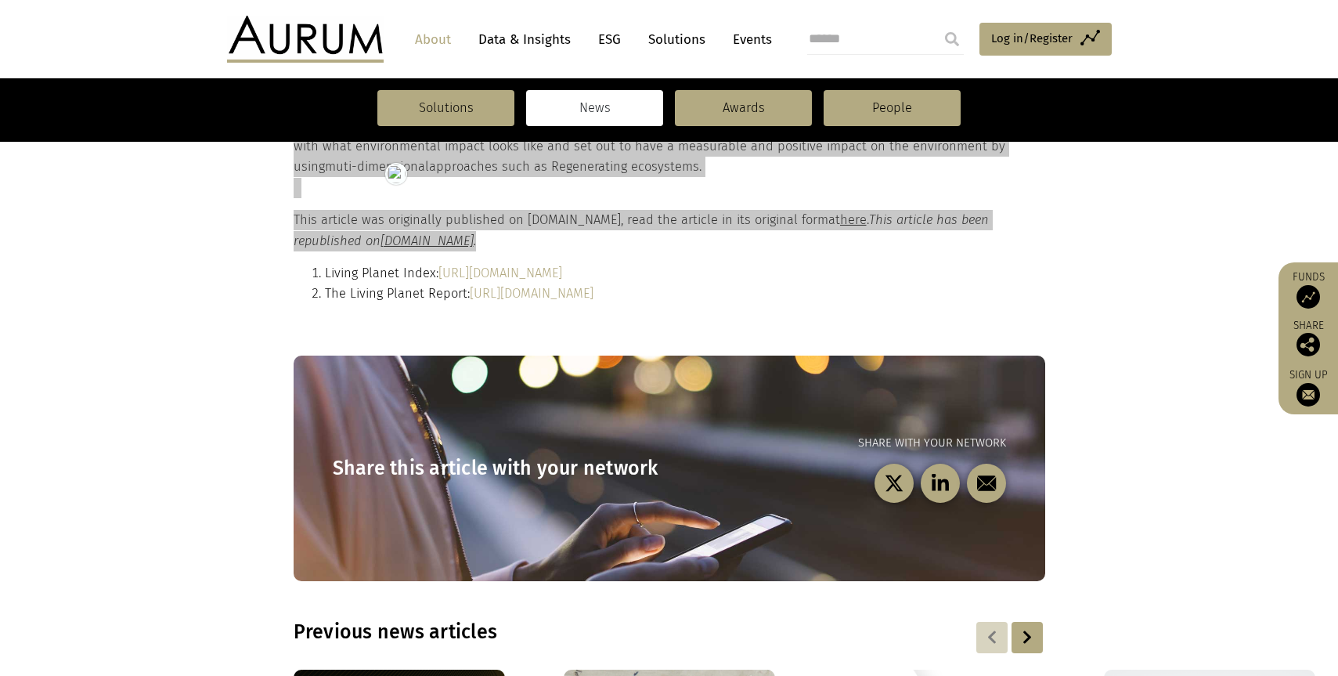
scroll to position [4433, 0]
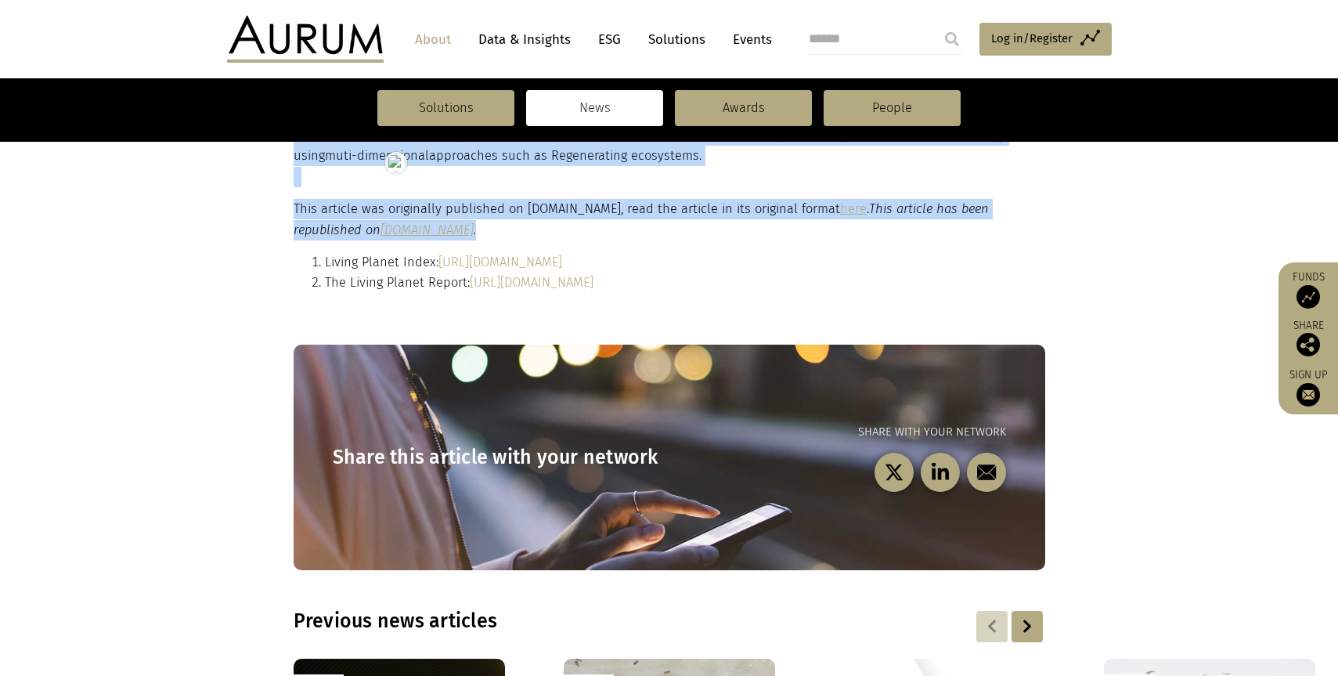
drag, startPoint x: 724, startPoint y: 178, endPoint x: 326, endPoint y: 178, distance: 397.7
click at [326, 252] on li "Living Planet Index: http://www.livingplanetindex.org/home/index" at bounding box center [683, 262] width 716 height 20
drag, startPoint x: 834, startPoint y: 200, endPoint x: 326, endPoint y: 201, distance: 508.0
click at [326, 272] on li "The Living Planet Report: https://www.worldwildlife.org/pages/living-planet-rep…" at bounding box center [683, 282] width 716 height 20
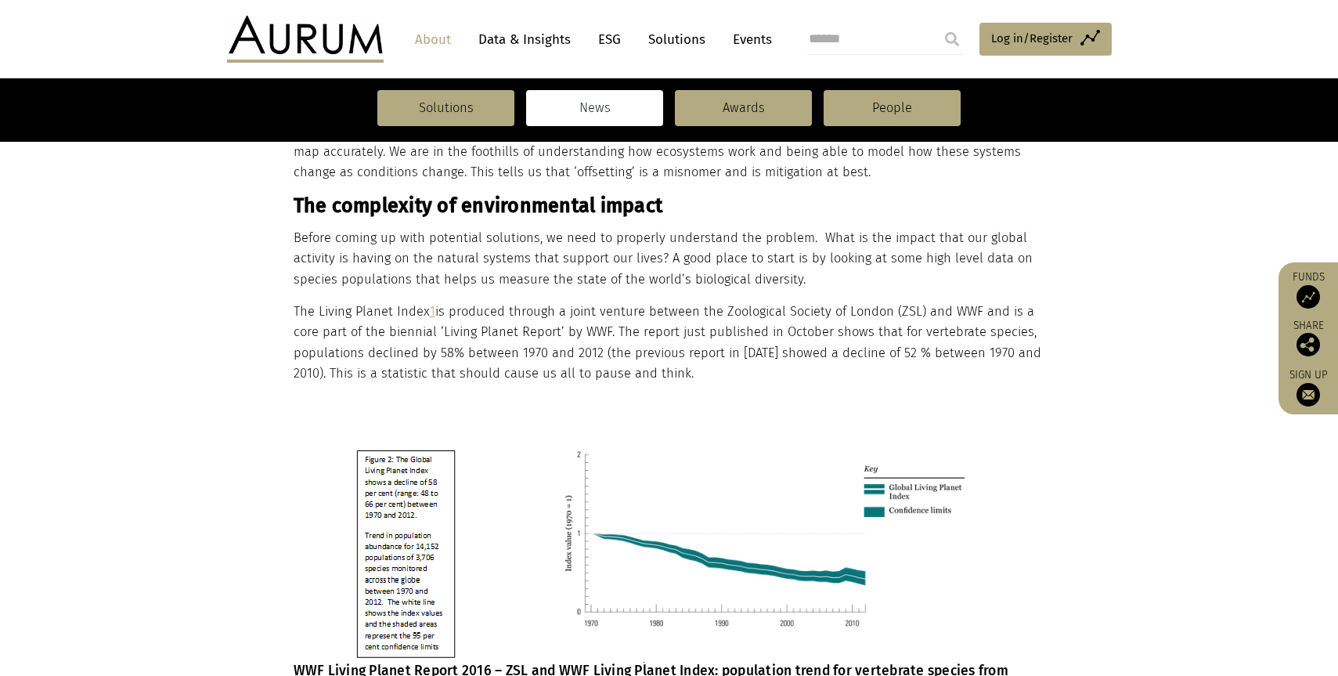
scroll to position [1007, 0]
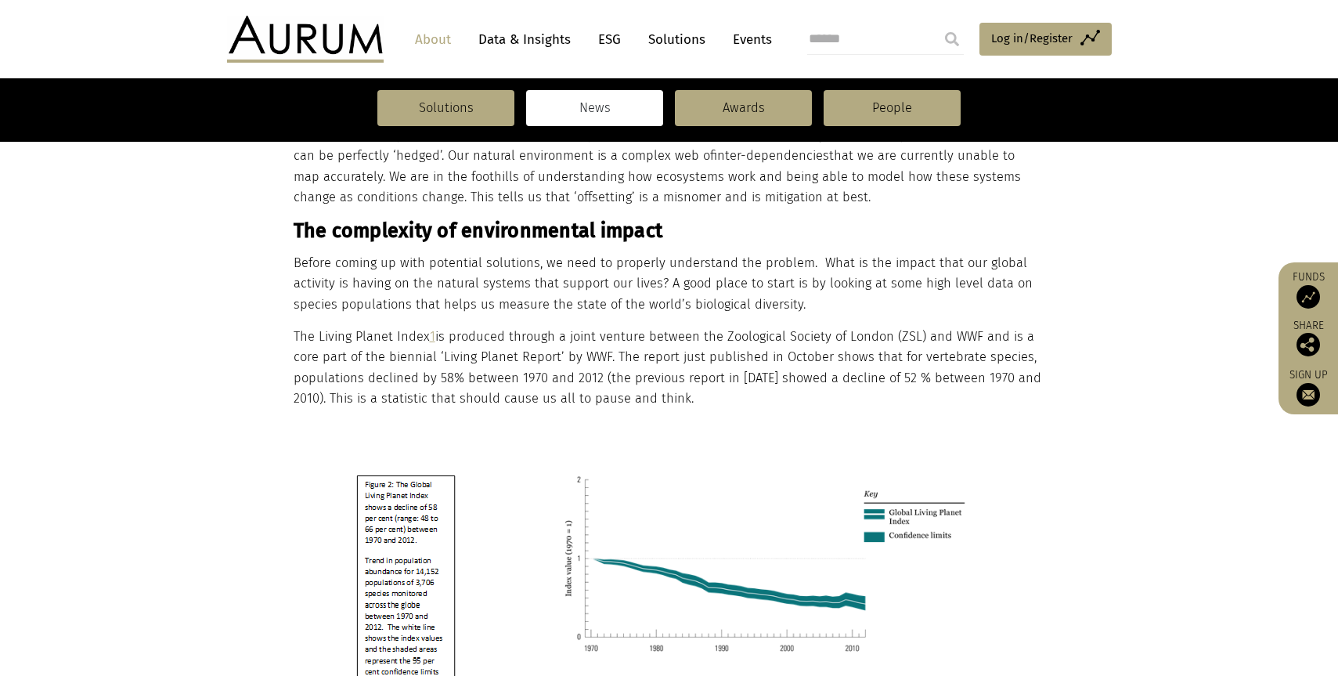
click at [430, 329] on link "1" at bounding box center [432, 336] width 5 height 15
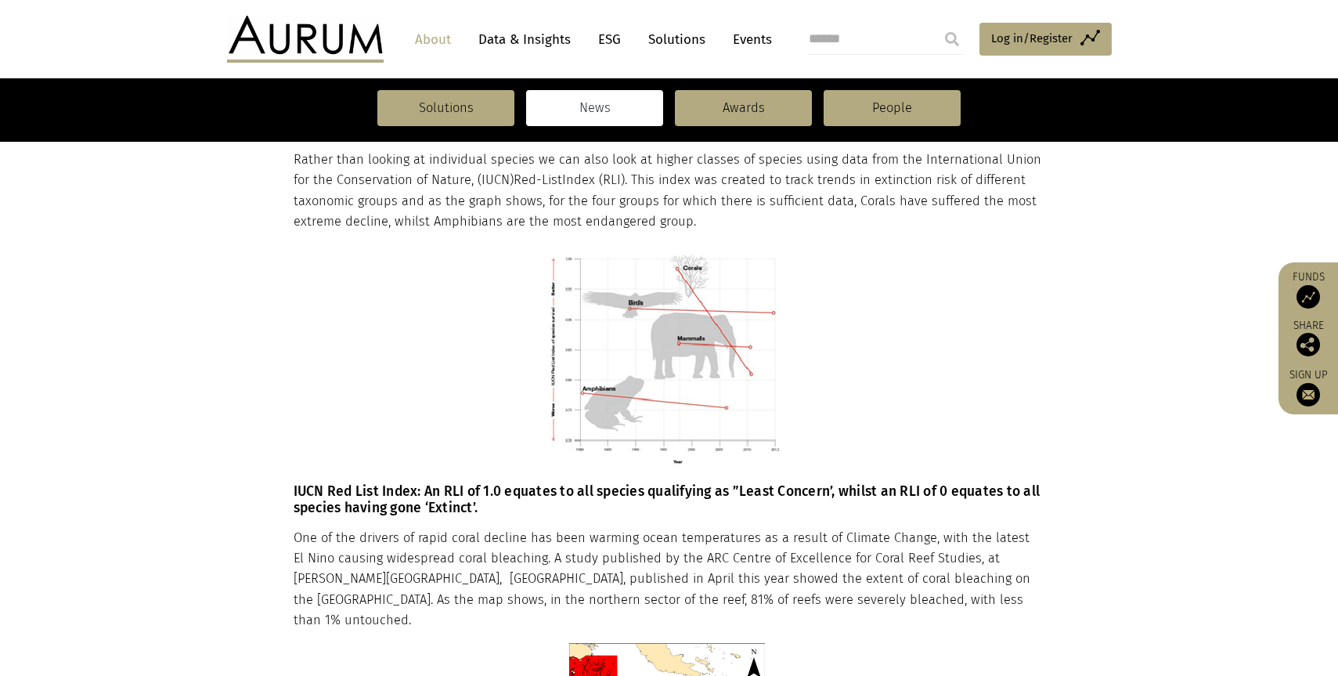
scroll to position [1560, 0]
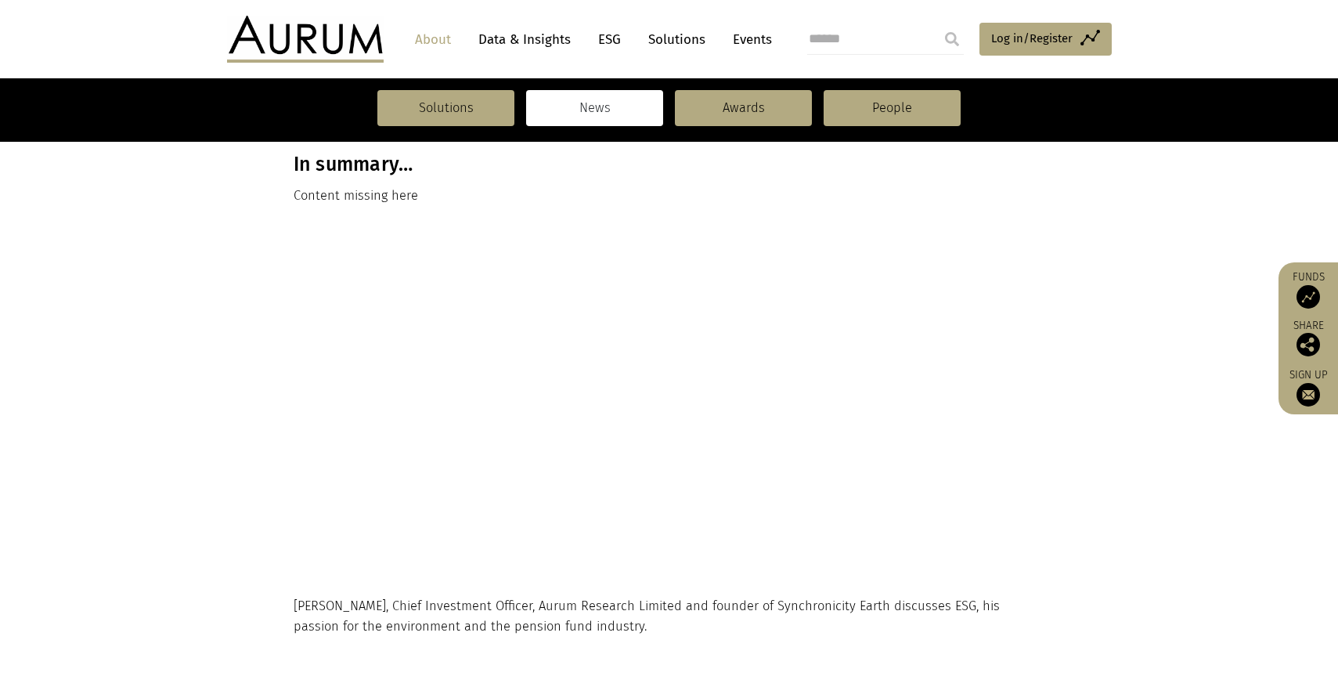
scroll to position [69, 0]
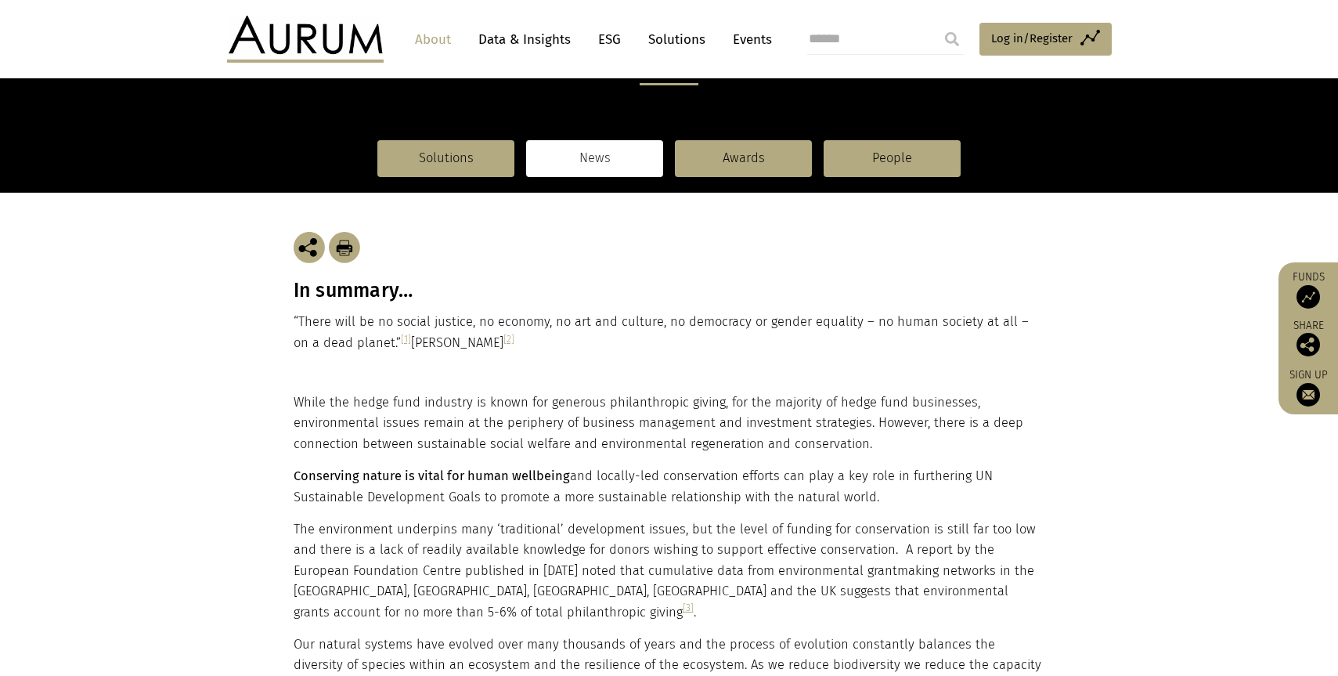
scroll to position [200, 0]
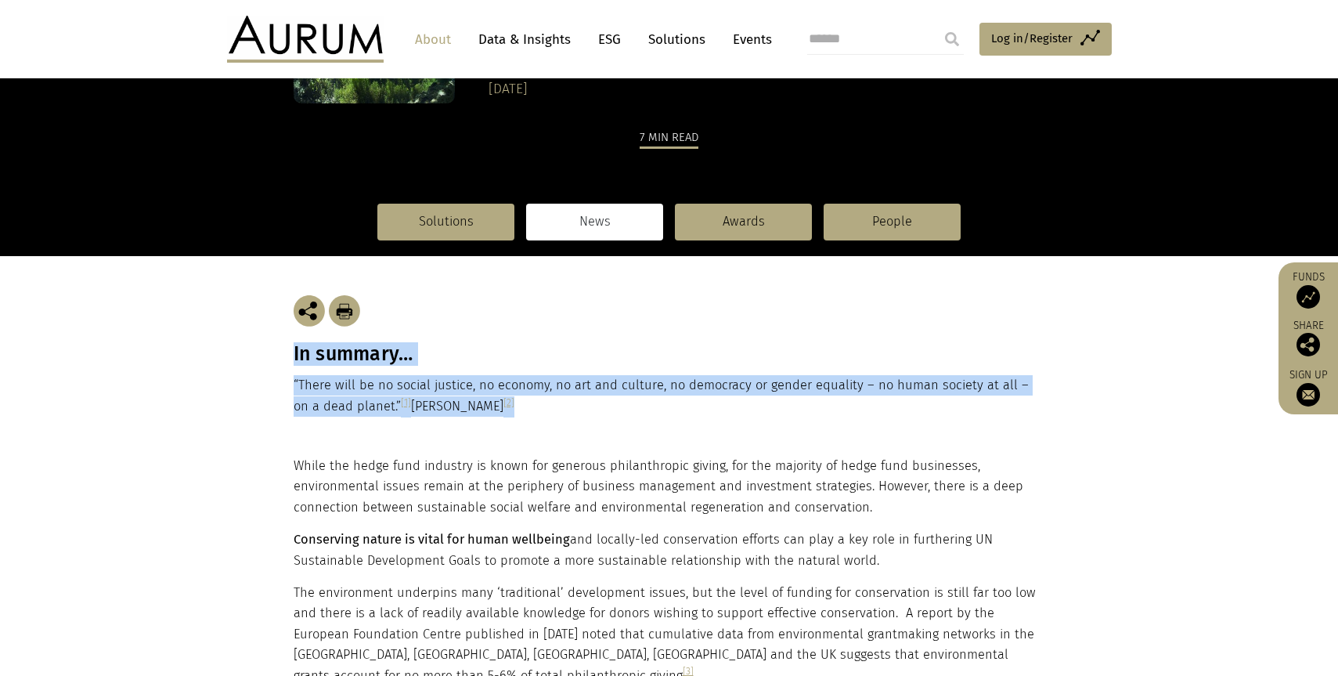
drag, startPoint x: 513, startPoint y: 400, endPoint x: 293, endPoint y: 357, distance: 224.1
click at [294, 357] on div "In summary… “There will be no social justice, no economy, no art and culture, n…" at bounding box center [669, 356] width 751 height 200
copy div "In summary… “There will be no social justice, no economy, no art and culture, n…"
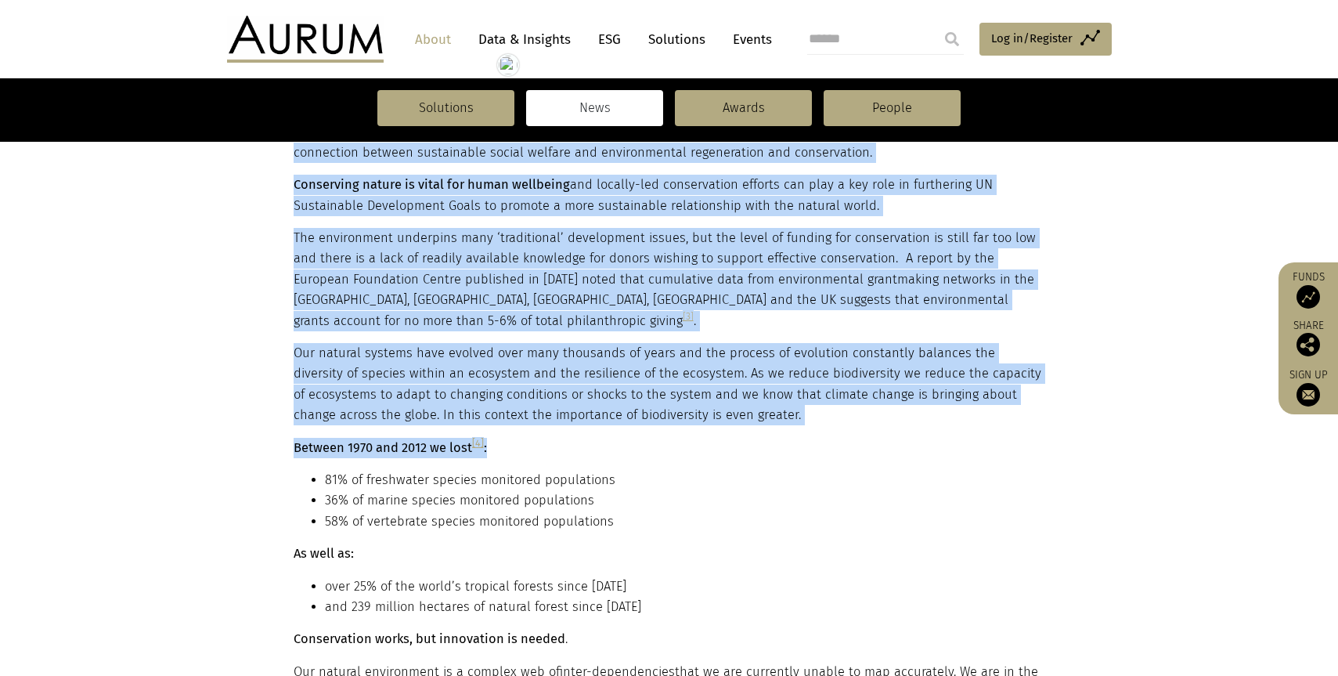
scroll to position [539, 0]
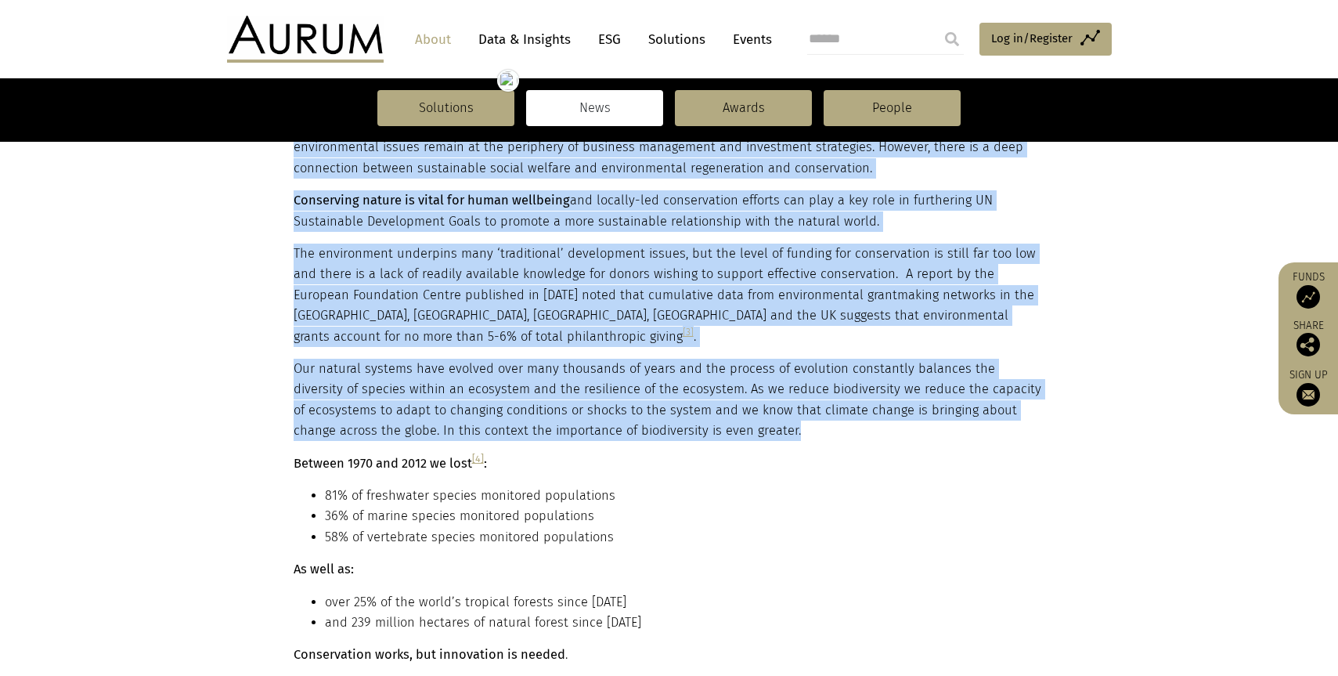
drag, startPoint x: 291, startPoint y: 394, endPoint x: 703, endPoint y: 413, distance: 412.2
copy div "While the hedge fund industry is known for generous philanthropic giving, for t…"
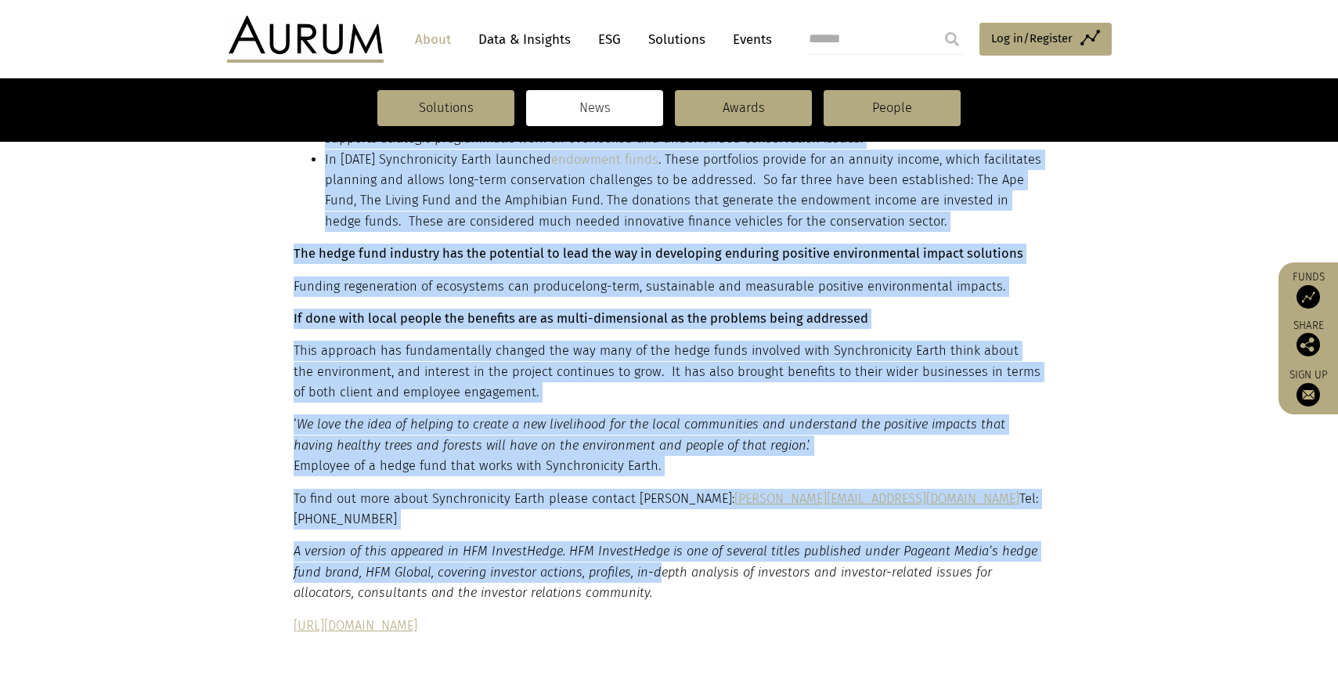
scroll to position [2991, 0]
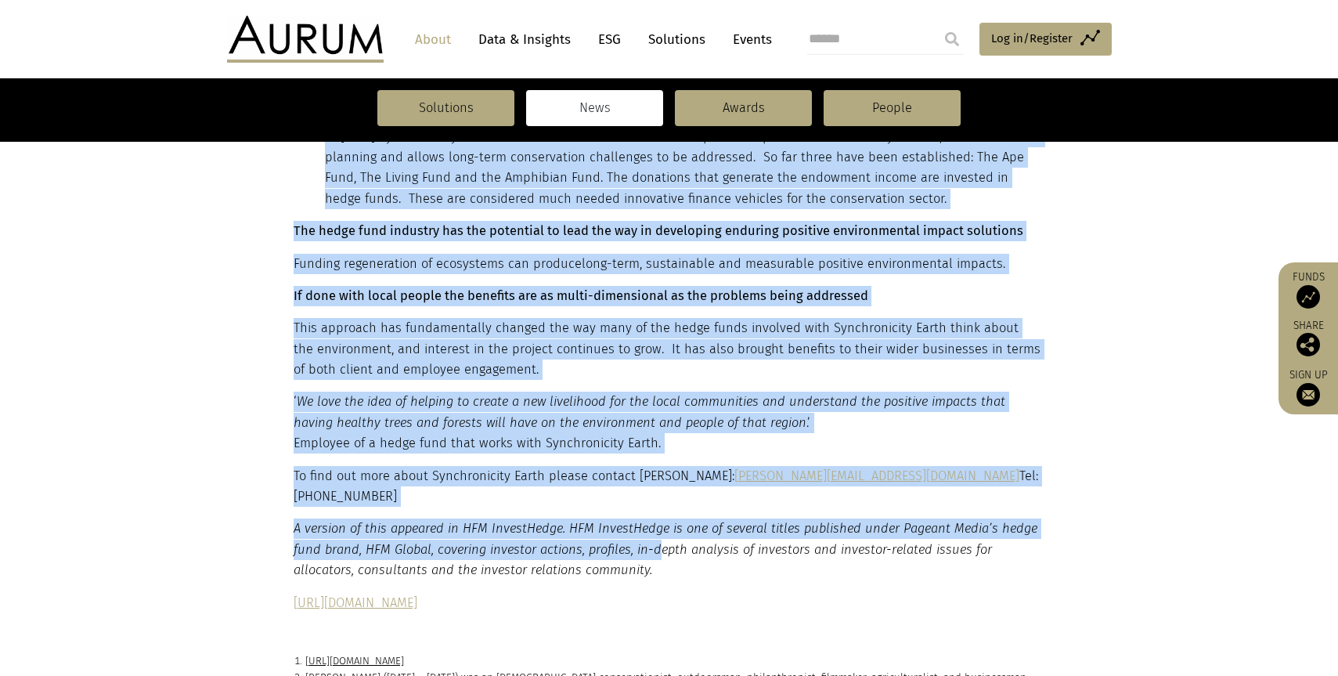
drag, startPoint x: 294, startPoint y: 377, endPoint x: 909, endPoint y: 494, distance: 625.6
copy div "Between 1970 and 2012 we lost [4] : 81% of freshwater species monitored populat…"
drag, startPoint x: 575, startPoint y: 560, endPoint x: 301, endPoint y: 559, distance: 274.0
click at [305, 652] on li "http://www.deepecology.org/books/Land_Ethics.pdf" at bounding box center [675, 660] width 740 height 16
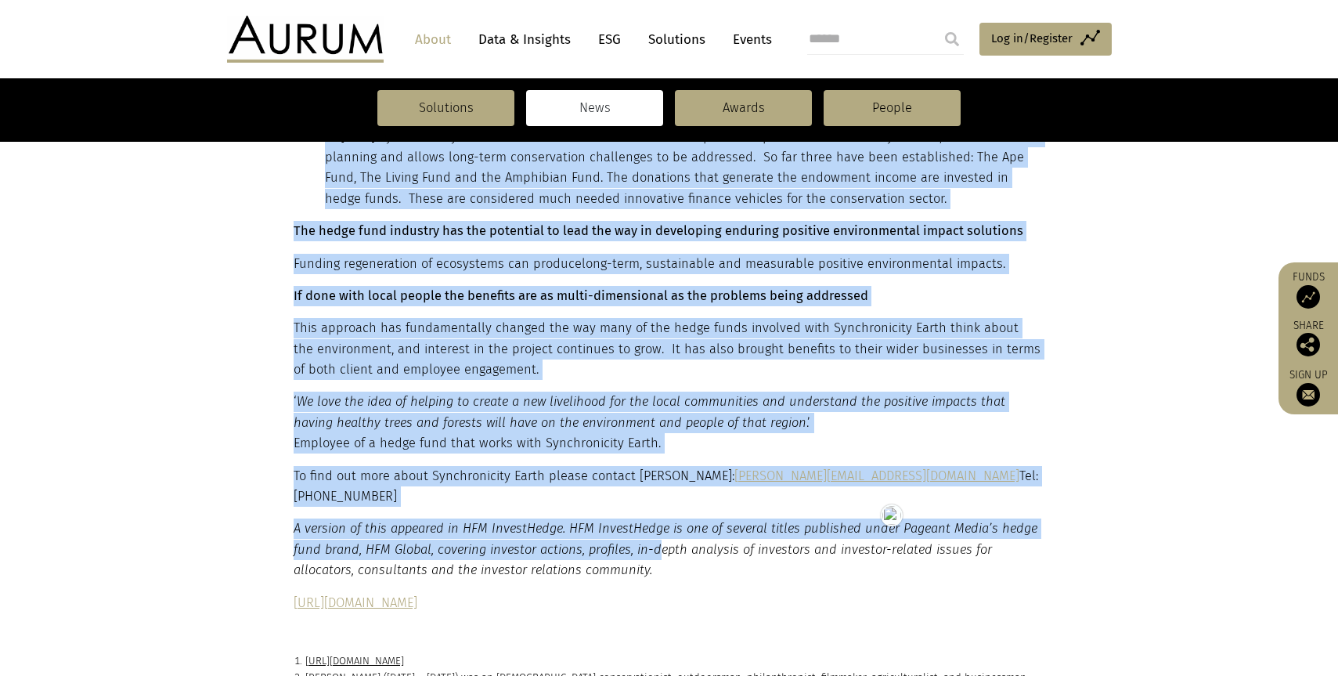
copy link "http://www.deepecology.org/books/Land_Ethics.pdf"
drag, startPoint x: 557, startPoint y: 607, endPoint x: 305, endPoint y: 607, distance: 252.1
copy link "https://www.issuelab.org/resources/25711/25711.pdf"
drag, startPoint x: 625, startPoint y: 625, endPoint x: 305, endPoint y: 625, distance: 320.2
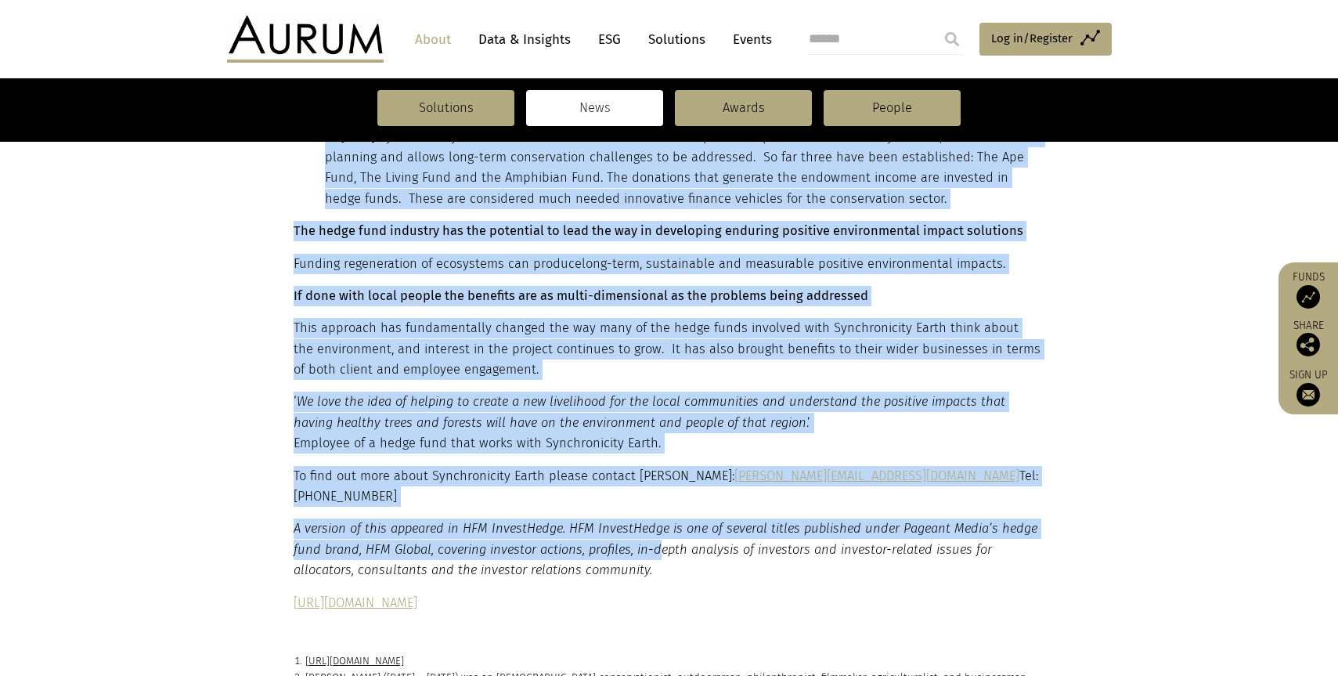
copy link "https://www.worldwildlife.org/pages/living-planet-report-2016"
drag, startPoint x: 935, startPoint y: 590, endPoint x: 301, endPoint y: 571, distance: 634.4
click at [305, 669] on li "Douglas Rainsford Tompkins (March 20, 1943 – December 8, 2015) was an American …" at bounding box center [675, 685] width 740 height 33
copy p "Douglas Rainsford Tompkins (March 20, 1943 – December 8, 2015) was an American …"
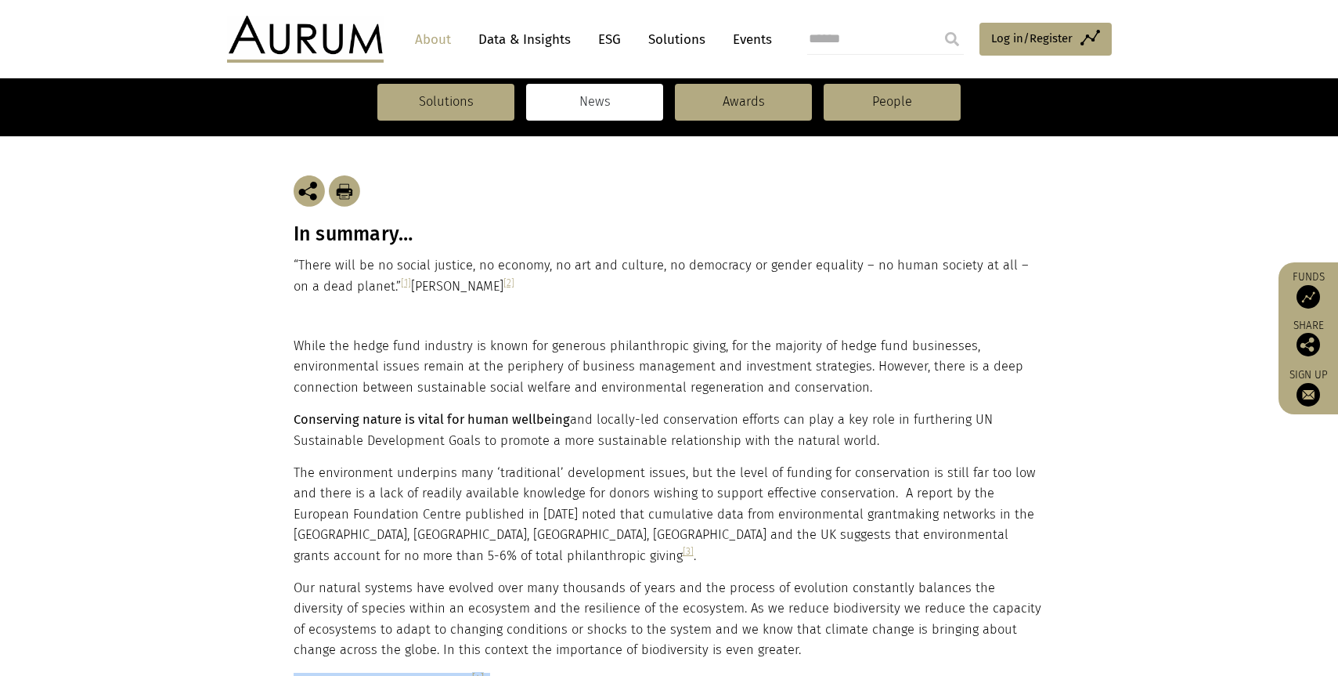
scroll to position [312, 0]
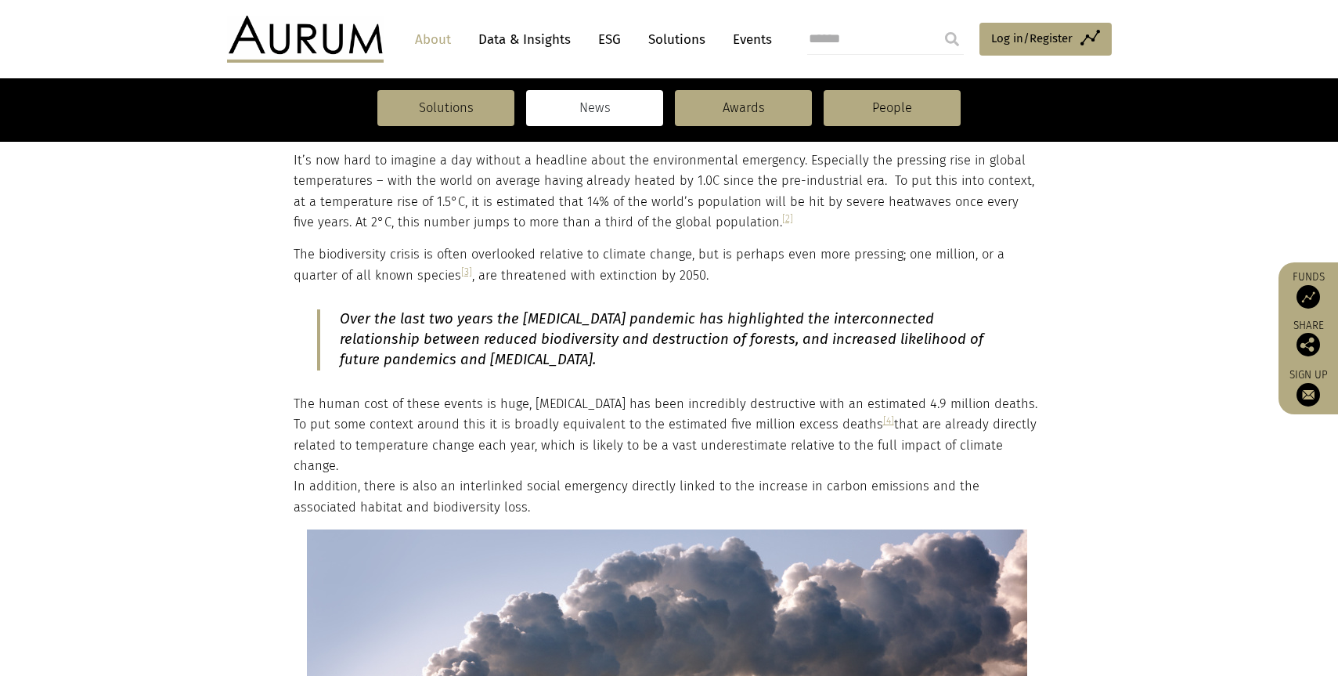
scroll to position [266, 0]
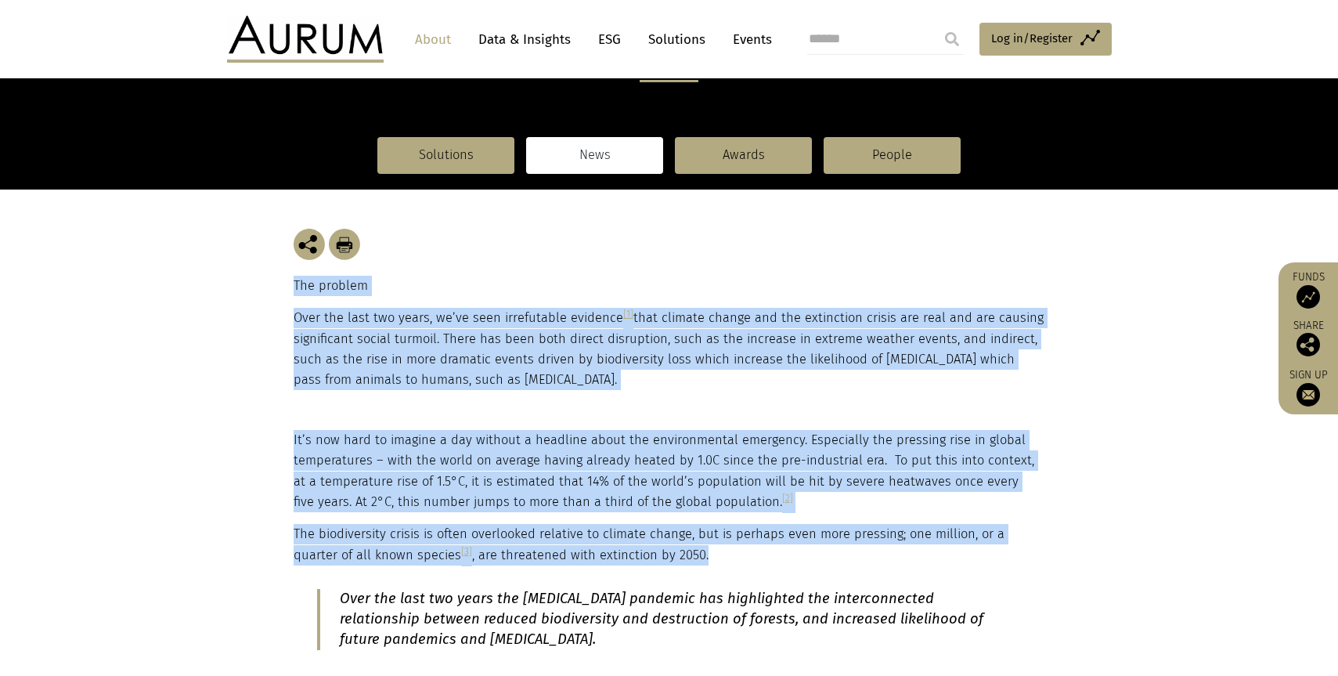
drag, startPoint x: 295, startPoint y: 288, endPoint x: 686, endPoint y: 553, distance: 471.8
copy main "The problem Over the last two years, we’ve seen irrefutable evidence [1] that c…"
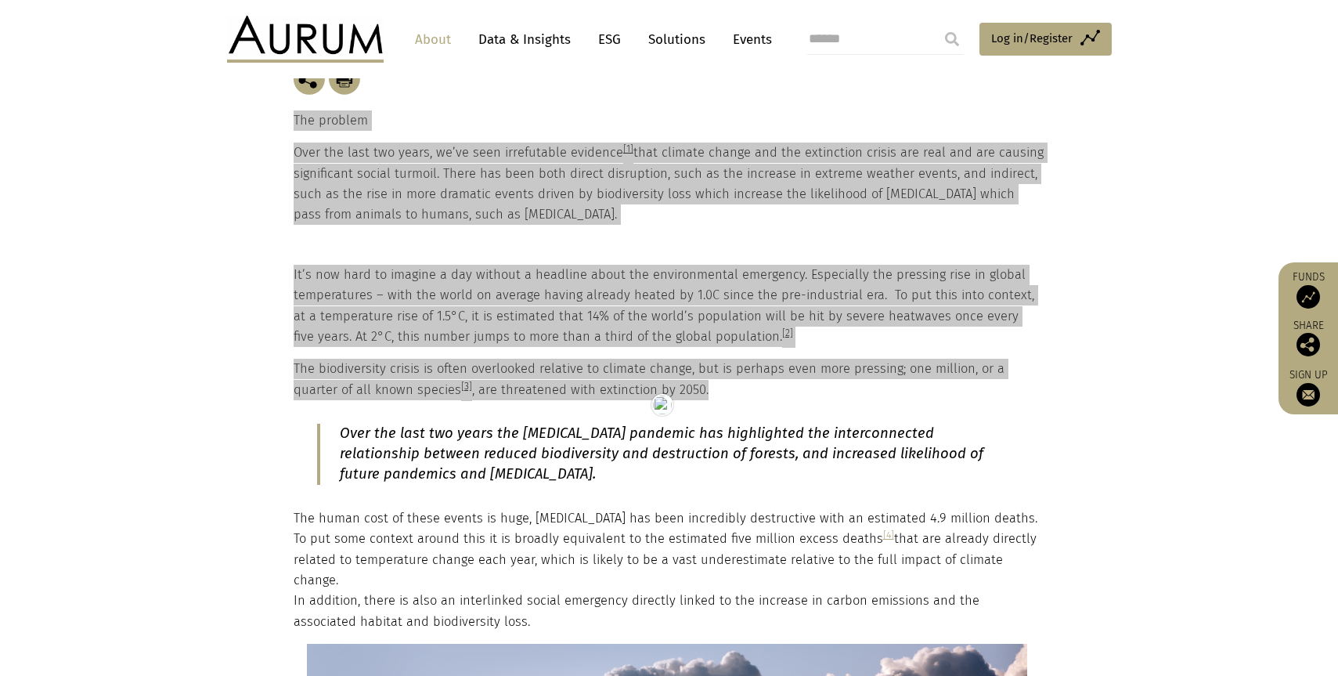
scroll to position [521, 0]
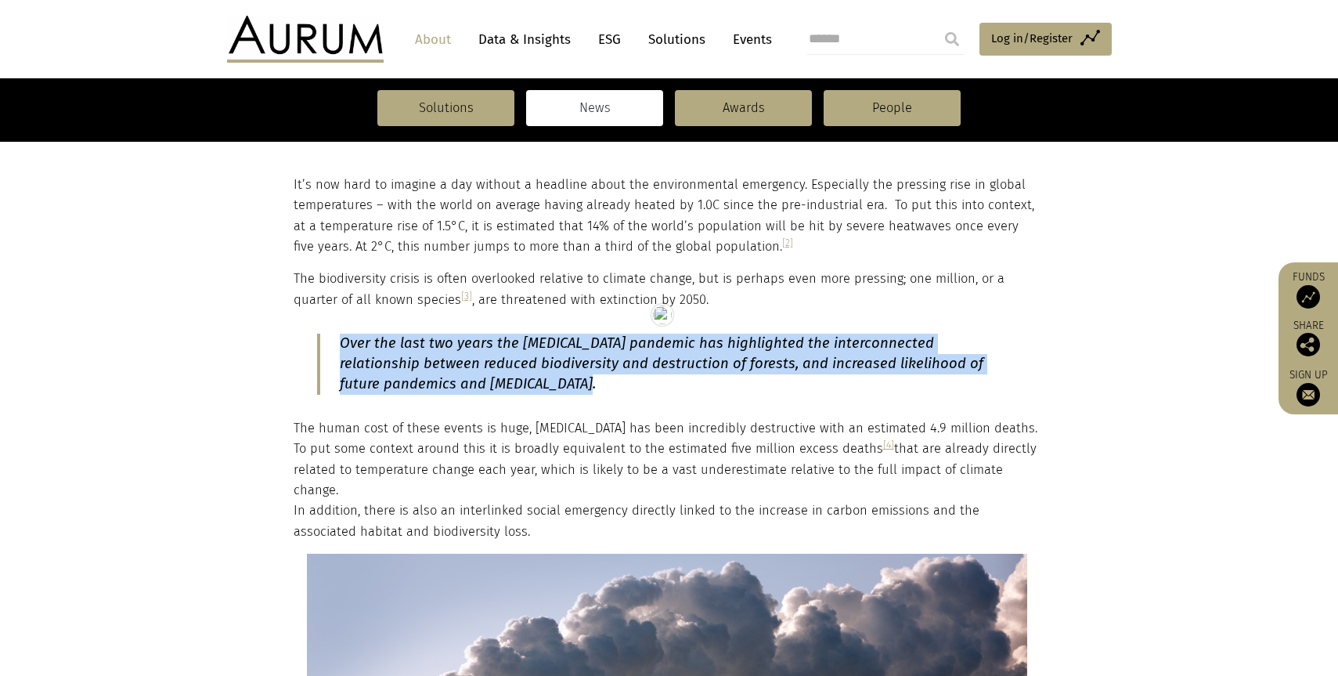
drag, startPoint x: 582, startPoint y: 389, endPoint x: 342, endPoint y: 350, distance: 243.5
click at [342, 350] on p "Over the last two years the COVID-19 pandemic has highlighted the interconnecte…" at bounding box center [669, 363] width 658 height 61
copy em "Over the last two years the COVID-19 pandemic has highlighted the interconnecte…"
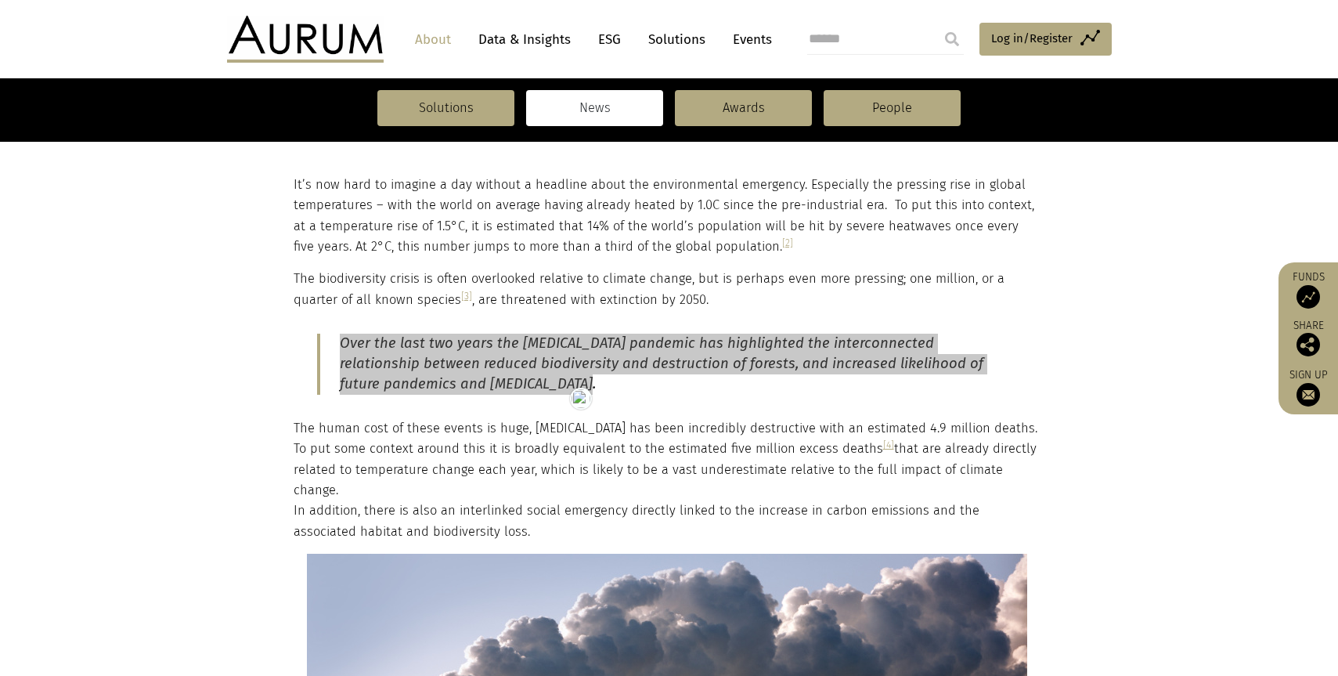
scroll to position [663, 0]
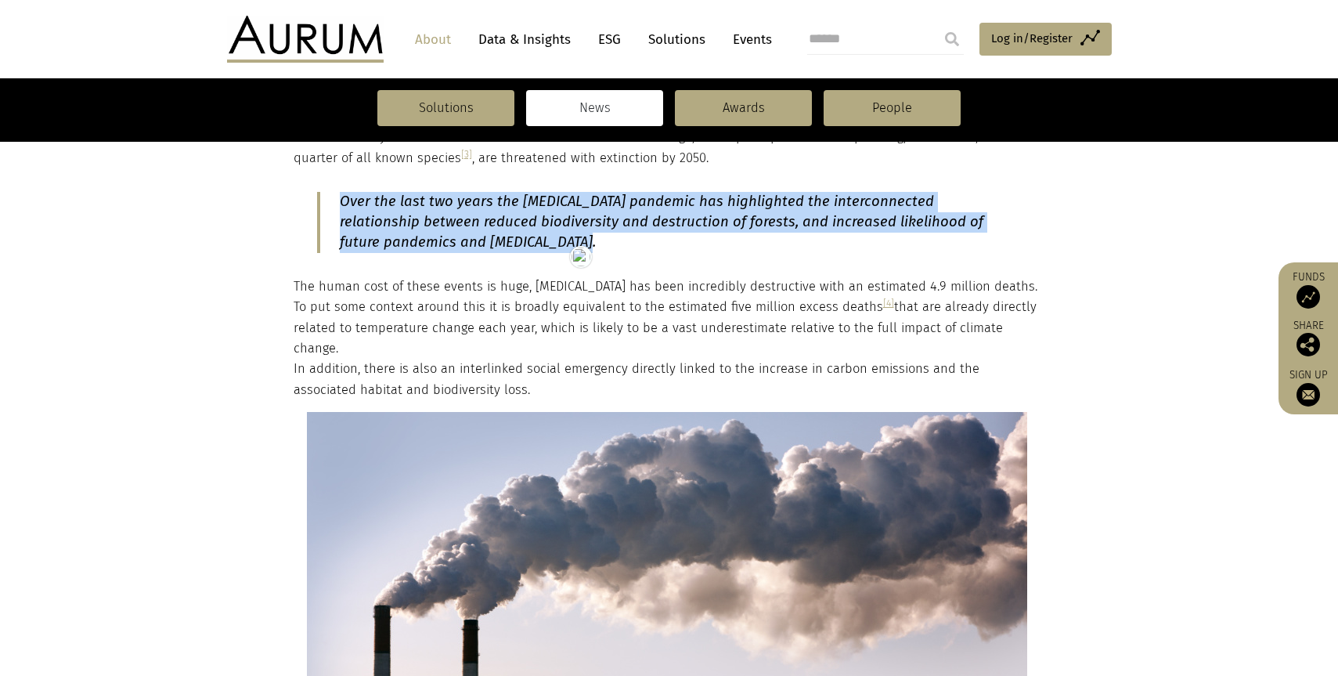
drag, startPoint x: 474, startPoint y: 372, endPoint x: 294, endPoint y: 296, distance: 195.4
click at [294, 296] on p "The human cost of these events is huge, COVID-19 has been incredibly destructiv…" at bounding box center [668, 338] width 748 height 124
copy p "The human cost of these events is huge, COVID-19 has been incredibly destructiv…"
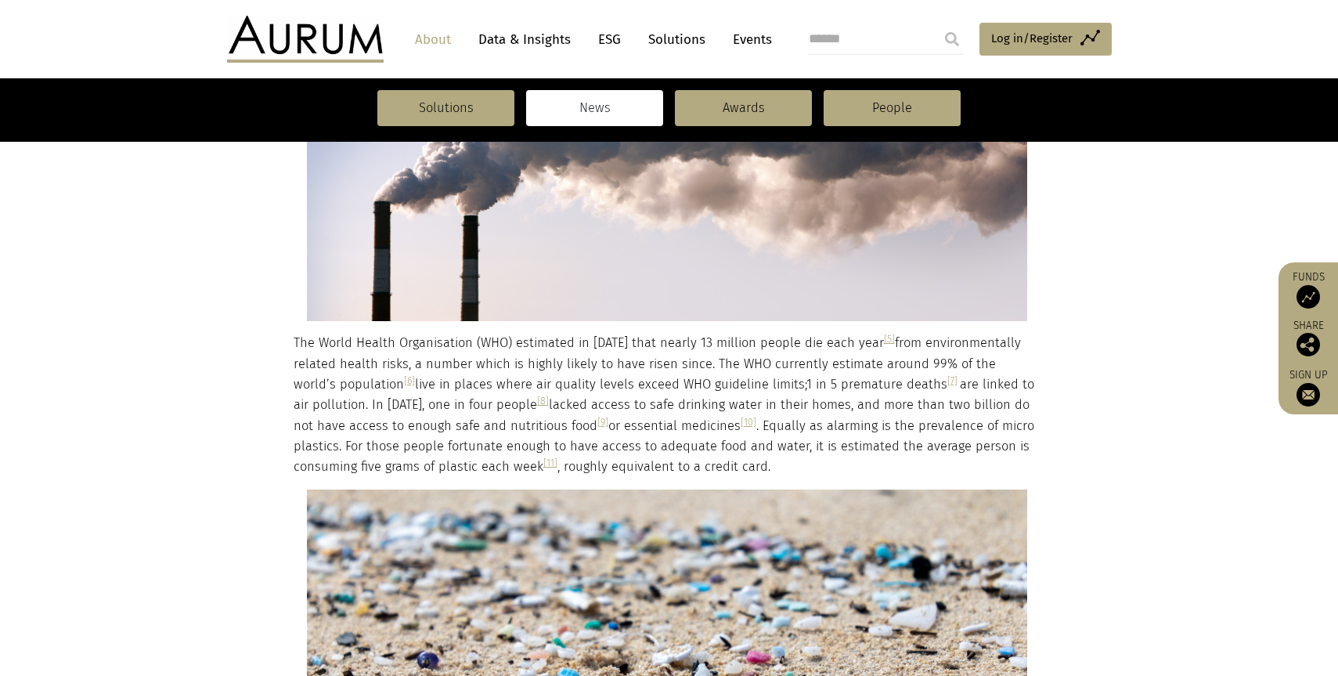
scroll to position [1069, 0]
click at [297, 331] on p "The World Health Organisation (WHO) estimated in 2012 that nearly 13 million pe…" at bounding box center [668, 403] width 748 height 145
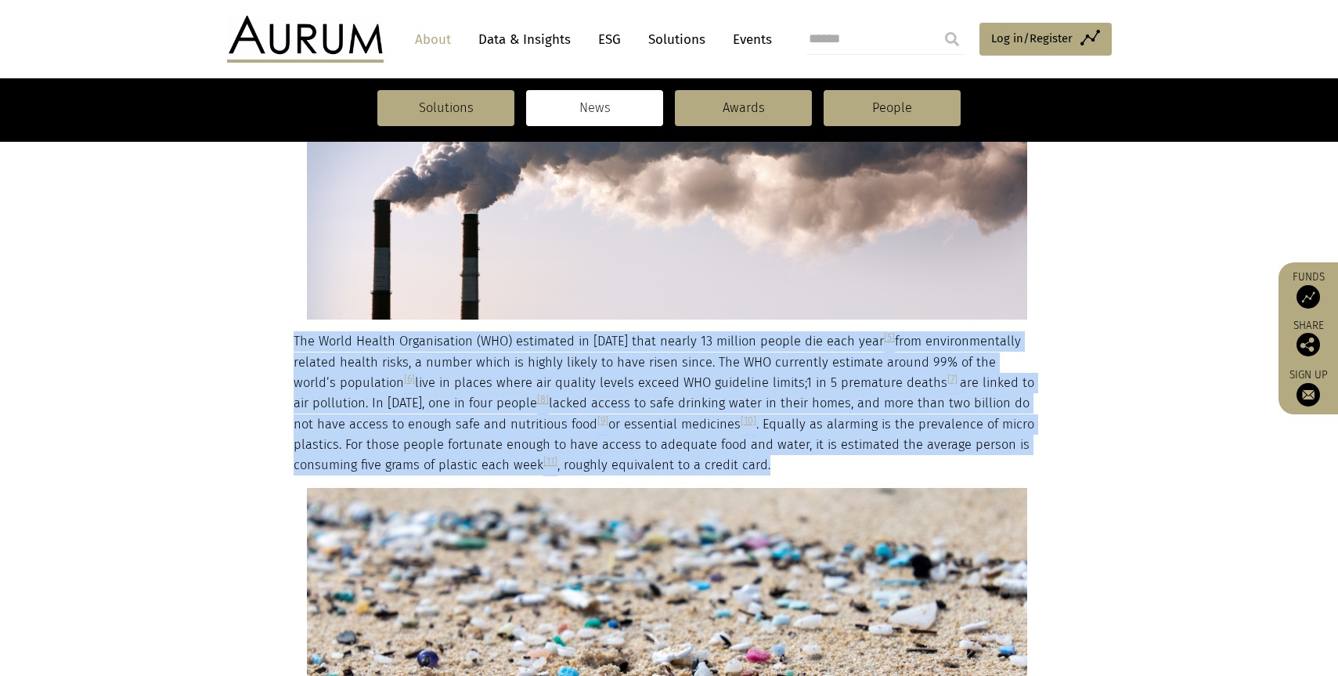
drag, startPoint x: 294, startPoint y: 319, endPoint x: 762, endPoint y: 449, distance: 486.0
click at [762, 449] on p "The World Health Organisation (WHO) estimated in 2012 that nearly 13 million pe…" at bounding box center [668, 403] width 748 height 145
copy p "The World Health Organisation (WHO) estimated in 2012 that nearly 13 million pe…"
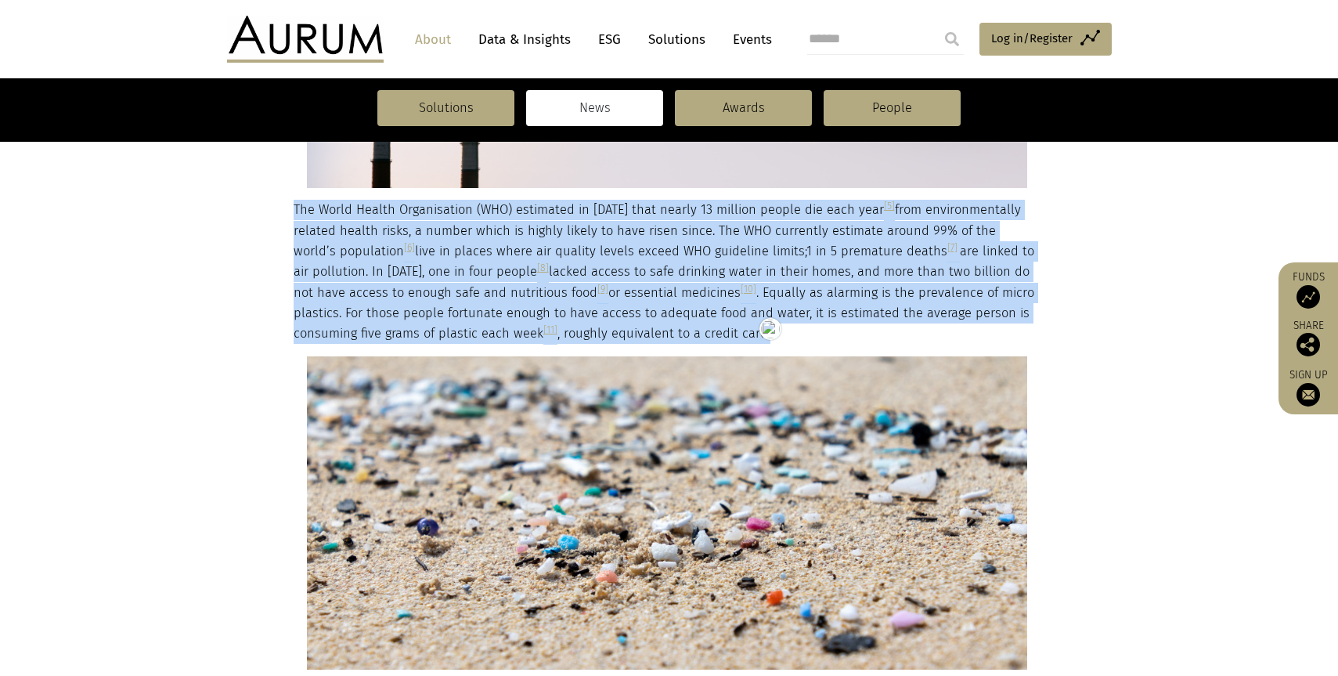
scroll to position [1523, 0]
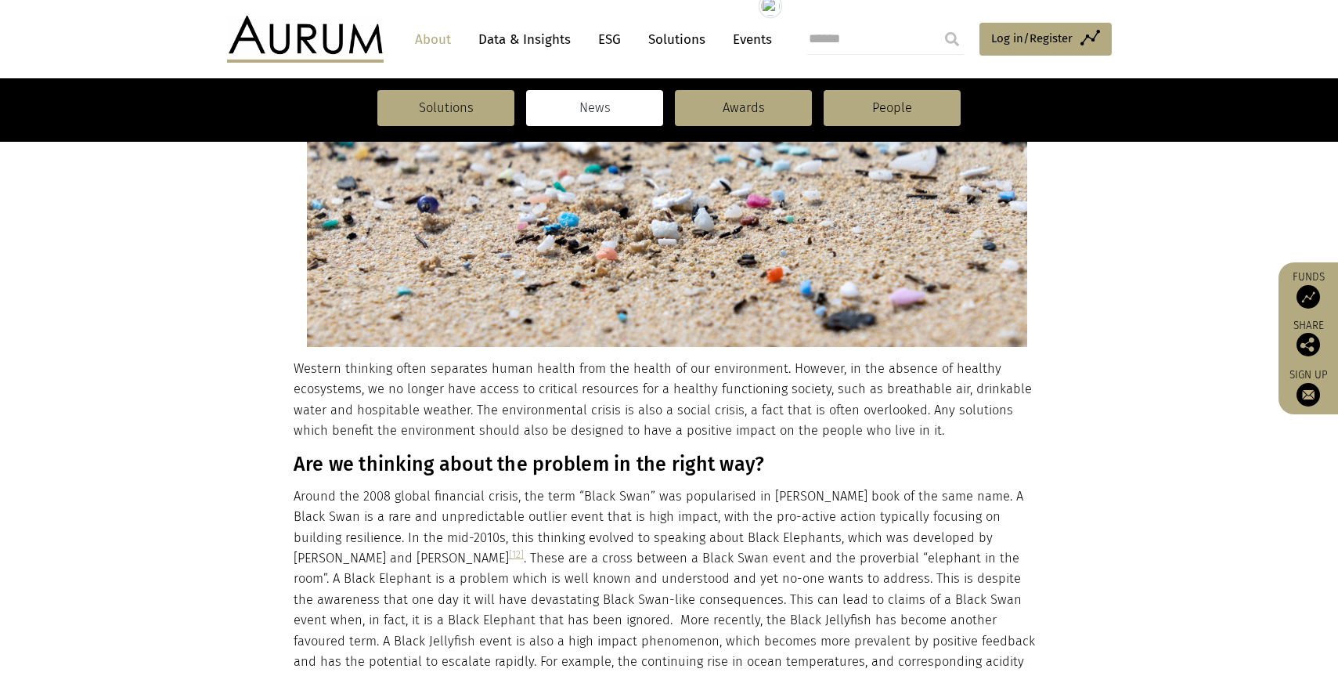
click at [300, 384] on p "Western thinking often separates human health from the health of our environmen…" at bounding box center [668, 400] width 748 height 83
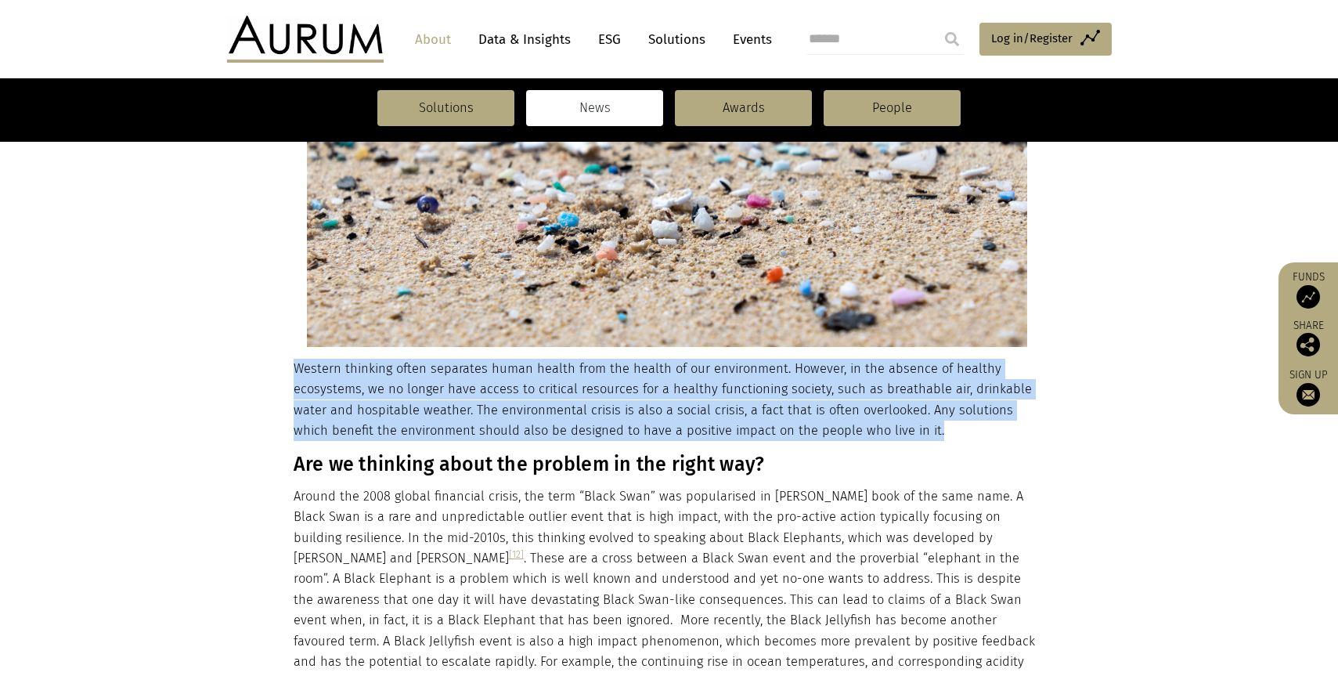
drag, startPoint x: 294, startPoint y: 347, endPoint x: 957, endPoint y: 420, distance: 667.0
click at [957, 420] on p "Western thinking often separates human health from the health of our environmen…" at bounding box center [668, 400] width 748 height 83
copy p "Western thinking often separates human health from the health of our environmen…"
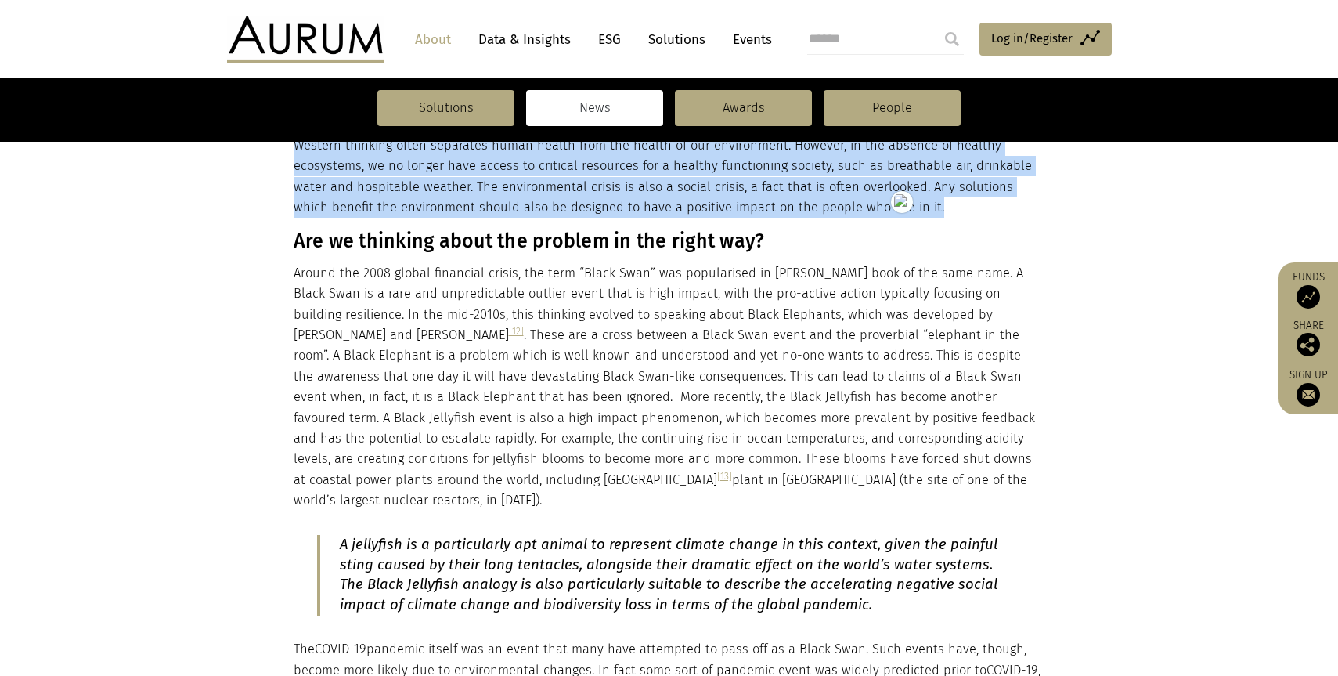
scroll to position [1692, 0]
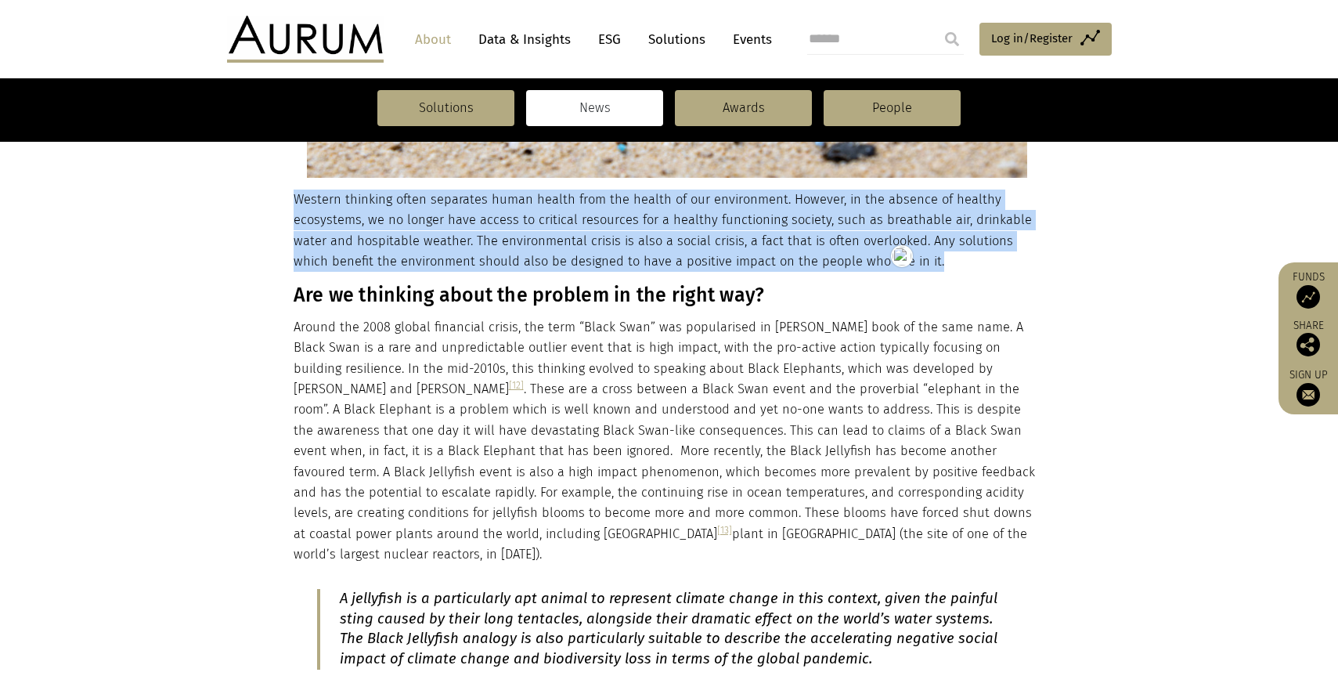
click at [550, 283] on h3 "Are we thinking about the problem in the right way?" at bounding box center [668, 294] width 748 height 23
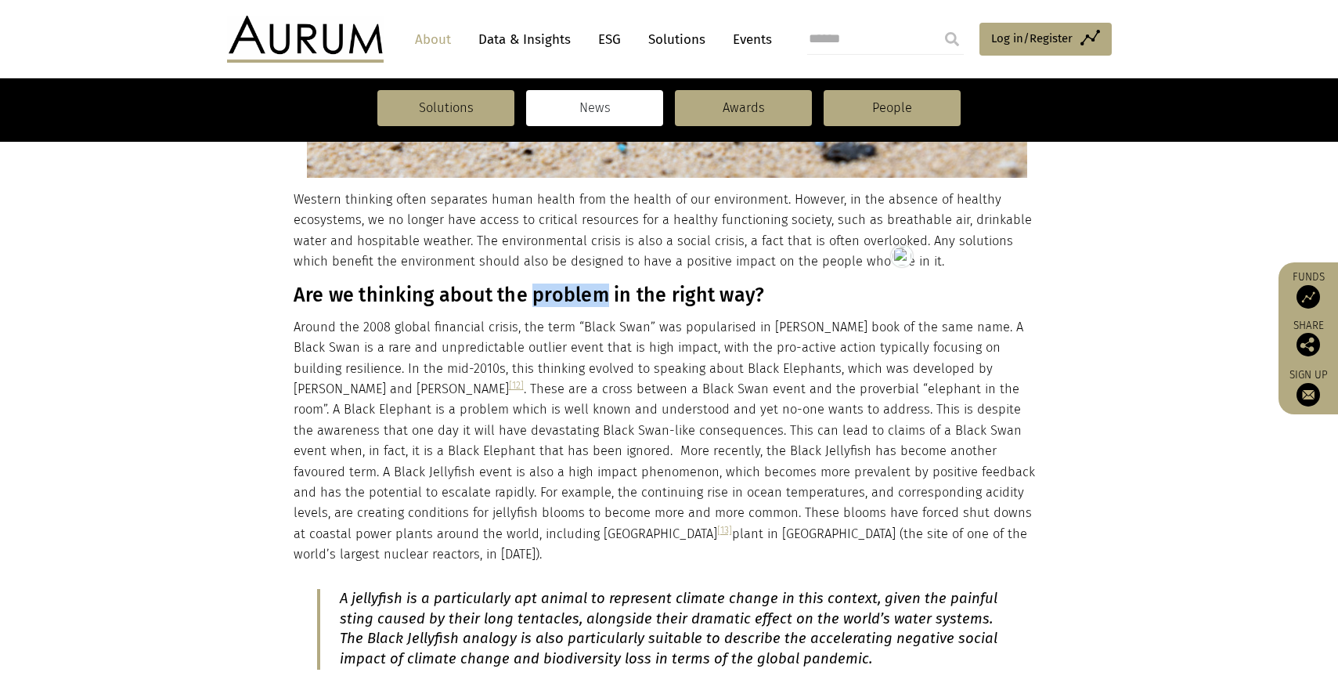
click at [550, 283] on h3 "Are we thinking about the problem in the right way?" at bounding box center [668, 294] width 748 height 23
copy div "Are we thinking about the problem in the right way?"
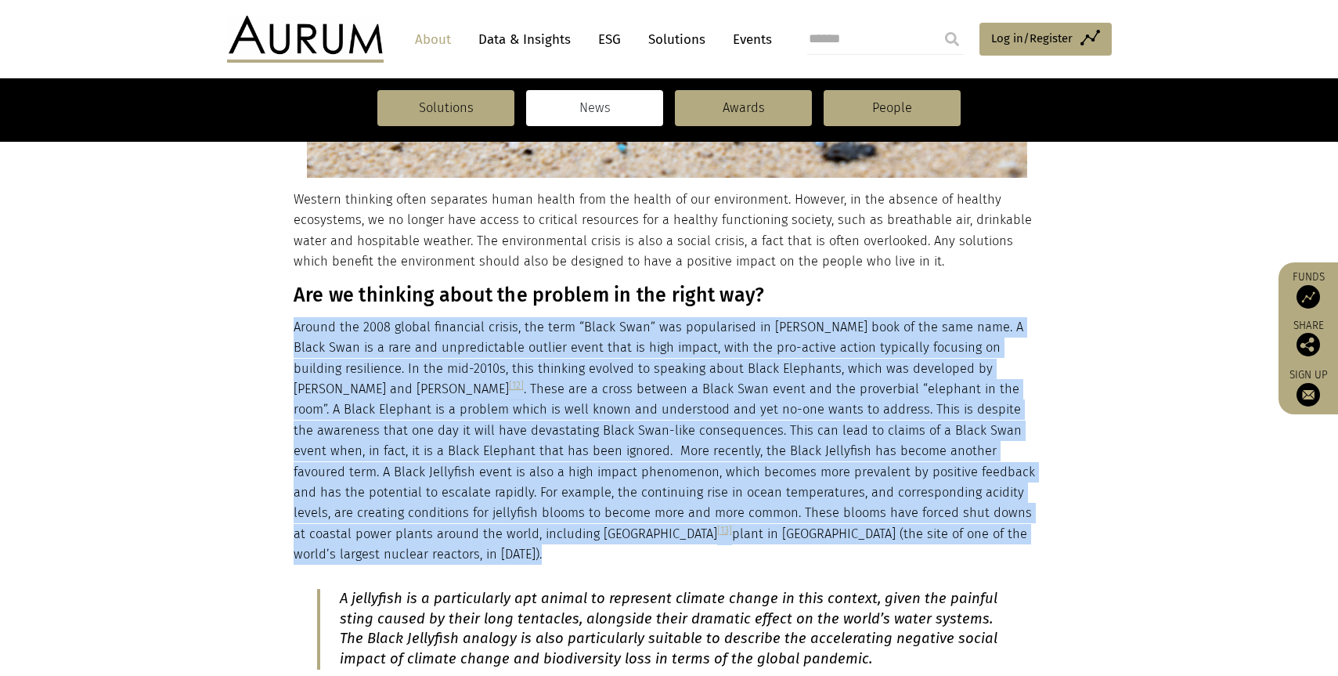
drag, startPoint x: 294, startPoint y: 305, endPoint x: 593, endPoint y: 420, distance: 320.4
click at [592, 420] on p "Around the 2008 global financial crisis, the term “Black Swan” was popularised …" at bounding box center [668, 441] width 748 height 248
copy div "Around the 2008 global financial crisis, the term “Black Swan” was popularised …"
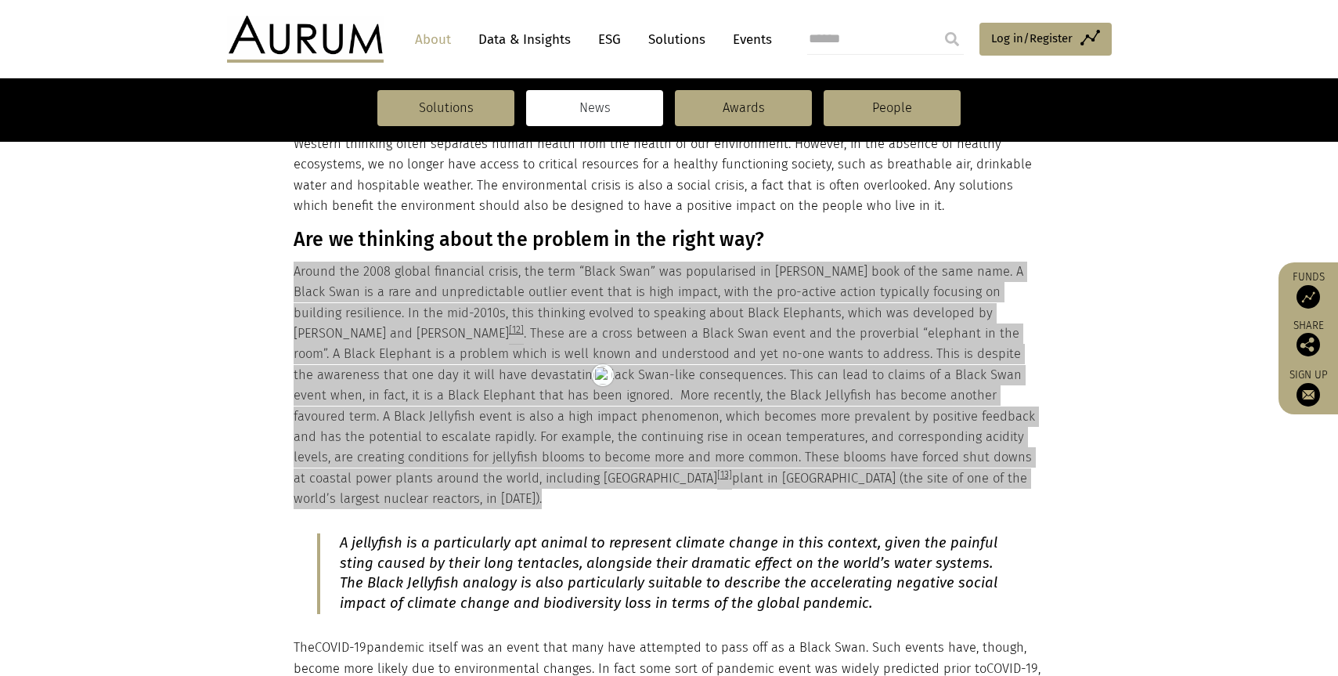
scroll to position [1995, 0]
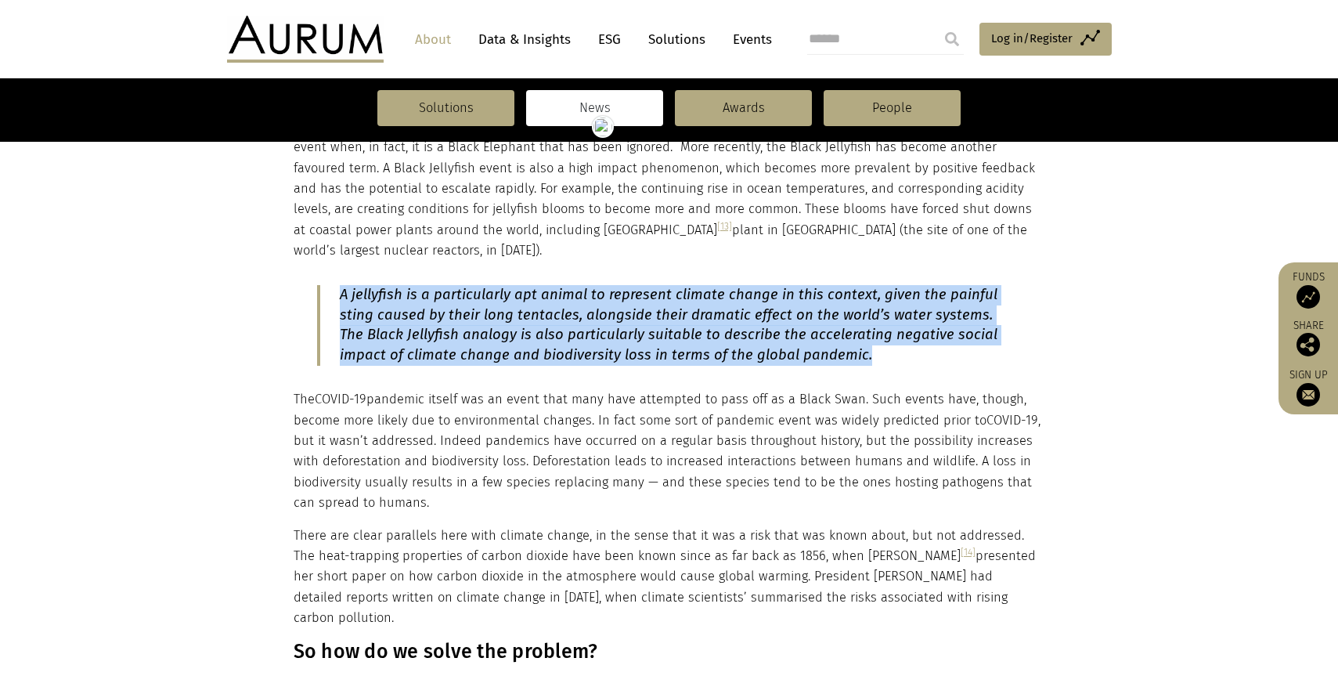
drag, startPoint x: 891, startPoint y: 314, endPoint x: 340, endPoint y: 253, distance: 554.5
click at [340, 285] on p "A jellyfish is a particularly apt animal to represent climate change in this co…" at bounding box center [669, 325] width 658 height 81
copy em "A jellyfish is a particularly apt animal to represent climate change in this co…"
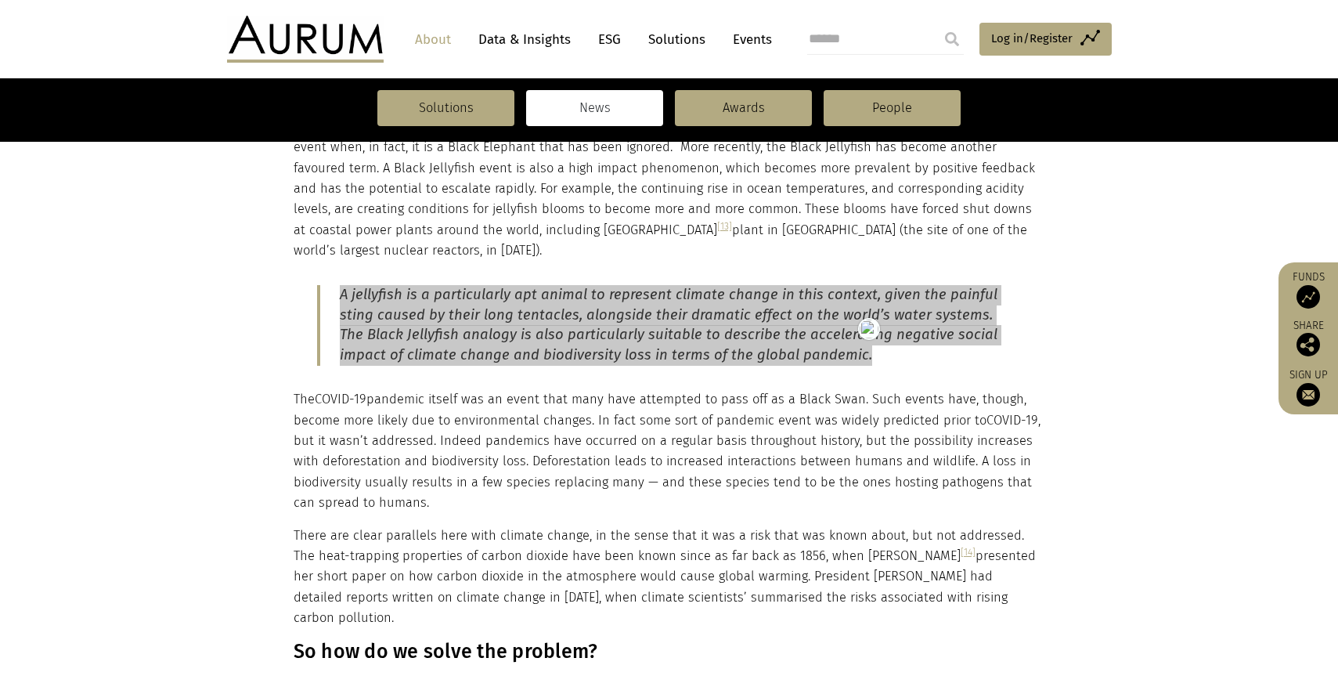
scroll to position [1999, 0]
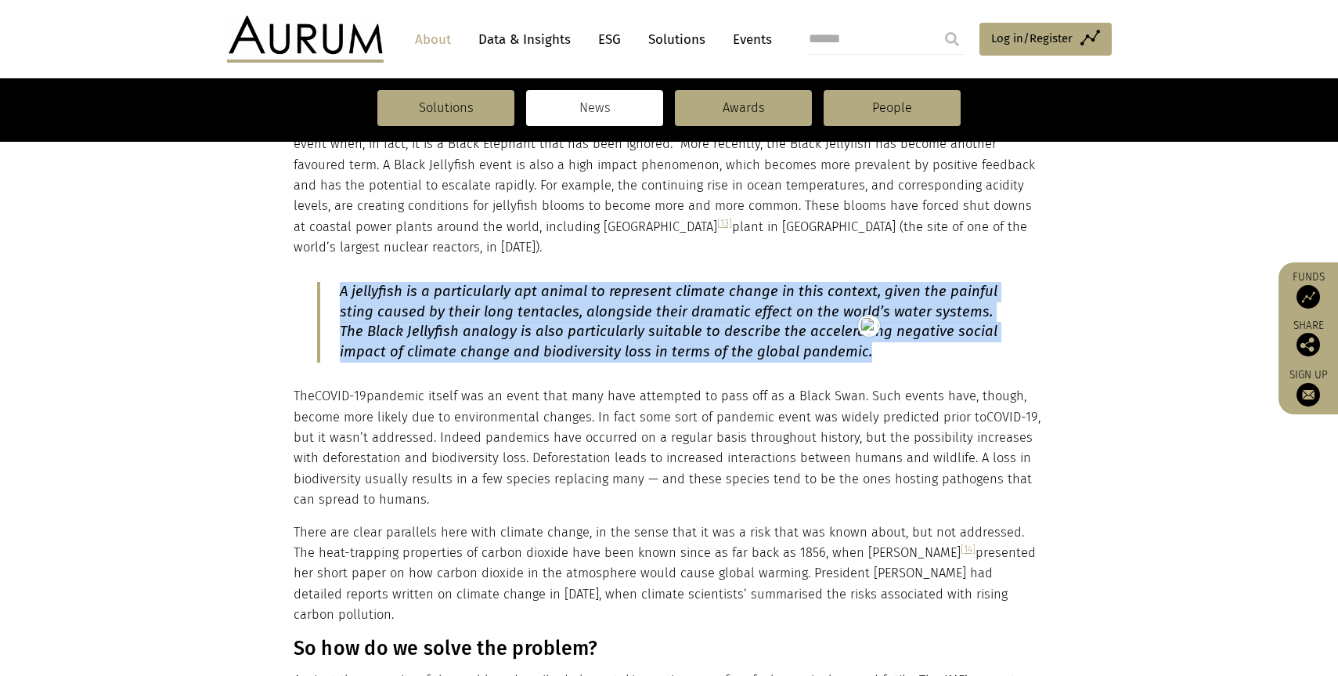
drag, startPoint x: 294, startPoint y: 355, endPoint x: 1015, endPoint y: 556, distance: 747.5
click at [1015, 556] on div "It’s now hard to imagine a day without a headline about the environmental emerg…" at bounding box center [668, 366] width 748 height 3339
copy div "The COVID-19 pandemic itself was an event that many have attempted to pass off …"
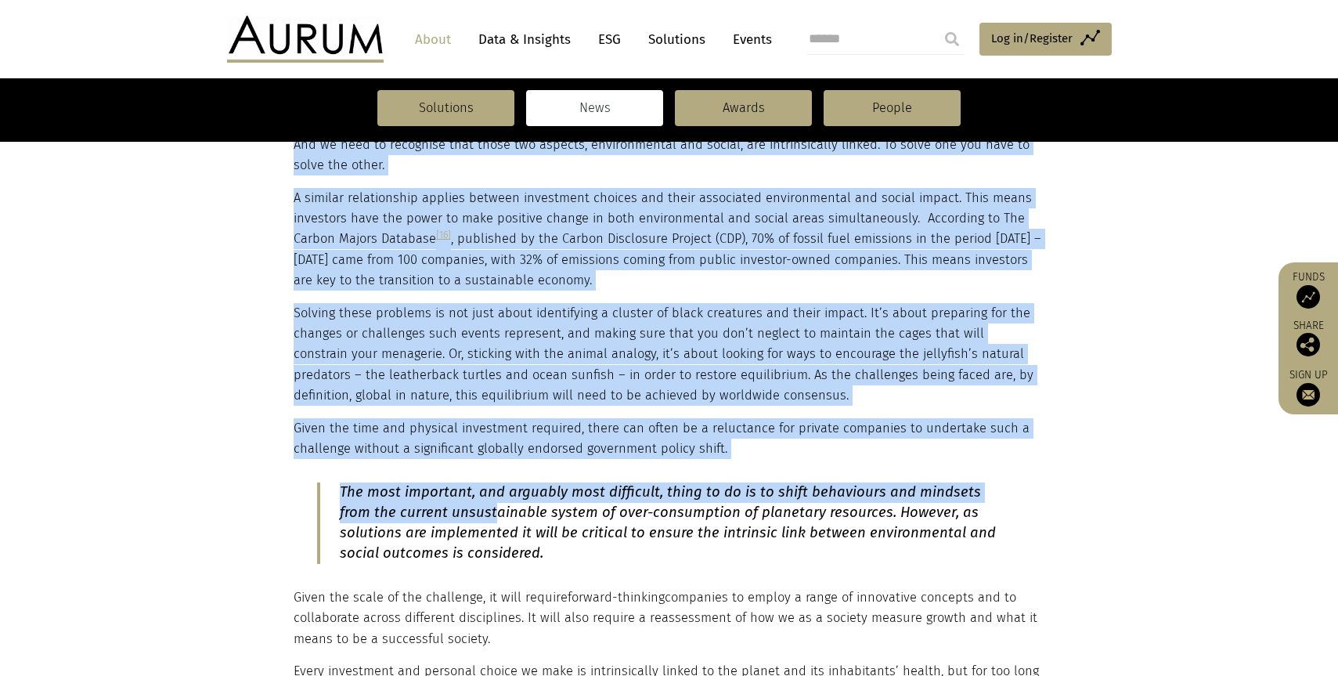
scroll to position [2705, 0]
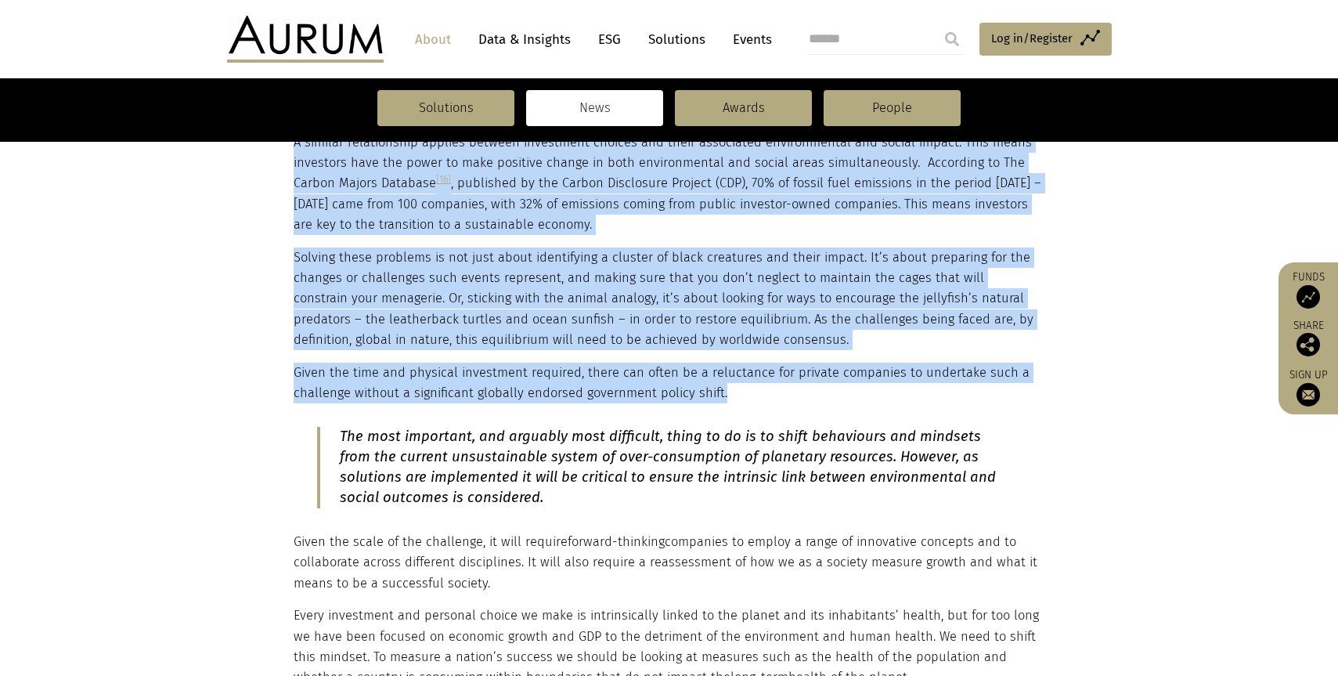
drag, startPoint x: 294, startPoint y: 295, endPoint x: 769, endPoint y: 330, distance: 475.6
copy div "So how do we solve the problem? Against the enormity of the problem described a…"
click at [438, 427] on em "The most important, and arguably most difficult, thing to do is to shift behavi…" at bounding box center [668, 466] width 656 height 78
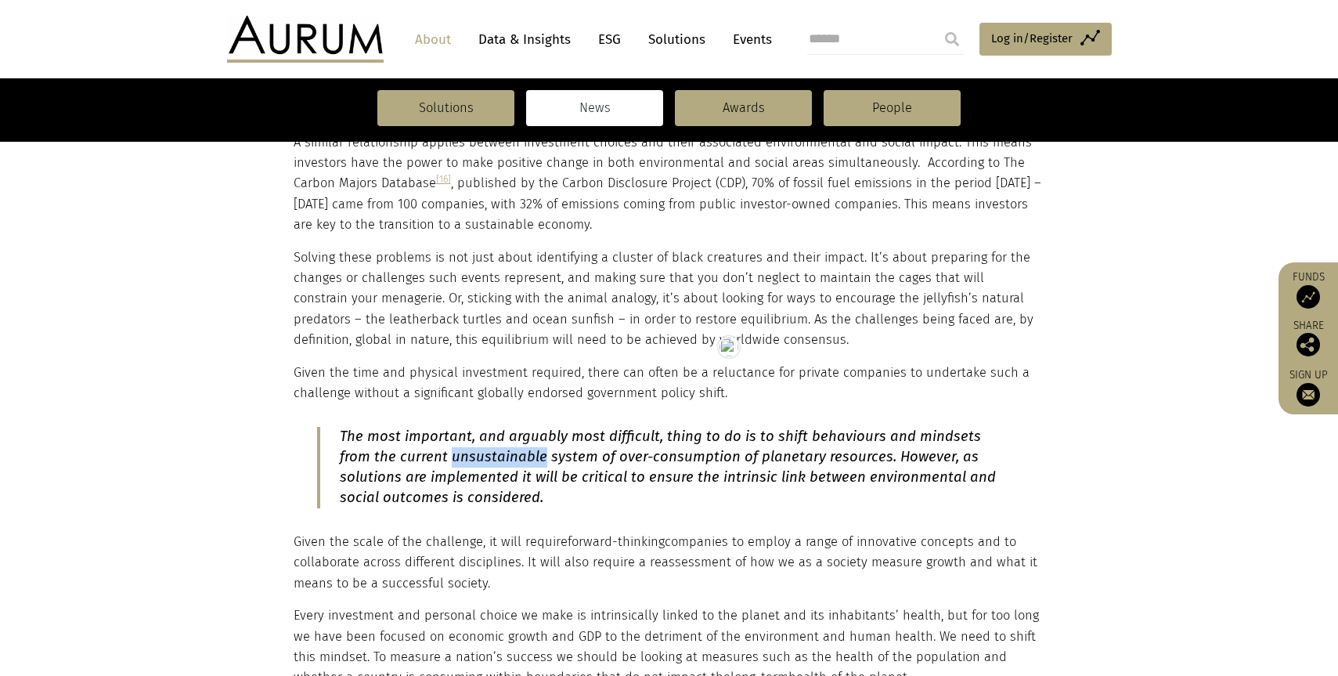
click at [438, 427] on em "The most important, and arguably most difficult, thing to do is to shift behavi…" at bounding box center [668, 466] width 656 height 78
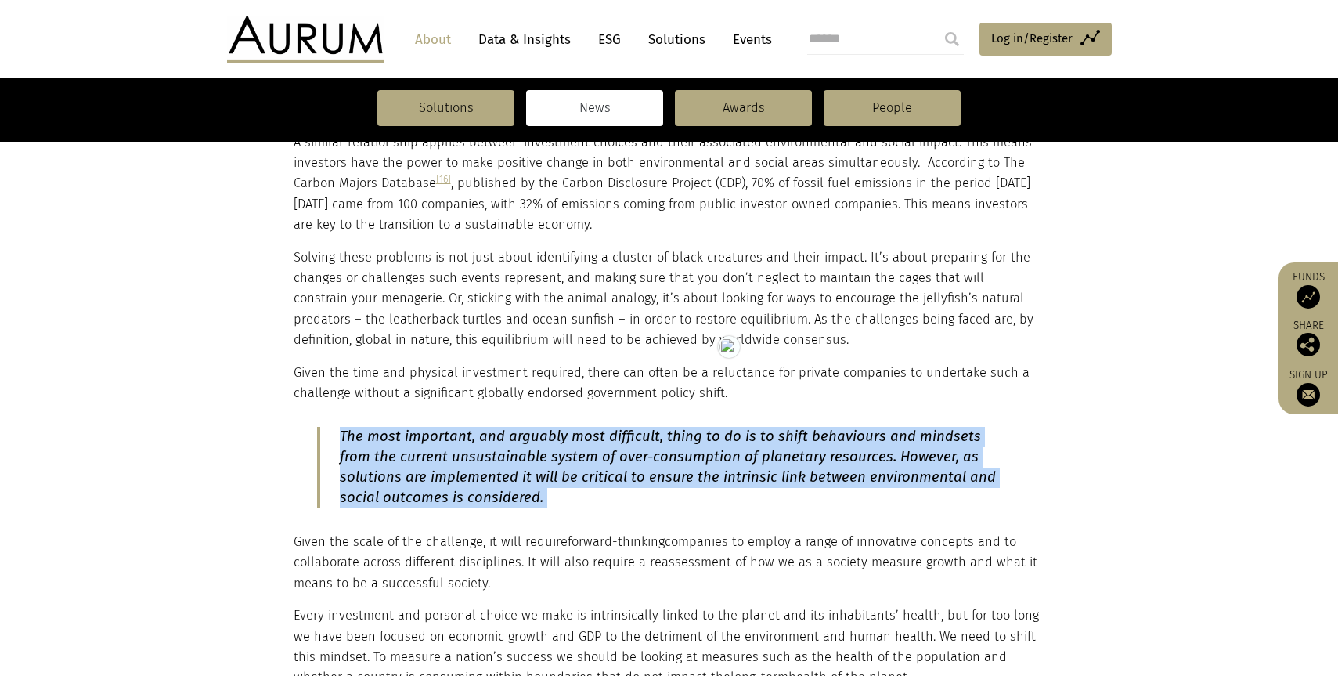
click at [438, 399] on html "CONTACT About Data & Insights ESG Solutions Events Access Funds Log in/Register…" at bounding box center [669, 214] width 1338 height 5838
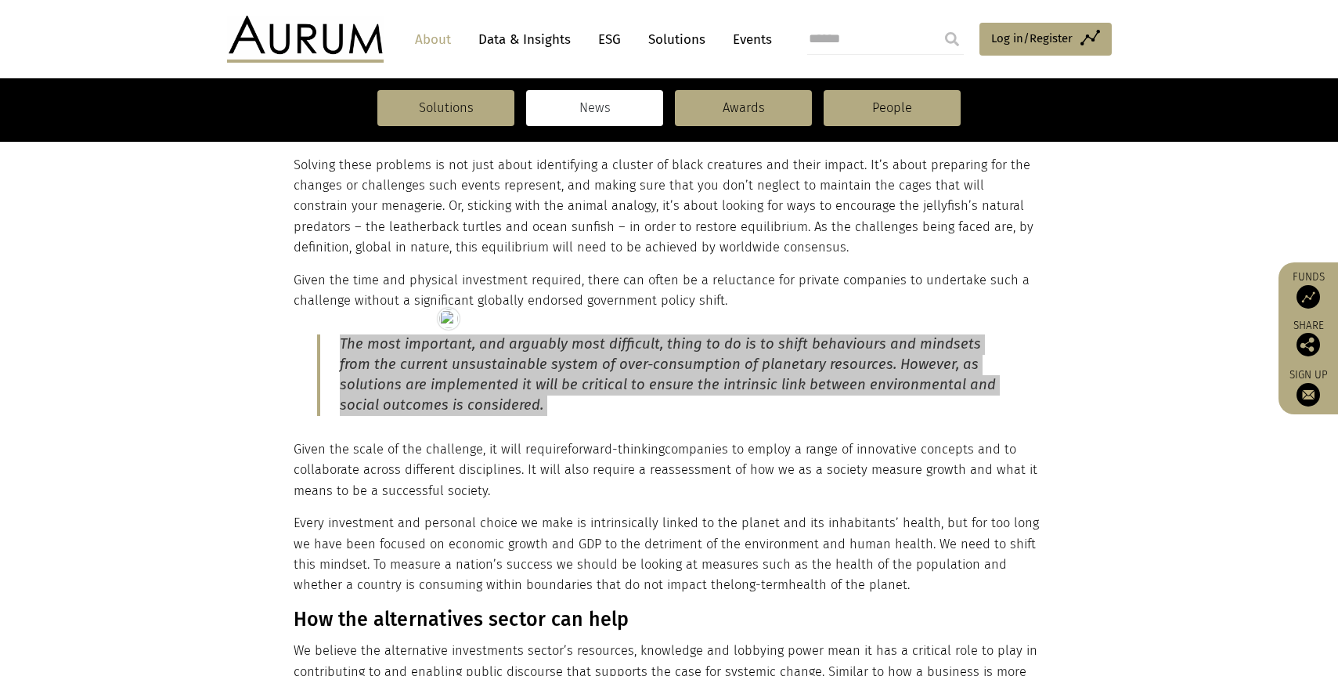
scroll to position [2822, 0]
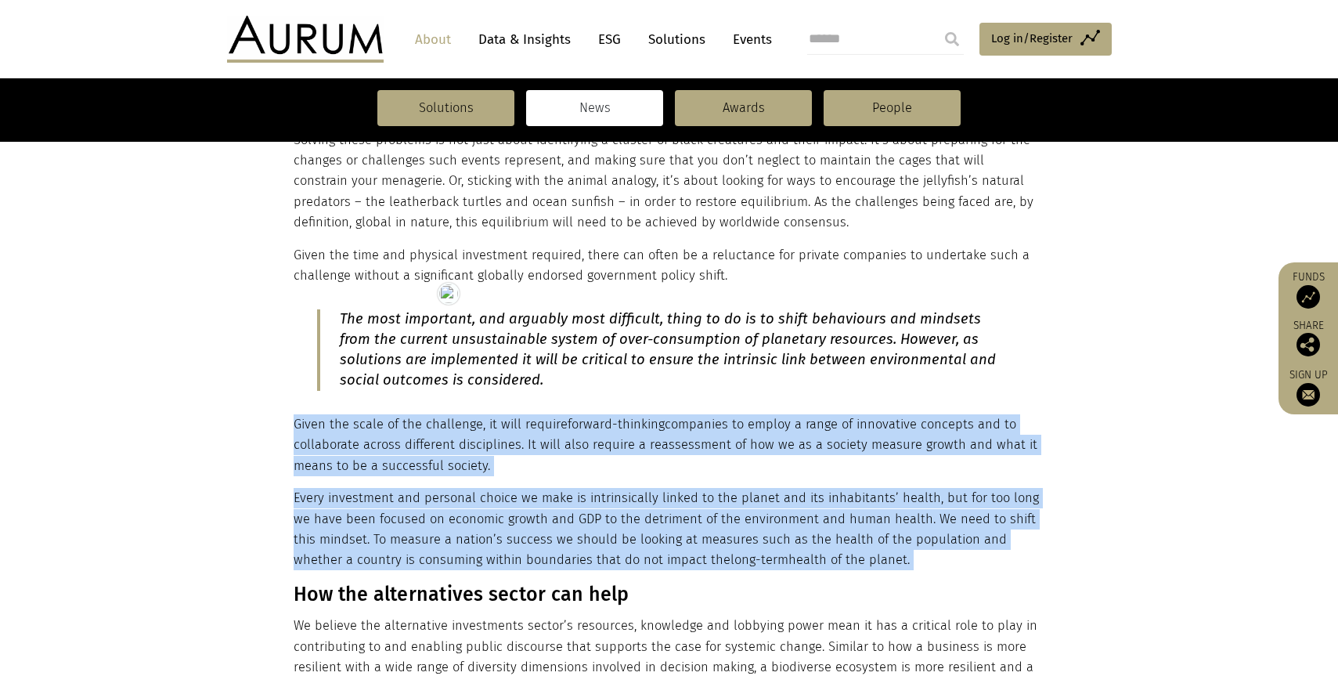
drag, startPoint x: 295, startPoint y: 359, endPoint x: 802, endPoint y: 467, distance: 517.9
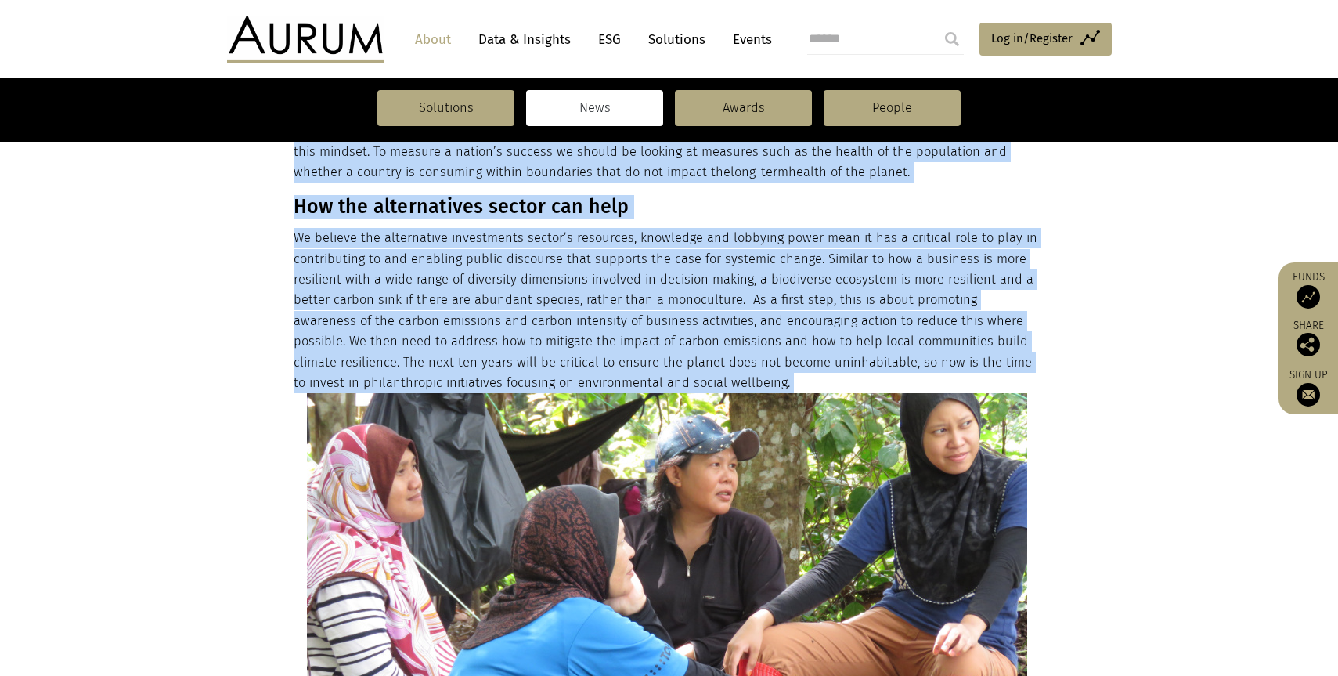
scroll to position [3249, 0]
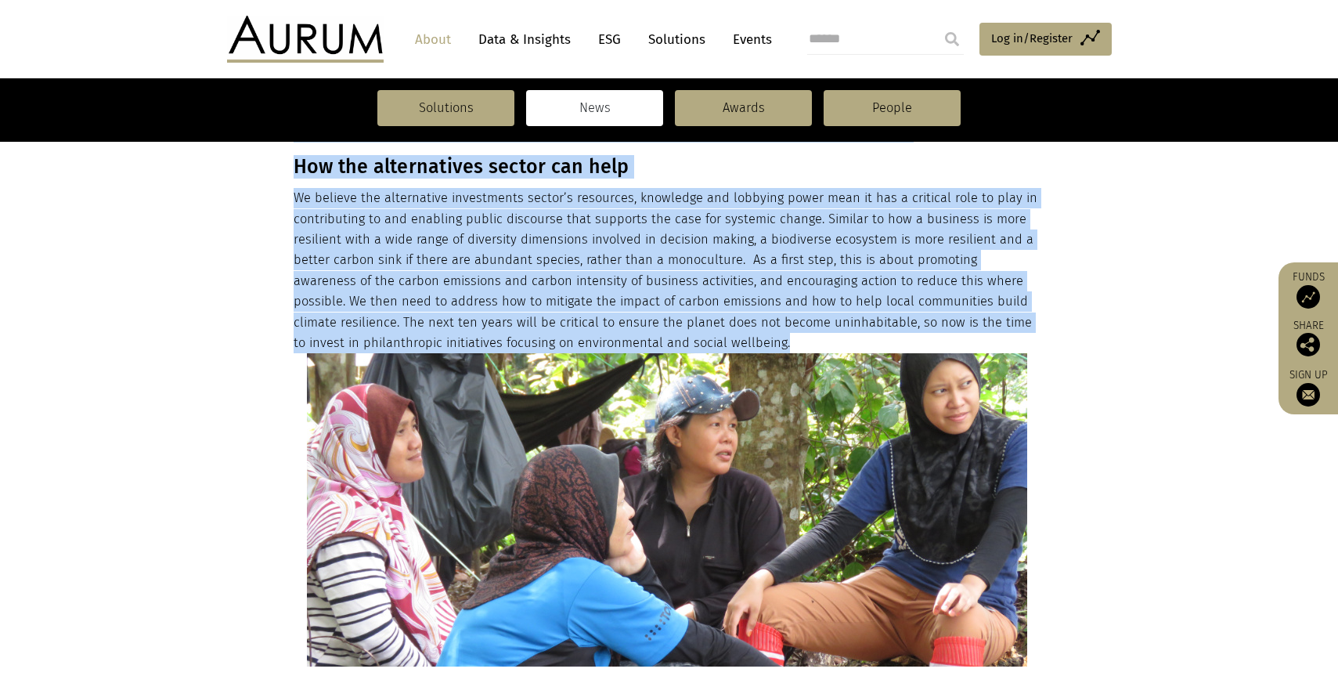
drag, startPoint x: 296, startPoint y: 361, endPoint x: 692, endPoint y: 275, distance: 405.4
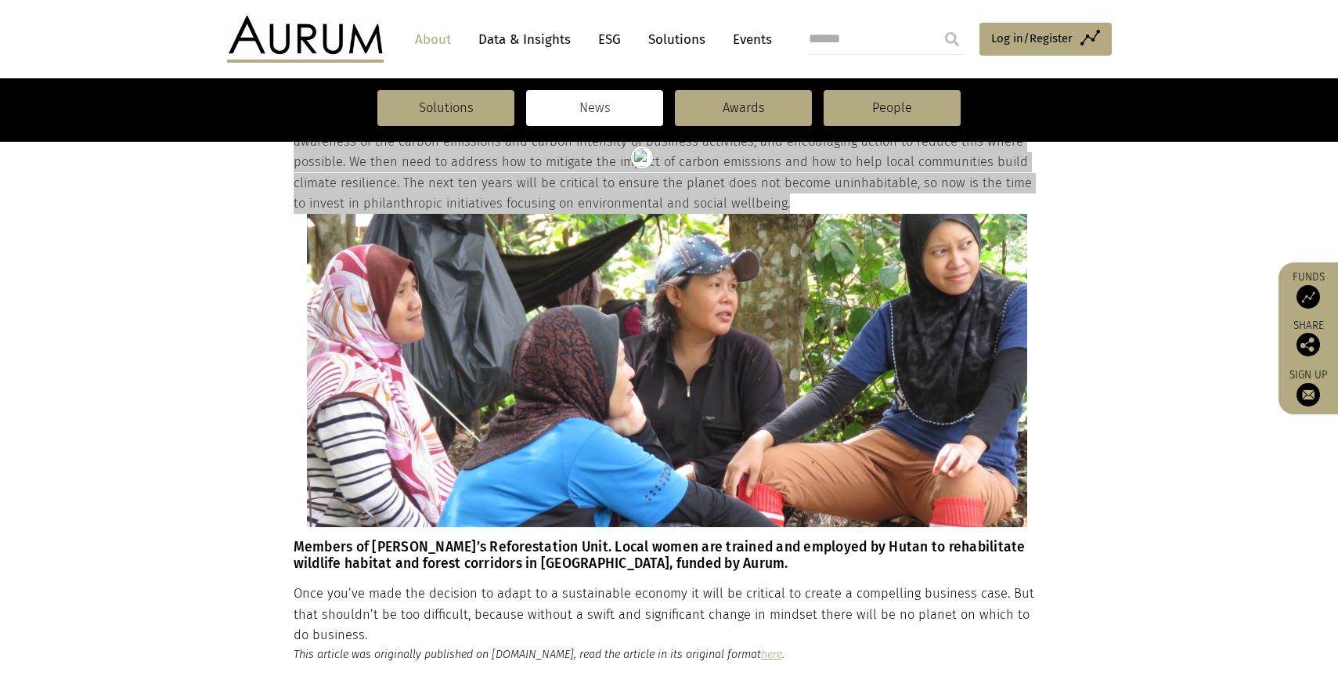
scroll to position [3390, 0]
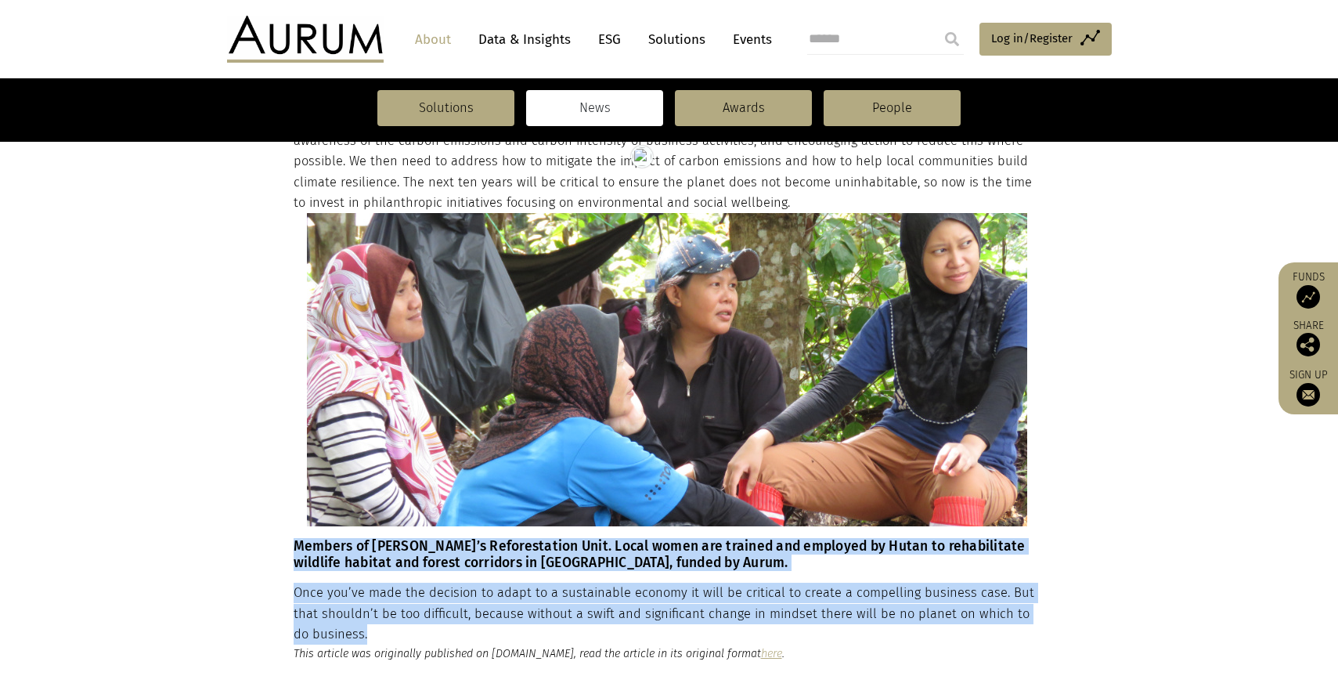
drag, startPoint x: 297, startPoint y: 483, endPoint x: 733, endPoint y: 569, distance: 444.4
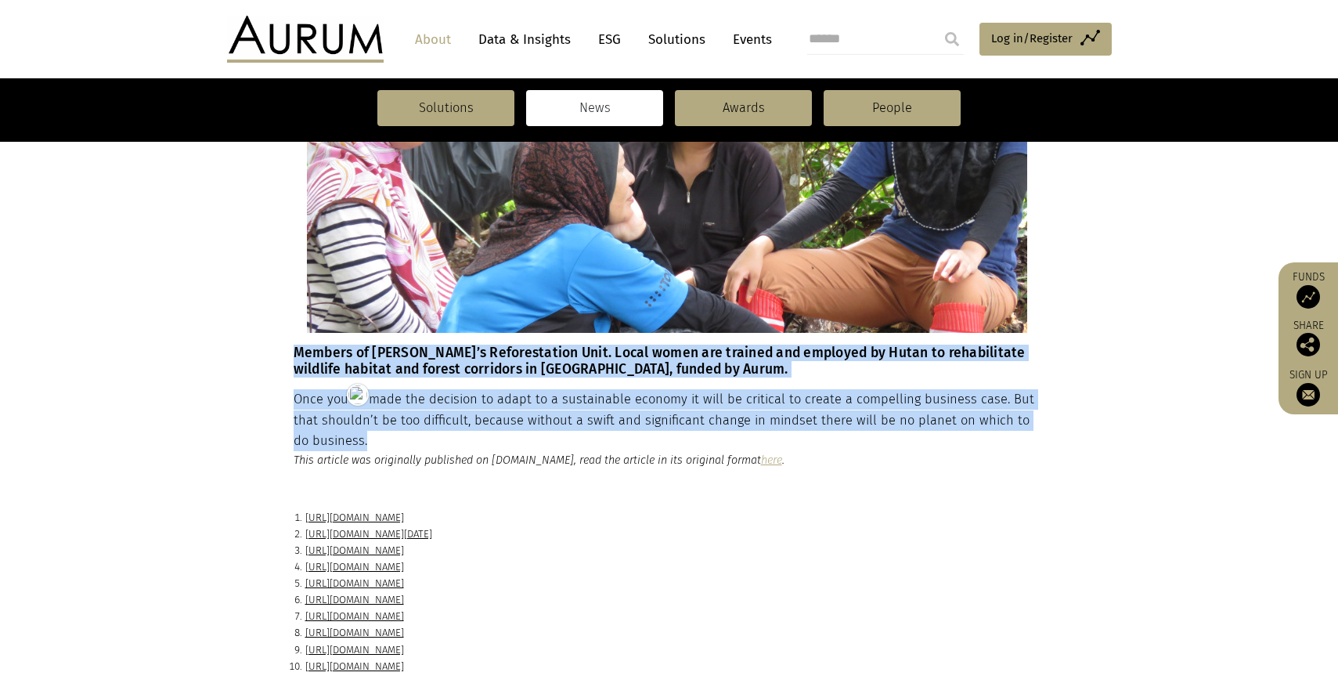
scroll to position [3589, 0]
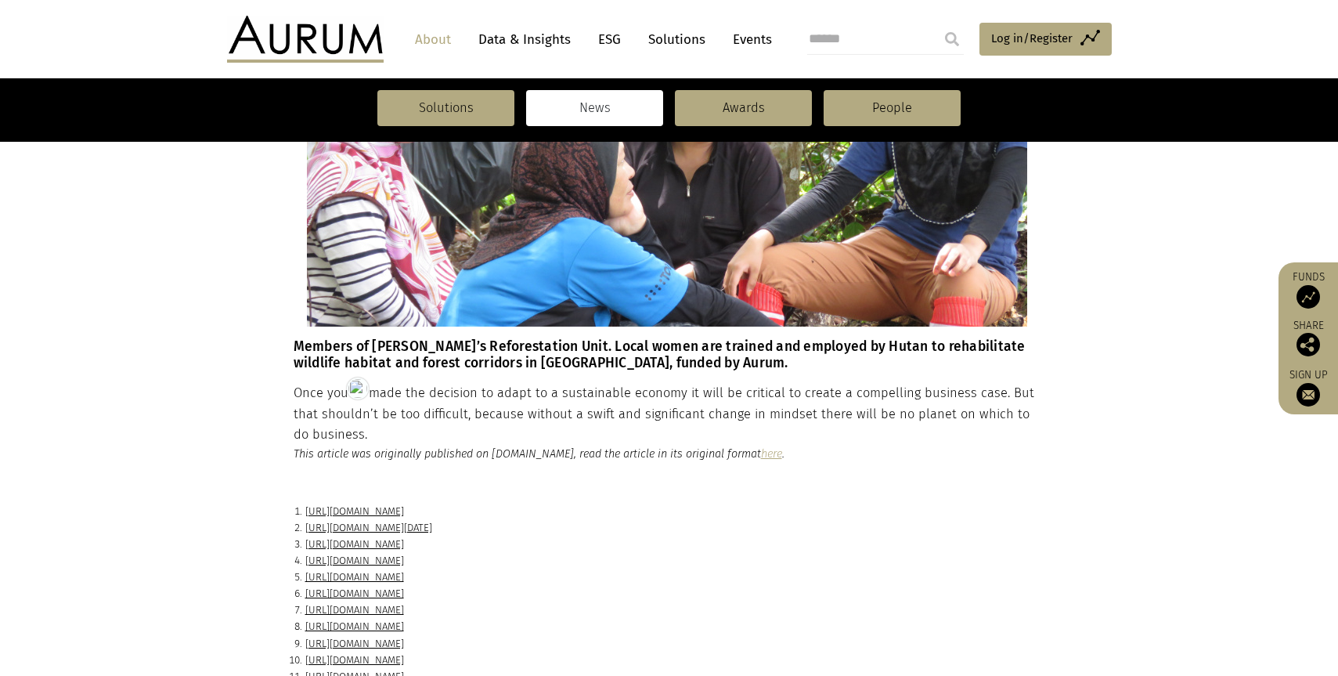
click at [446, 447] on em "This article was originally published on aima.org, read the article in its orig…" at bounding box center [539, 453] width 491 height 13
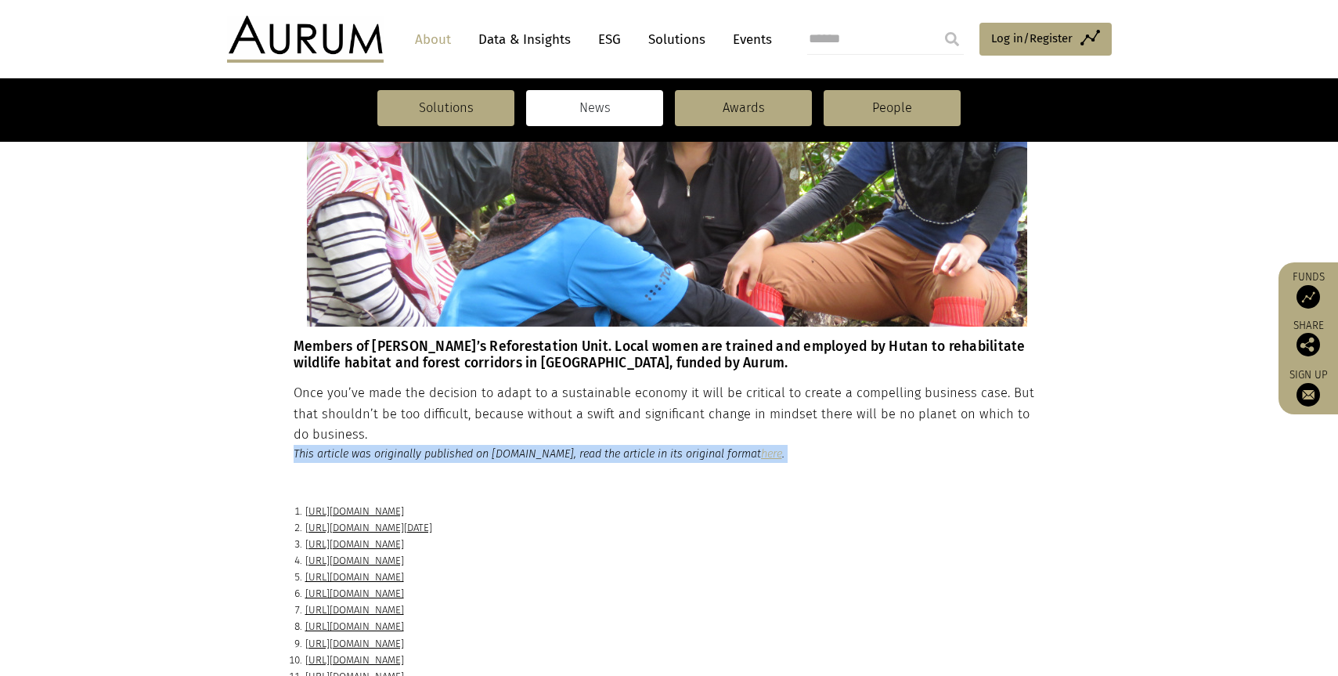
drag, startPoint x: 604, startPoint y: 450, endPoint x: 305, endPoint y: 448, distance: 299.8
click at [305, 503] on p "https://iopscience.iop.org/article/10.1088/1748-9326/ac2966" at bounding box center [675, 511] width 740 height 16
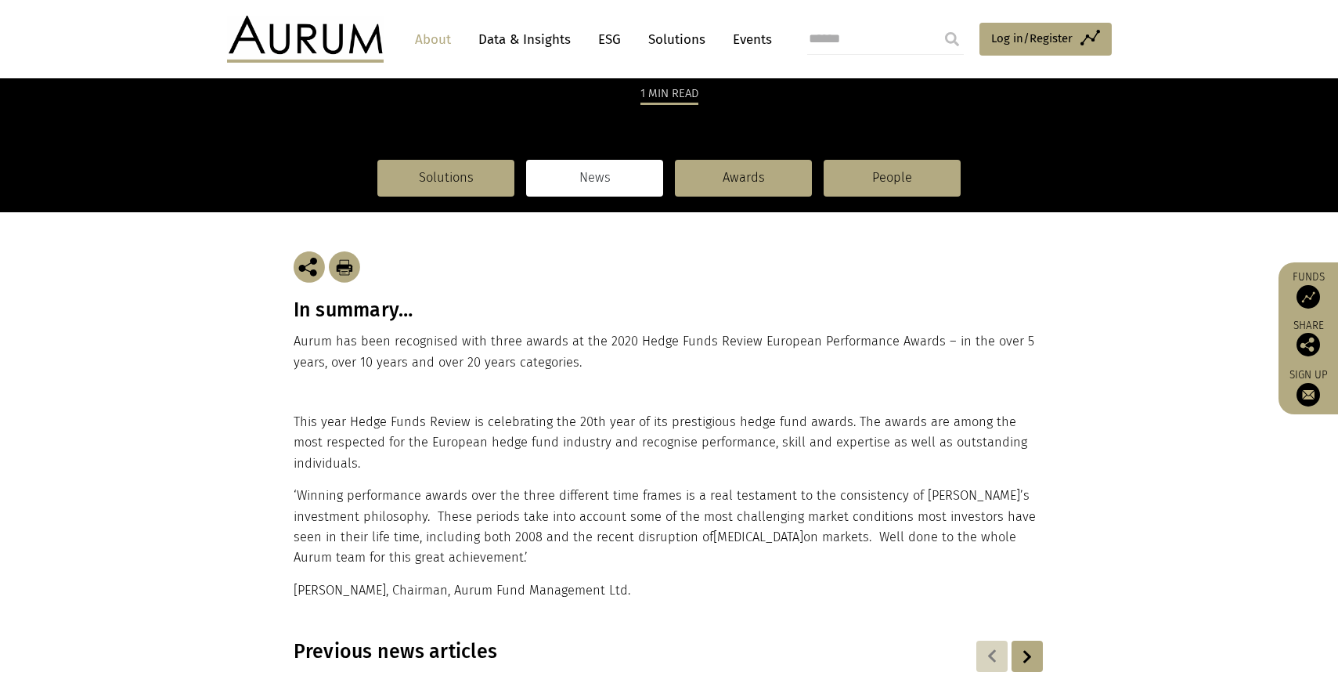
scroll to position [240, 0]
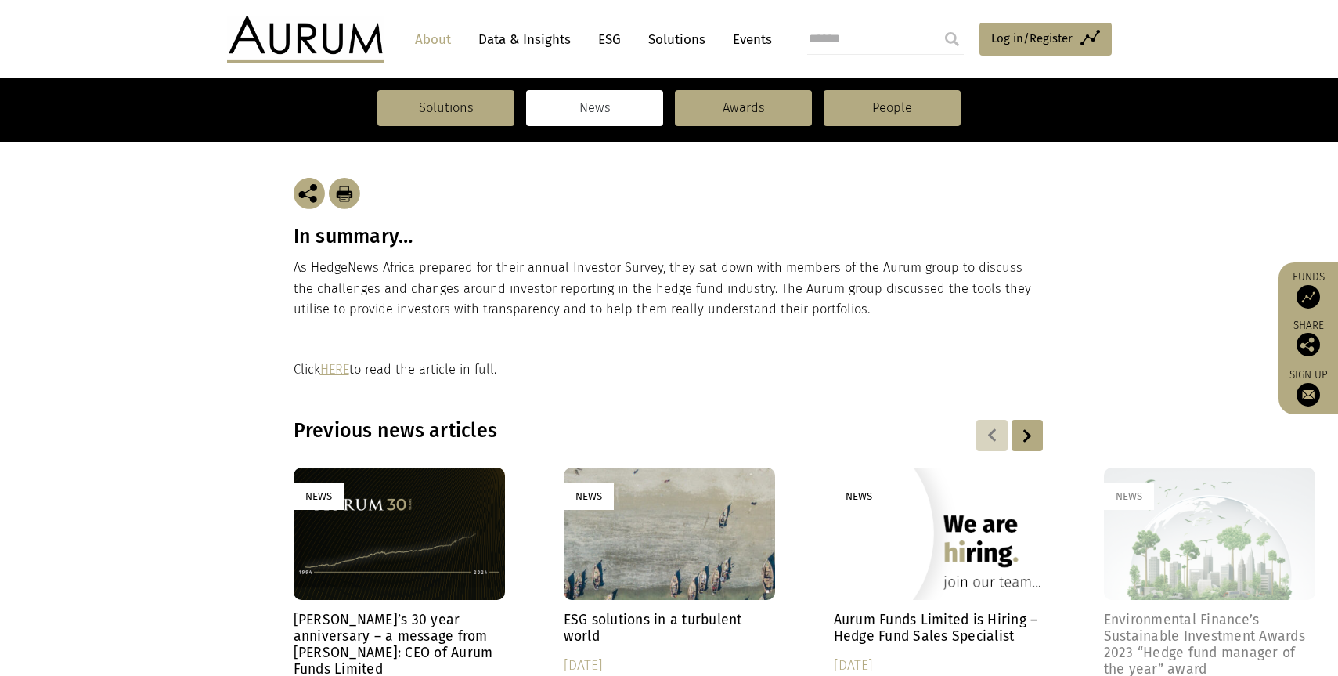
scroll to position [292, 0]
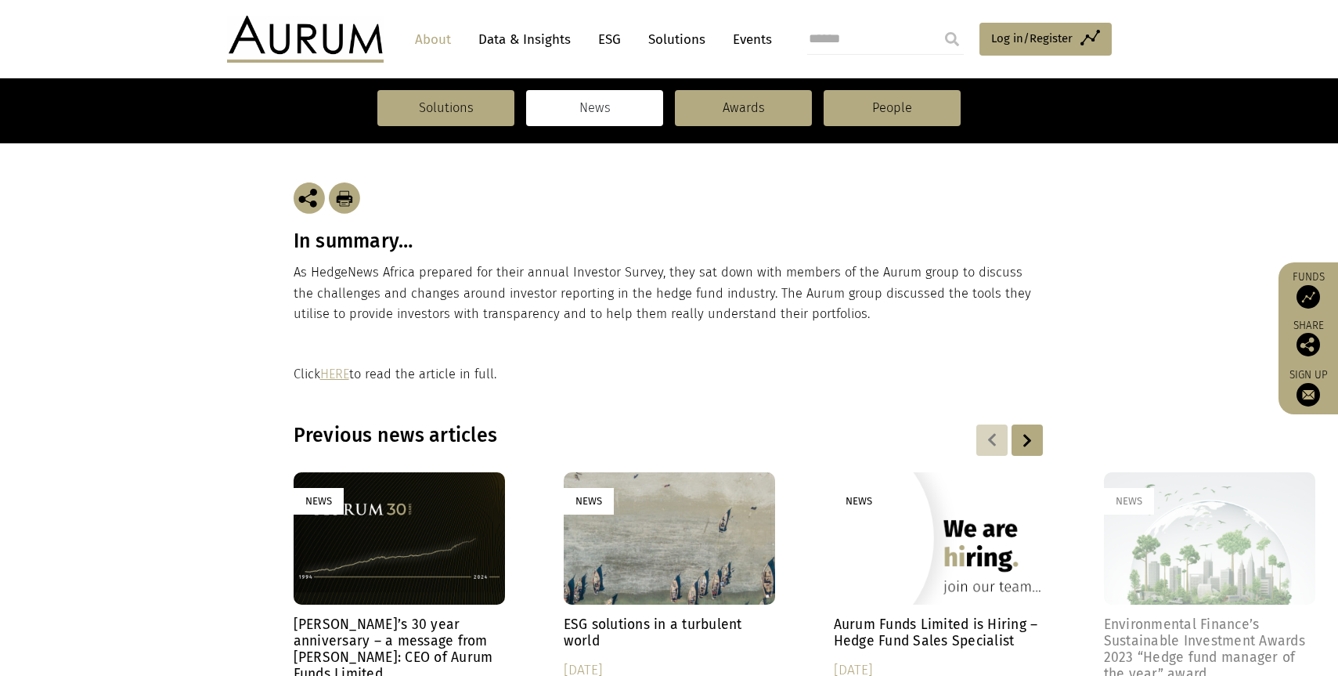
drag, startPoint x: 514, startPoint y: 373, endPoint x: 289, endPoint y: 243, distance: 260.6
click at [289, 243] on main "News [PERSON_NAME] discuss investor transparency with HedgeNews Africa [DATE] 1…" at bounding box center [669, 576] width 1338 height 1523
copy main "In summary… As HedgeNews Africa prepared for their annual Investor Survey, they…"
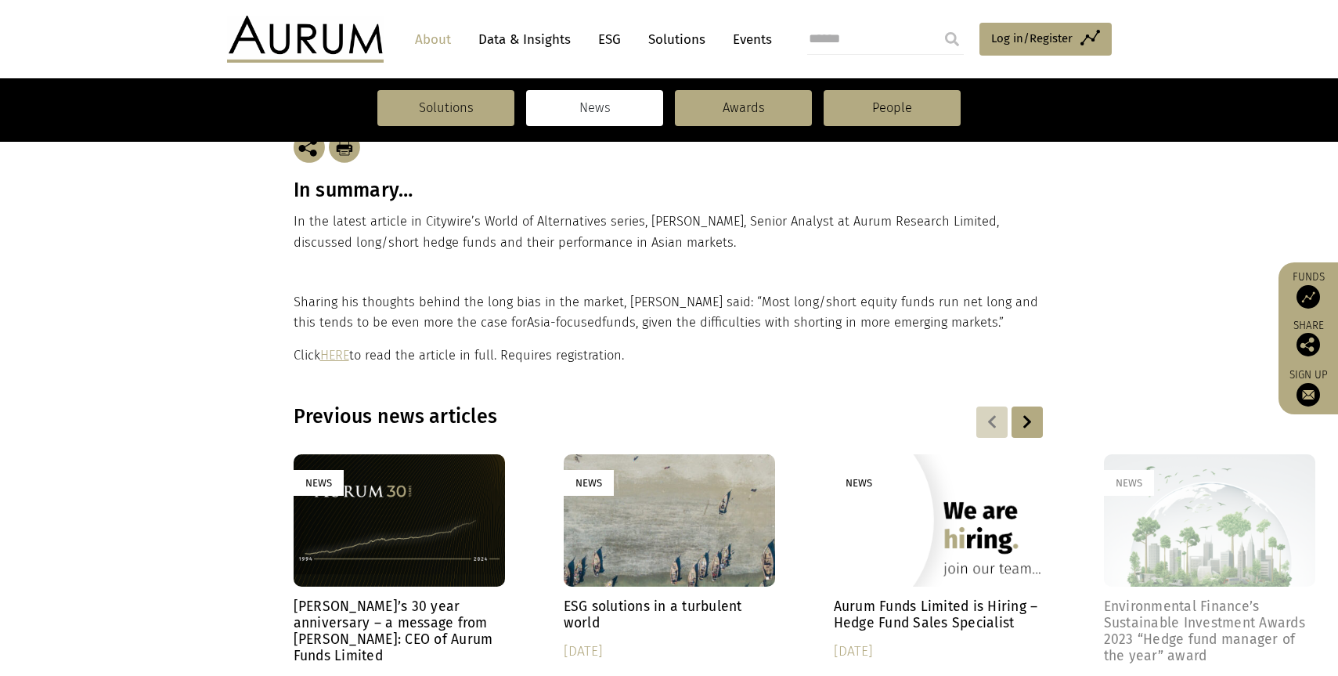
scroll to position [407, 0]
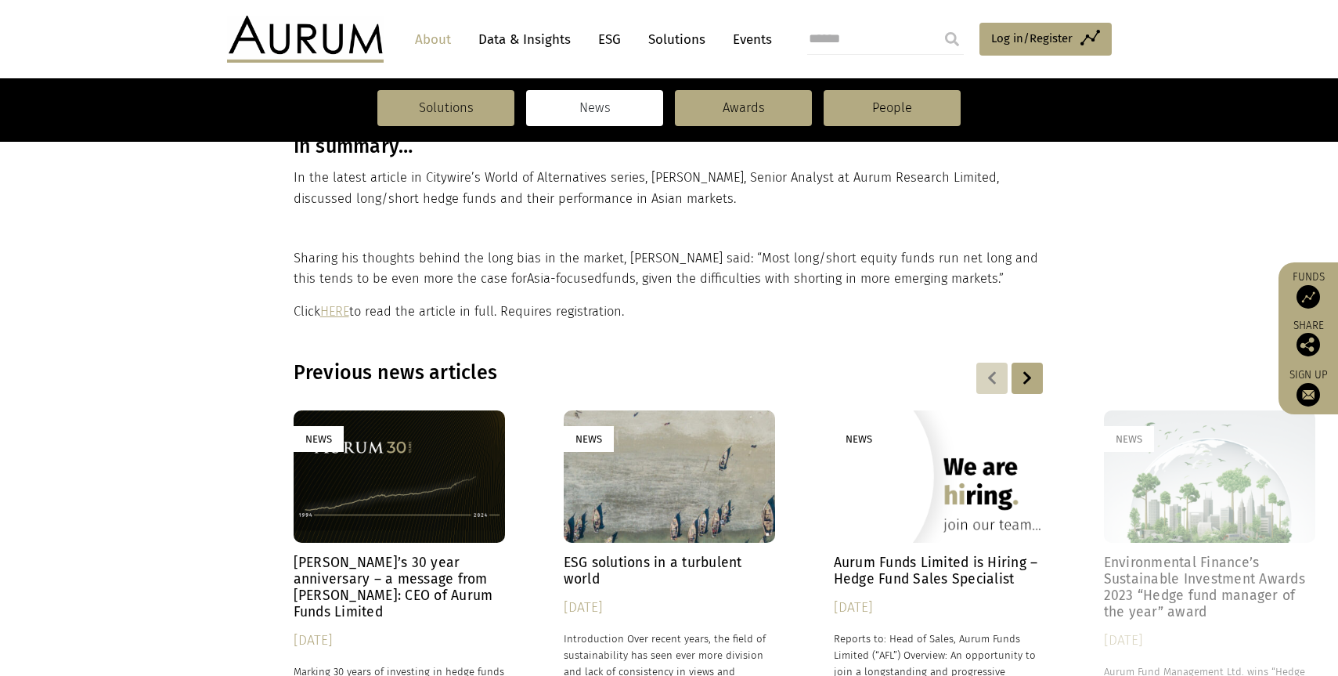
drag, startPoint x: 647, startPoint y: 307, endPoint x: 294, endPoint y: 263, distance: 355.8
click at [294, 263] on div "Sharing his thoughts behind the long bias in the market, David said: “Most long…" at bounding box center [668, 285] width 748 height 74
copy div "Sharing his thoughts behind the long bias in the market, David said: “Most long…"
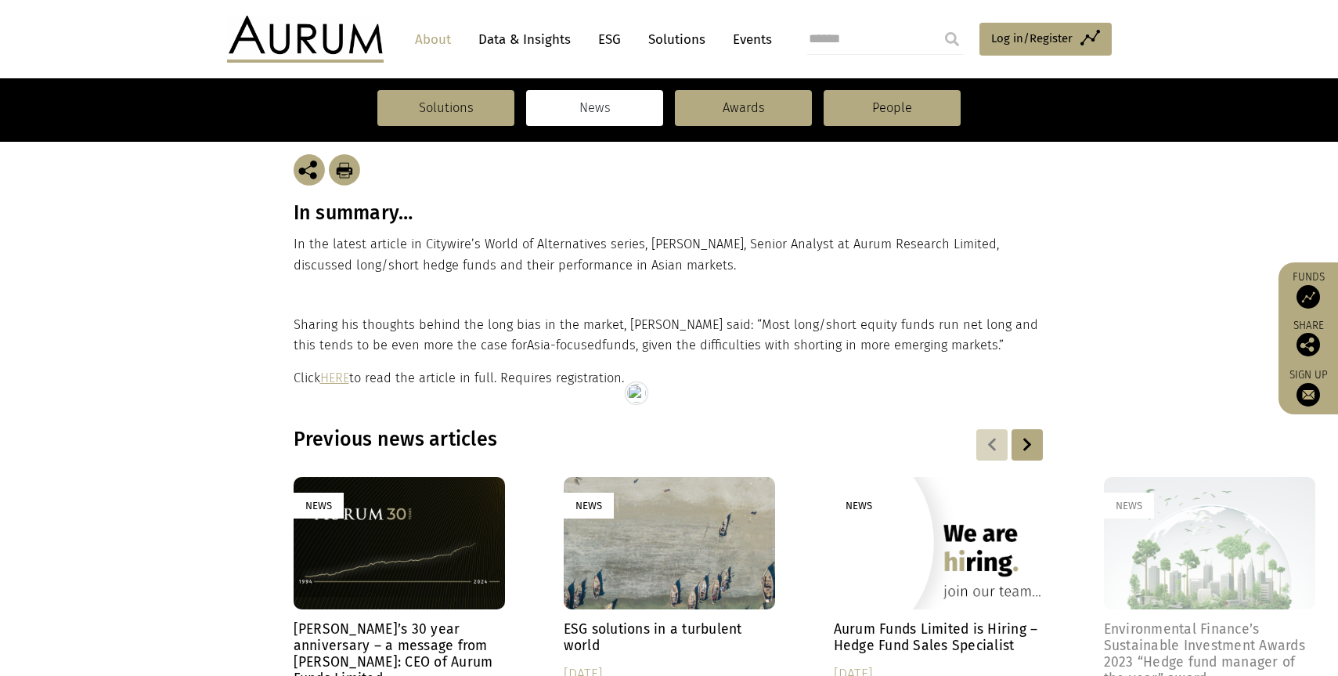
scroll to position [296, 0]
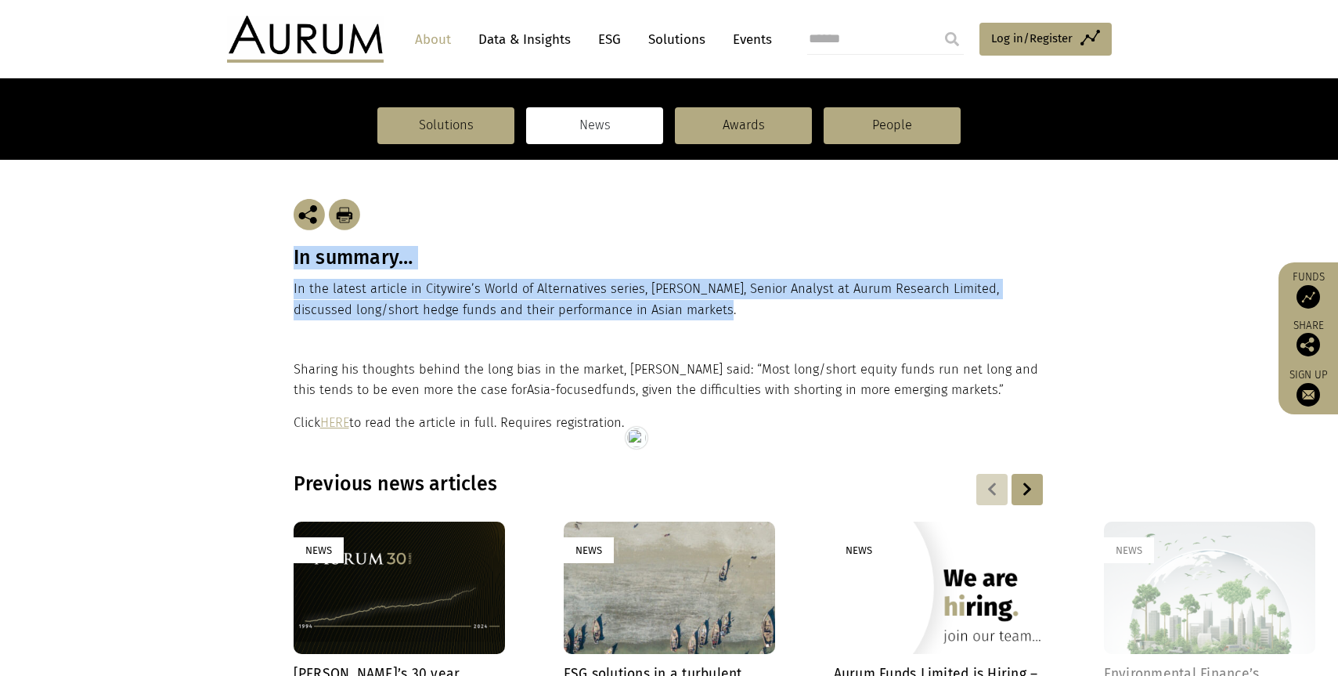
drag, startPoint x: 676, startPoint y: 309, endPoint x: 296, endPoint y: 265, distance: 383.1
click at [296, 265] on div "In summary… In the latest article in Citywire’s World of Alternatives series, D…" at bounding box center [669, 260] width 751 height 200
copy div "In summary… In the latest article in Citywire’s World of Alternatives series, D…"
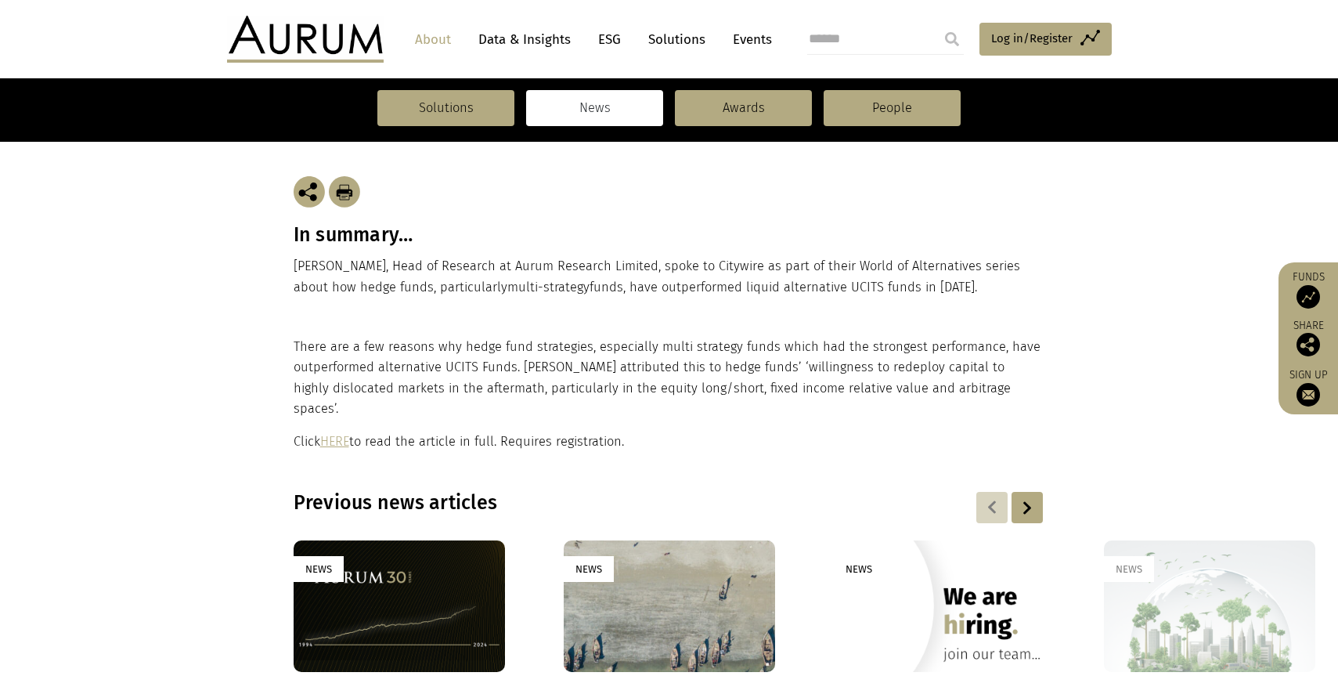
scroll to position [272, 0]
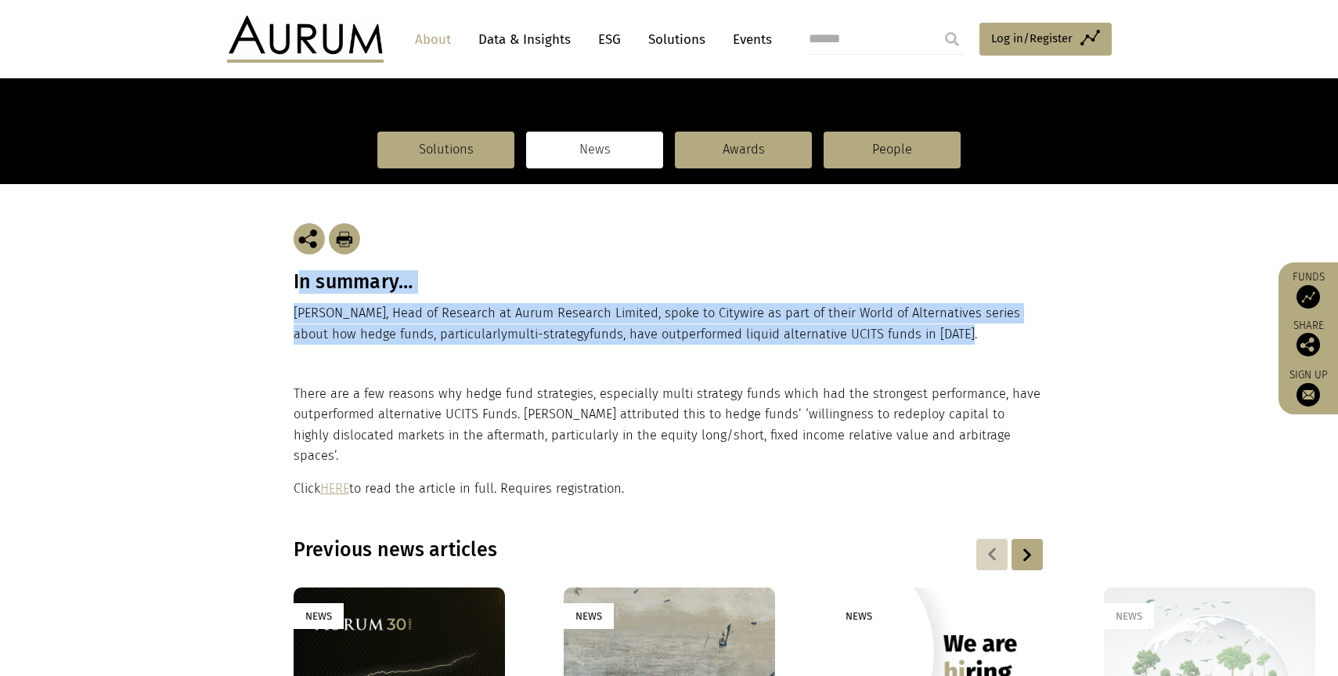
drag, startPoint x: 929, startPoint y: 336, endPoint x: 296, endPoint y: 286, distance: 635.3
click at [296, 286] on div "In summary… [PERSON_NAME], Head of Research at Aurum Research Limited, spoke to…" at bounding box center [669, 284] width 751 height 200
copy div "n summary… [PERSON_NAME], Head of Research at Aurum Research Limited, spoke to …"
drag, startPoint x: 625, startPoint y: 467, endPoint x: 294, endPoint y: 400, distance: 337.9
click at [294, 400] on div "There are a few reasons why hedge fund strategies, especially multi strategy fu…" at bounding box center [668, 441] width 748 height 115
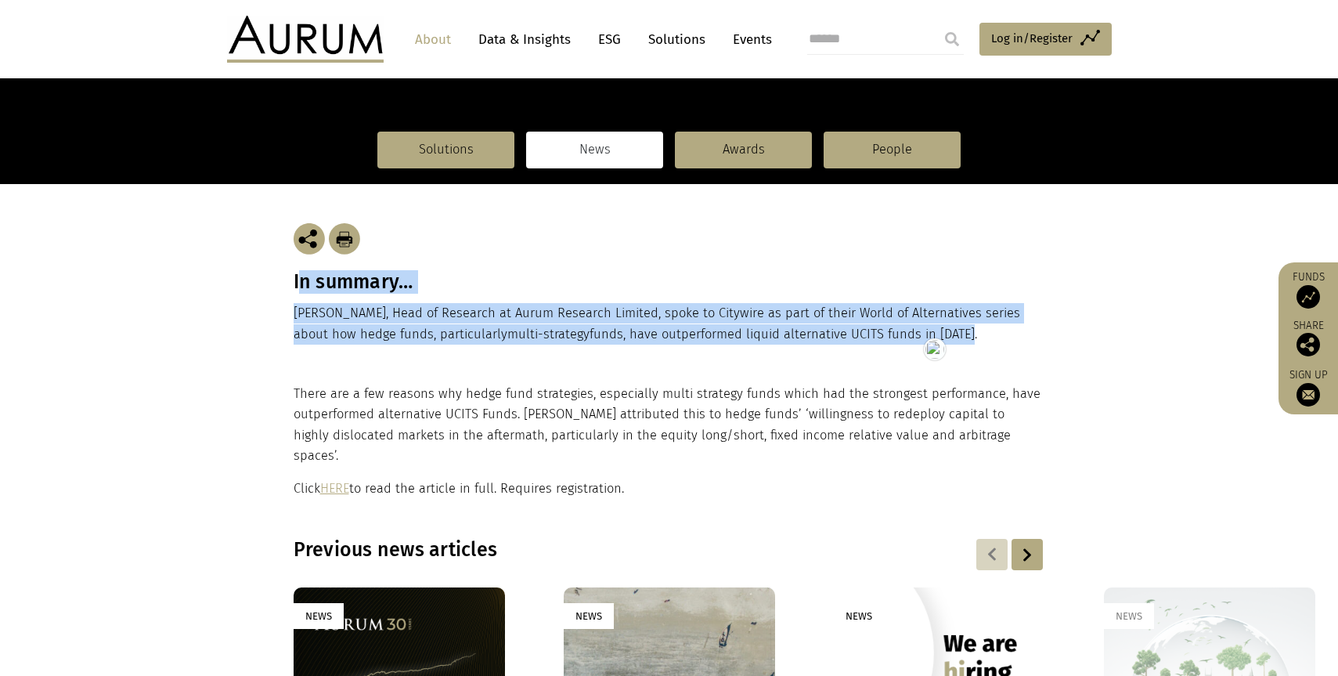
copy div "There are a few reasons why hedge fund strategies, especially multi strategy fu…"
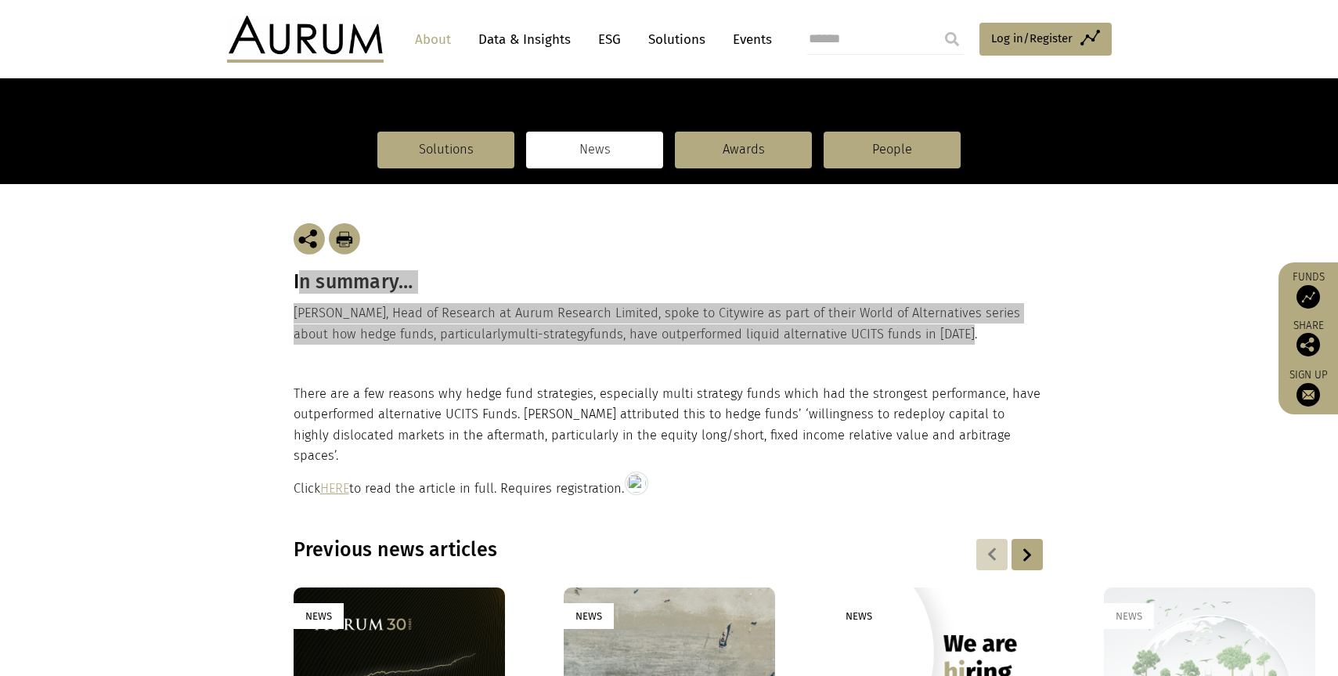
scroll to position [0, 0]
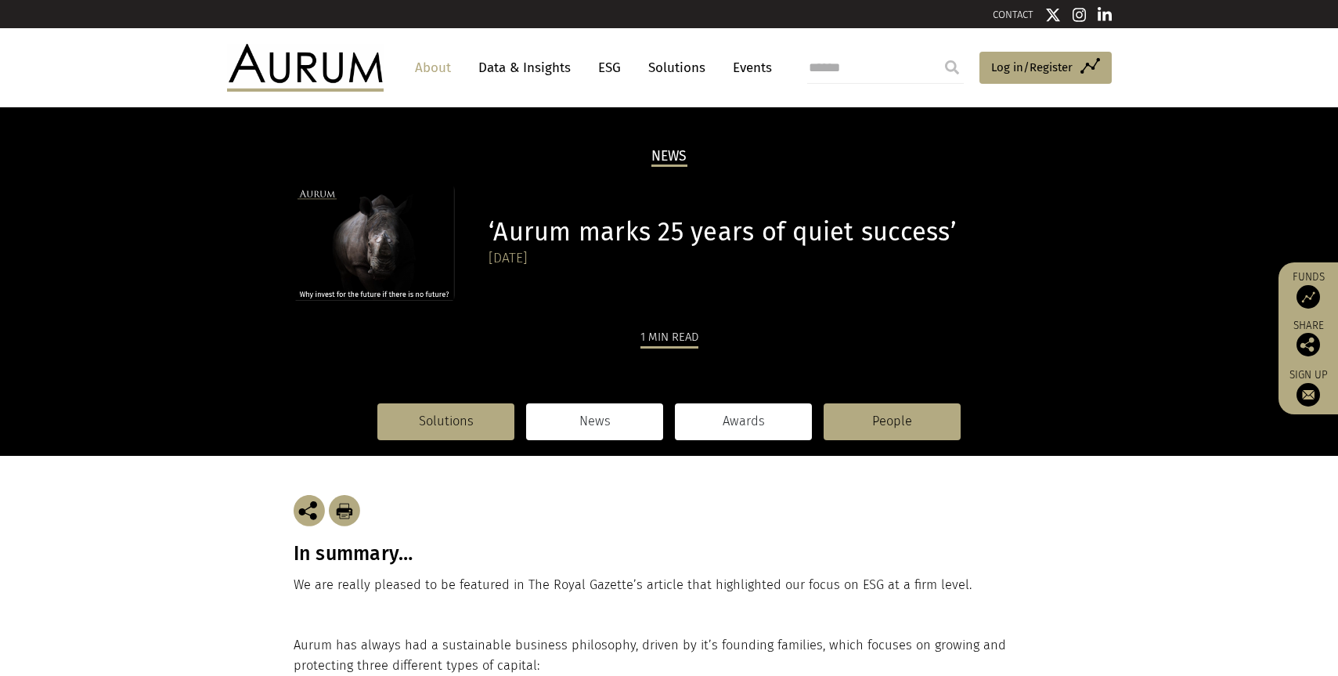
scroll to position [275, 0]
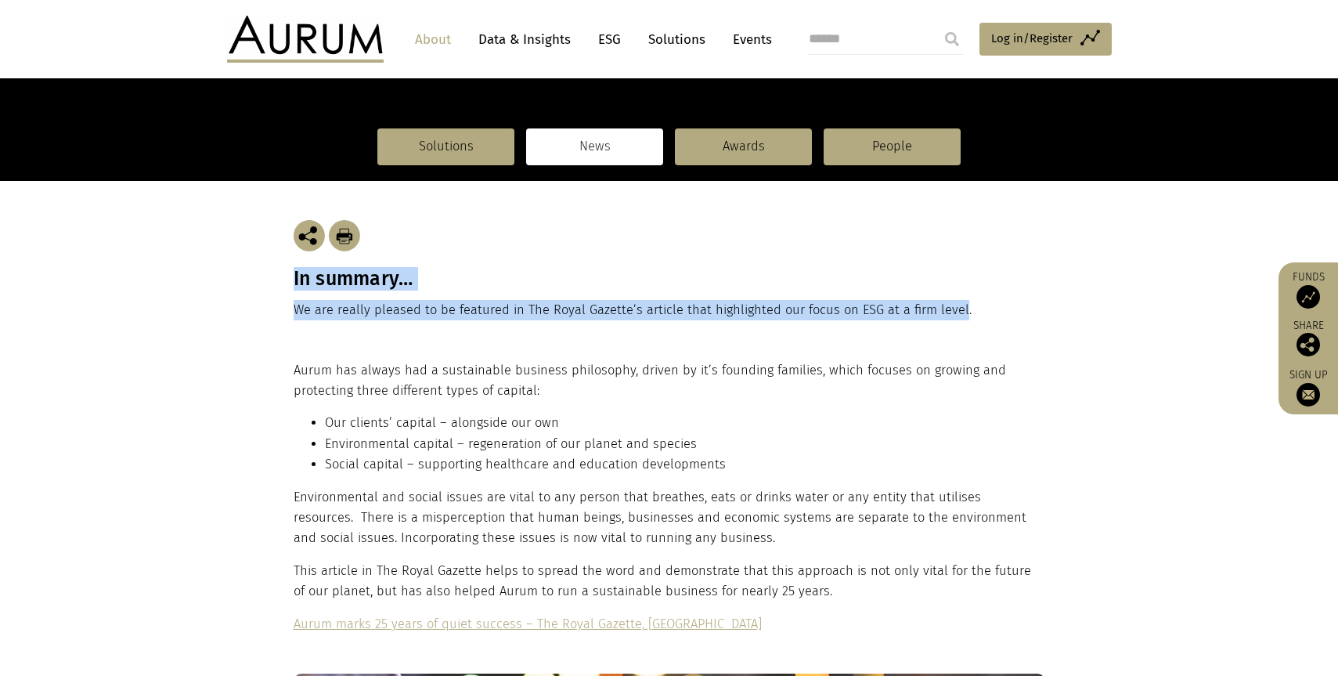
drag, startPoint x: 950, startPoint y: 311, endPoint x: 295, endPoint y: 284, distance: 655.0
click at [295, 284] on div "In summary… We are really pleased to be featured in The Royal Gazette’s article…" at bounding box center [669, 270] width 751 height 179
copy div "In summary… We are really pleased to be featured in The Royal Gazette’s article…"
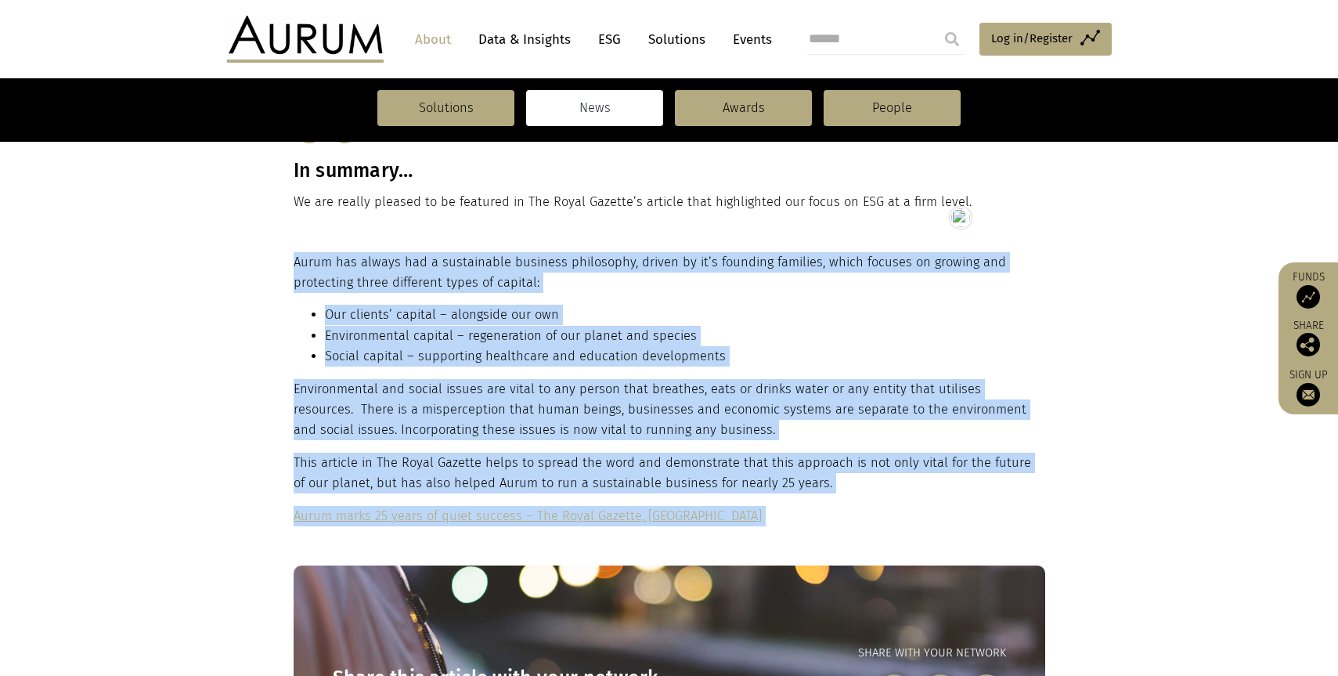
scroll to position [461, 0]
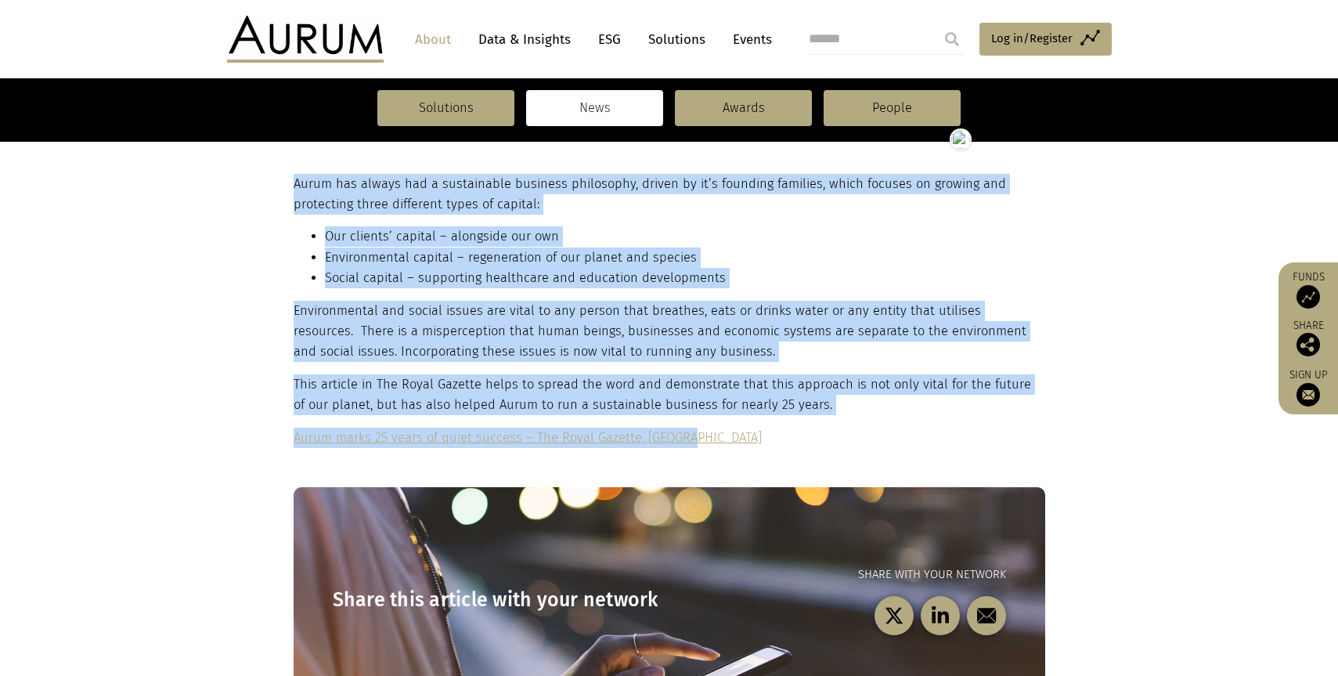
drag, startPoint x: 294, startPoint y: 367, endPoint x: 688, endPoint y: 438, distance: 400.0
click at [688, 438] on div "Aurum has always had a sustainable business philosophy, driven by it’s founding…" at bounding box center [668, 311] width 748 height 274
copy div "Aurum has always had a sustainable business philosophy, driven by it’s founding…"
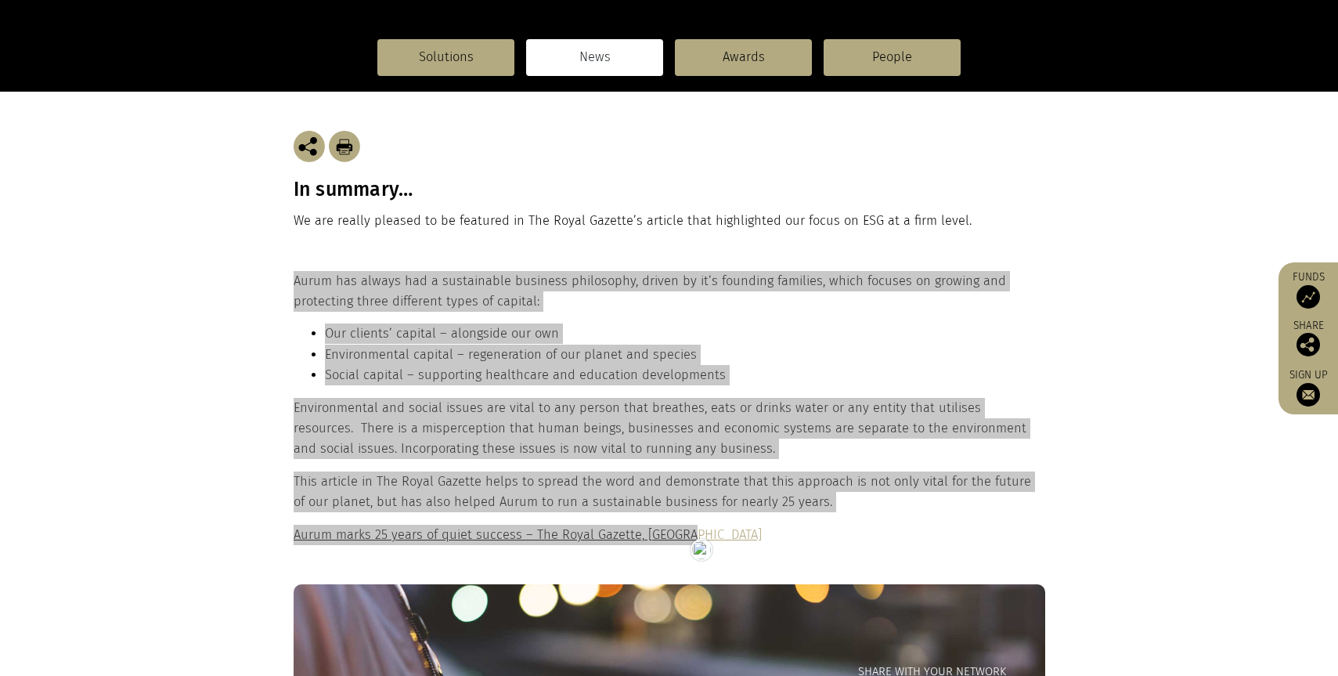
scroll to position [0, 0]
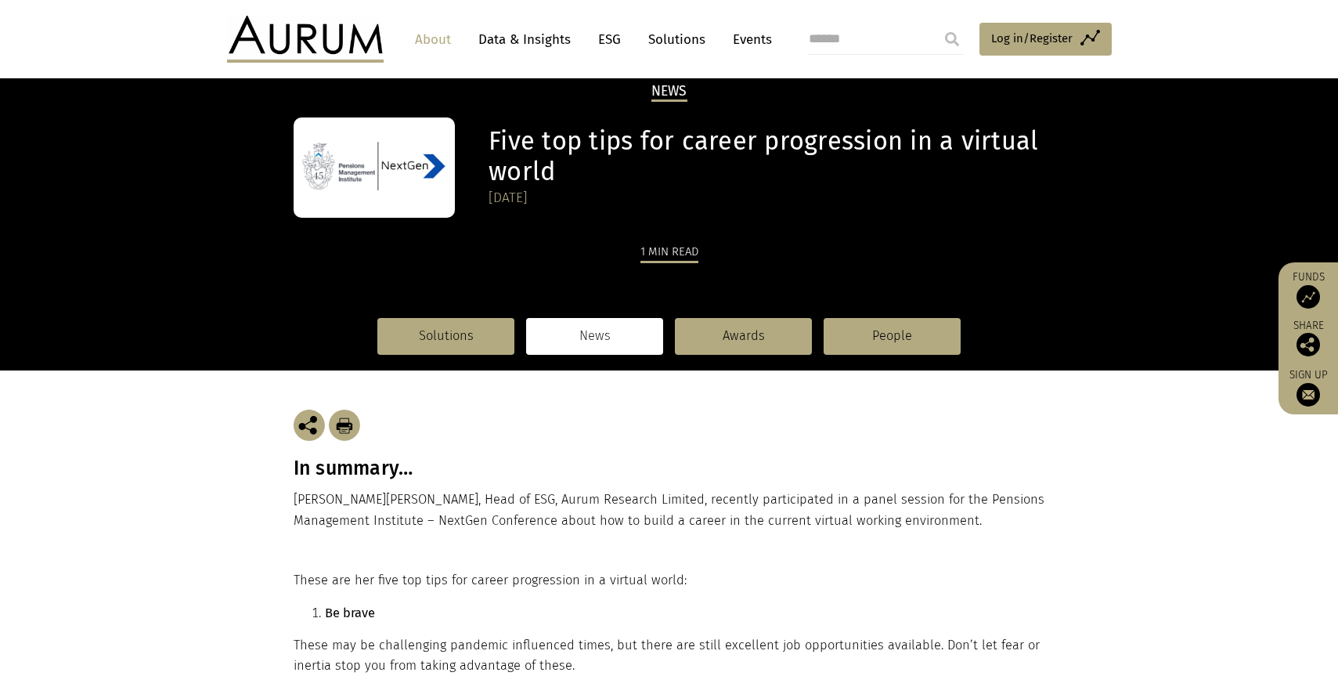
scroll to position [60, 0]
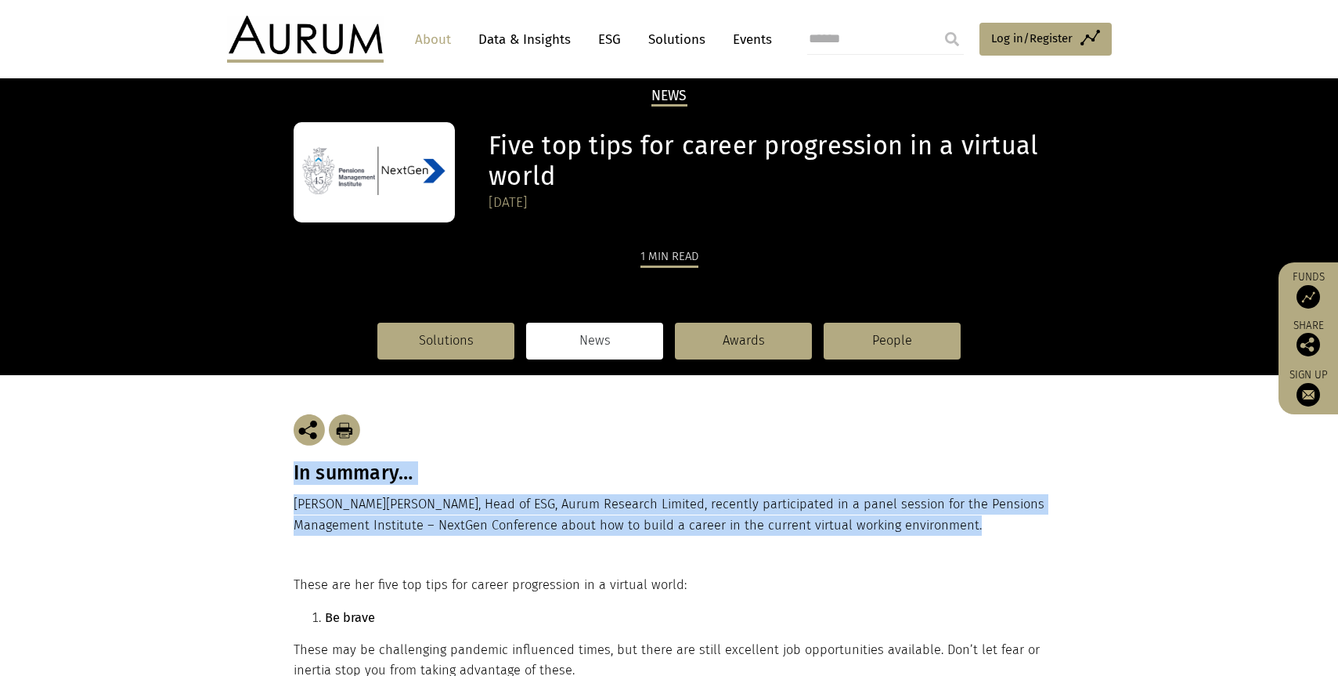
drag, startPoint x: 892, startPoint y: 520, endPoint x: 296, endPoint y: 477, distance: 598.1
click at [296, 477] on div "In summary… [PERSON_NAME] , Head of ESG, Aurum Research Limited, recently parti…" at bounding box center [669, 475] width 751 height 200
copy div "In summary… [PERSON_NAME] , Head of ESG, Aurum Research Limited, recently parti…"
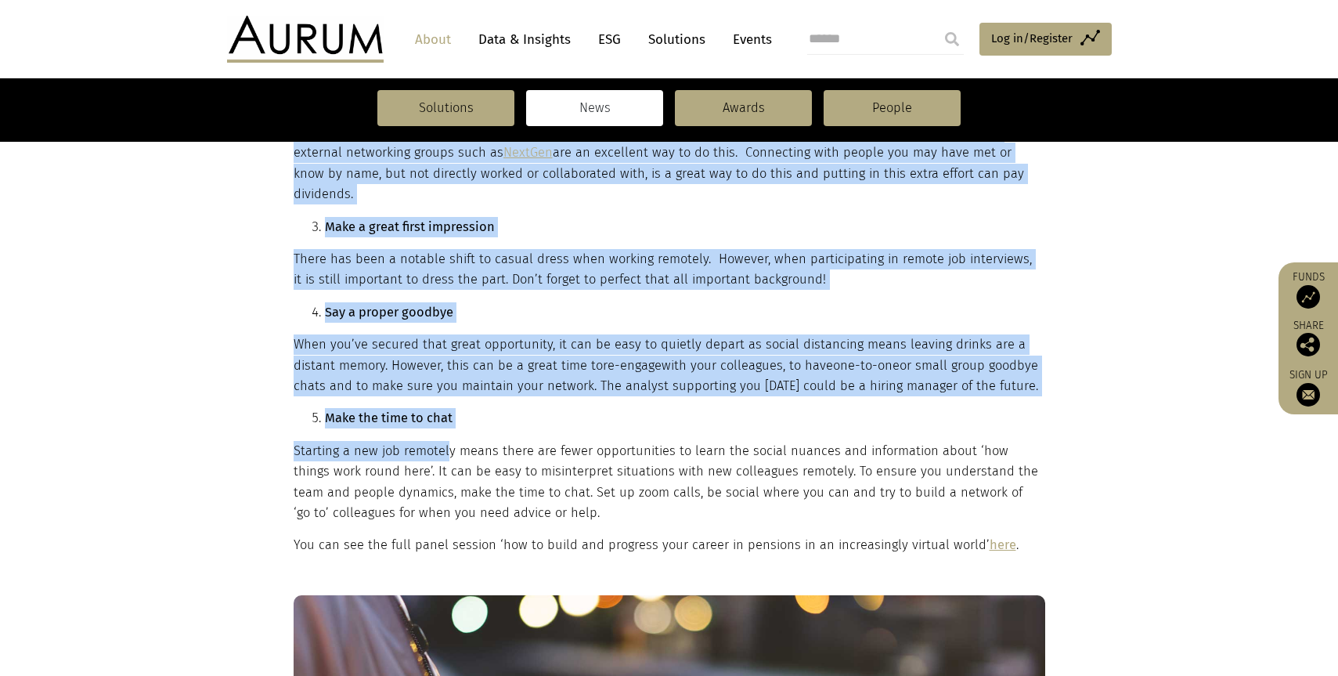
scroll to position [692, 0]
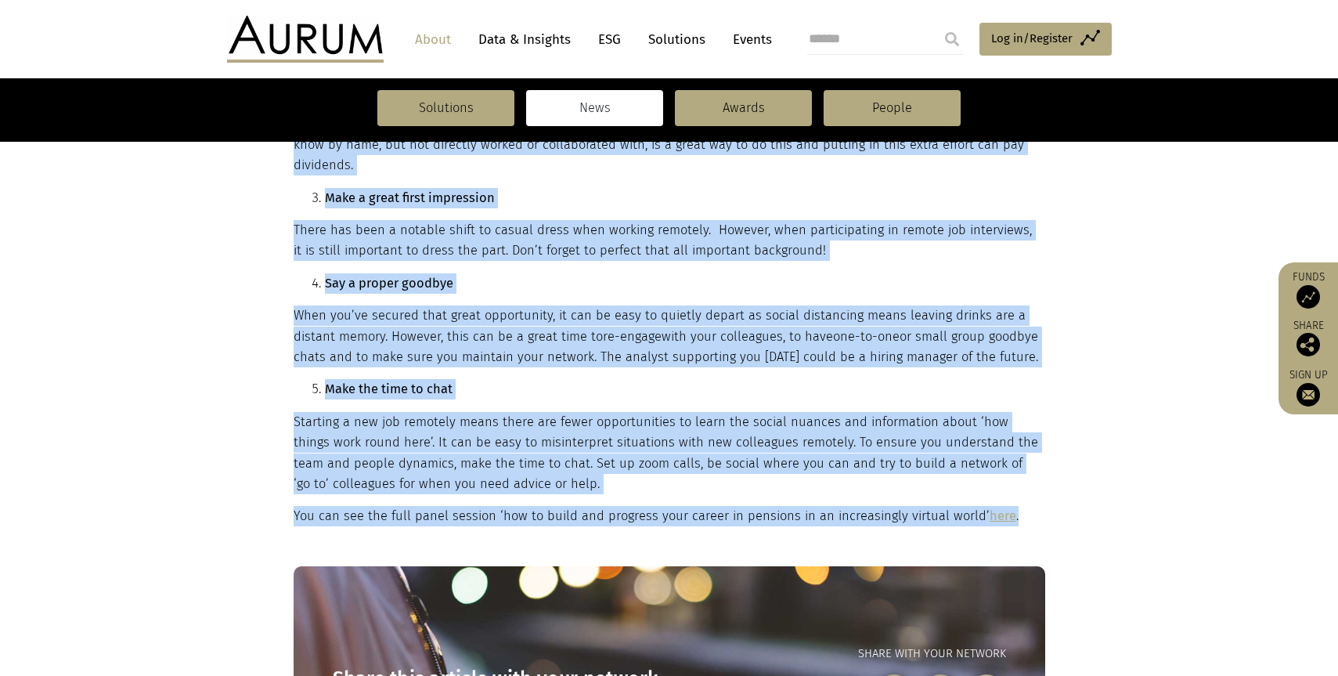
drag, startPoint x: 294, startPoint y: 441, endPoint x: 1000, endPoint y: 496, distance: 709.1
click at [1000, 496] on div "These are her five top tips for career progression in a virtual world: Be brave…" at bounding box center [668, 235] width 748 height 584
copy div "Lorem ips dol sita con adip eli seddoe temporincid ut l etdolor magna: Al enima…"
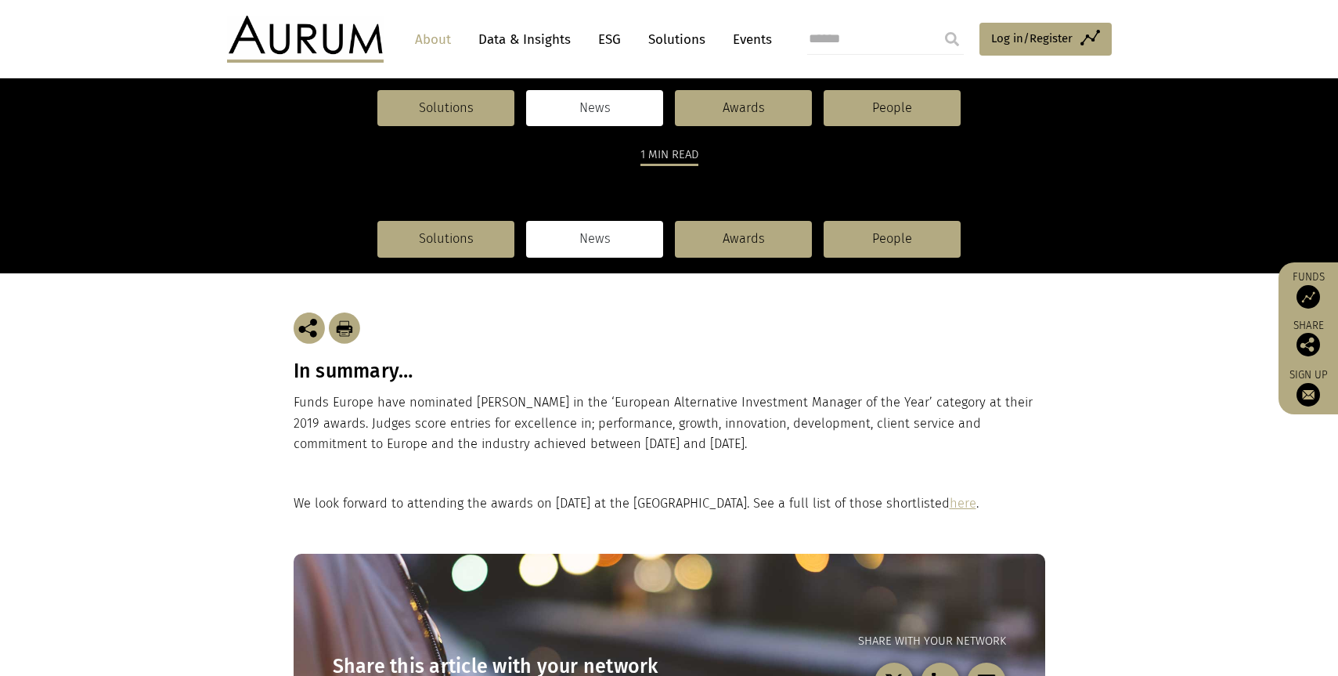
scroll to position [139, 0]
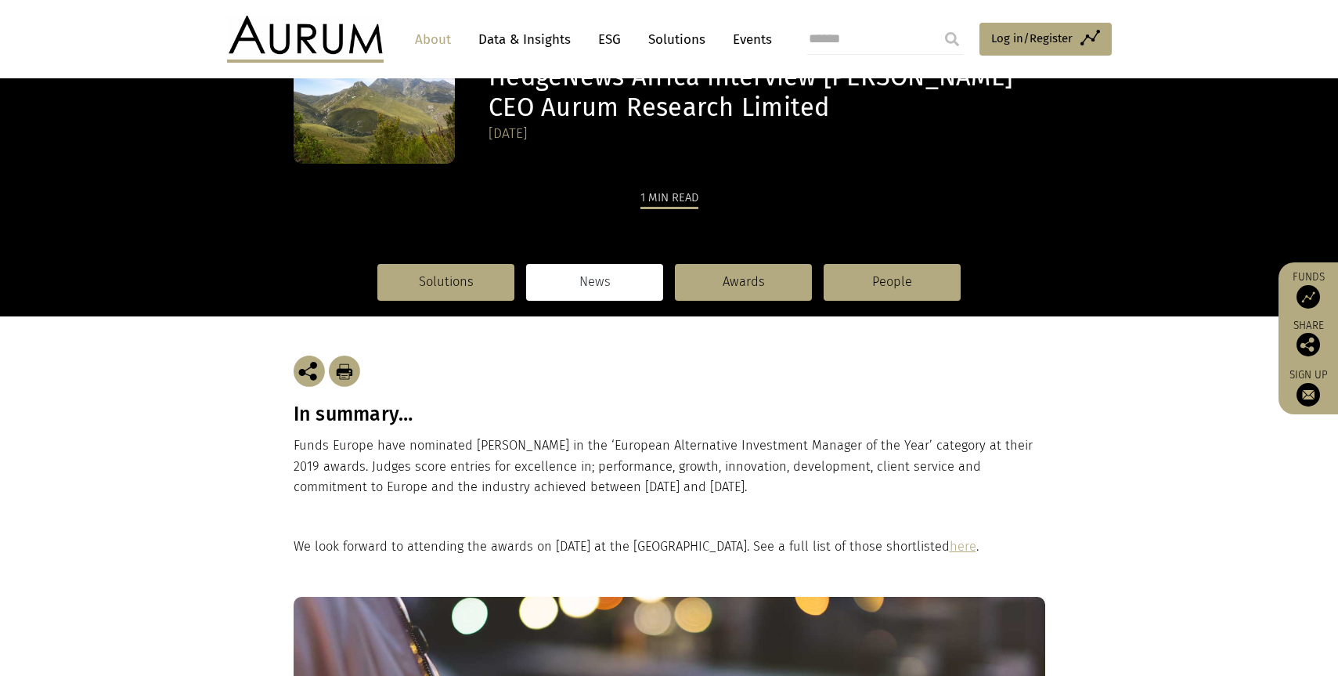
drag, startPoint x: 660, startPoint y: 488, endPoint x: 294, endPoint y: 424, distance: 371.8
click at [294, 424] on div "In summary… Funds Europe have nominated [PERSON_NAME] in the ‘European Alternat…" at bounding box center [669, 426] width 751 height 221
copy div "In summary… Funds Europe have nominated Aurum in the ‘European Alternative Inve…"
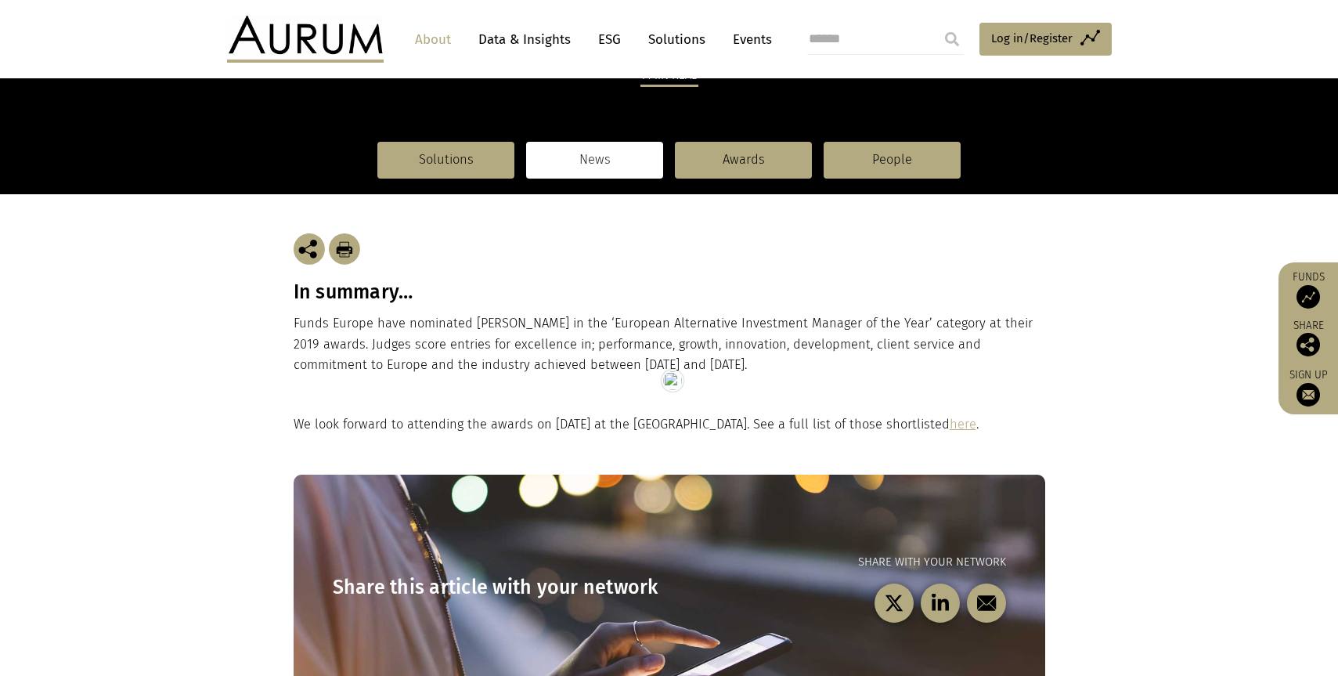
scroll to position [270, 0]
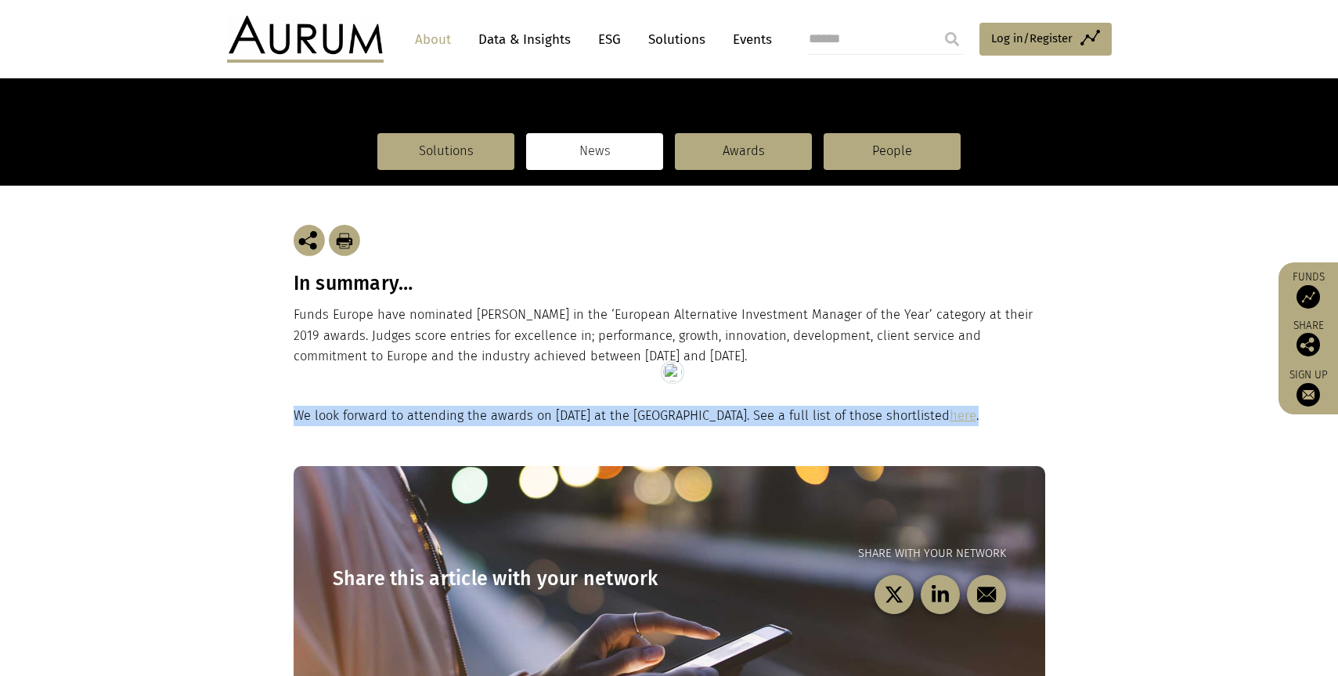
drag, startPoint x: 989, startPoint y: 420, endPoint x: 291, endPoint y: 419, distance: 698.3
click at [291, 419] on div "We look forward to attending the awards on November 14 at the Tower of London. …" at bounding box center [669, 415] width 783 height 20
copy p "We look forward to attending the awards on November 14 at the Tower of London. …"
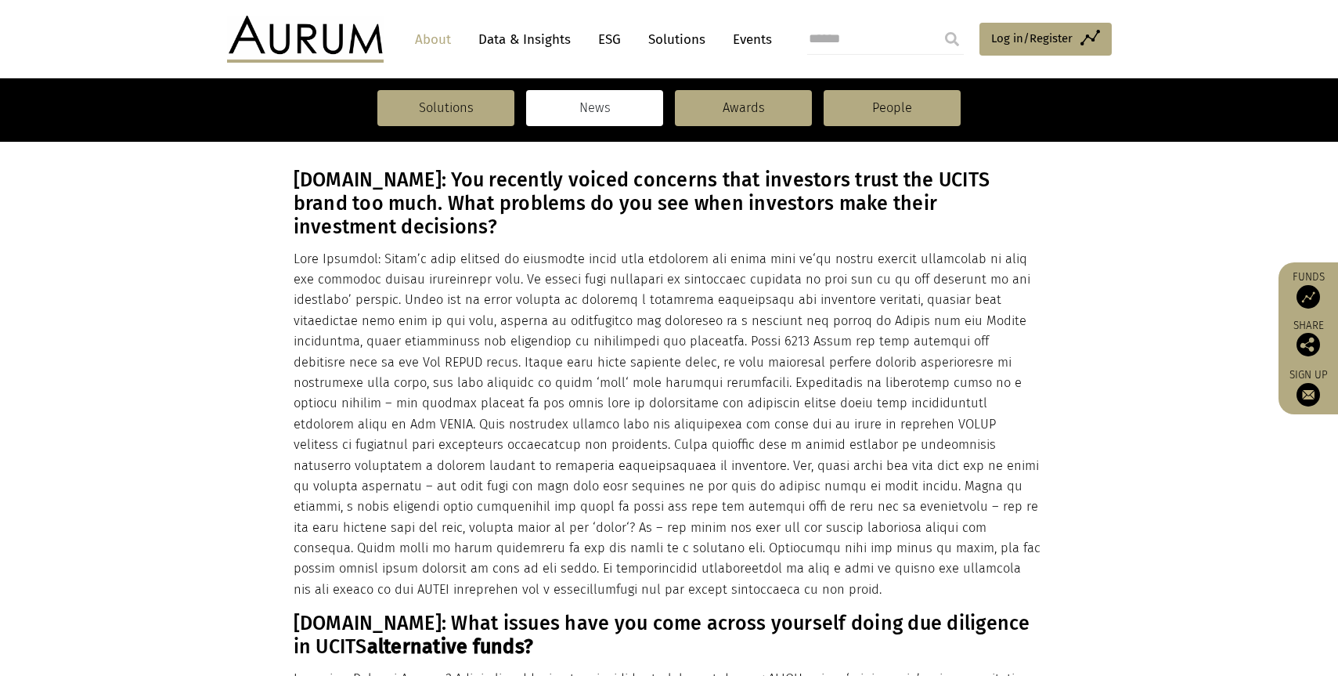
scroll to position [476, 0]
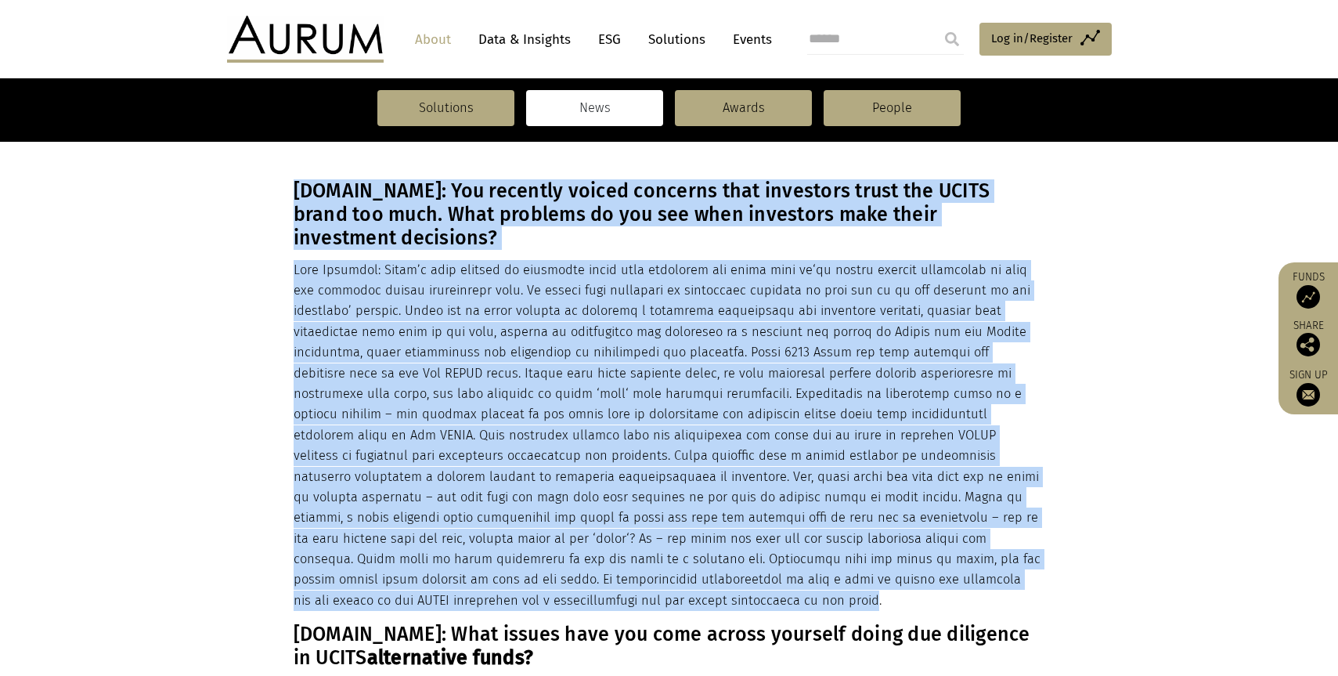
drag, startPoint x: 296, startPoint y: 183, endPoint x: 981, endPoint y: 577, distance: 790.1
copy div "LOREMipsum.dol: Sit ametcons adipis elitsedd eius temporinc utlab etd MAGNA ali…"
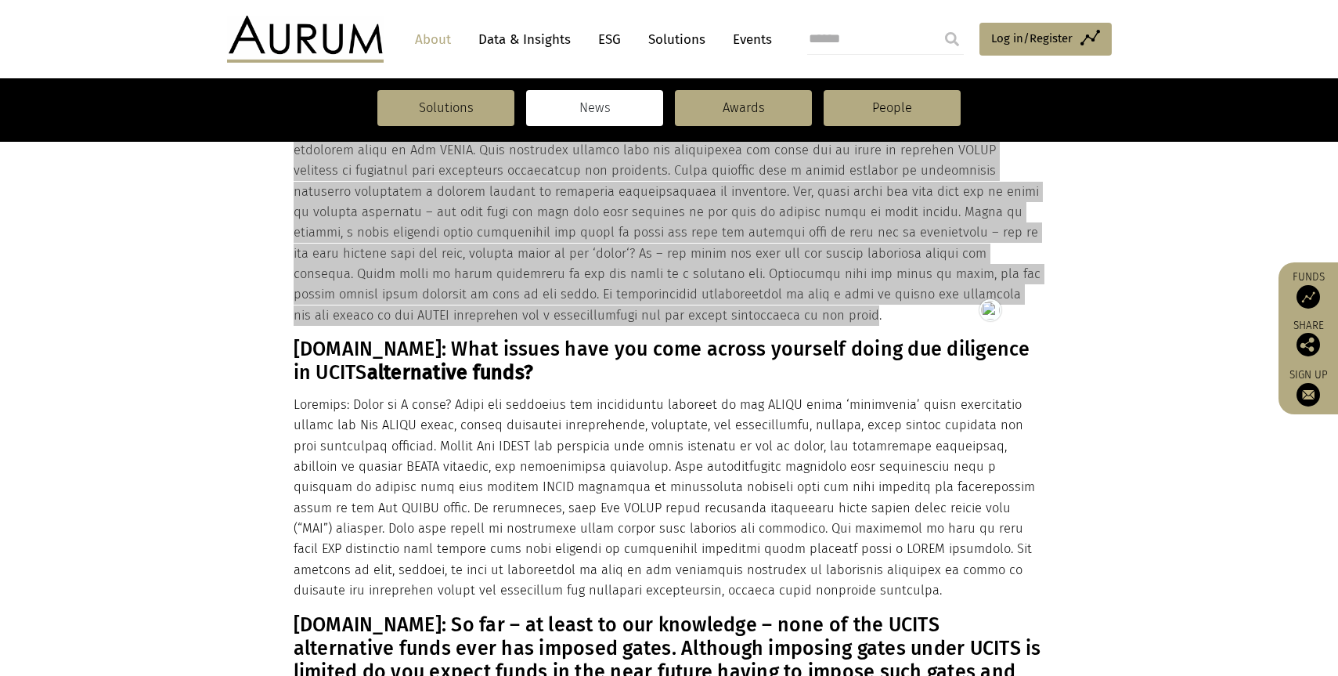
scroll to position [828, 0]
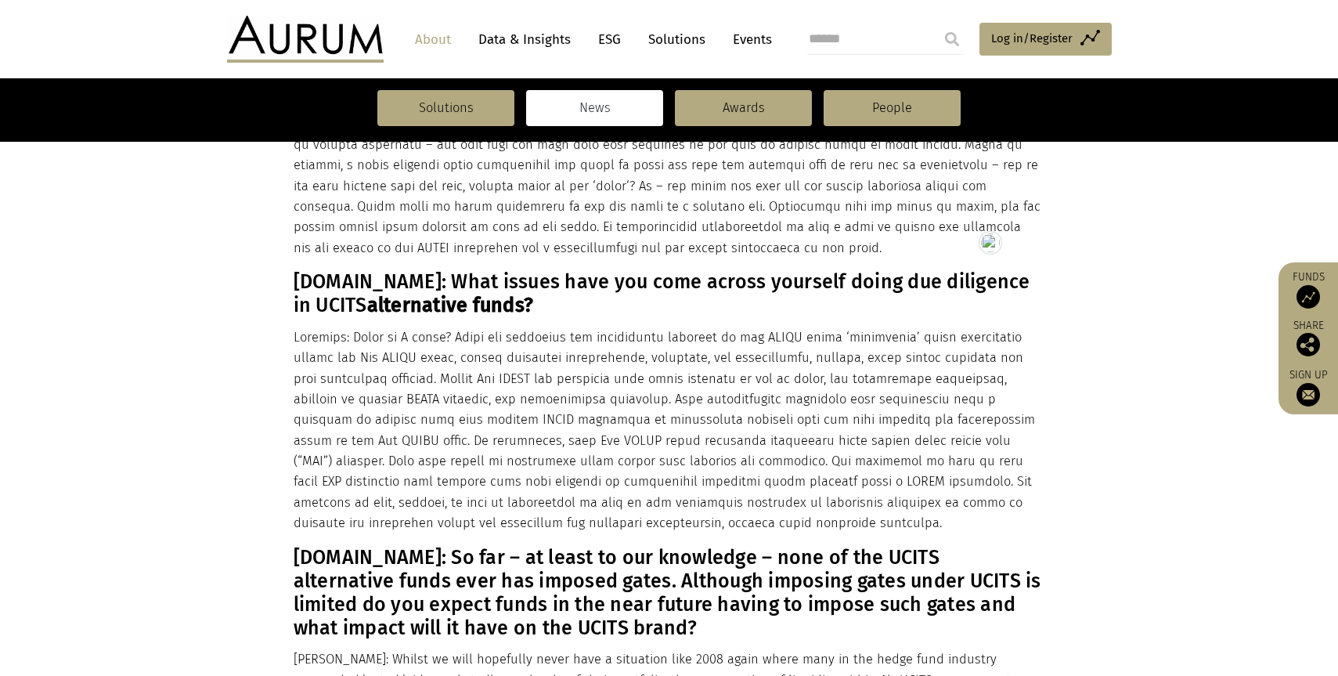
drag, startPoint x: 293, startPoint y: 262, endPoint x: 413, endPoint y: 336, distance: 140.6
click at [413, 336] on div "[DOMAIN_NAME]: You recently voiced concerns that investors trust the UCITS bran…" at bounding box center [668, 465] width 748 height 1277
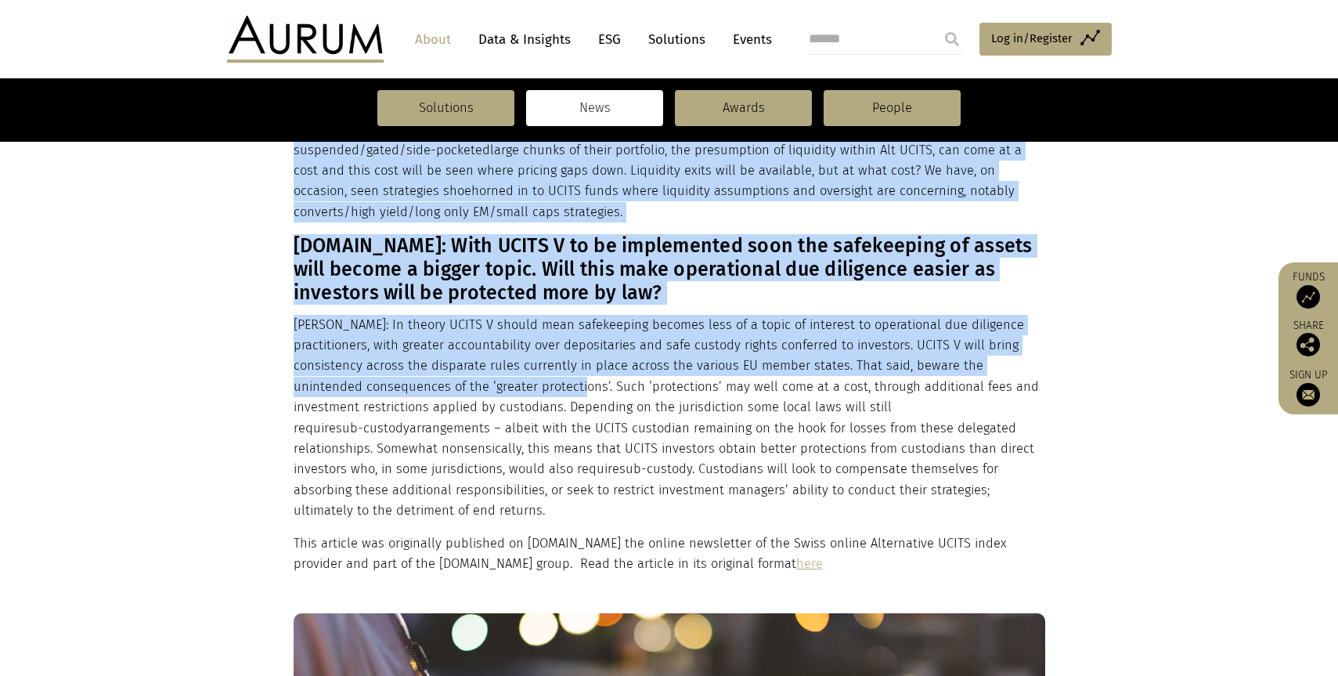
scroll to position [1363, 0]
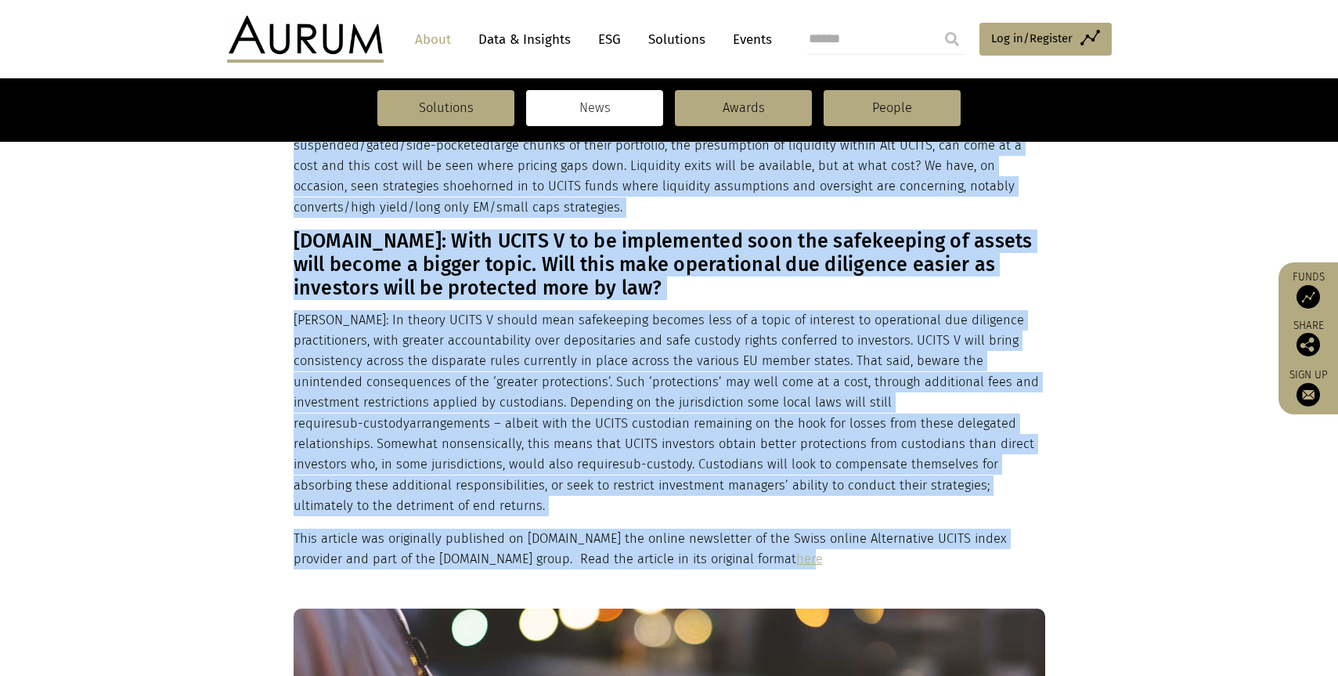
drag, startPoint x: 296, startPoint y: 261, endPoint x: 722, endPoint y: 510, distance: 493.7
copy div "LOREMipsum.dol: Sita consec adip eli sedd eiusmo temporin utlab etd magnaaliq e…"
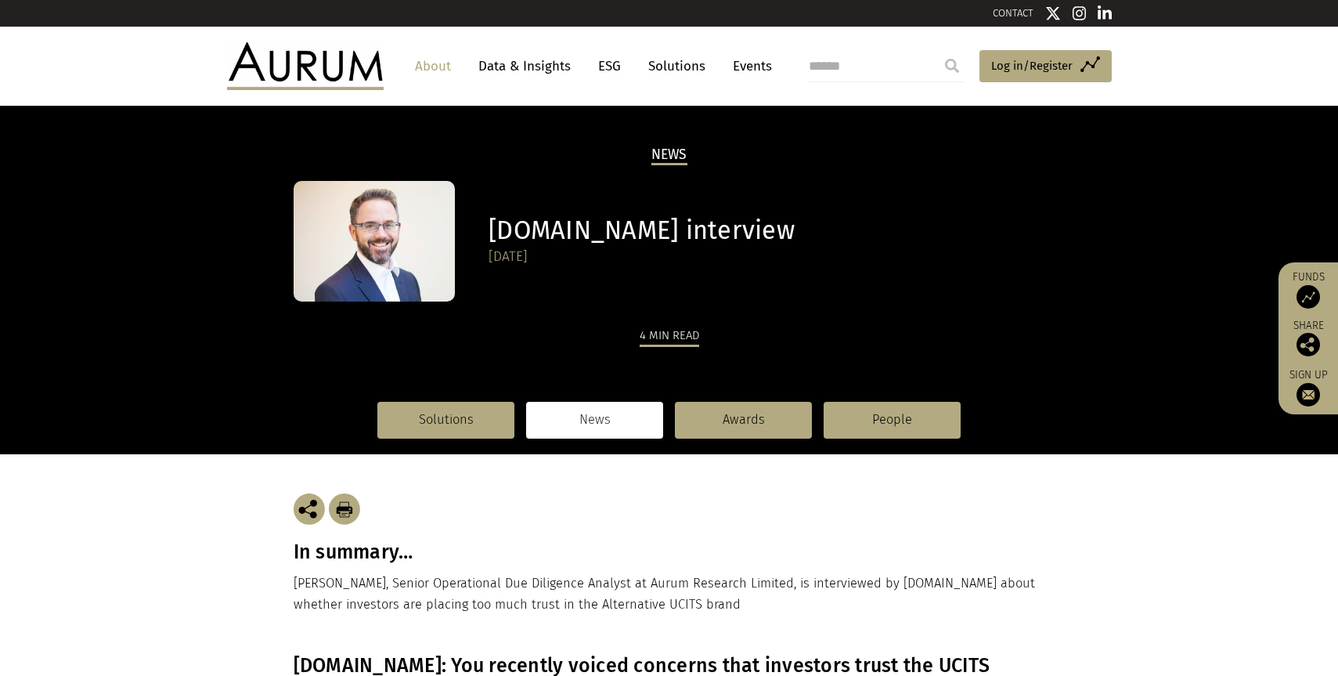
scroll to position [0, 0]
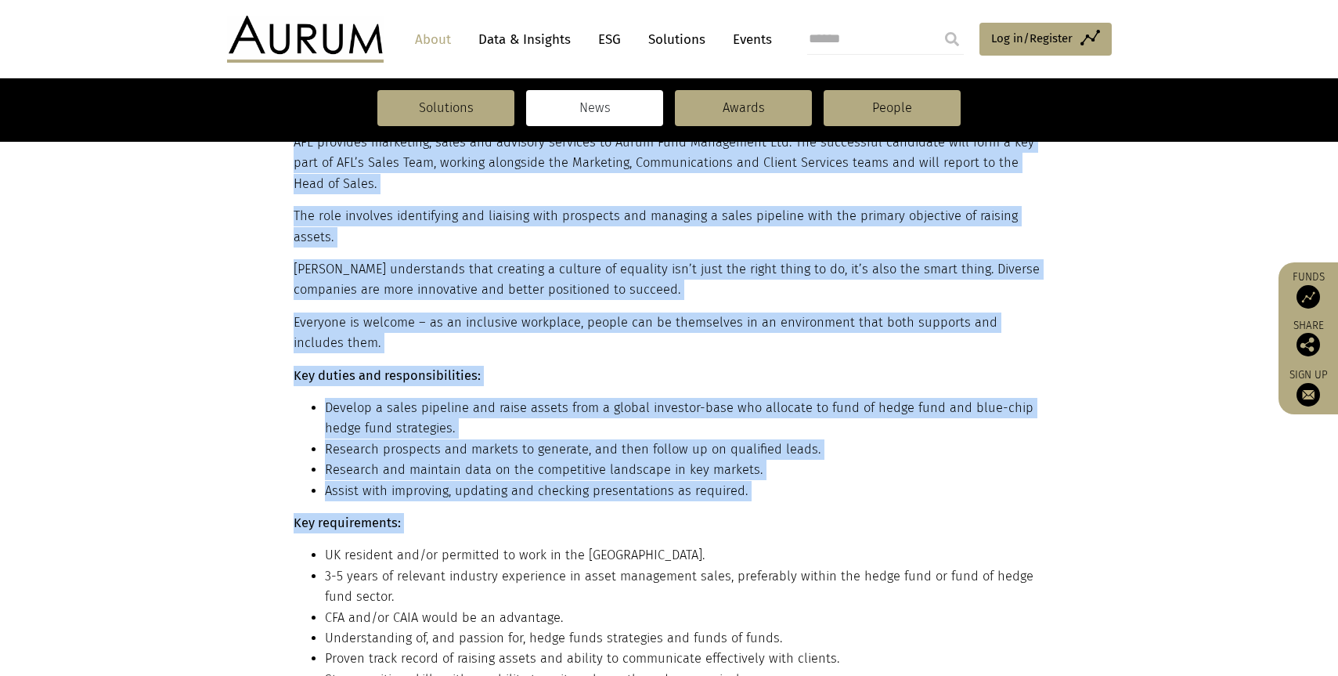
scroll to position [755, 0]
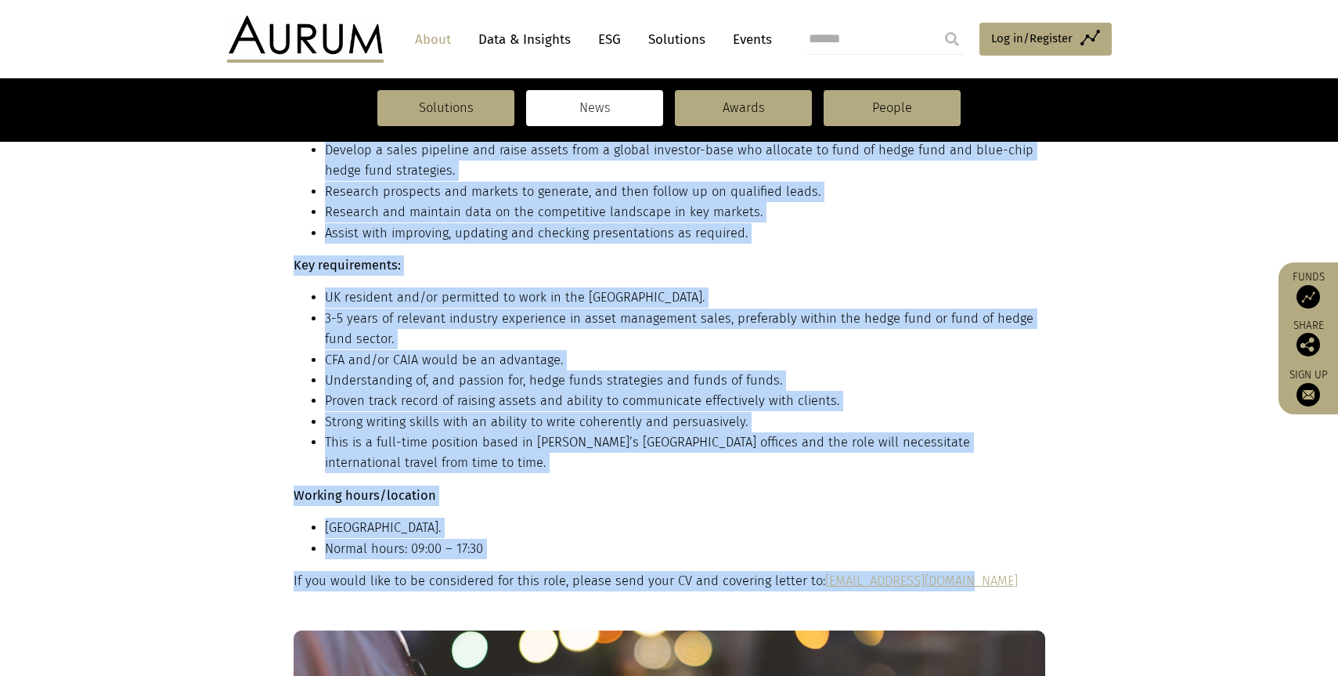
drag, startPoint x: 295, startPoint y: 330, endPoint x: 961, endPoint y: 582, distance: 711.3
click at [961, 582] on div "Reports to: Head of Sales, Aurum Funds Limited (“AFL”) Overview: An opportunity…" at bounding box center [668, 154] width 748 height 876
copy div "Loremip do: Sita co Adipi, Elits Doeiu Tempori (“UTL”) Etdolore: Ma aliquaenima…"
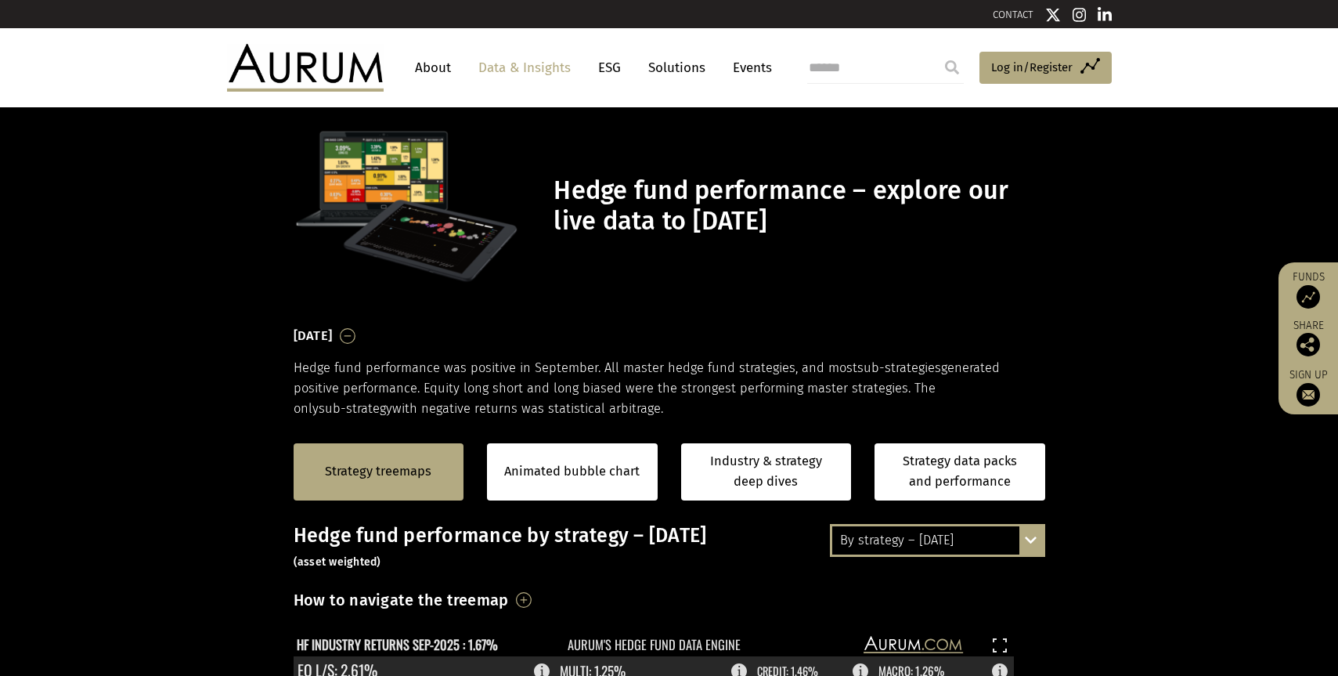
click at [512, 73] on link "Data & Insights" at bounding box center [524, 67] width 108 height 29
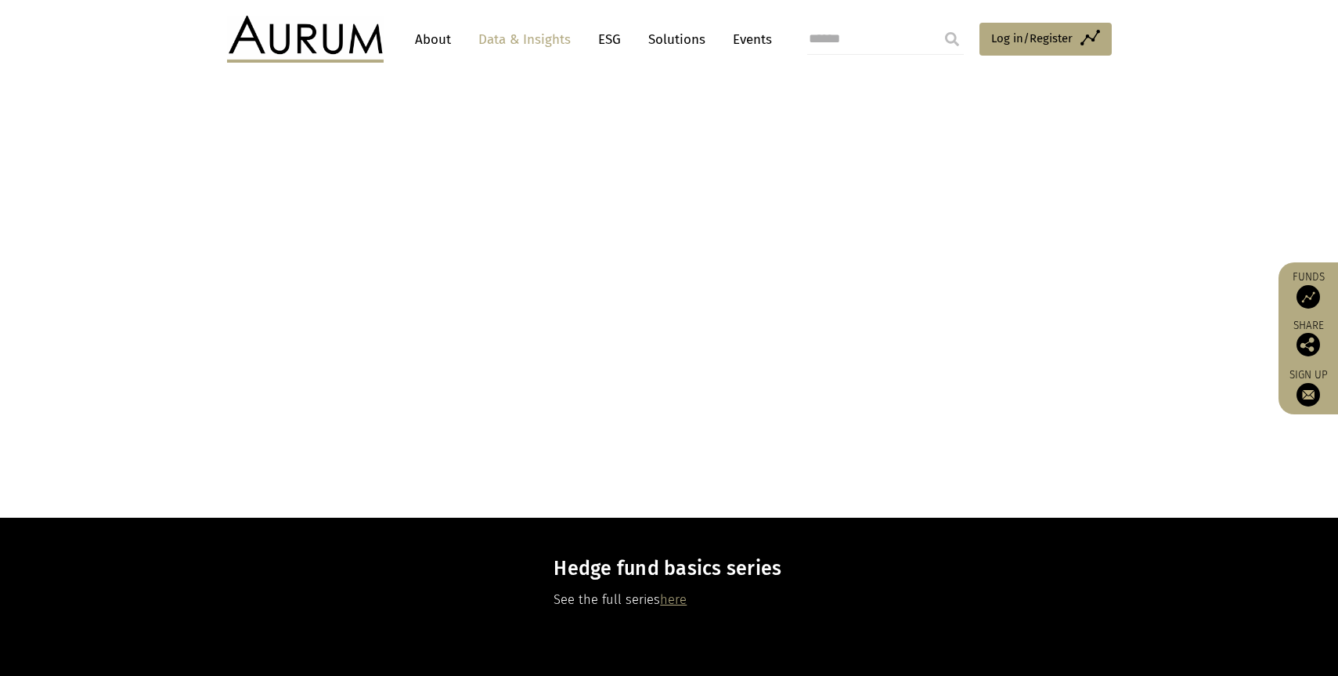
scroll to position [2843, 0]
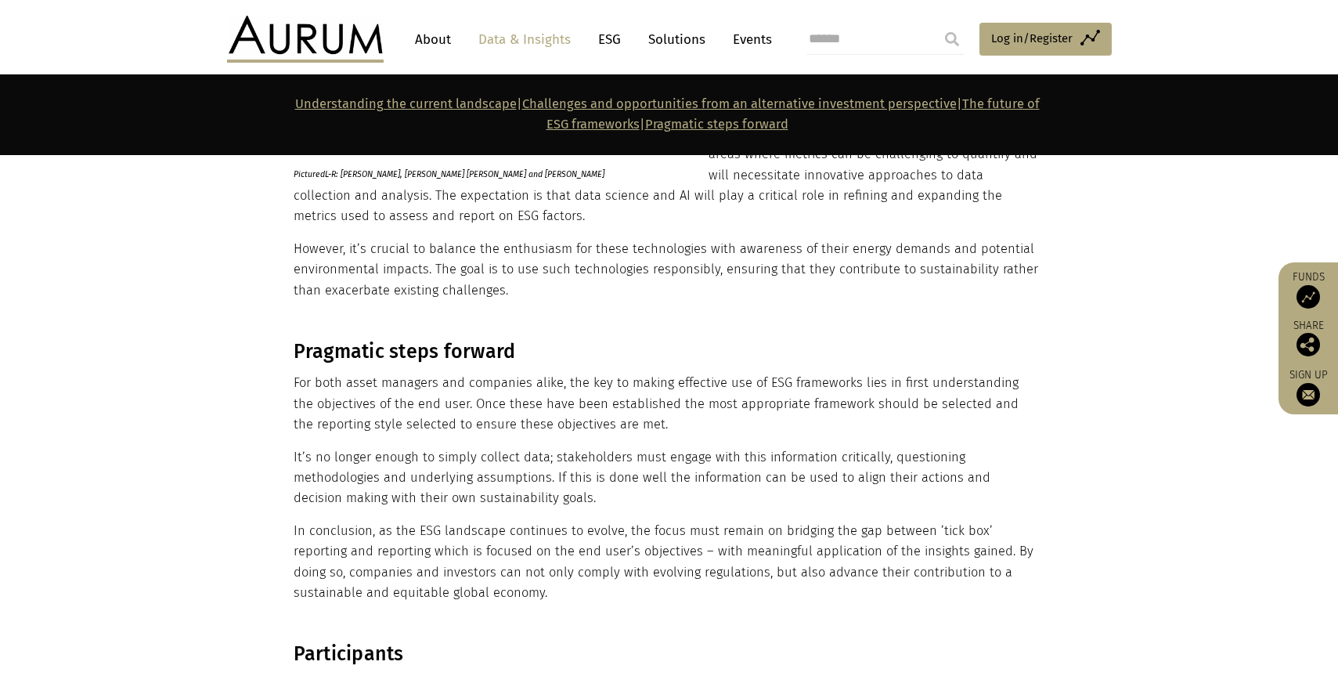
scroll to position [2396, 0]
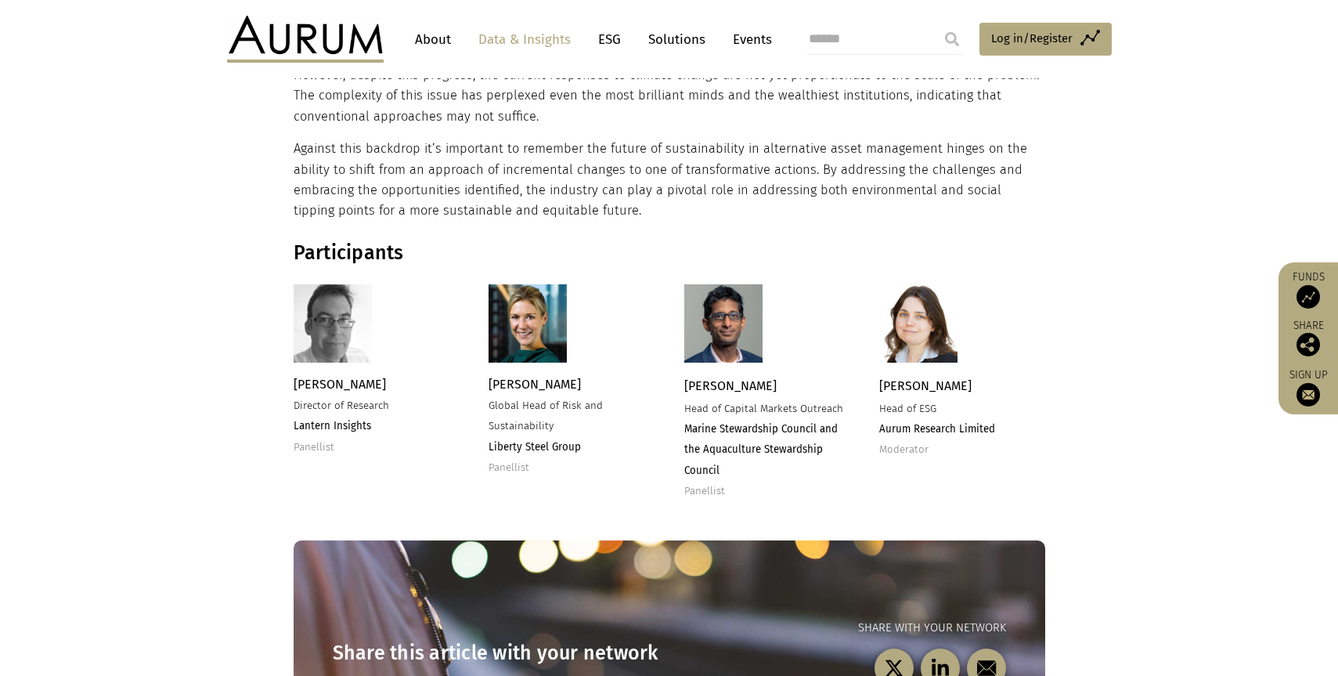
scroll to position [4467, 0]
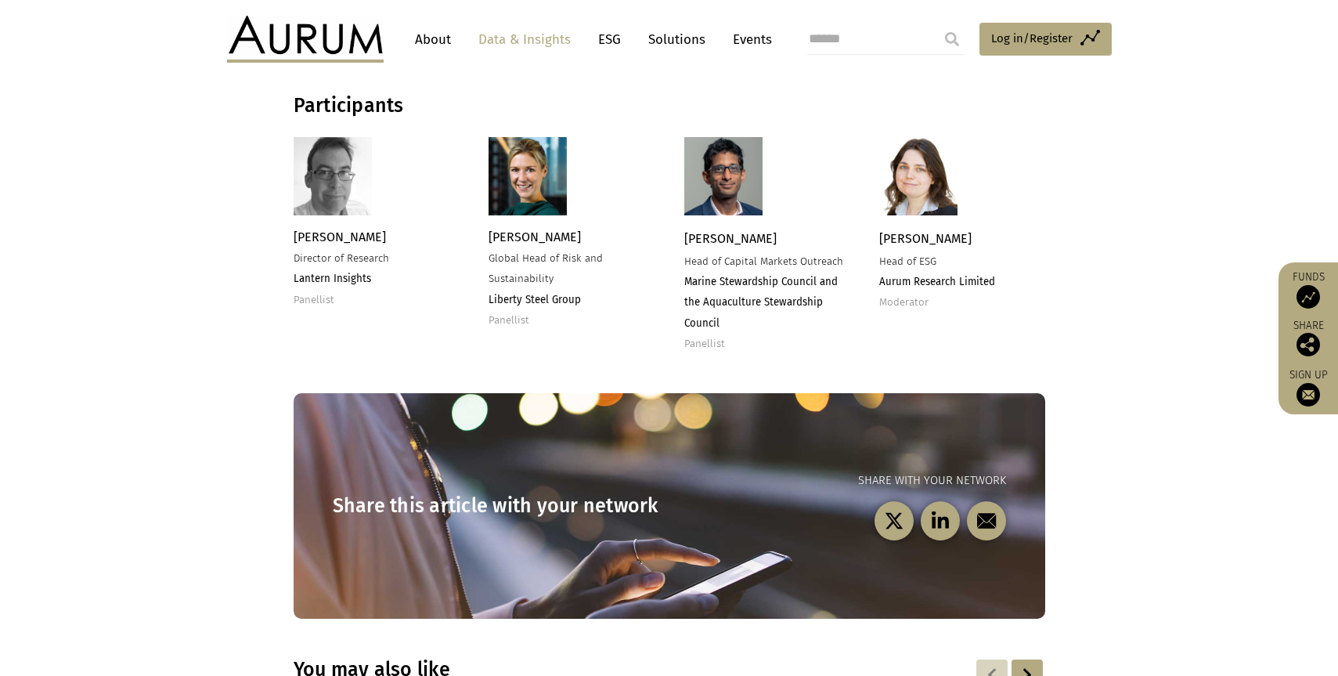
scroll to position [4619, 0]
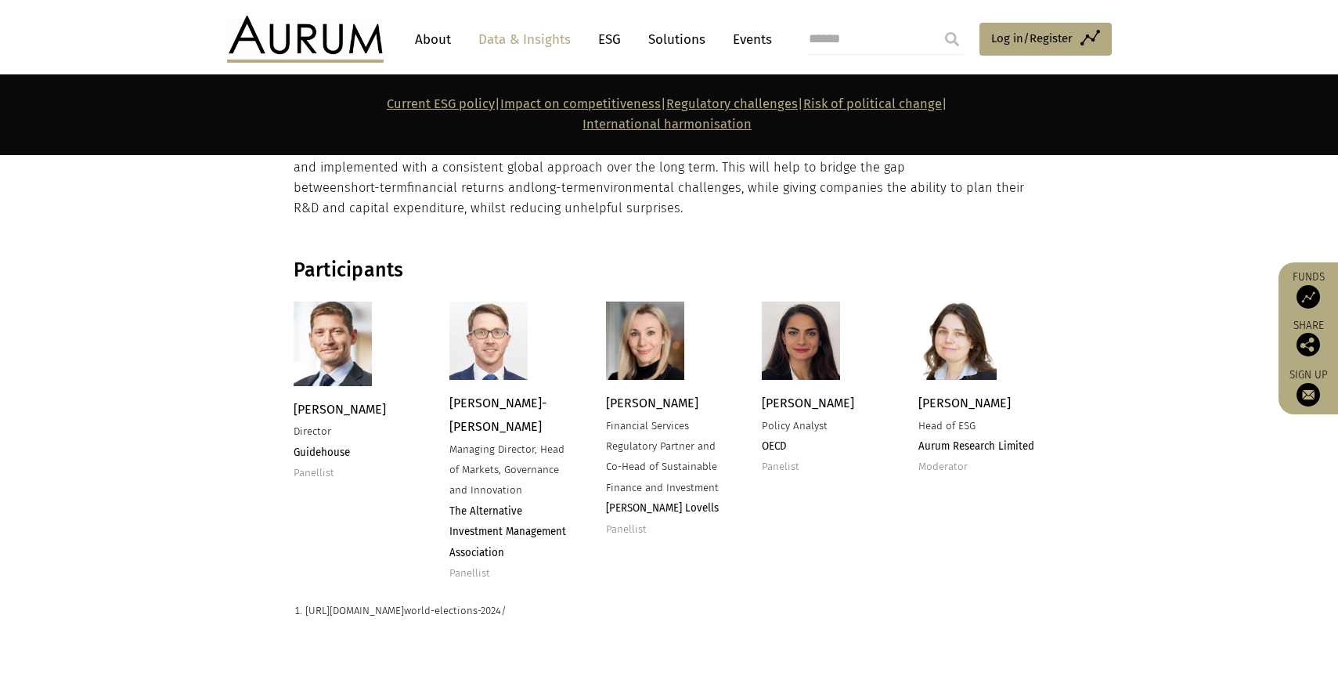
scroll to position [2745, 0]
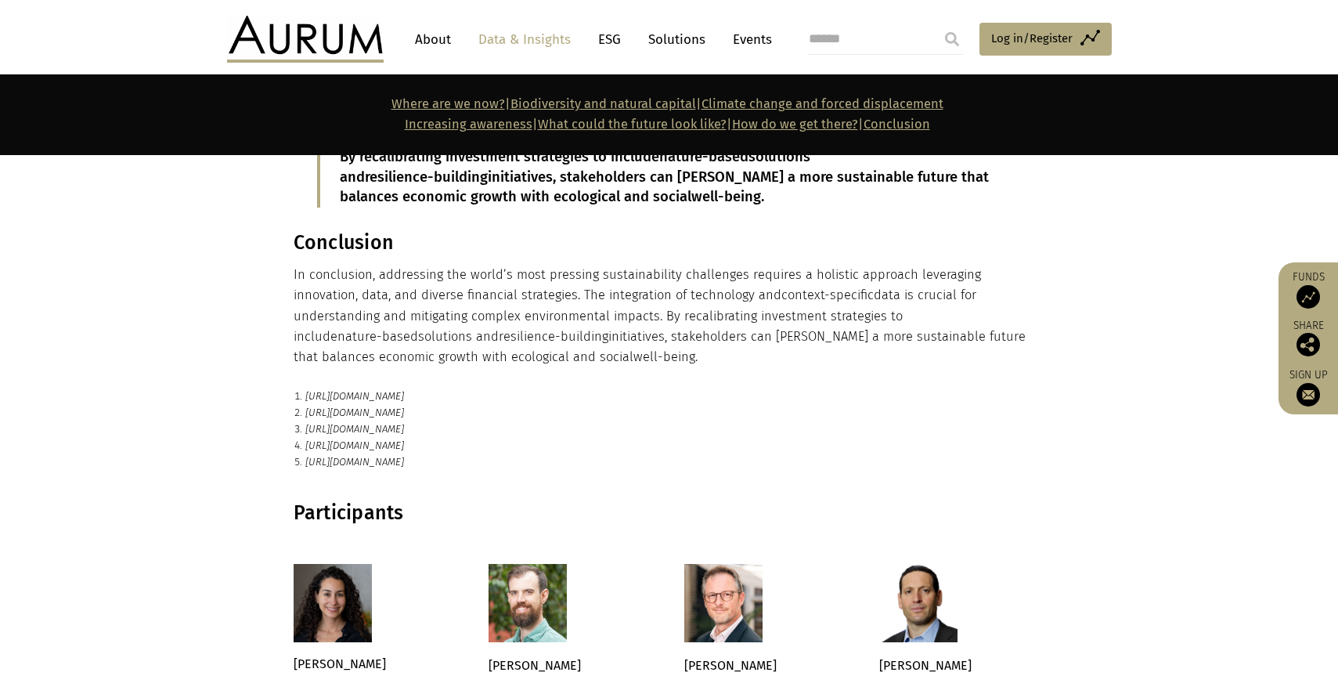
scroll to position [2990, 0]
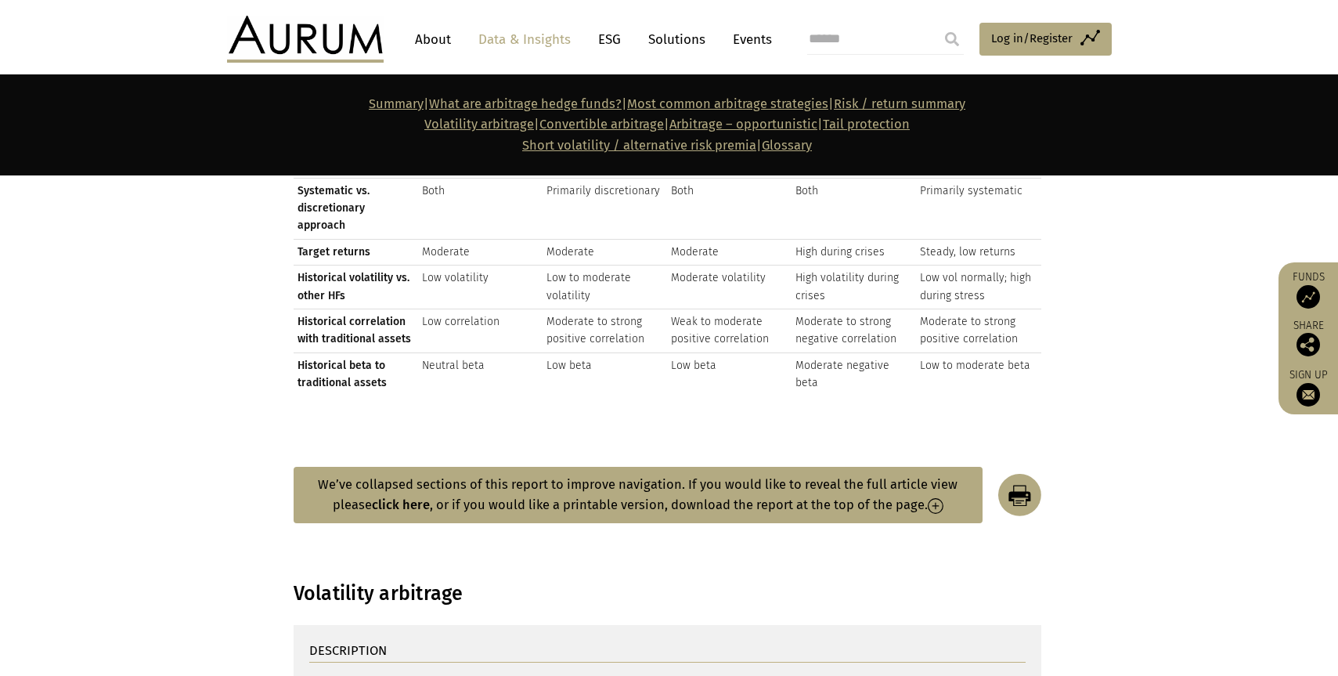
scroll to position [2878, 0]
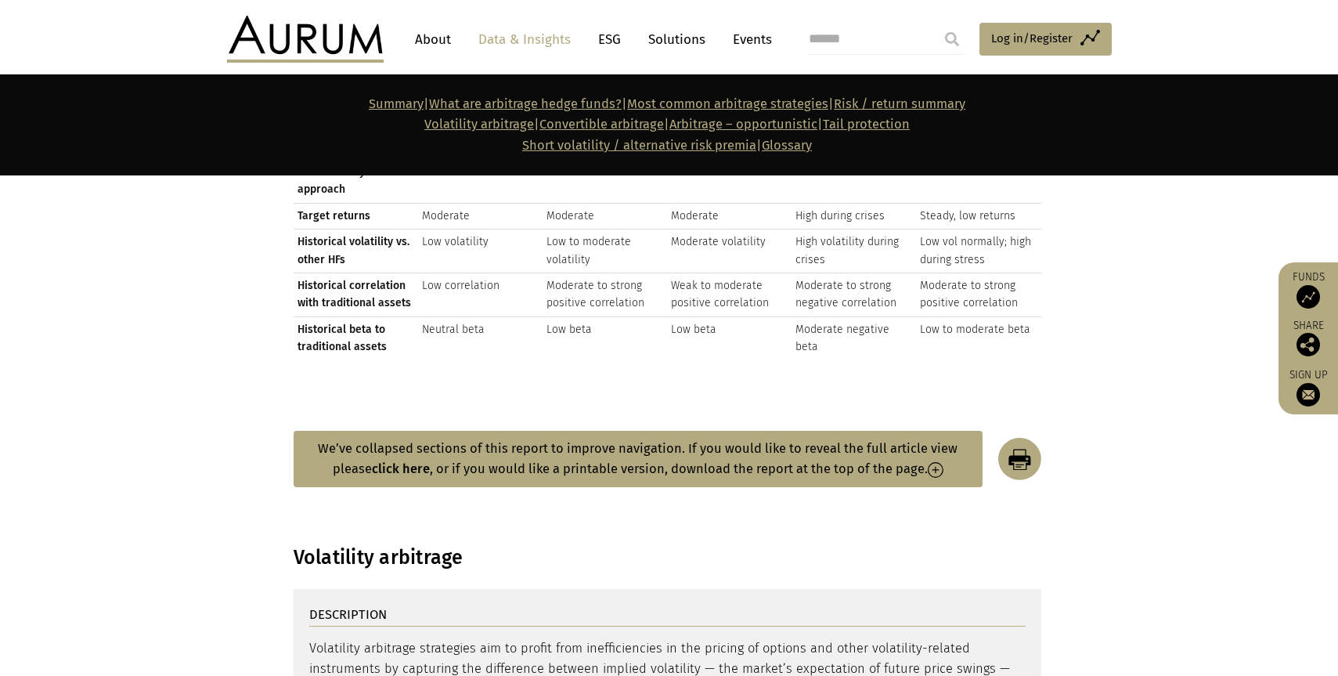
click at [938, 462] on img at bounding box center [936, 470] width 16 height 16
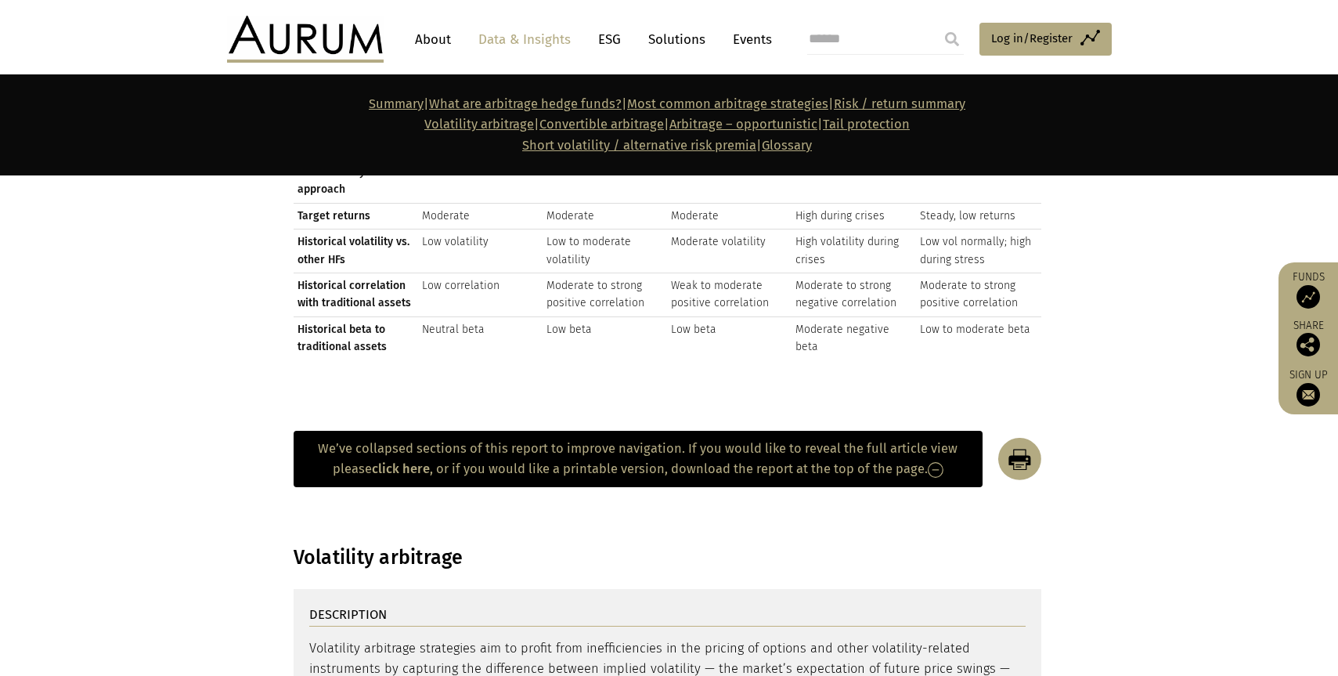
click at [931, 462] on img at bounding box center [936, 470] width 16 height 16
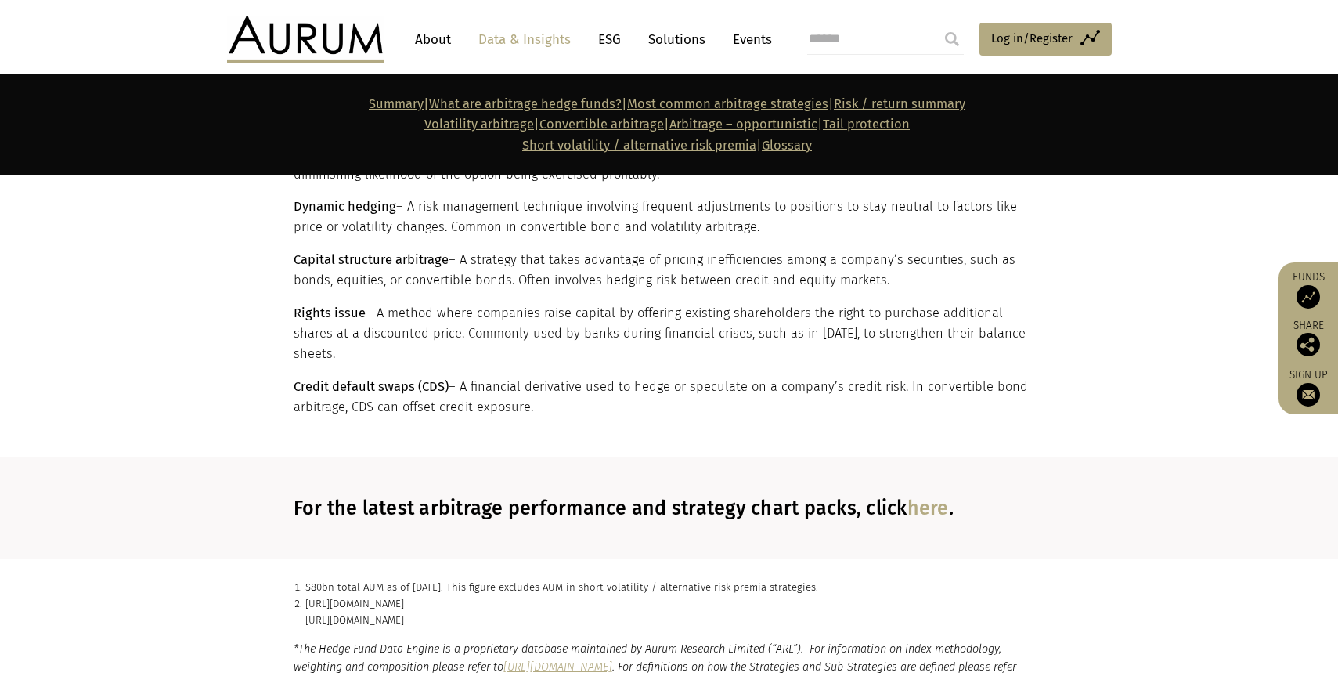
scroll to position [8623, 0]
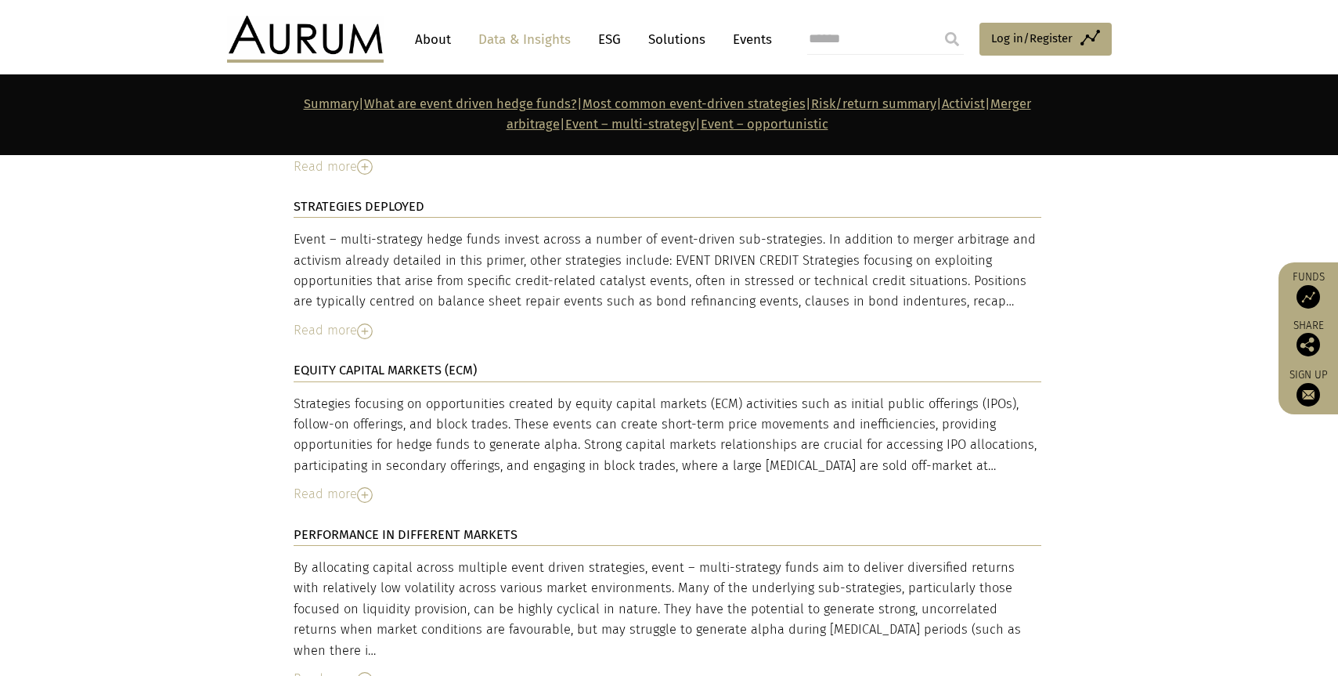
scroll to position [6547, 0]
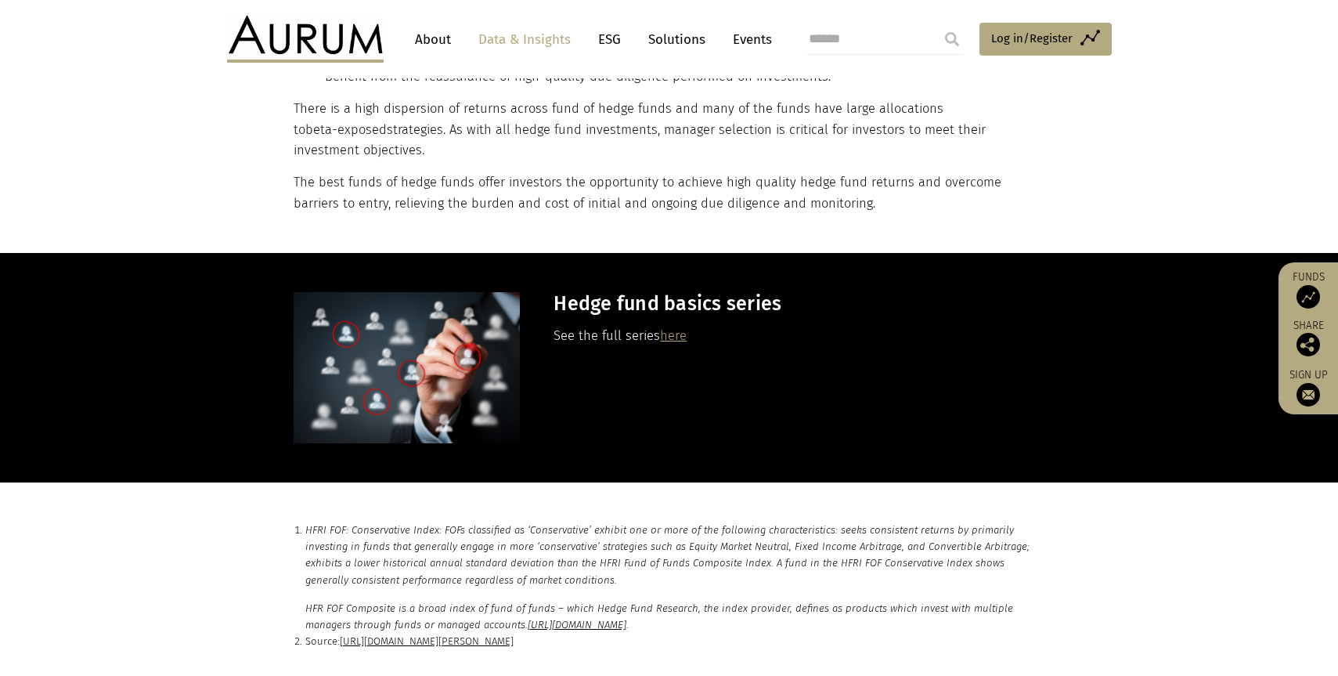
scroll to position [7684, 0]
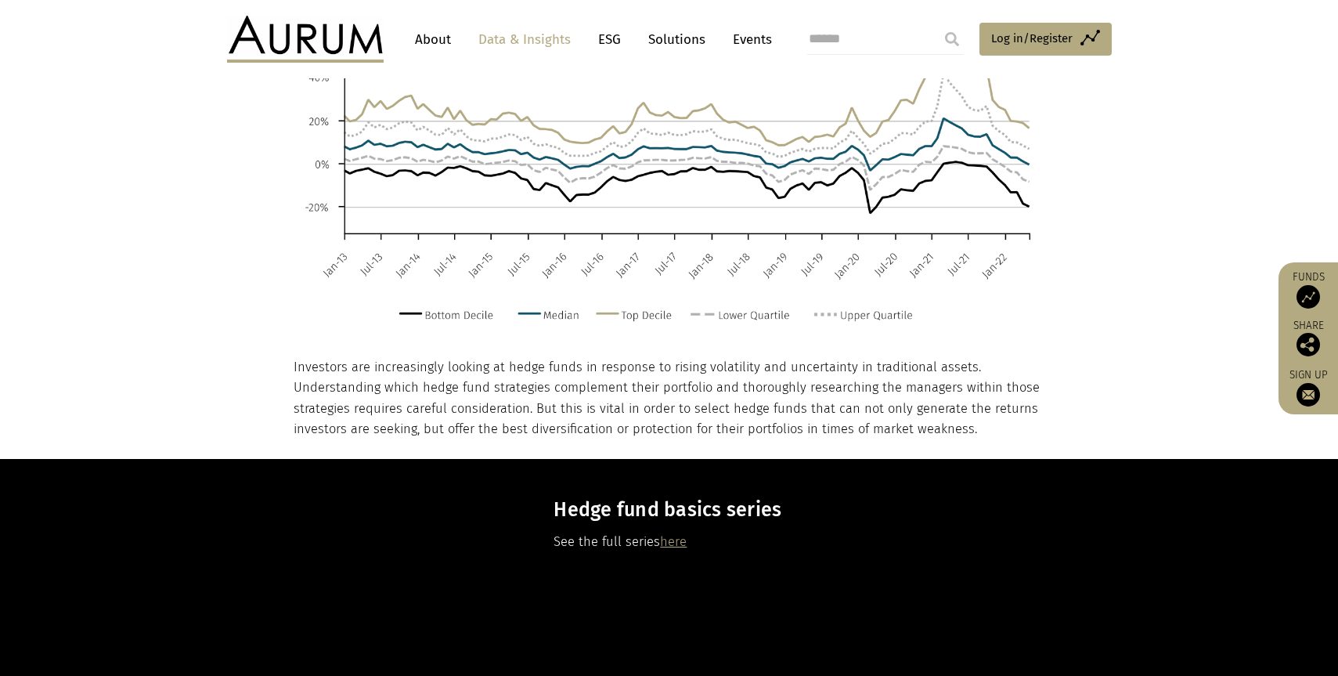
scroll to position [4071, 0]
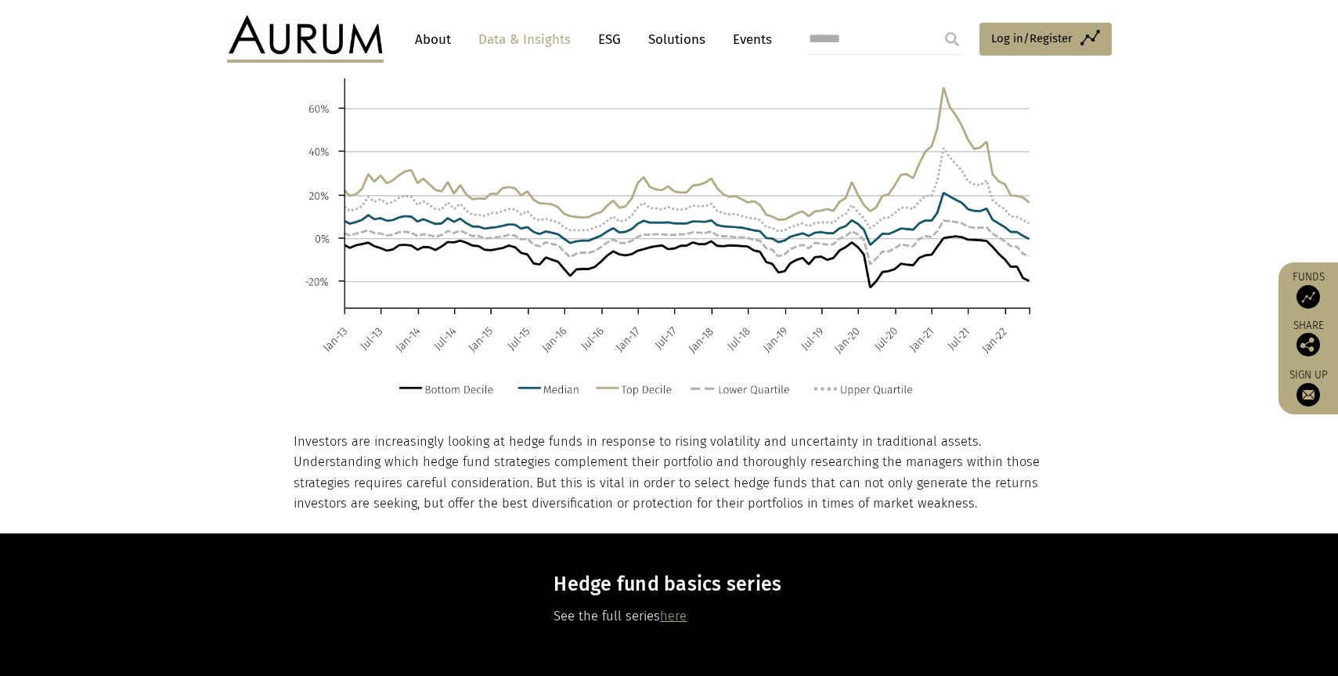
scroll to position [4276, 0]
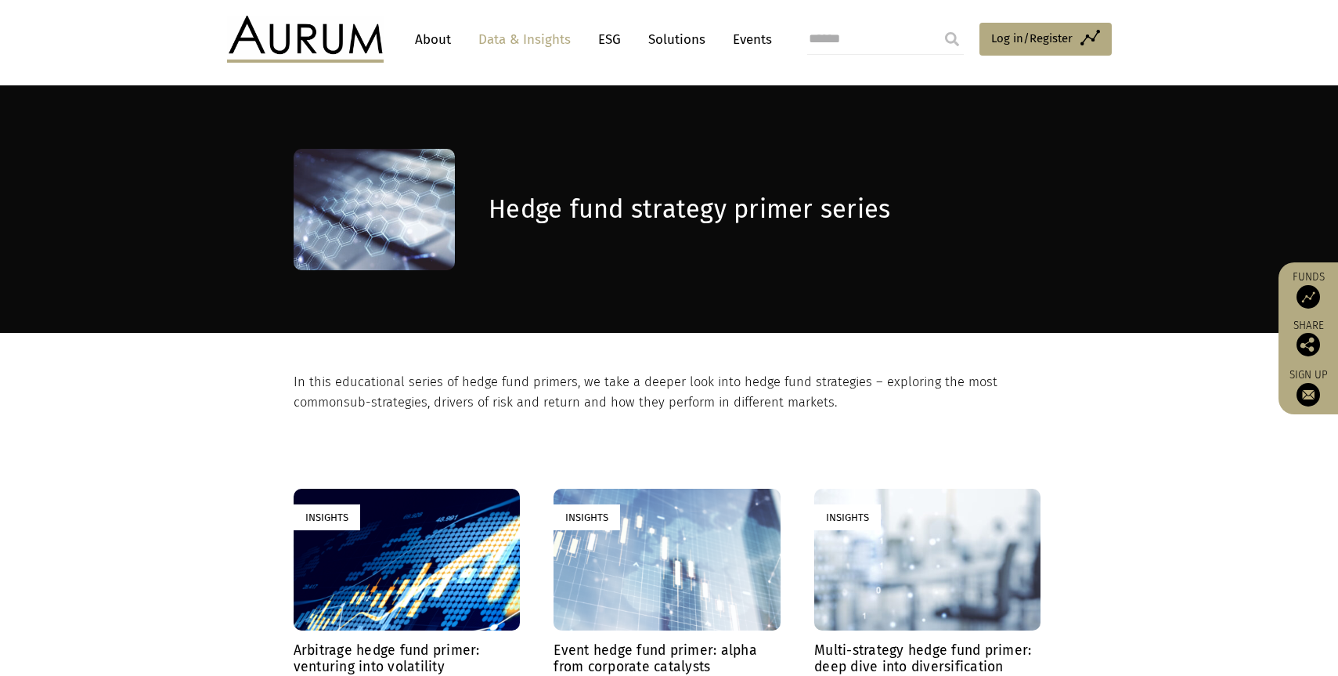
scroll to position [9, 0]
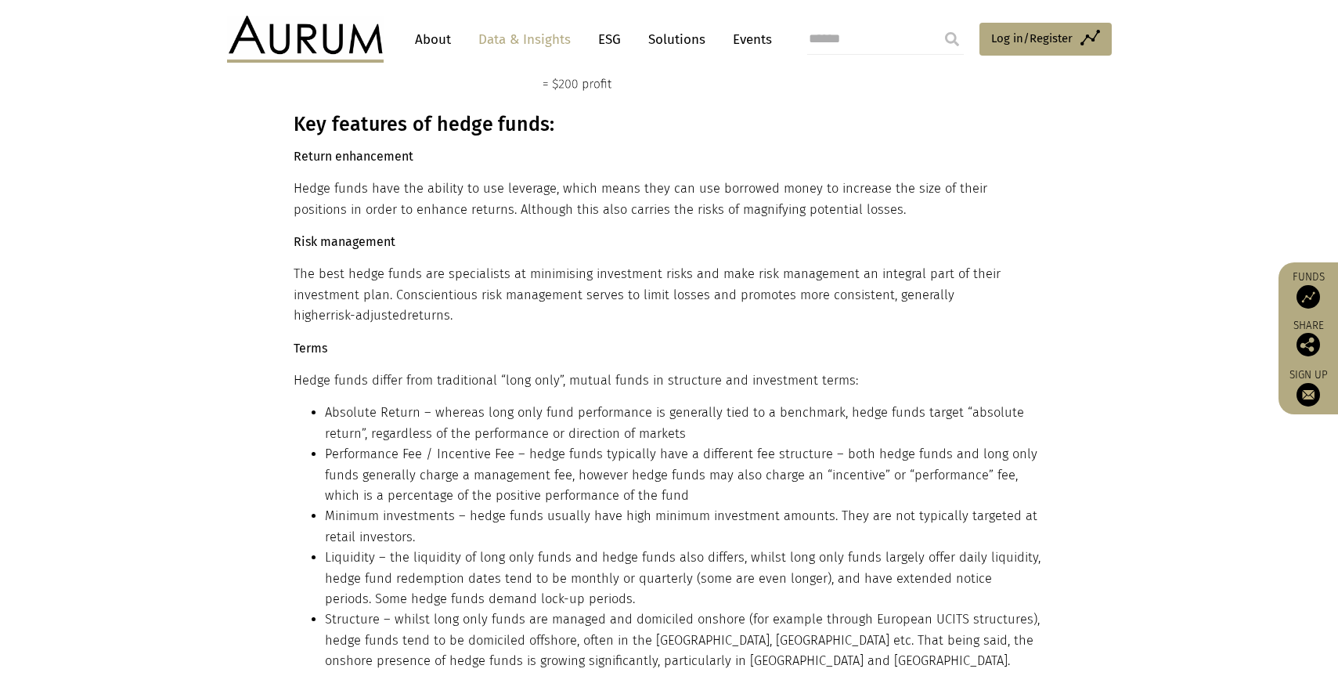
scroll to position [1270, 0]
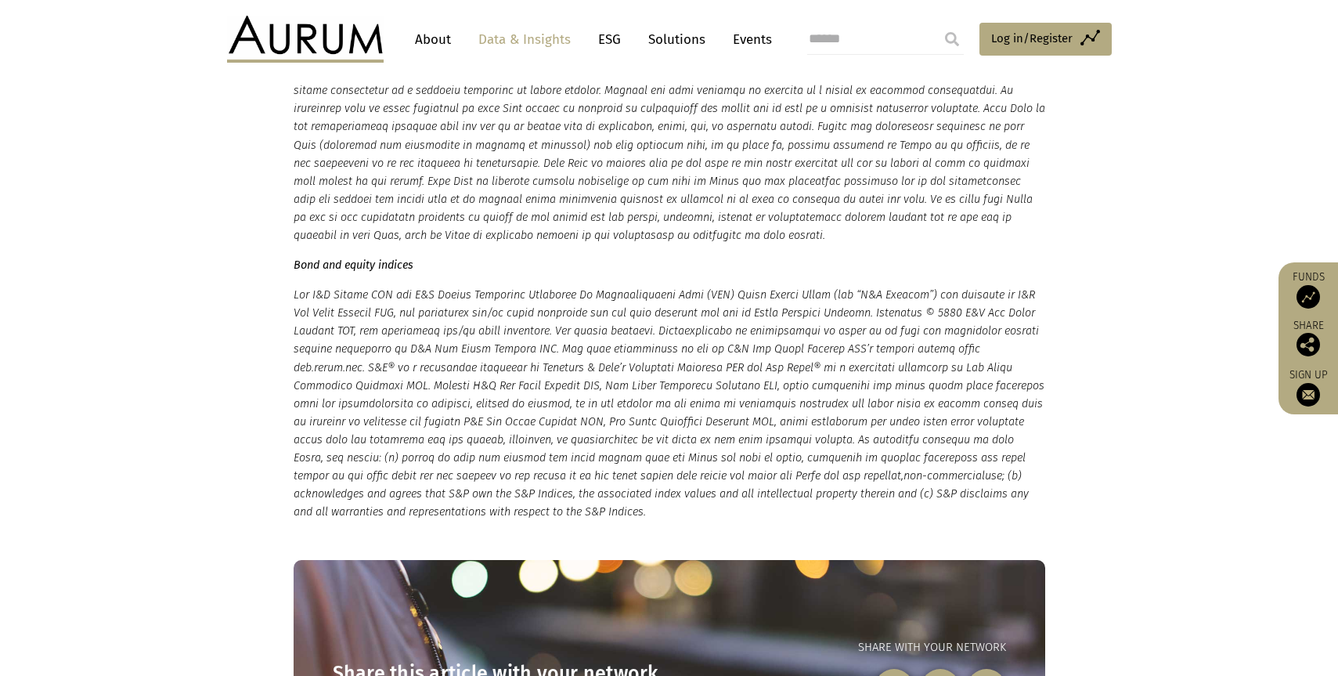
scroll to position [3875, 0]
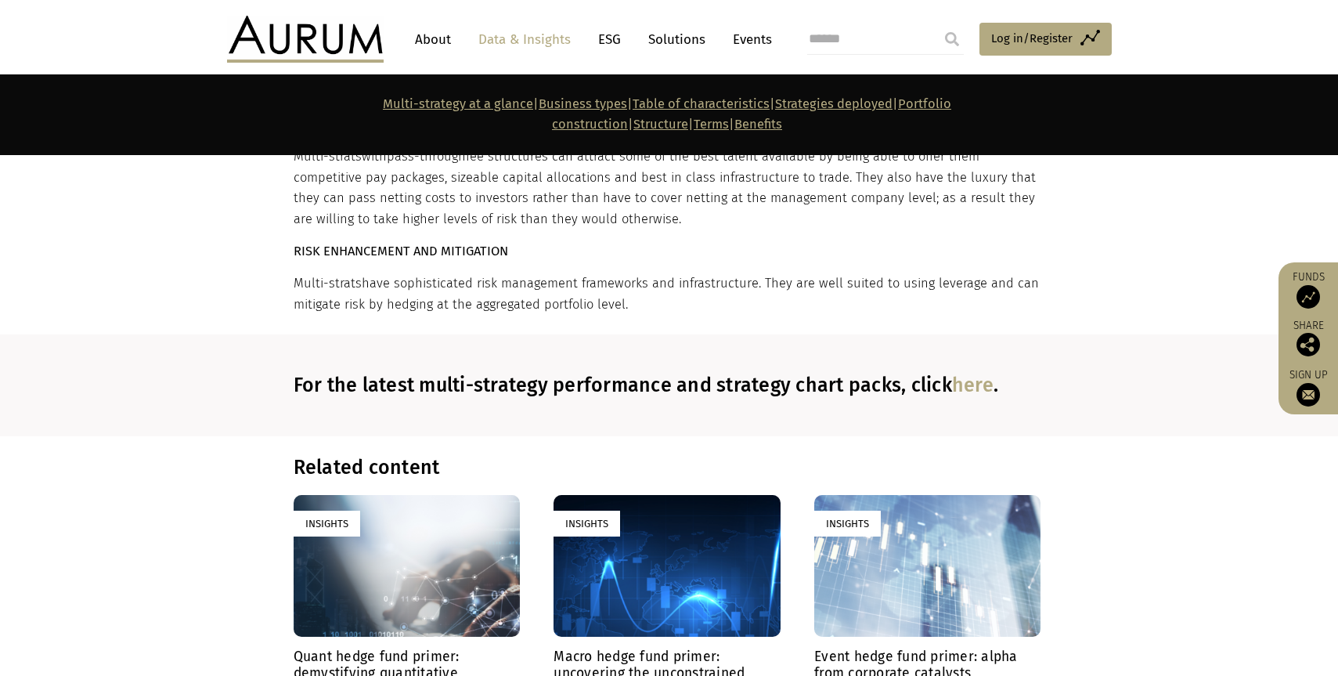
scroll to position [10512, 0]
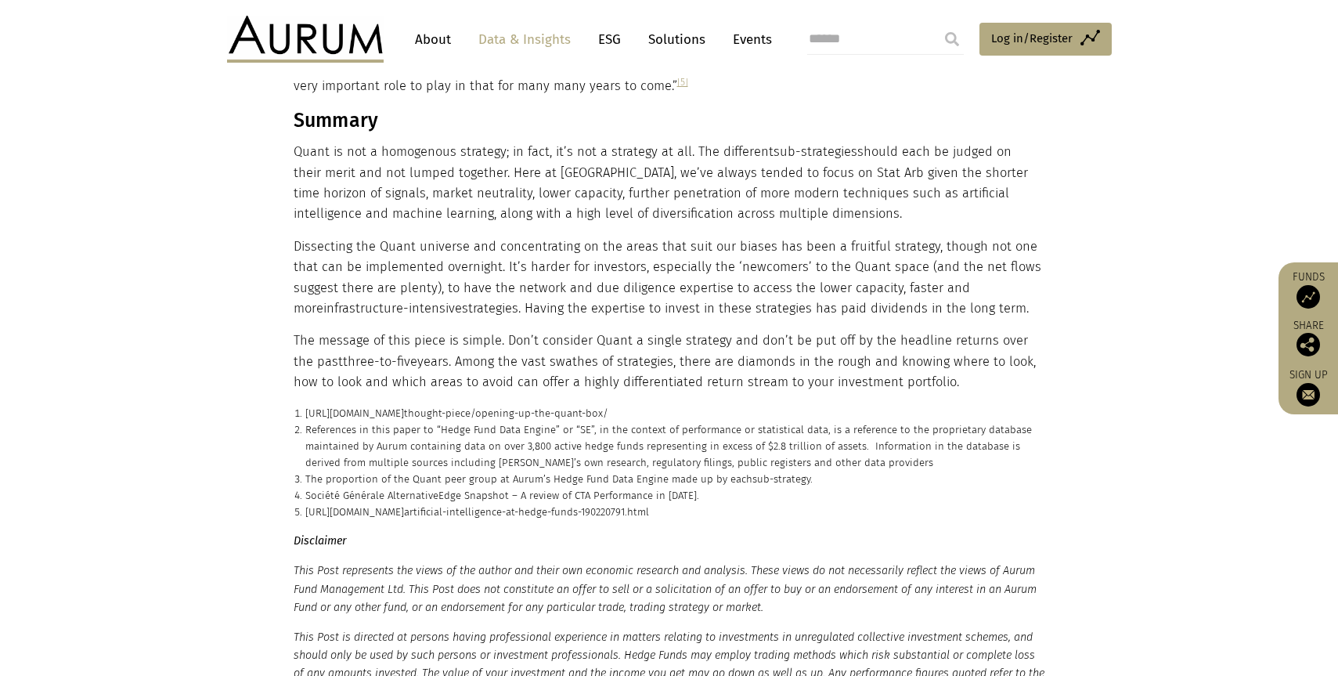
scroll to position [5862, 0]
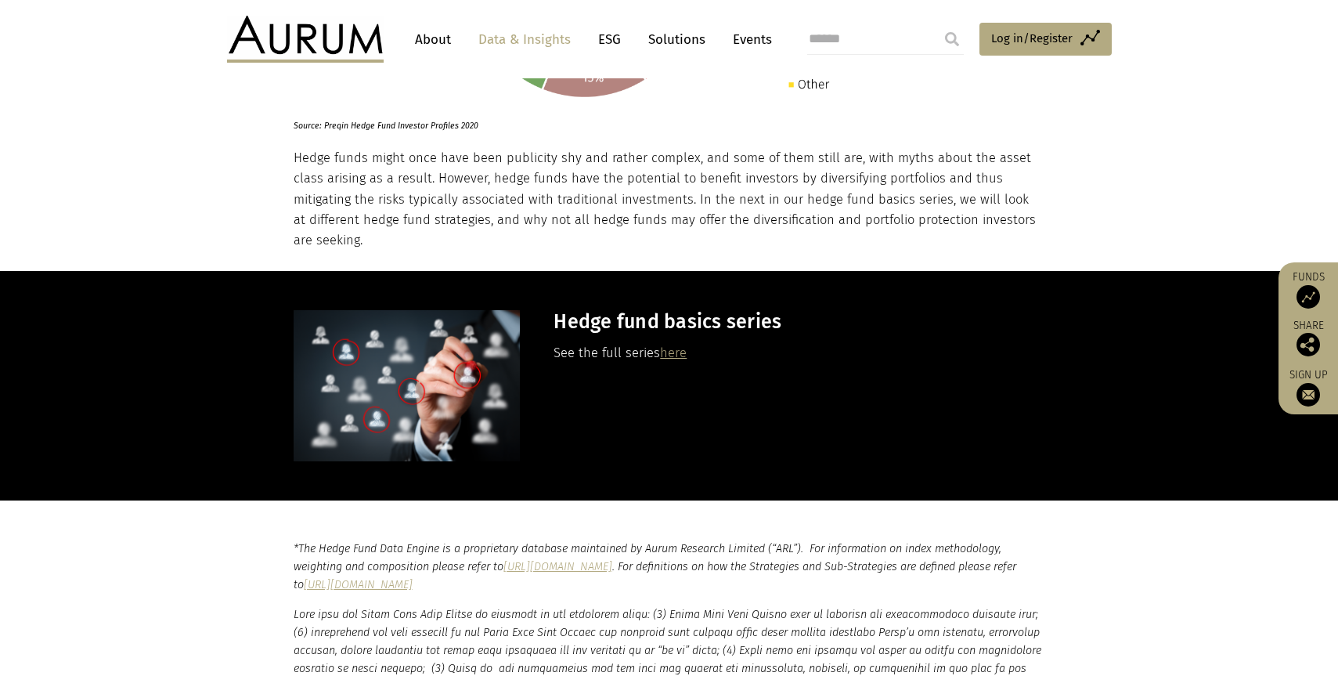
scroll to position [2132, 0]
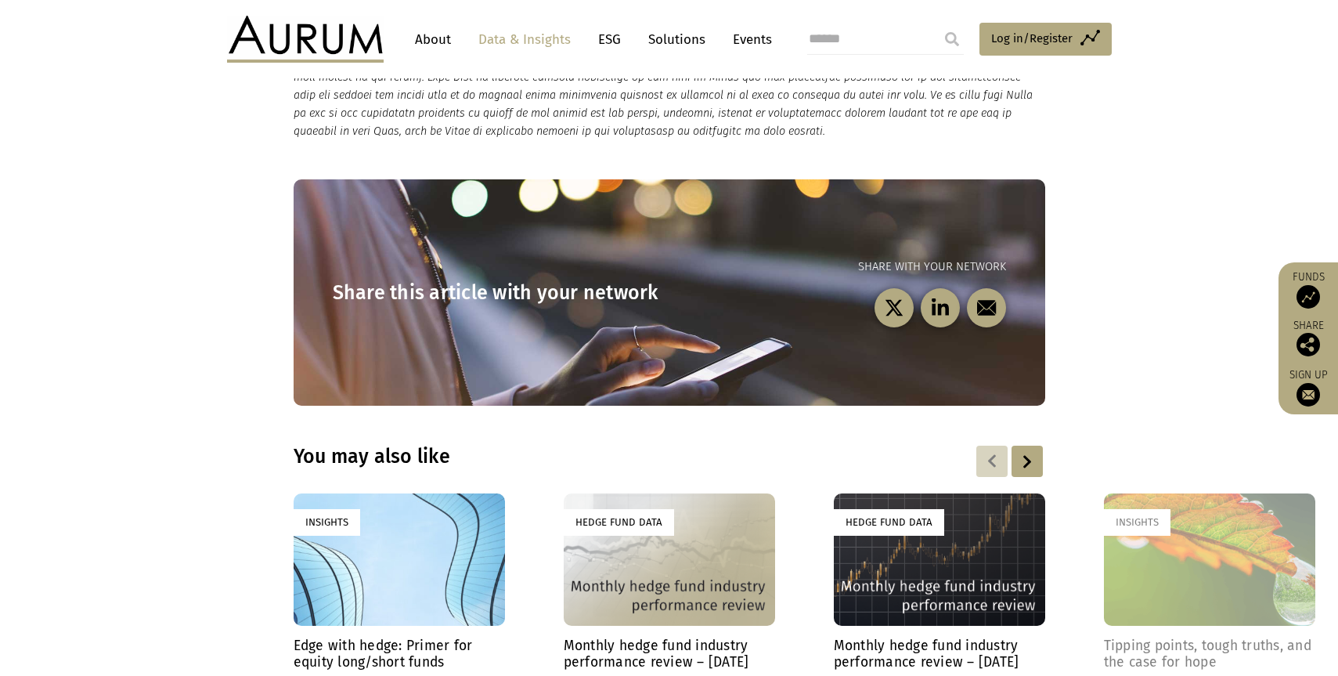
scroll to position [5671, 0]
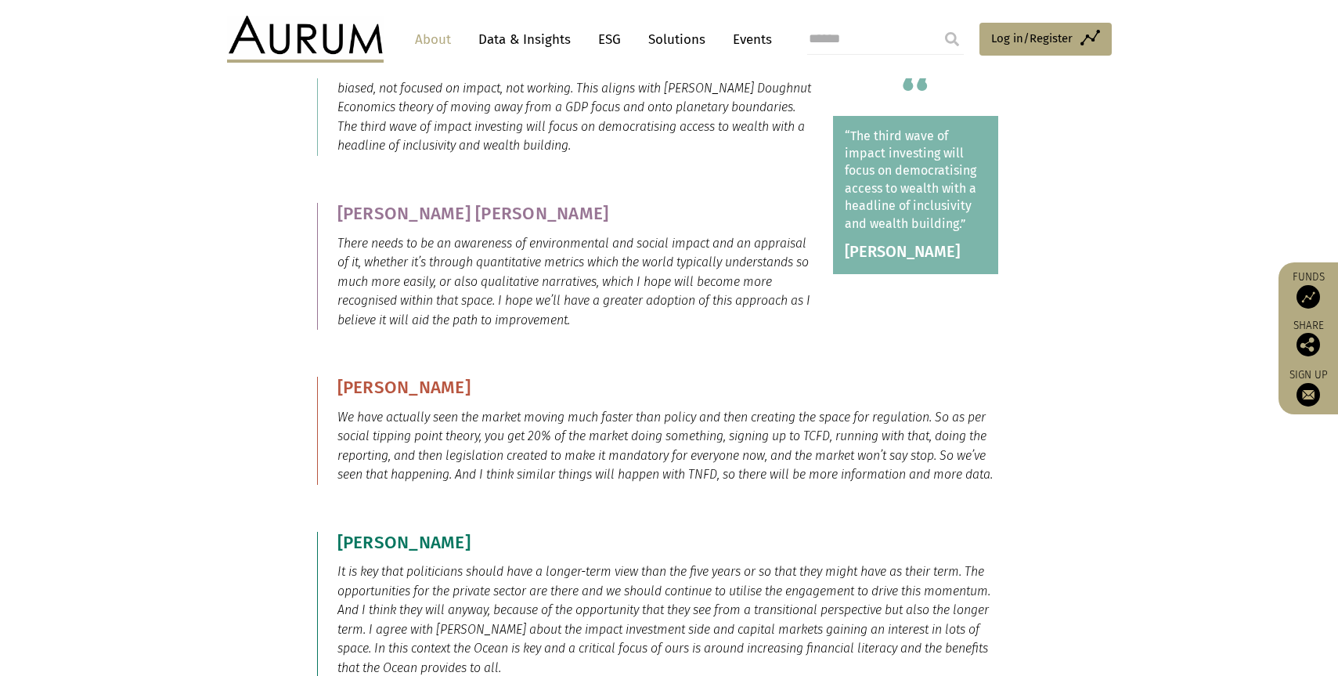
scroll to position [10888, 0]
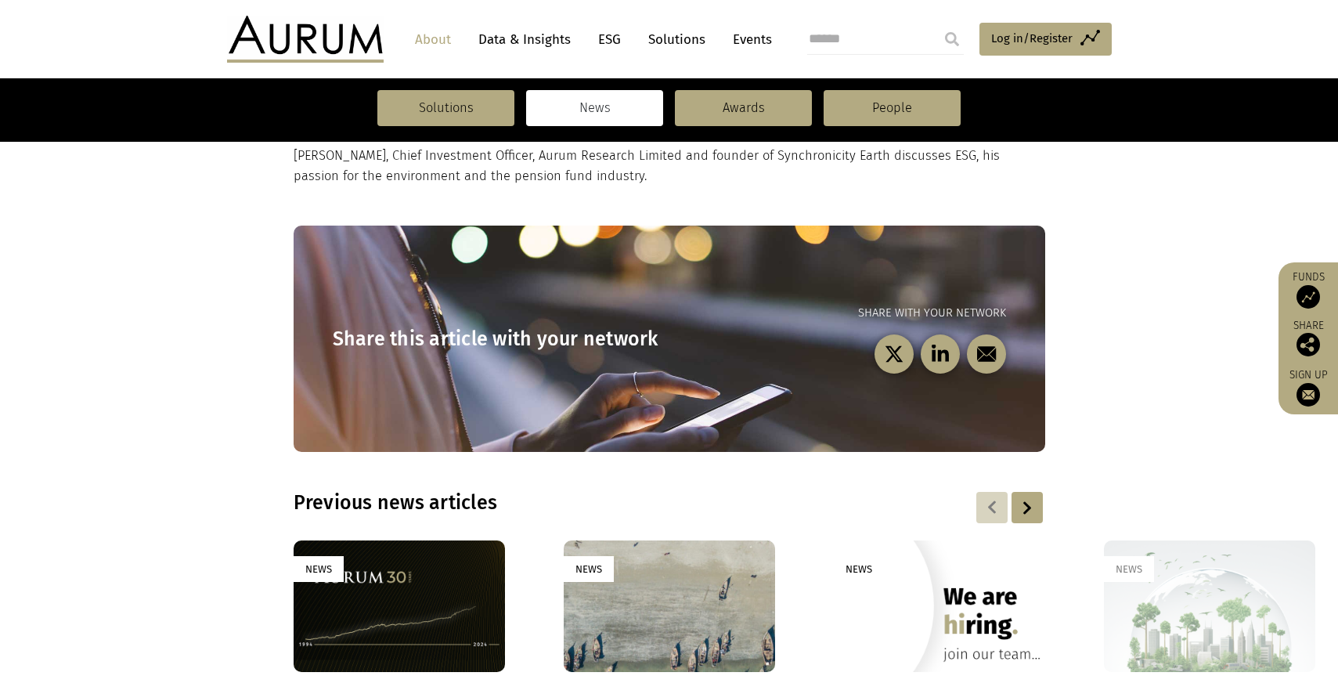
scroll to position [529, 0]
